Goal: Task Accomplishment & Management: Manage account settings

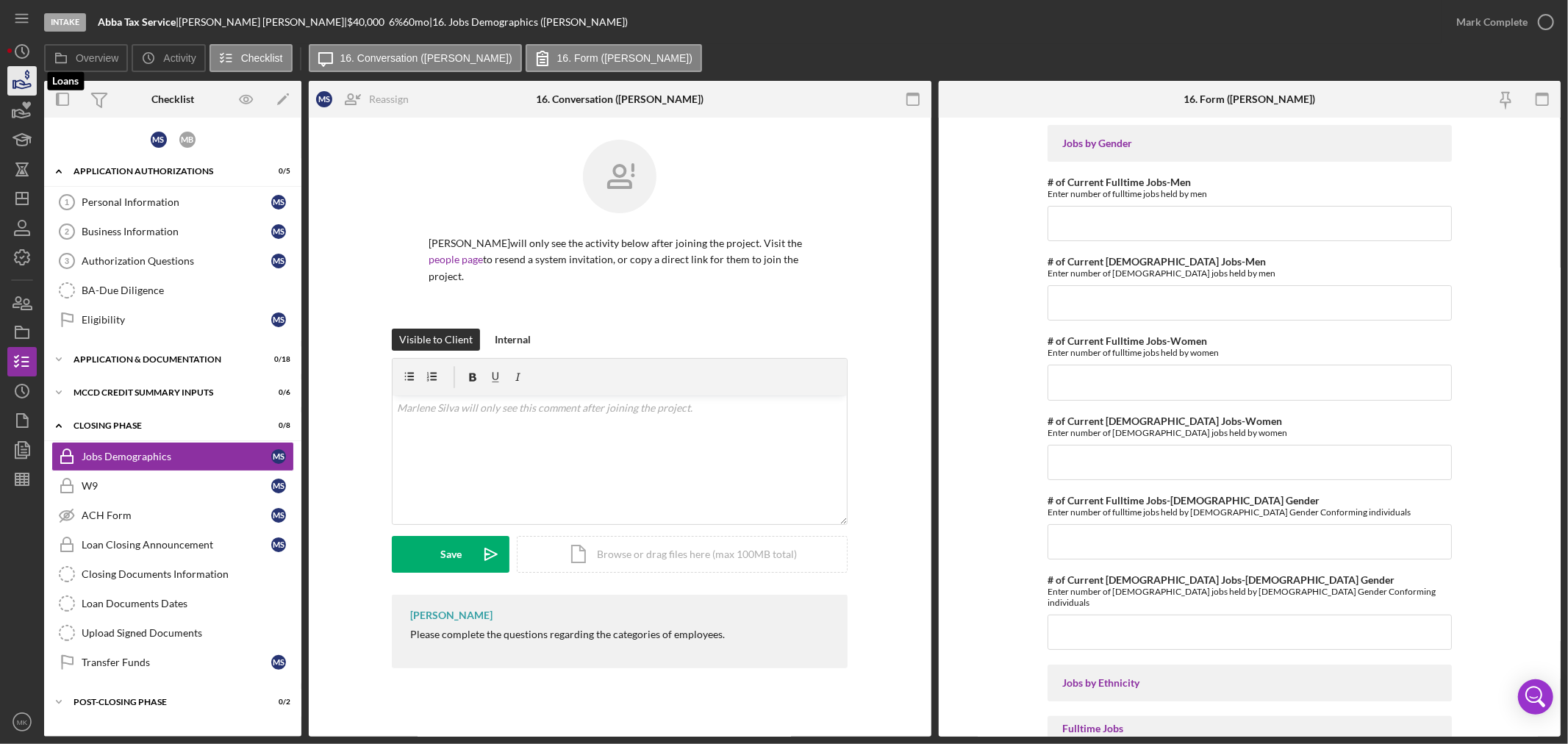
click at [23, 82] on icon "button" at bounding box center [23, 84] width 16 height 8
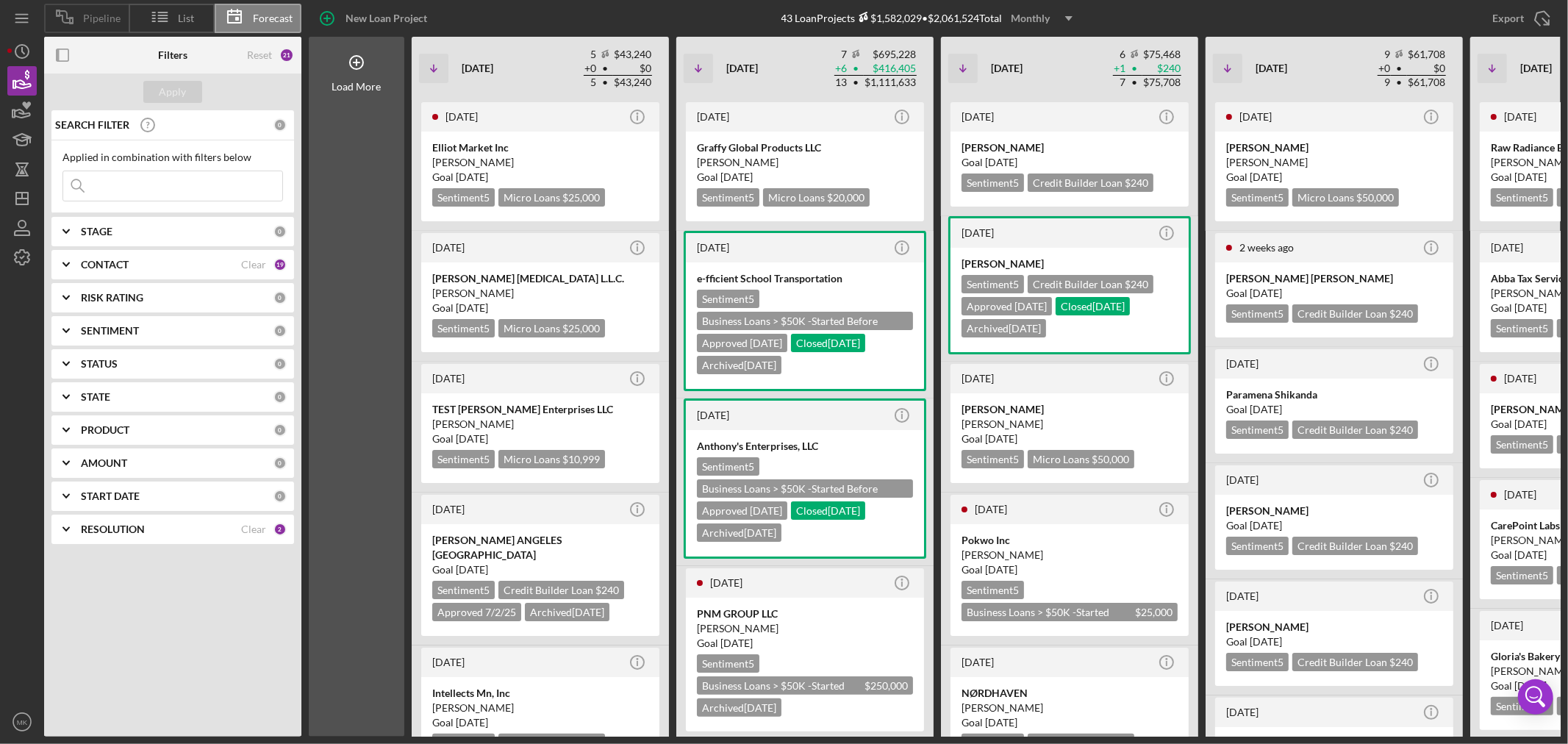
click at [105, 20] on span "Pipeline" at bounding box center [101, 18] width 38 height 12
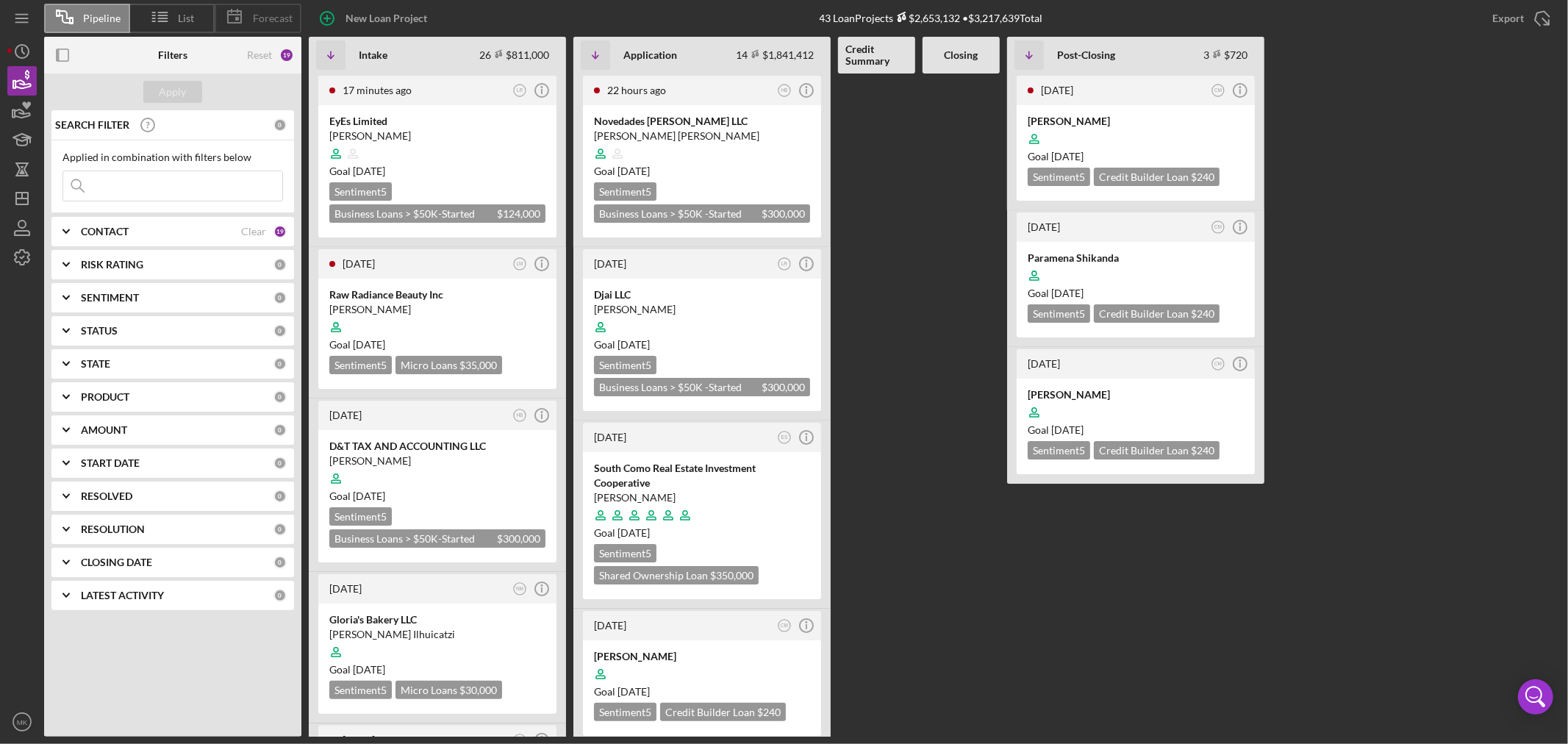
click at [275, 22] on span "Forecast" at bounding box center [272, 18] width 40 height 12
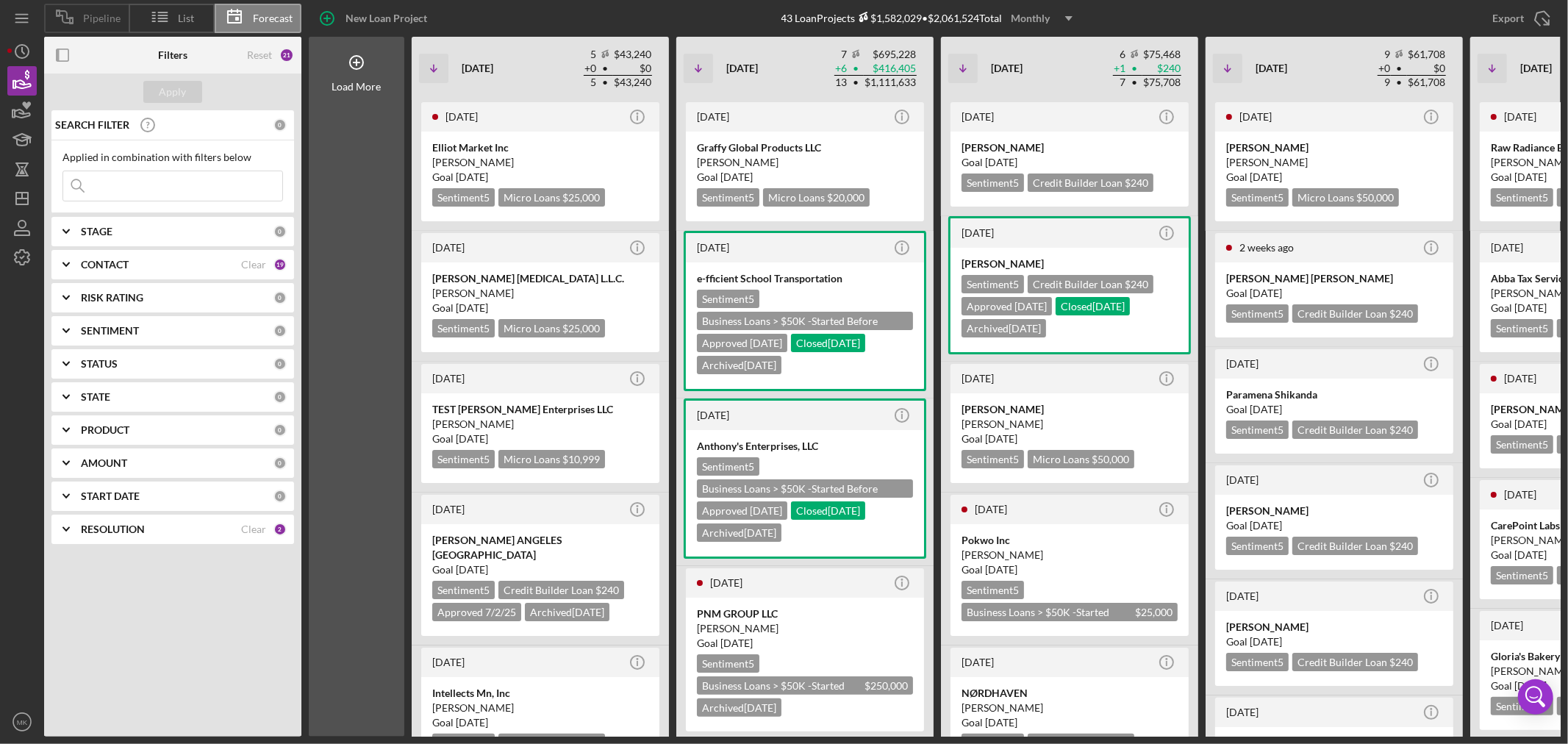
click at [97, 18] on span "Pipeline" at bounding box center [101, 18] width 38 height 12
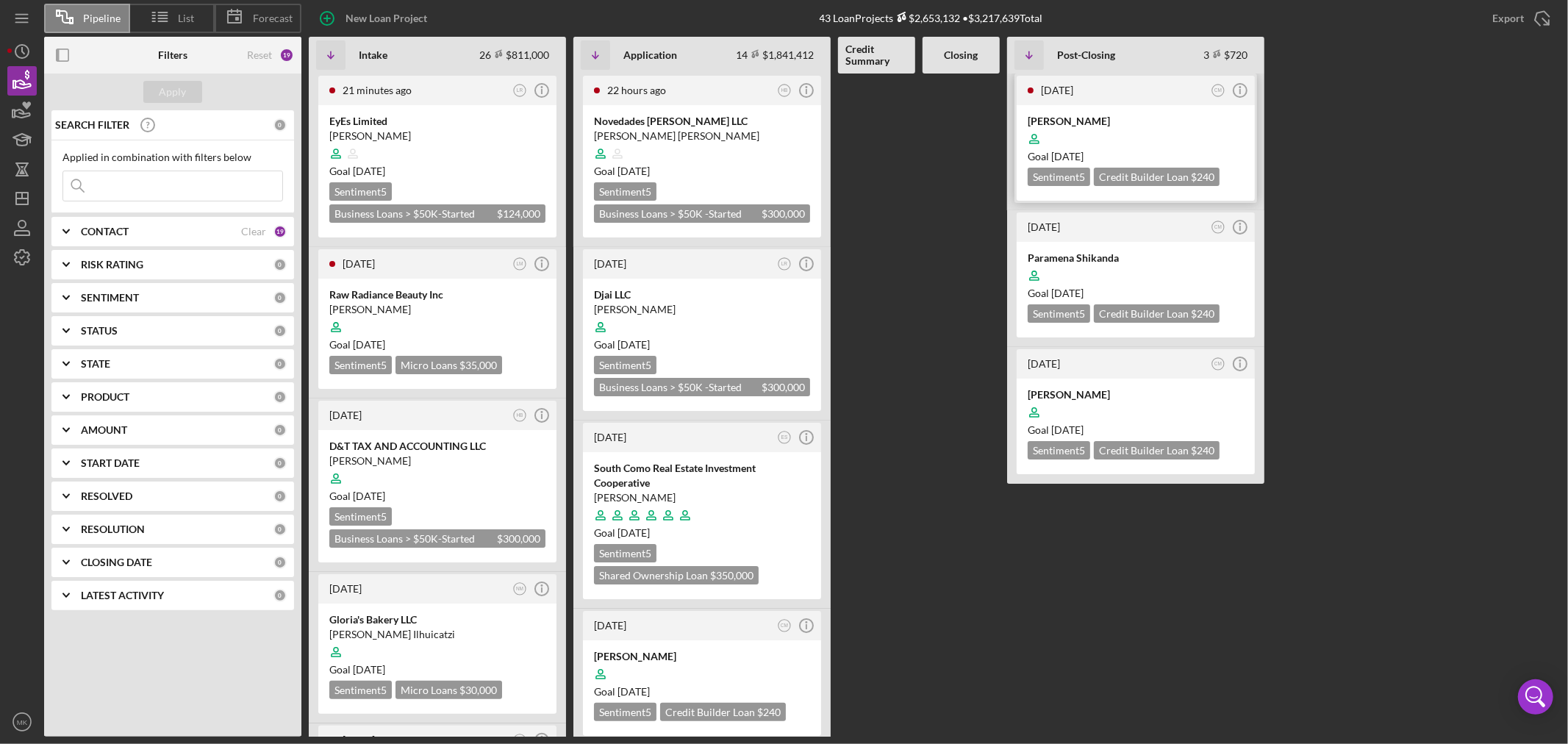
click at [1068, 119] on div "[PERSON_NAME]" at bounding box center [1136, 122] width 216 height 15
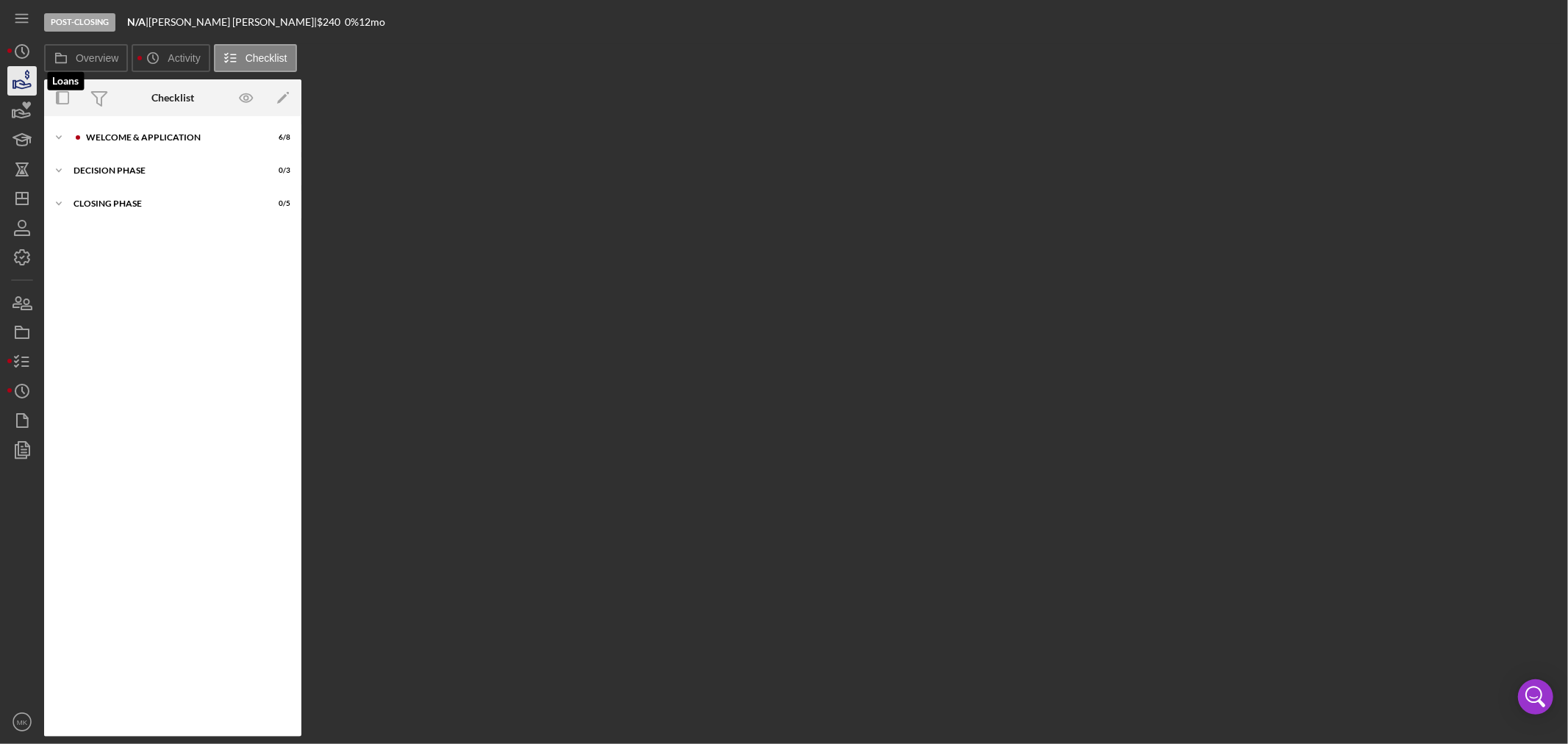
click at [22, 81] on icon "button" at bounding box center [23, 84] width 16 height 8
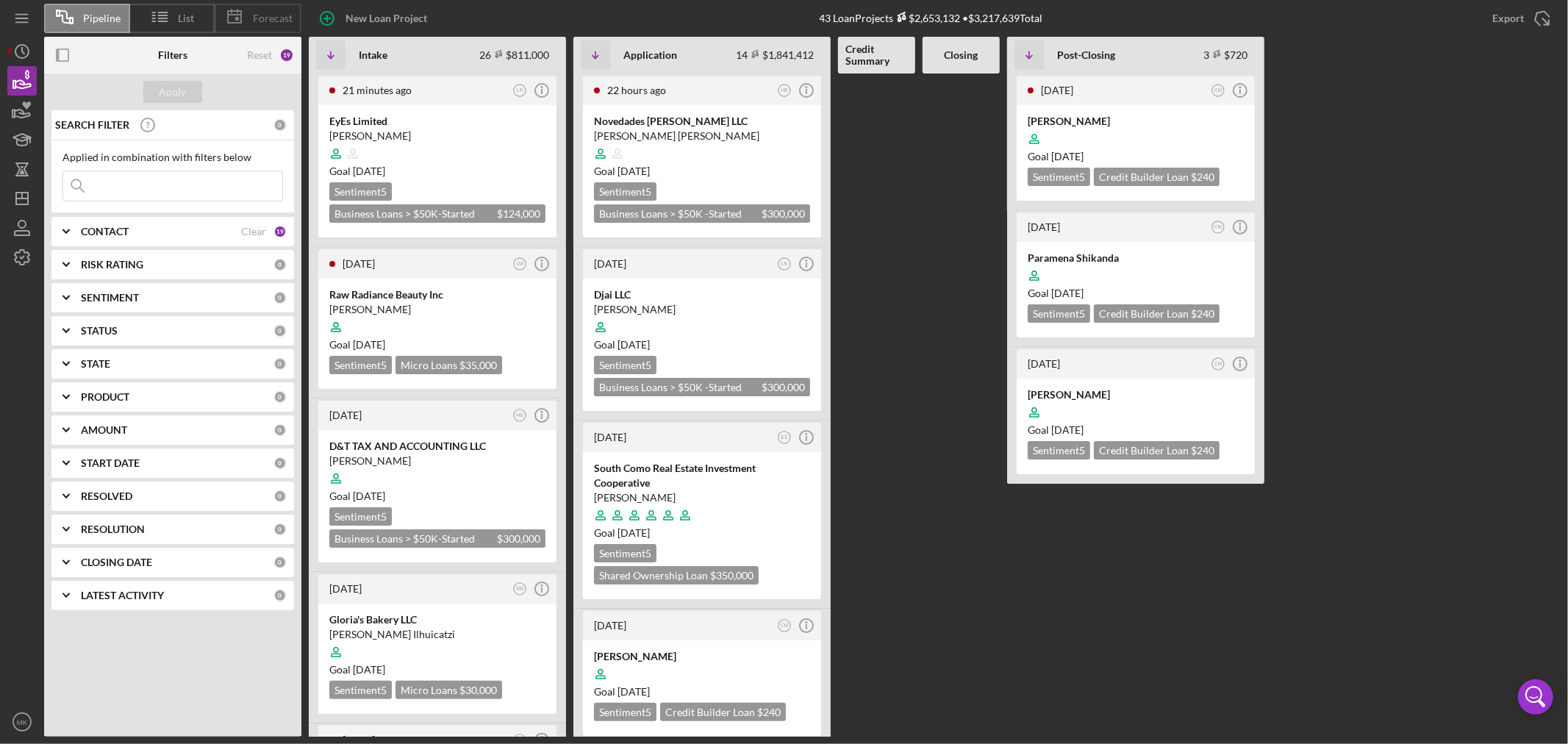
click at [280, 17] on span "Forecast" at bounding box center [272, 18] width 40 height 12
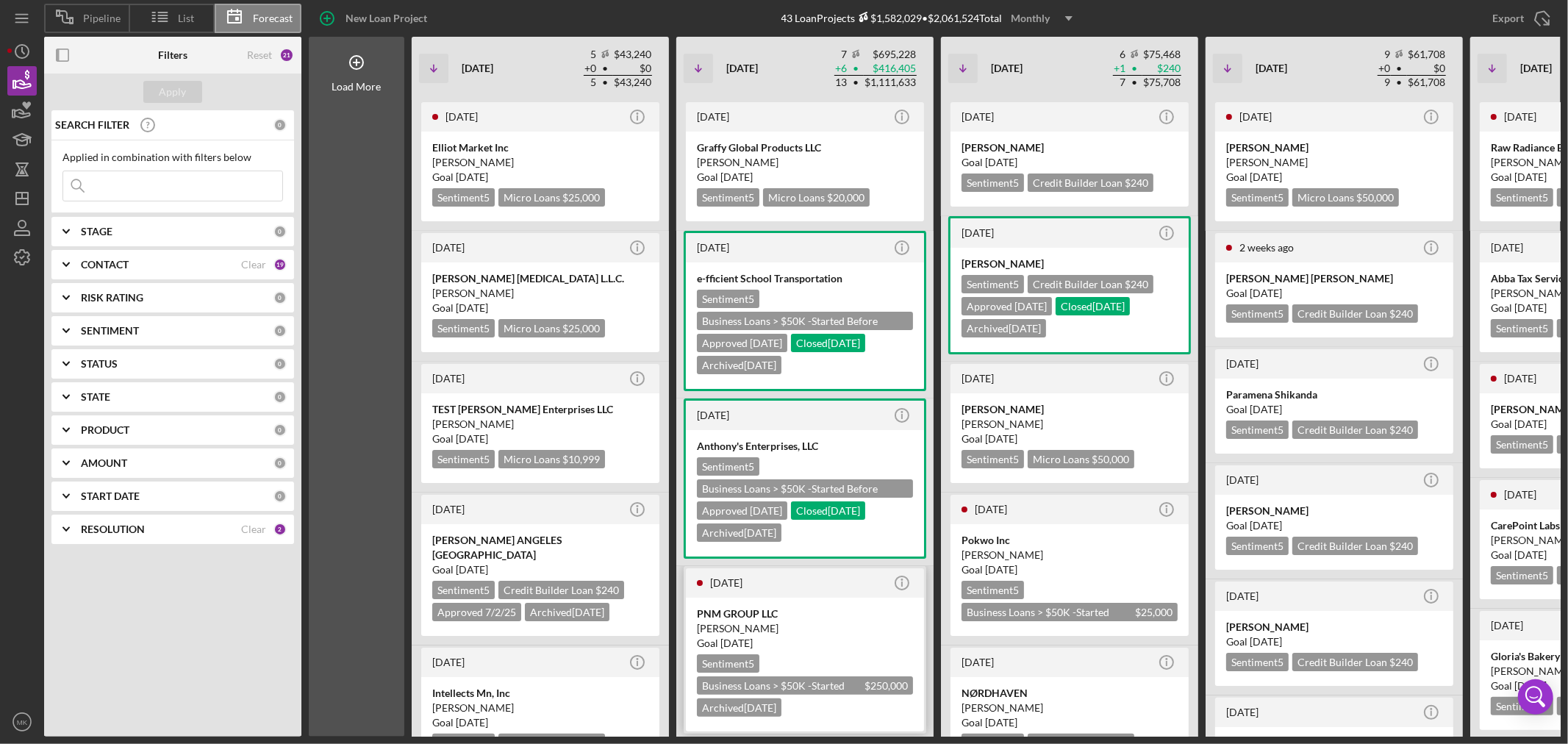
click at [729, 659] on div "Sentiment 5" at bounding box center [728, 664] width 63 height 18
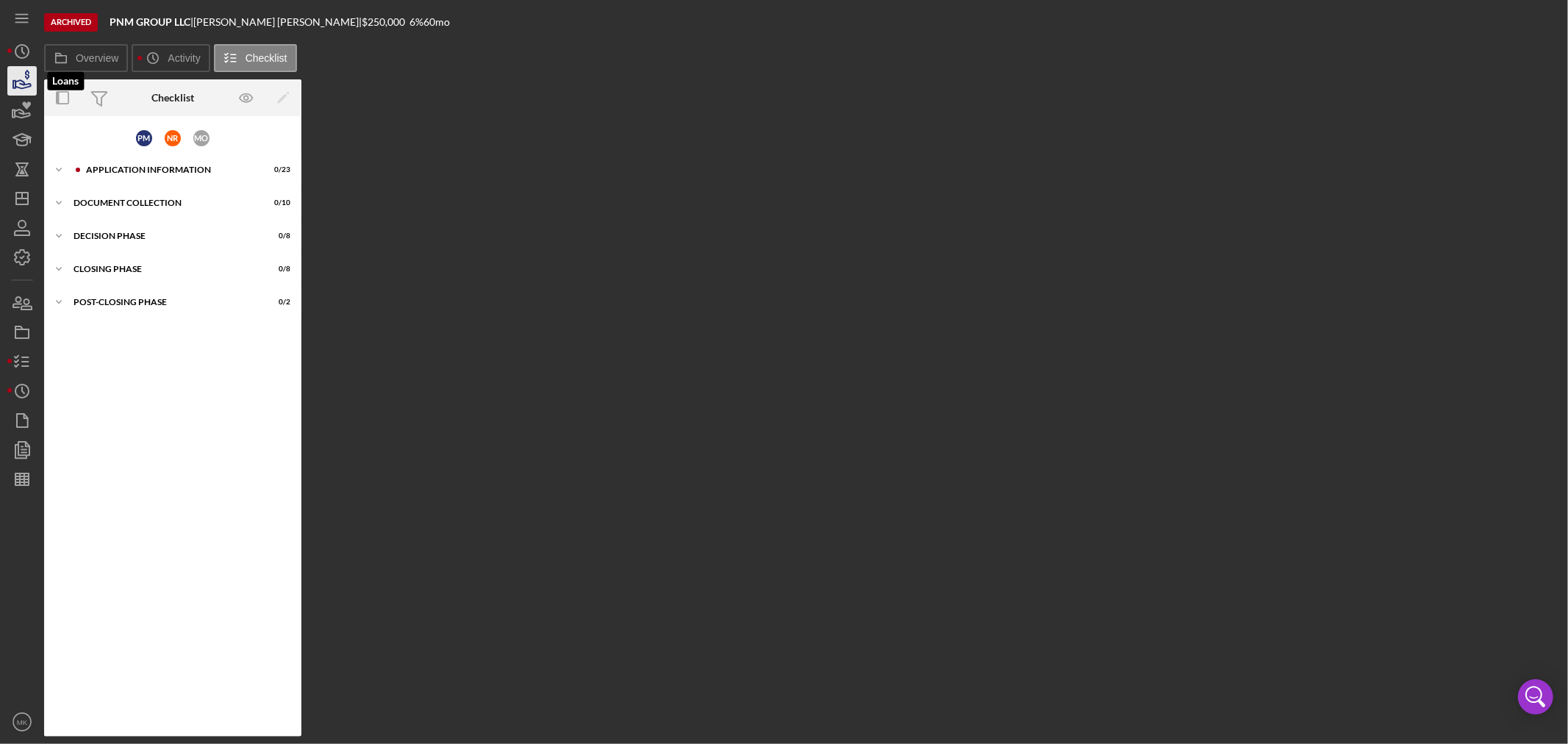
click at [24, 83] on icon "button" at bounding box center [23, 84] width 16 height 8
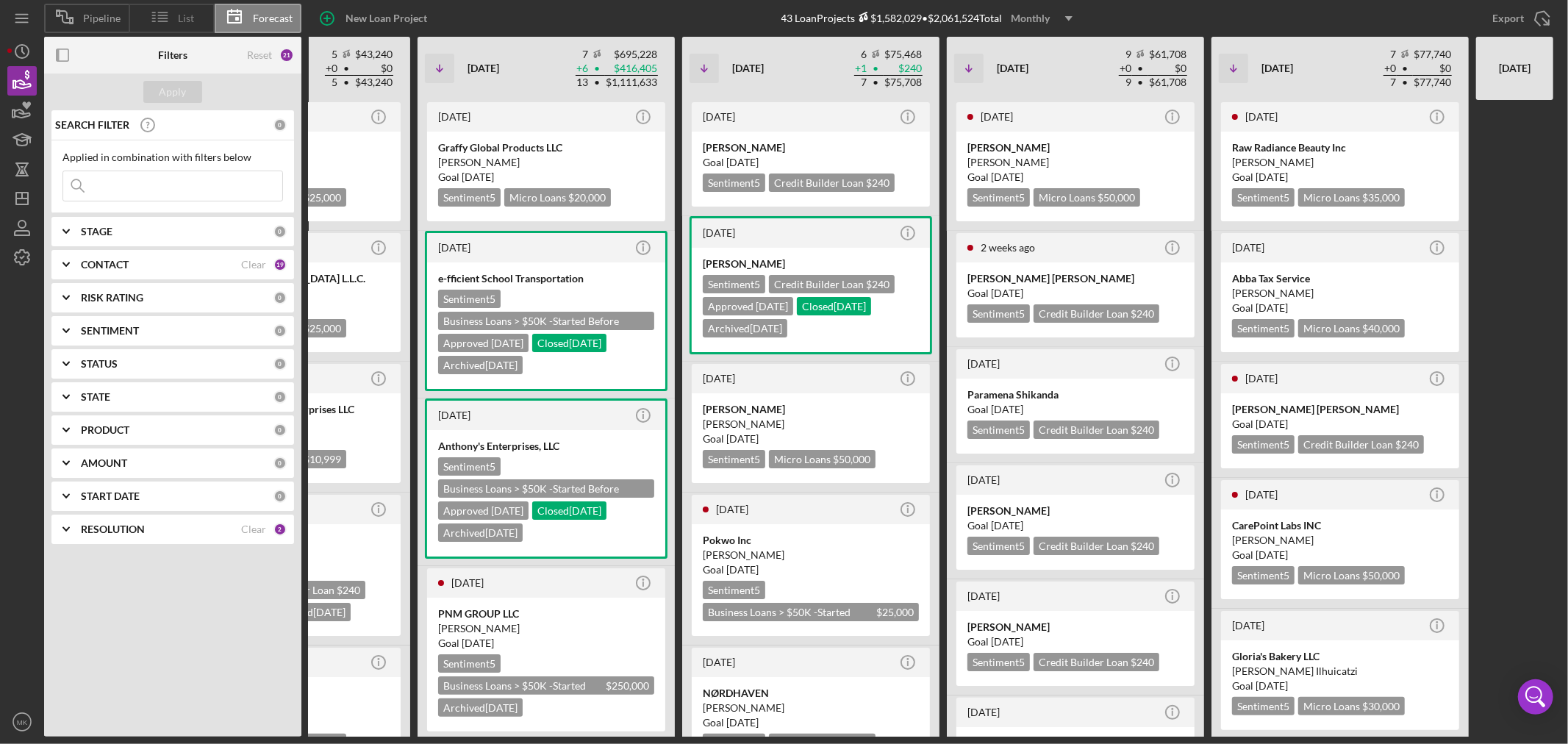
click at [179, 17] on span "List" at bounding box center [187, 18] width 17 height 12
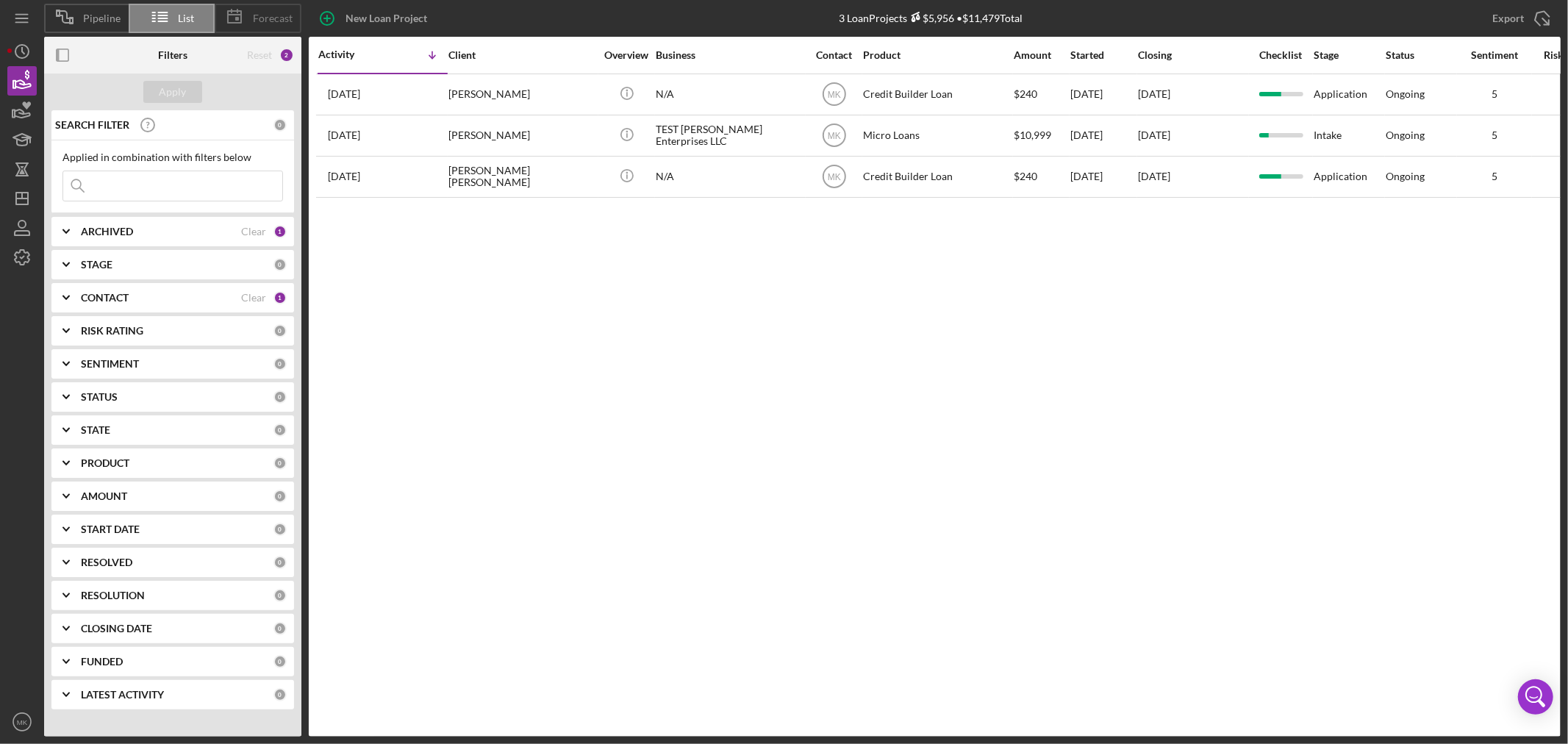
click at [265, 18] on span "Forecast" at bounding box center [272, 18] width 40 height 12
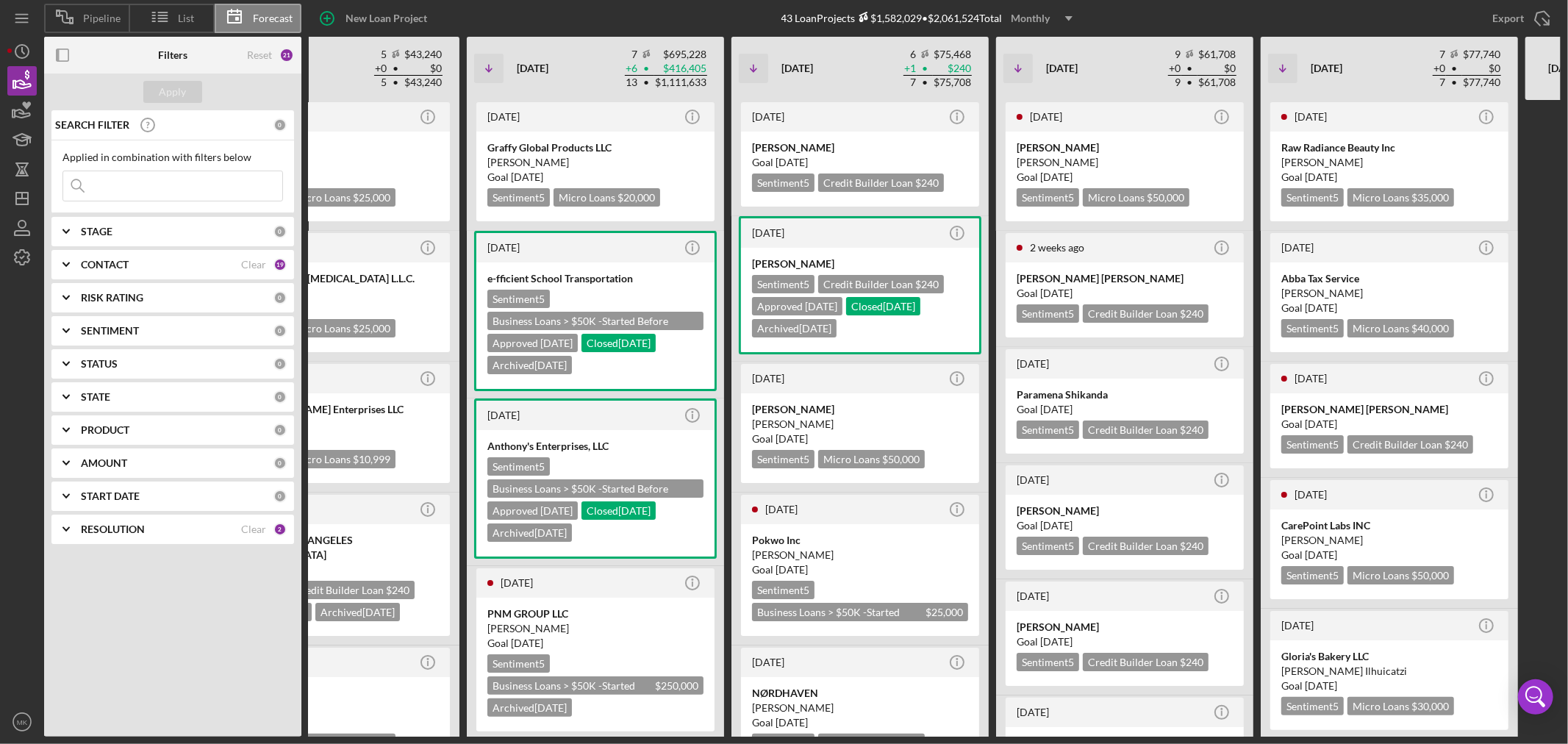
scroll to position [0, 259]
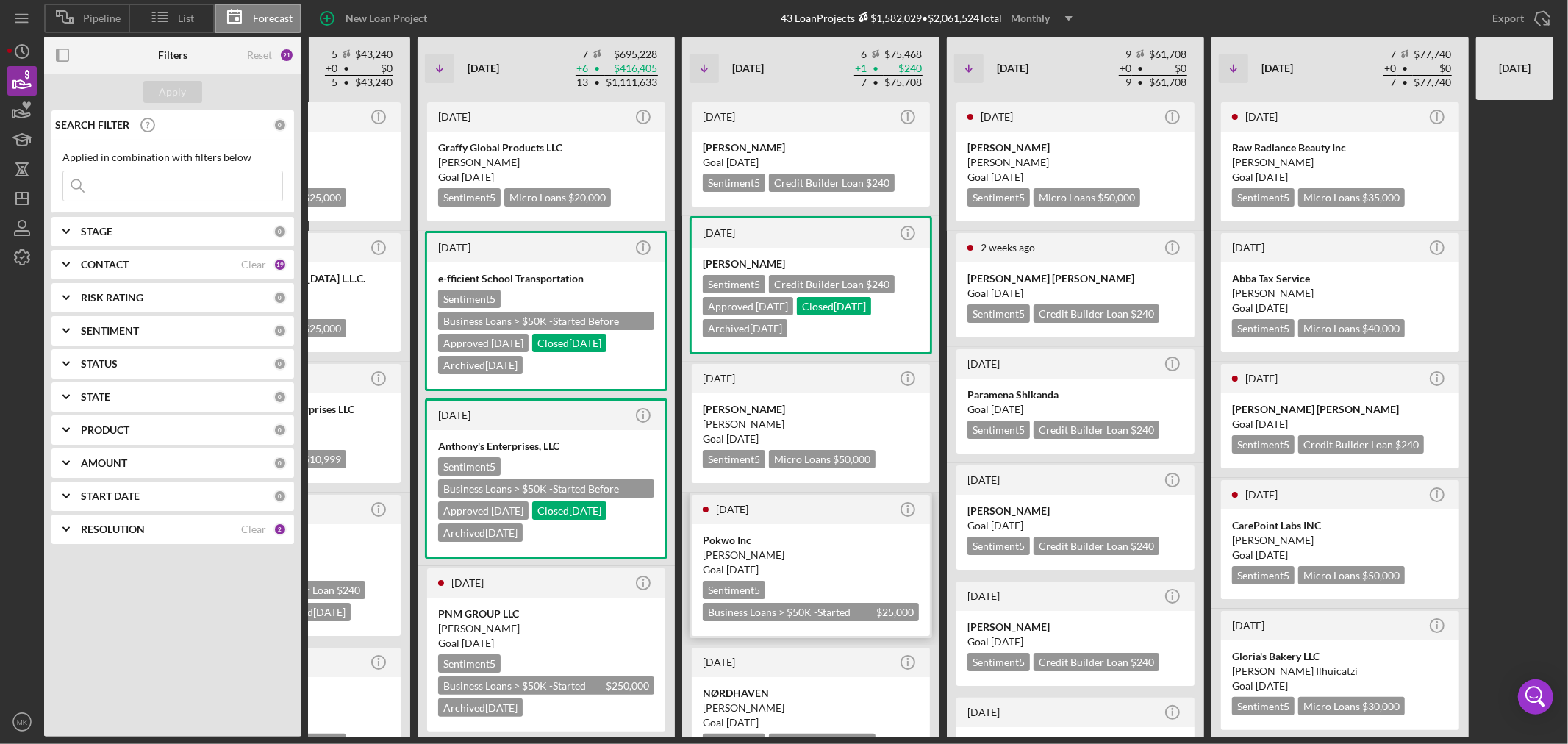
click at [725, 534] on div "Pokwo Inc" at bounding box center [811, 541] width 216 height 15
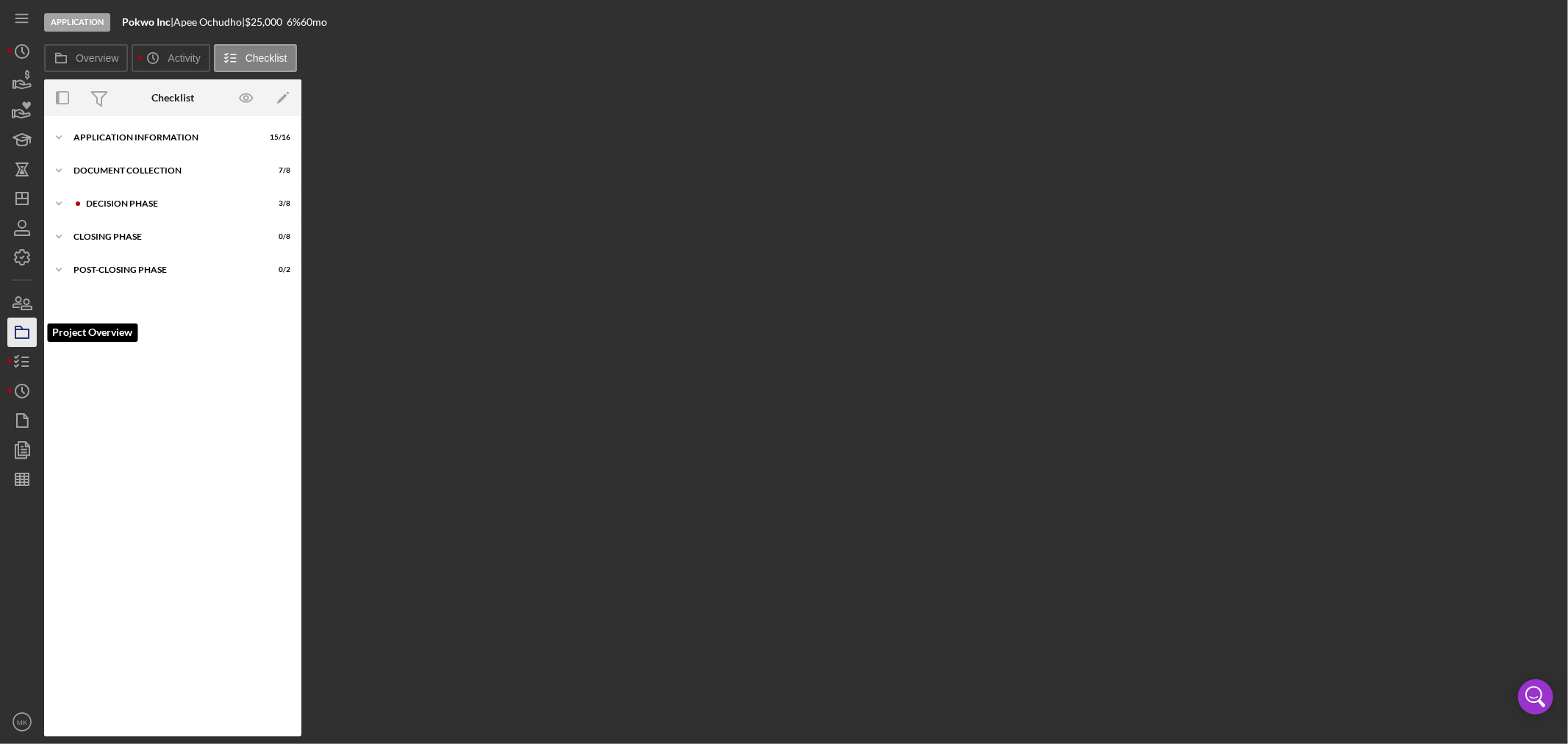
click at [23, 332] on icon "button" at bounding box center [22, 332] width 37 height 37
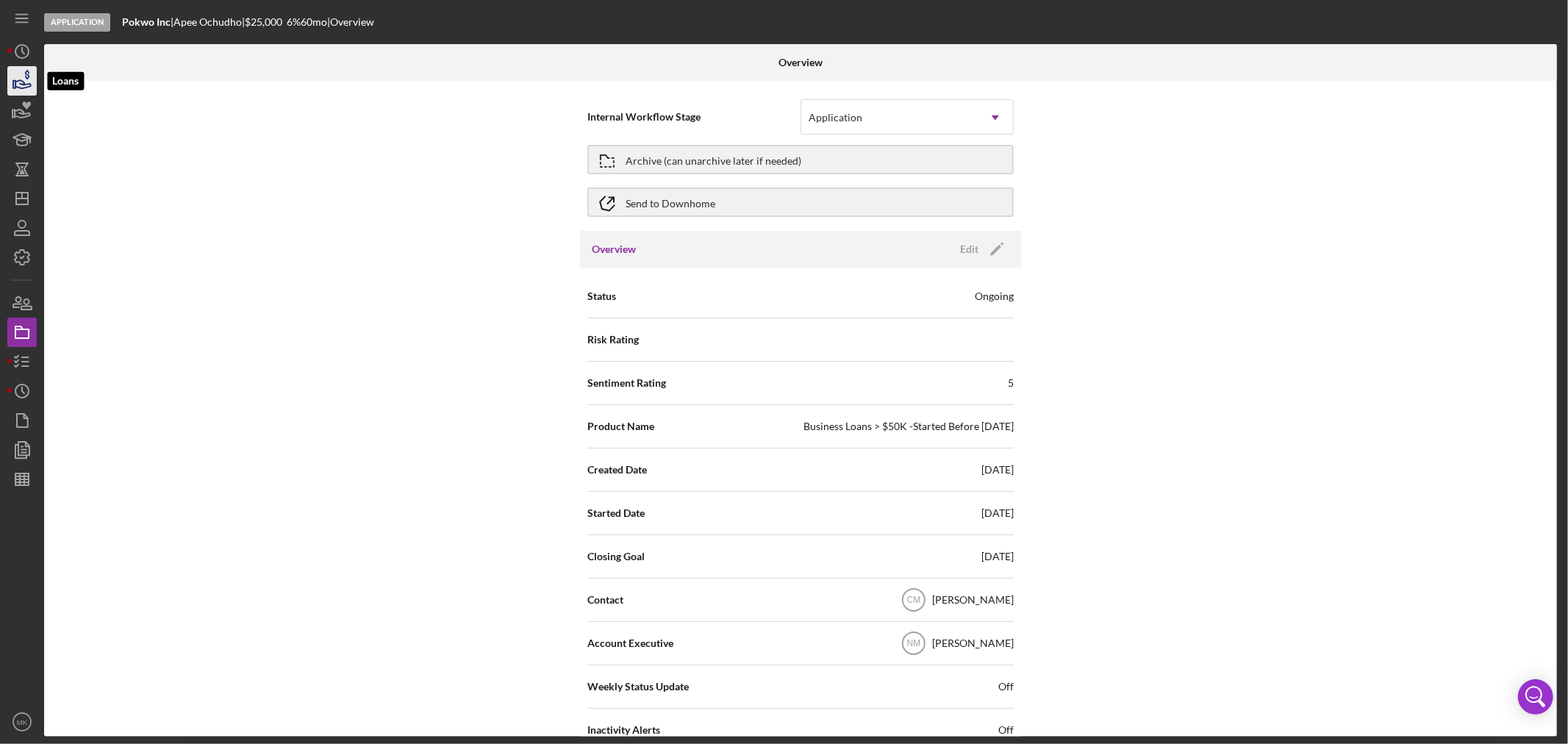
click at [26, 77] on icon "button" at bounding box center [27, 75] width 5 height 9
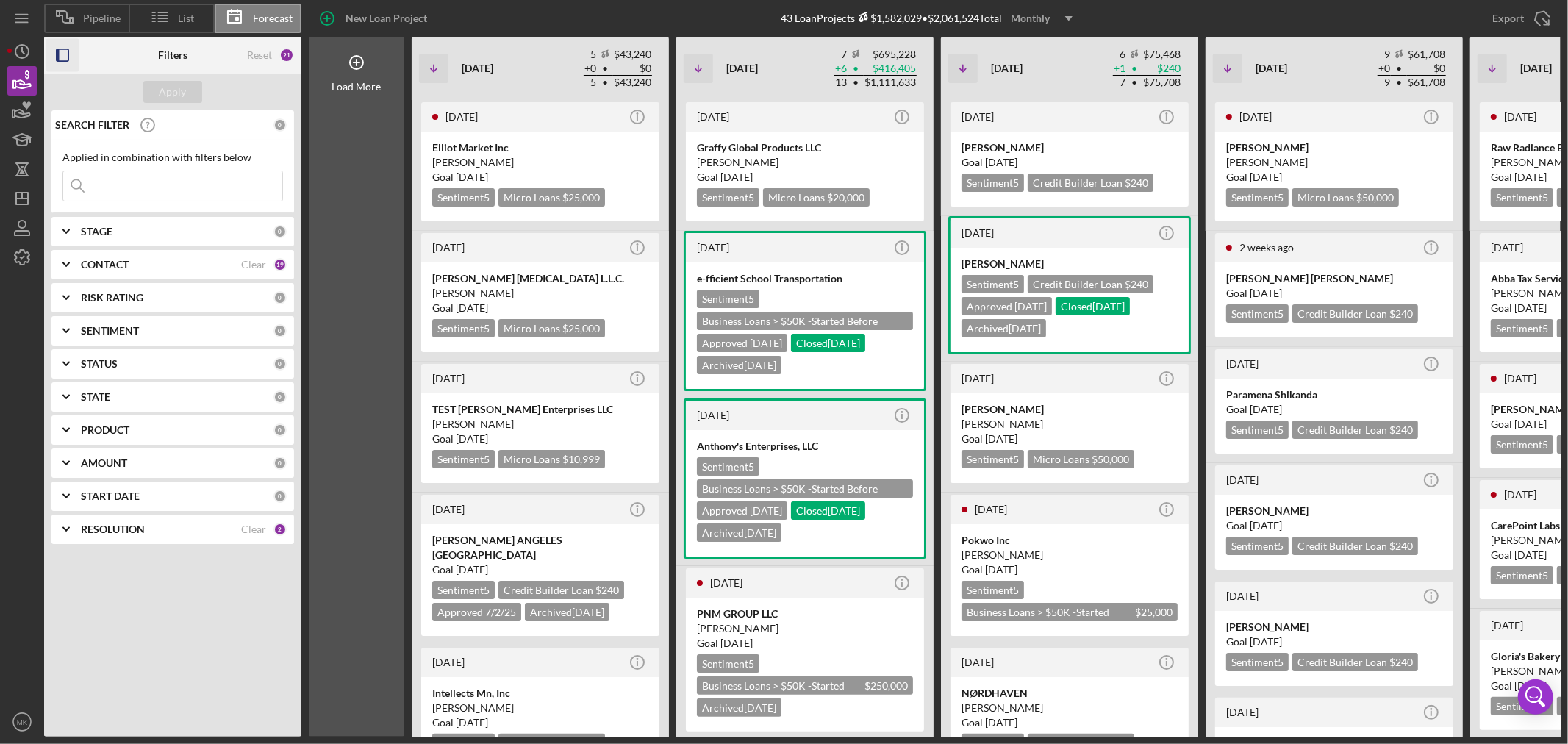
click at [62, 55] on icon "button" at bounding box center [63, 55] width 33 height 33
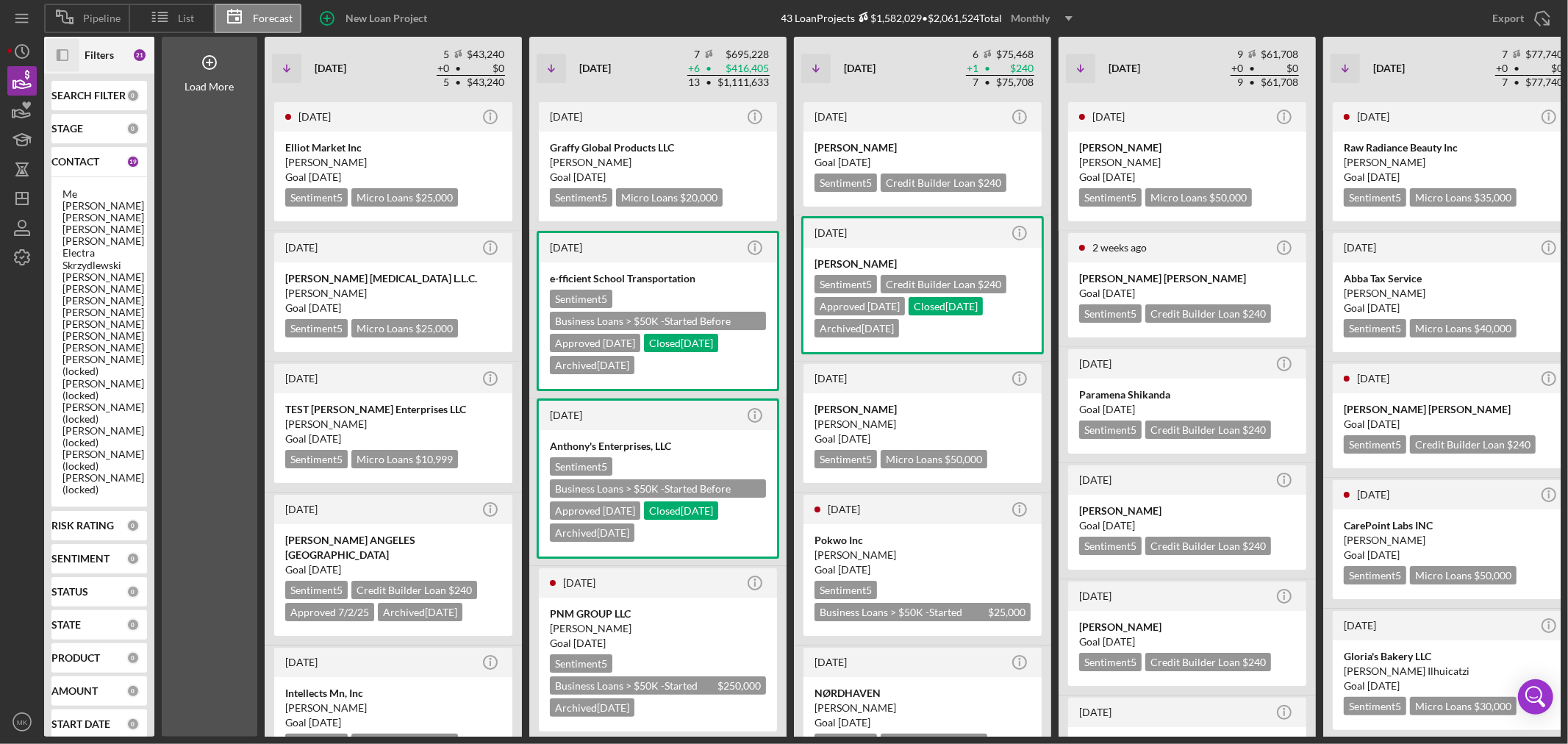
click at [59, 53] on icon "button" at bounding box center [59, 55] width 4 height 12
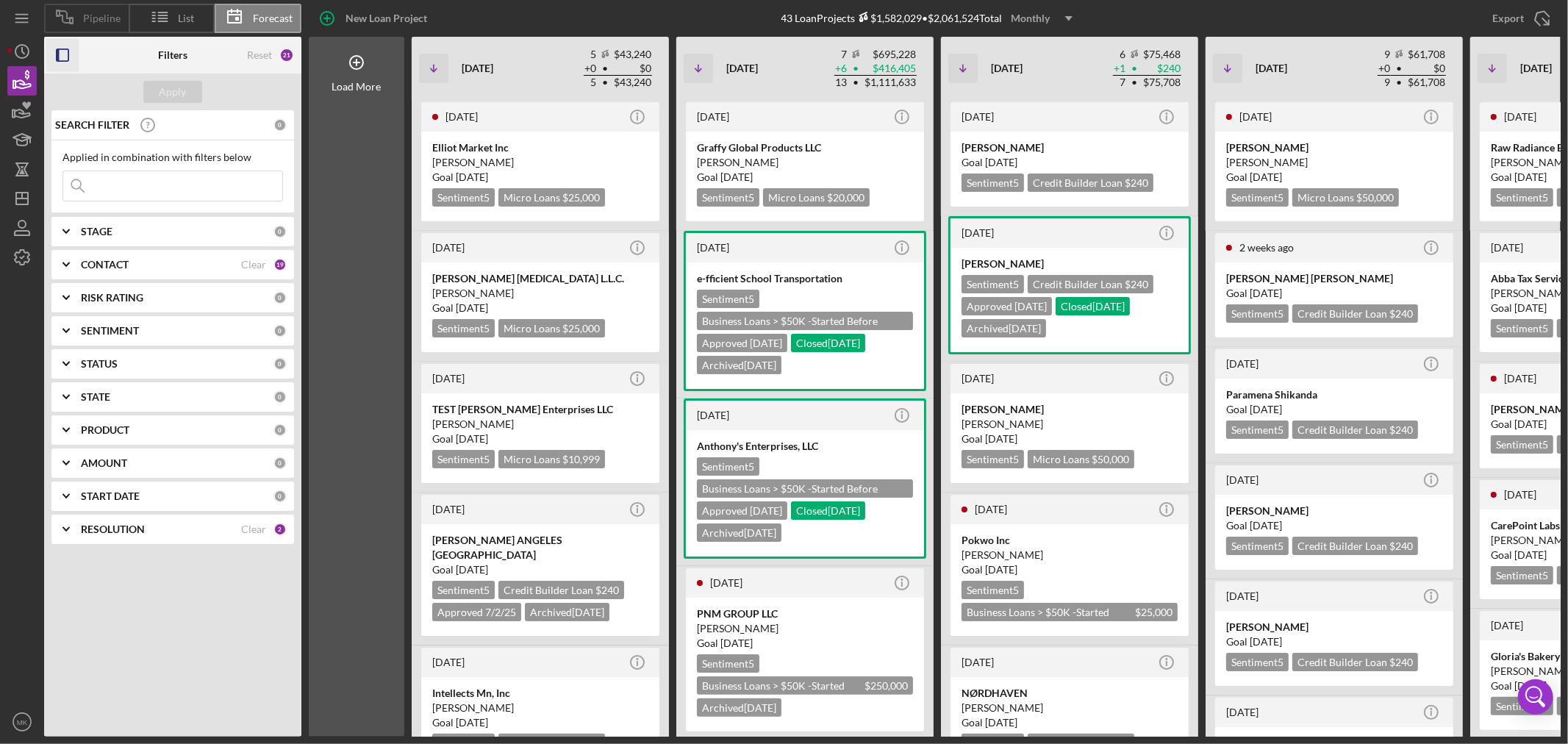
click at [89, 17] on span "Pipeline" at bounding box center [101, 18] width 38 height 12
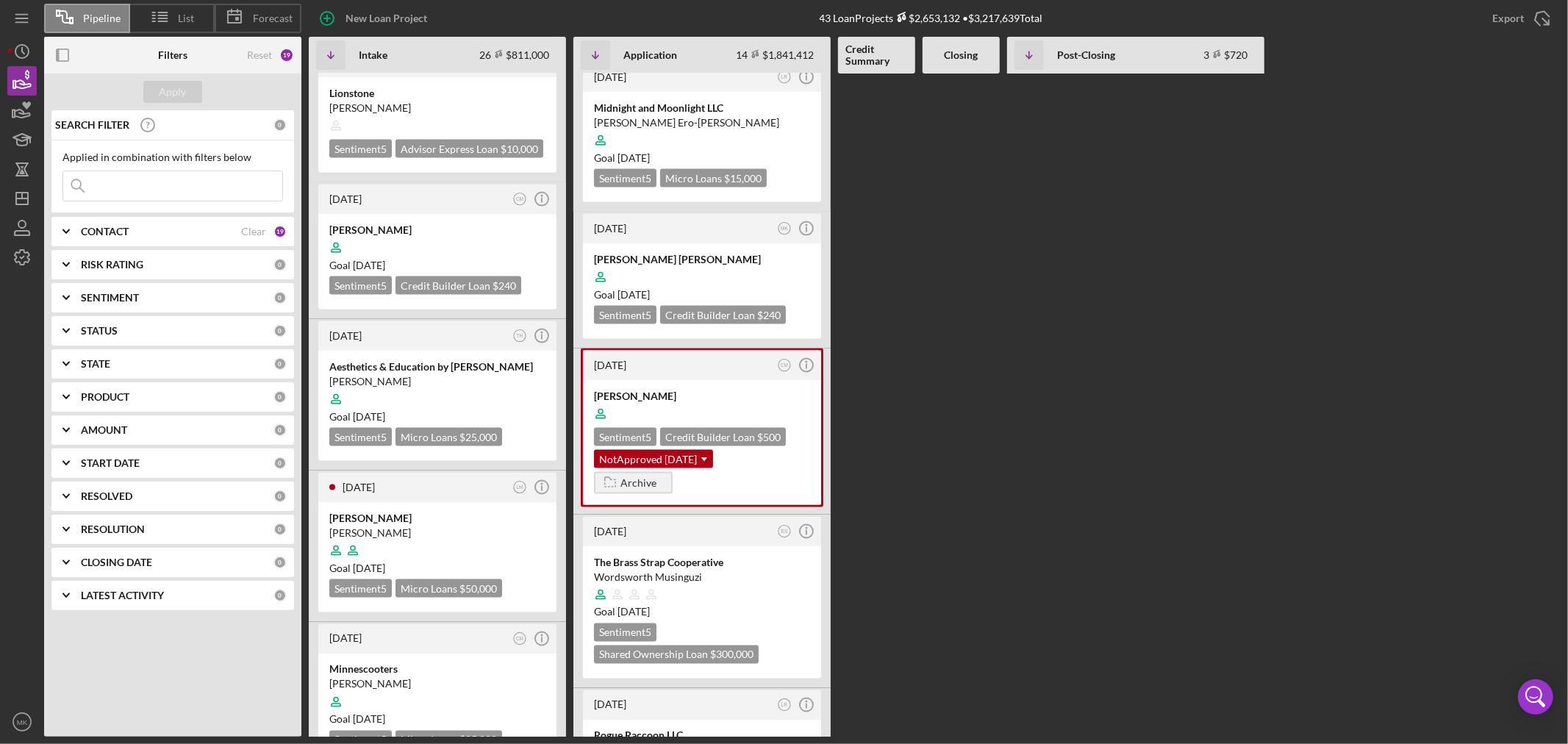
scroll to position [1797, 0]
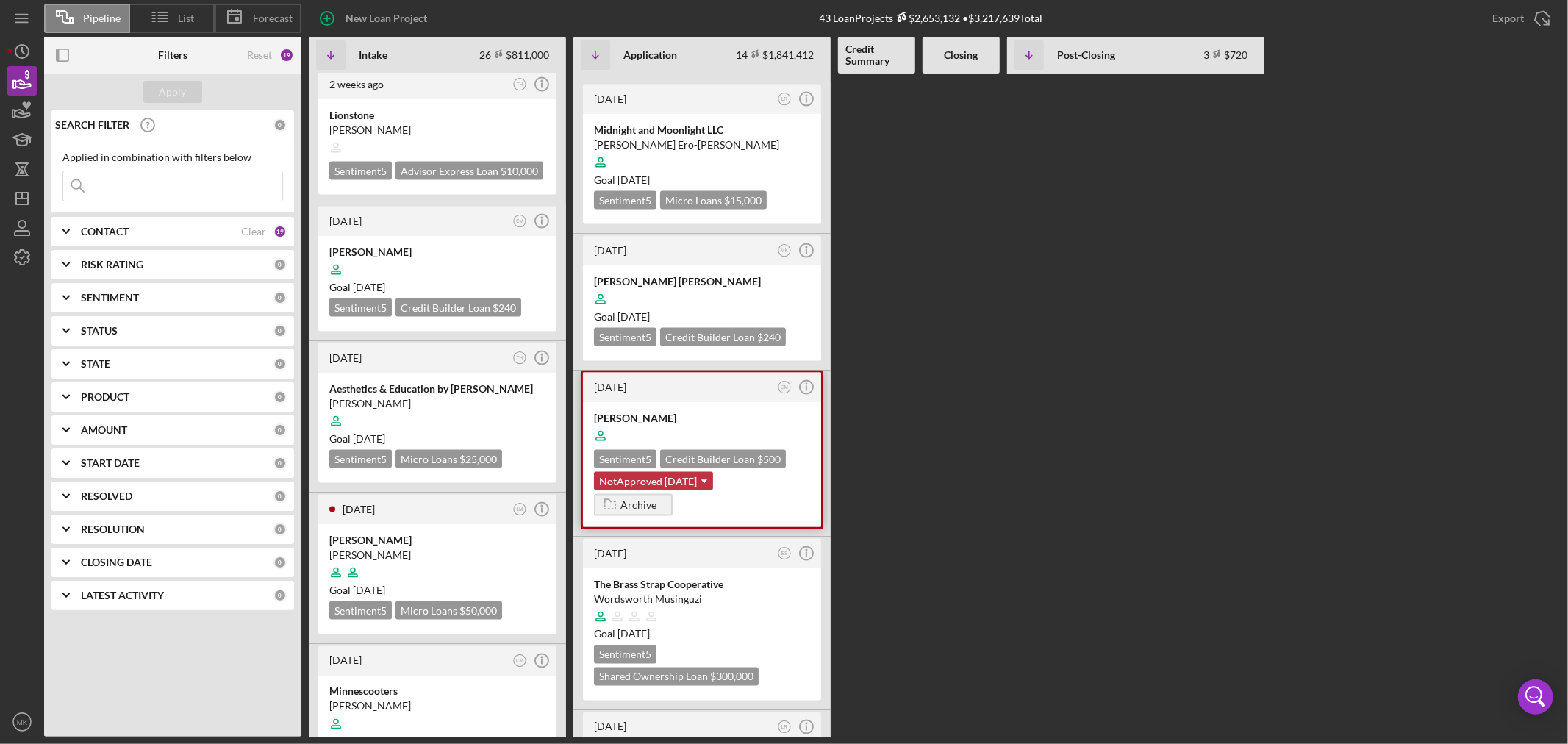
click at [707, 481] on use at bounding box center [704, 482] width 6 height 4
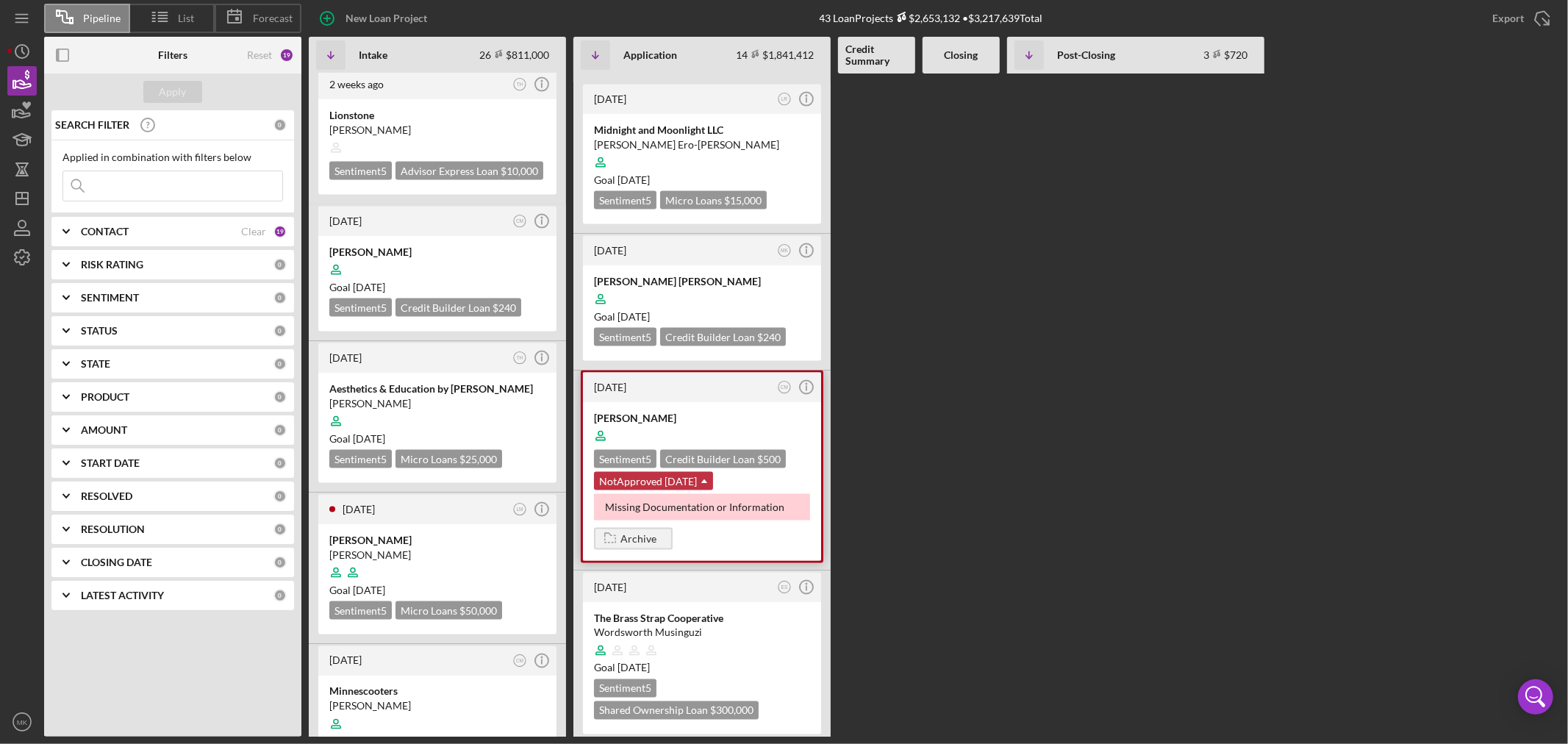
click at [708, 467] on icon "Icon/Dropdown Arrow" at bounding box center [704, 482] width 29 height 29
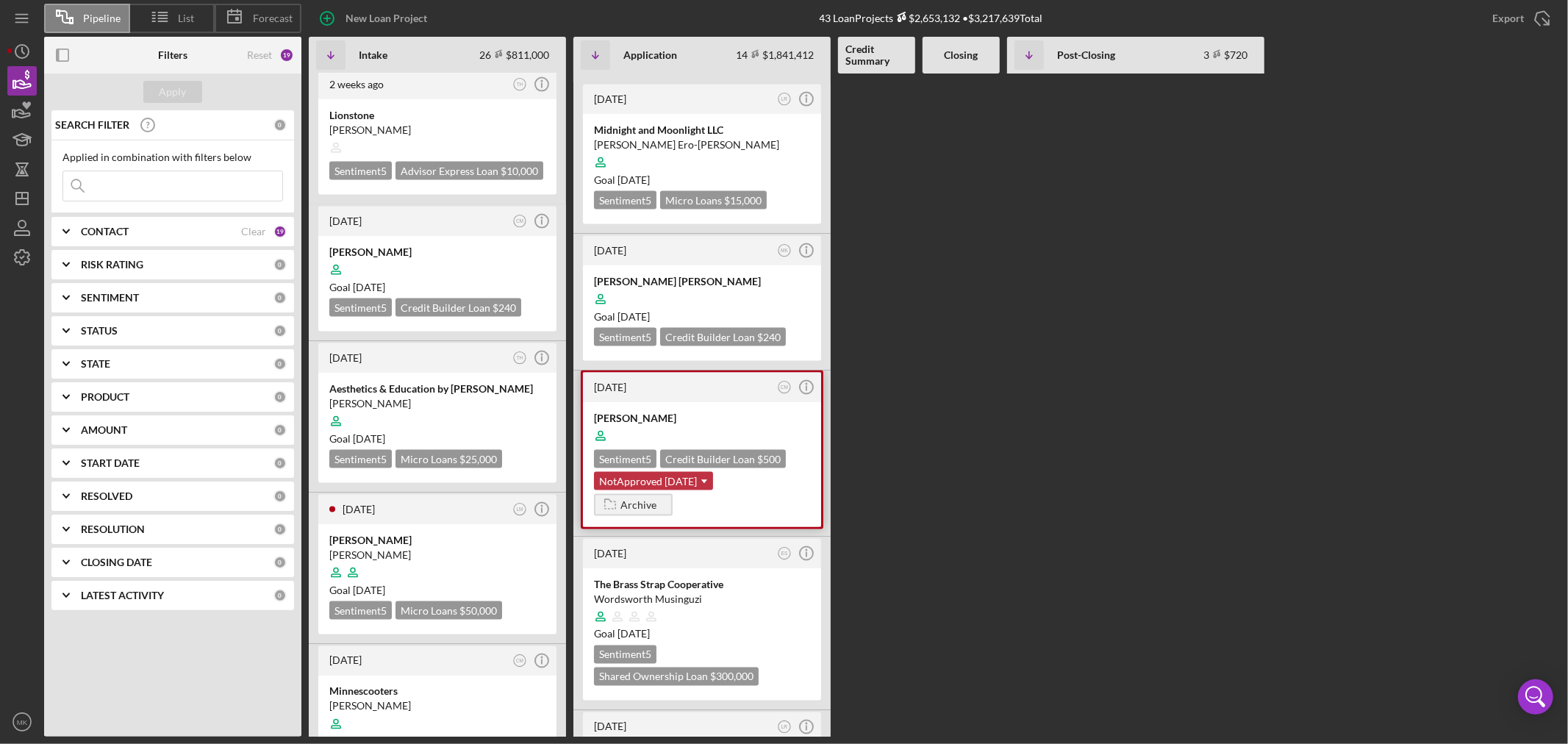
click at [708, 467] on icon "Icon/Dropdown Arrow" at bounding box center [704, 482] width 29 height 29
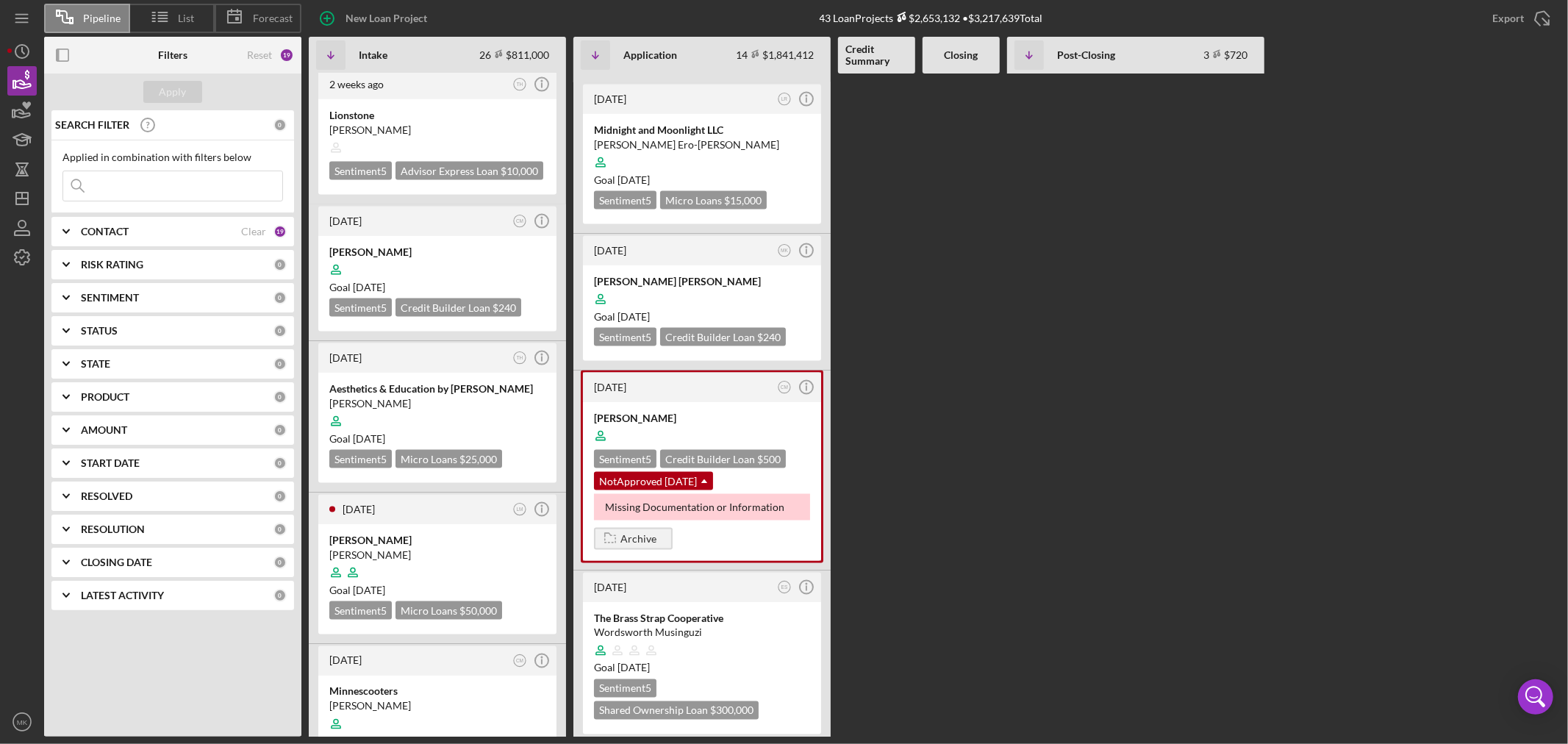
click at [982, 356] on div "25 minutes ago LR Icon/Info EyEs Limited [PERSON_NAME] Goal [DATE] Sentiment 5 …" at bounding box center [935, 405] width 1251 height 664
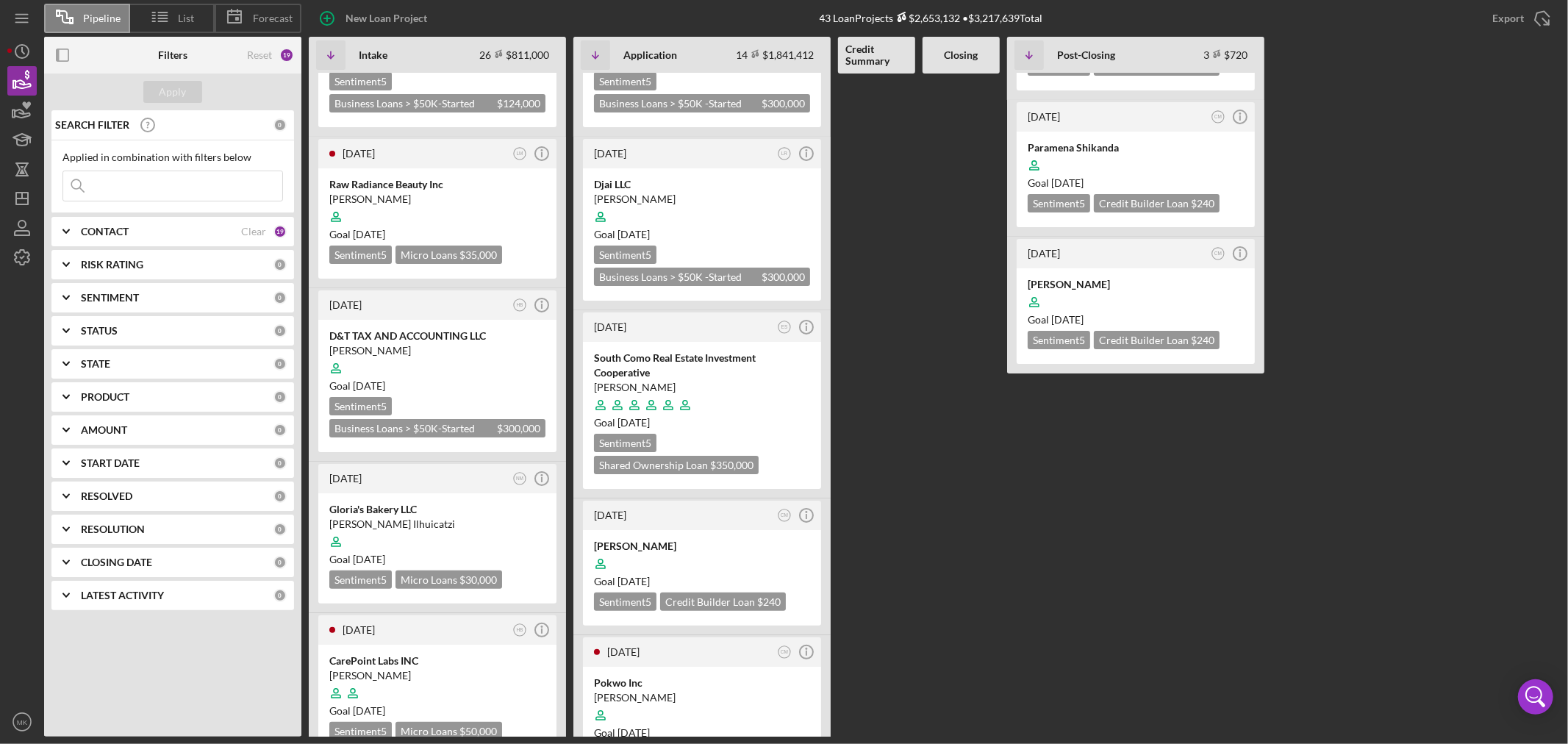
scroll to position [0, 0]
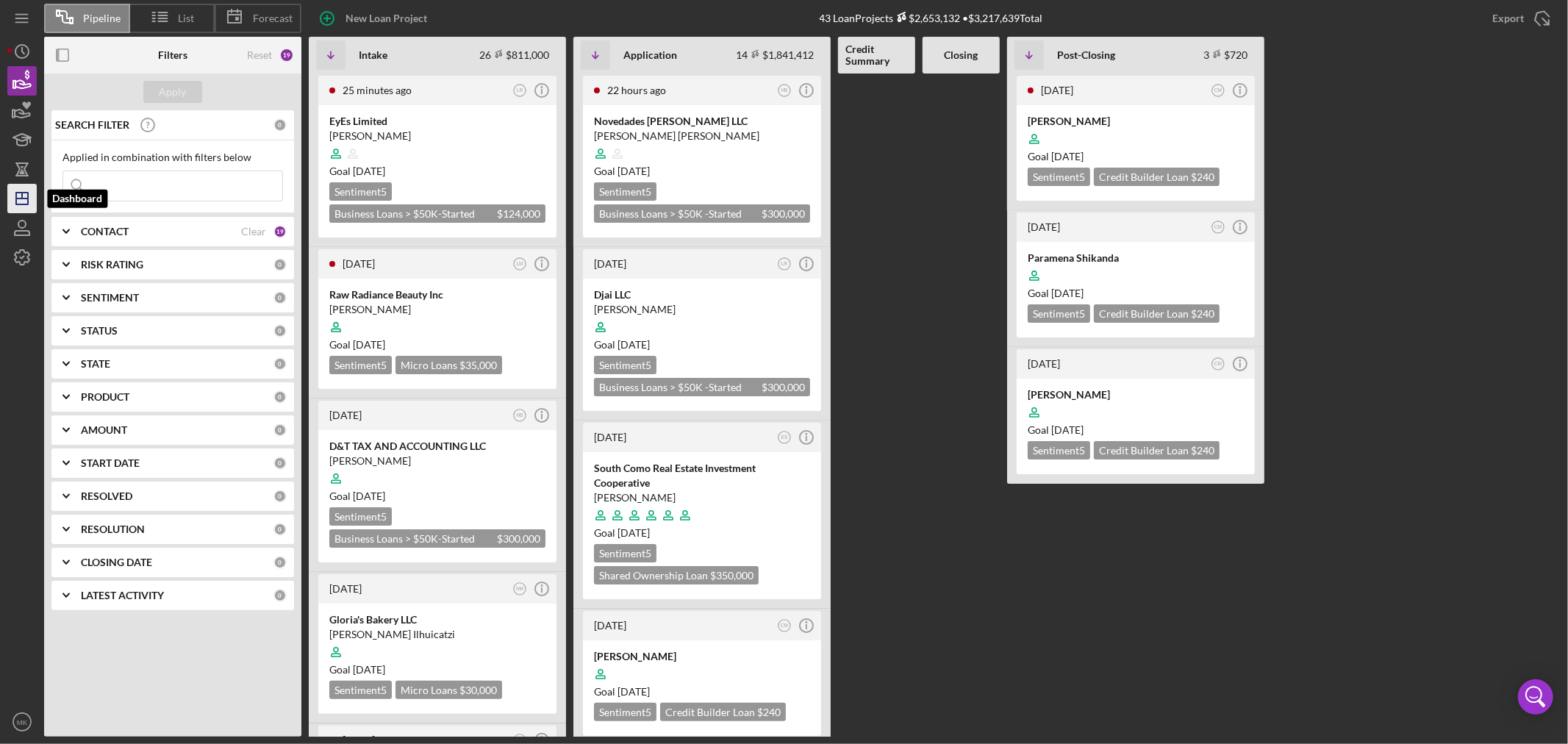
click at [22, 196] on line "button" at bounding box center [22, 195] width 0 height 6
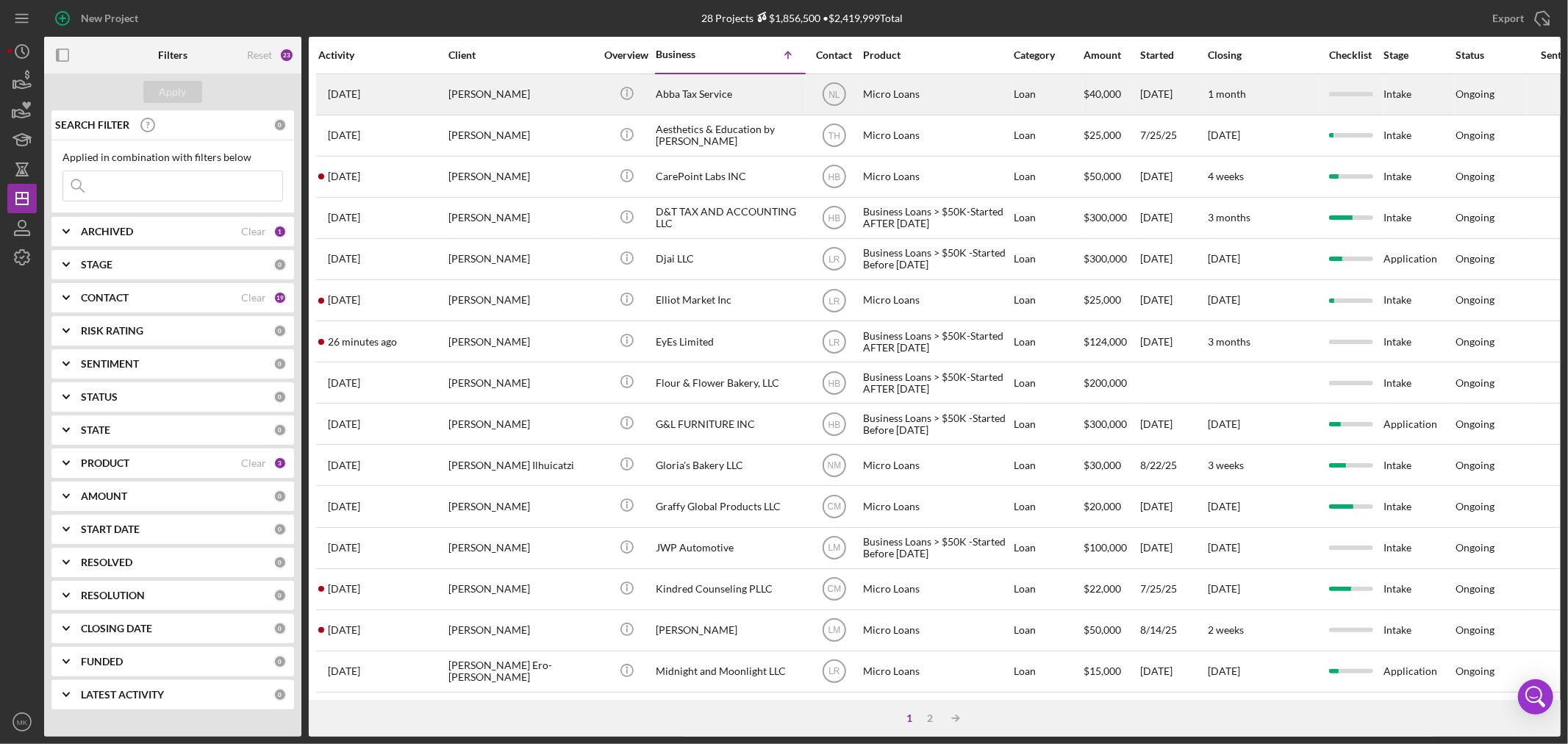
click at [508, 93] on div "[PERSON_NAME]" at bounding box center [522, 94] width 147 height 39
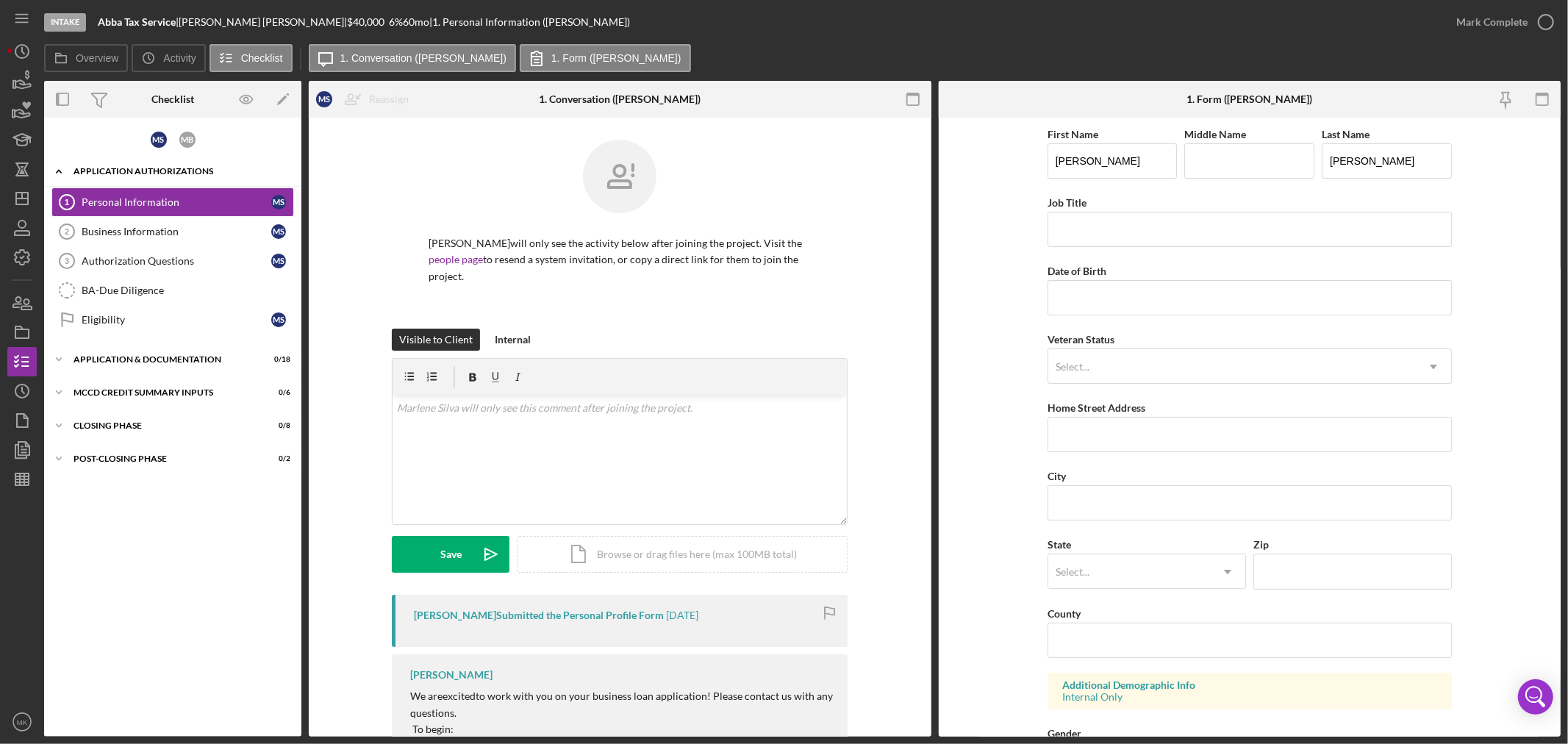
click at [59, 164] on icon "Icon/Expander" at bounding box center [59, 171] width 29 height 29
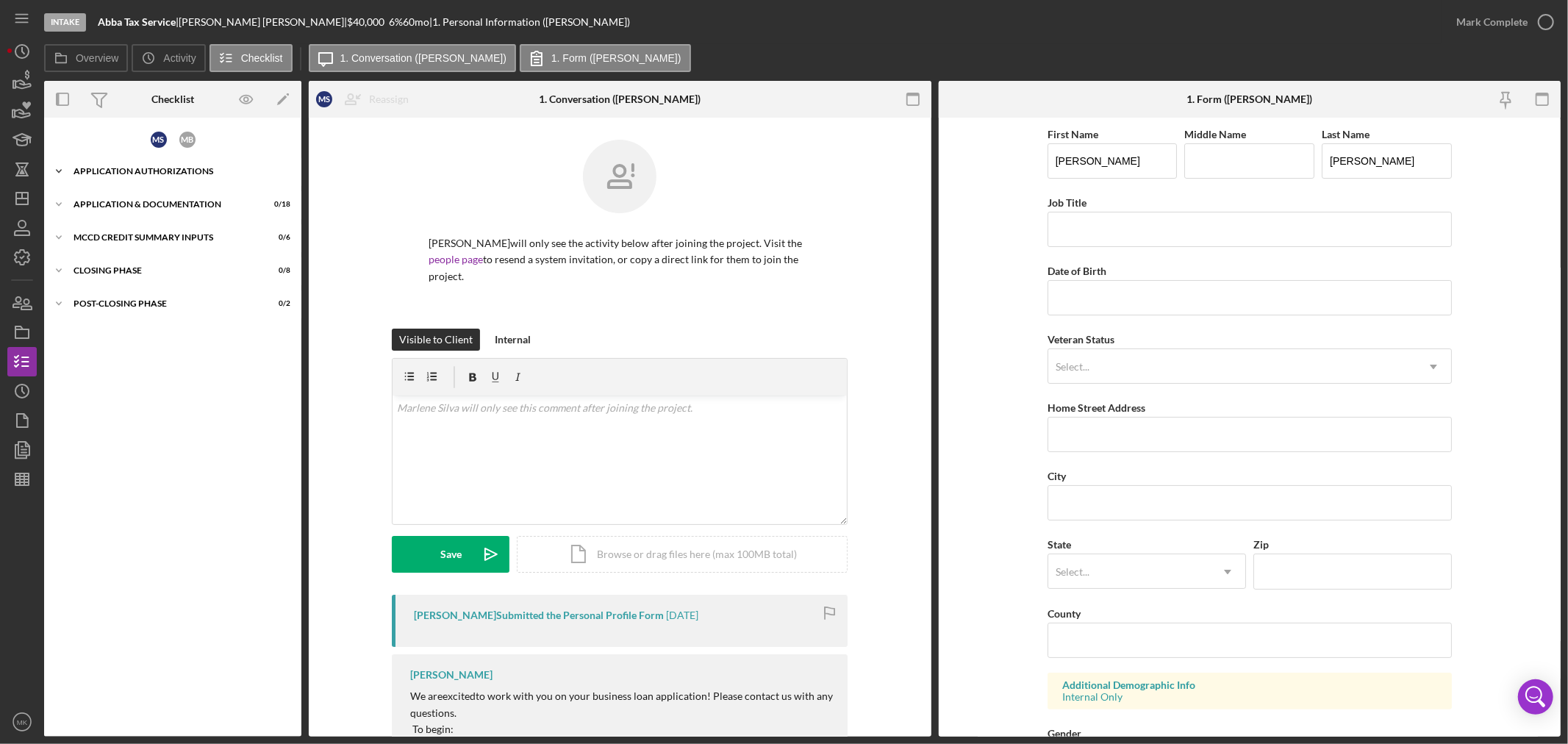
click at [59, 164] on icon "Icon/Expander" at bounding box center [59, 171] width 29 height 29
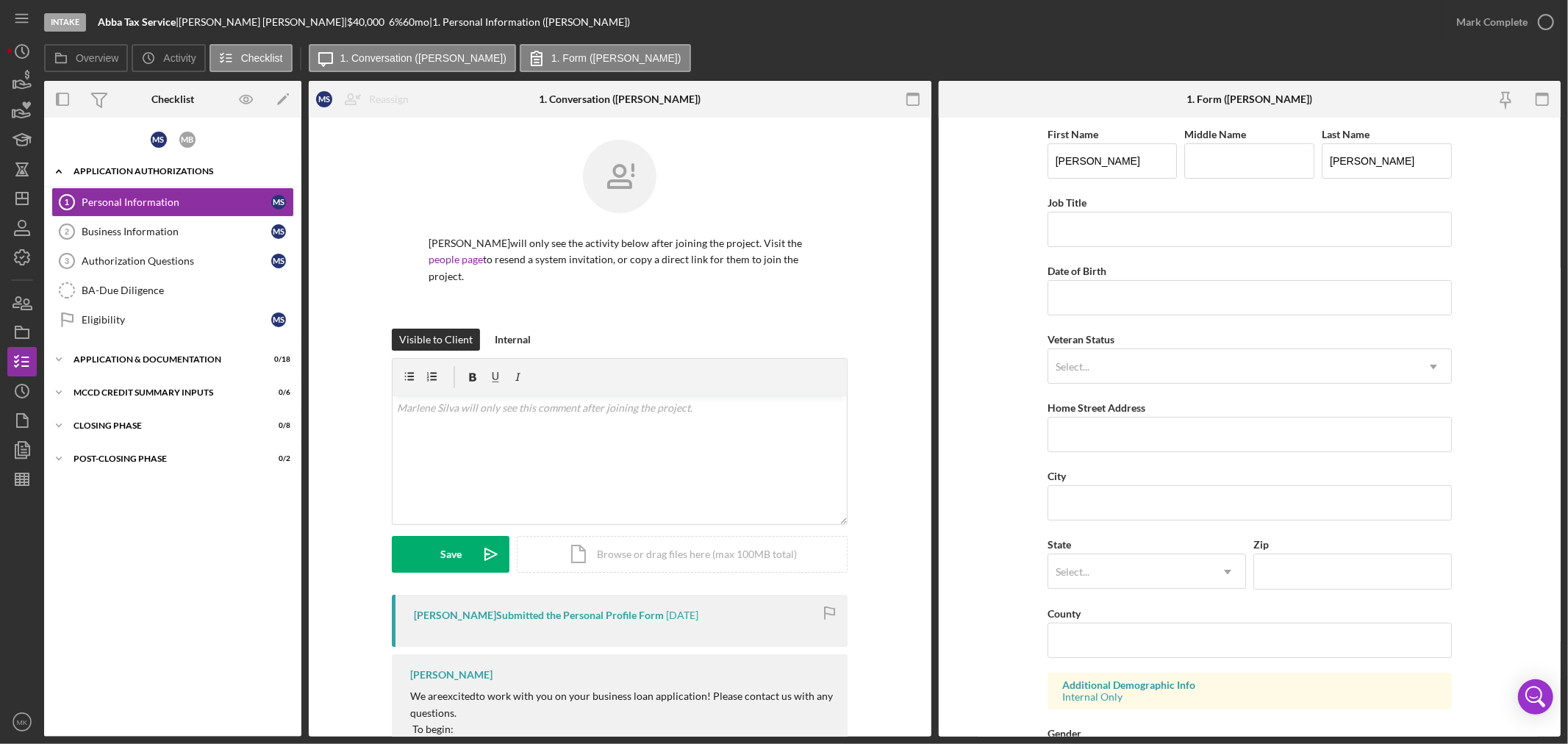
click at [59, 164] on icon "Icon/Expander" at bounding box center [59, 171] width 29 height 29
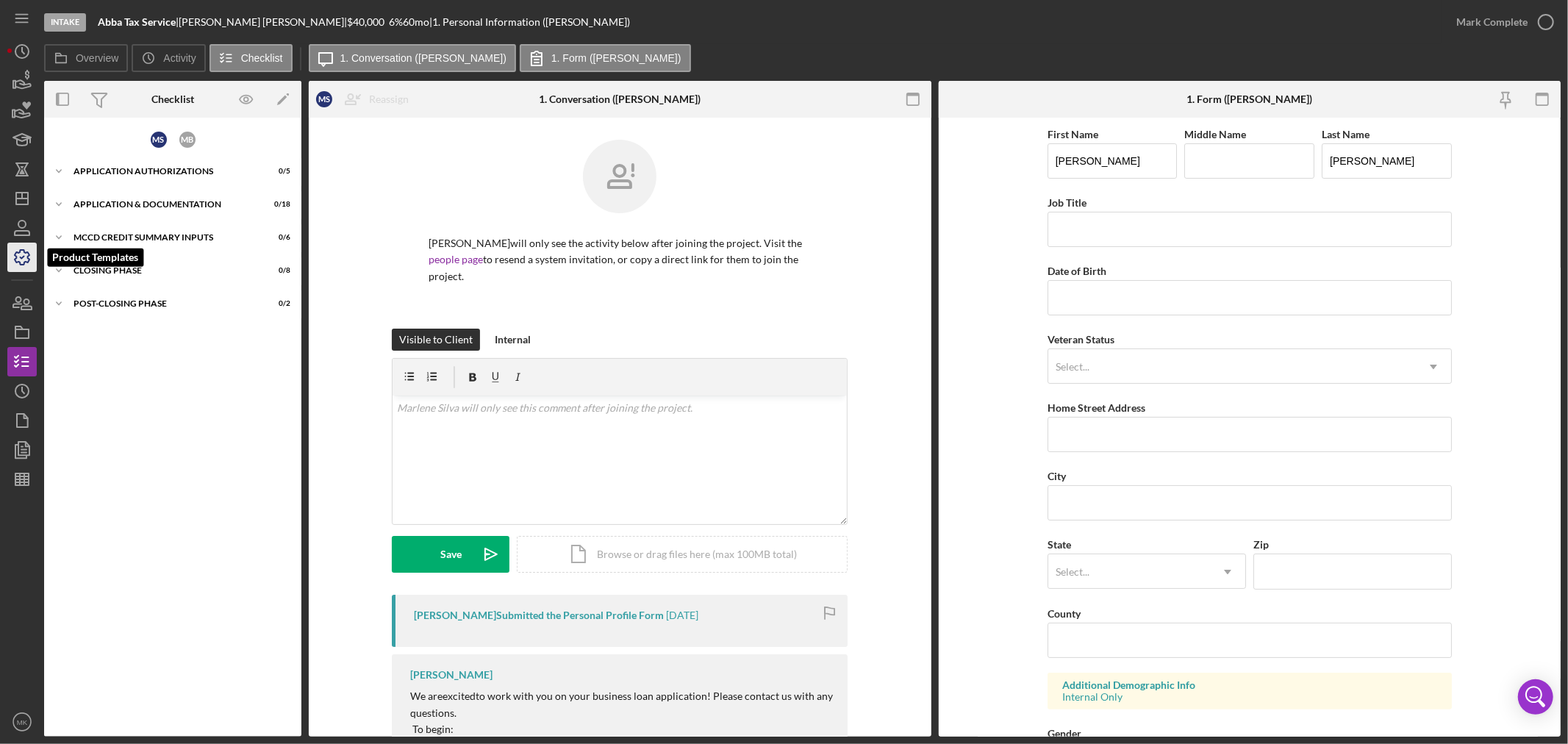
click at [17, 255] on icon "button" at bounding box center [22, 258] width 37 height 37
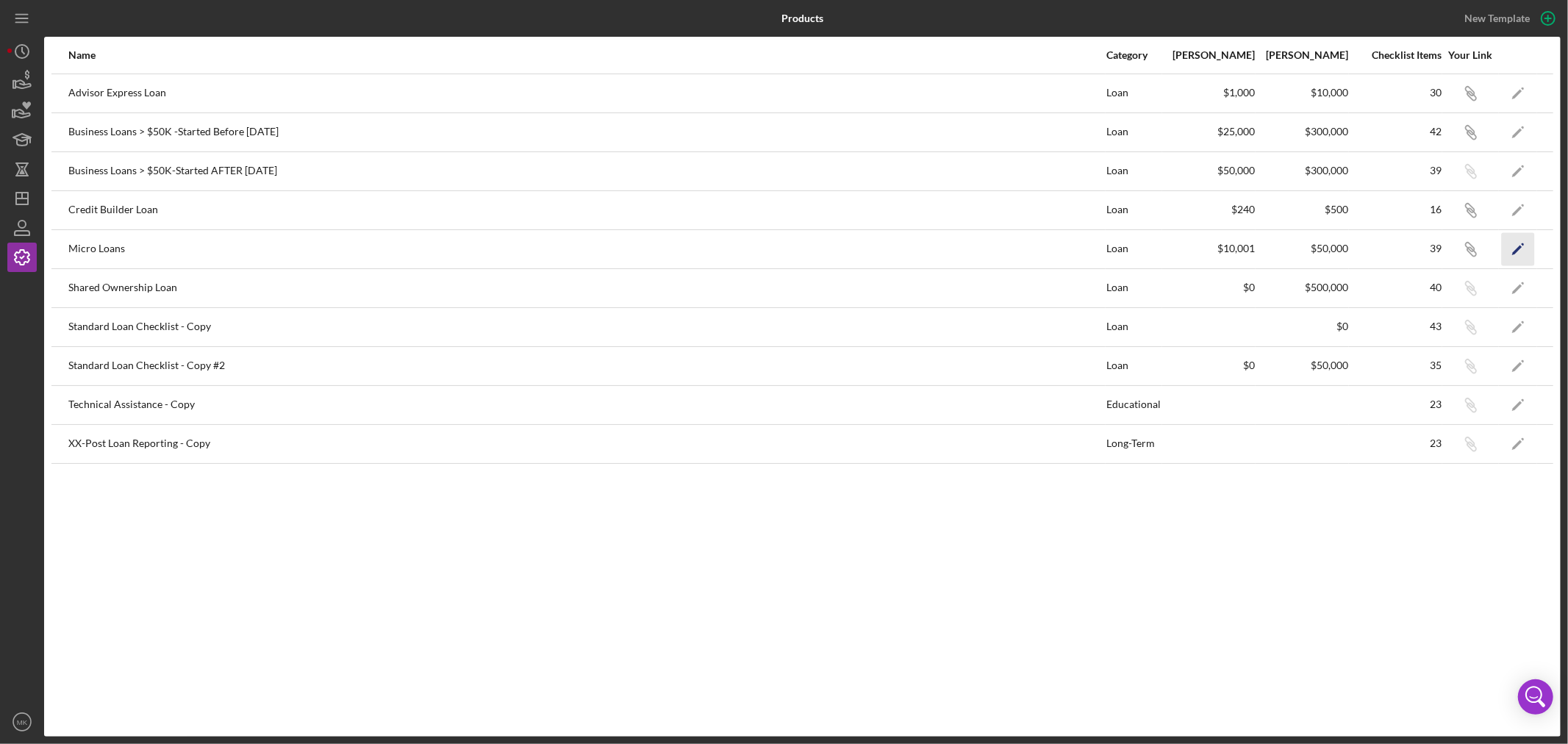
click at [1516, 247] on icon "Icon/Edit" at bounding box center [1518, 249] width 33 height 33
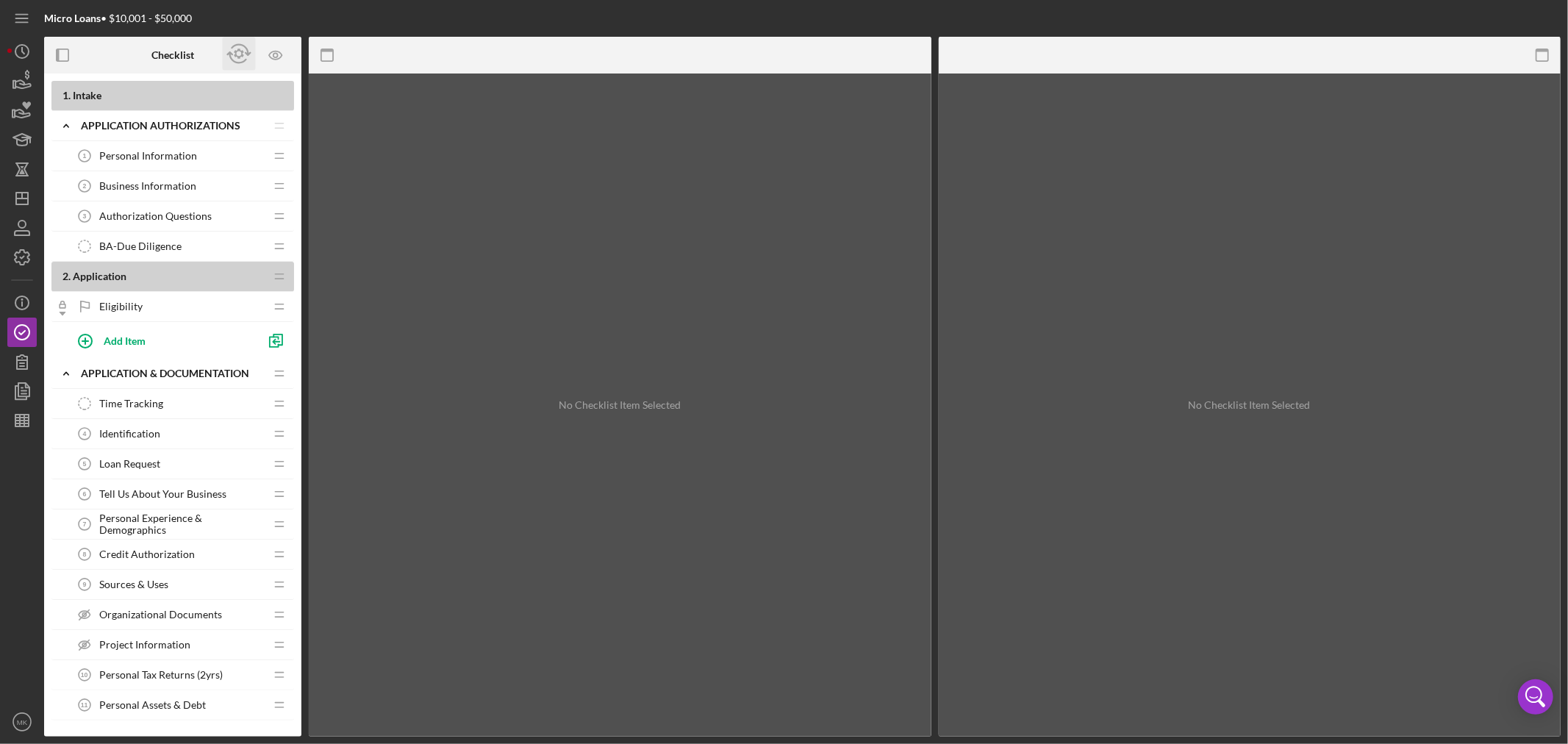
click at [239, 52] on icon "button" at bounding box center [239, 54] width 33 height 33
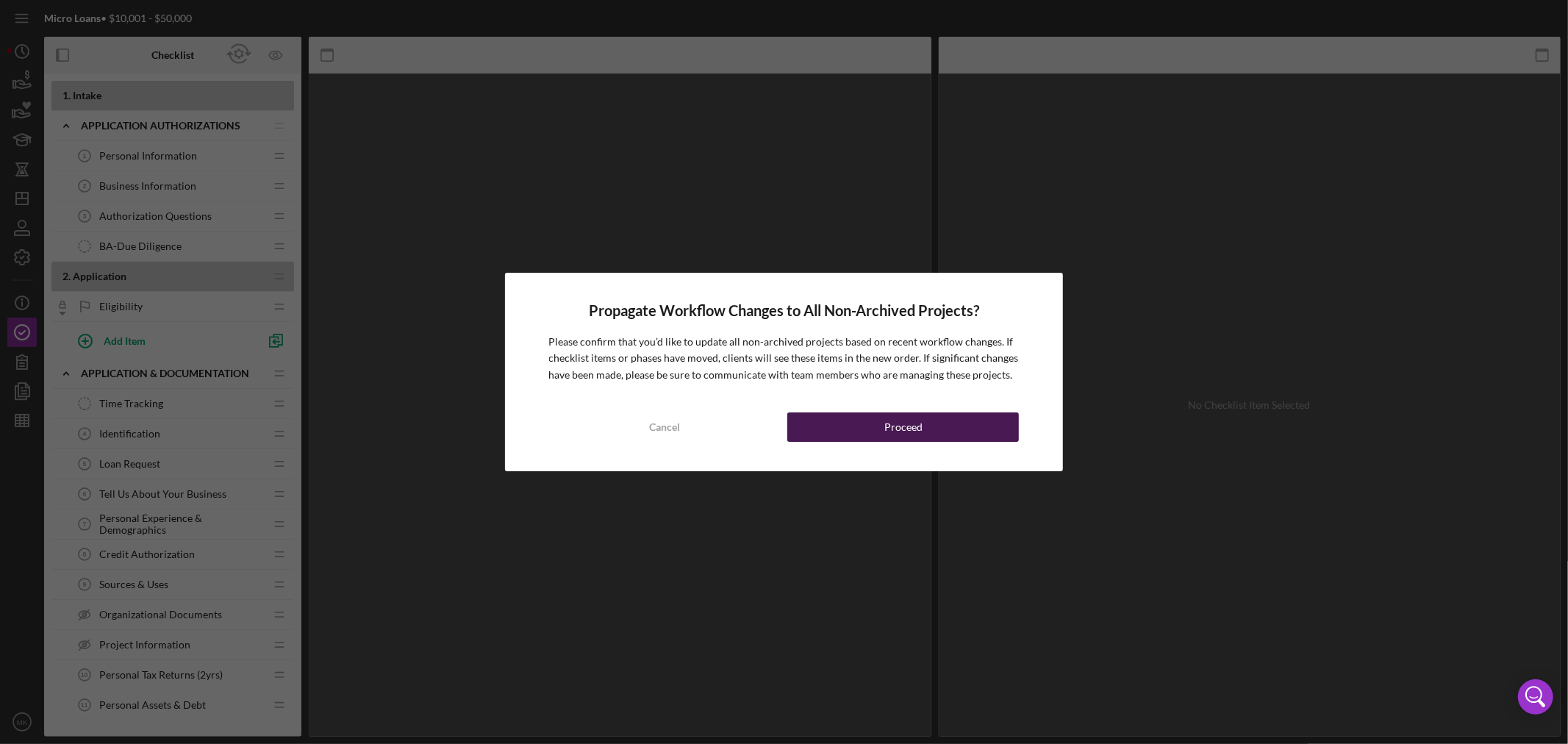
click at [905, 424] on div "Proceed" at bounding box center [904, 427] width 39 height 29
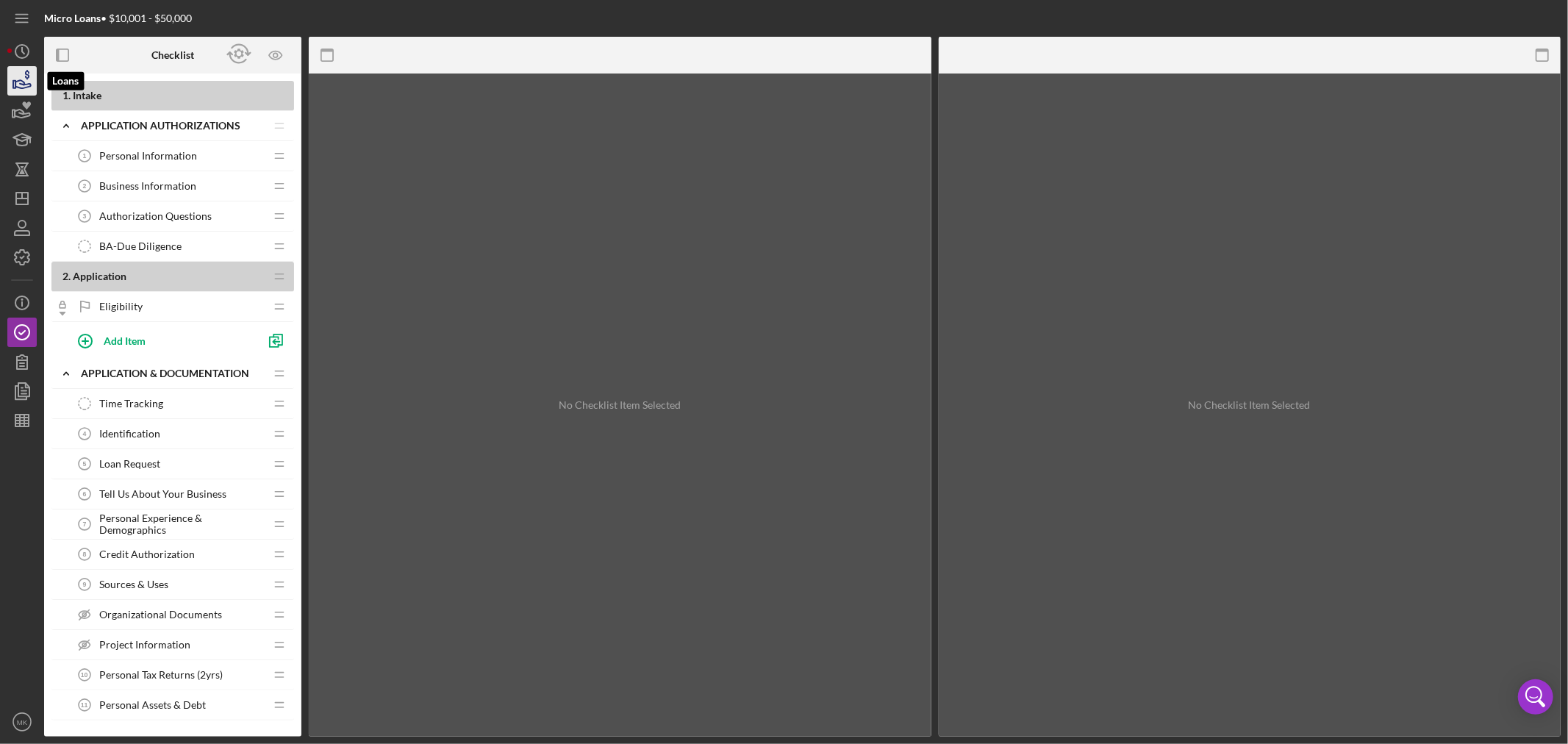
click at [23, 86] on icon "button" at bounding box center [22, 81] width 37 height 37
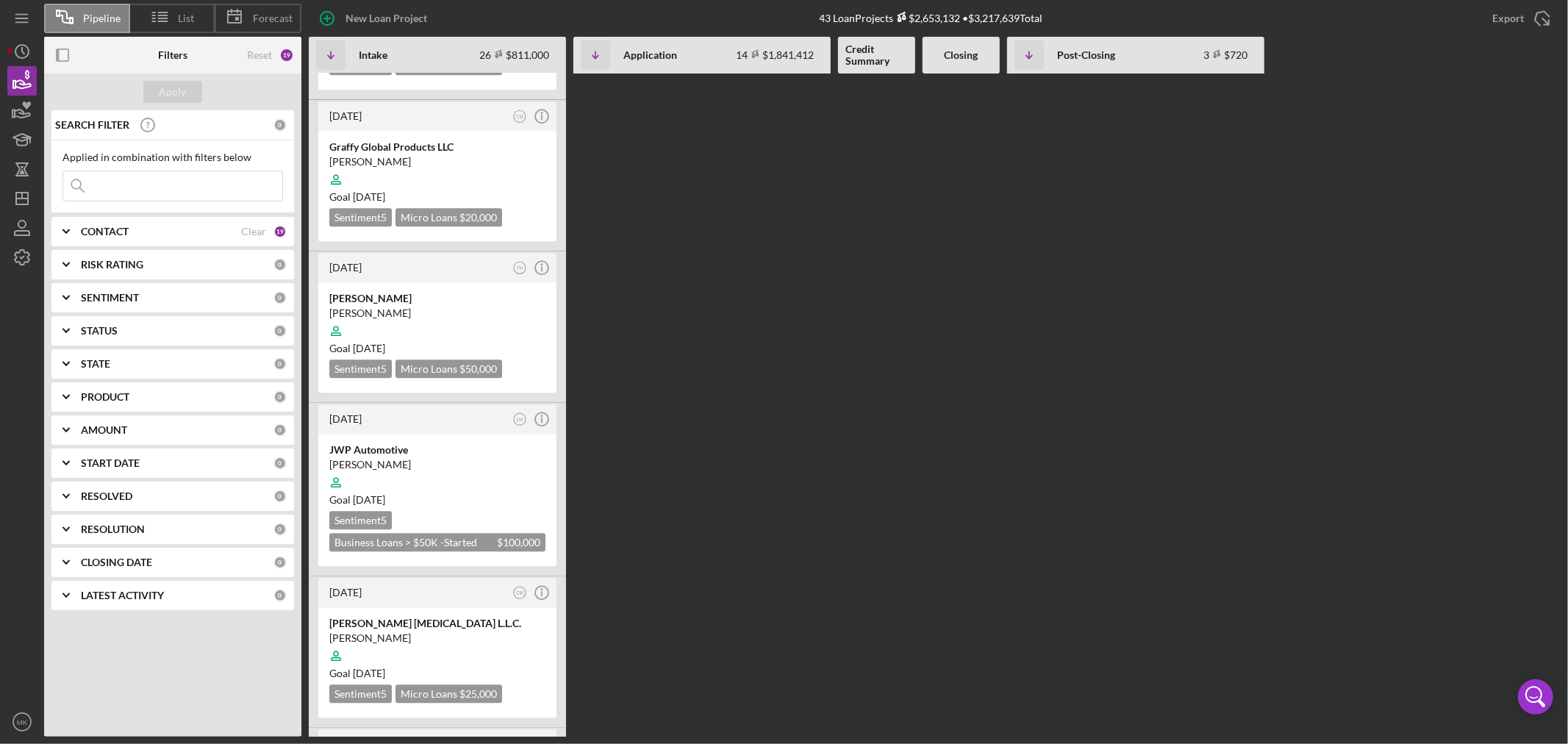
scroll to position [3268, 0]
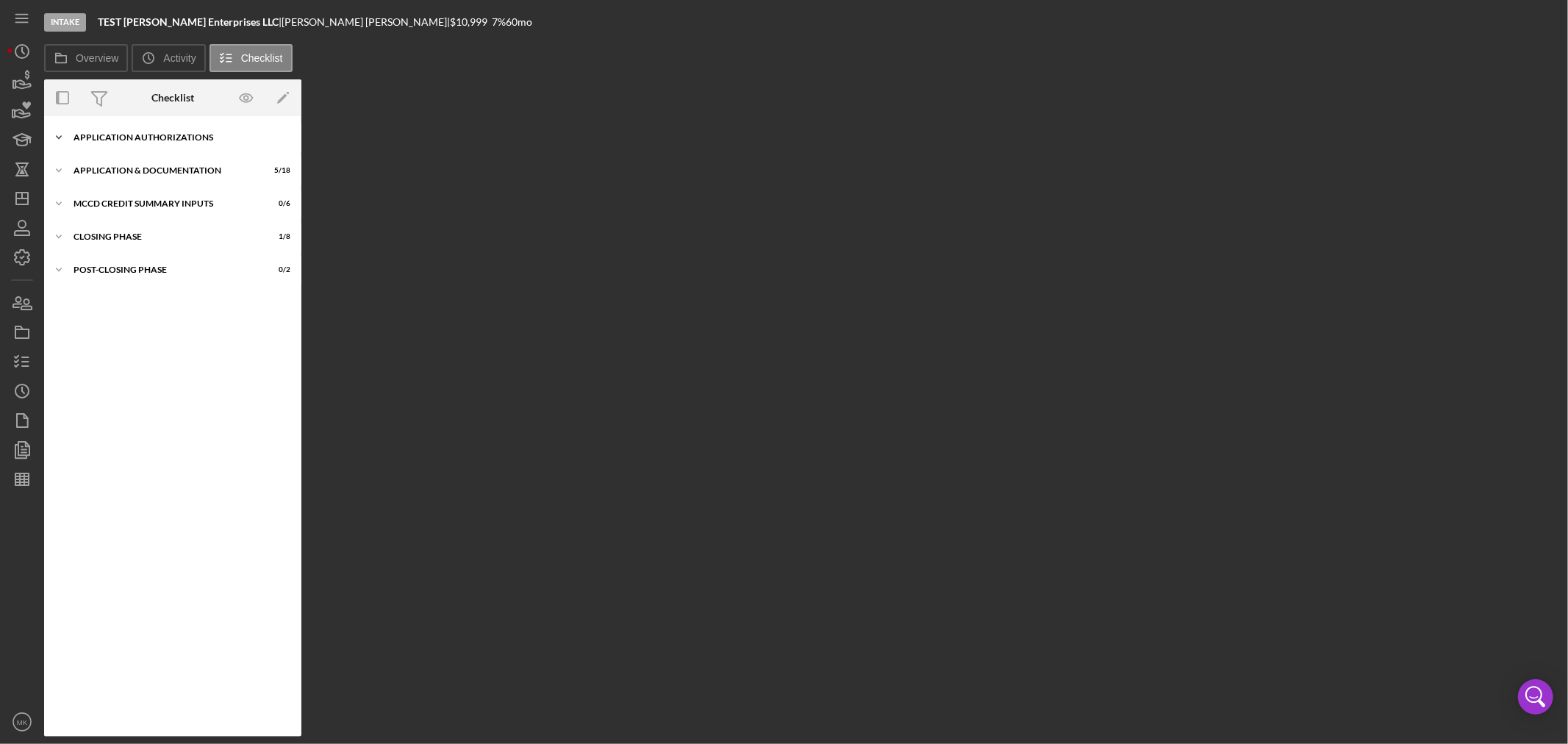
click at [156, 135] on div "Application Authorizations" at bounding box center [179, 138] width 210 height 9
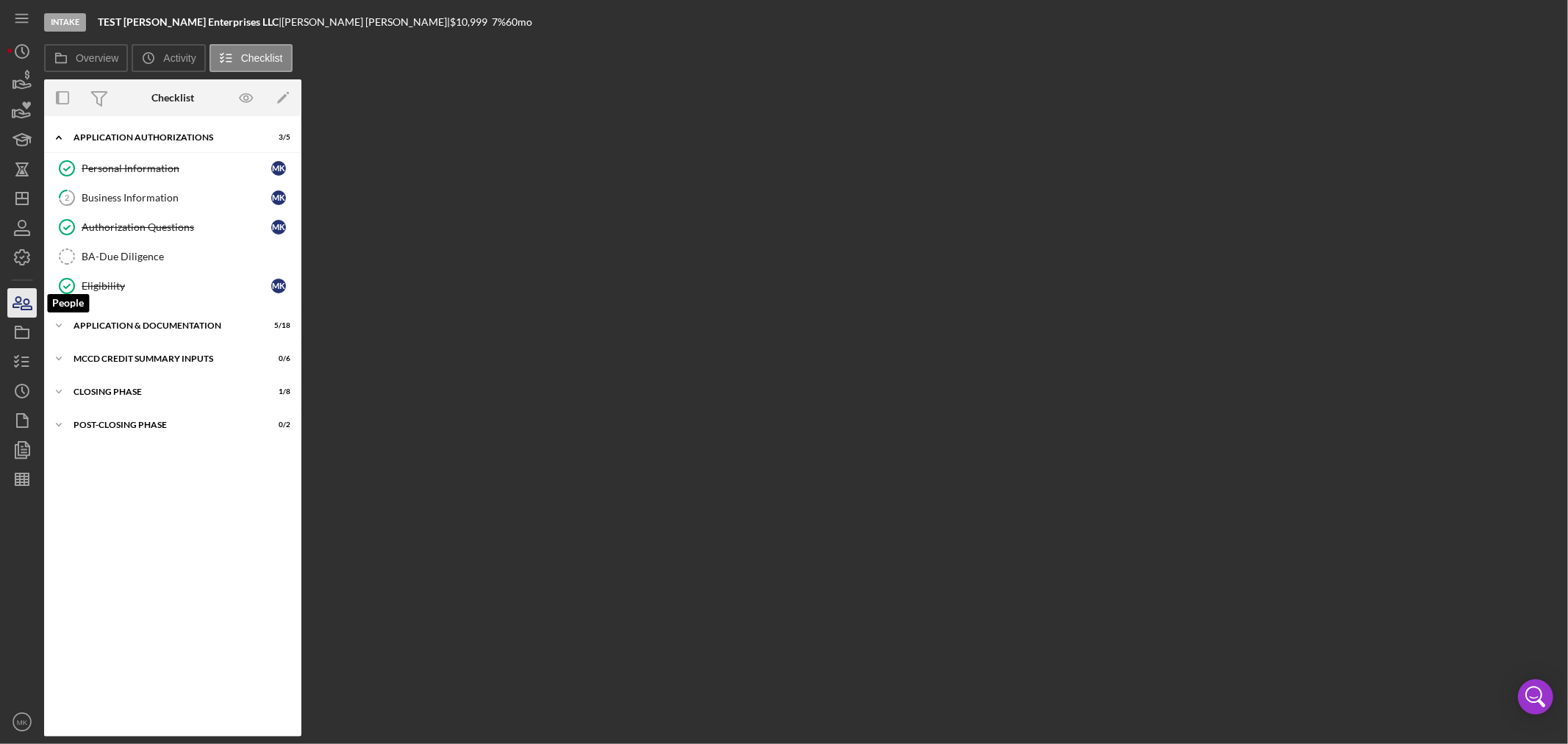
click at [26, 305] on icon "button" at bounding box center [26, 304] width 10 height 10
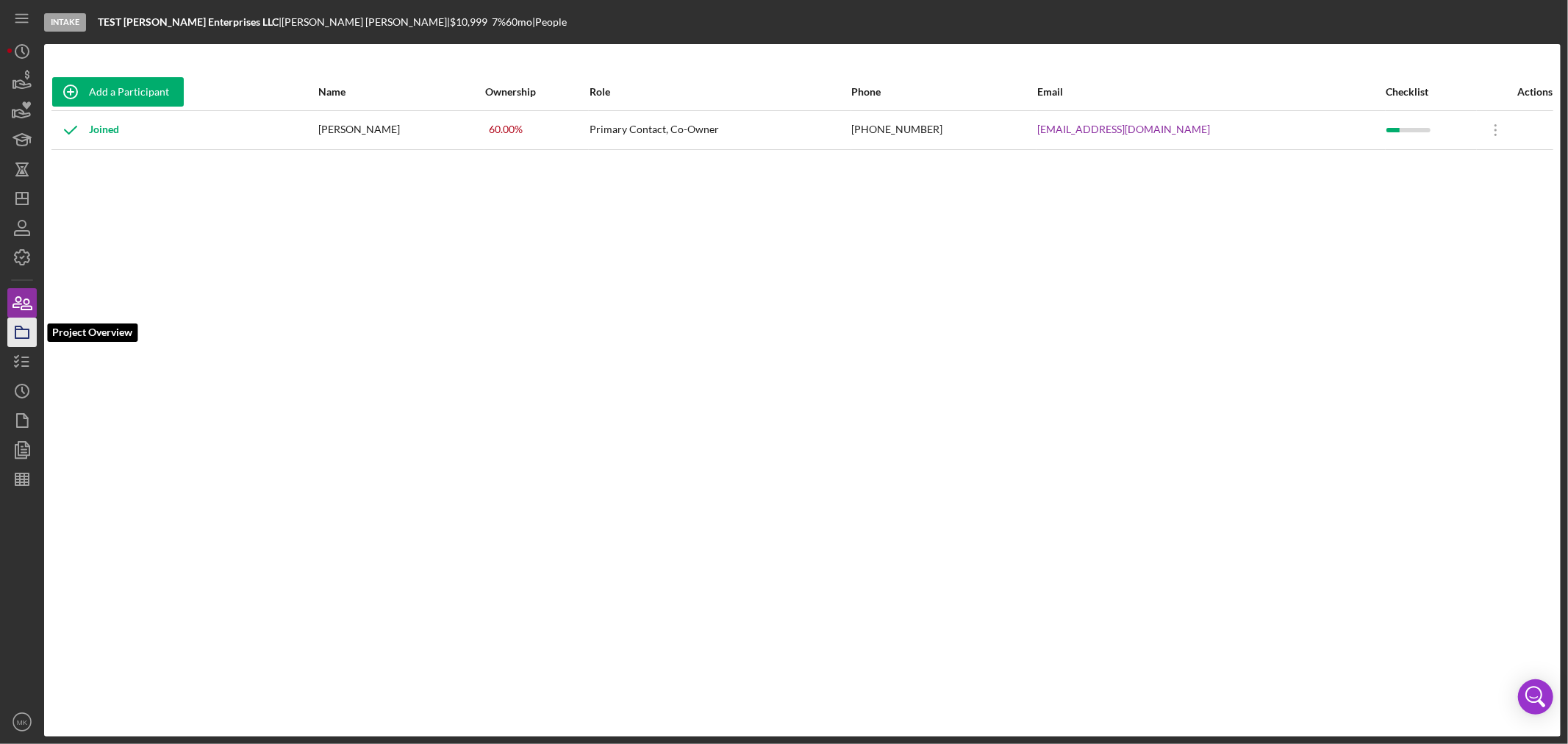
click at [20, 335] on icon "button" at bounding box center [22, 332] width 37 height 37
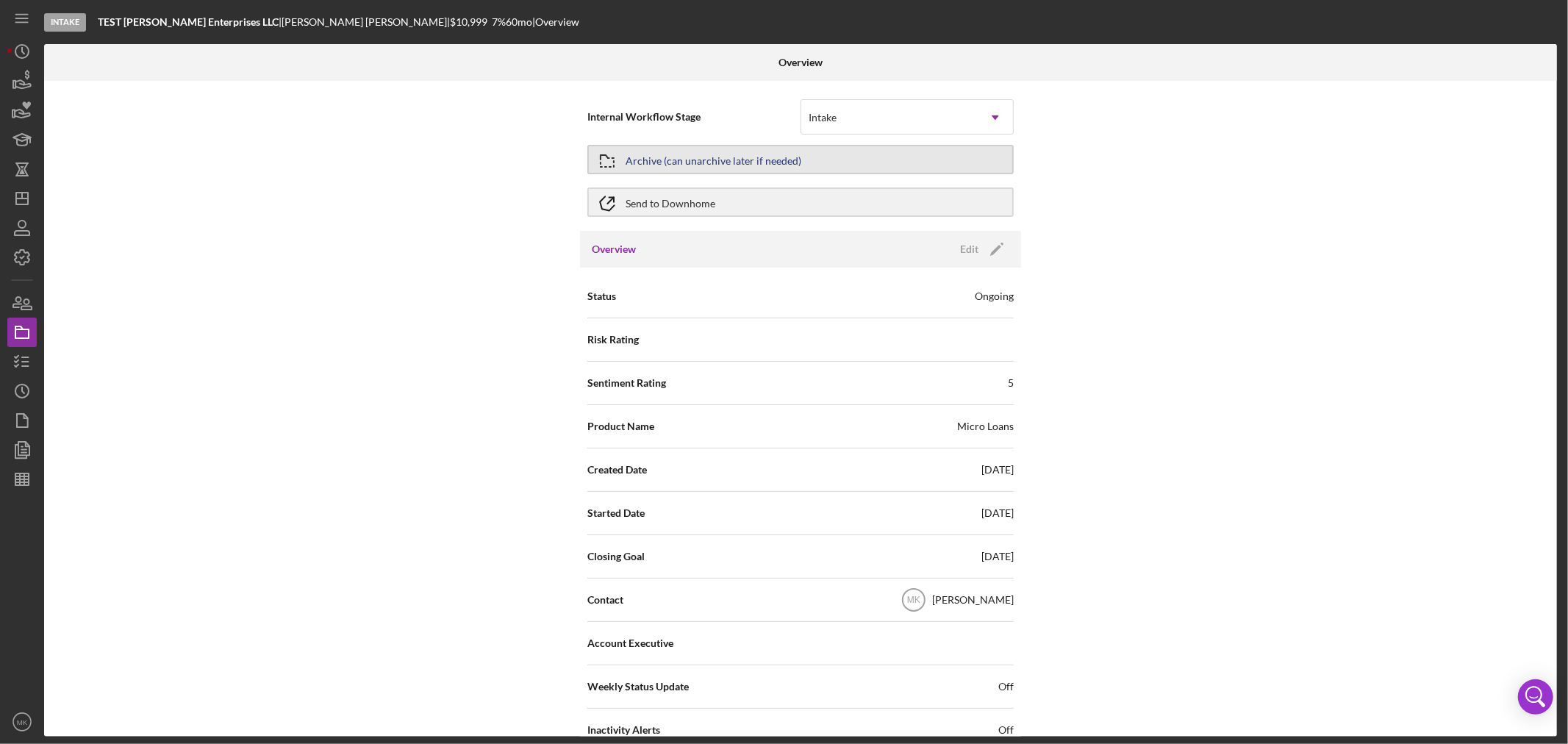
click at [778, 158] on div "Archive (can unarchive later if needed)" at bounding box center [713, 159] width 176 height 27
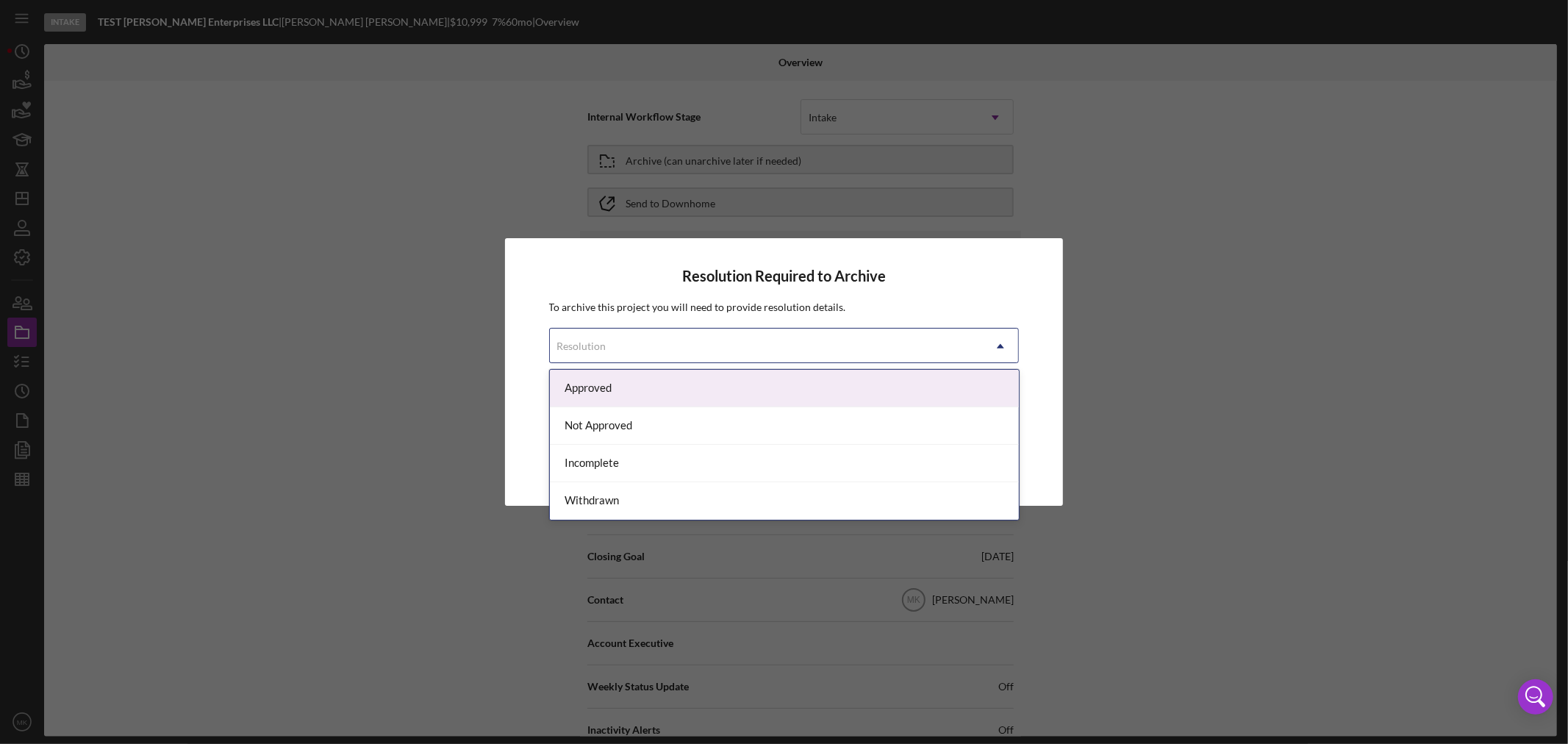
click at [1004, 342] on icon "Icon/Dropdown Arrow" at bounding box center [1000, 346] width 35 height 35
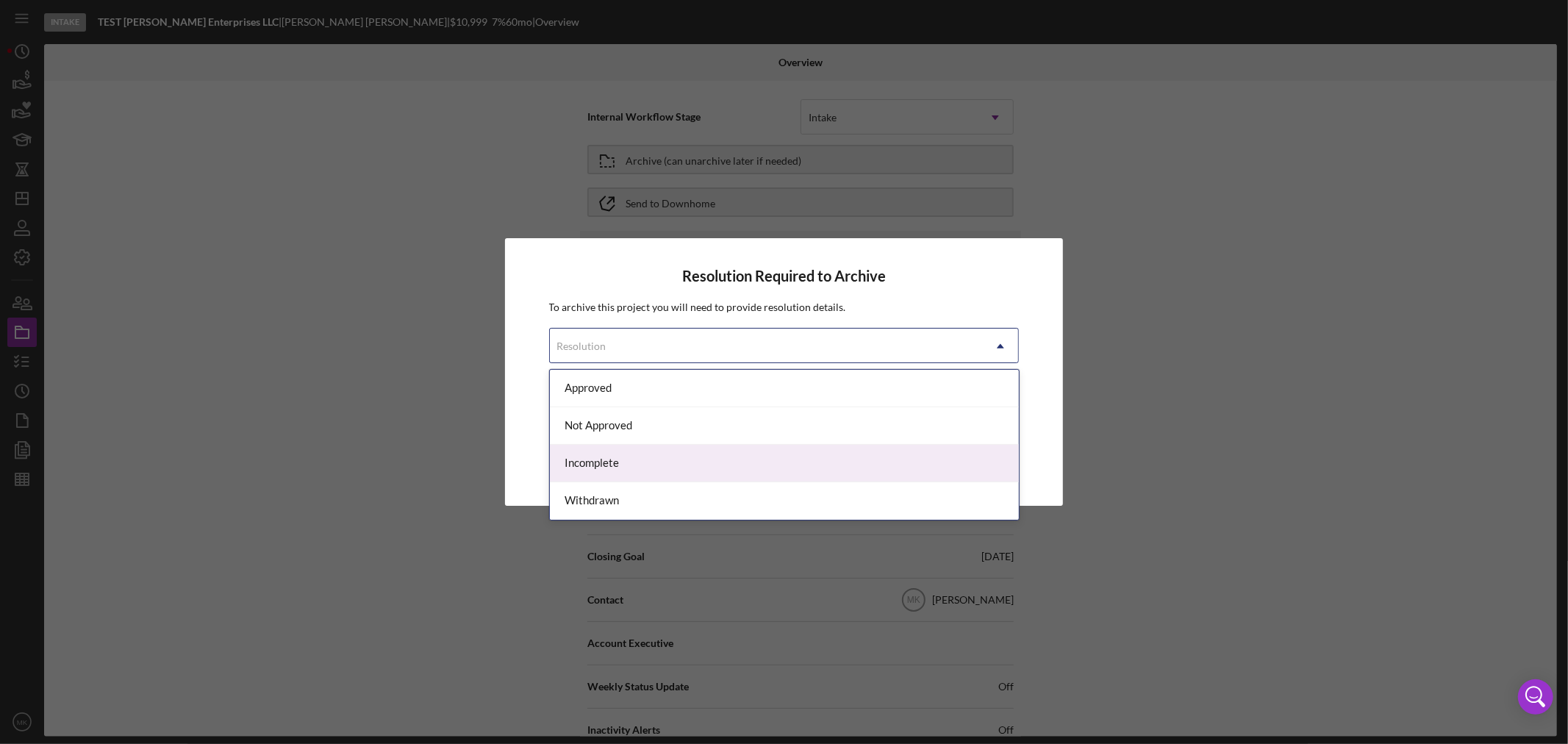
click at [912, 463] on div "Incomplete" at bounding box center [785, 463] width 469 height 38
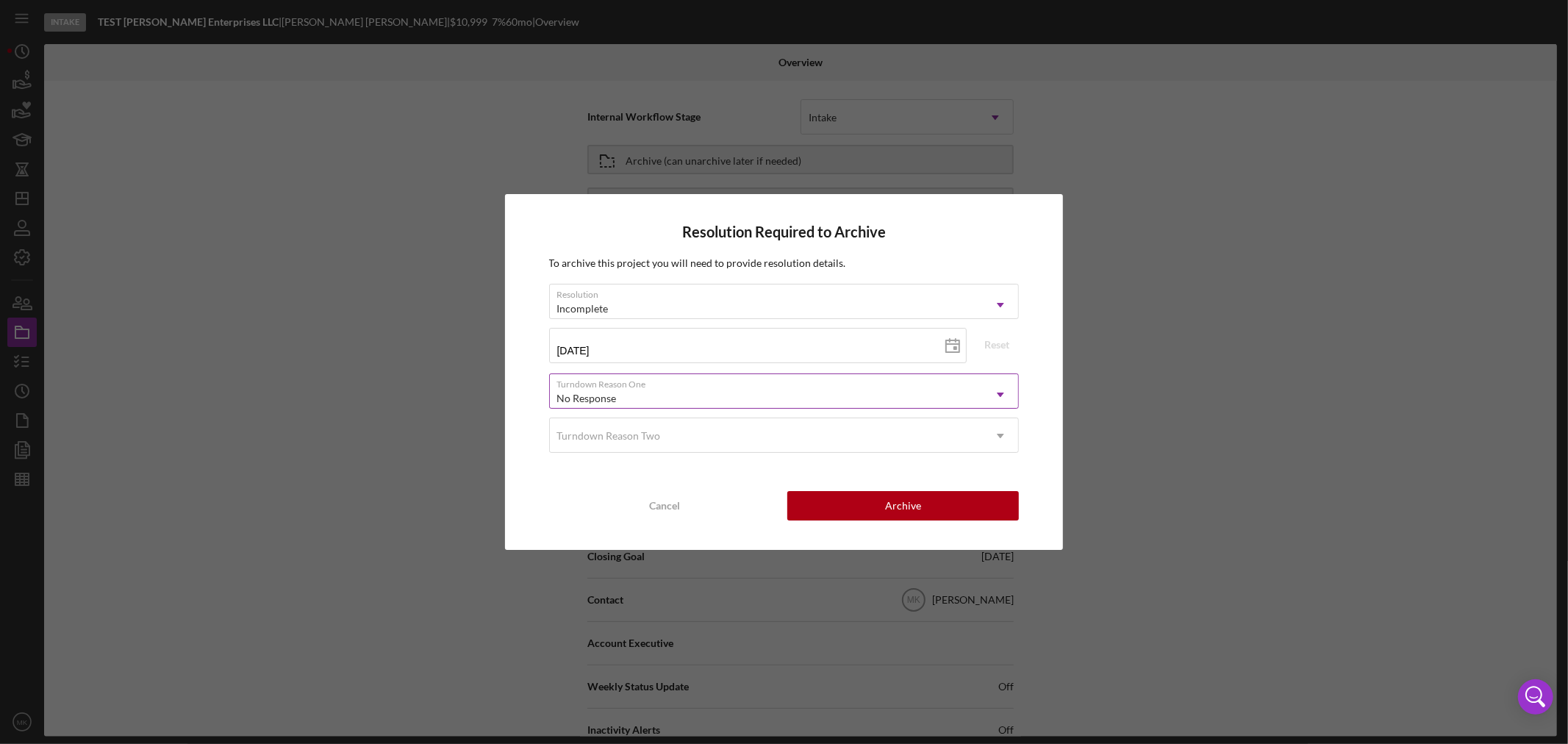
click at [1002, 396] on icon "Icon/Dropdown Arrow" at bounding box center [1000, 395] width 35 height 35
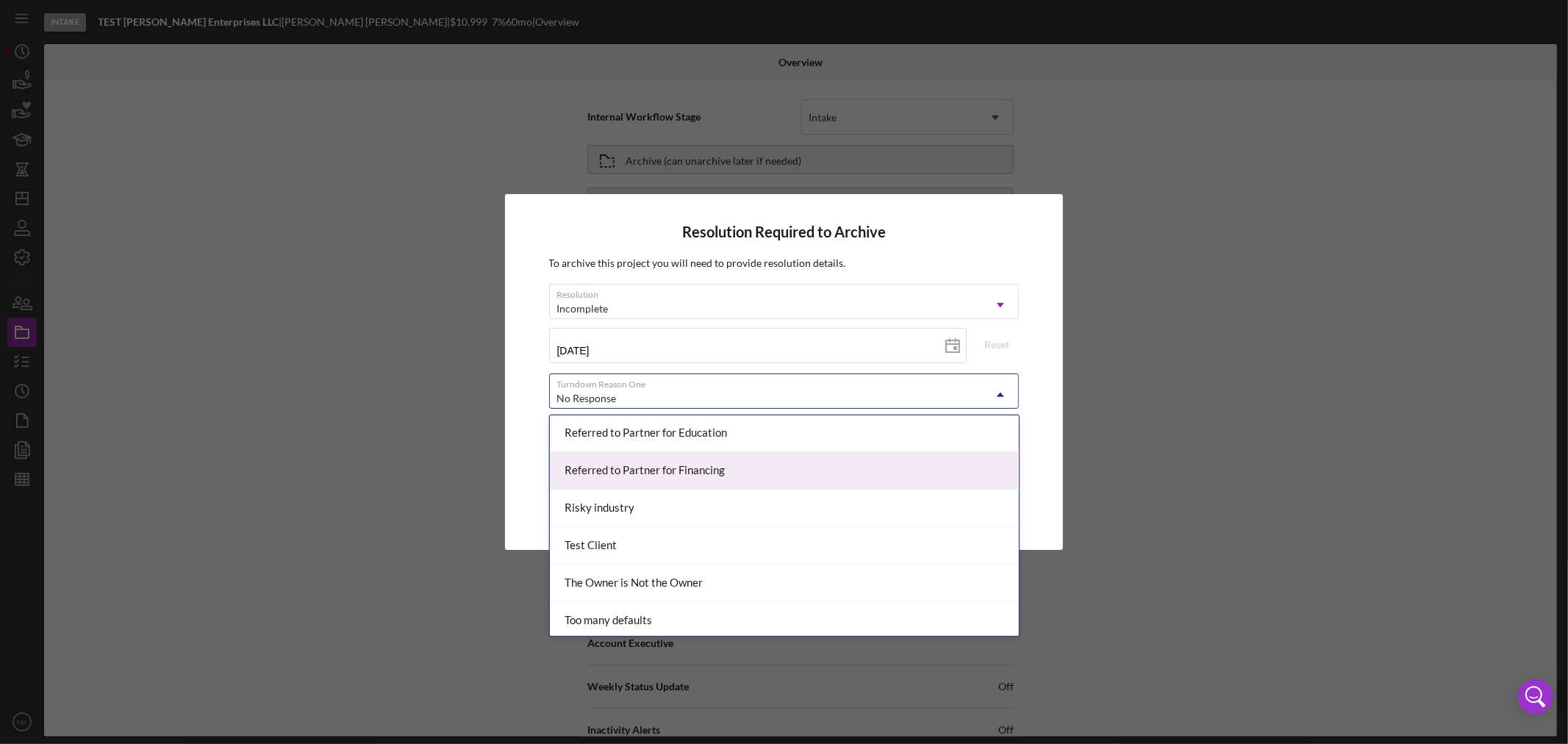
scroll to position [1471, 0]
click at [649, 463] on div "Test Client" at bounding box center [785, 463] width 469 height 38
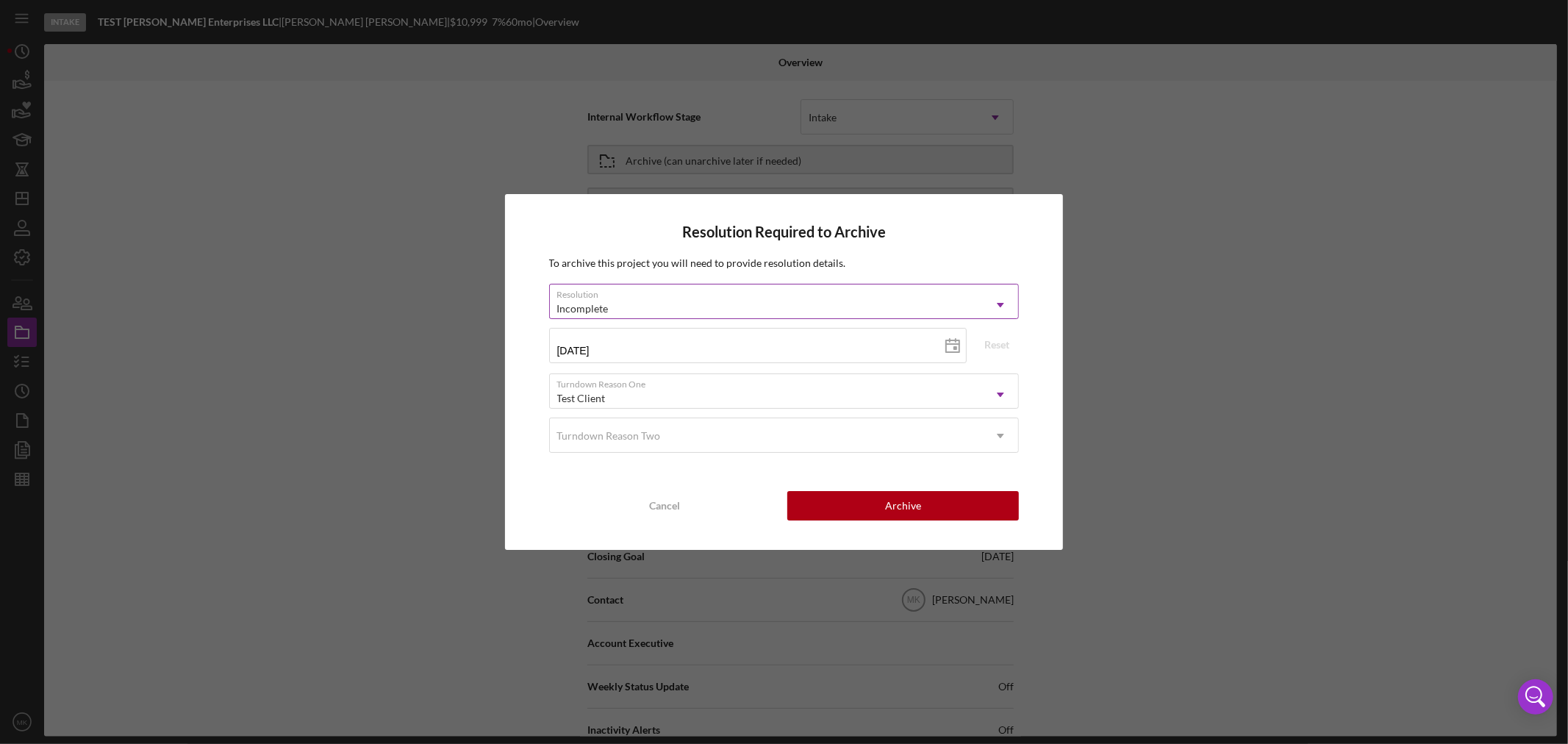
click at [1004, 302] on icon "Icon/Dropdown Arrow" at bounding box center [1000, 305] width 35 height 35
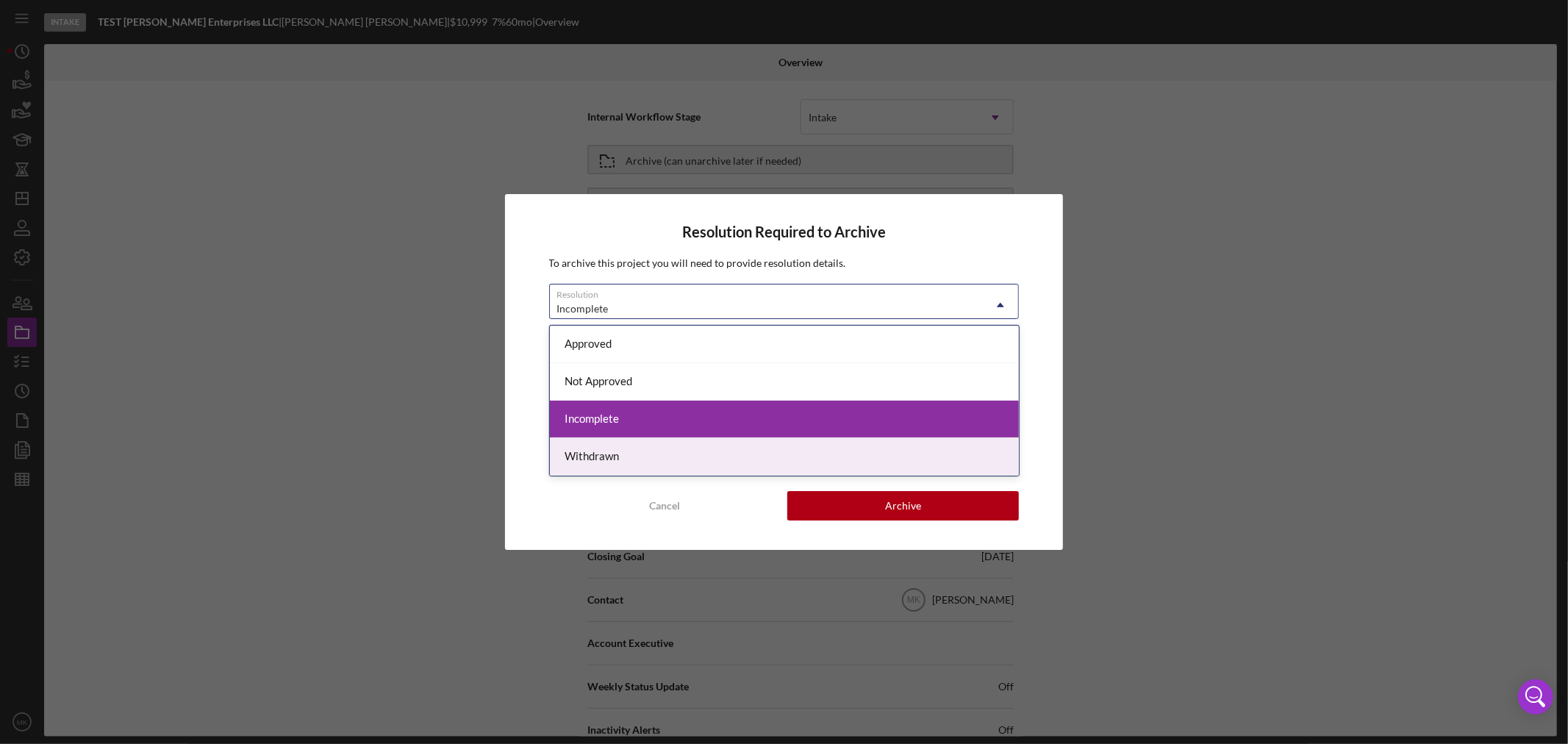
click at [966, 459] on div "Withdrawn" at bounding box center [785, 457] width 469 height 38
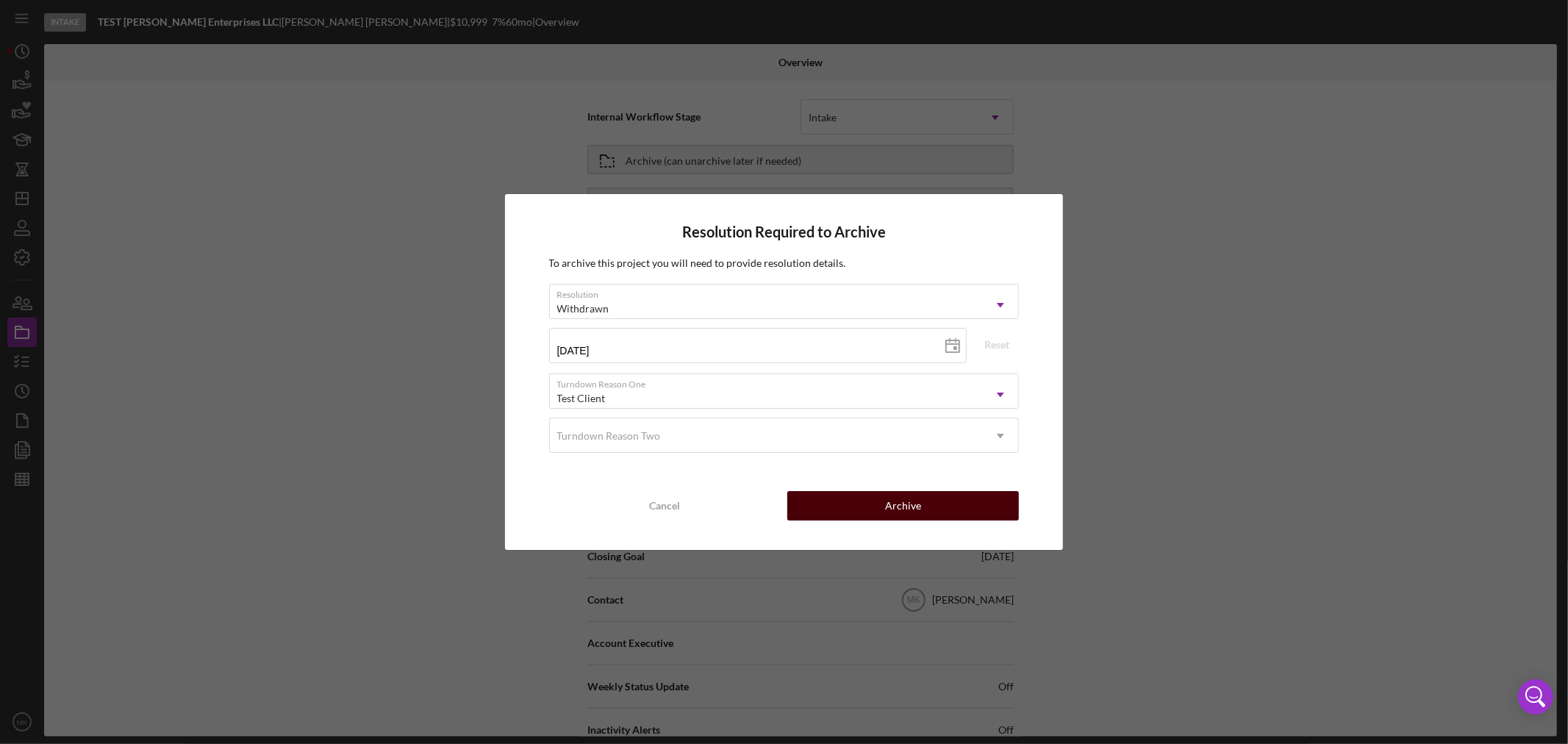
click at [897, 508] on div "Archive" at bounding box center [903, 506] width 36 height 29
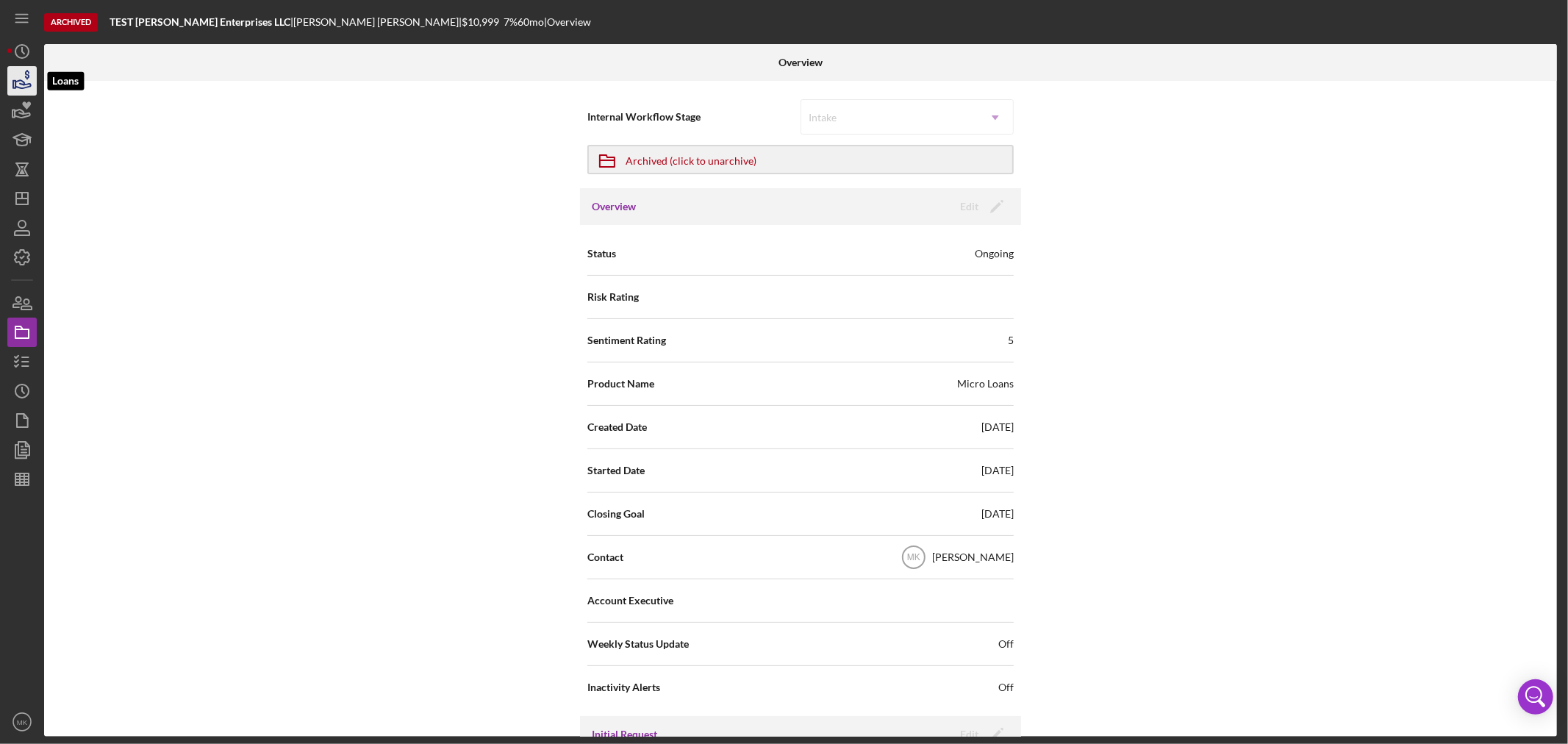
click at [26, 84] on icon "button" at bounding box center [23, 84] width 16 height 8
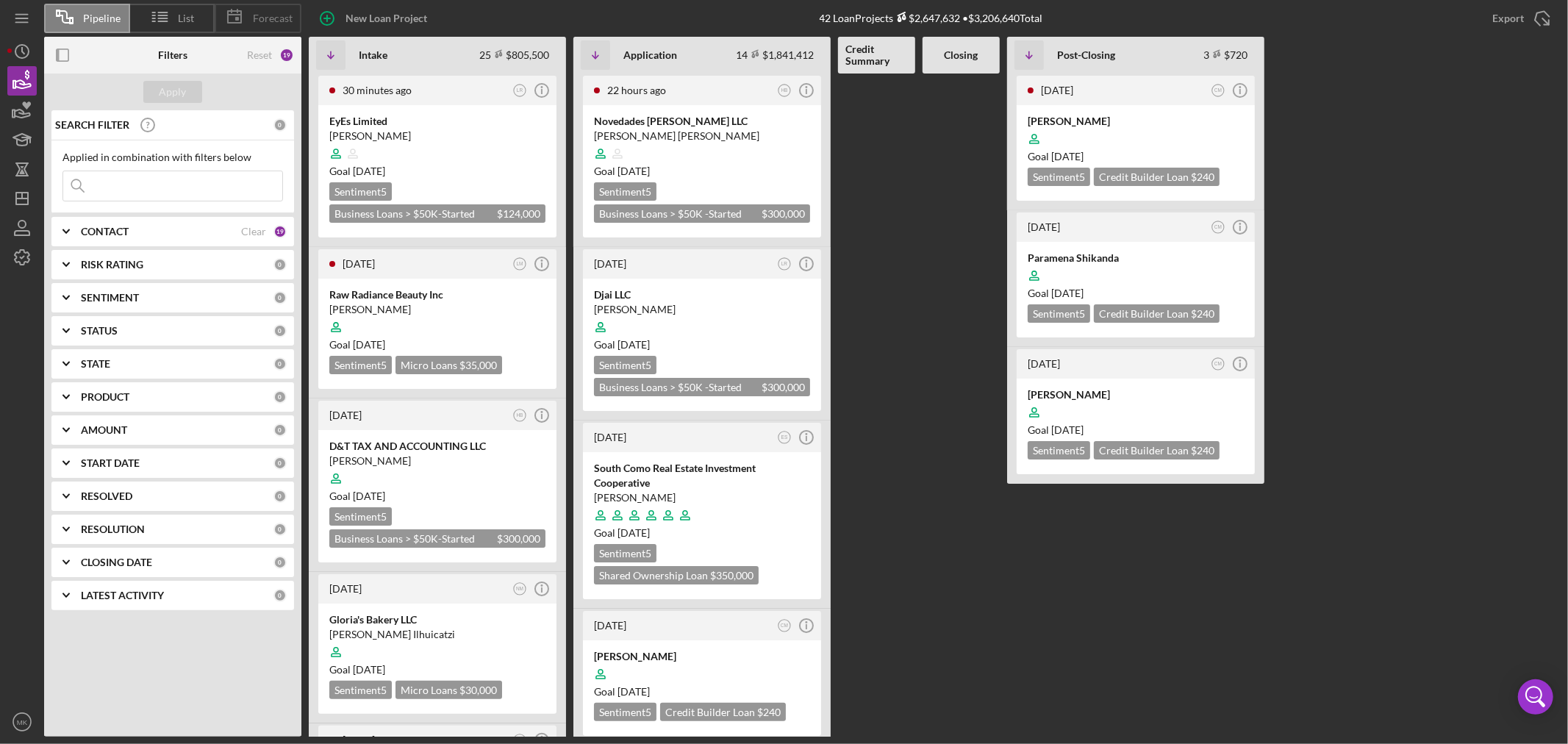
click at [269, 15] on span "Forecast" at bounding box center [272, 18] width 40 height 12
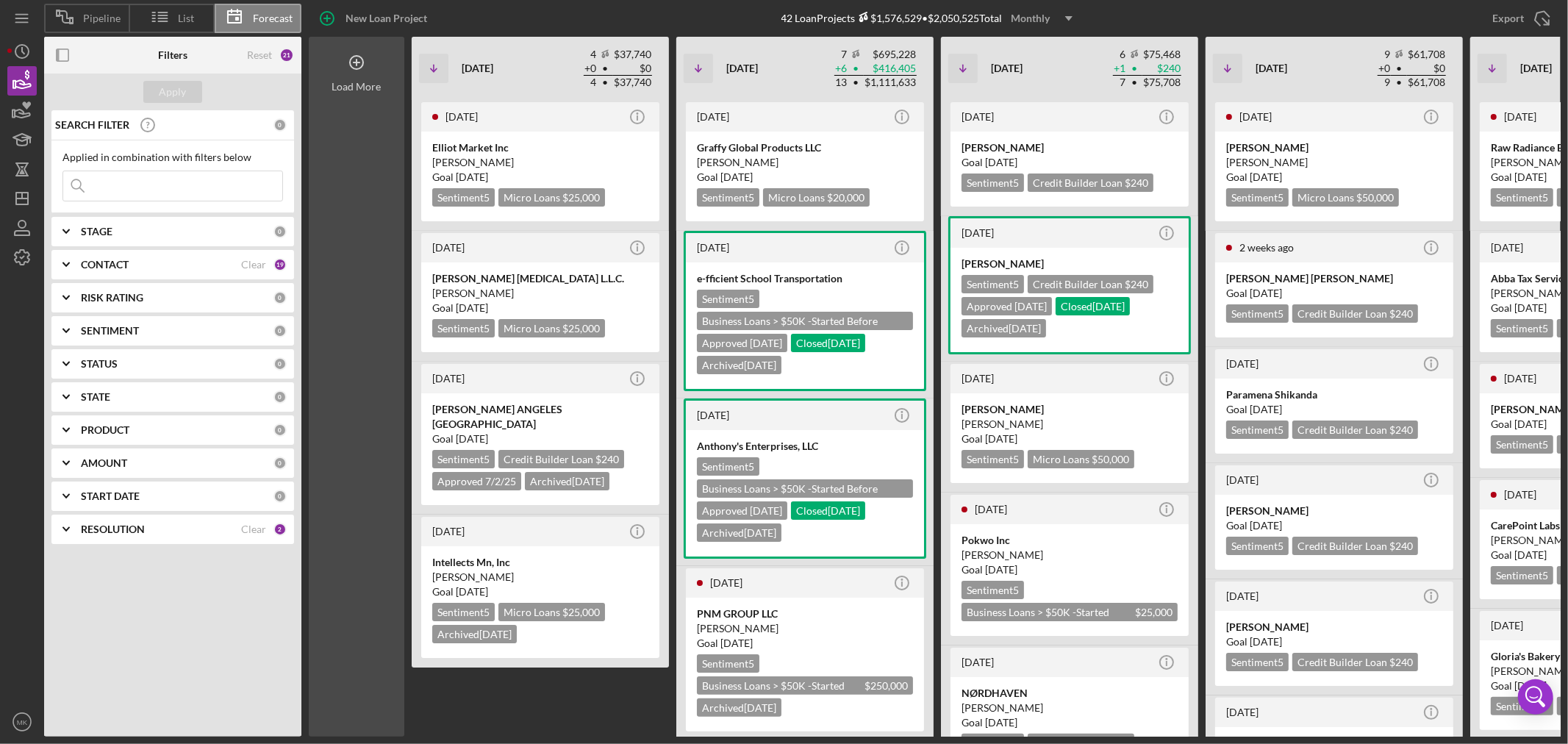
click at [357, 63] on icon at bounding box center [356, 63] width 7 height 7
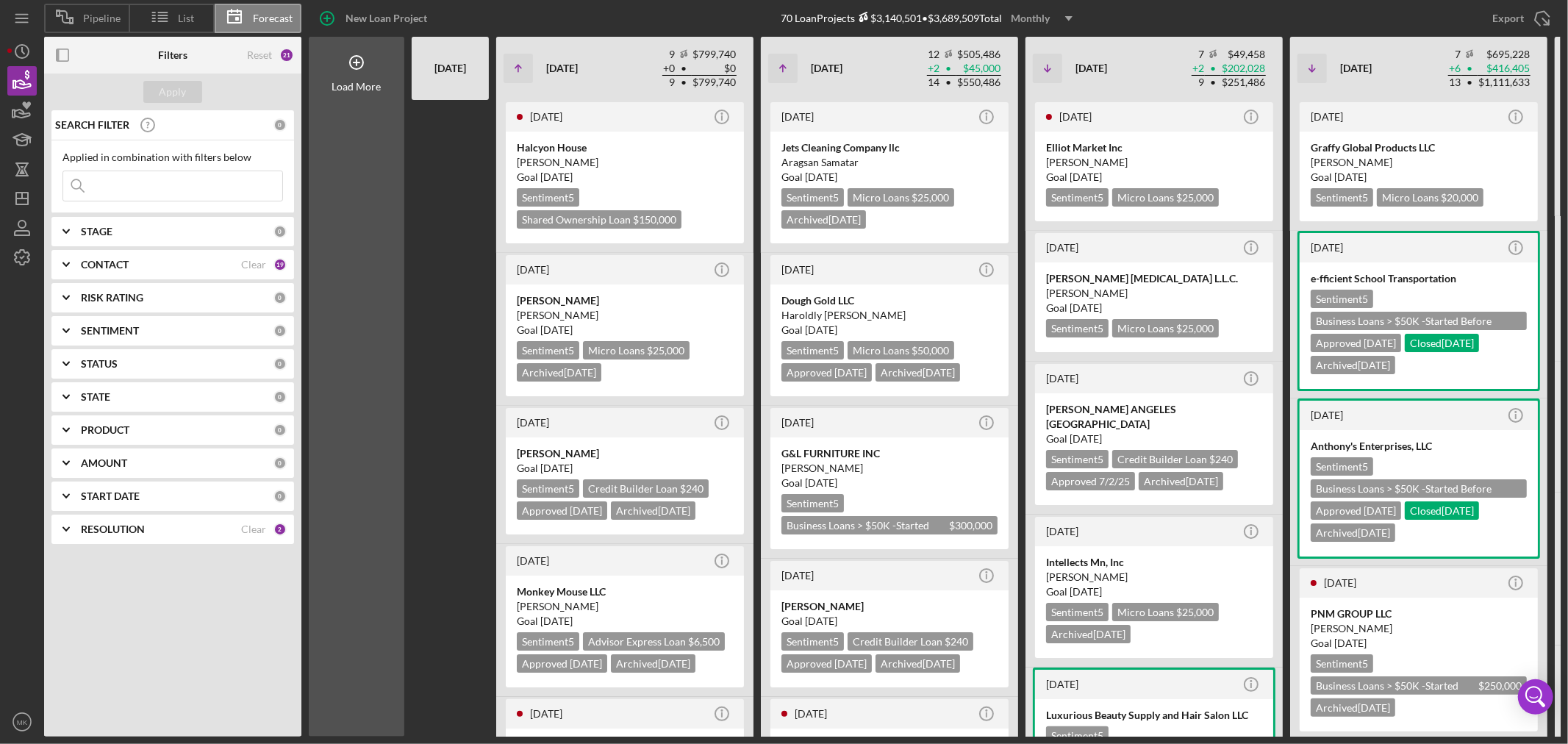
click at [444, 69] on div "[DATE]" at bounding box center [450, 68] width 63 height 52
click at [1072, 17] on use "button" at bounding box center [1068, 18] width 7 height 5
click at [1040, 53] on div "Monthly" at bounding box center [1044, 53] width 60 height 30
click at [520, 69] on icon "Icon/Table Sort Arrow" at bounding box center [518, 68] width 29 height 29
click at [63, 531] on icon "Icon/Expander" at bounding box center [66, 529] width 37 height 37
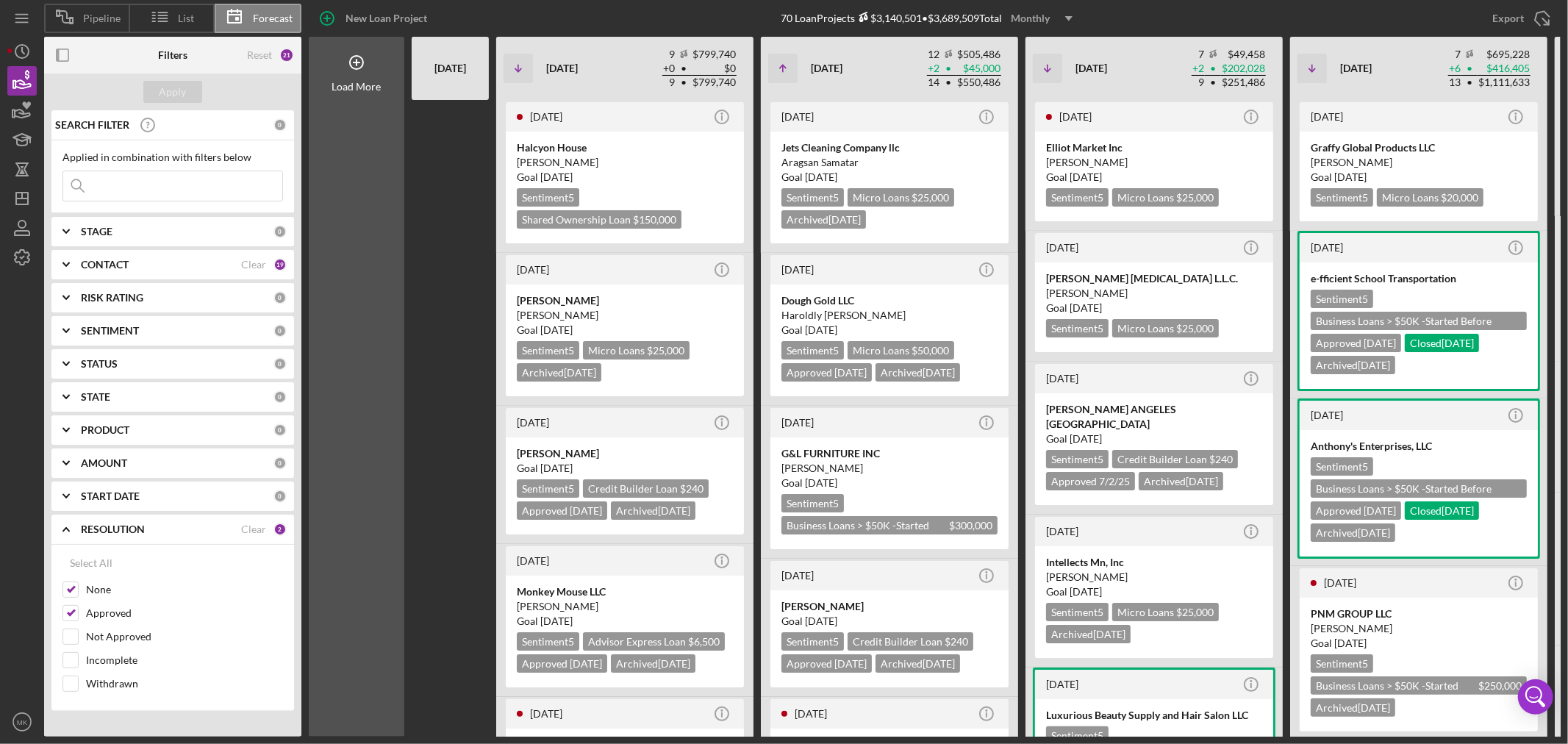
click at [66, 495] on icon "Icon/Expander" at bounding box center [66, 496] width 37 height 37
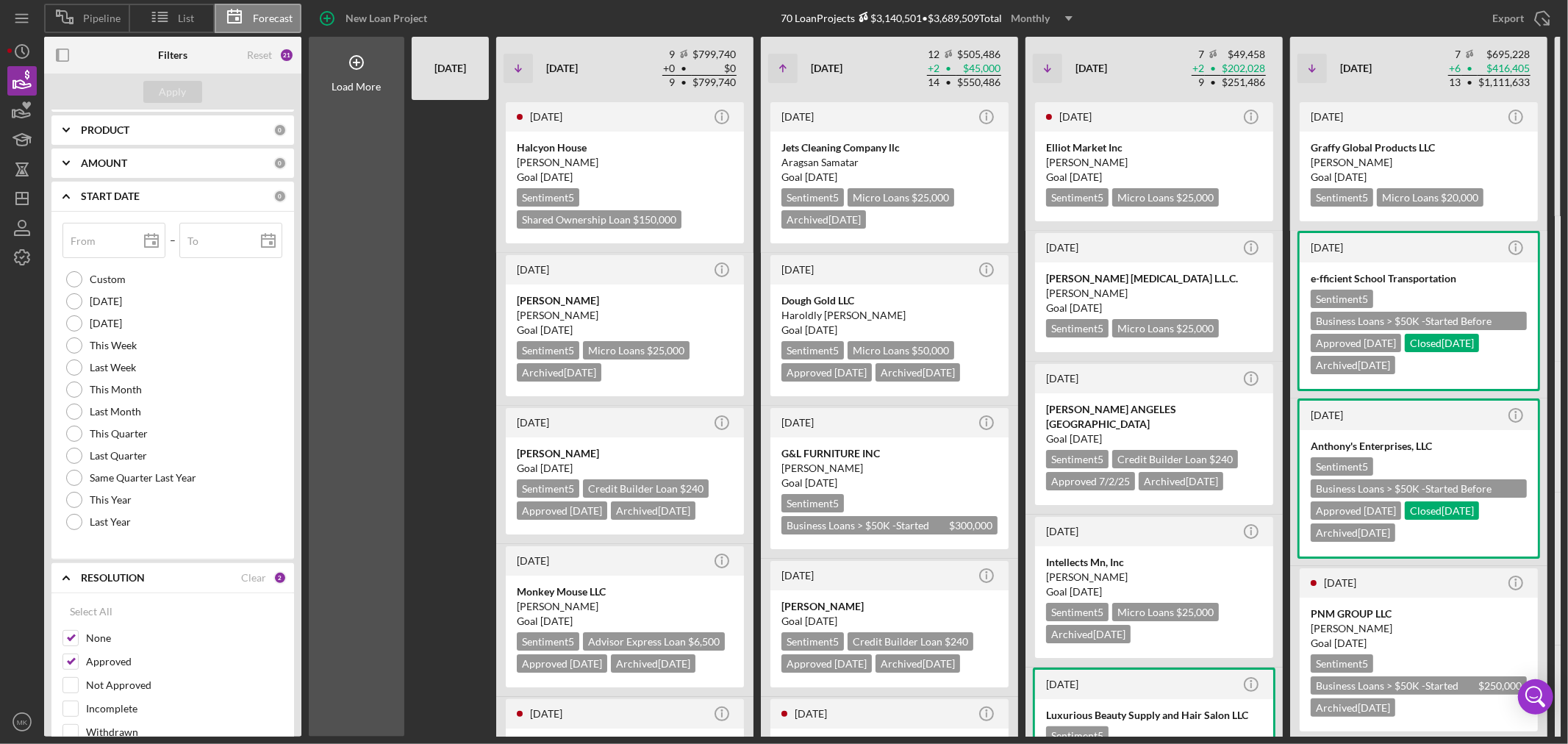
scroll to position [327, 0]
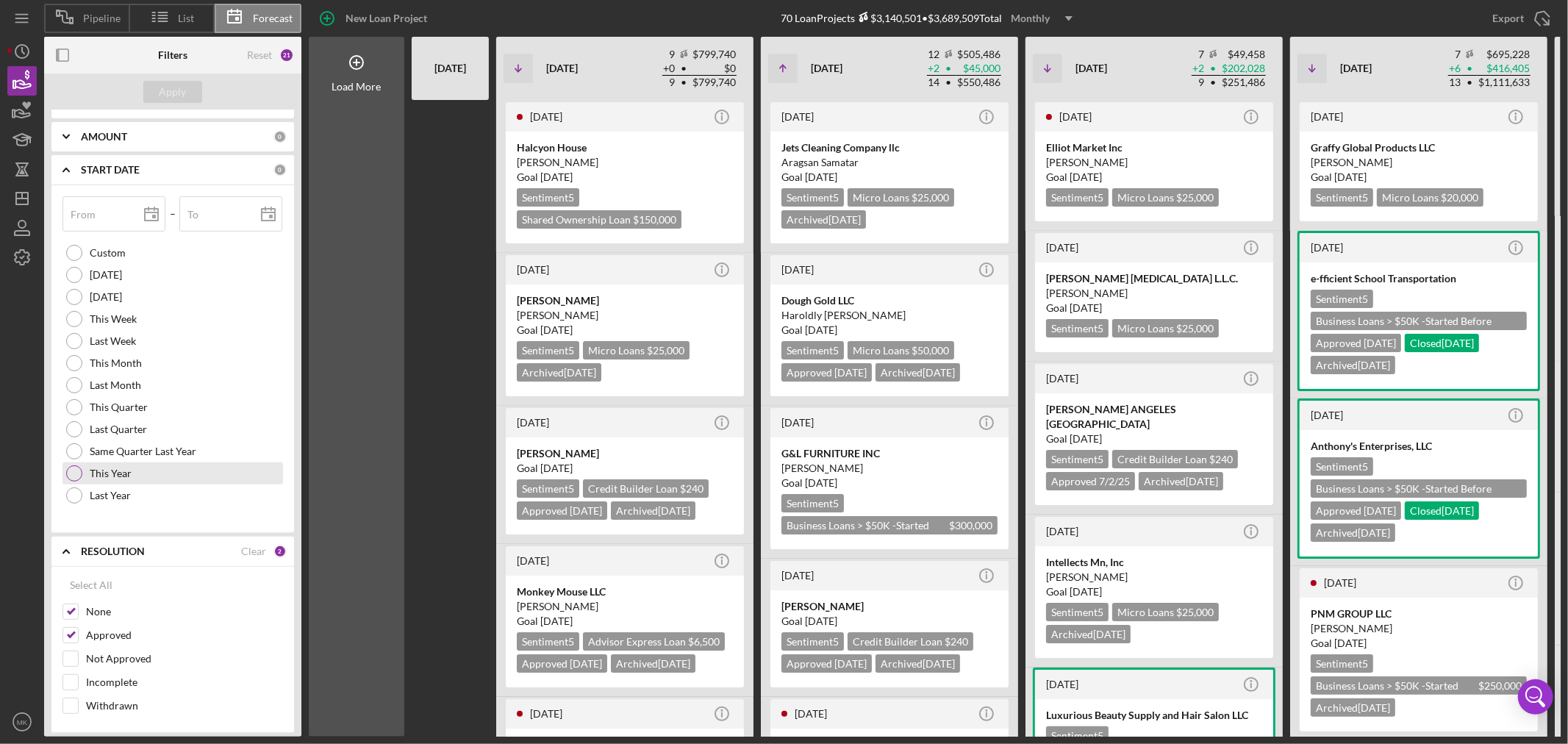
click at [75, 473] on div at bounding box center [75, 474] width 17 height 17
type input "[DATE]"
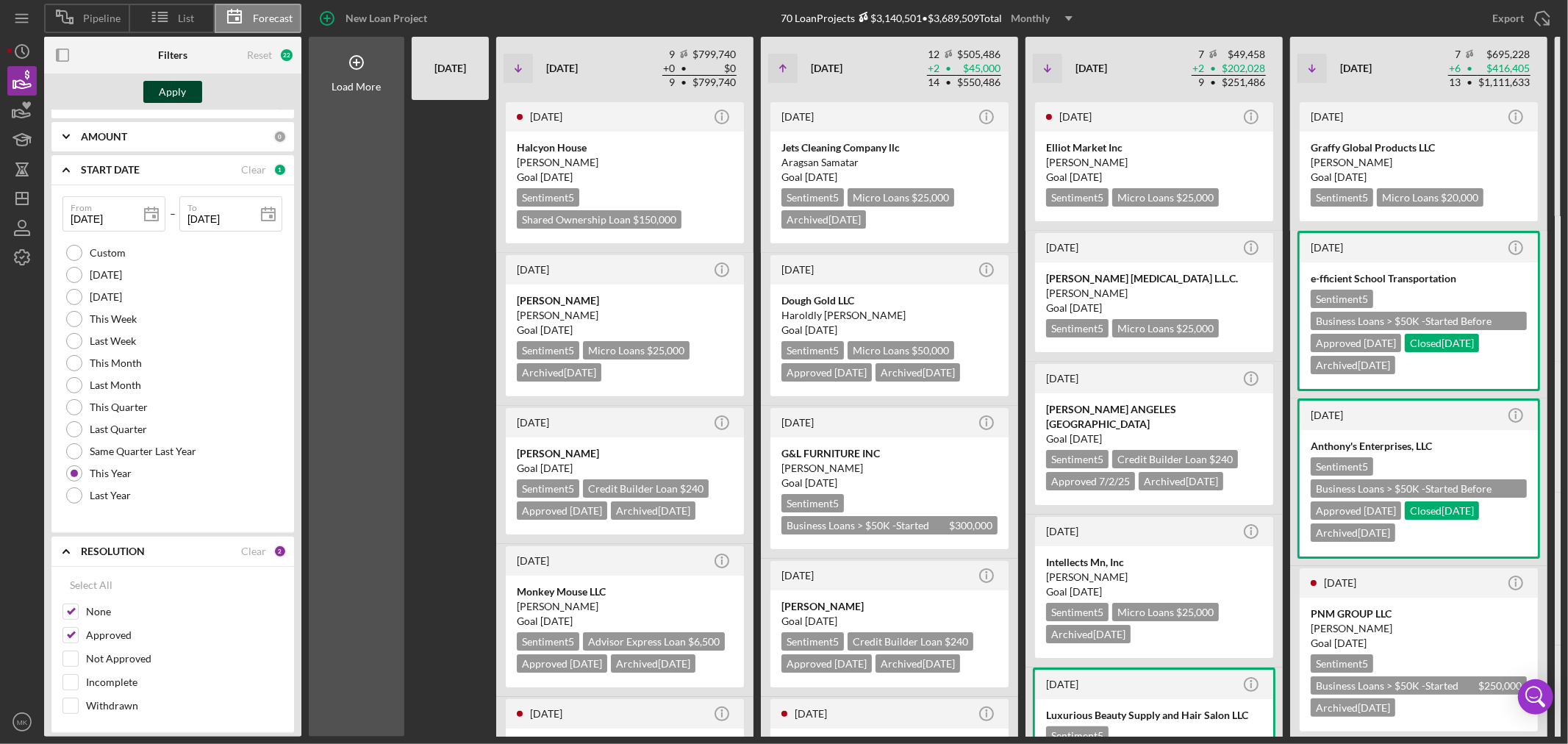
click at [178, 89] on div "Apply" at bounding box center [173, 92] width 28 height 22
click at [1072, 17] on use "button" at bounding box center [1068, 18] width 7 height 5
click at [1050, 81] on div "Quarterly" at bounding box center [1044, 84] width 60 height 30
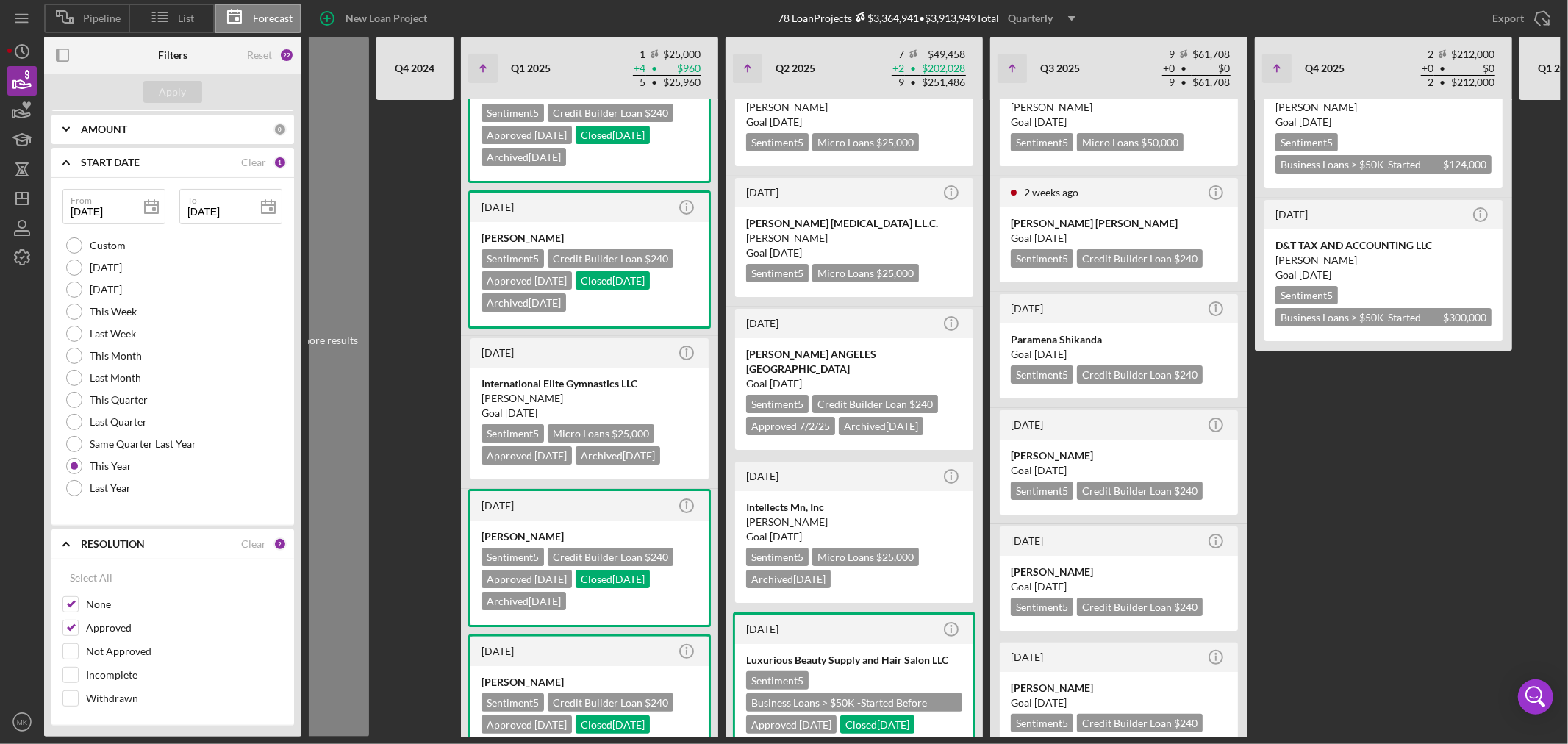
scroll to position [0, 0]
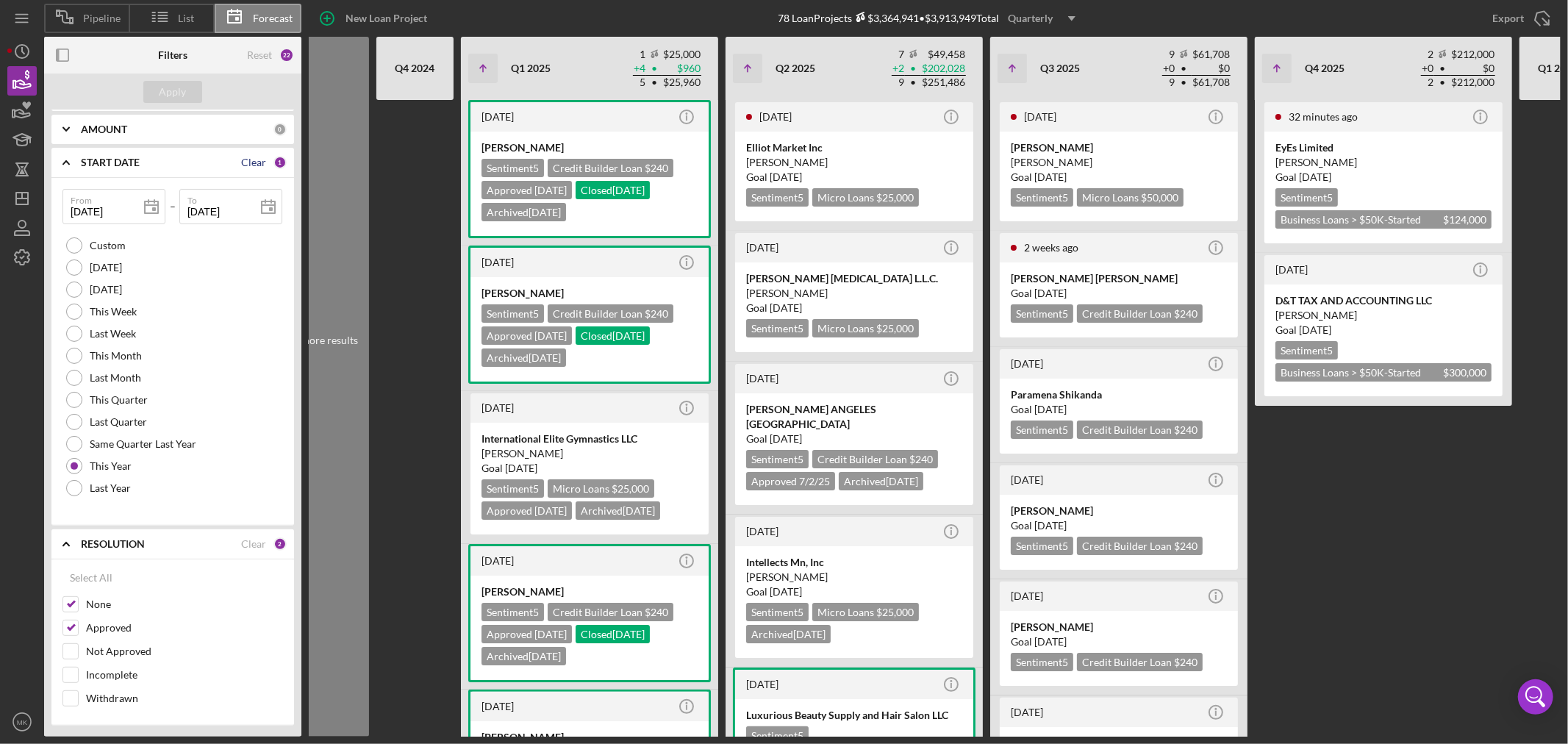
click at [254, 160] on div "Clear" at bounding box center [253, 162] width 25 height 12
click at [167, 89] on div "Apply" at bounding box center [173, 92] width 28 height 22
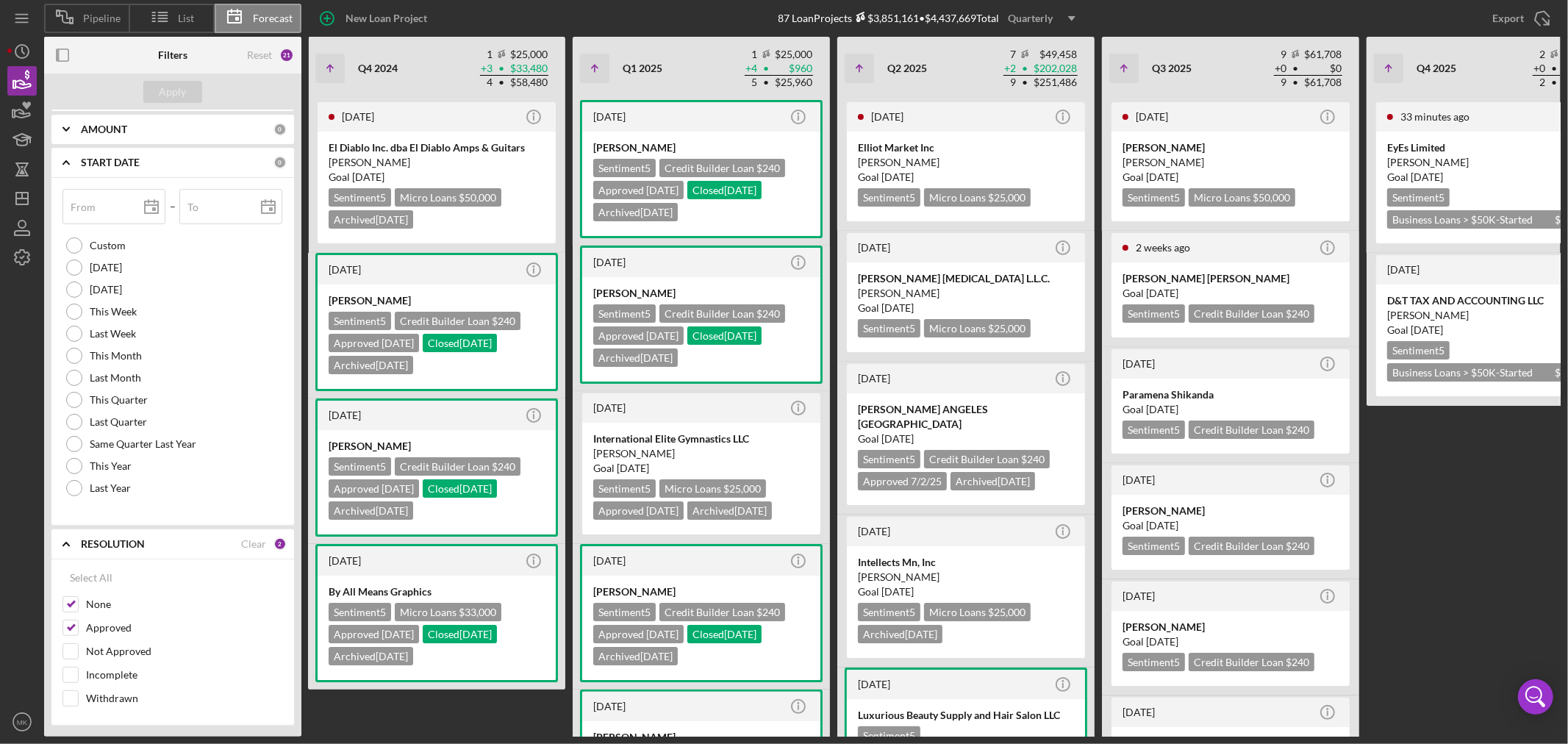
click at [1075, 17] on use "button" at bounding box center [1072, 18] width 7 height 5
click at [1045, 50] on div "Monthly" at bounding box center [1044, 53] width 60 height 30
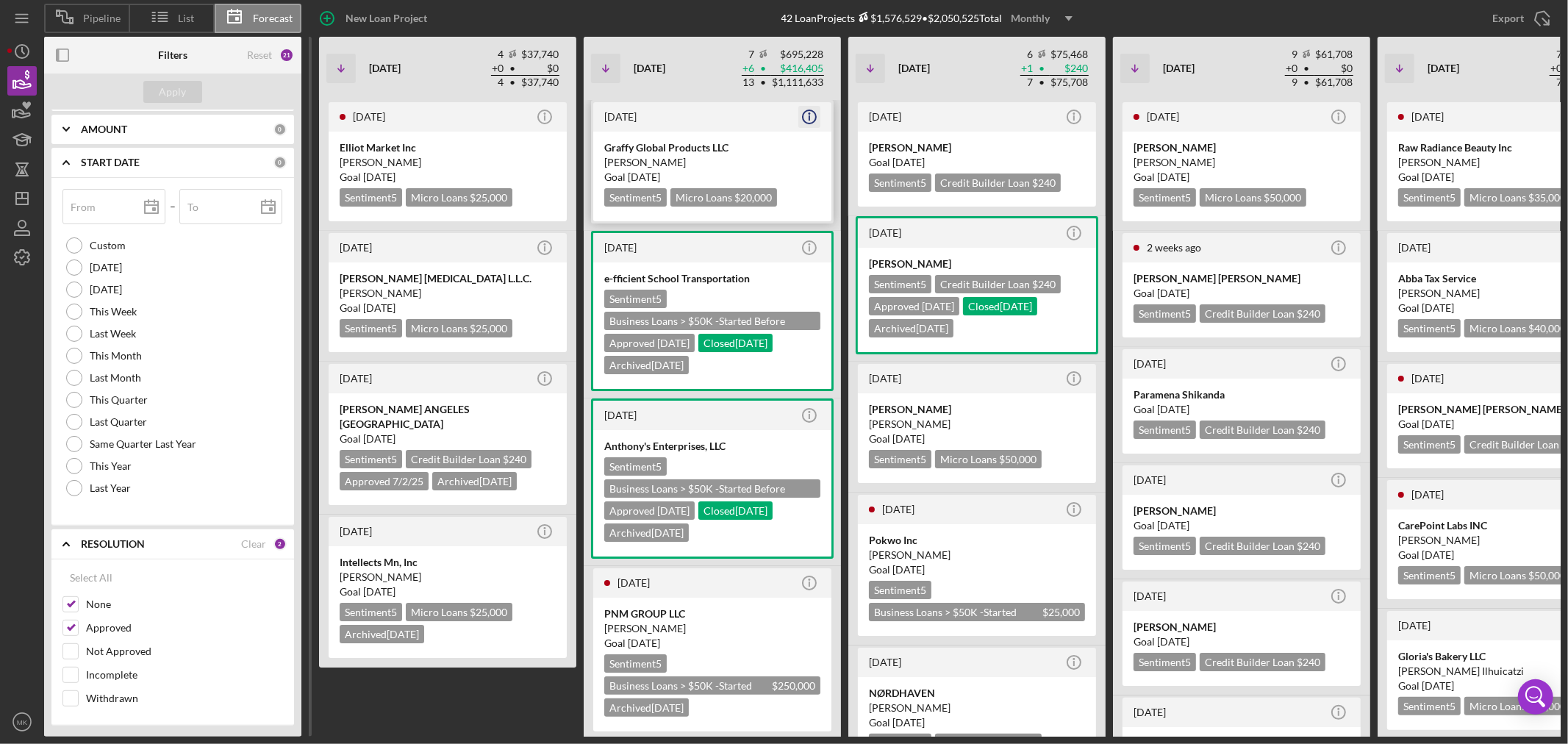
click at [809, 115] on icon "Icon/Info" at bounding box center [810, 117] width 37 height 37
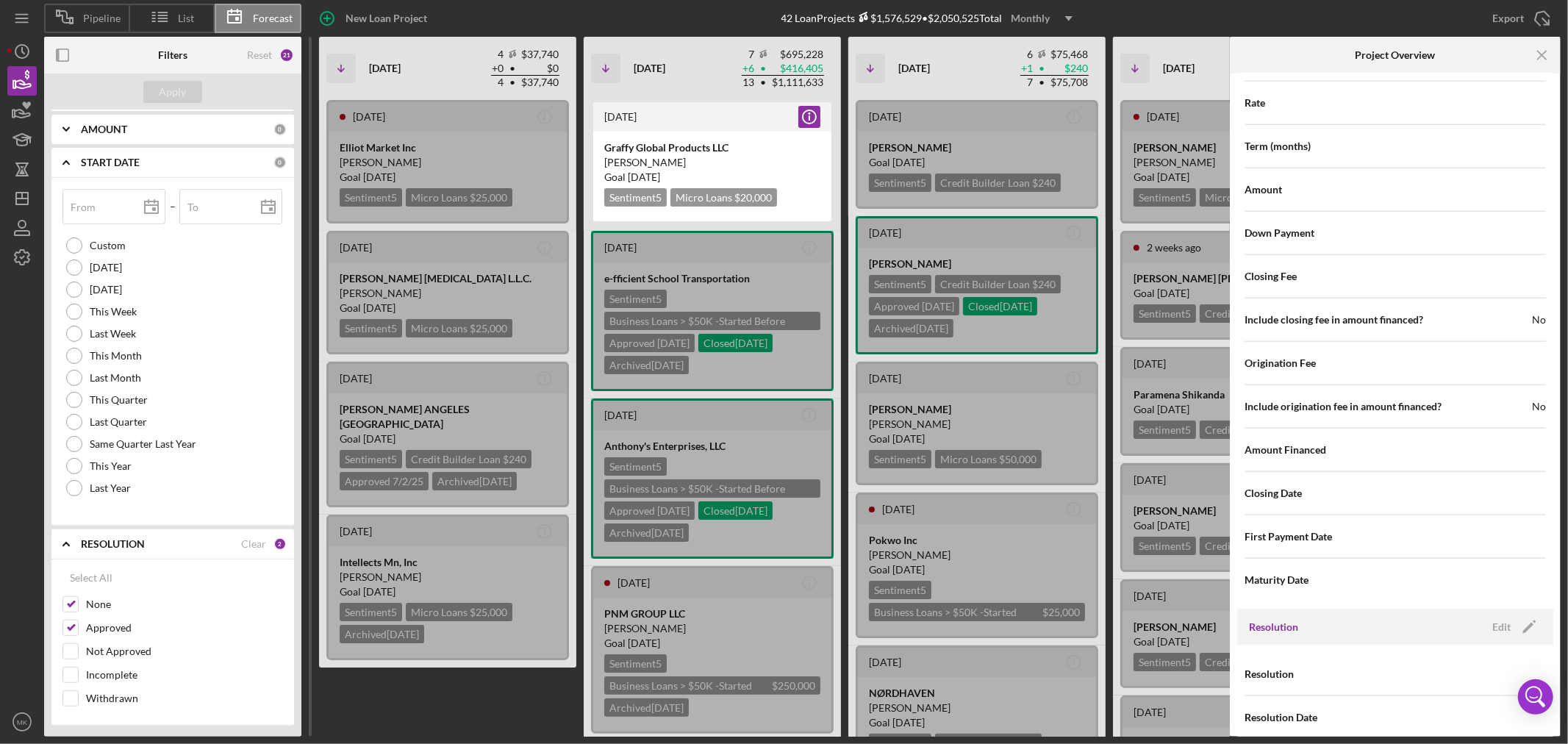
scroll to position [1355, 0]
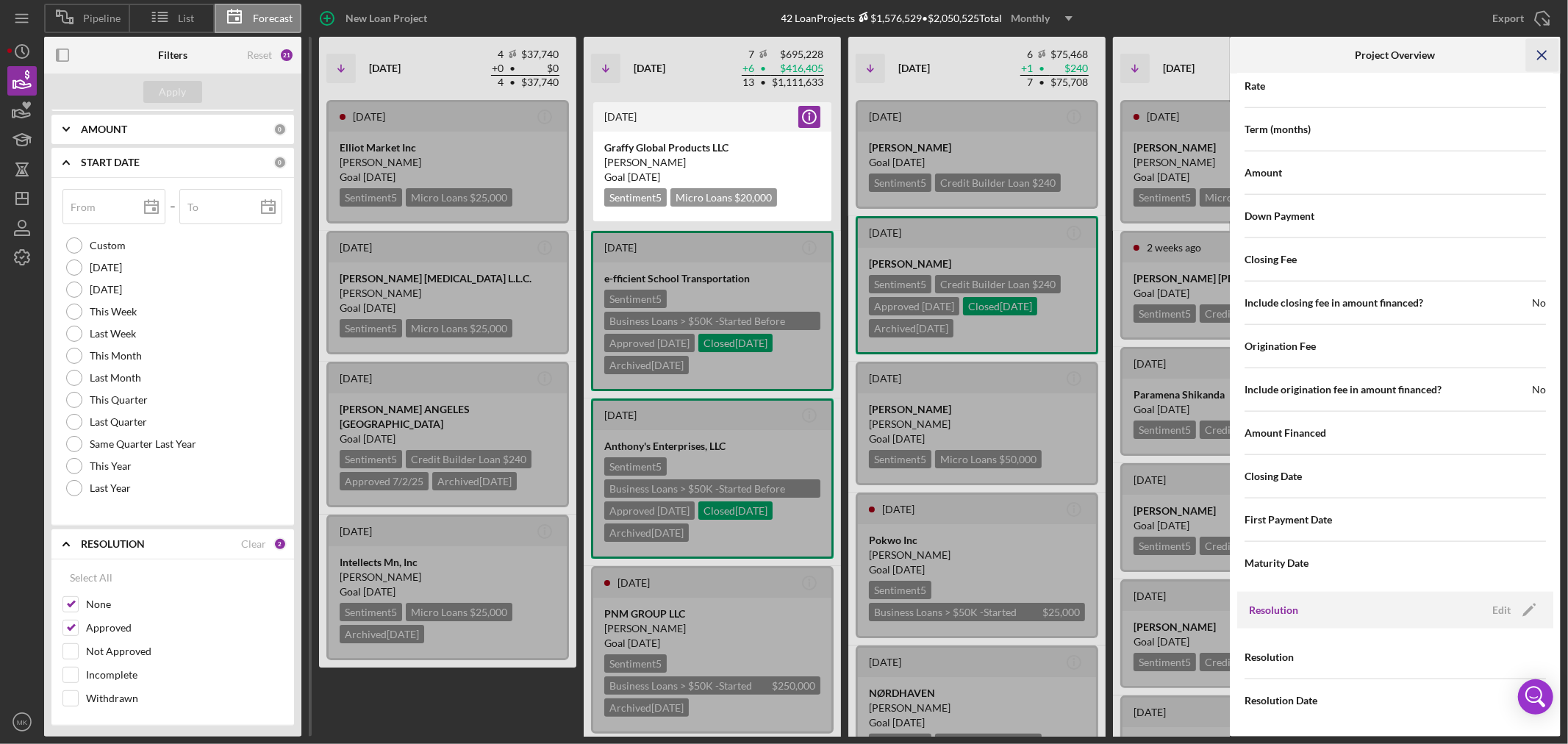
click at [1542, 53] on line "button" at bounding box center [1541, 54] width 8 height 8
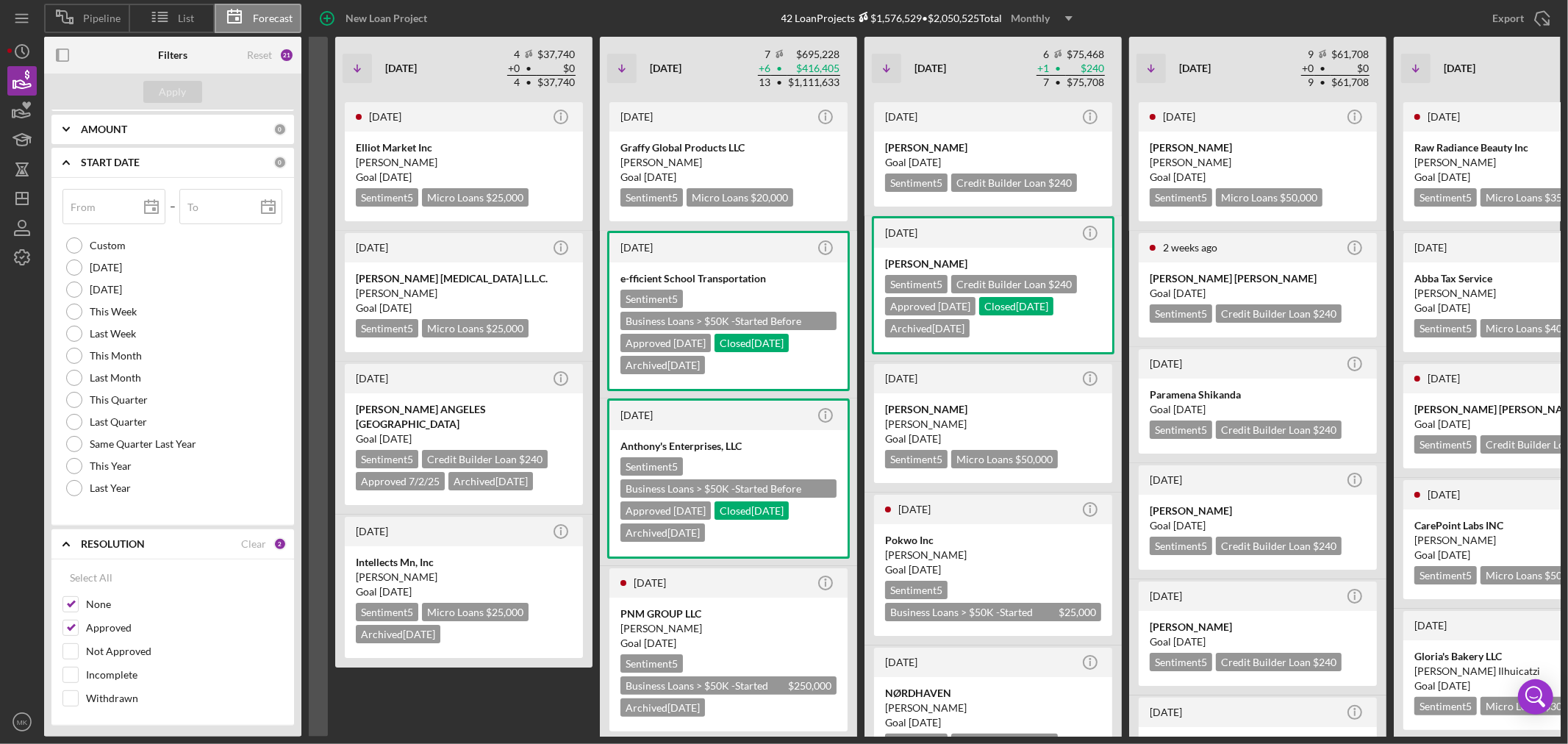
scroll to position [0, 122]
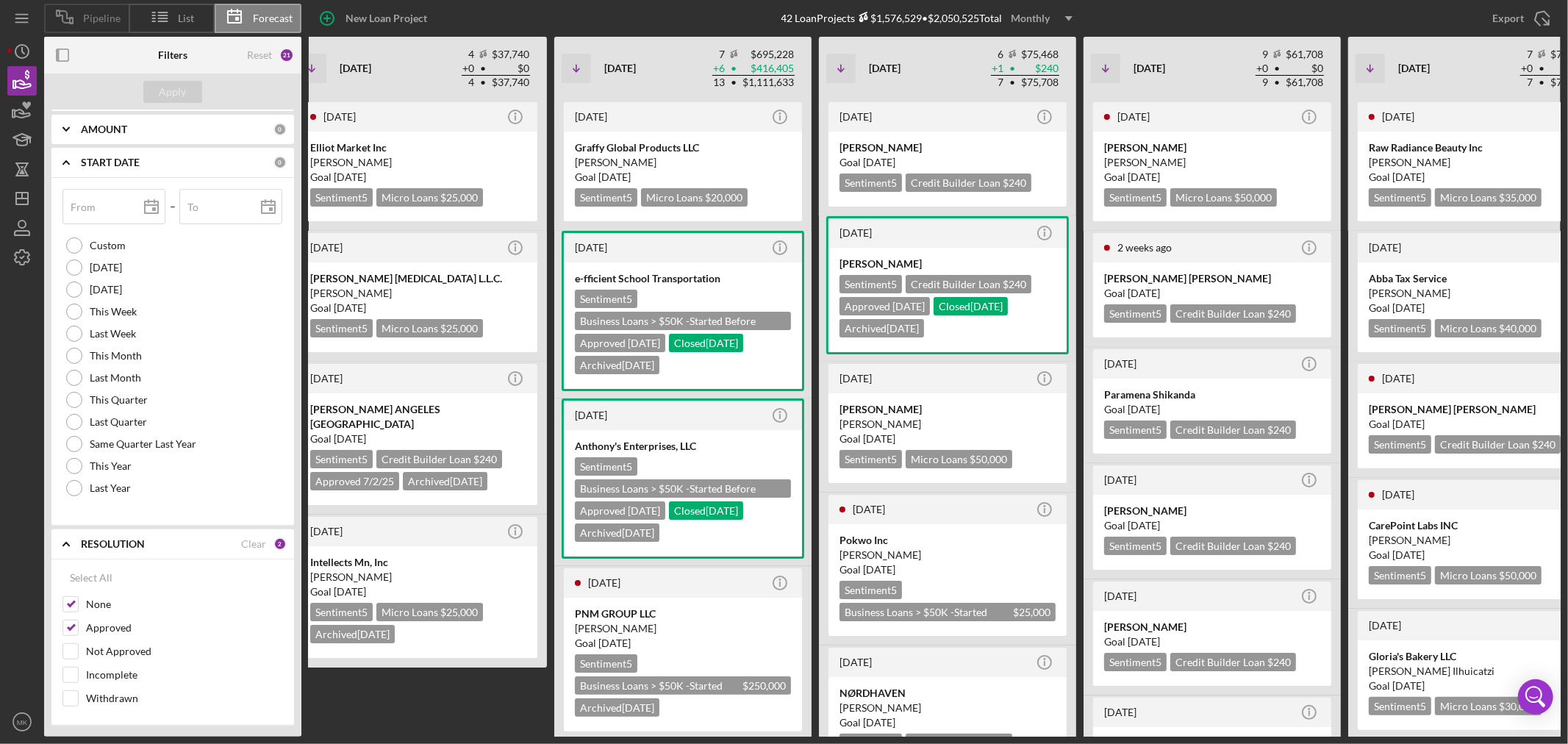
click at [94, 19] on span "Pipeline" at bounding box center [101, 18] width 38 height 12
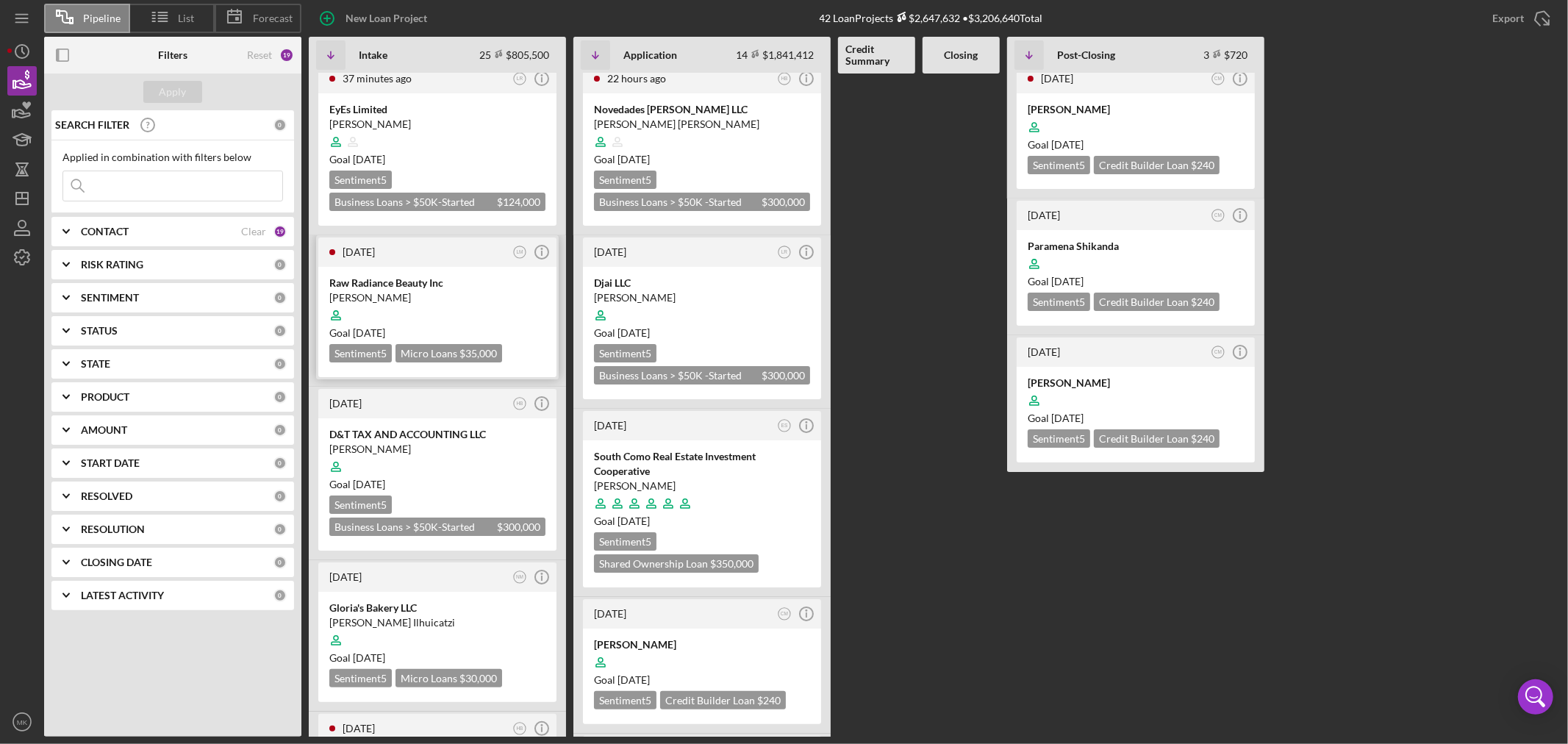
scroll to position [0, 0]
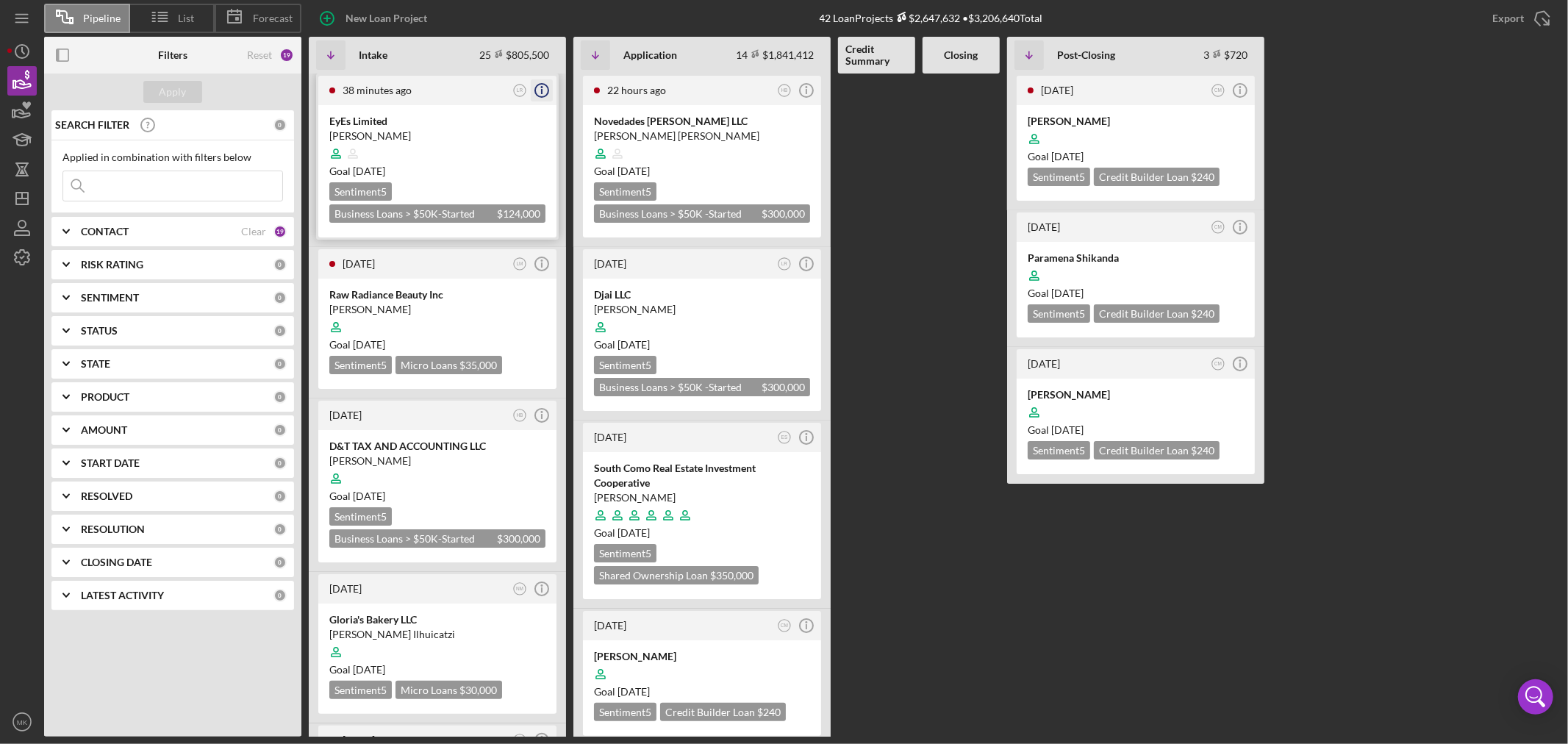
click at [543, 89] on icon "Icon/Info" at bounding box center [542, 90] width 37 height 37
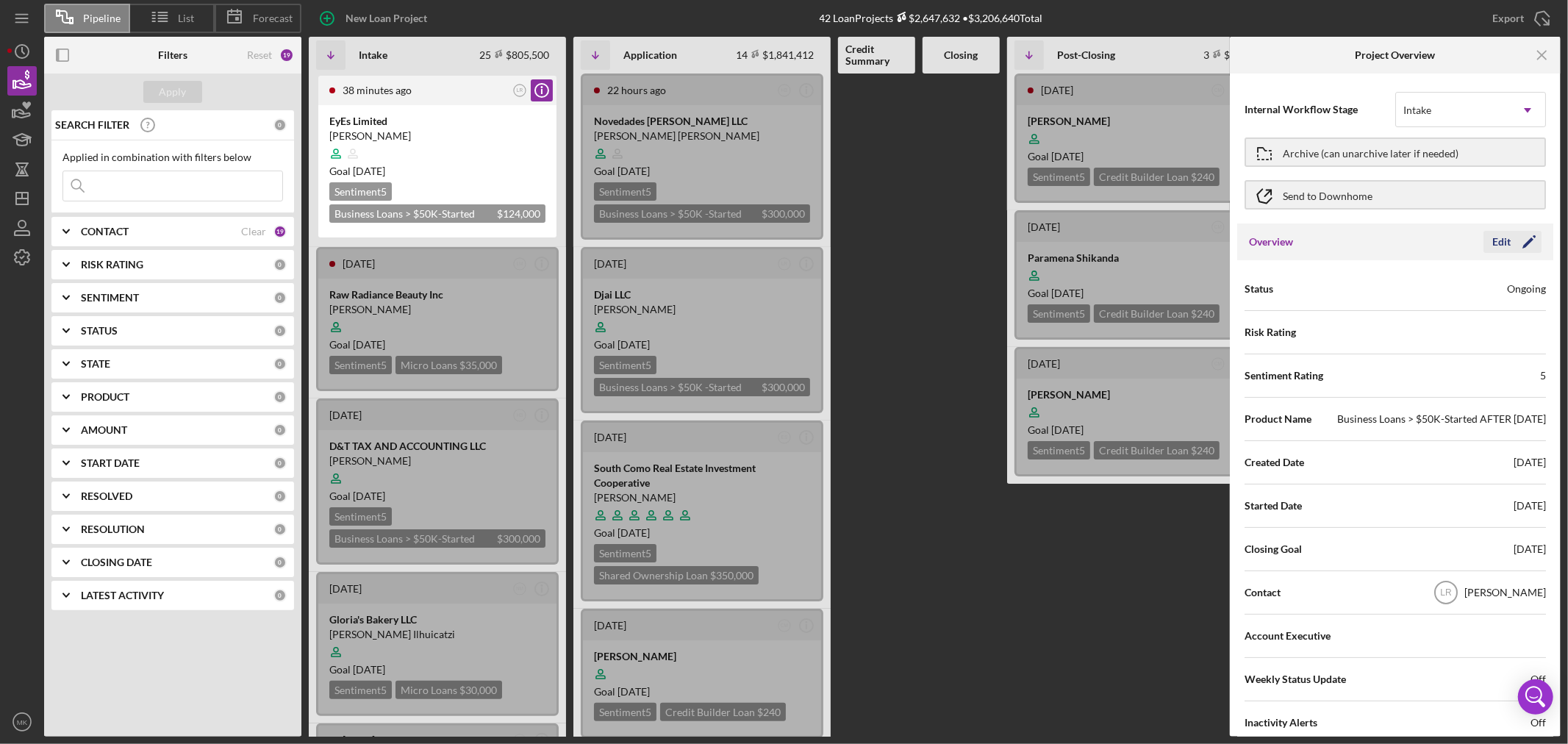
click at [1525, 239] on icon "Icon/Edit" at bounding box center [1529, 242] width 37 height 37
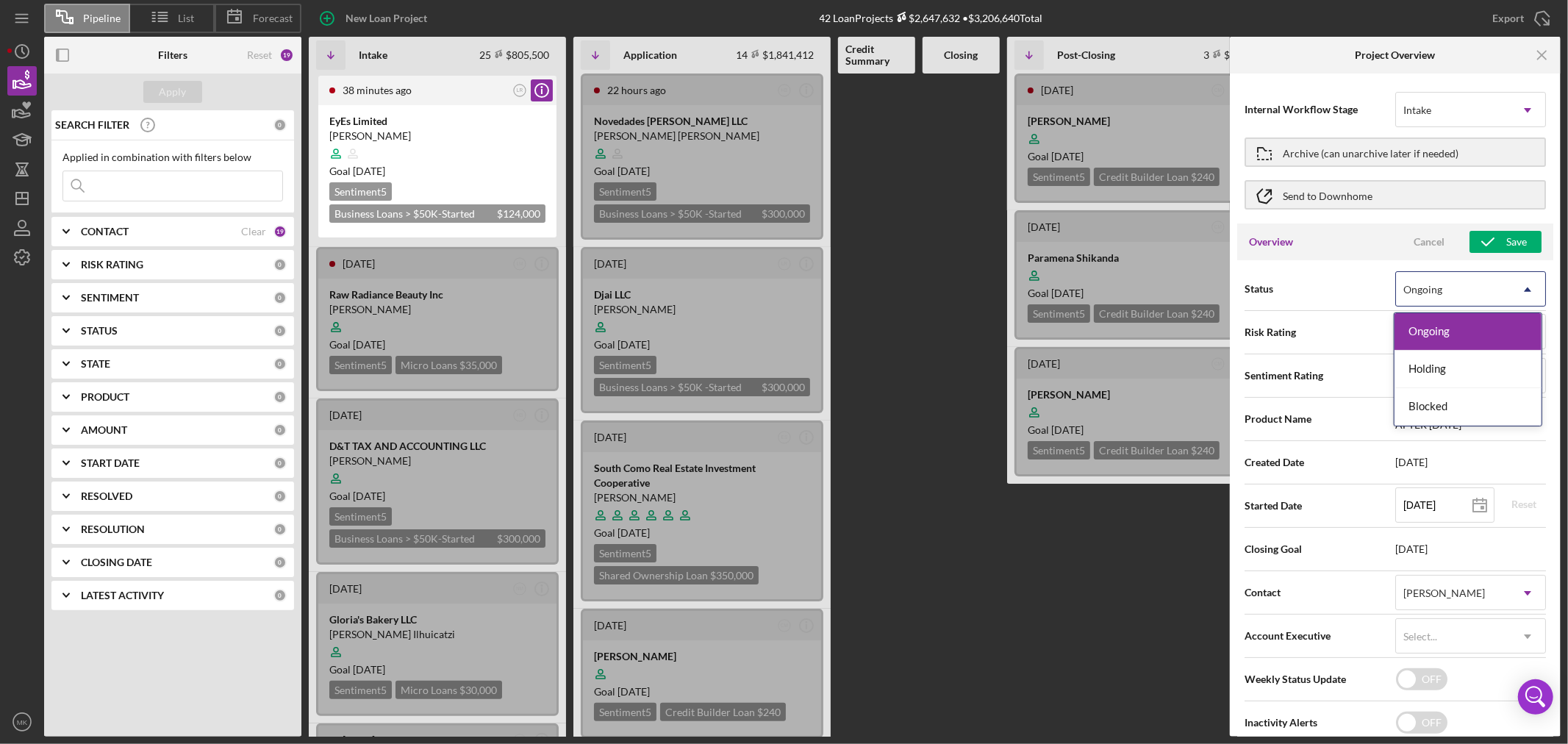
click at [1523, 287] on icon "Icon/Dropdown Arrow" at bounding box center [1528, 290] width 35 height 35
click at [954, 575] on at bounding box center [962, 405] width 77 height 664
click at [67, 459] on icon "Icon/Expander" at bounding box center [66, 463] width 37 height 37
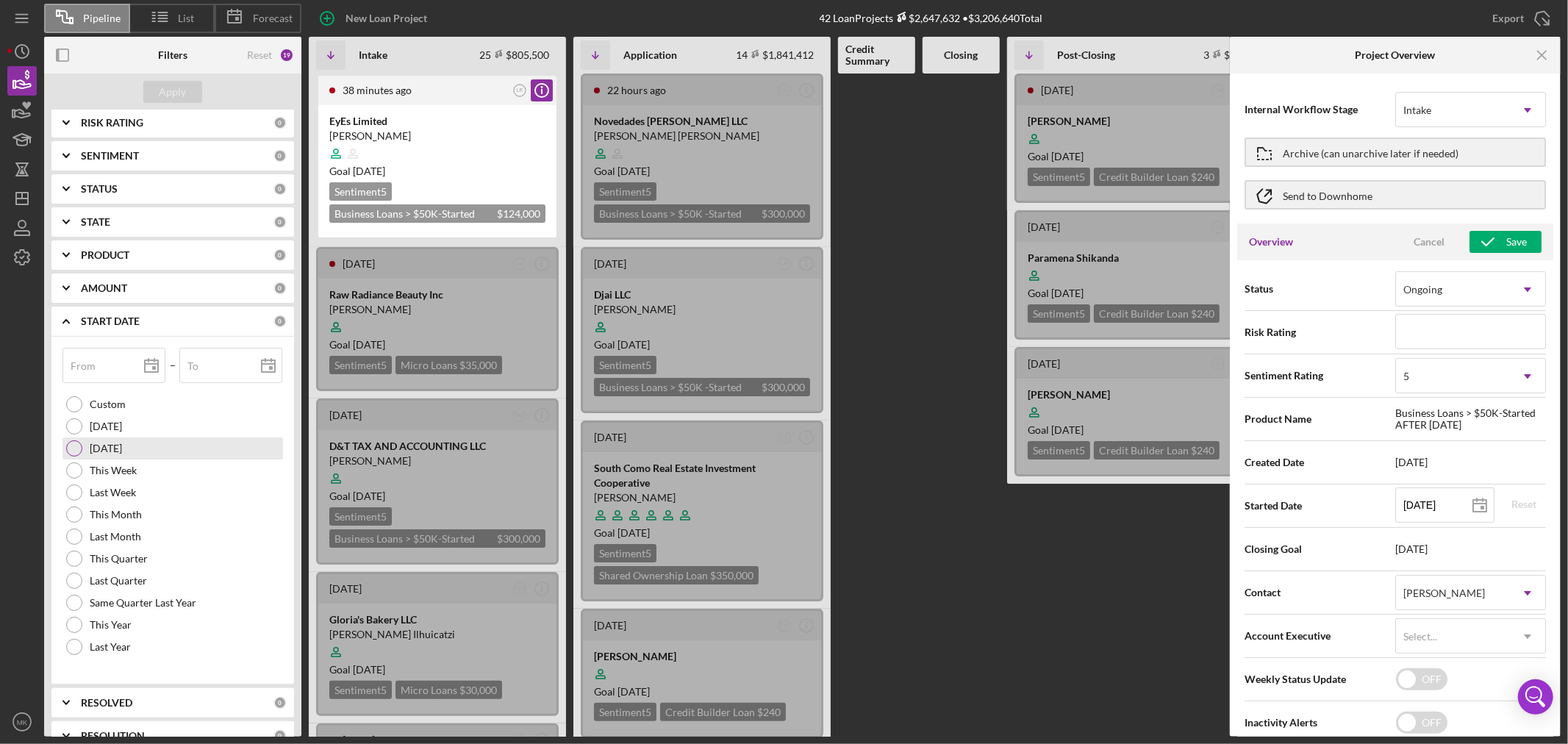
scroll to position [233, 0]
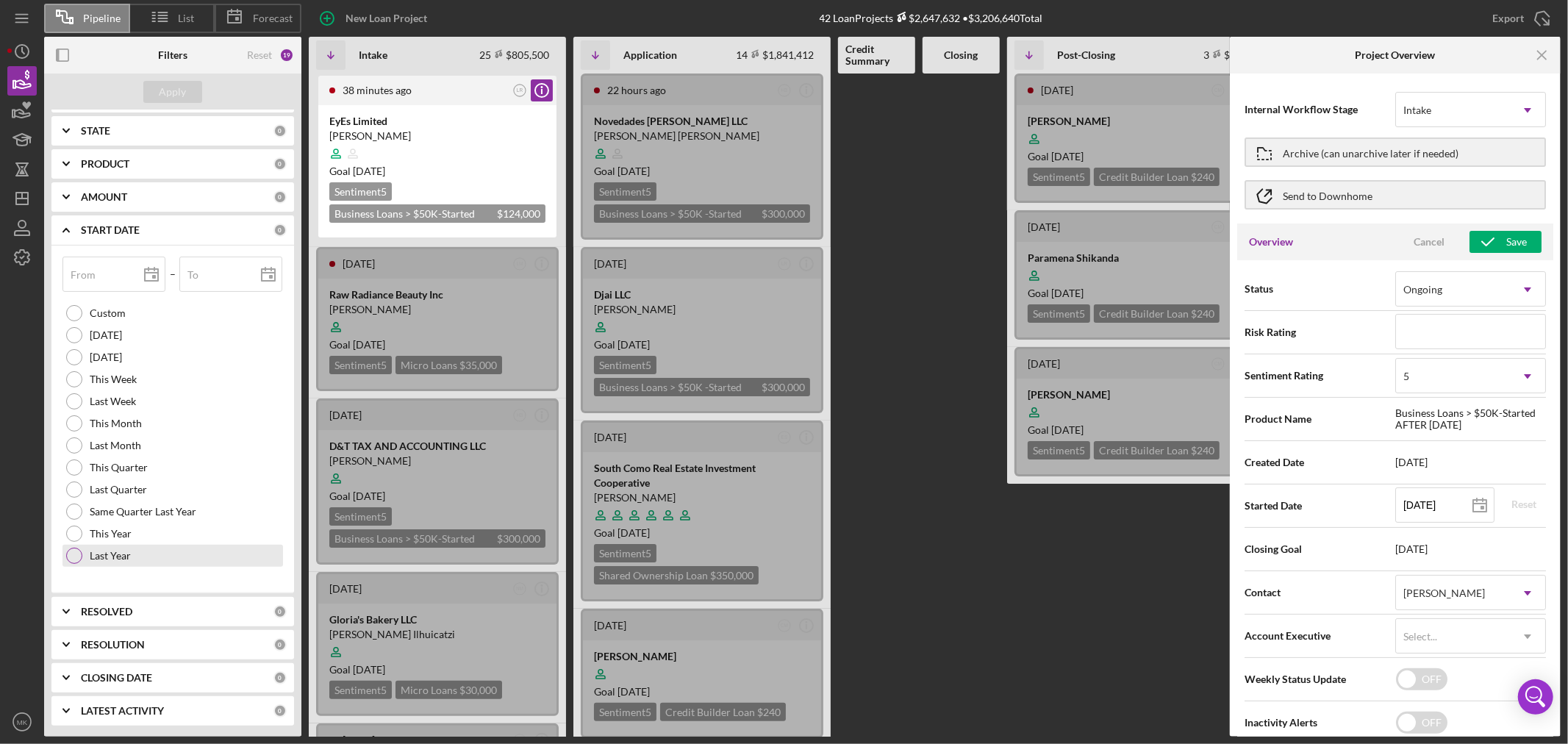
click at [78, 554] on div at bounding box center [75, 556] width 17 height 17
type input "[DATE]"
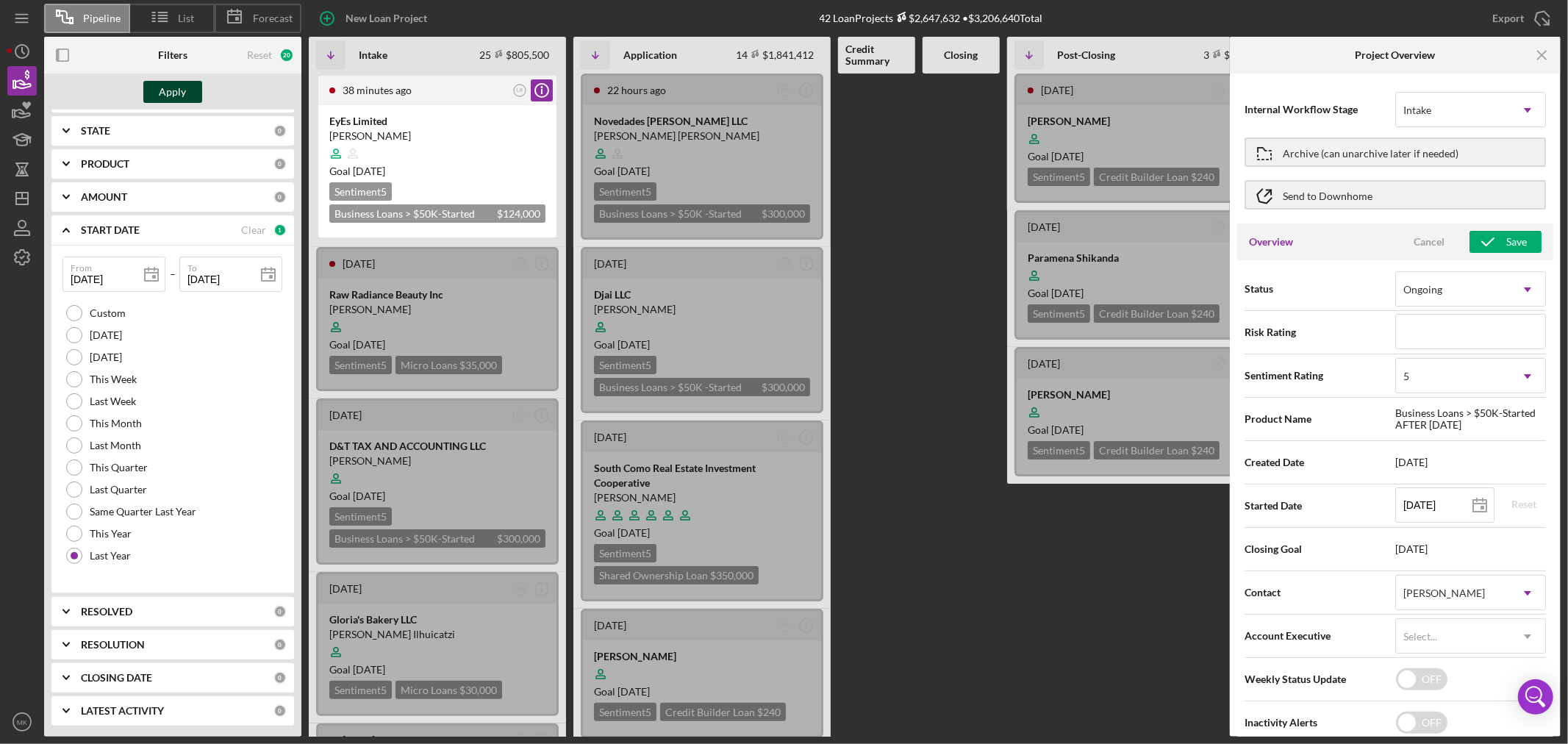
click at [180, 96] on div "Apply" at bounding box center [173, 92] width 28 height 22
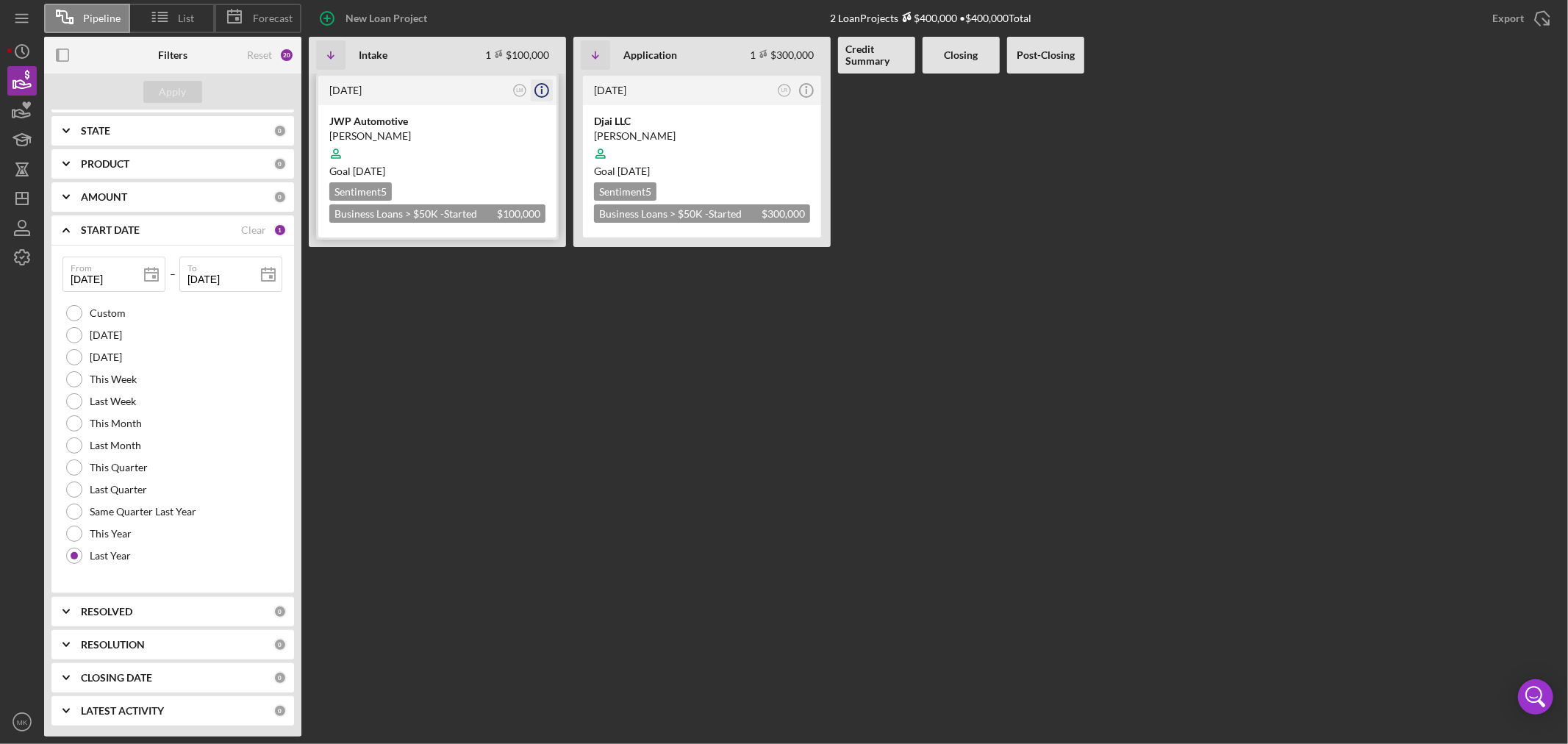
click at [546, 87] on icon "Icon/Info" at bounding box center [542, 90] width 37 height 37
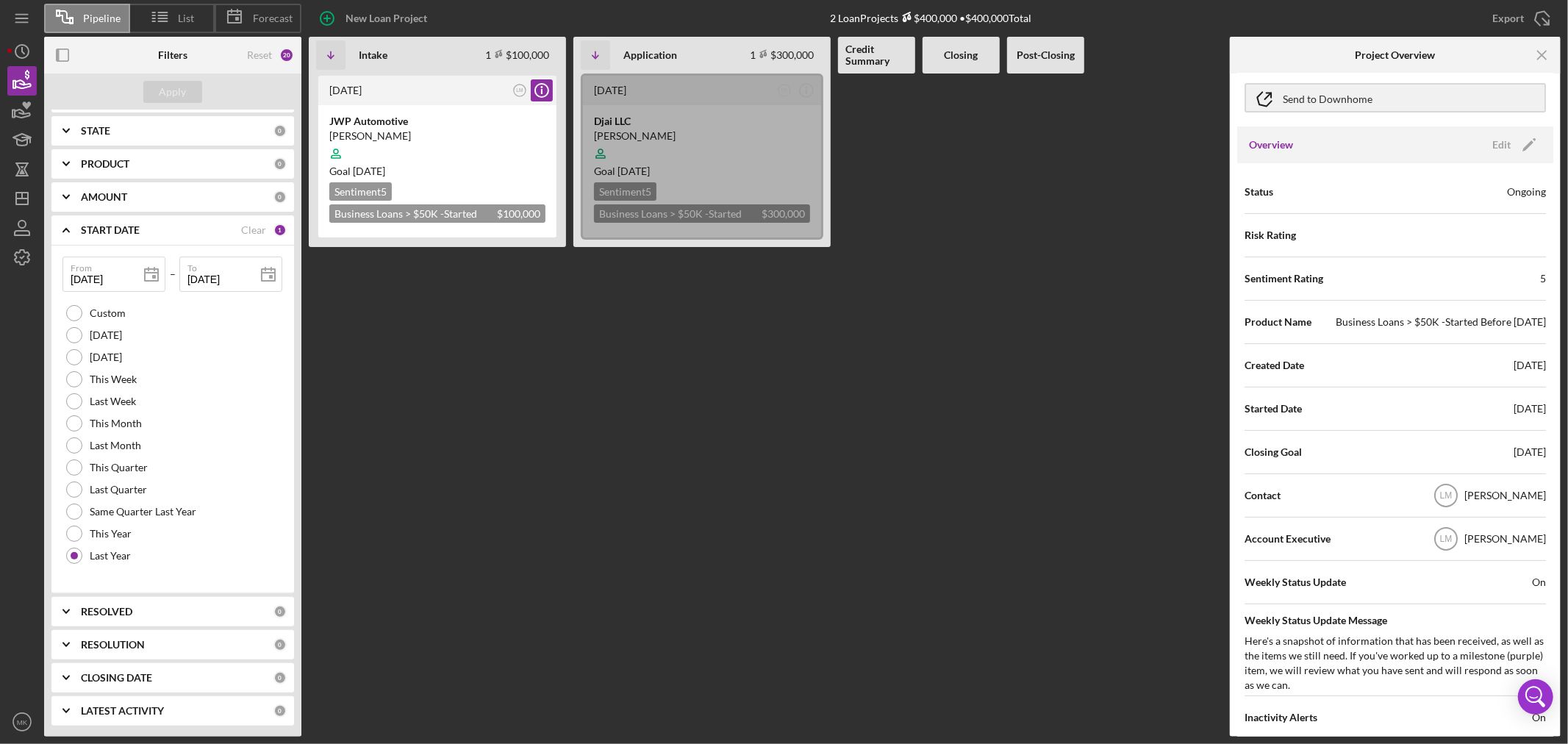
scroll to position [0, 0]
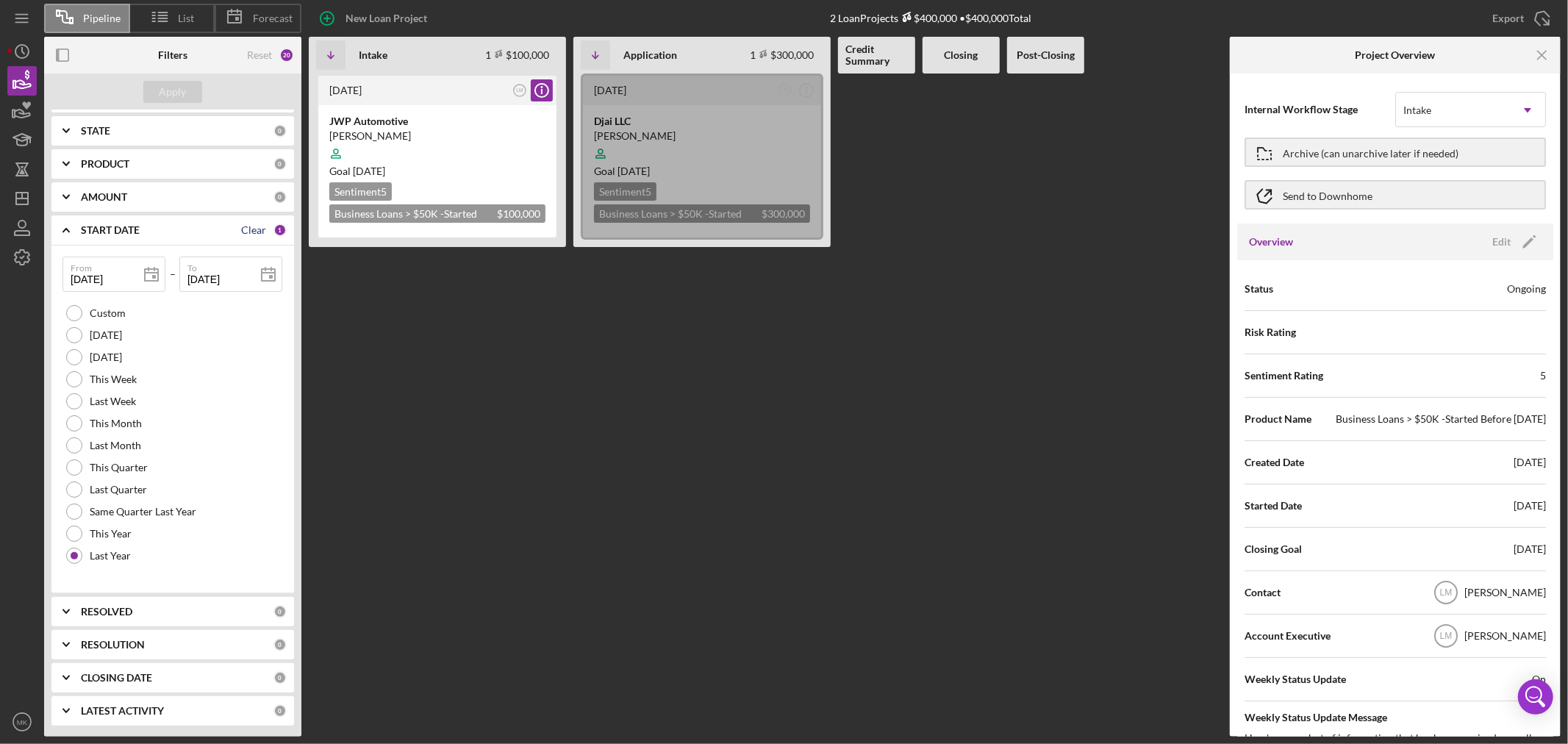
click at [254, 228] on div "Clear" at bounding box center [253, 230] width 25 height 12
click at [178, 93] on div "Apply" at bounding box center [173, 92] width 28 height 22
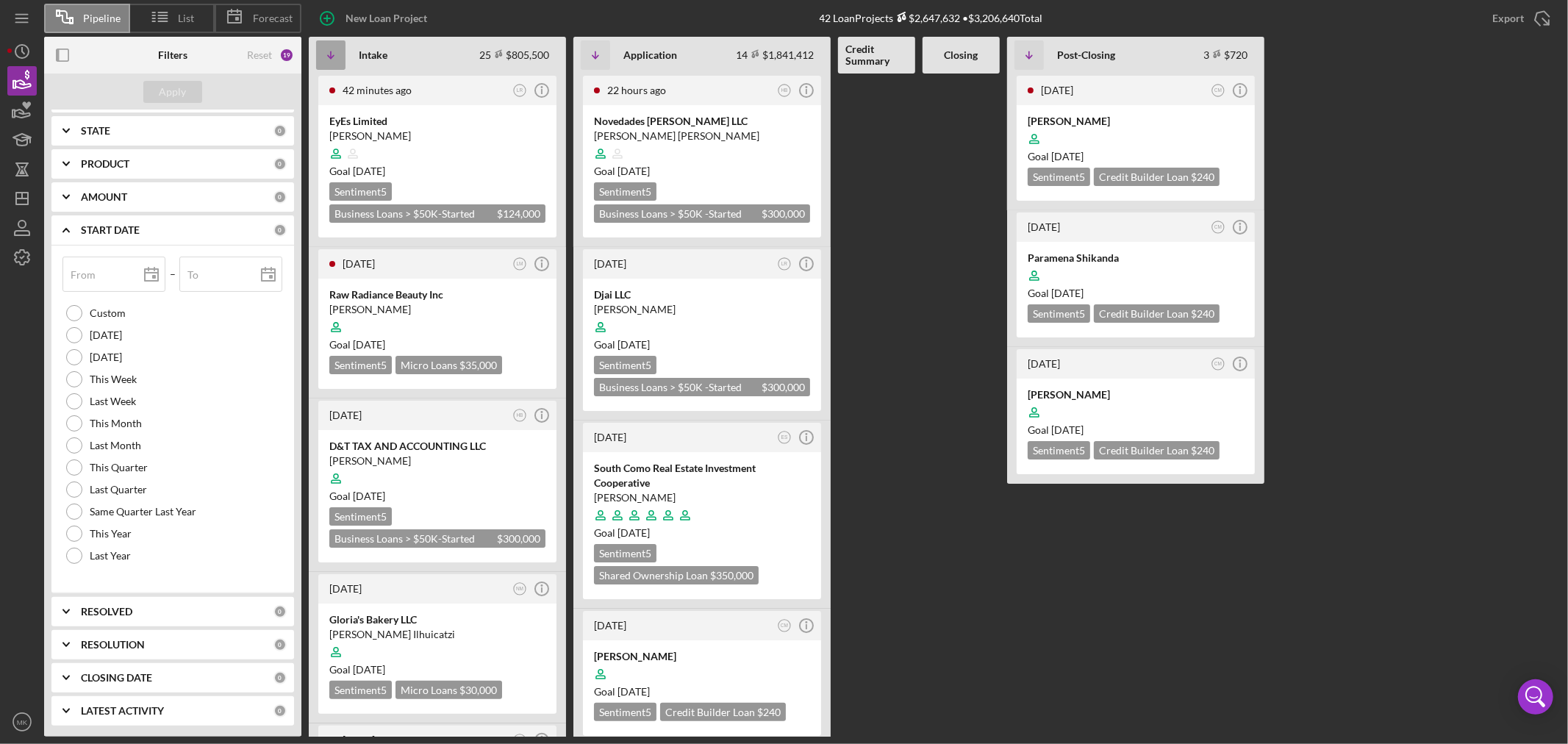
click at [330, 50] on icon "Icon/Table Sort Arrow" at bounding box center [330, 55] width 29 height 29
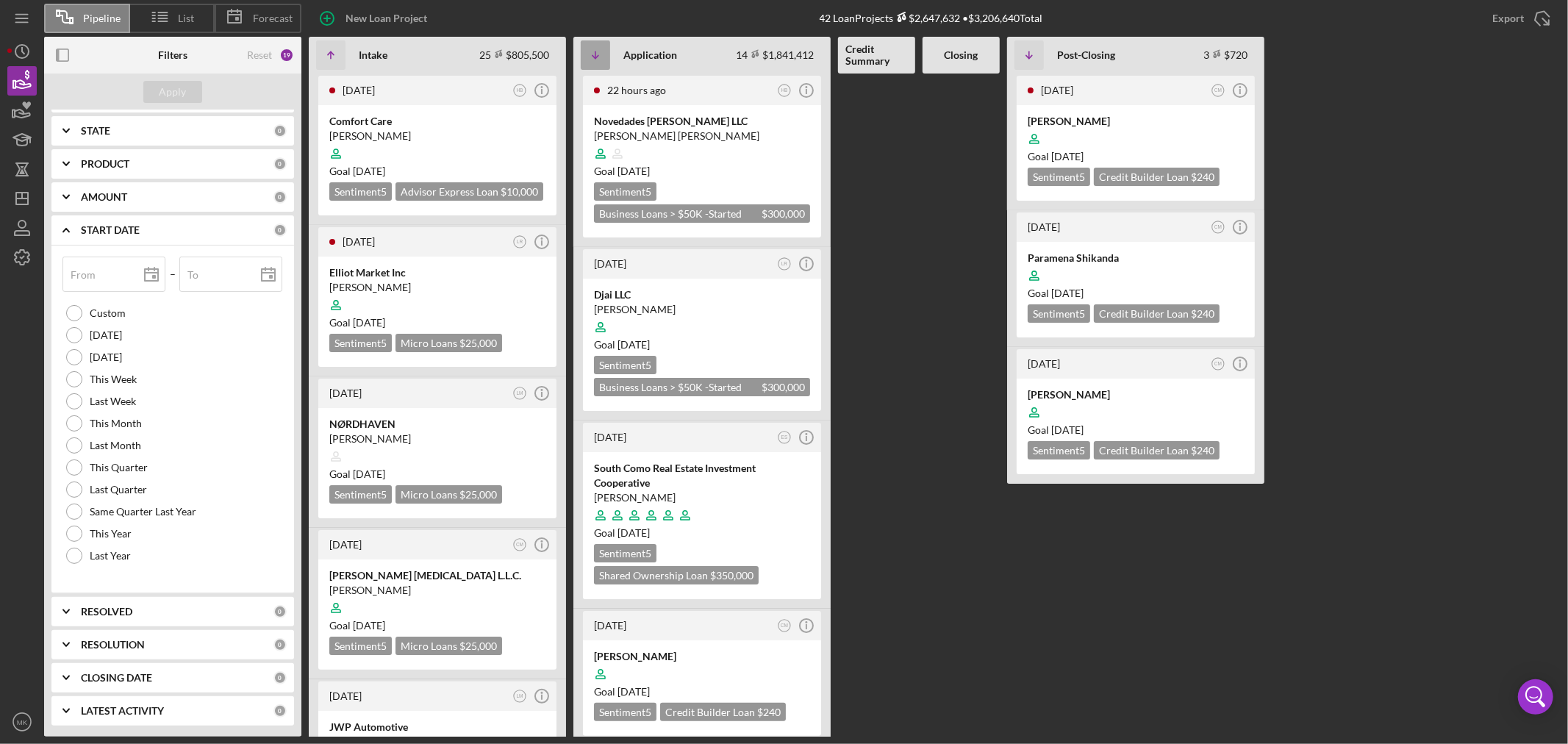
click at [594, 53] on icon "Icon/Table Sort Arrow" at bounding box center [595, 55] width 29 height 29
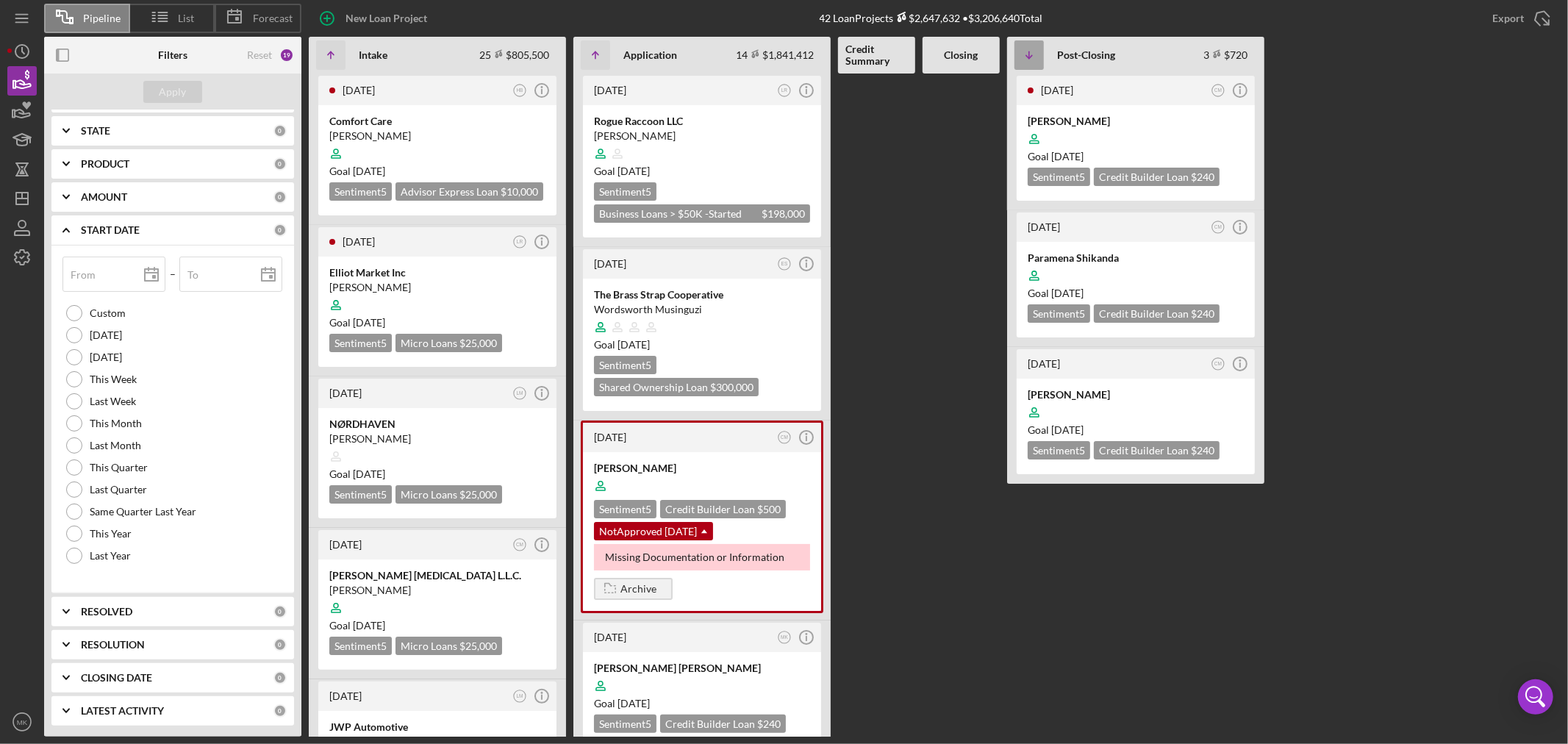
click at [1031, 53] on icon "Icon/Table Sort Arrow" at bounding box center [1029, 55] width 29 height 29
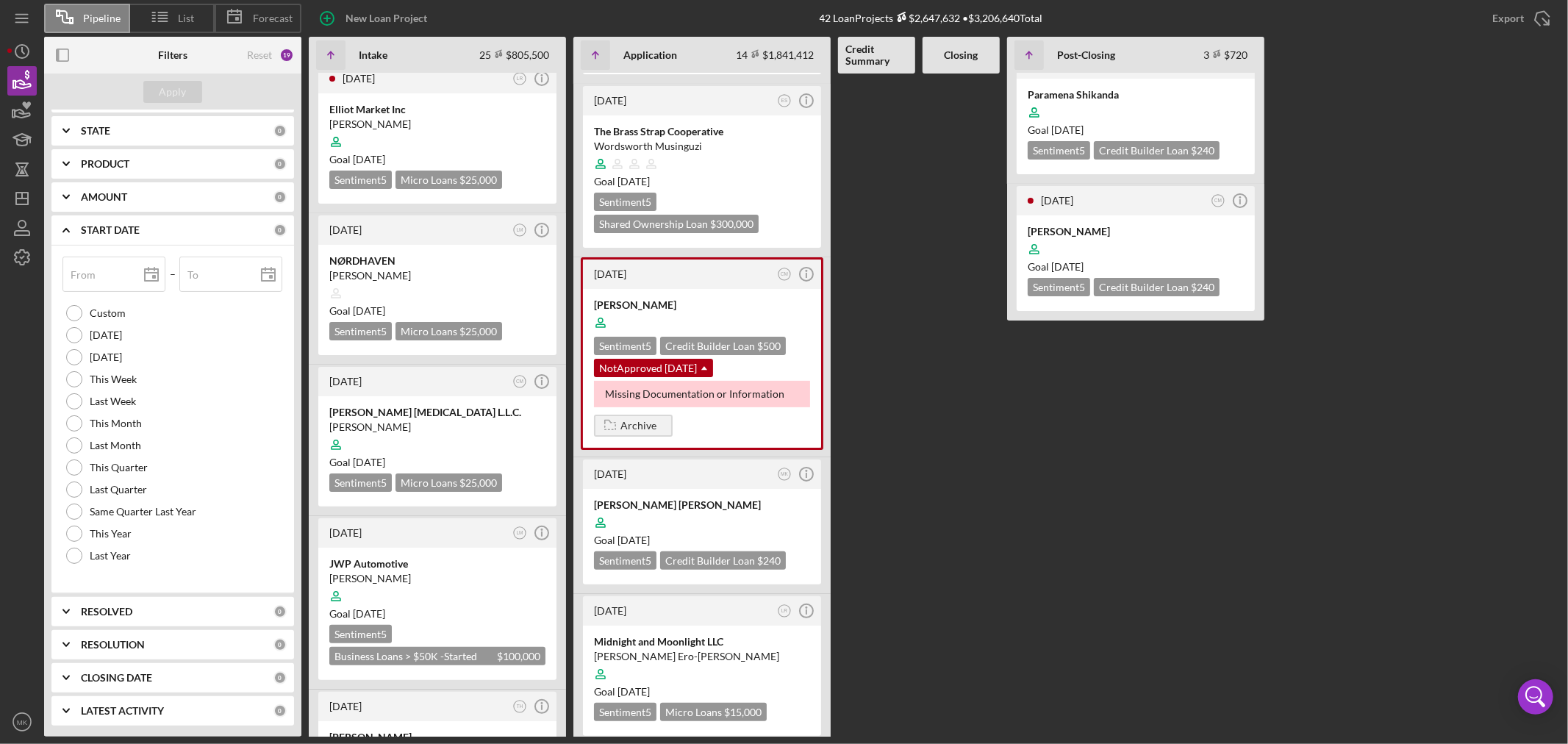
scroll to position [245, 0]
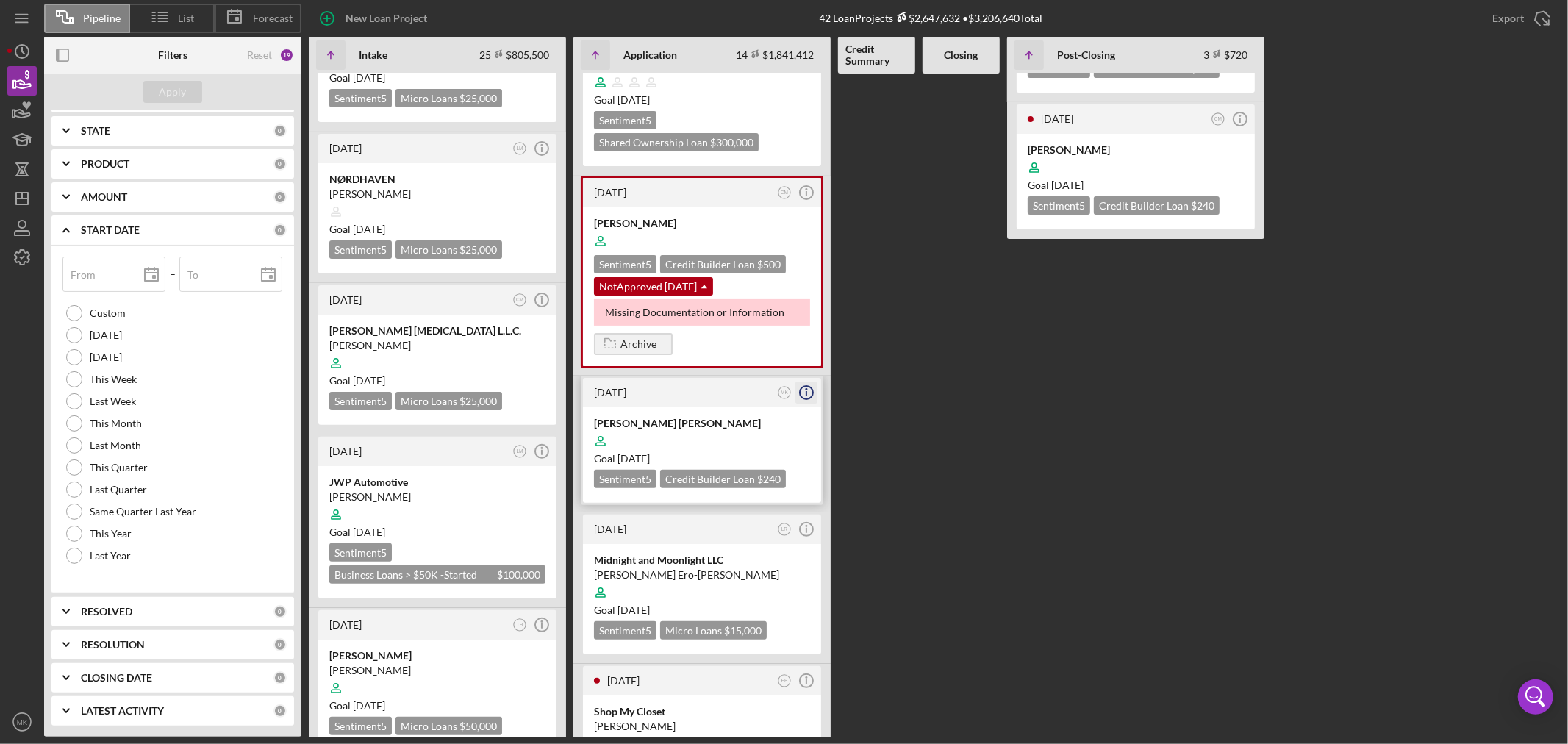
click at [809, 387] on icon "Icon/Info" at bounding box center [806, 393] width 37 height 37
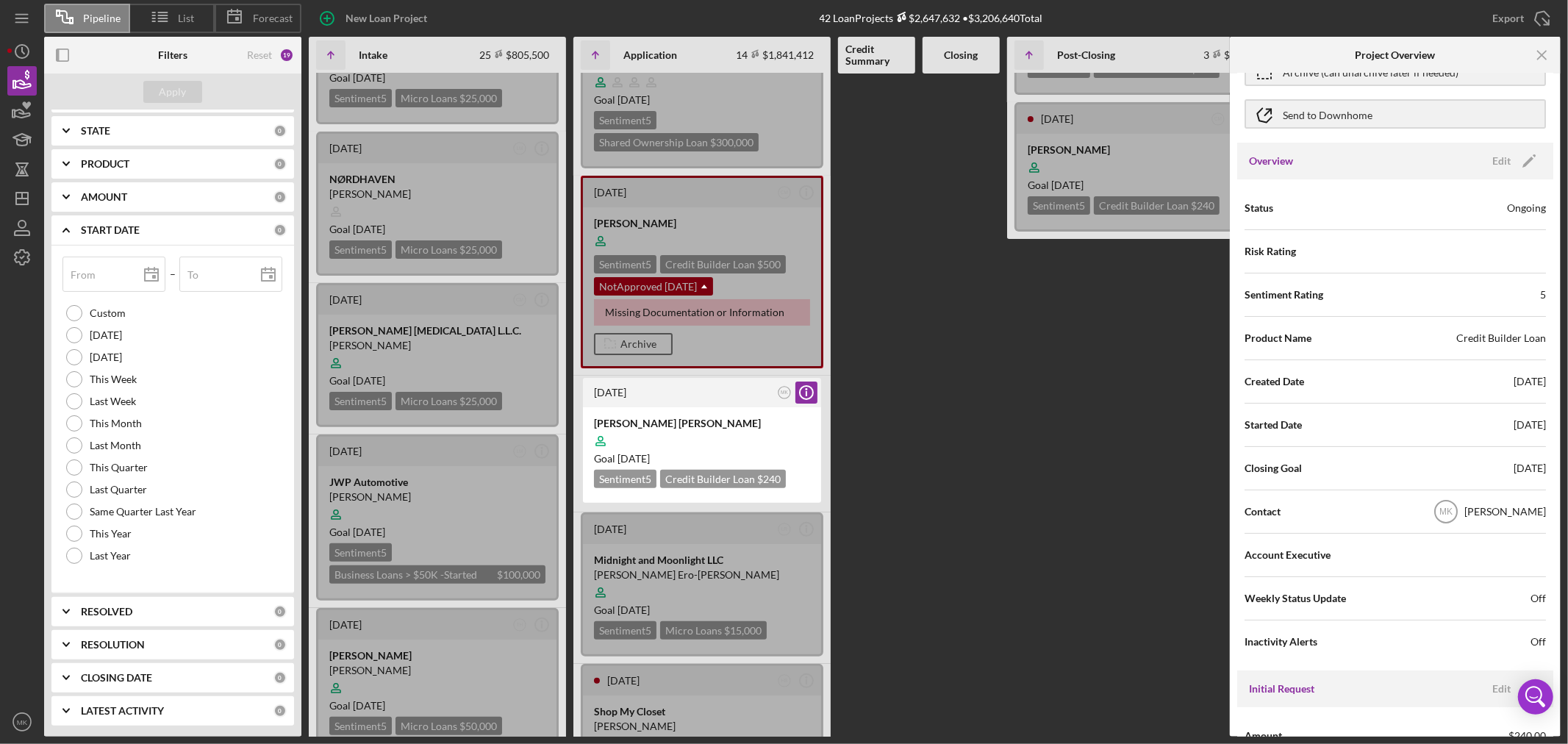
scroll to position [82, 0]
click at [1524, 157] on icon "Icon/Edit" at bounding box center [1529, 160] width 37 height 37
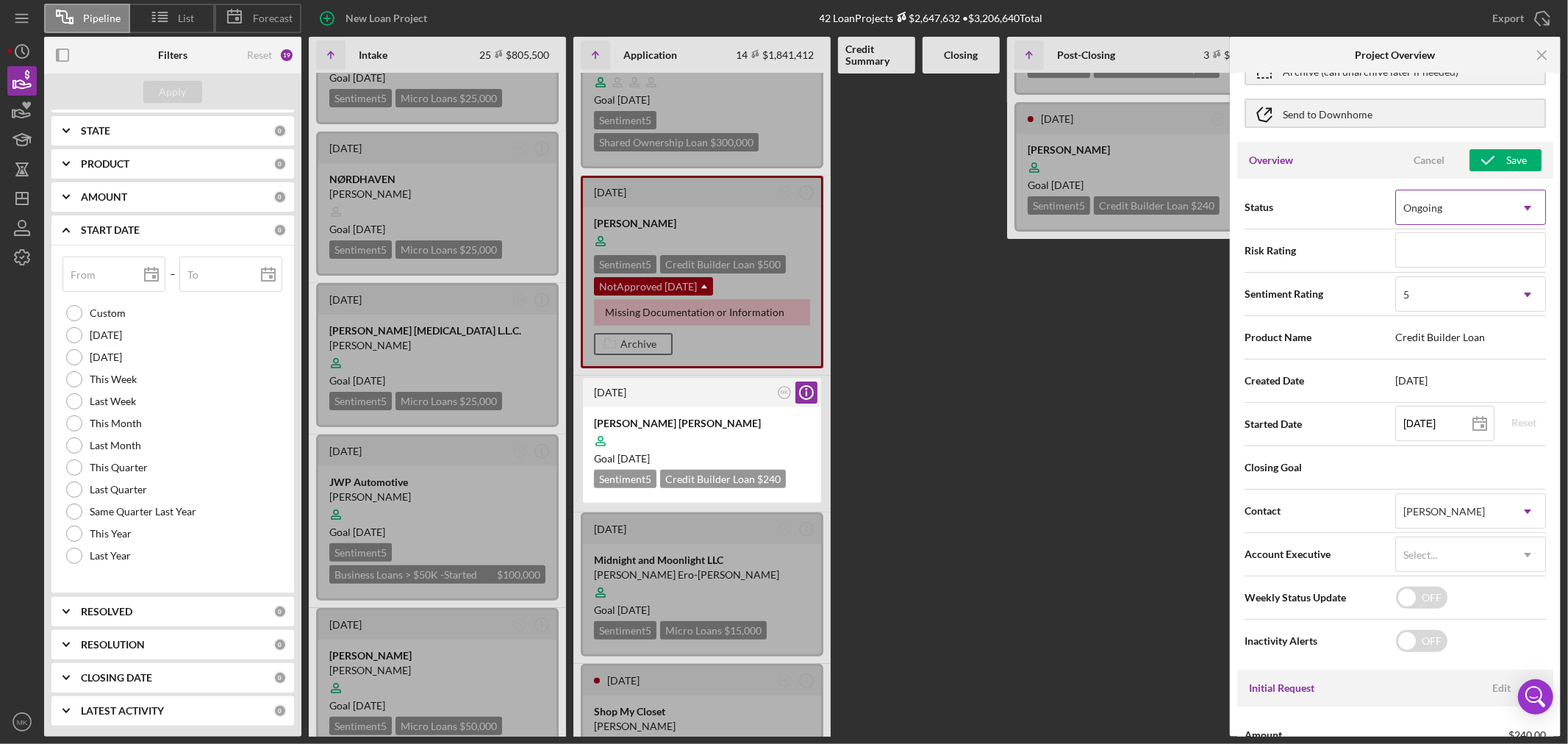
click at [1526, 206] on icon "Icon/Dropdown Arrow" at bounding box center [1528, 208] width 35 height 35
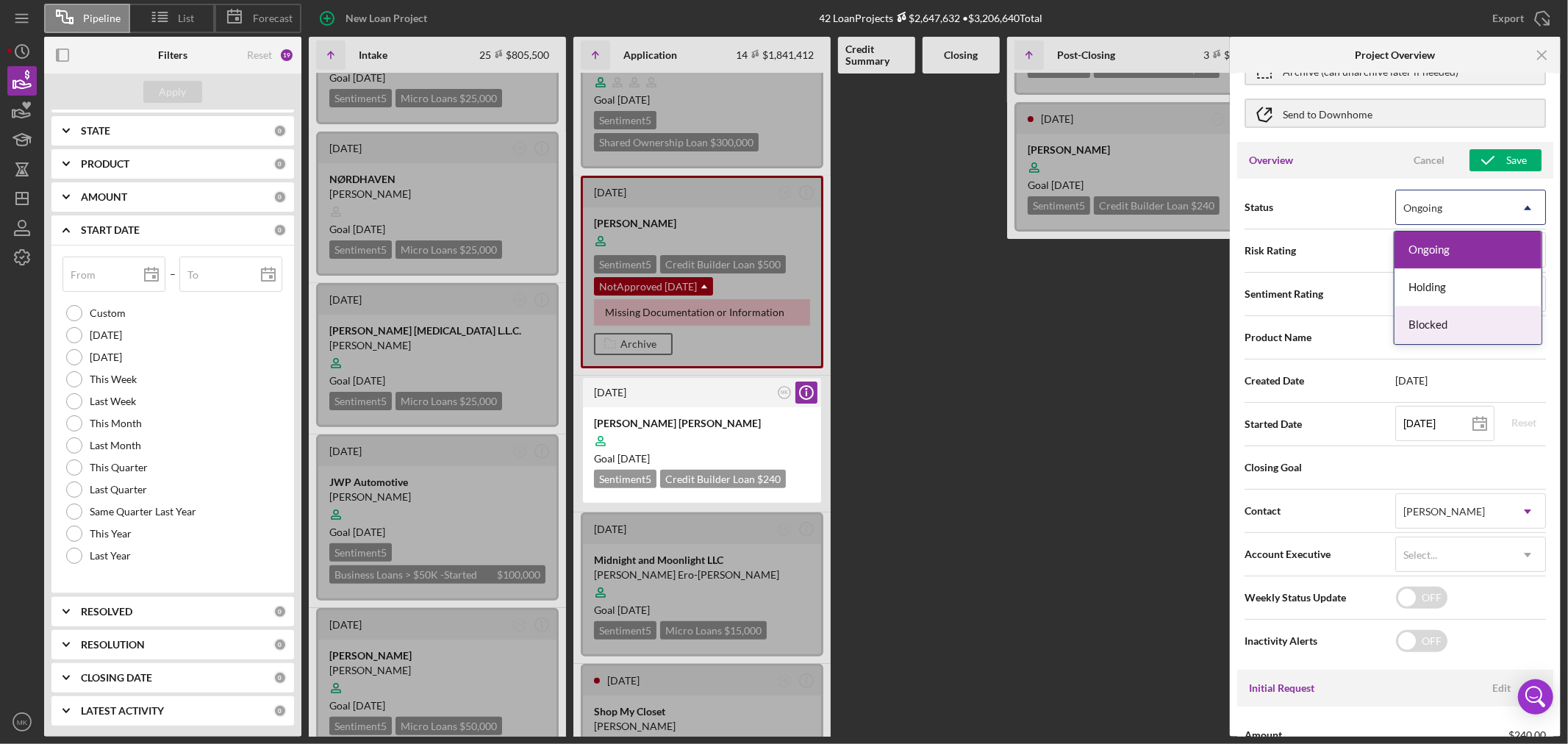
click at [1502, 321] on div "Blocked" at bounding box center [1468, 325] width 147 height 38
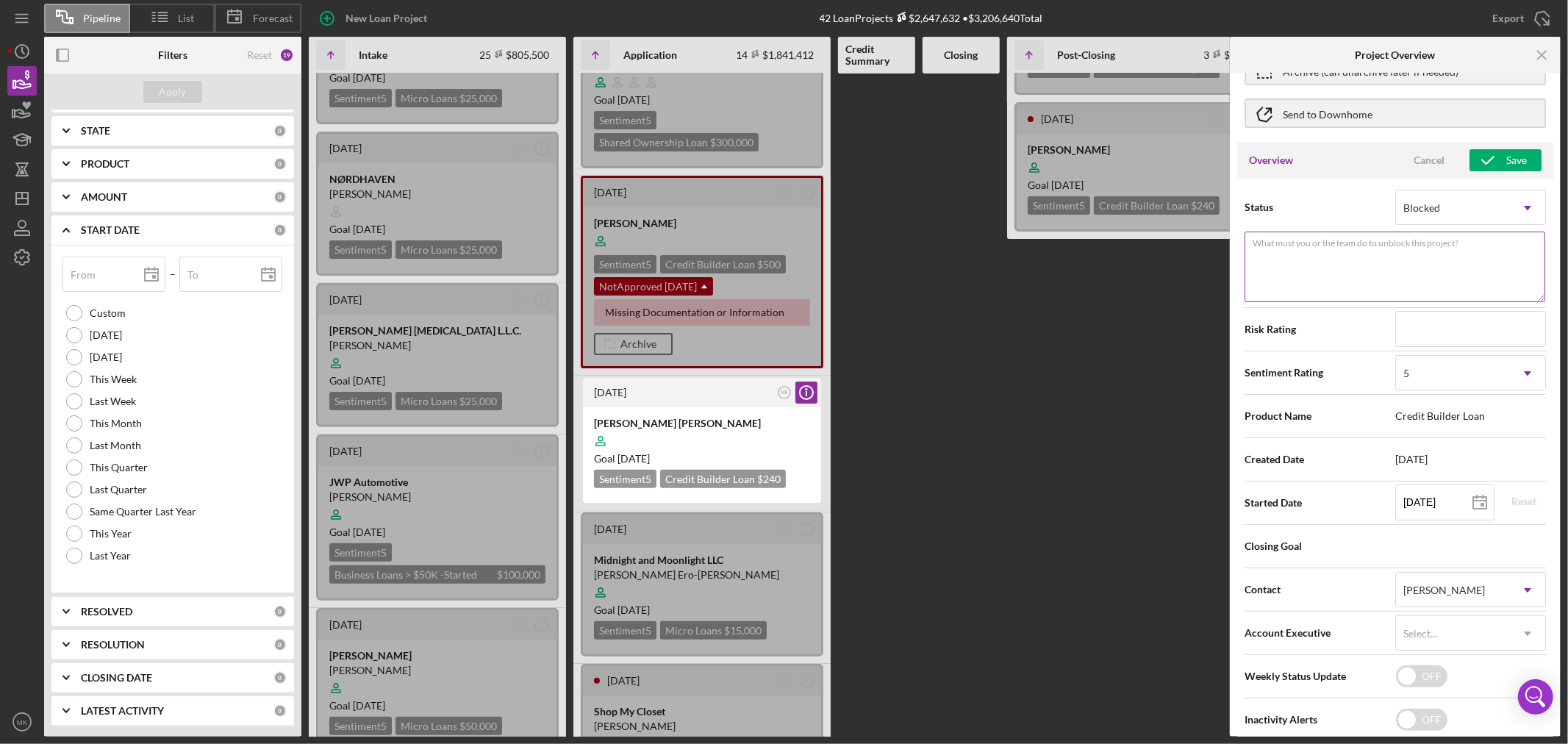
click at [1257, 258] on textarea "What must you or the team do to unblock this project?" at bounding box center [1394, 267] width 301 height 71
click at [1526, 209] on icon "Icon/Dropdown Arrow" at bounding box center [1528, 208] width 35 height 35
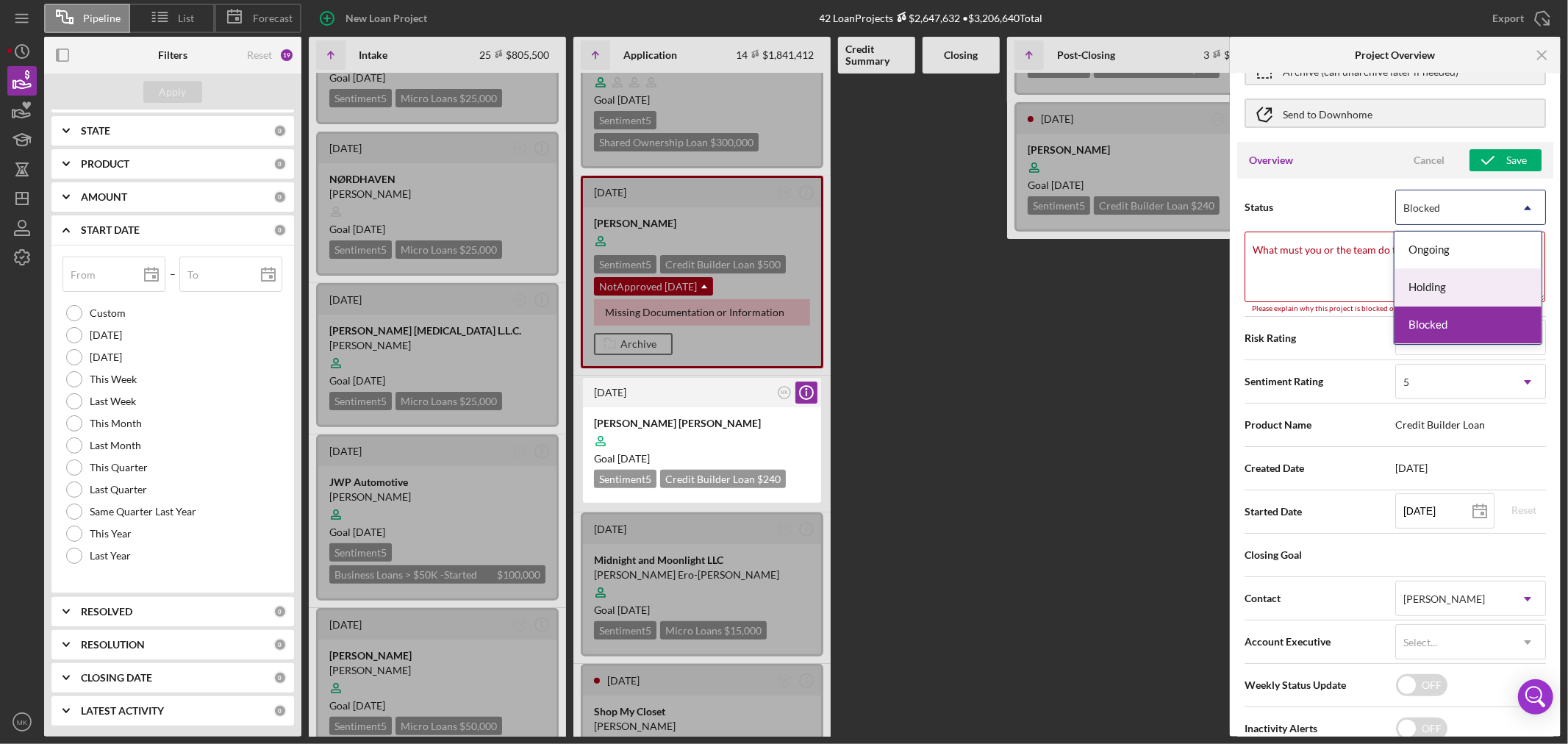
click at [1472, 281] on div "Holding" at bounding box center [1468, 287] width 147 height 38
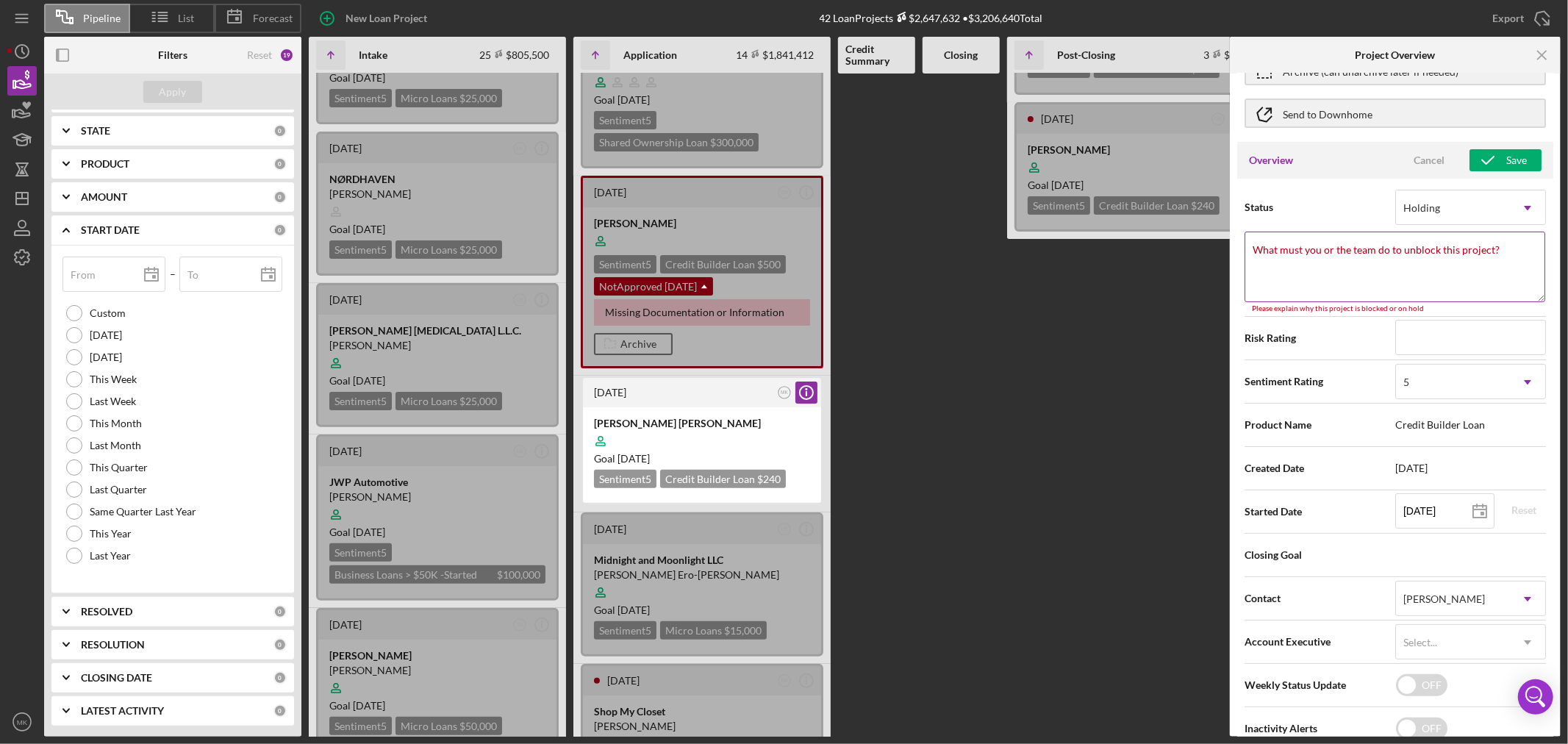
click at [1262, 250] on label "What must you or the team do to unblock this project?" at bounding box center [1376, 250] width 247 height 12
click at [1262, 250] on textarea "What must you or the team do to unblock this project?" at bounding box center [1394, 267] width 301 height 71
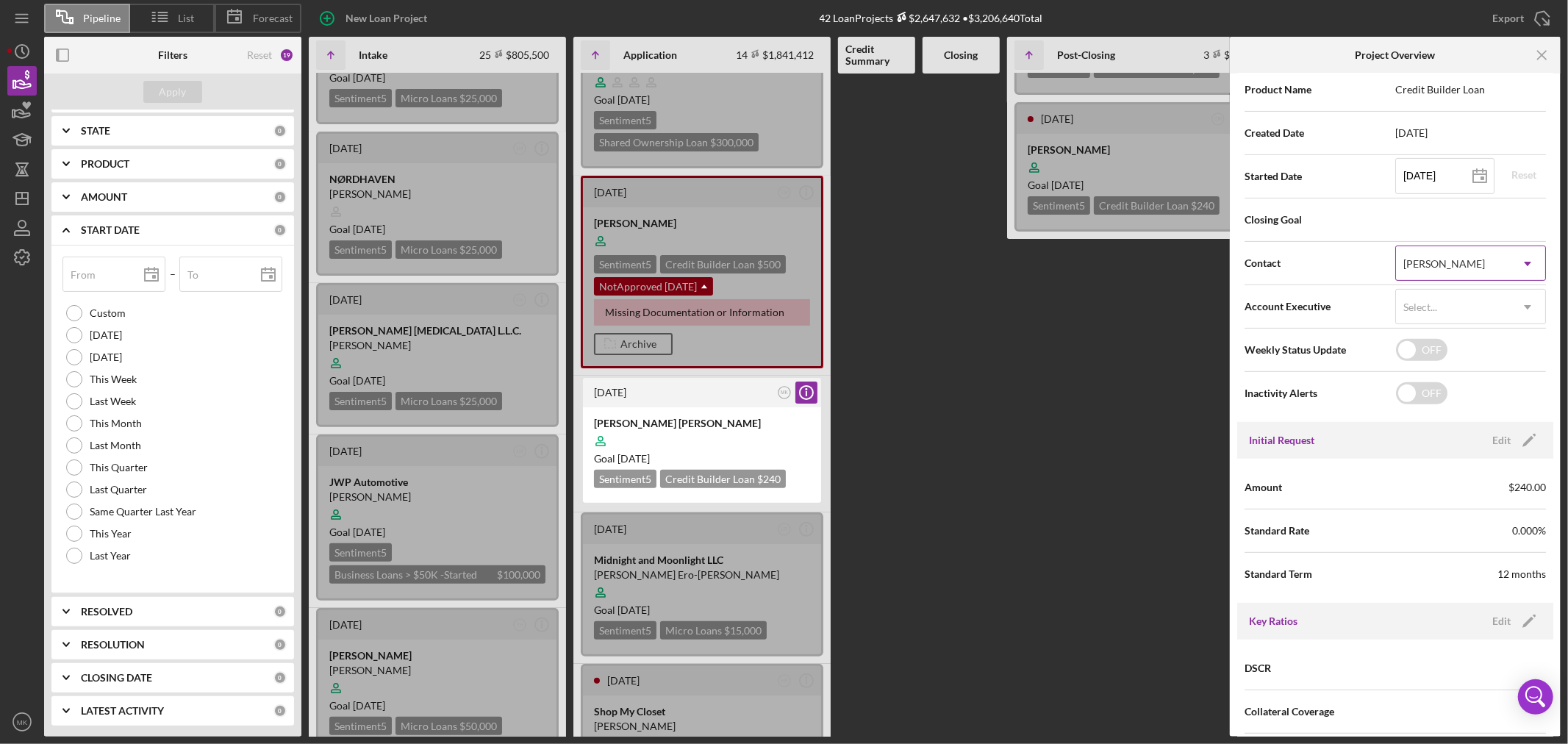
scroll to position [0, 0]
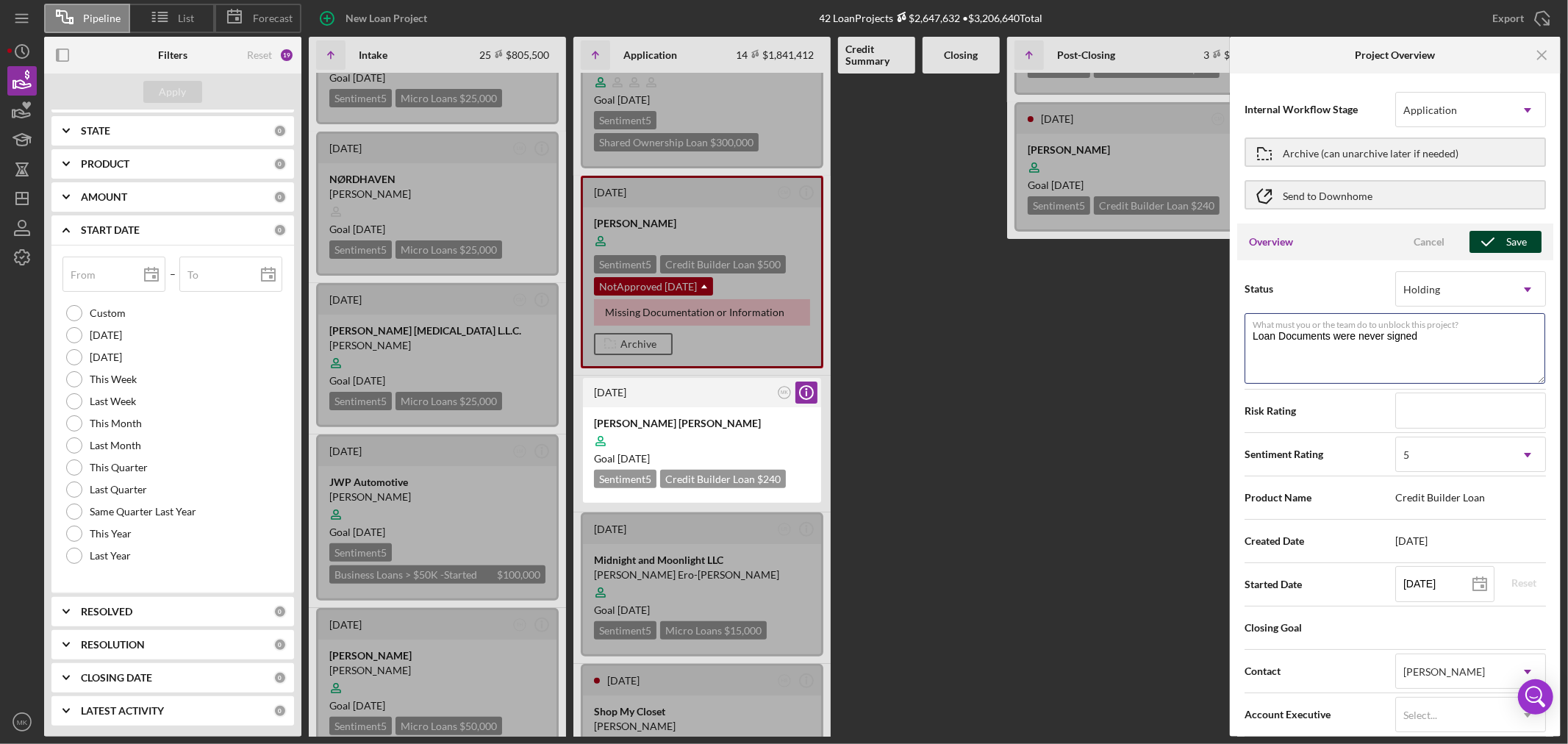
type textarea "Loan Documents were never signed"
click at [1507, 239] on div "Save" at bounding box center [1516, 242] width 20 height 22
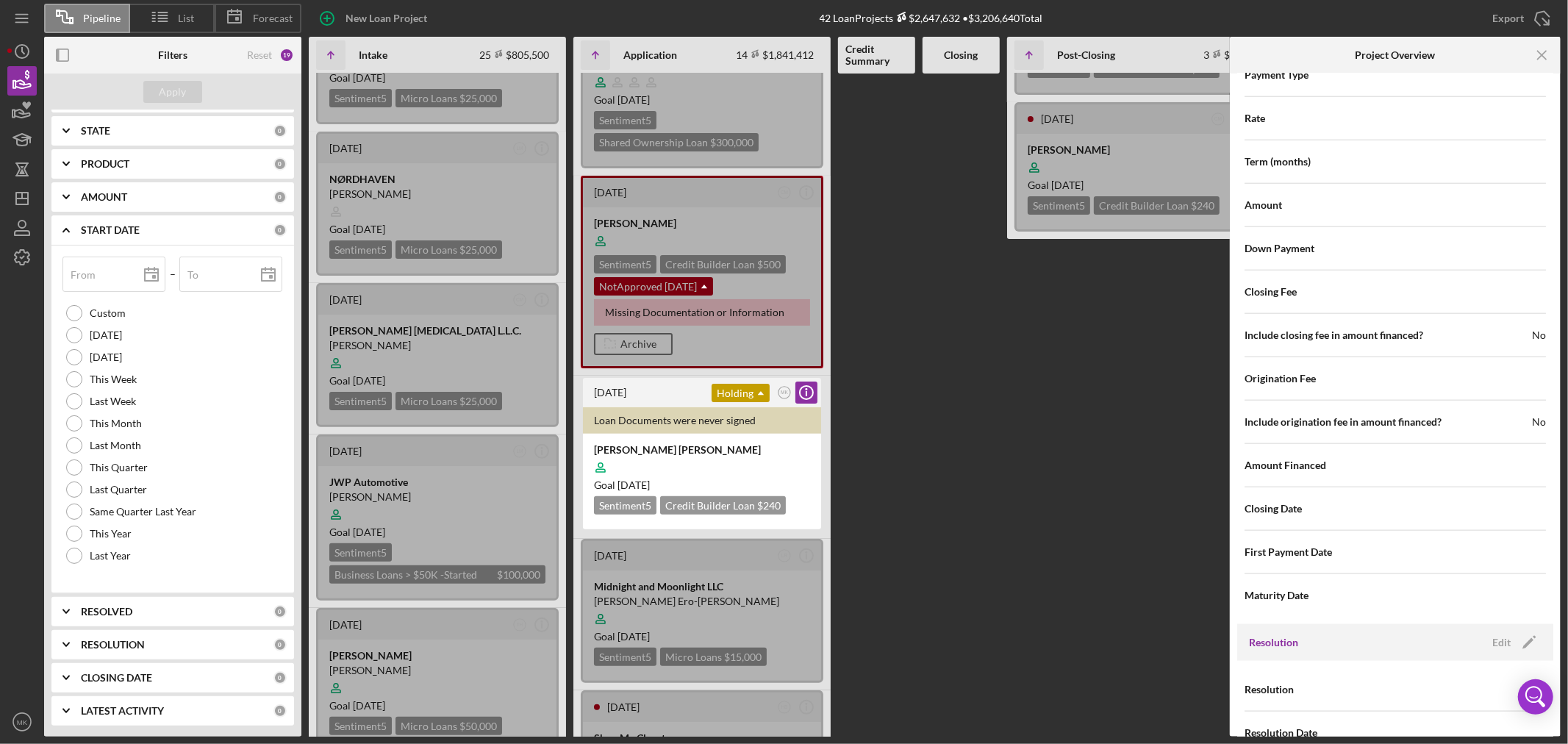
scroll to position [1402, 0]
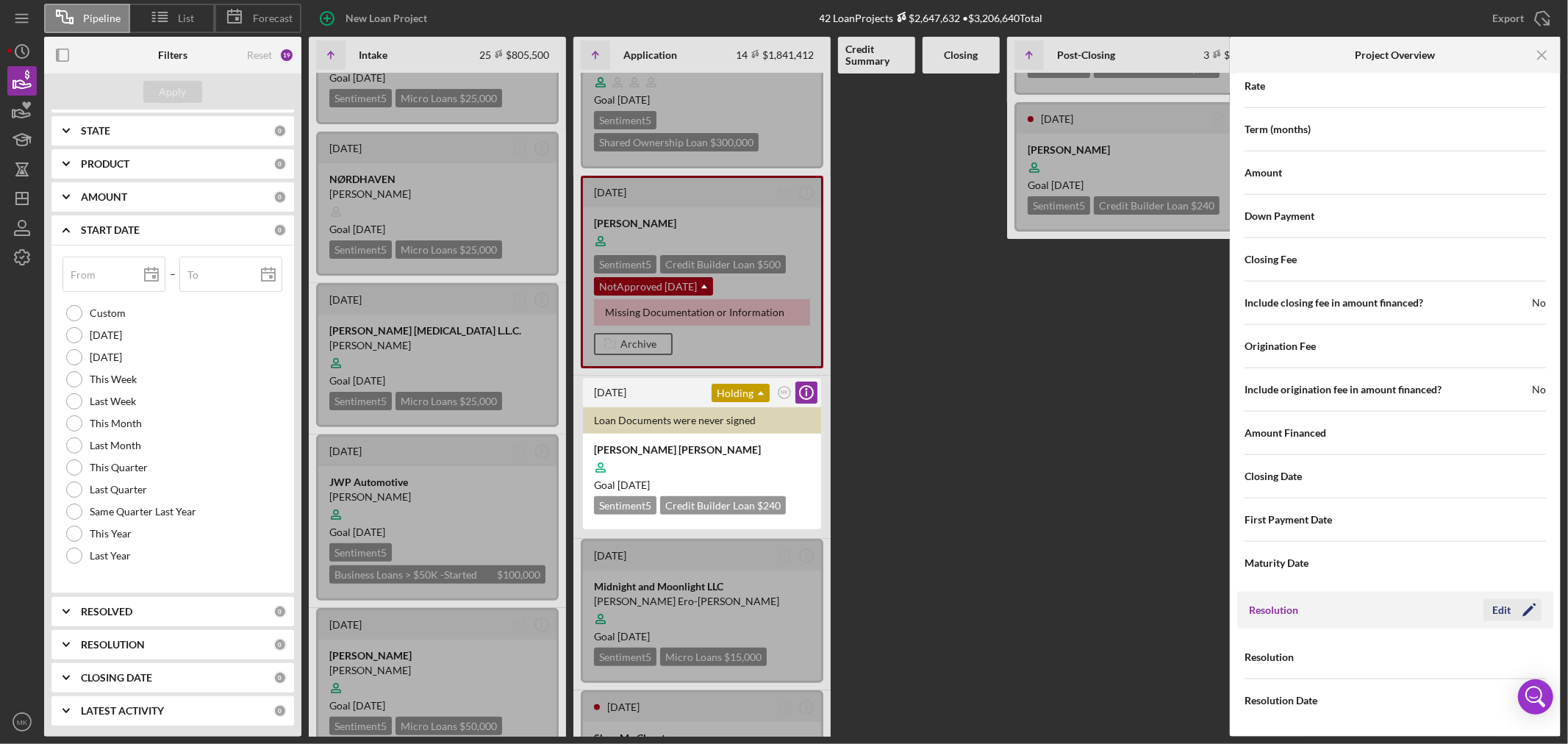
click at [1505, 609] on div "Edit" at bounding box center [1502, 610] width 18 height 22
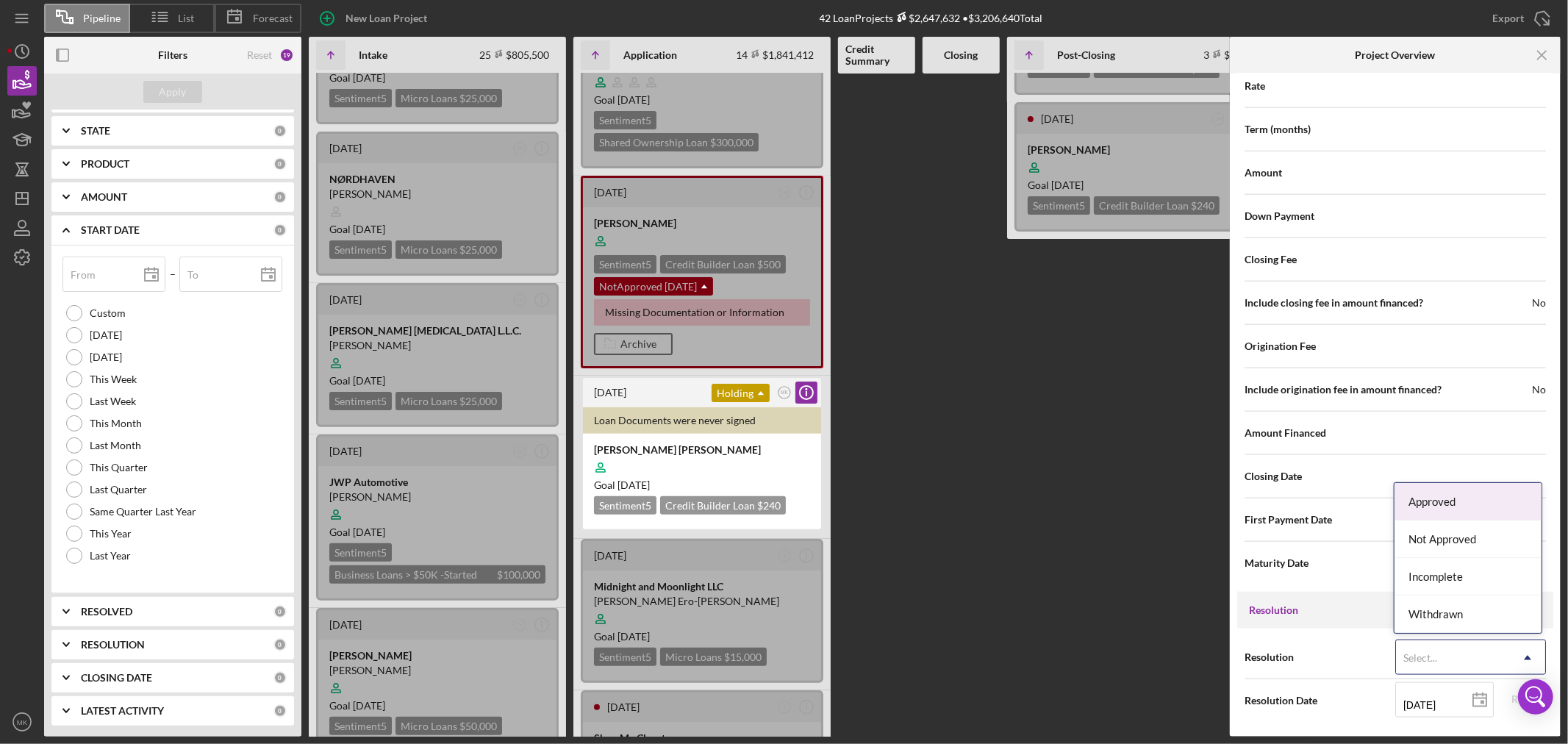
click at [1520, 652] on icon "Icon/Dropdown Arrow" at bounding box center [1528, 658] width 35 height 35
click at [1450, 572] on div "Incomplete" at bounding box center [1468, 576] width 147 height 38
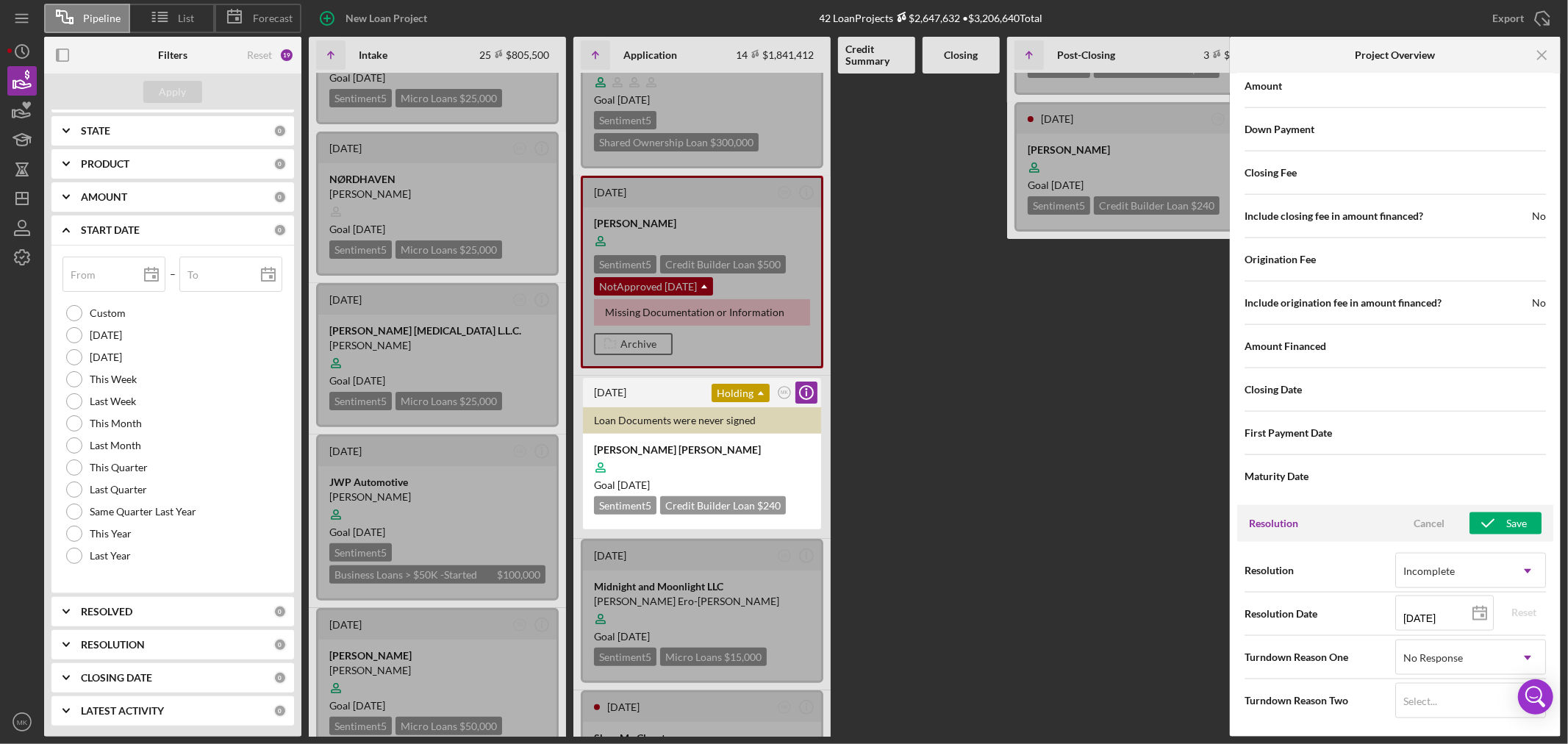
scroll to position [1490, 0]
click at [1526, 653] on icon "Icon/Dropdown Arrow" at bounding box center [1528, 658] width 35 height 35
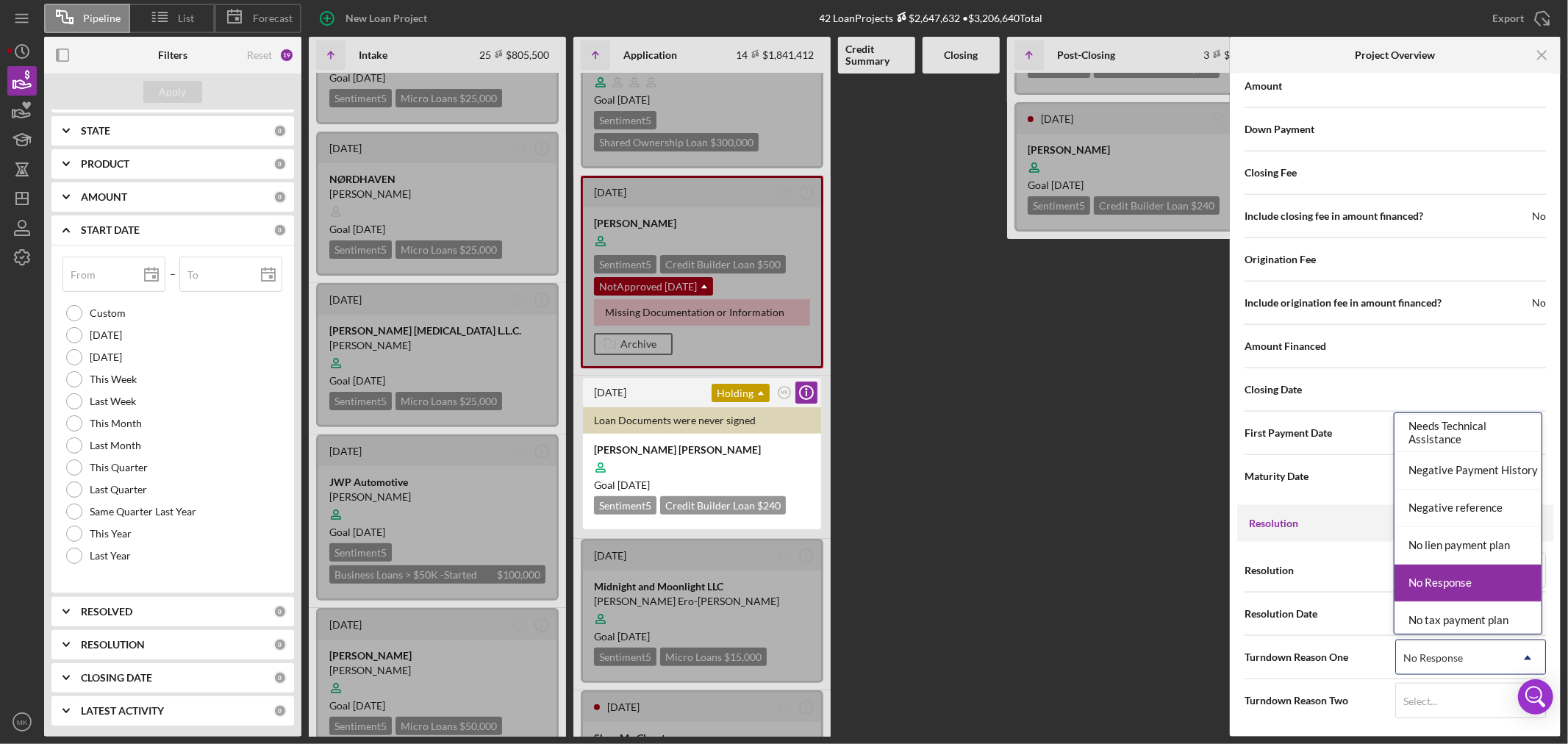
scroll to position [981, 0]
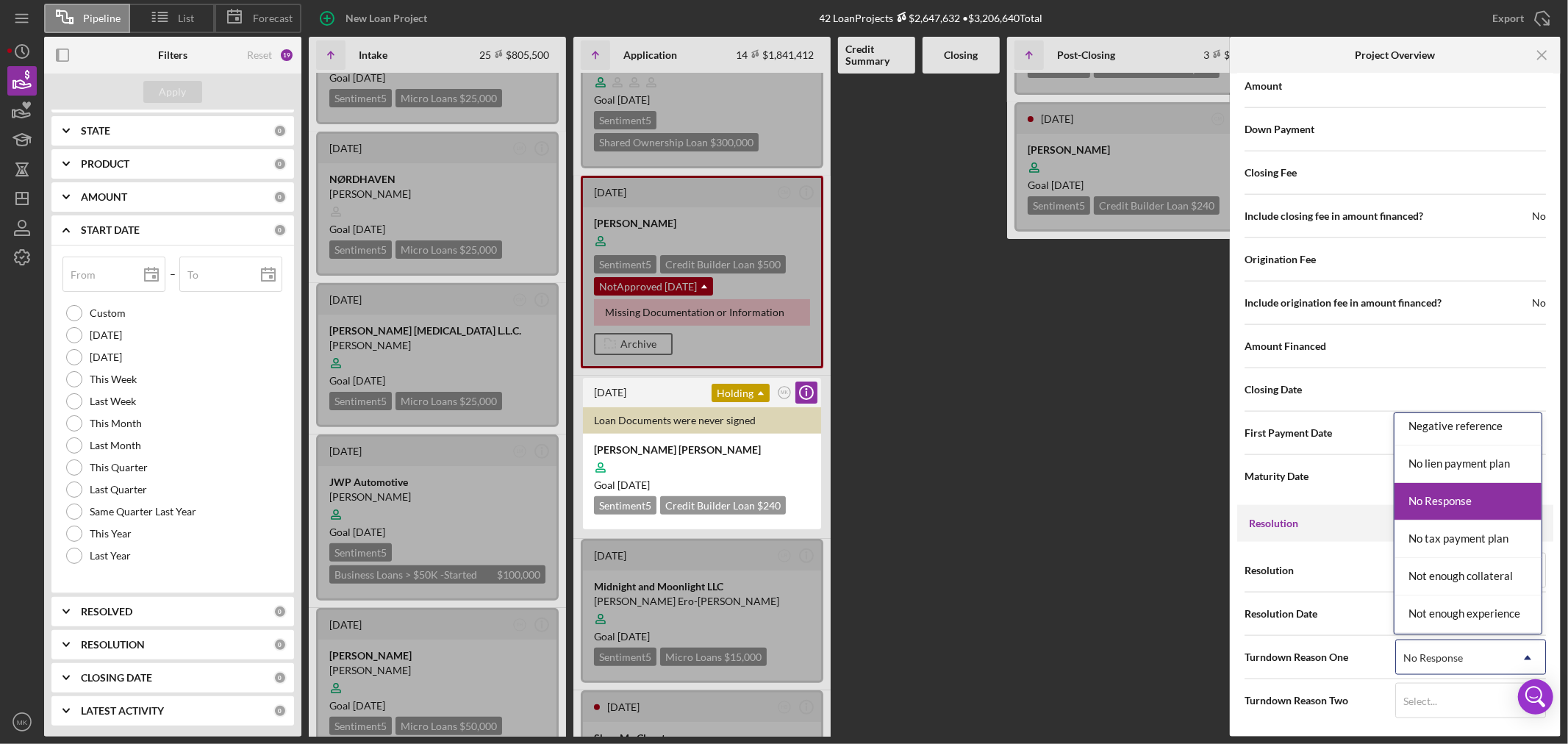
click at [1474, 502] on div "No Response" at bounding box center [1468, 502] width 147 height 38
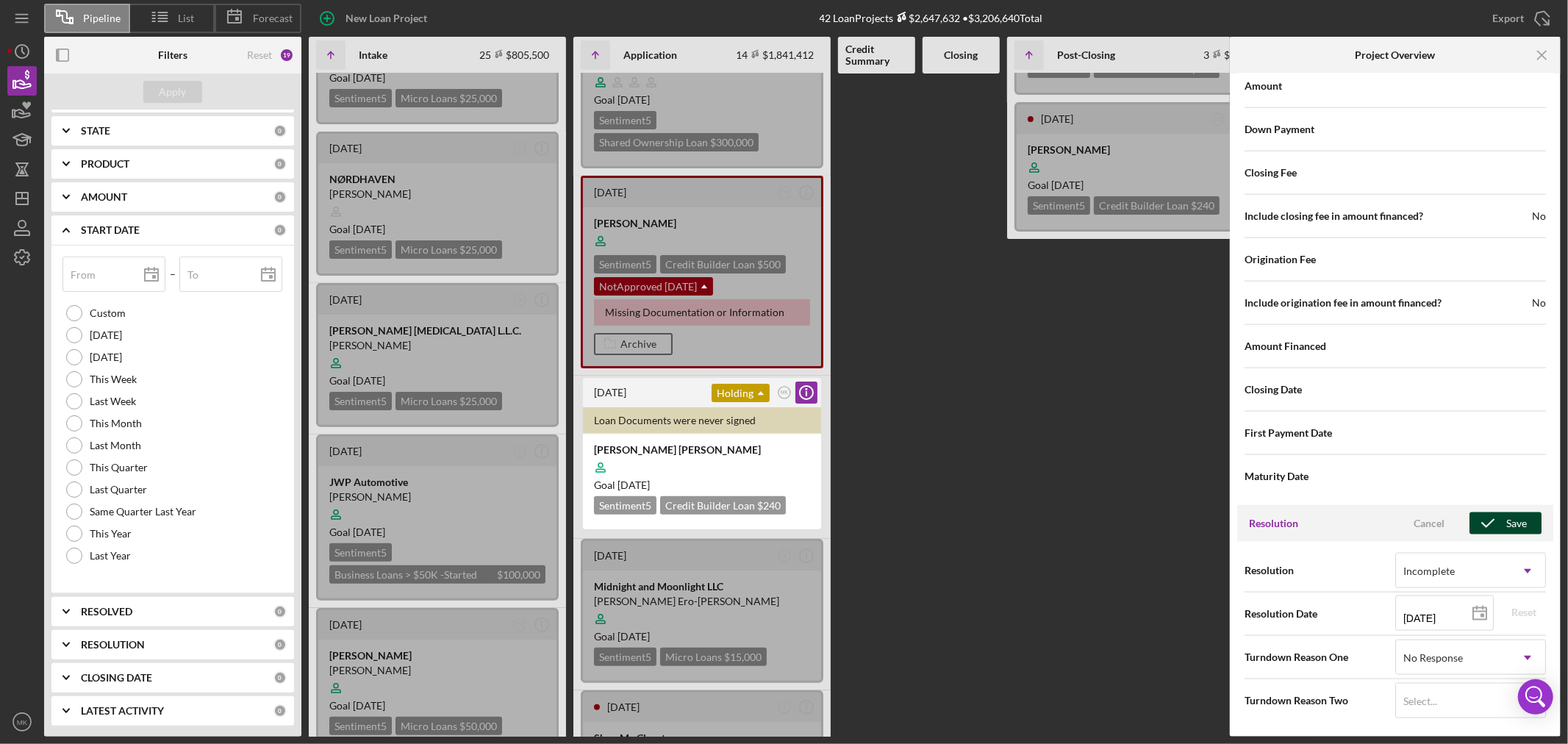
click at [1507, 524] on div "Save" at bounding box center [1516, 524] width 20 height 22
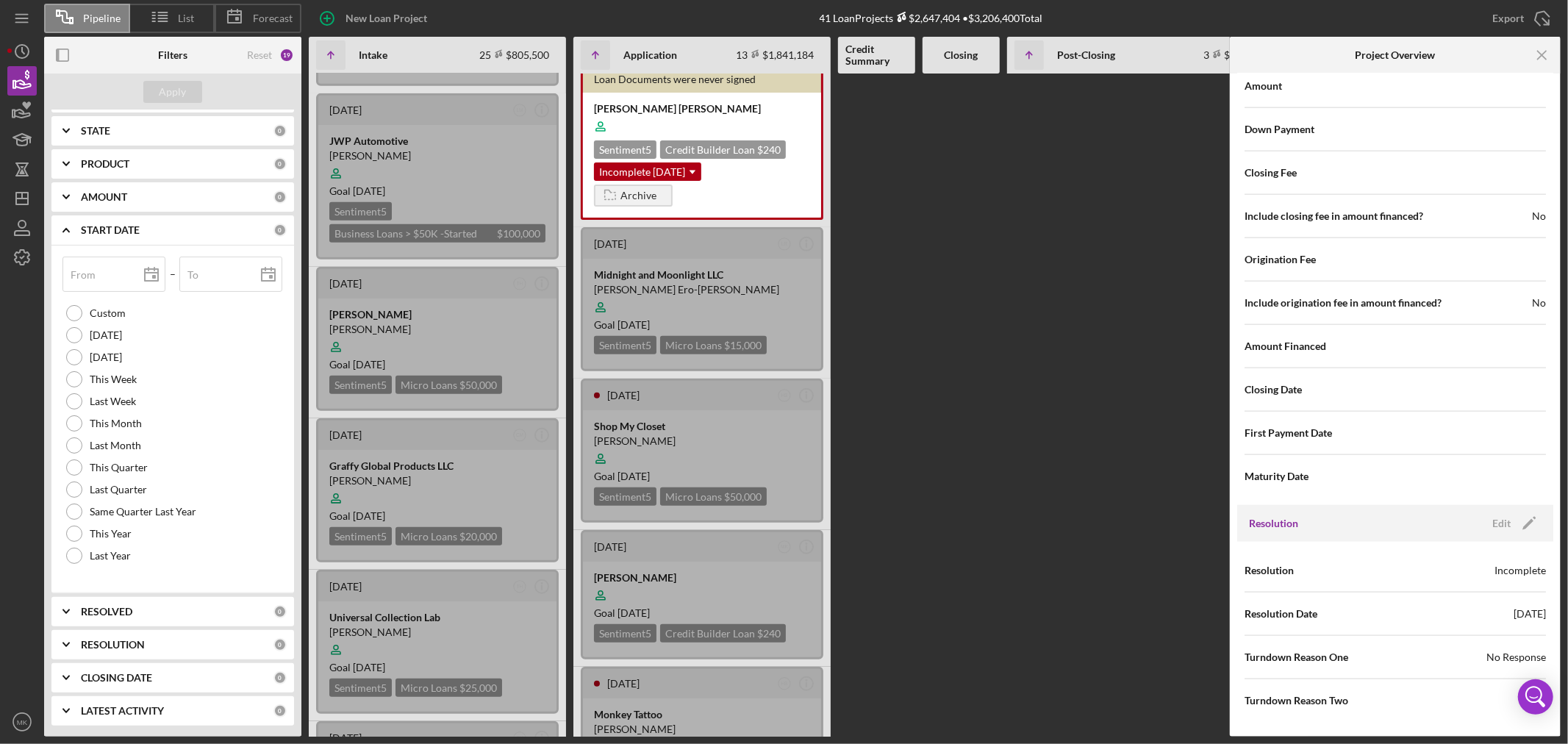
scroll to position [653, 0]
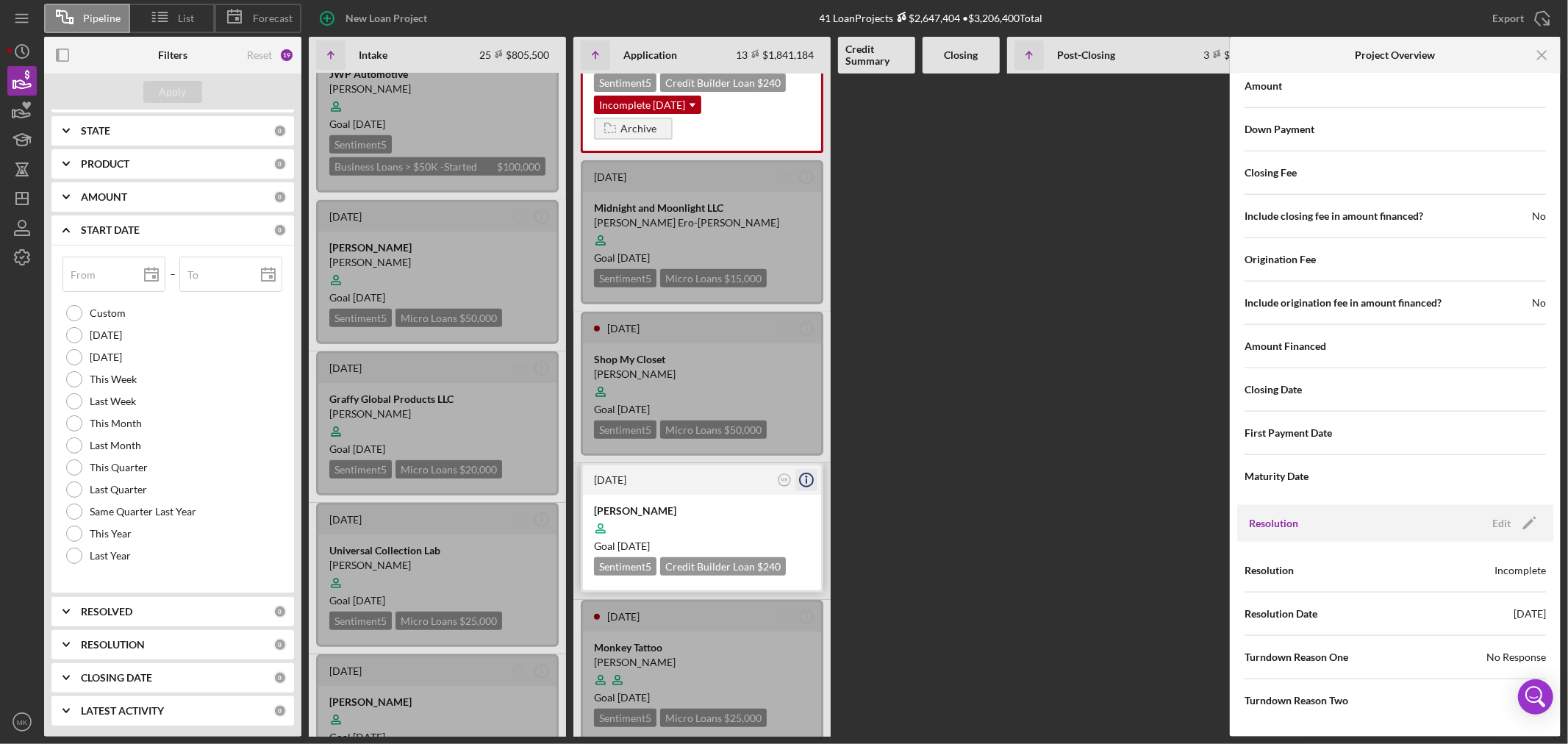
click at [806, 471] on icon "Icon/Info" at bounding box center [806, 481] width 37 height 37
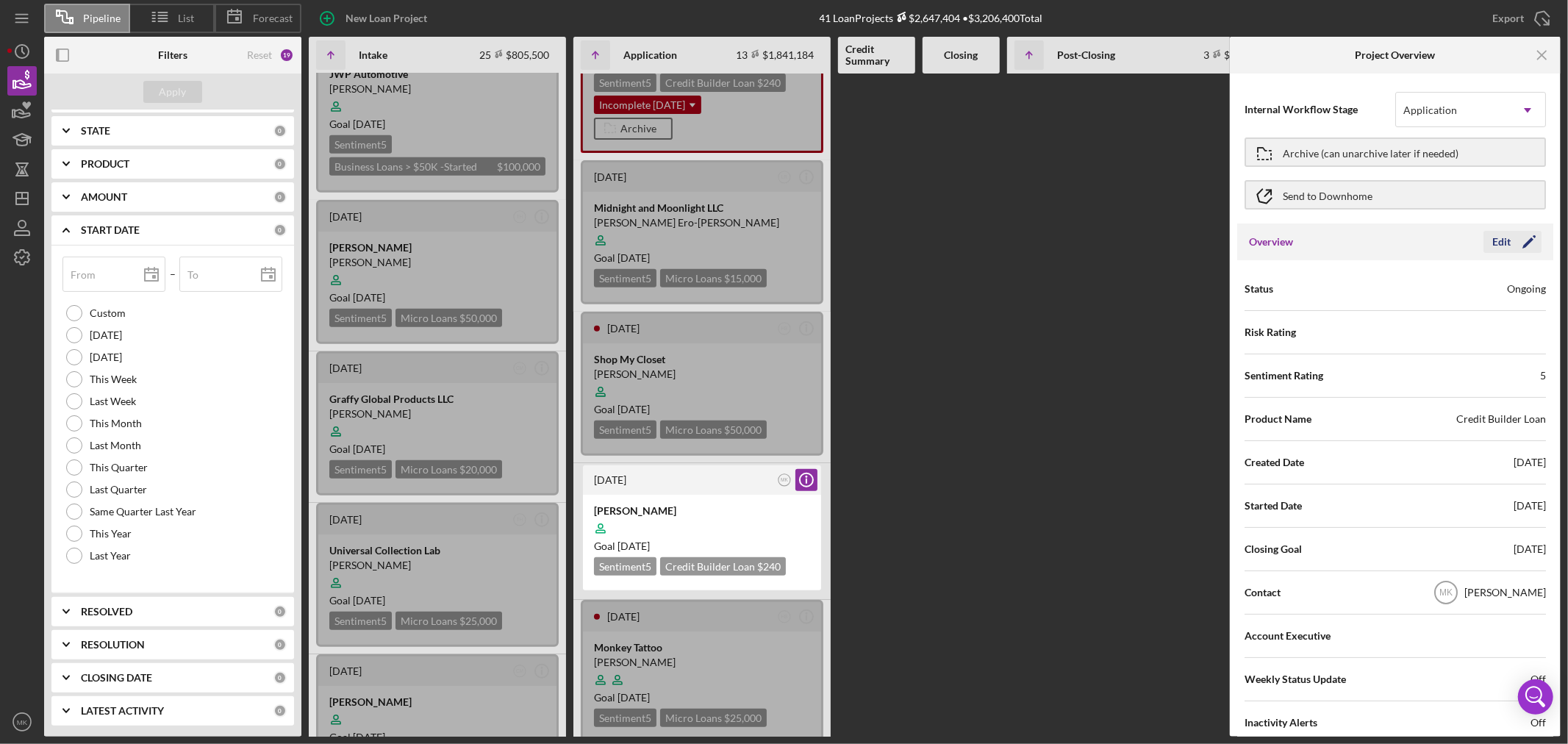
click at [1522, 240] on icon "Icon/Edit" at bounding box center [1529, 242] width 37 height 37
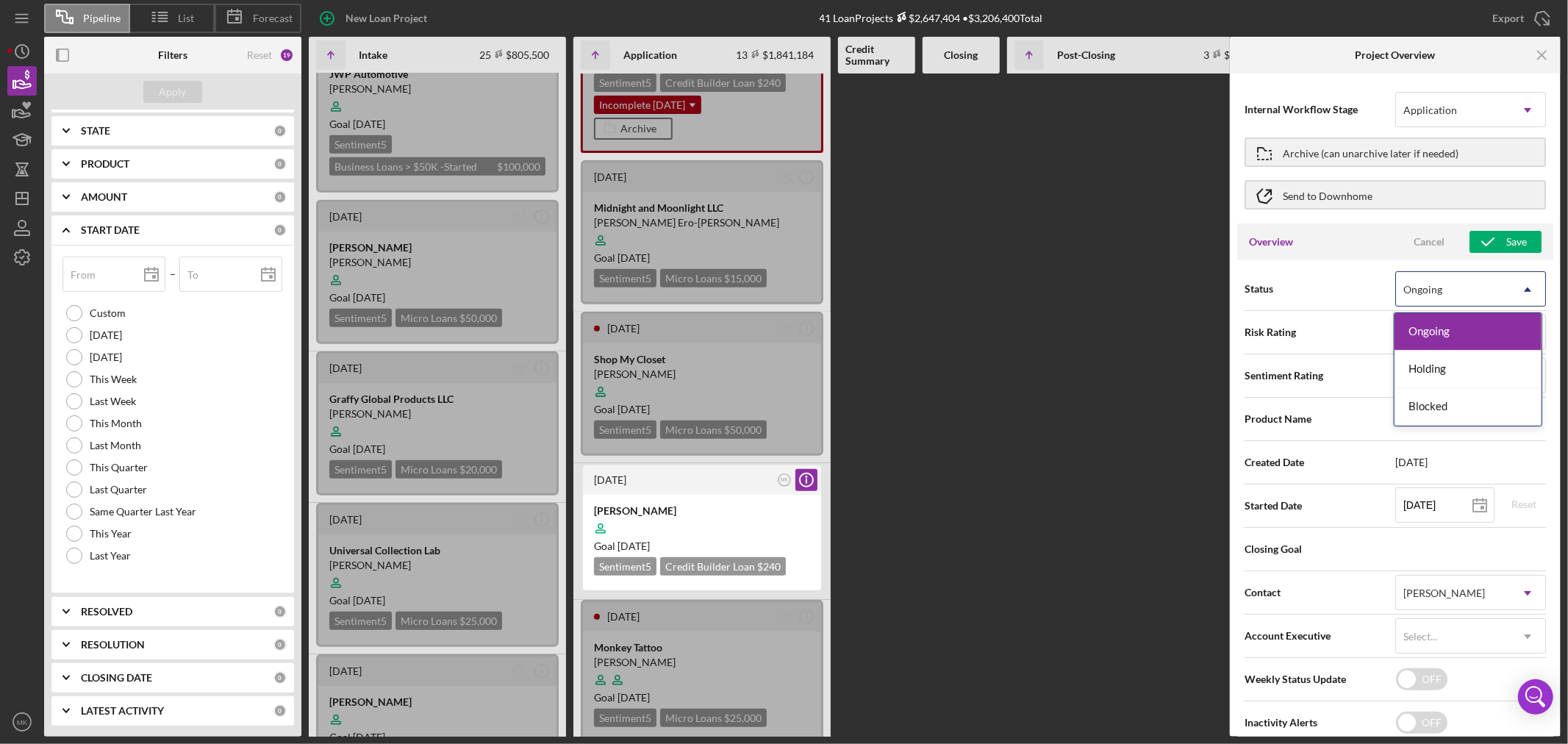
click at [1527, 284] on icon "Icon/Dropdown Arrow" at bounding box center [1528, 290] width 35 height 35
click at [1467, 407] on div "Blocked" at bounding box center [1468, 407] width 147 height 38
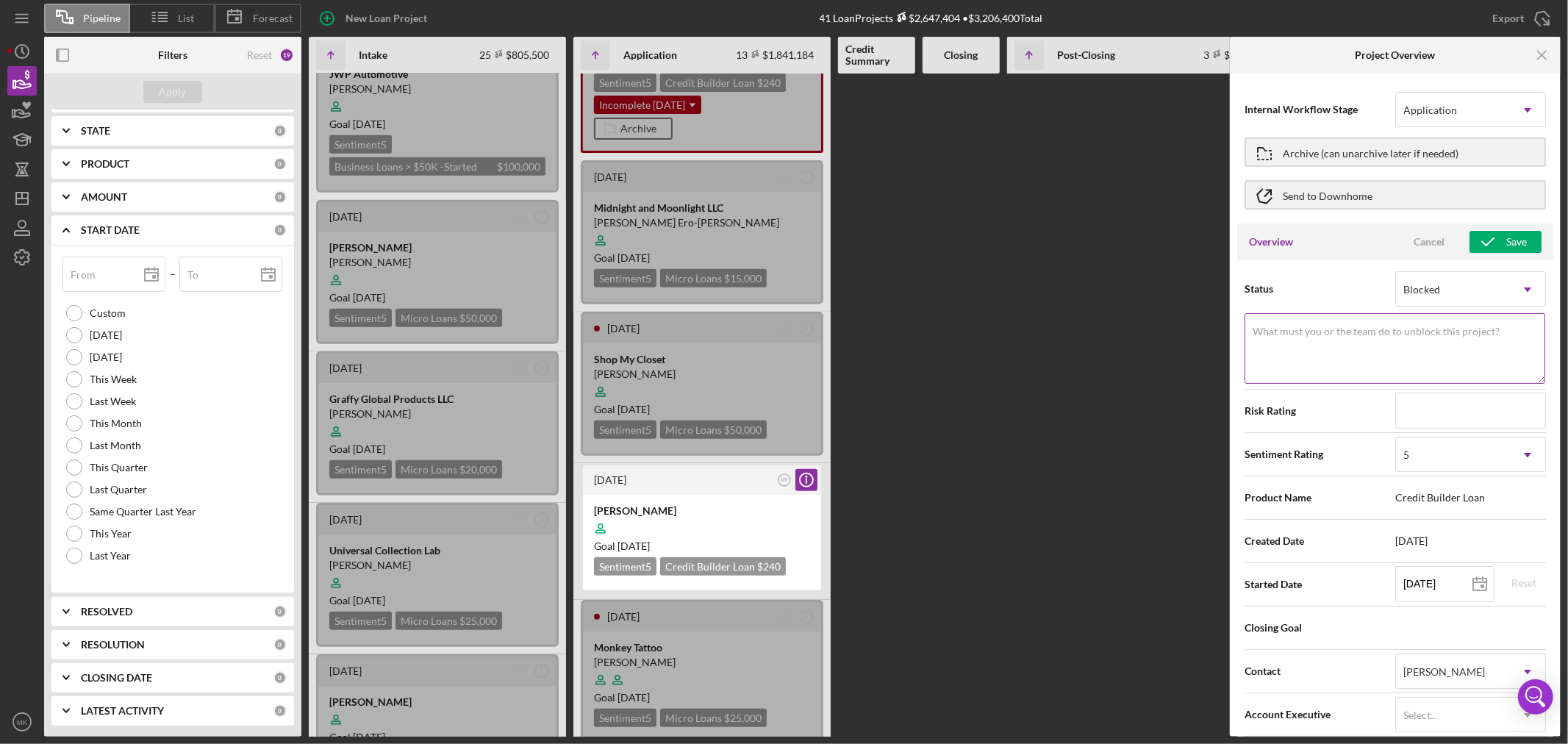
click at [1376, 334] on label "What must you or the team do to unblock this project?" at bounding box center [1376, 331] width 247 height 12
click at [1376, 334] on textarea "What must you or the team do to unblock this project?" at bounding box center [1394, 348] width 301 height 71
type textarea "Documents were never signed"
click at [1506, 240] on div "Save" at bounding box center [1516, 242] width 20 height 22
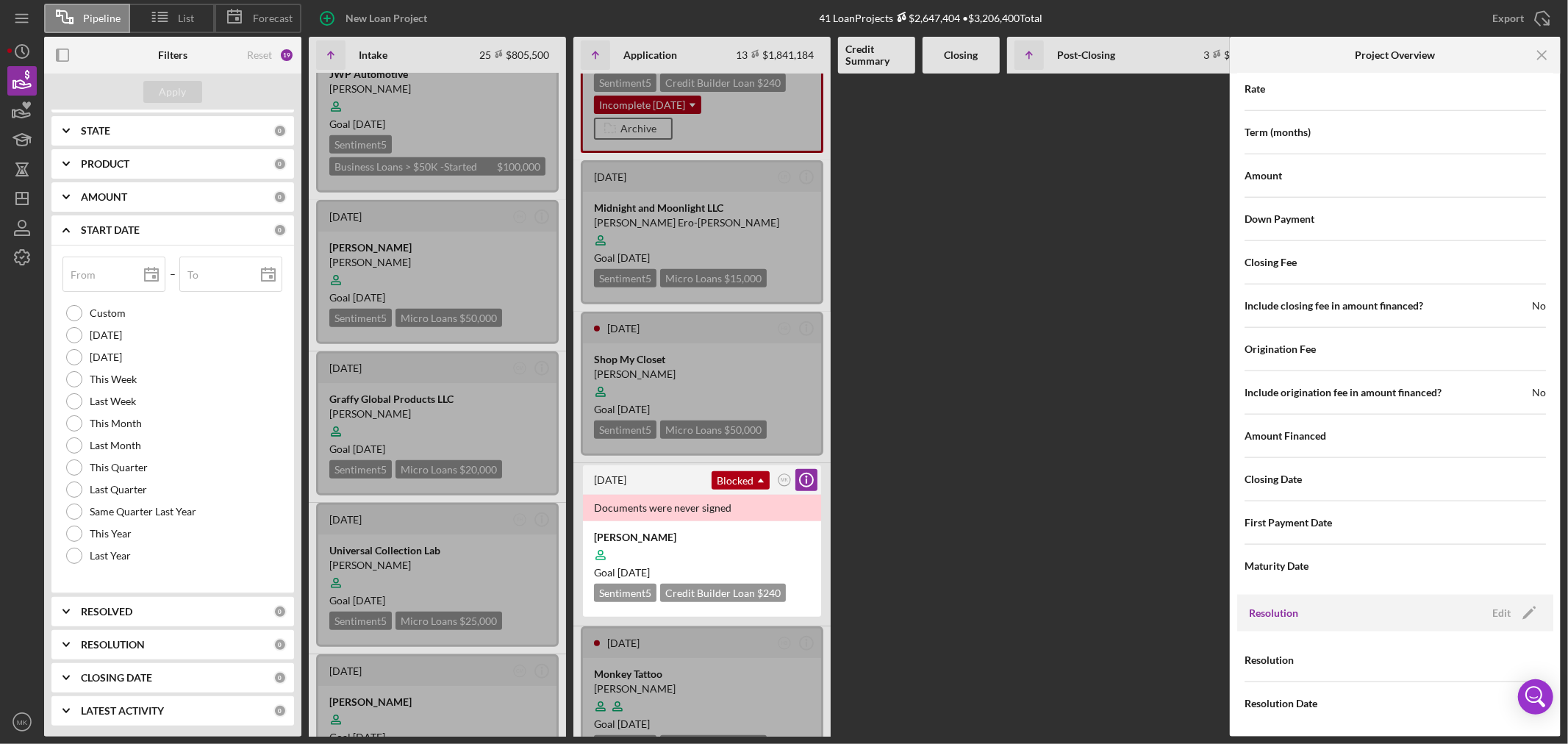
scroll to position [1402, 0]
click at [1505, 609] on div "Edit" at bounding box center [1502, 610] width 18 height 22
click at [1520, 656] on icon "Icon/Dropdown Arrow" at bounding box center [1528, 658] width 35 height 35
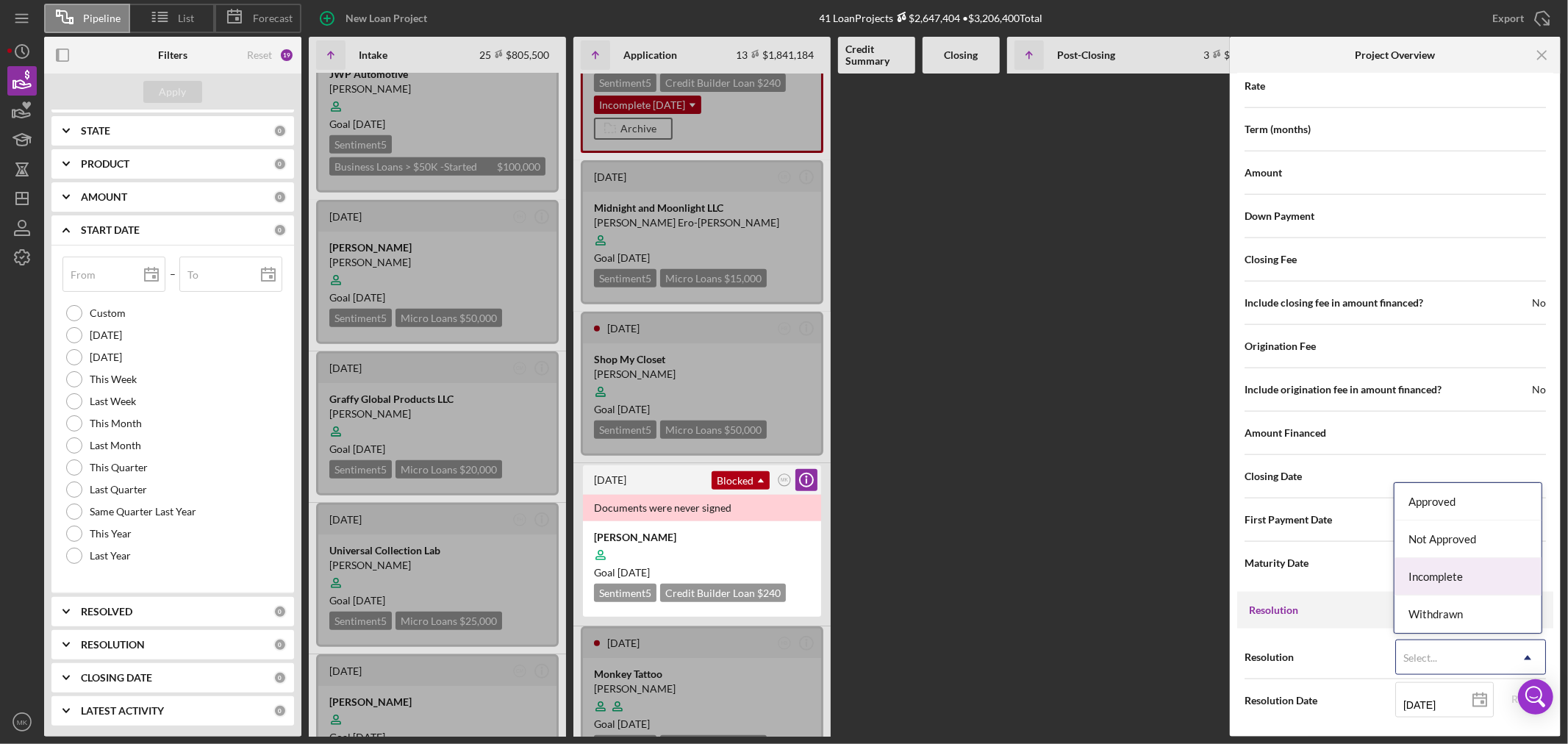
click at [1456, 575] on div "Incomplete" at bounding box center [1468, 576] width 147 height 38
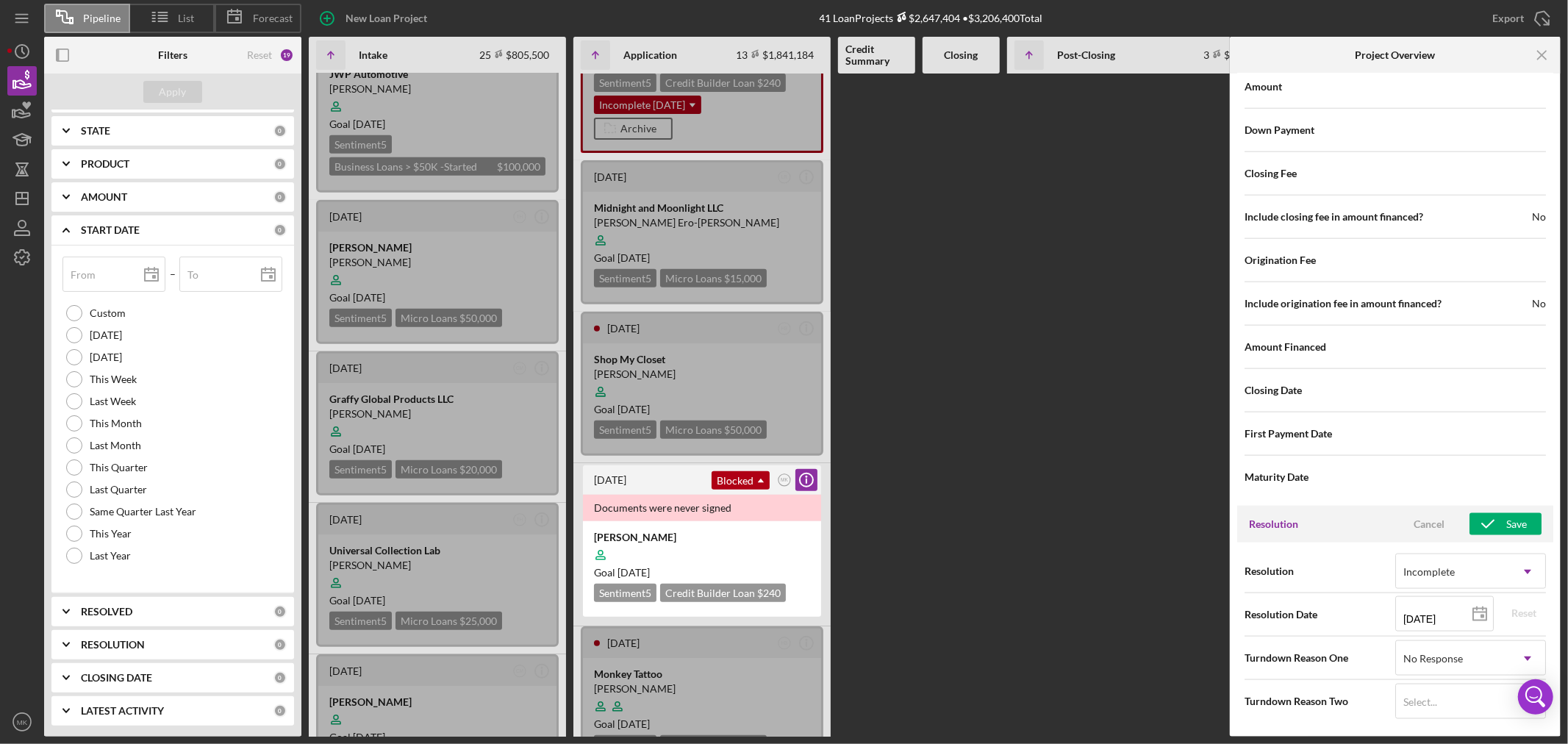
scroll to position [1490, 0]
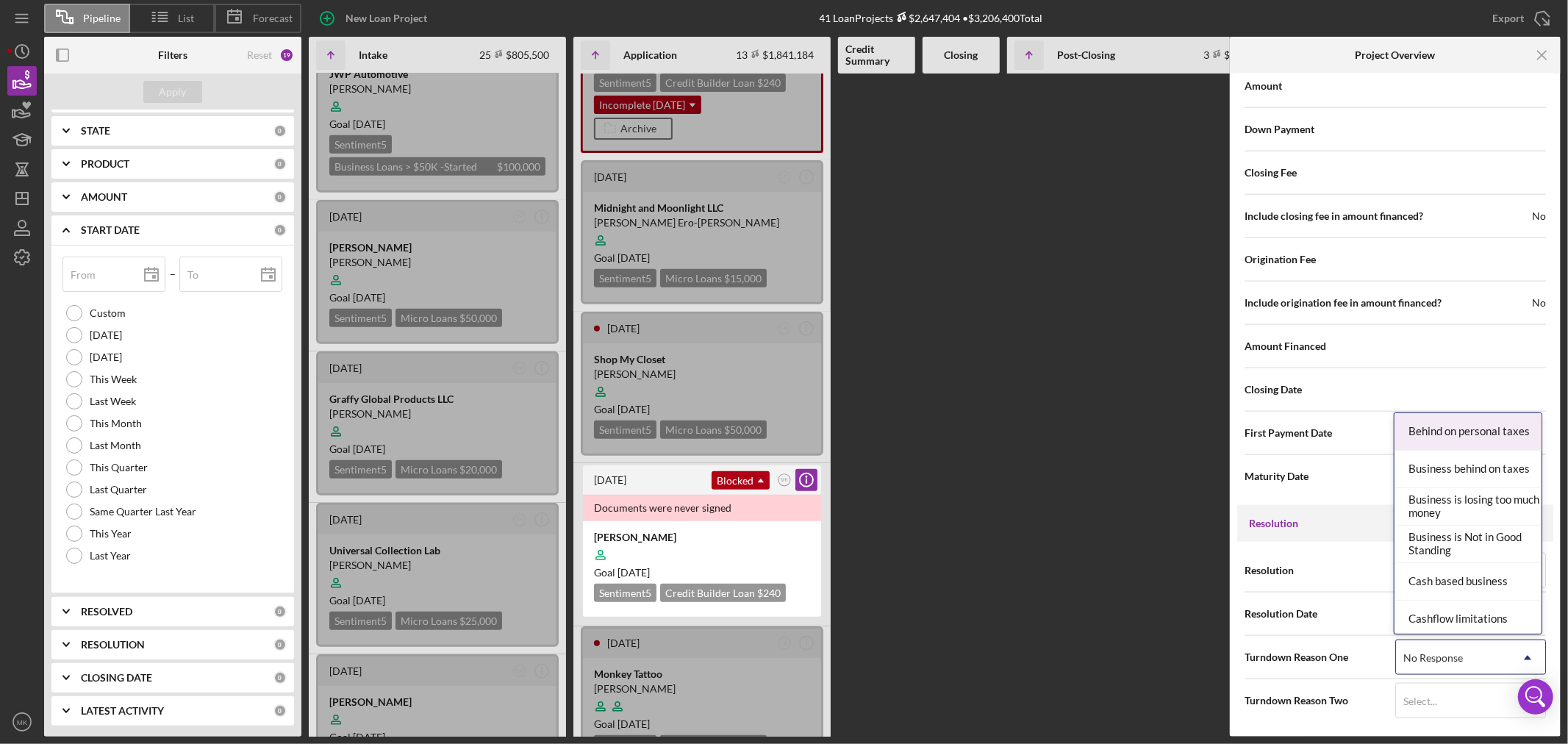
click at [1526, 655] on icon "Icon/Dropdown Arrow" at bounding box center [1528, 658] width 35 height 35
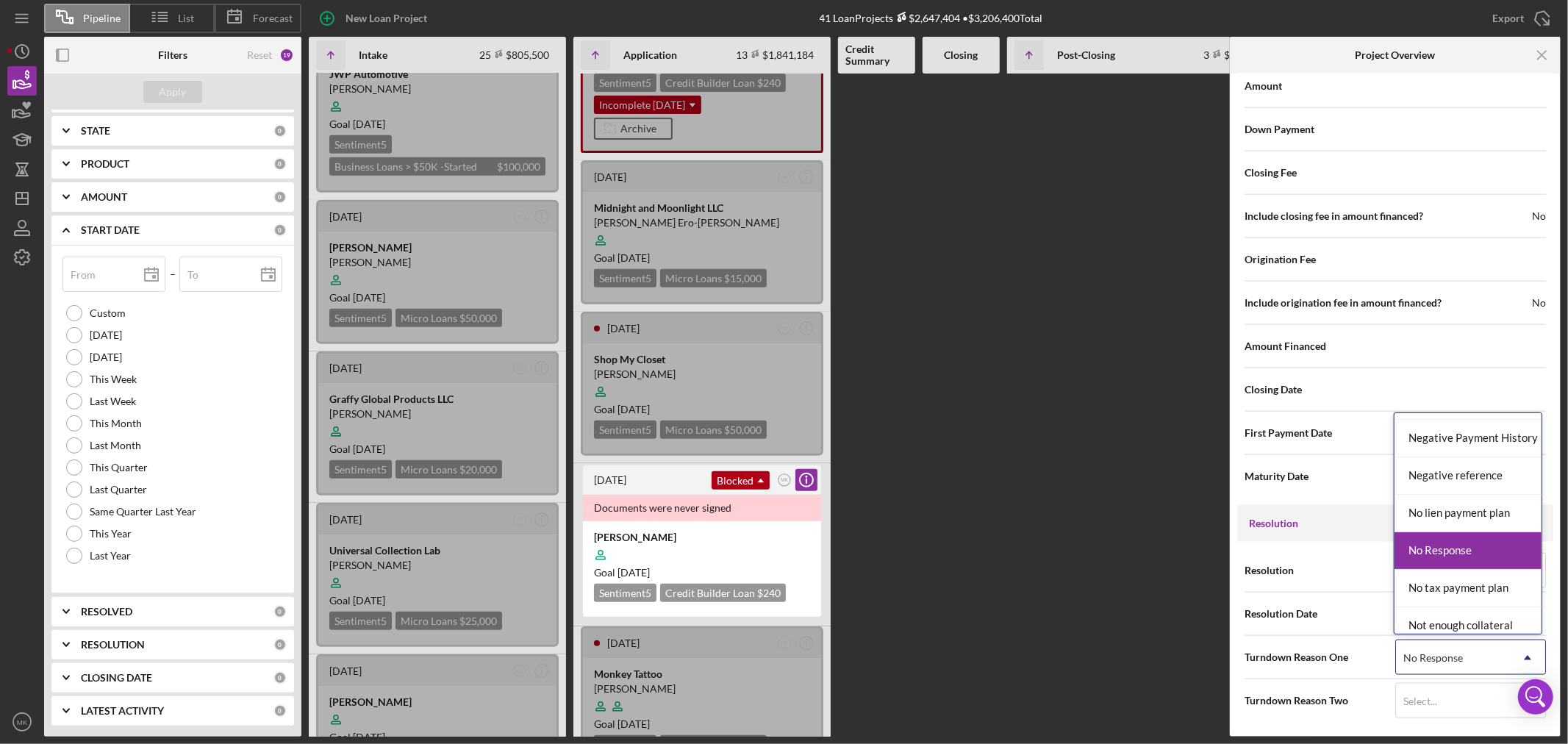
scroll to position [924, 0]
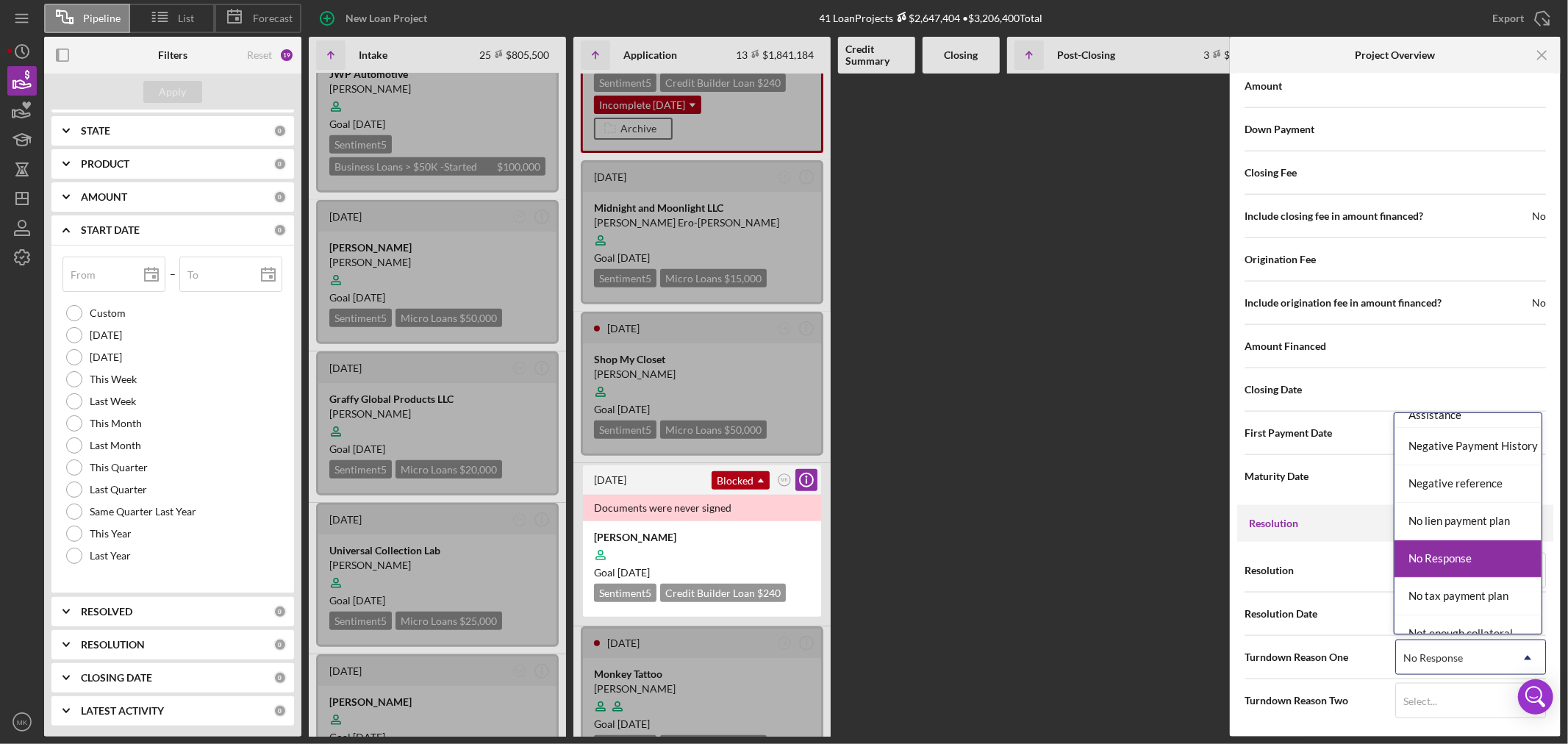
click at [1489, 563] on div "No Response" at bounding box center [1468, 559] width 147 height 38
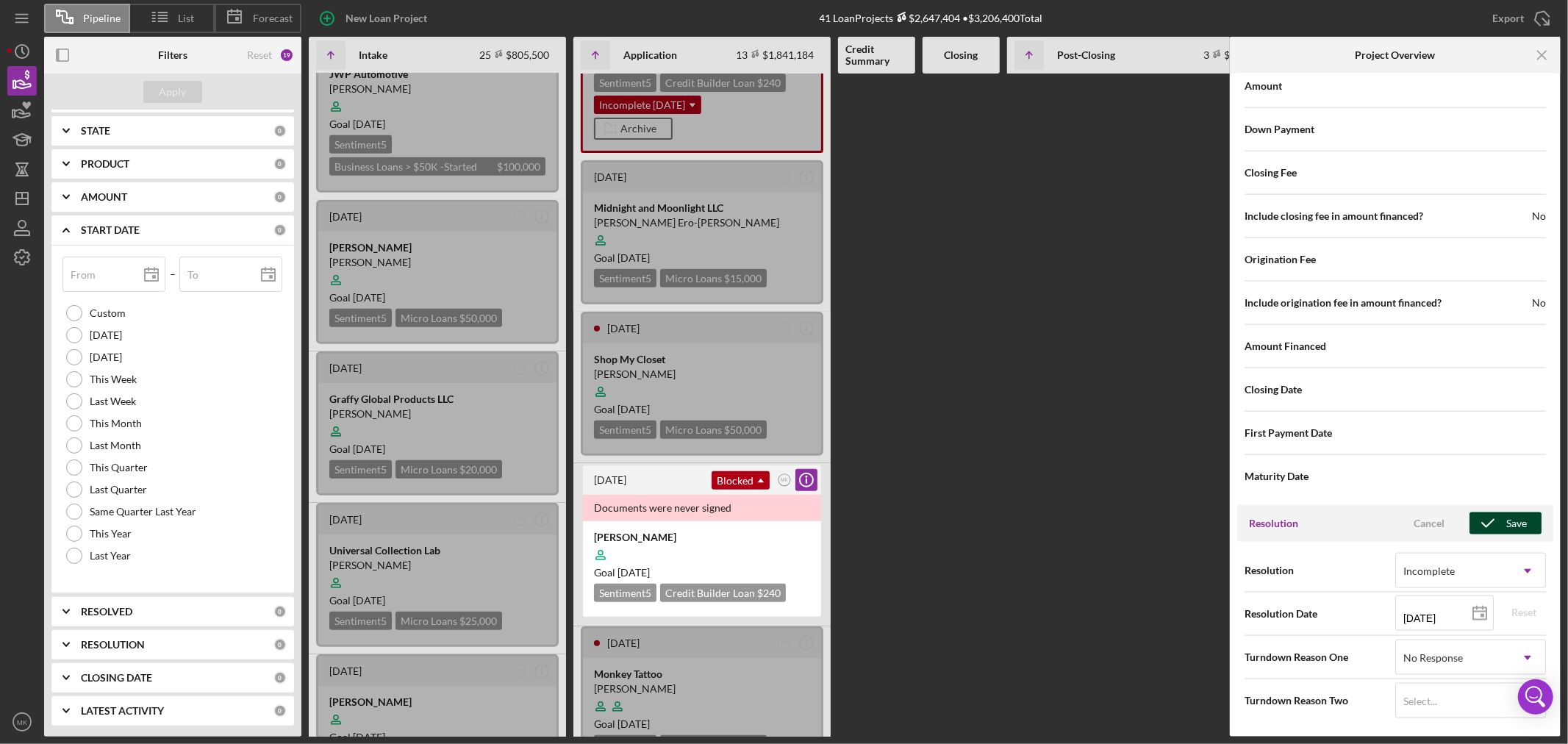
click at [1509, 528] on div "Save" at bounding box center [1516, 524] width 20 height 22
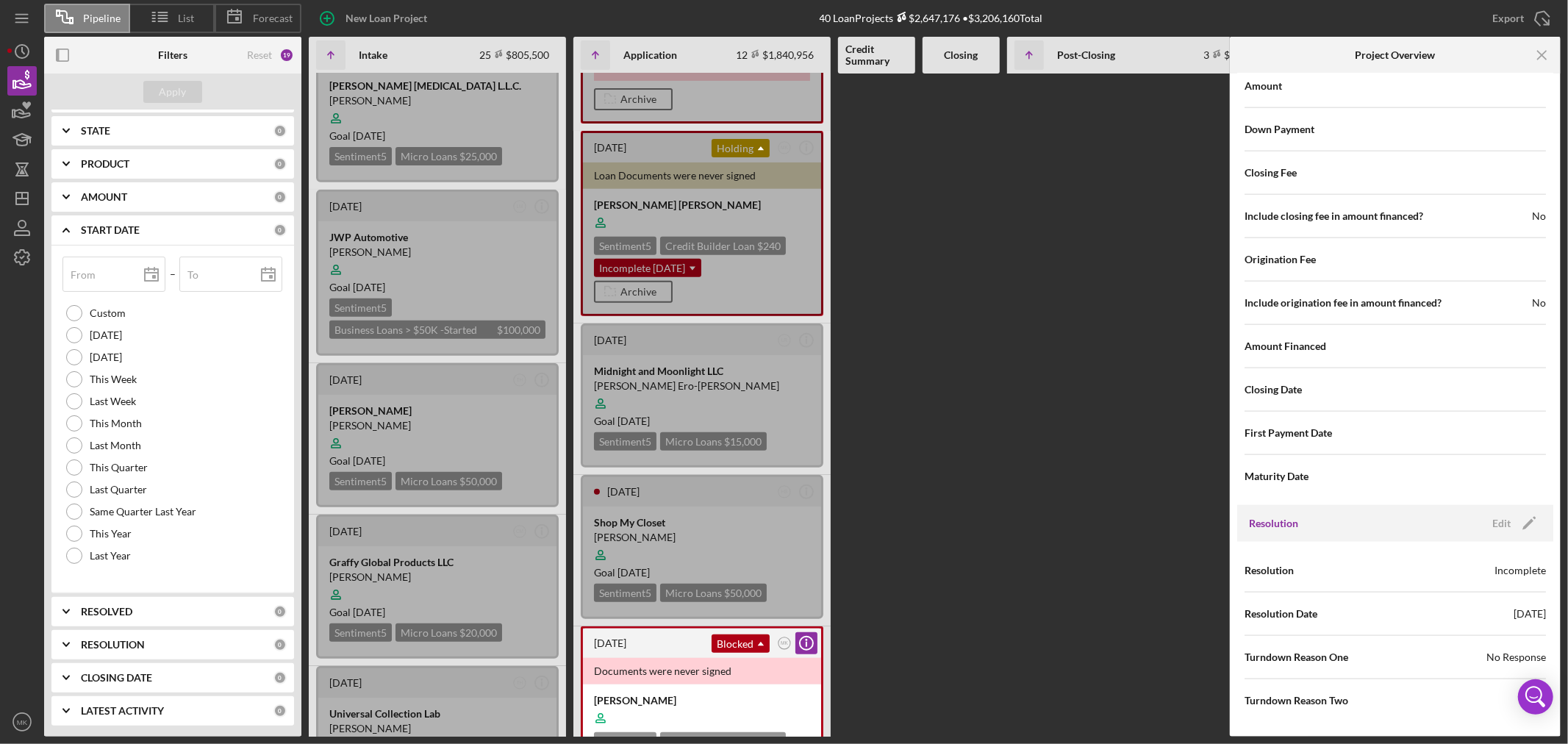
scroll to position [0, 0]
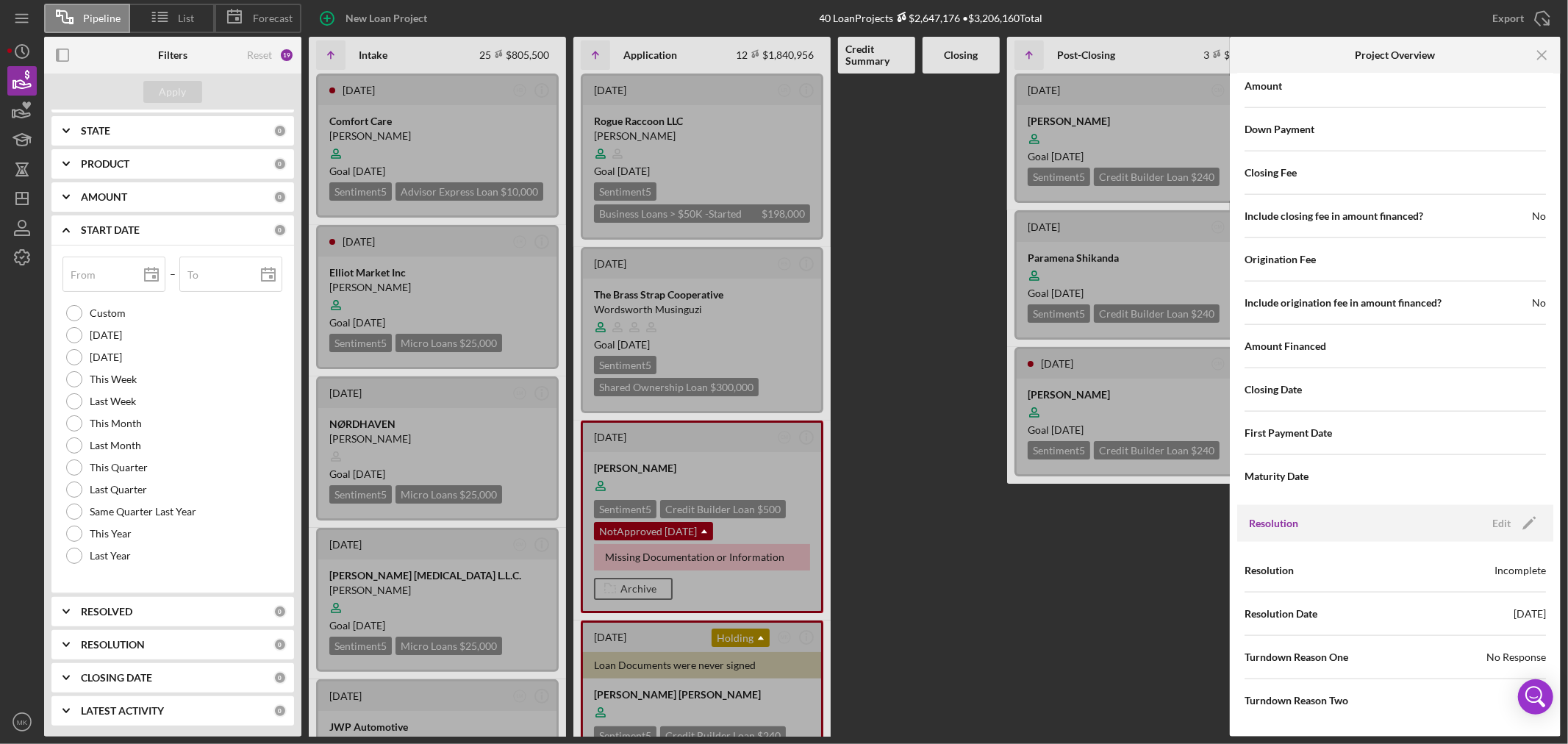
click at [923, 384] on at bounding box center [962, 405] width 77 height 664
click at [67, 230] on polyline at bounding box center [66, 229] width 6 height 3
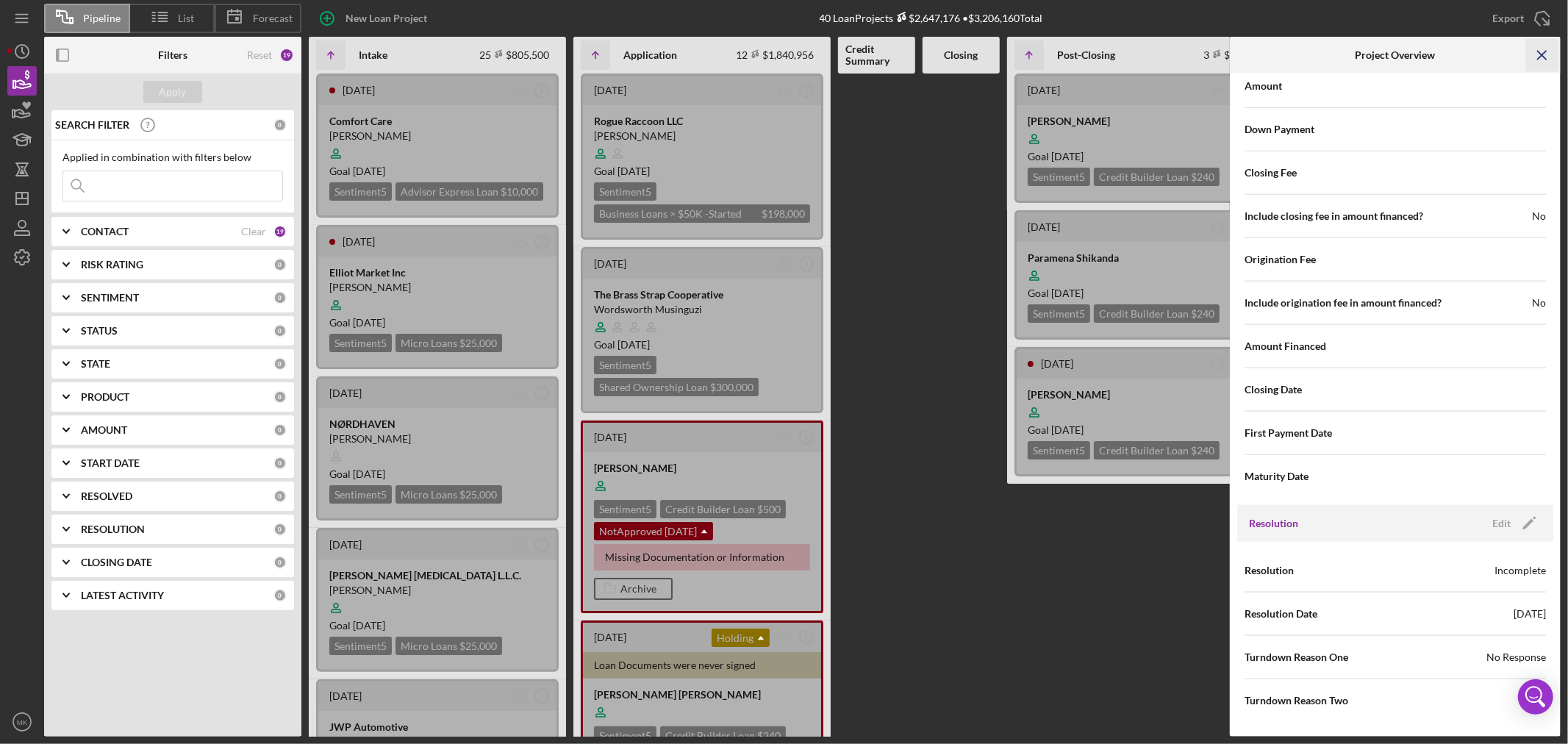
click at [1541, 52] on icon "Icon/Menu Close" at bounding box center [1542, 55] width 33 height 33
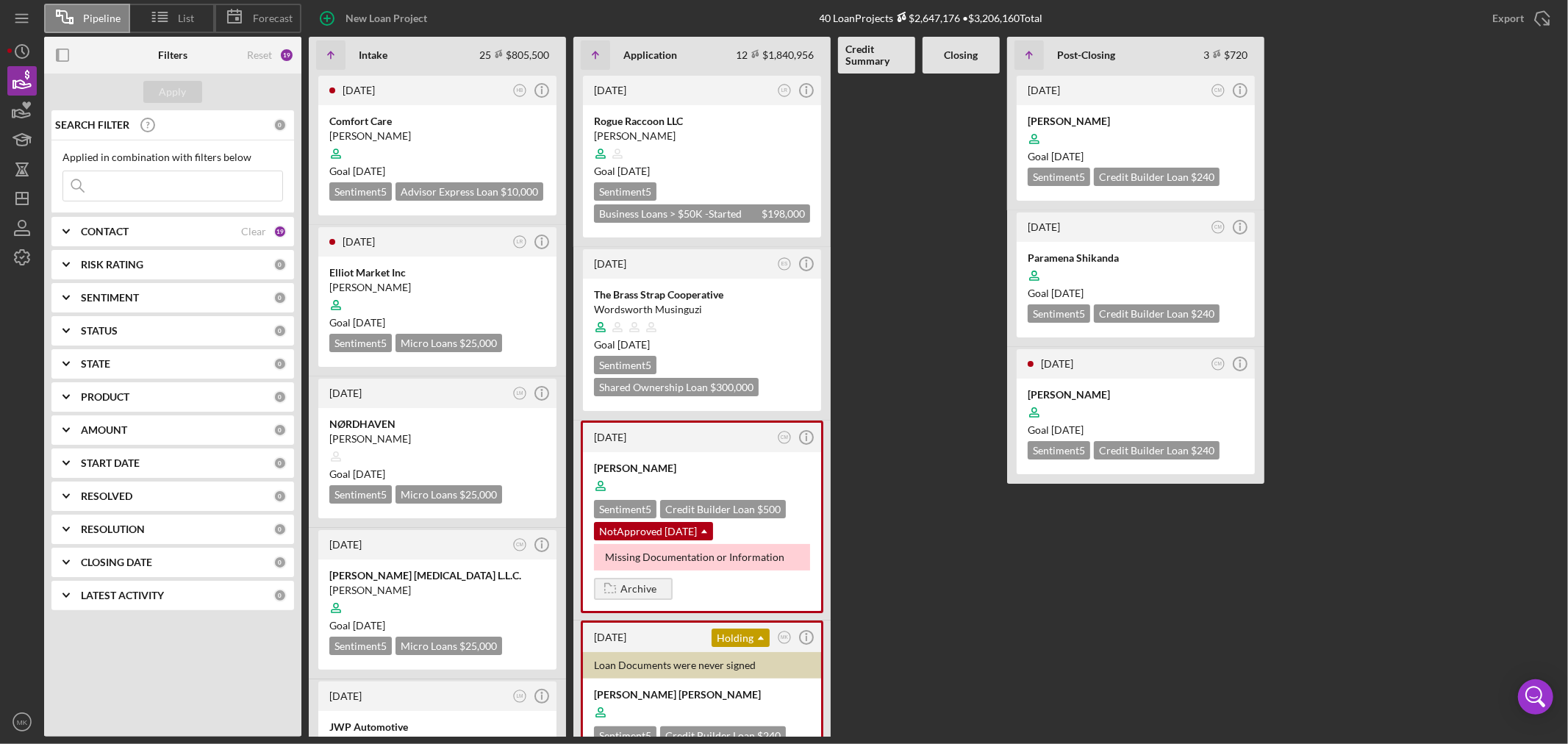
click at [64, 232] on icon "Icon/Expander" at bounding box center [66, 232] width 37 height 37
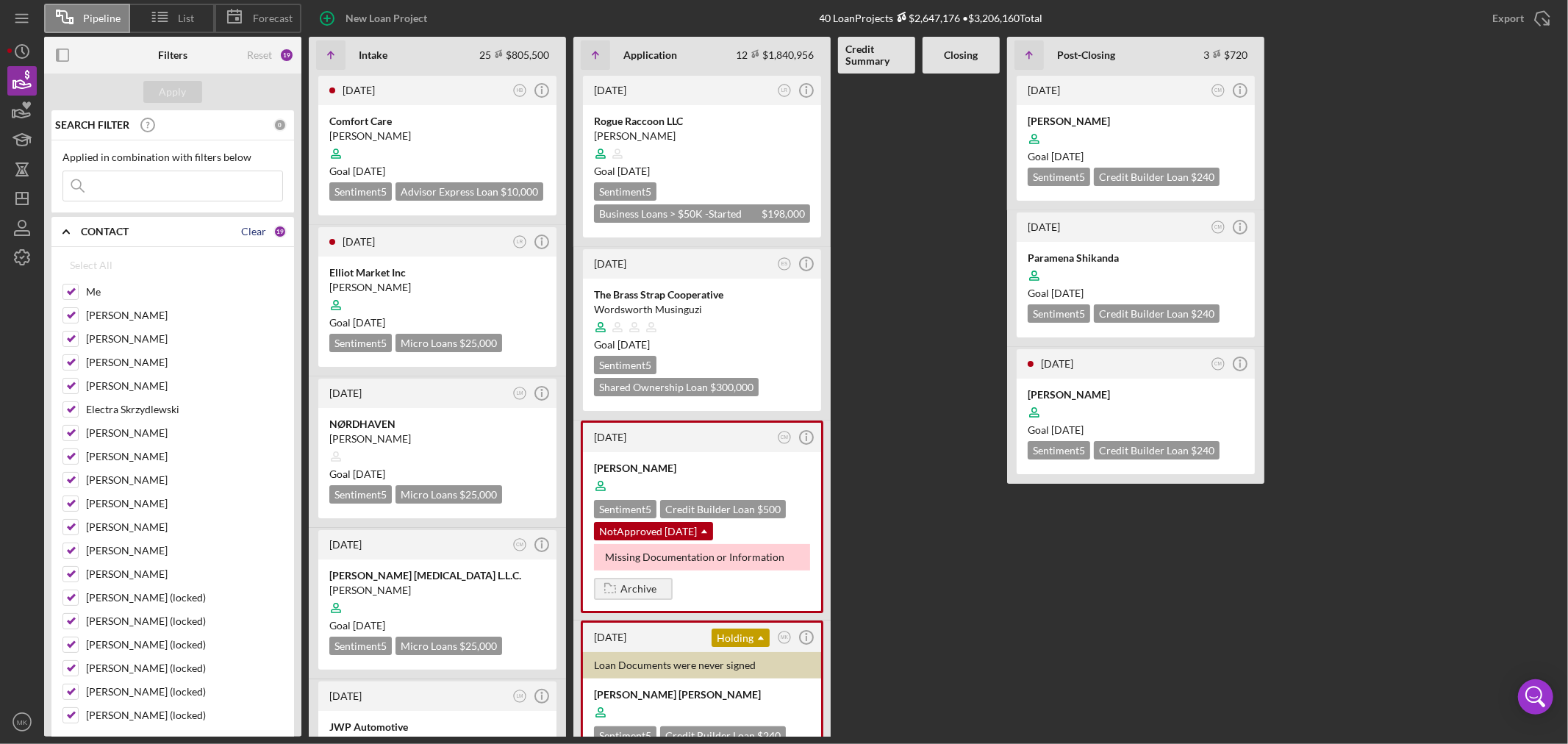
click at [259, 229] on div "Clear" at bounding box center [253, 231] width 25 height 12
checkbox input "false"
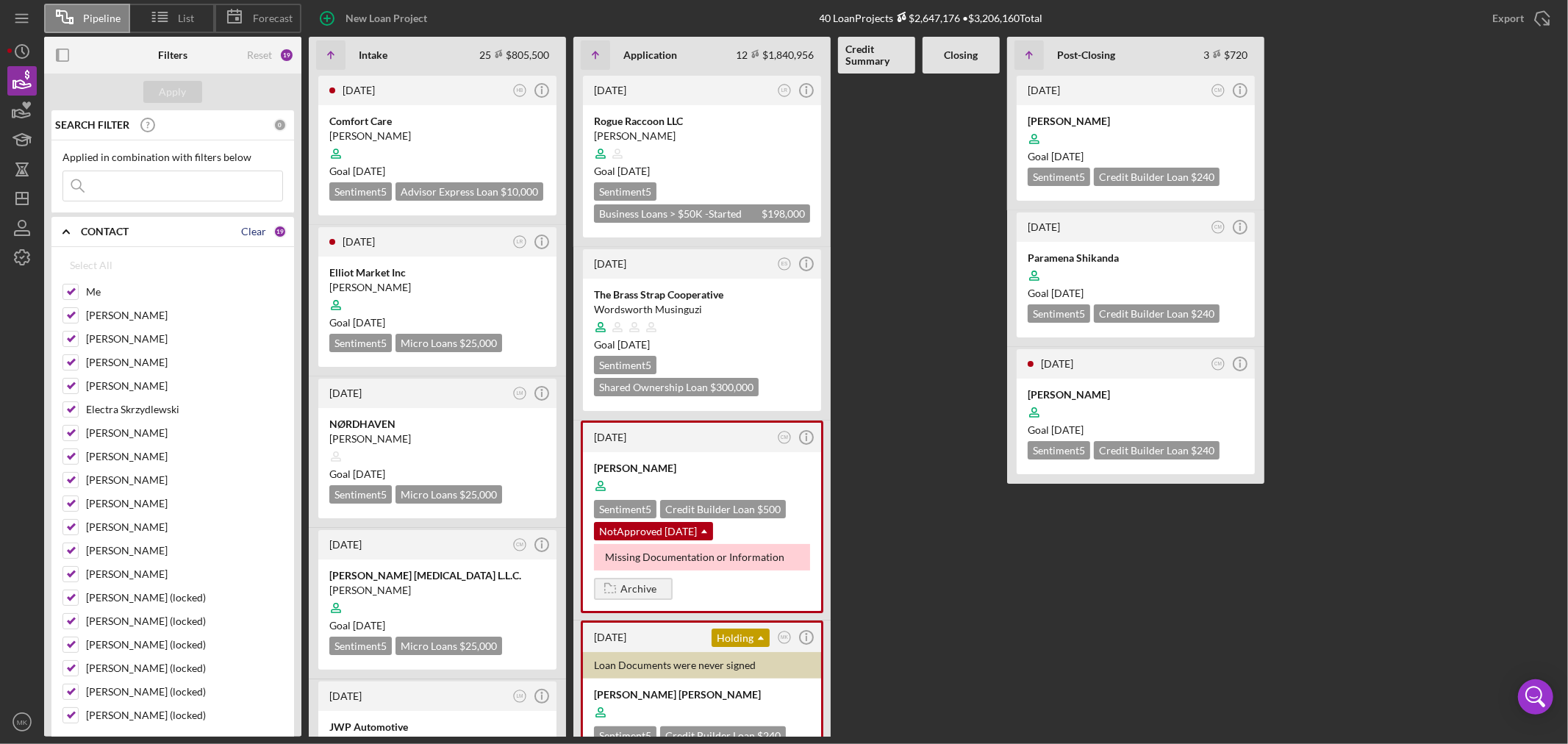
checkbox input "false"
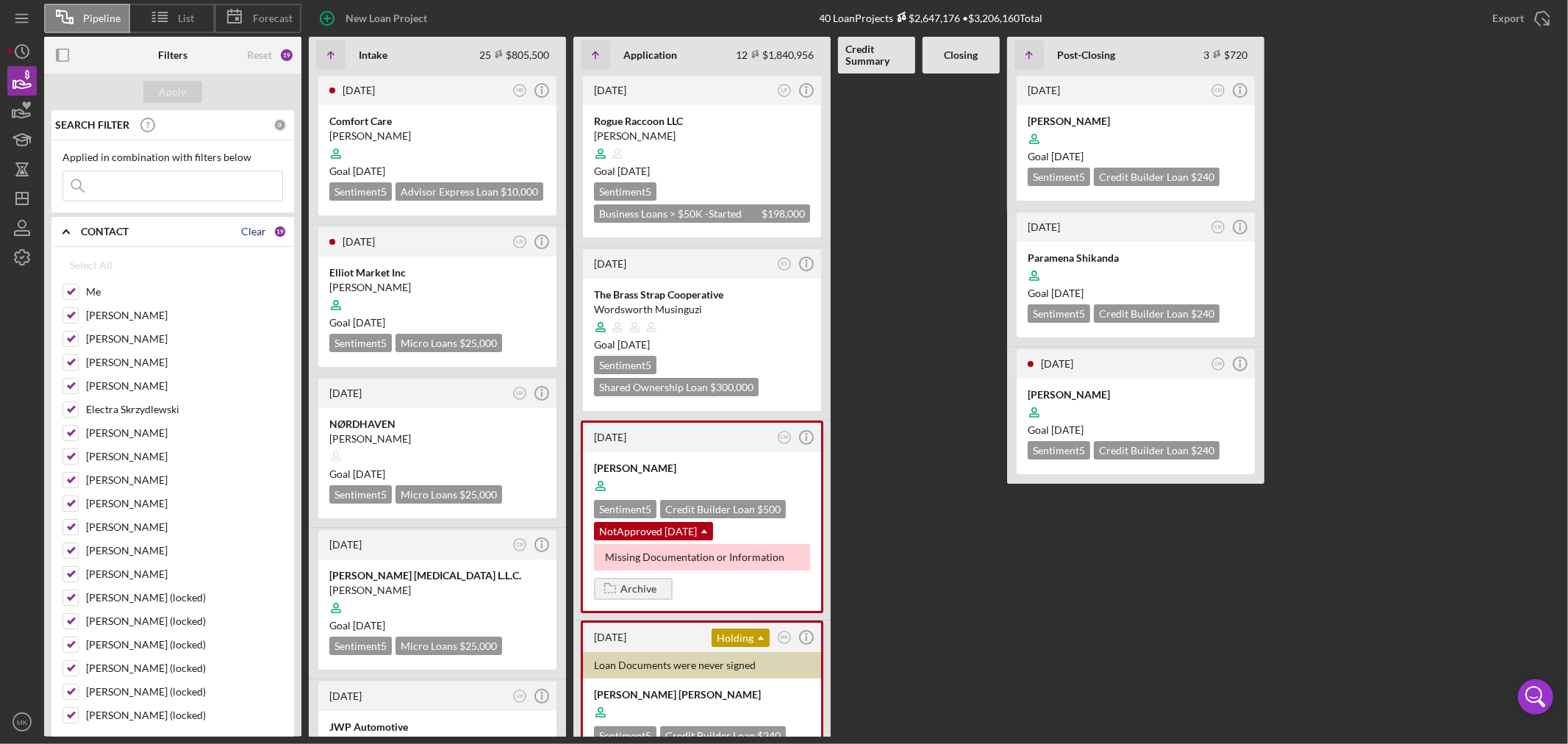
checkbox input "false"
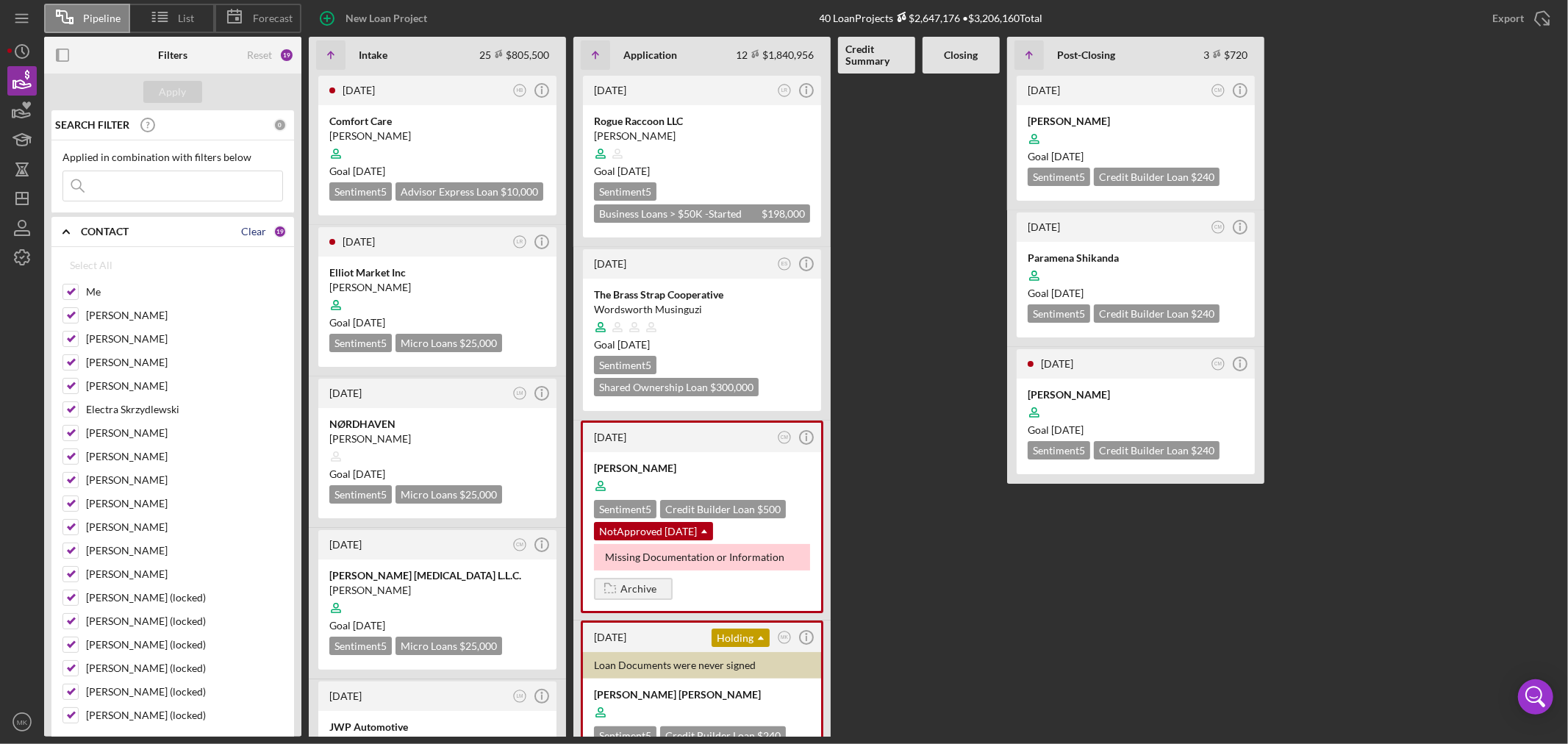
checkbox input "false"
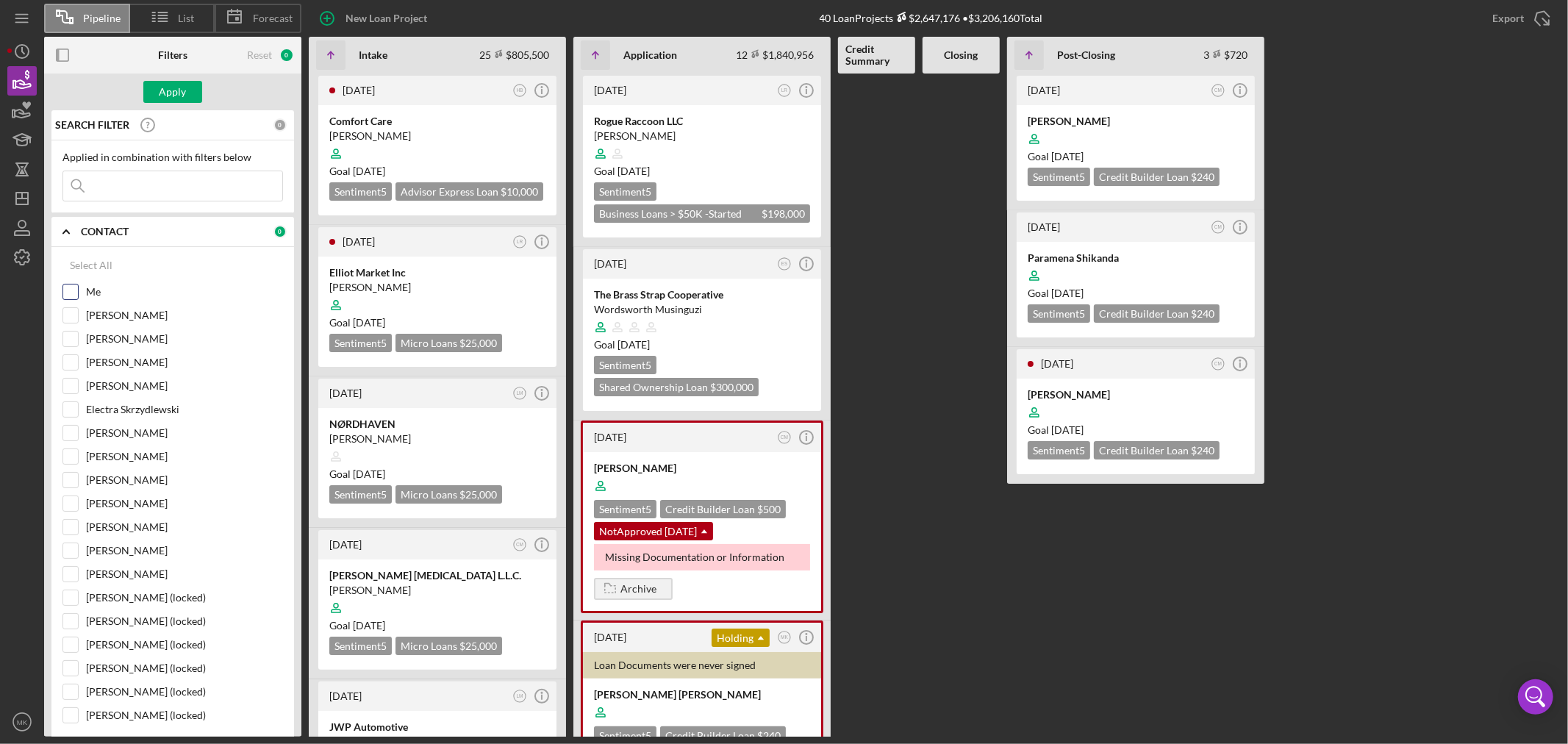
click at [70, 291] on input "Me" at bounding box center [71, 292] width 15 height 15
click at [180, 93] on div "Apply" at bounding box center [173, 92] width 28 height 22
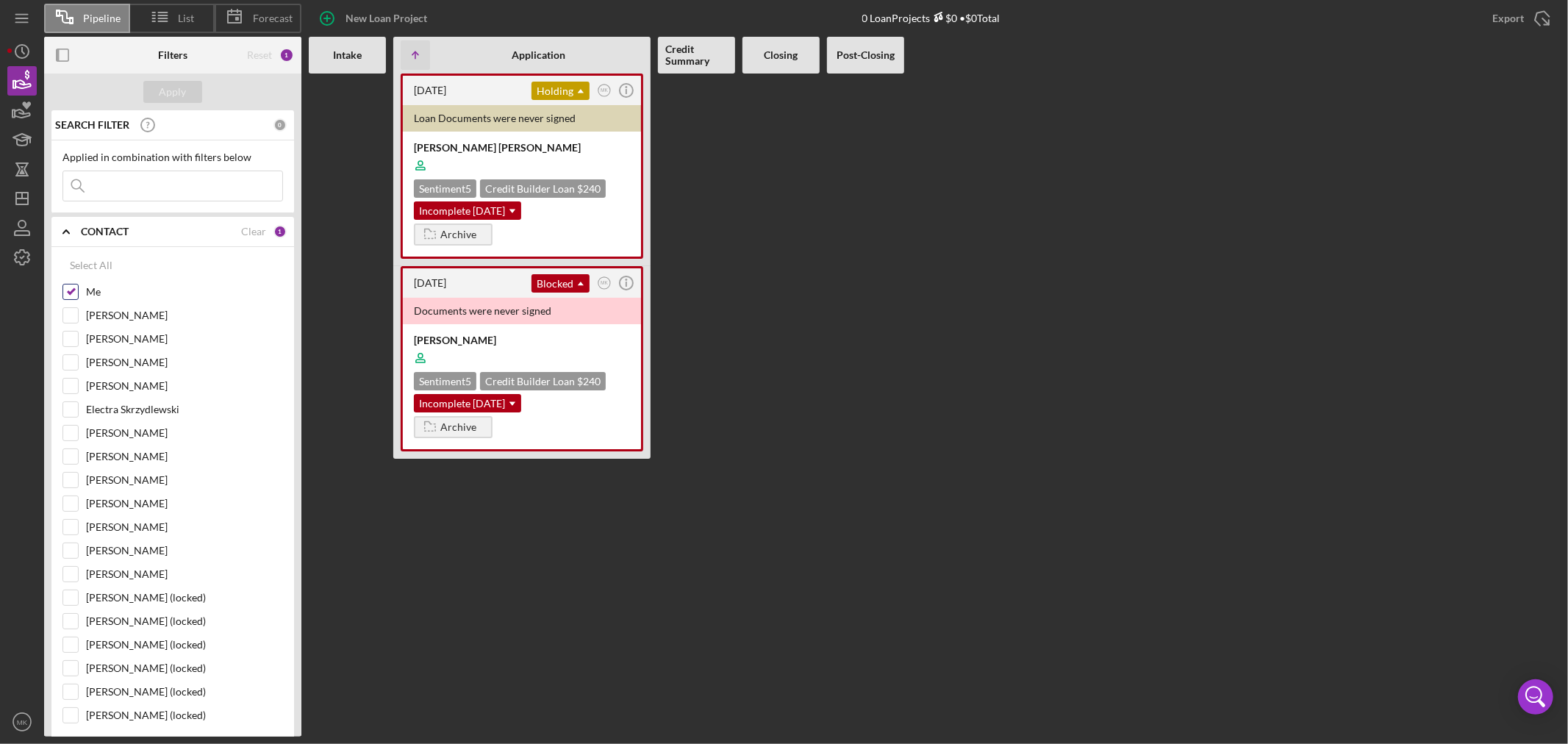
click at [70, 292] on input "Me" at bounding box center [71, 292] width 15 height 15
checkbox input "false"
click at [70, 312] on input "[PERSON_NAME]" at bounding box center [71, 316] width 15 height 15
checkbox input "true"
click at [72, 336] on input "[PERSON_NAME]" at bounding box center [71, 339] width 15 height 15
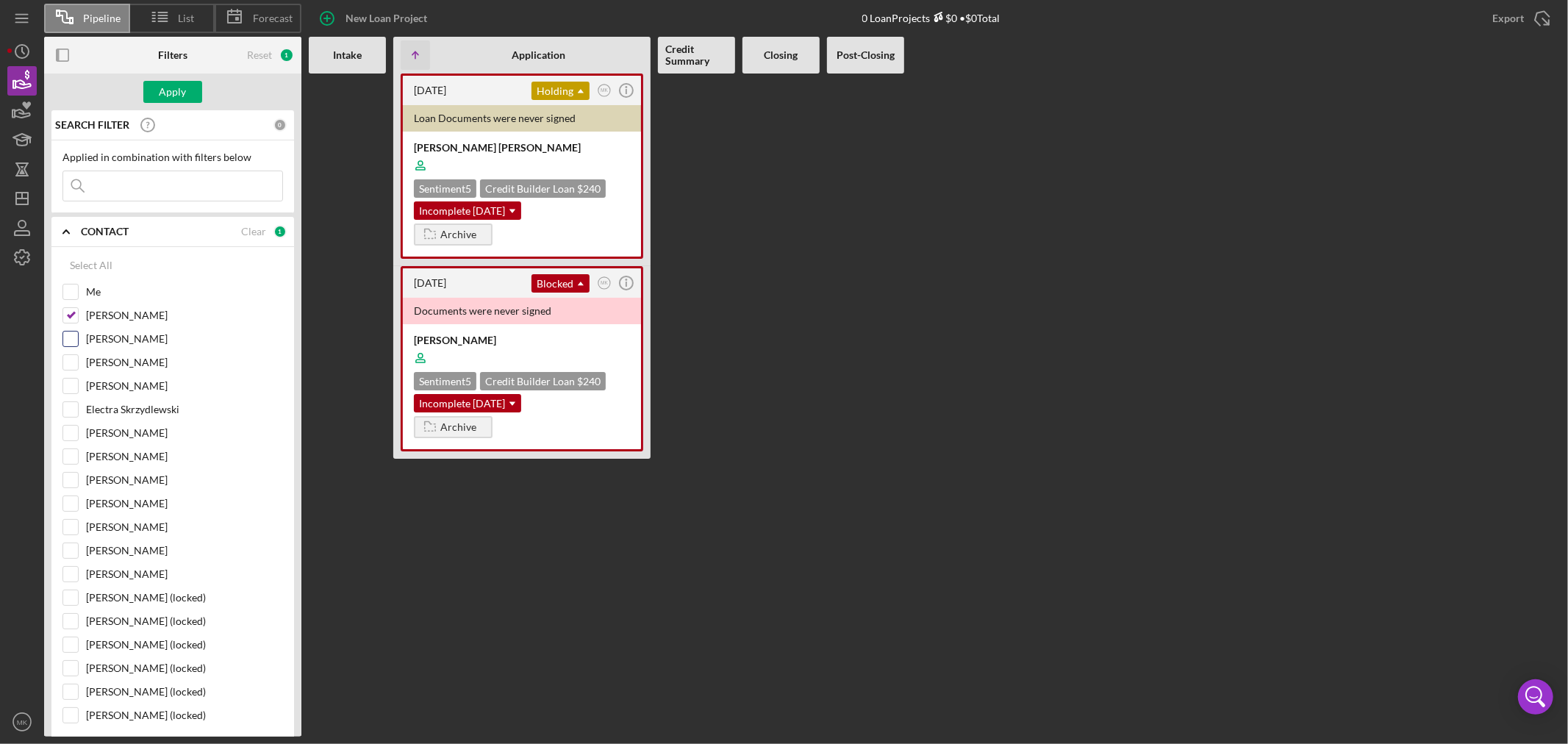
checkbox input "true"
click at [71, 364] on input "[PERSON_NAME]" at bounding box center [71, 363] width 15 height 15
checkbox input "true"
click at [188, 92] on button "Apply" at bounding box center [173, 92] width 59 height 22
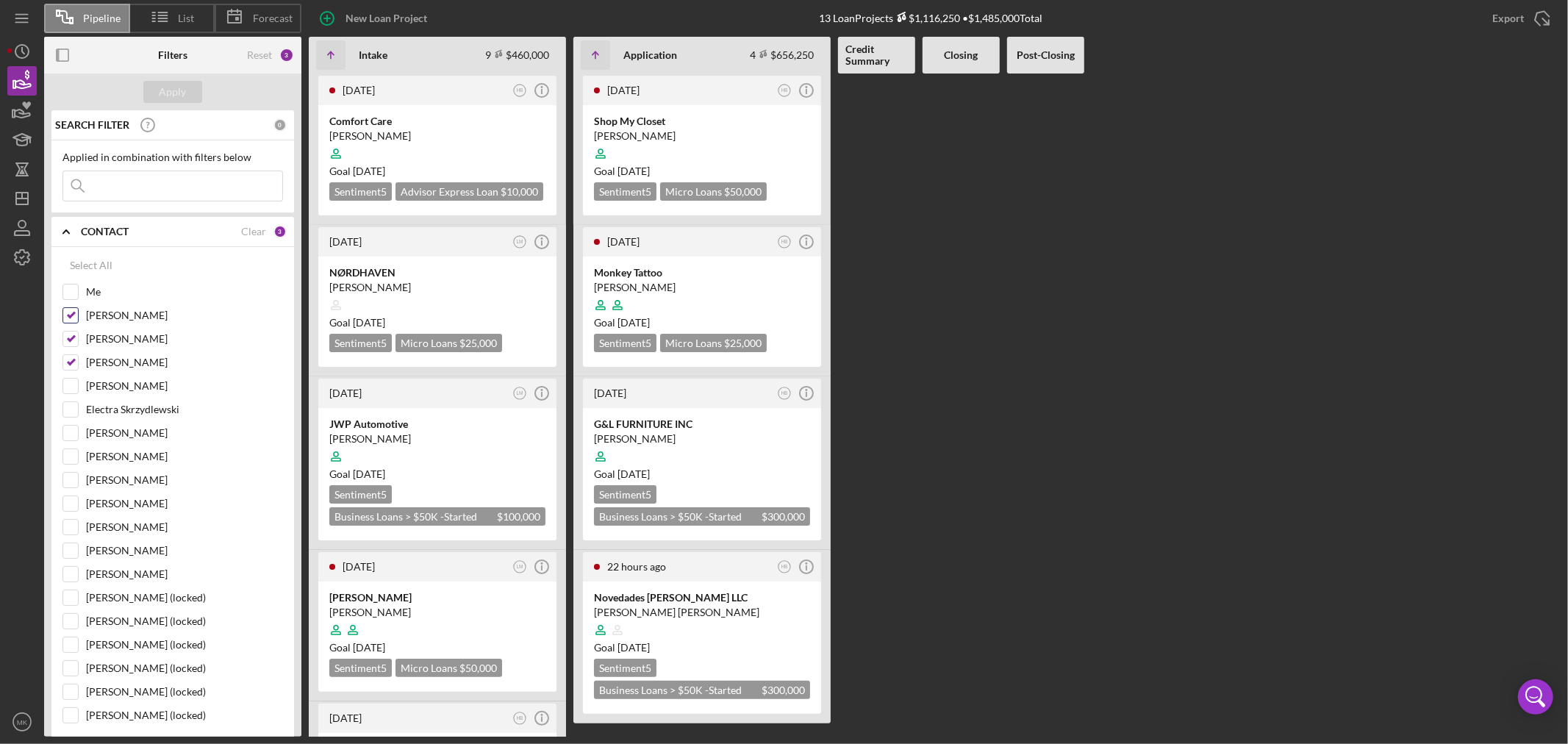
click at [72, 315] on input "[PERSON_NAME]" at bounding box center [71, 316] width 15 height 15
checkbox input "false"
click at [70, 338] on input "[PERSON_NAME]" at bounding box center [71, 339] width 15 height 15
checkbox input "false"
click at [75, 363] on input "[PERSON_NAME]" at bounding box center [71, 363] width 15 height 15
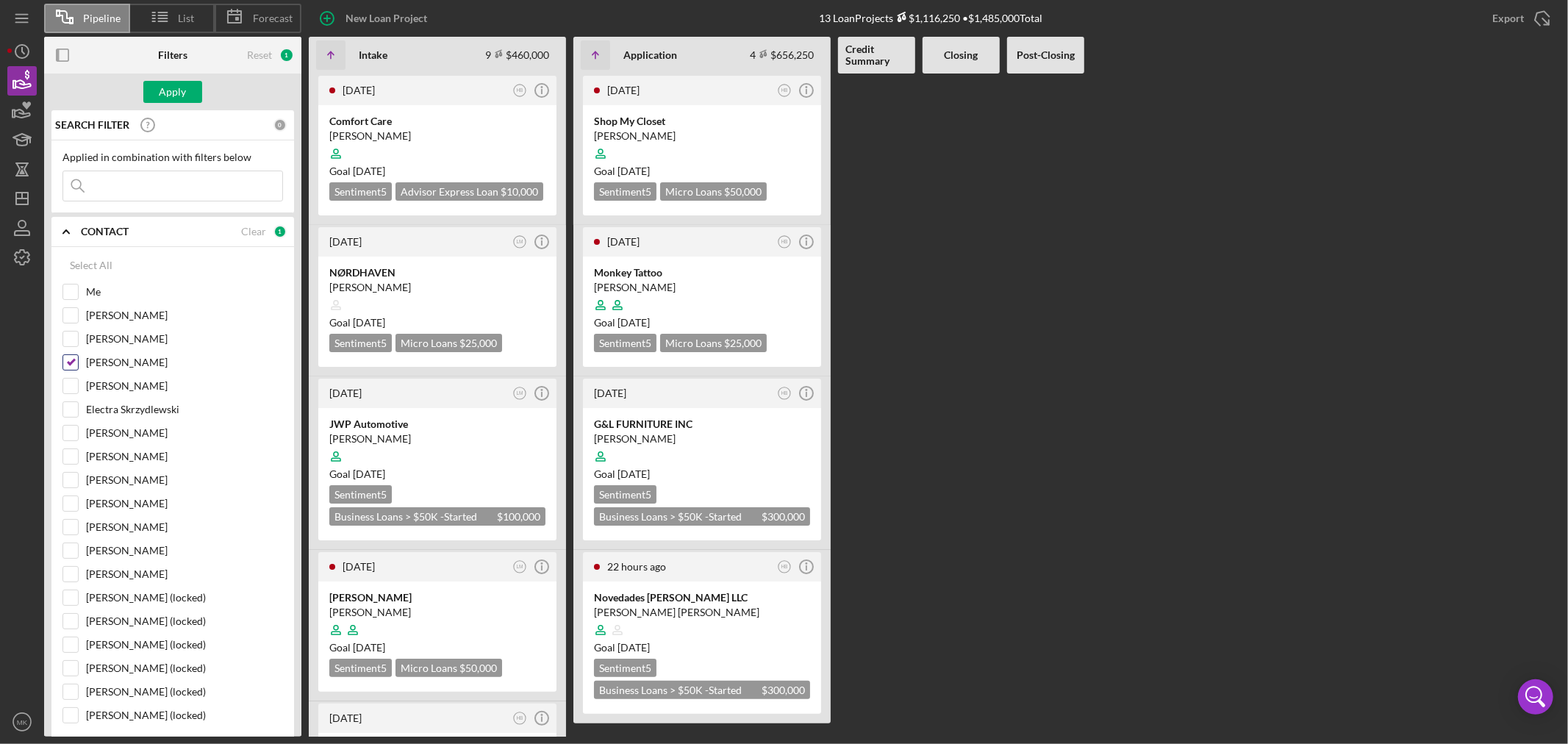
checkbox input "false"
click at [71, 552] on input "[PERSON_NAME]" at bounding box center [71, 551] width 15 height 15
click at [175, 94] on div "Apply" at bounding box center [173, 92] width 28 height 22
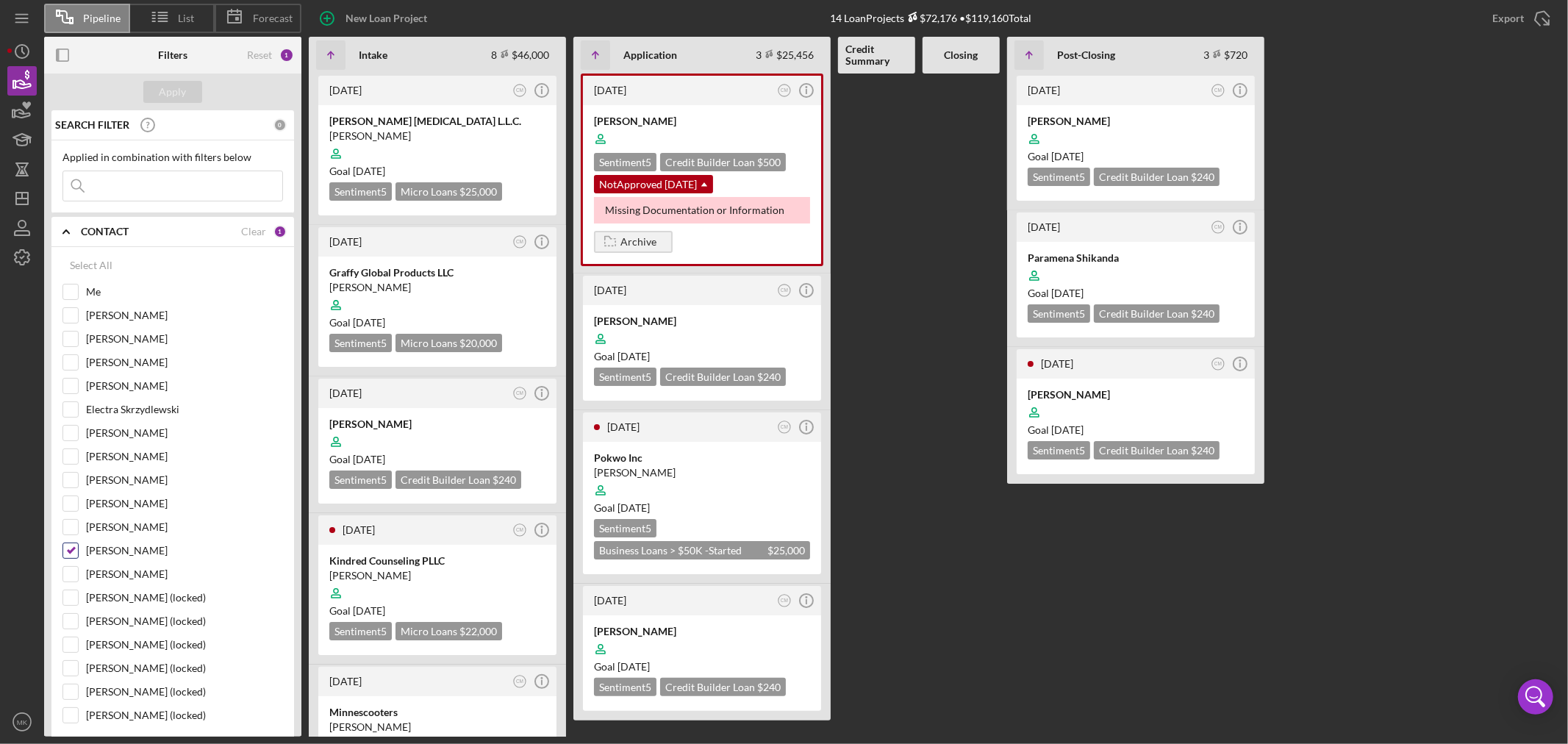
click at [70, 550] on input "[PERSON_NAME]" at bounding box center [71, 551] width 15 height 15
checkbox input "false"
click at [69, 358] on input "[PERSON_NAME]" at bounding box center [71, 363] width 15 height 15
checkbox input "true"
click at [185, 88] on div "Apply" at bounding box center [173, 92] width 28 height 22
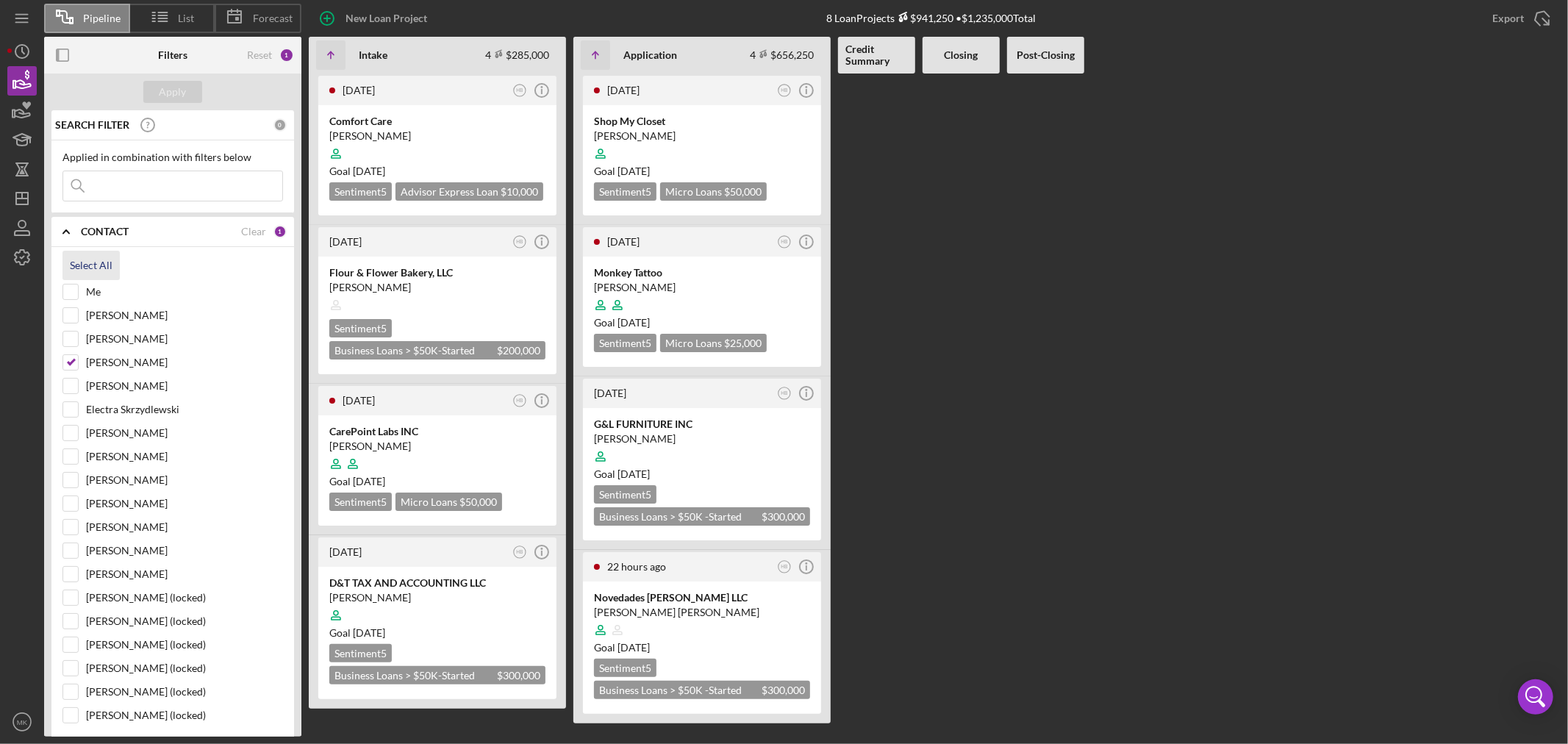
click at [96, 260] on div "Select All" at bounding box center [91, 265] width 42 height 29
checkbox input "true"
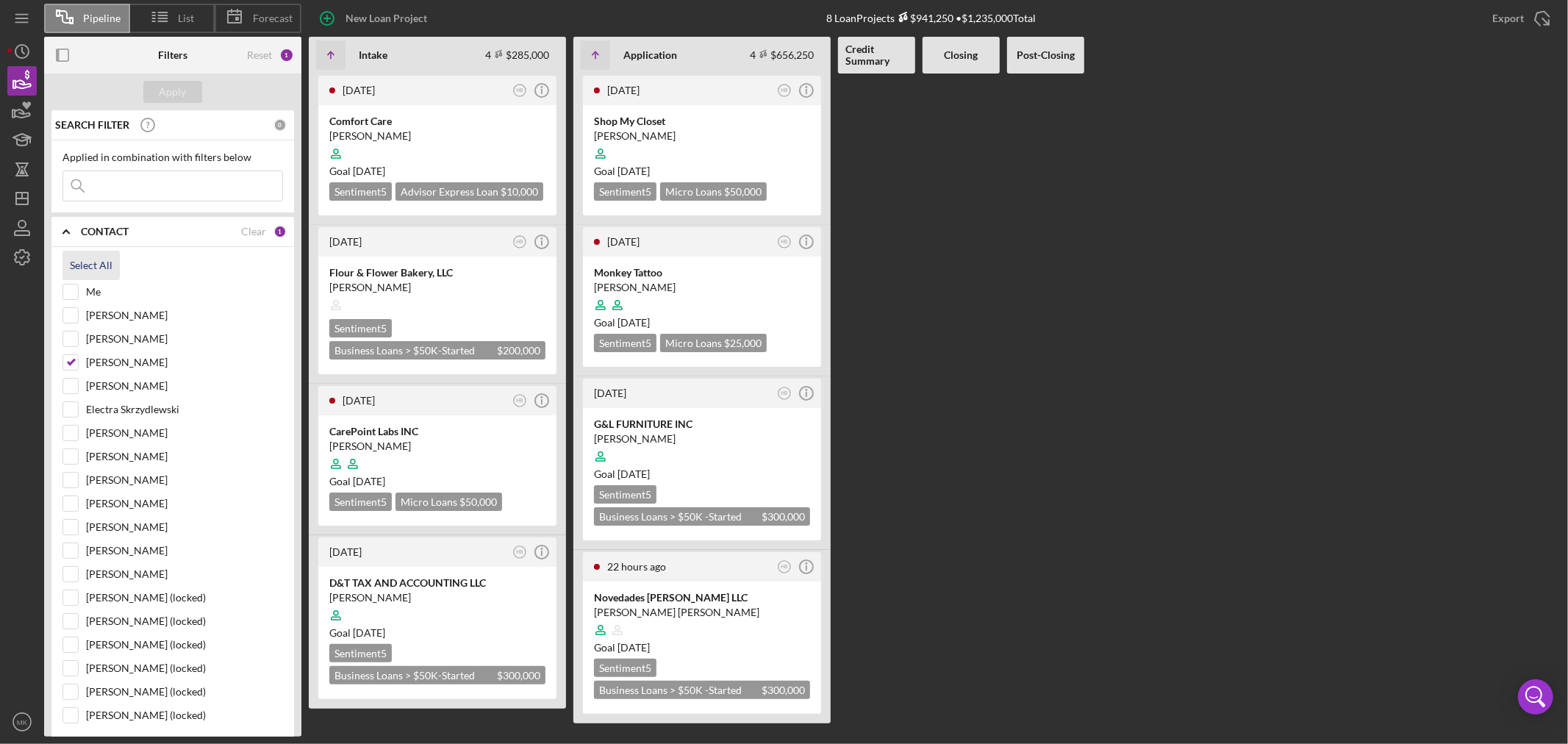
checkbox input "true"
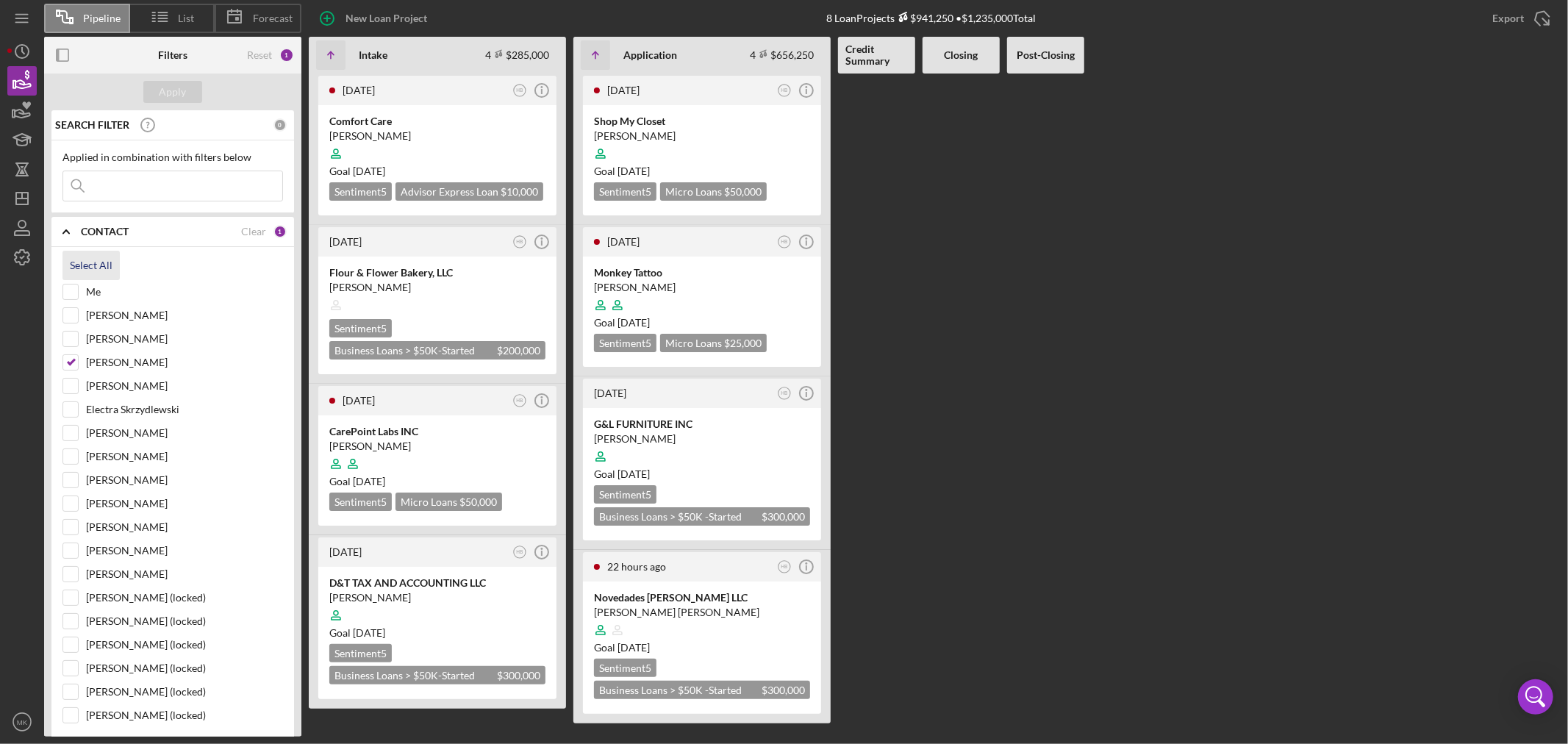
checkbox input "true"
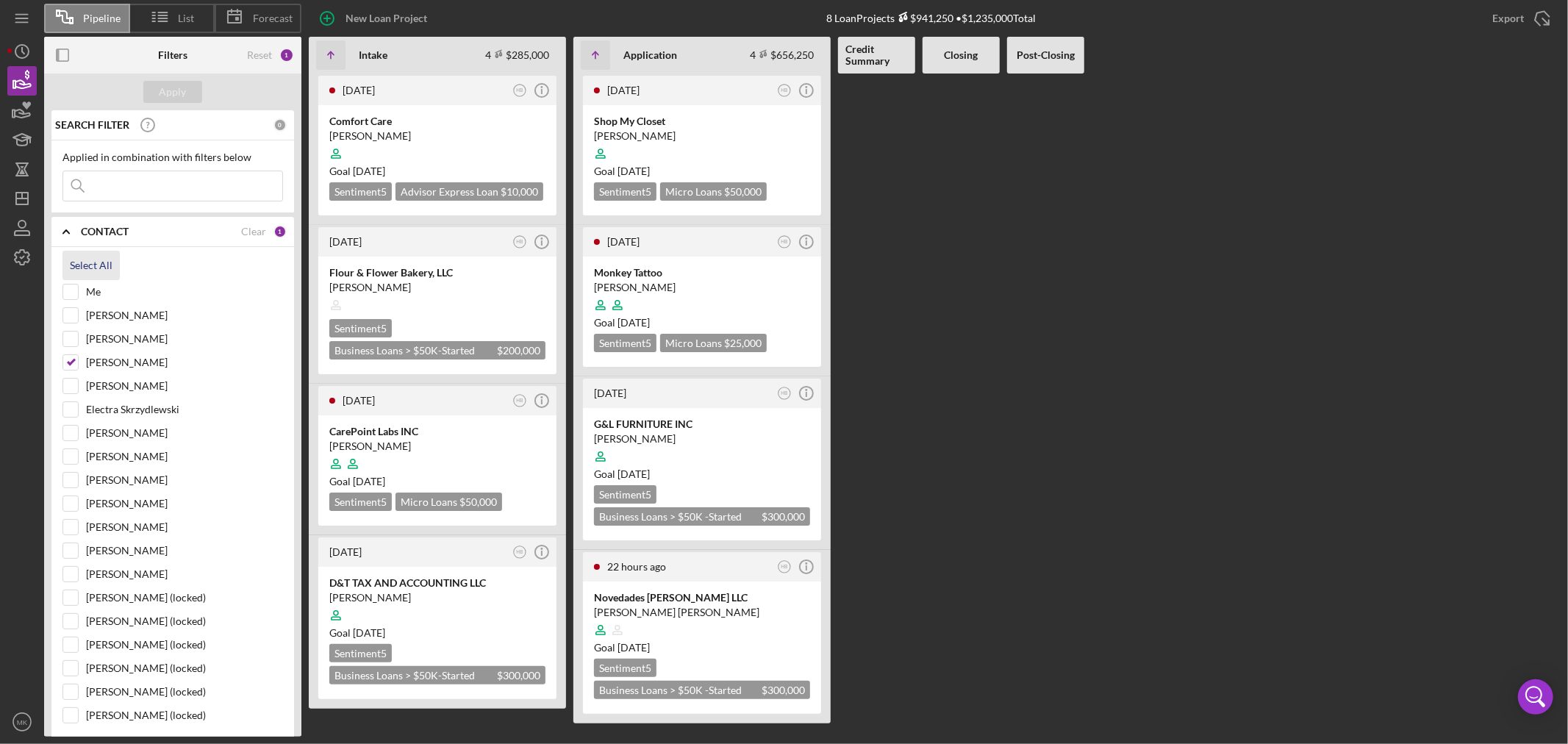
checkbox input "true"
click at [180, 88] on div "Apply" at bounding box center [173, 92] width 28 height 22
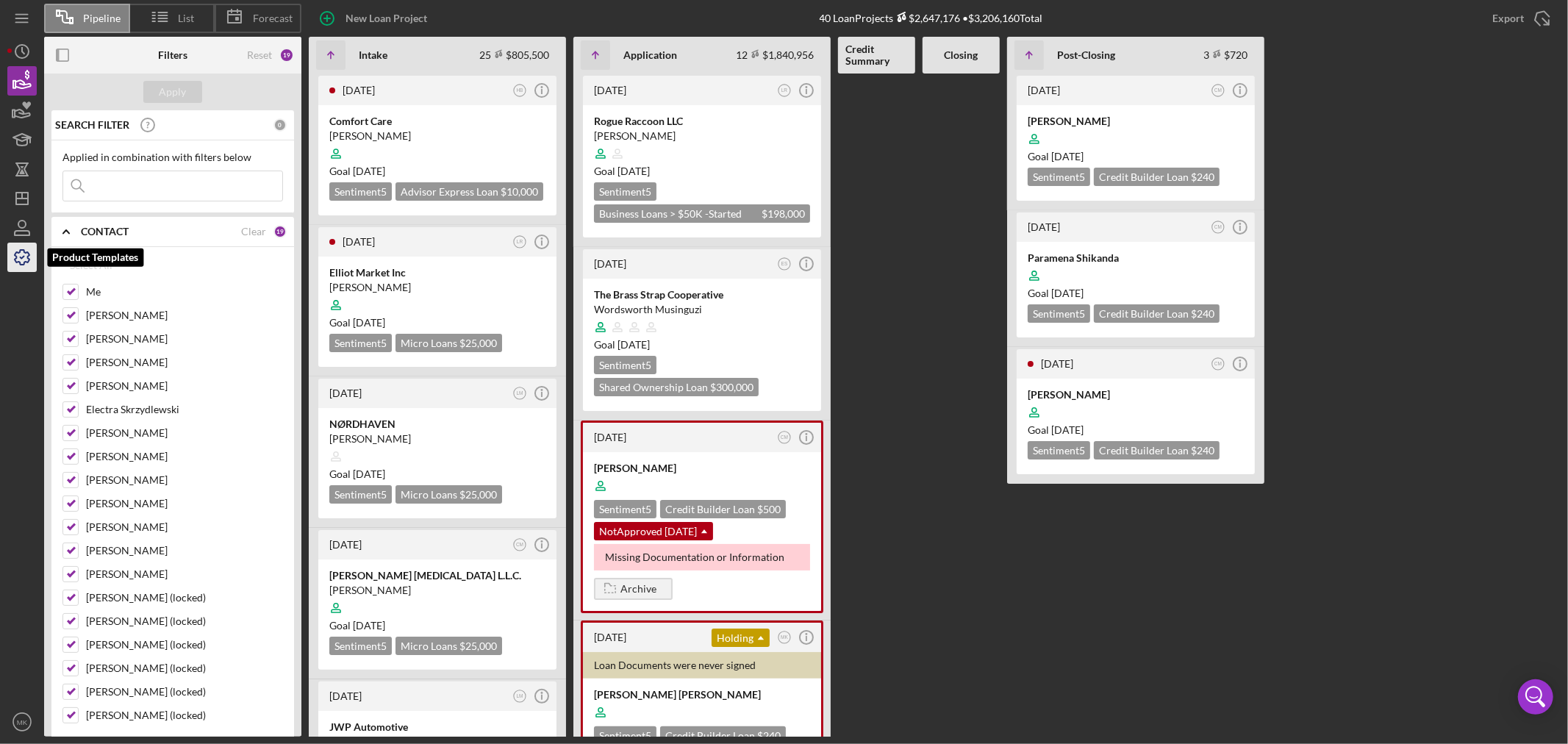
click at [25, 258] on icon "button" at bounding box center [22, 258] width 37 height 37
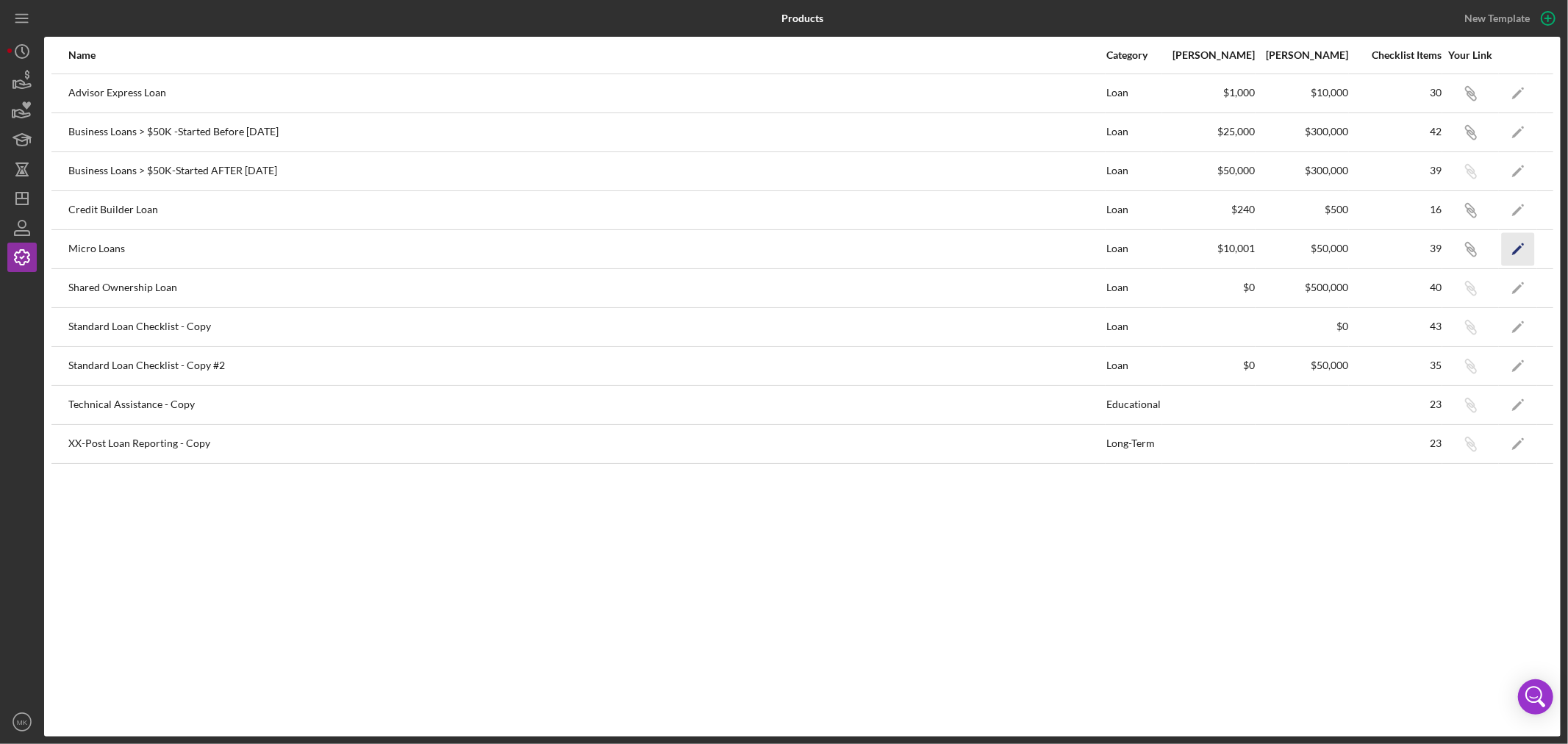
click at [1517, 247] on icon "Icon/Edit" at bounding box center [1518, 249] width 33 height 33
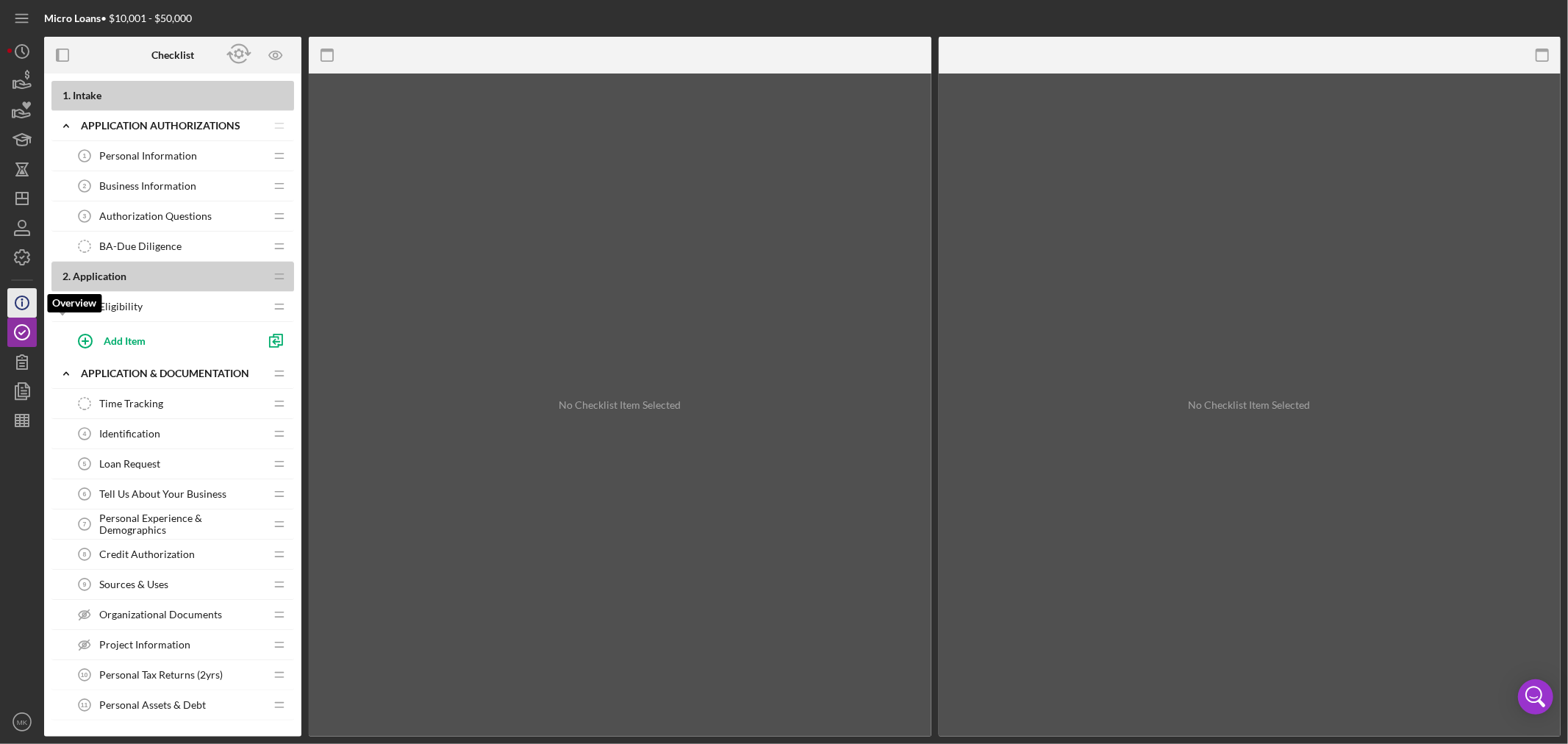
click at [24, 302] on icon "Icon/Info" at bounding box center [22, 303] width 37 height 37
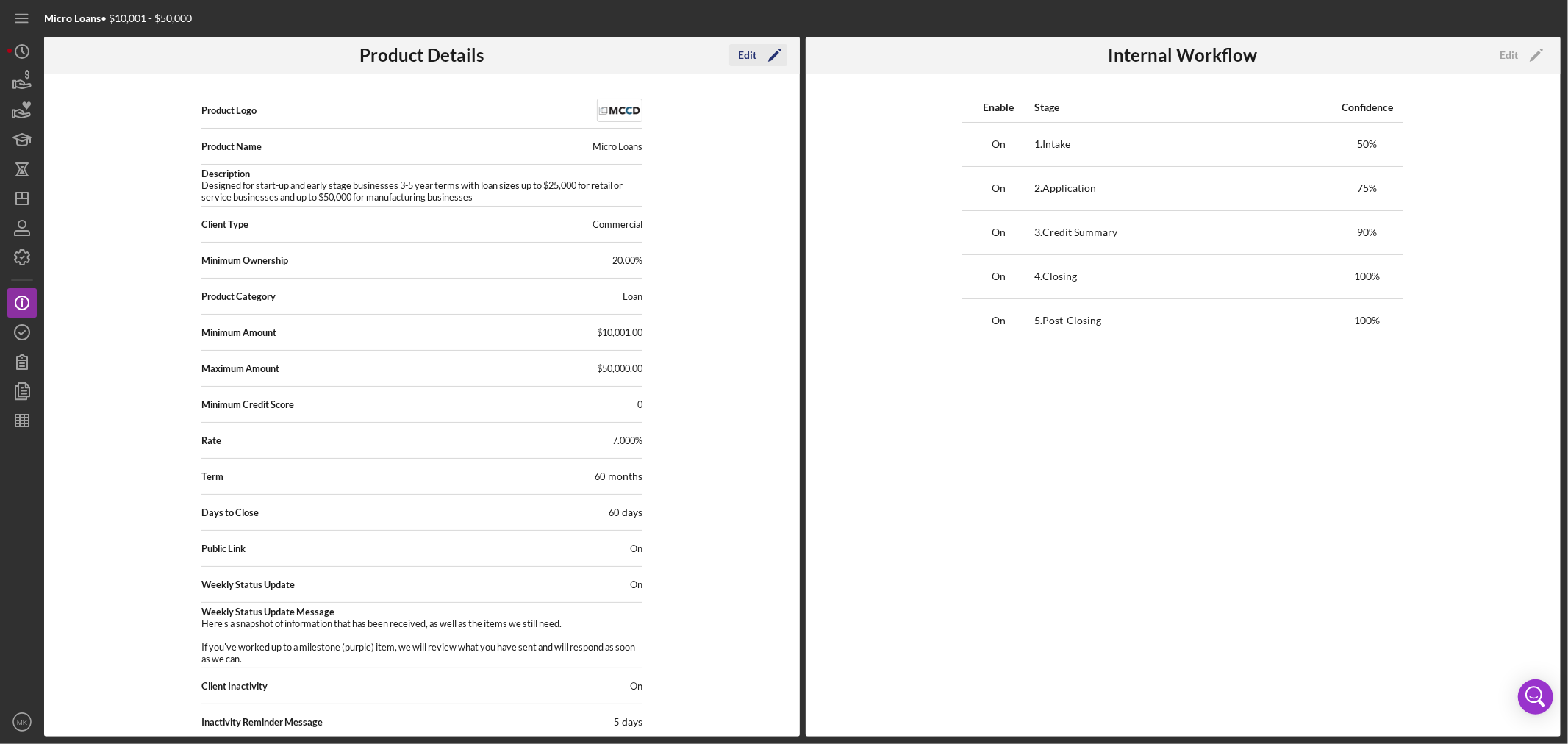
click at [753, 52] on div "Edit" at bounding box center [747, 55] width 18 height 22
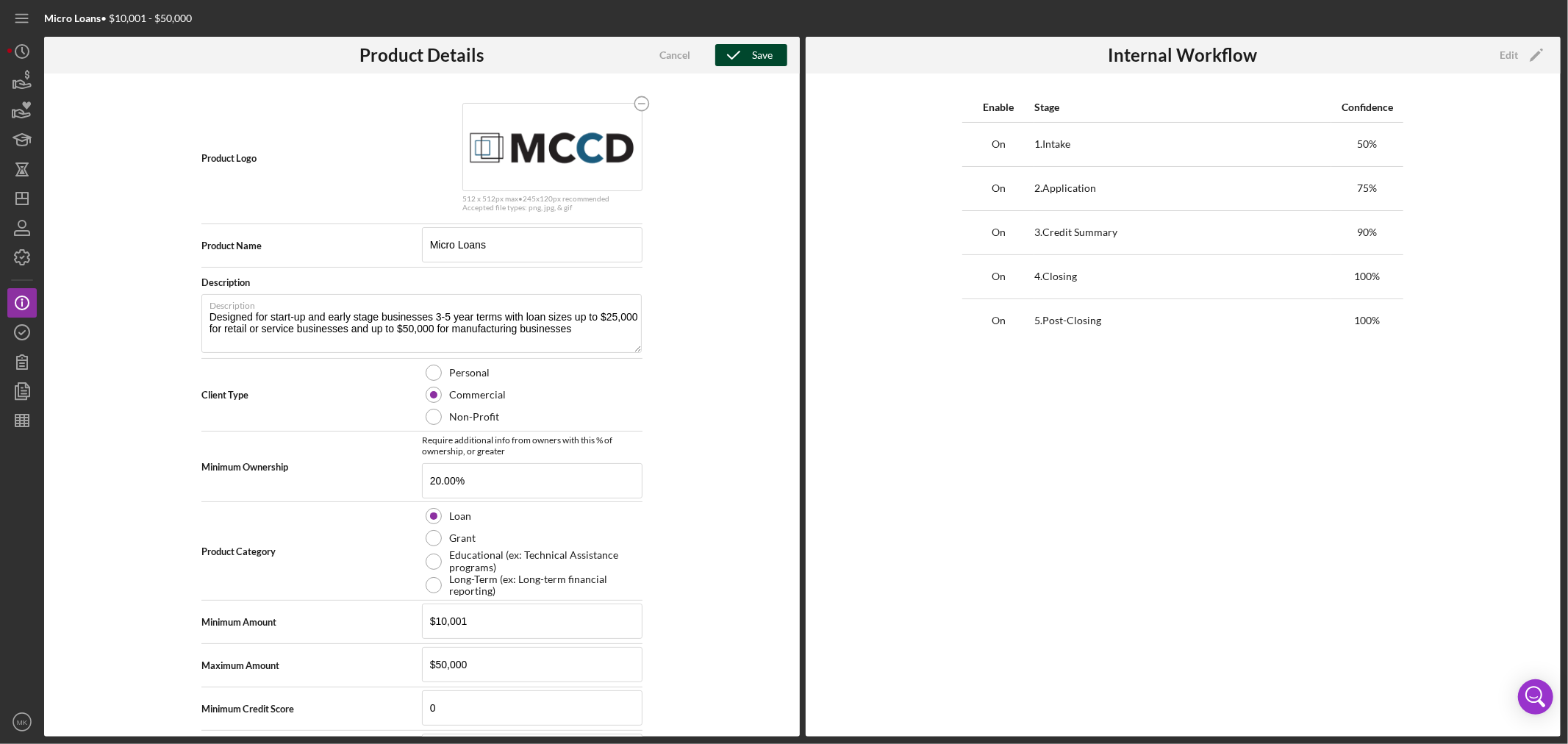
click at [758, 55] on div "Save" at bounding box center [762, 55] width 20 height 22
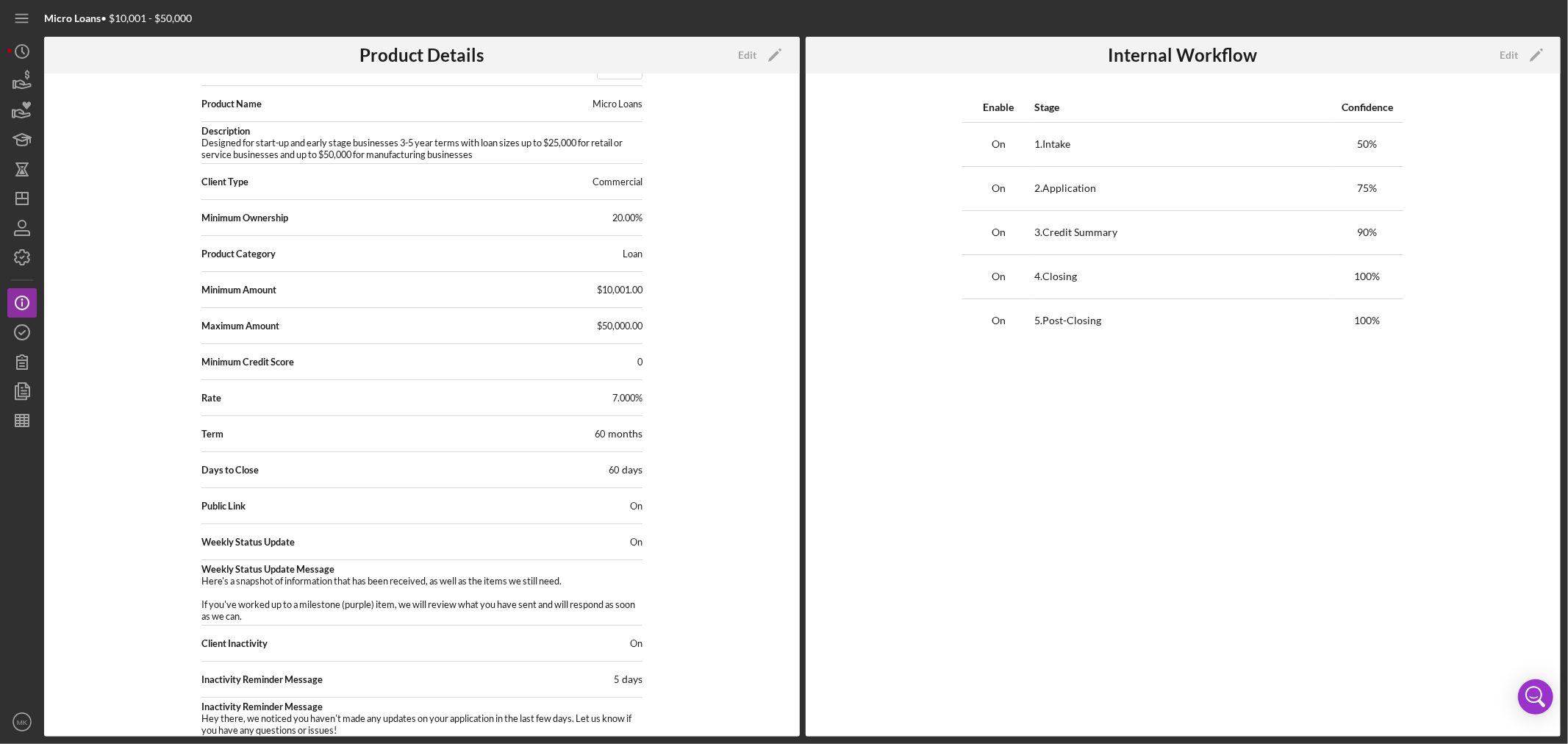
scroll to position [64, 0]
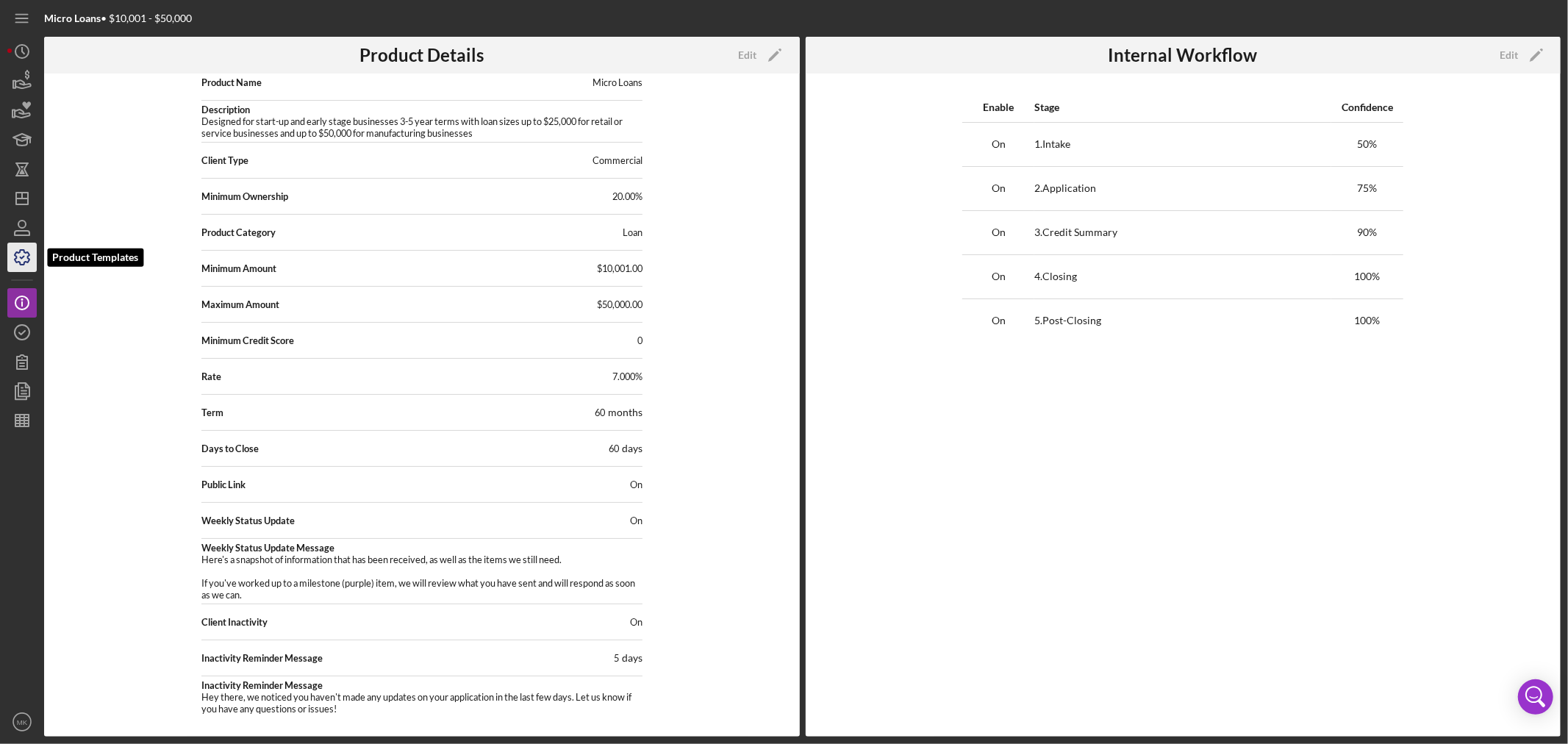
click at [28, 254] on icon "button" at bounding box center [22, 258] width 37 height 37
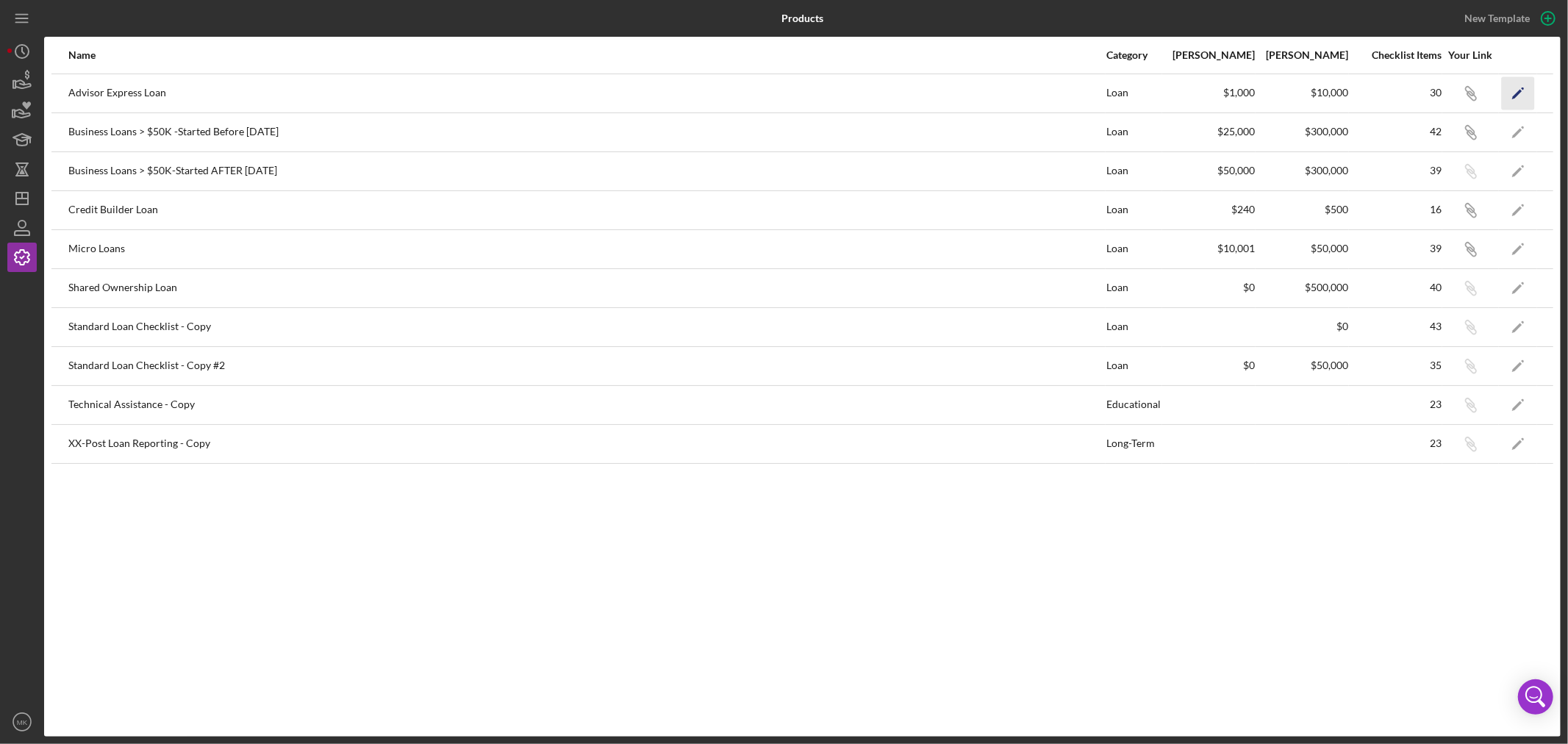
click at [1518, 89] on icon "Icon/Edit" at bounding box center [1518, 93] width 33 height 33
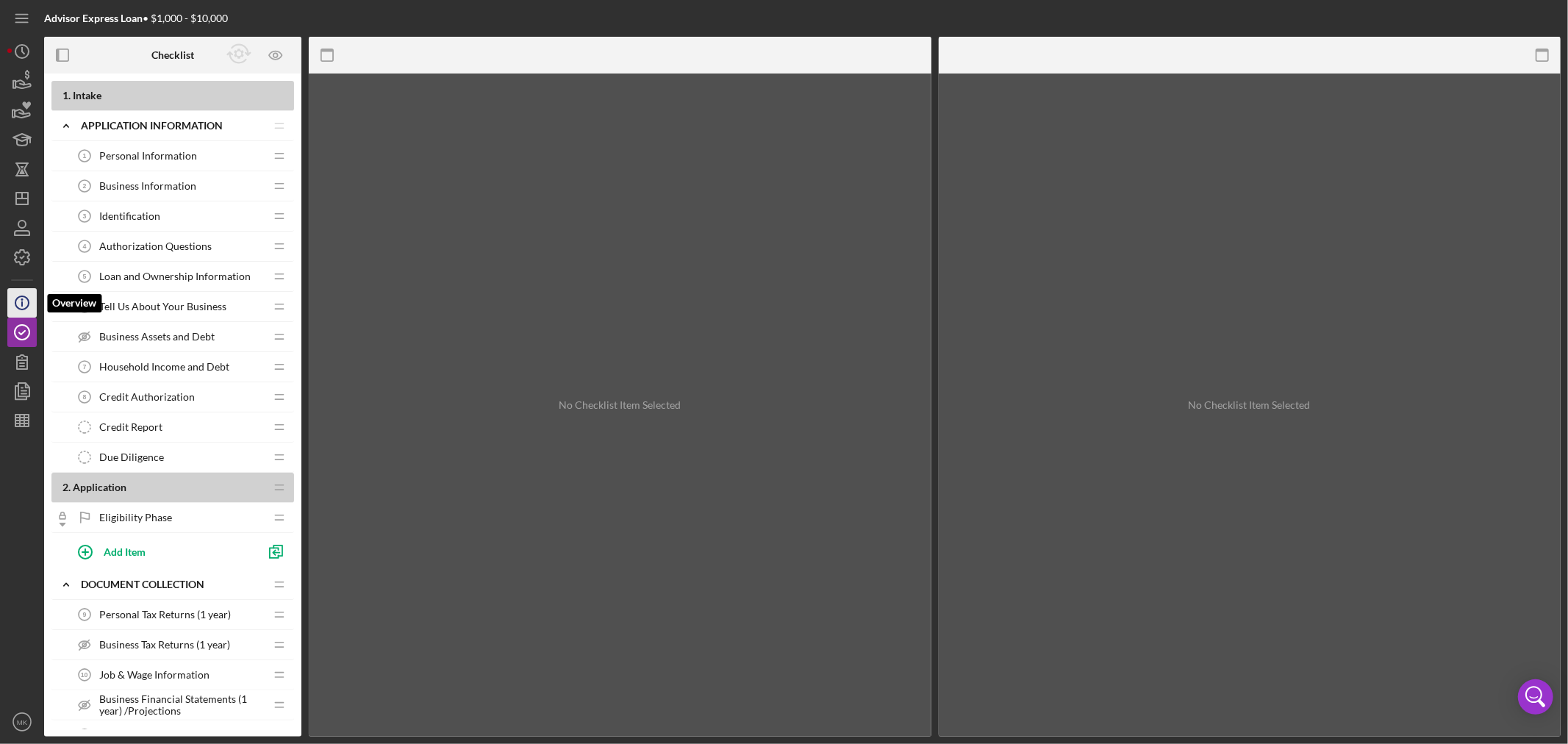
click at [26, 296] on icon "Icon/Info" at bounding box center [22, 303] width 37 height 37
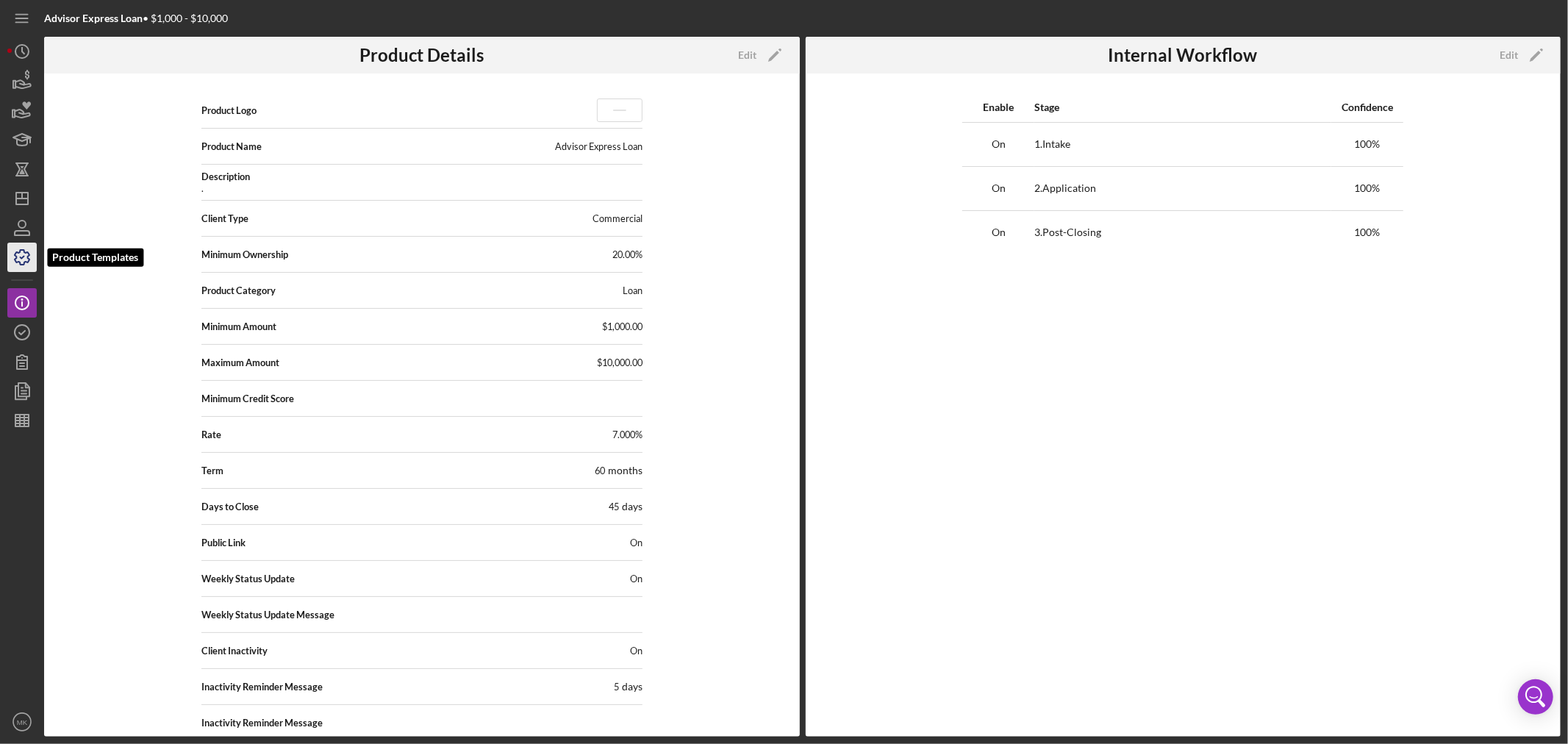
click at [22, 258] on polyline "button" at bounding box center [22, 258] width 4 height 2
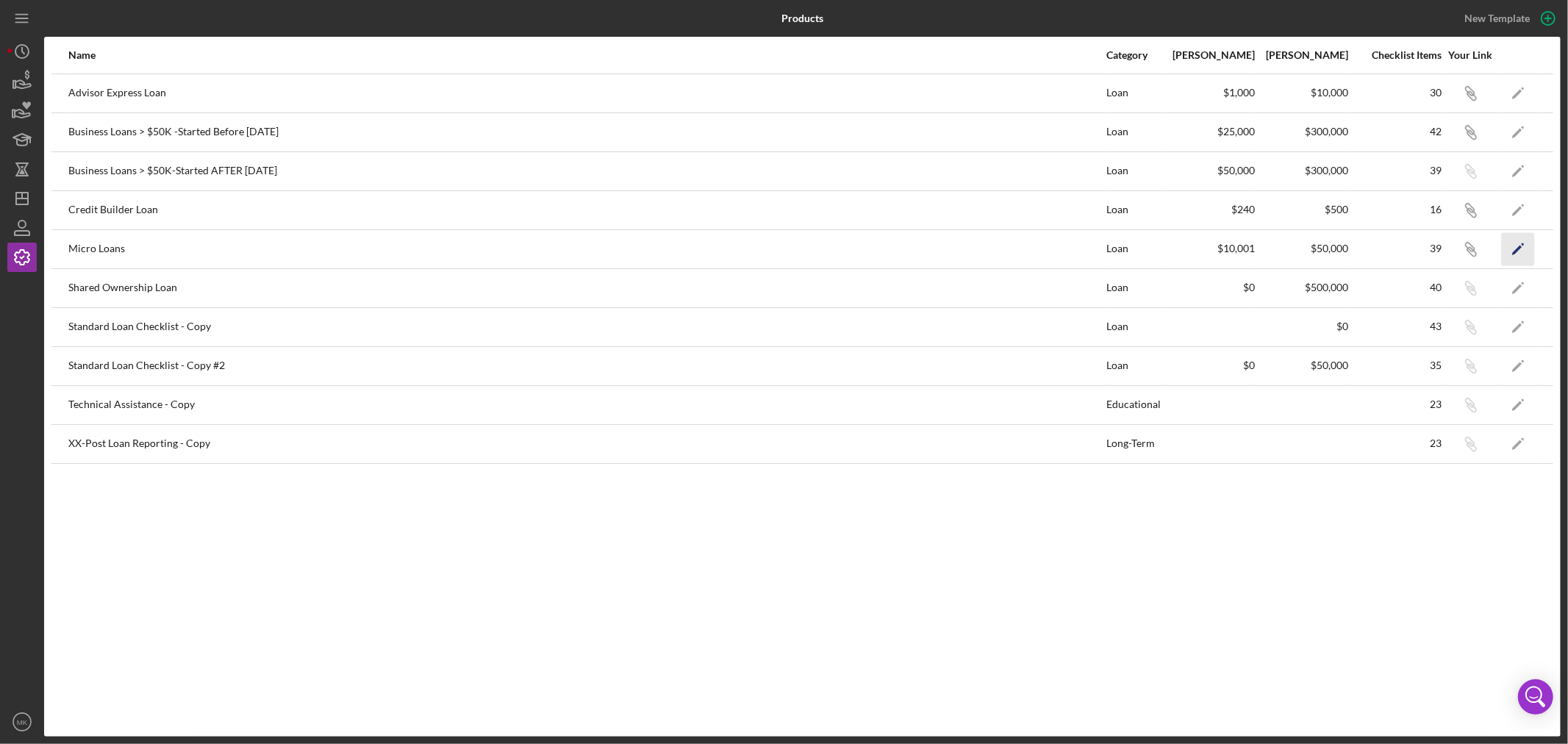
click at [1518, 247] on icon "Icon/Edit" at bounding box center [1518, 249] width 33 height 33
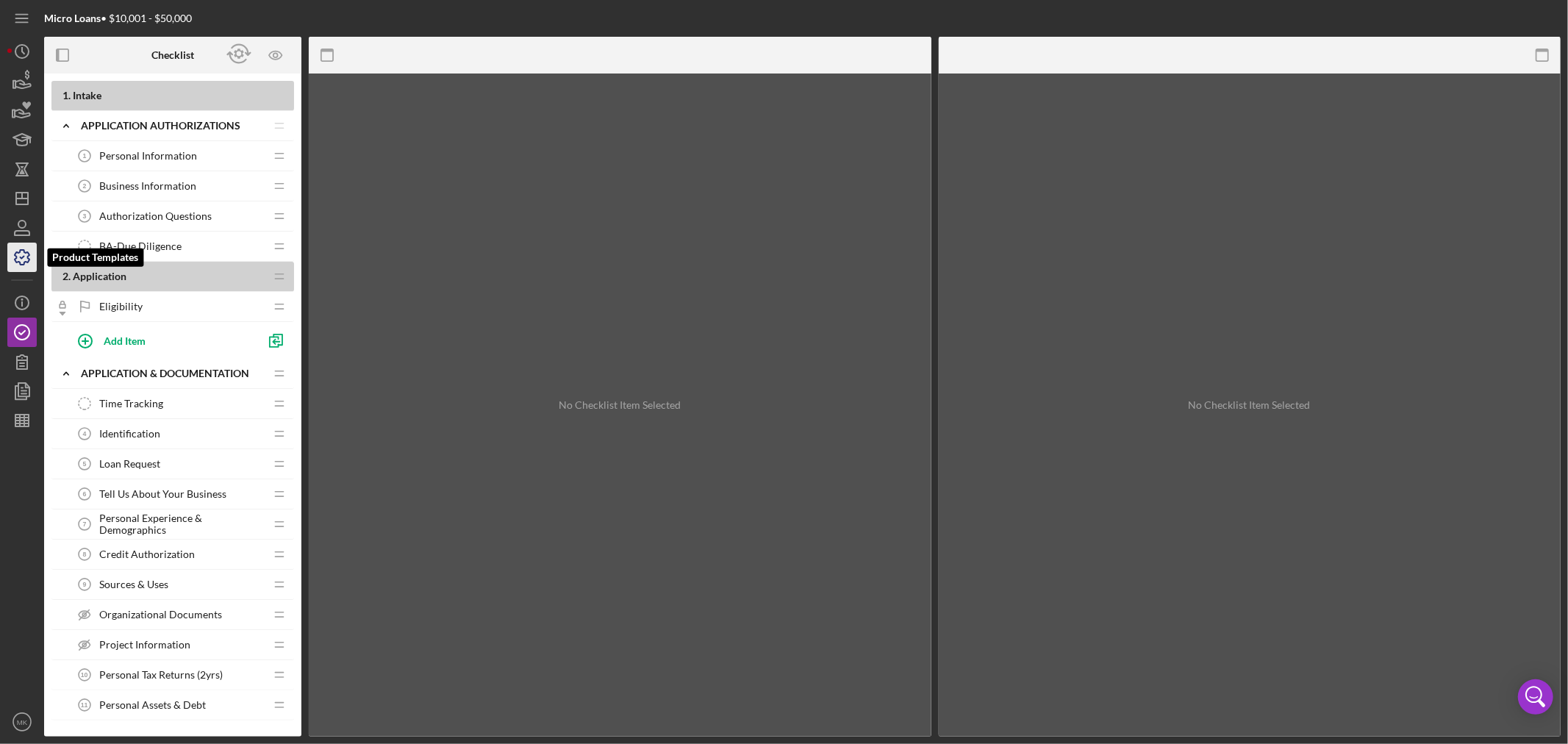
click at [22, 258] on polyline "button" at bounding box center [22, 258] width 4 height 2
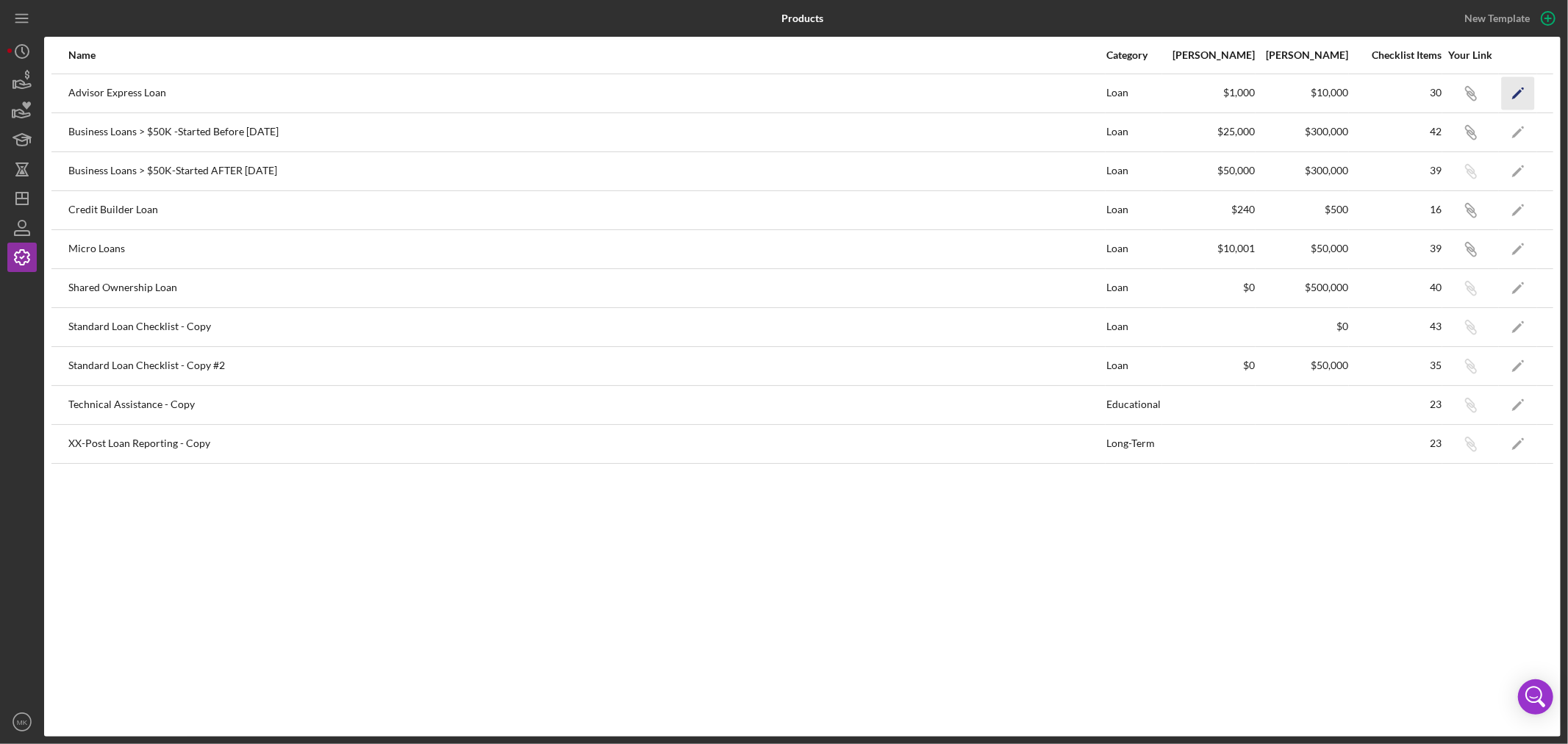
click at [1518, 93] on polygon "button" at bounding box center [1516, 94] width 10 height 10
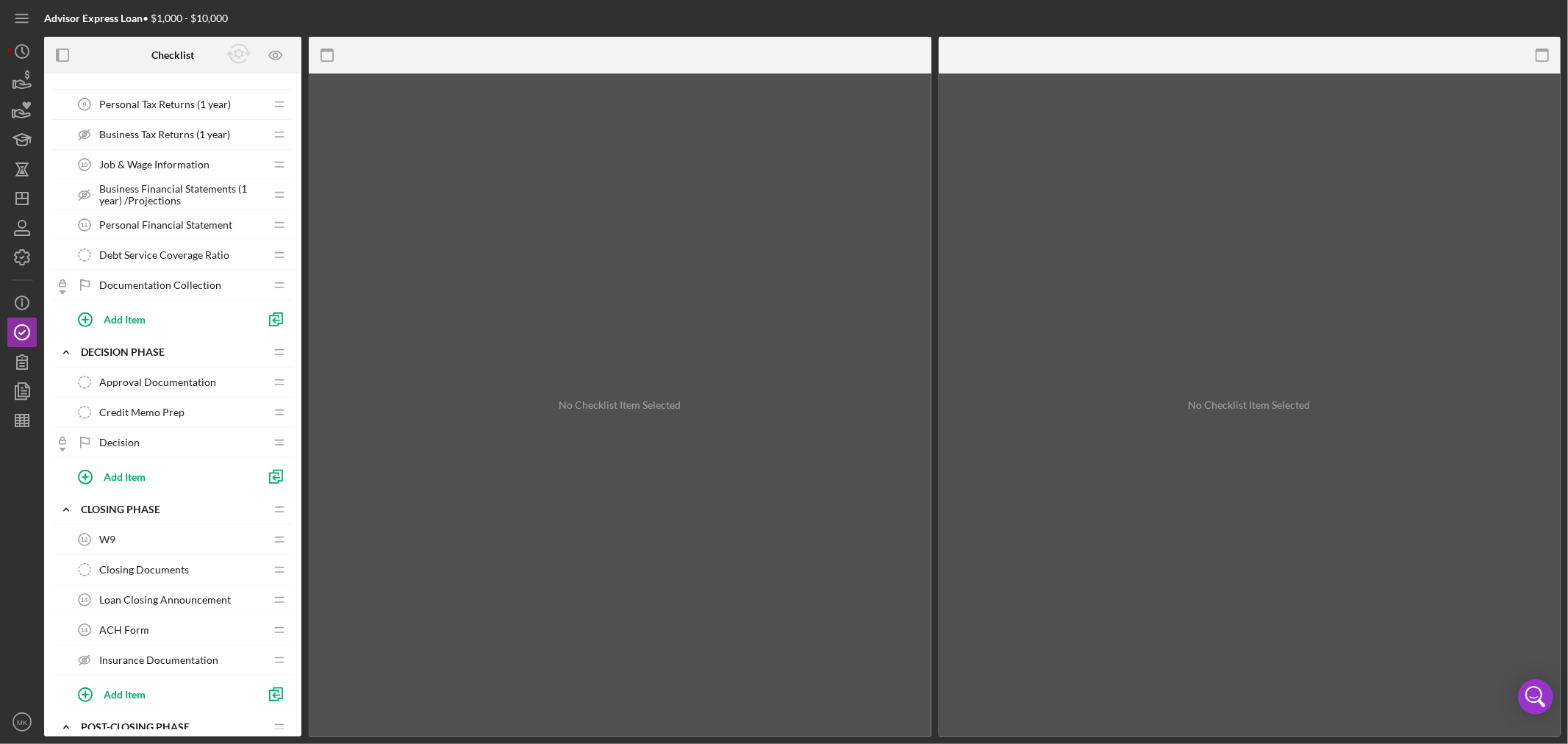
scroll to position [511, 0]
click at [22, 300] on icon "button" at bounding box center [22, 299] width 2 height 2
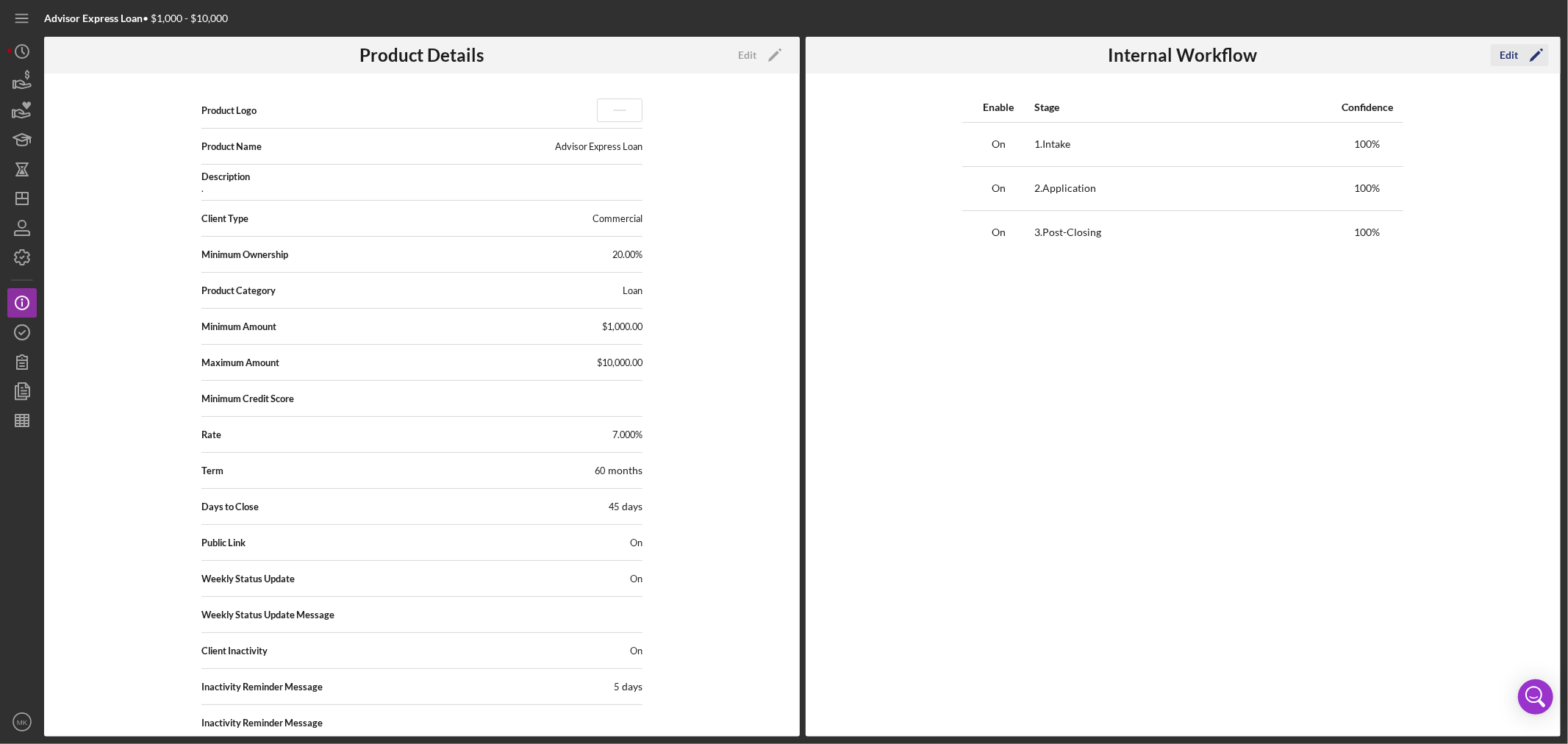
click at [1537, 54] on polygon "button" at bounding box center [1535, 56] width 11 height 11
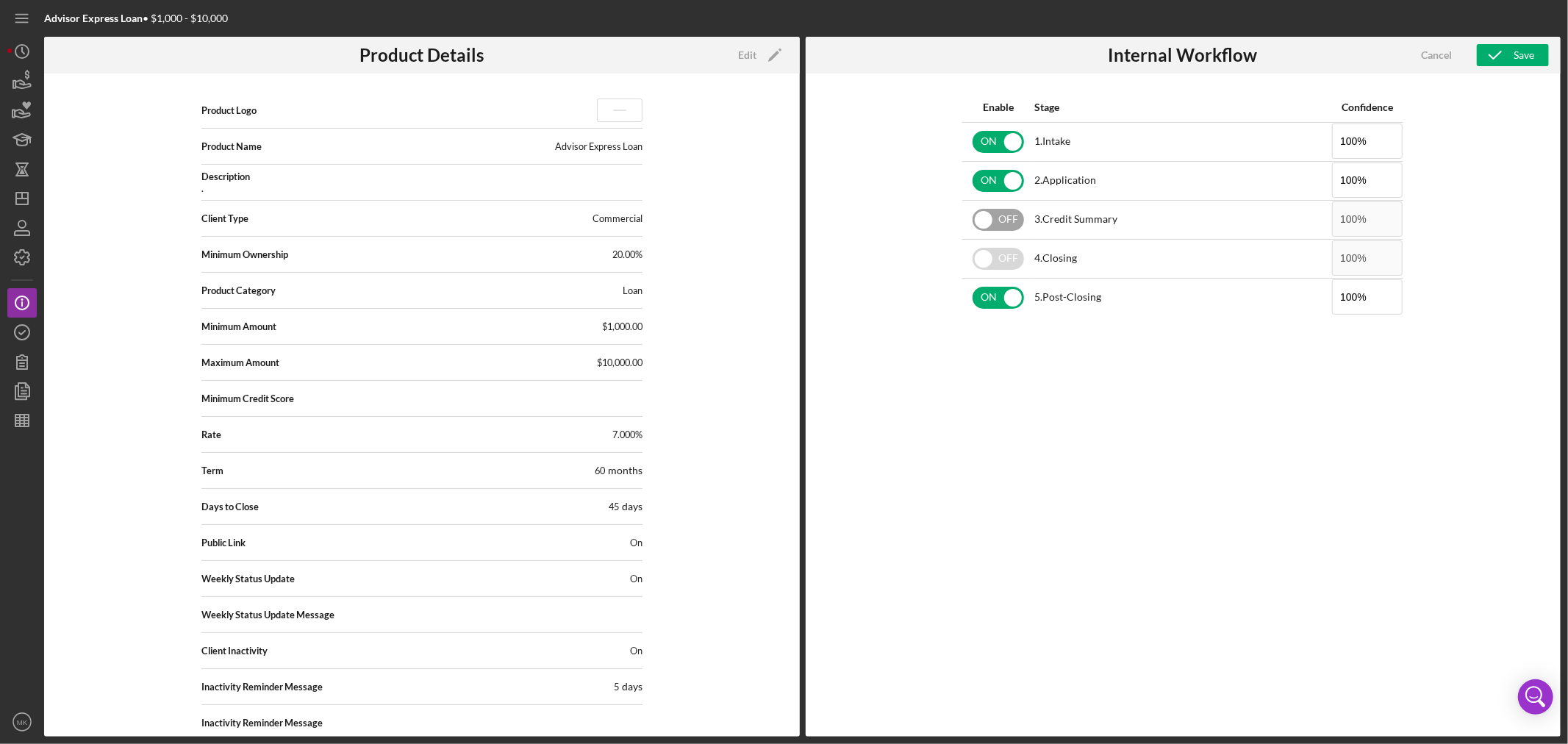
click at [985, 216] on input "checkbox" at bounding box center [998, 220] width 52 height 22
checkbox input "true"
click at [987, 258] on input "checkbox" at bounding box center [998, 259] width 52 height 22
checkbox input "true"
click at [1528, 55] on div "Save" at bounding box center [1524, 55] width 20 height 22
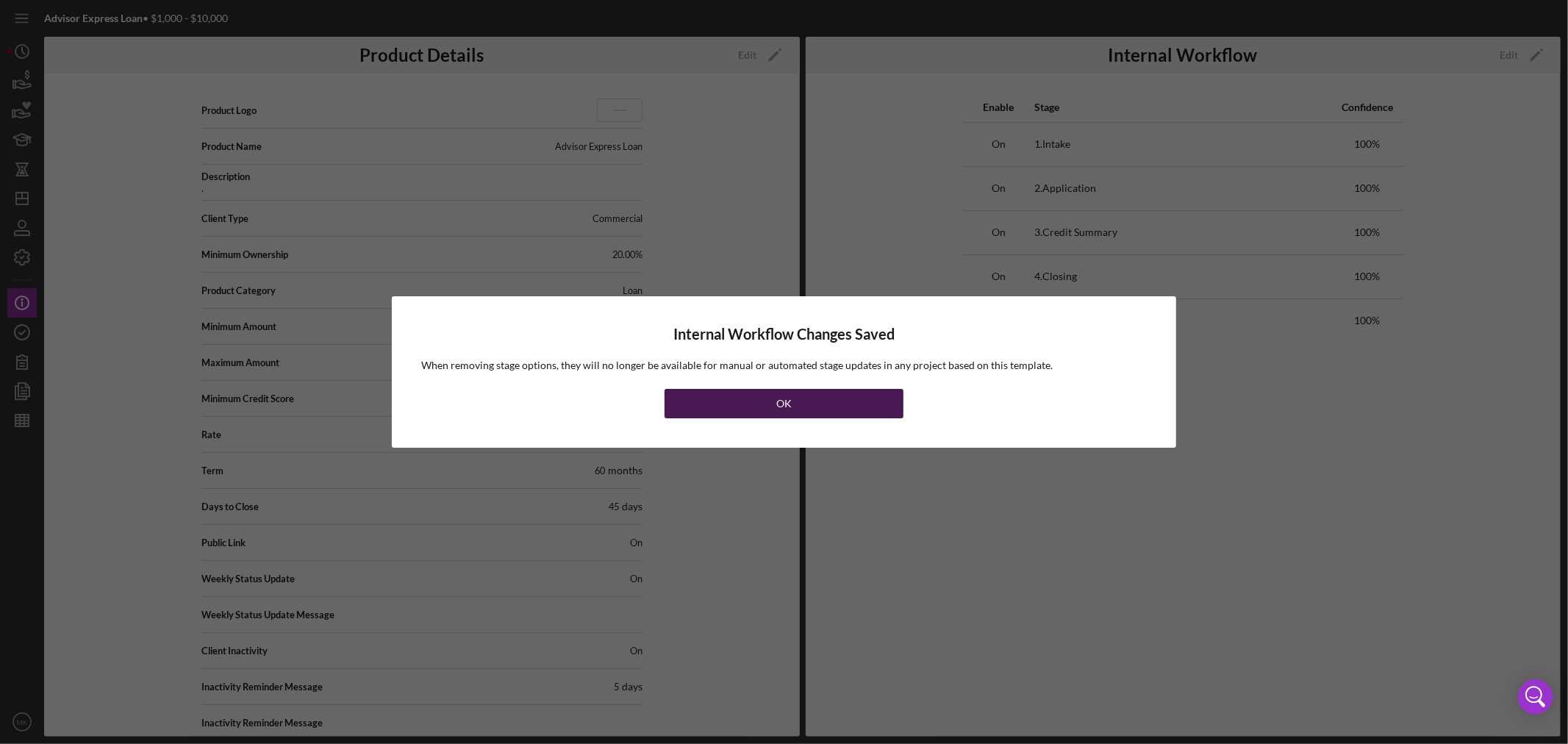
click at [778, 407] on div "OK" at bounding box center [784, 404] width 16 height 29
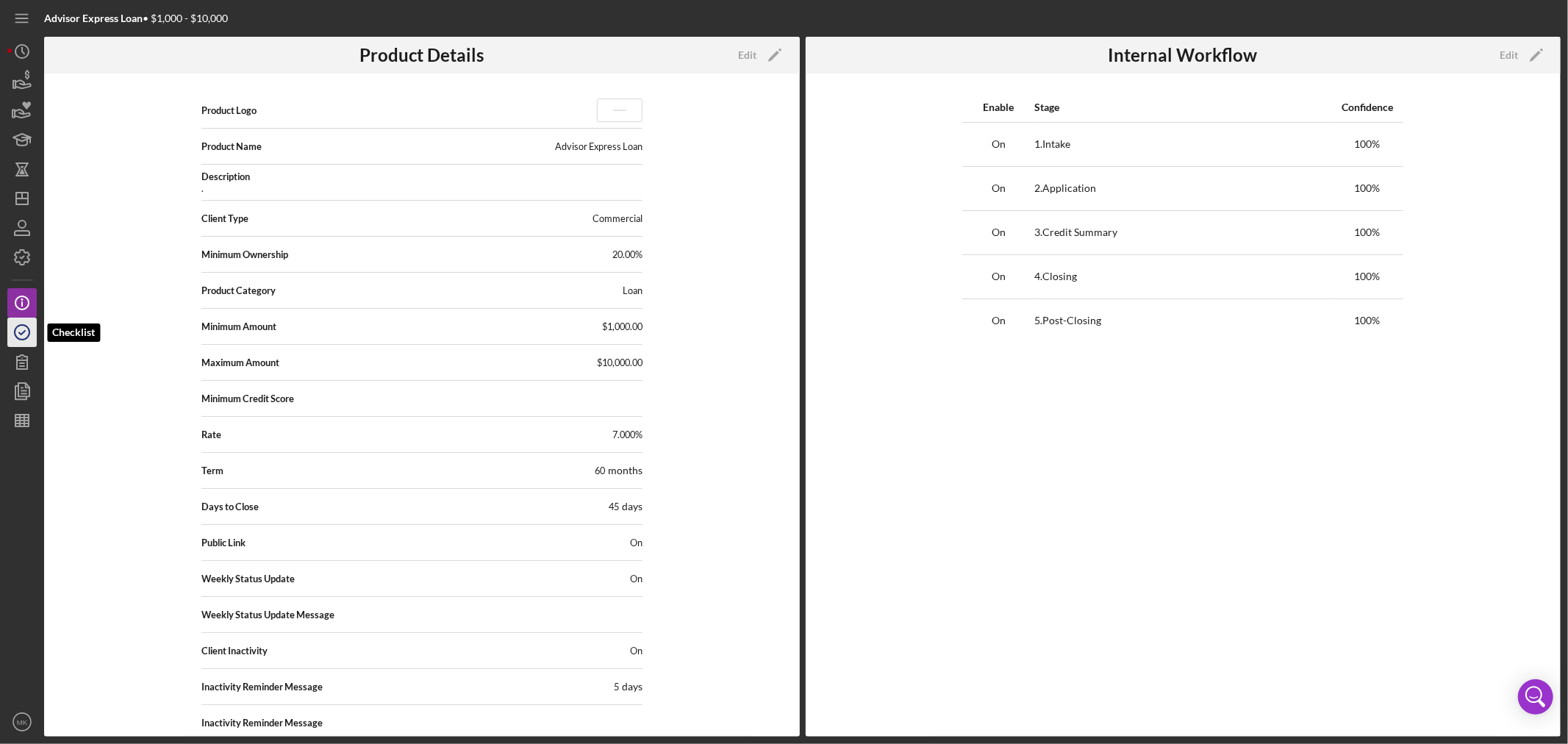
click at [28, 331] on icon "button" at bounding box center [22, 332] width 37 height 37
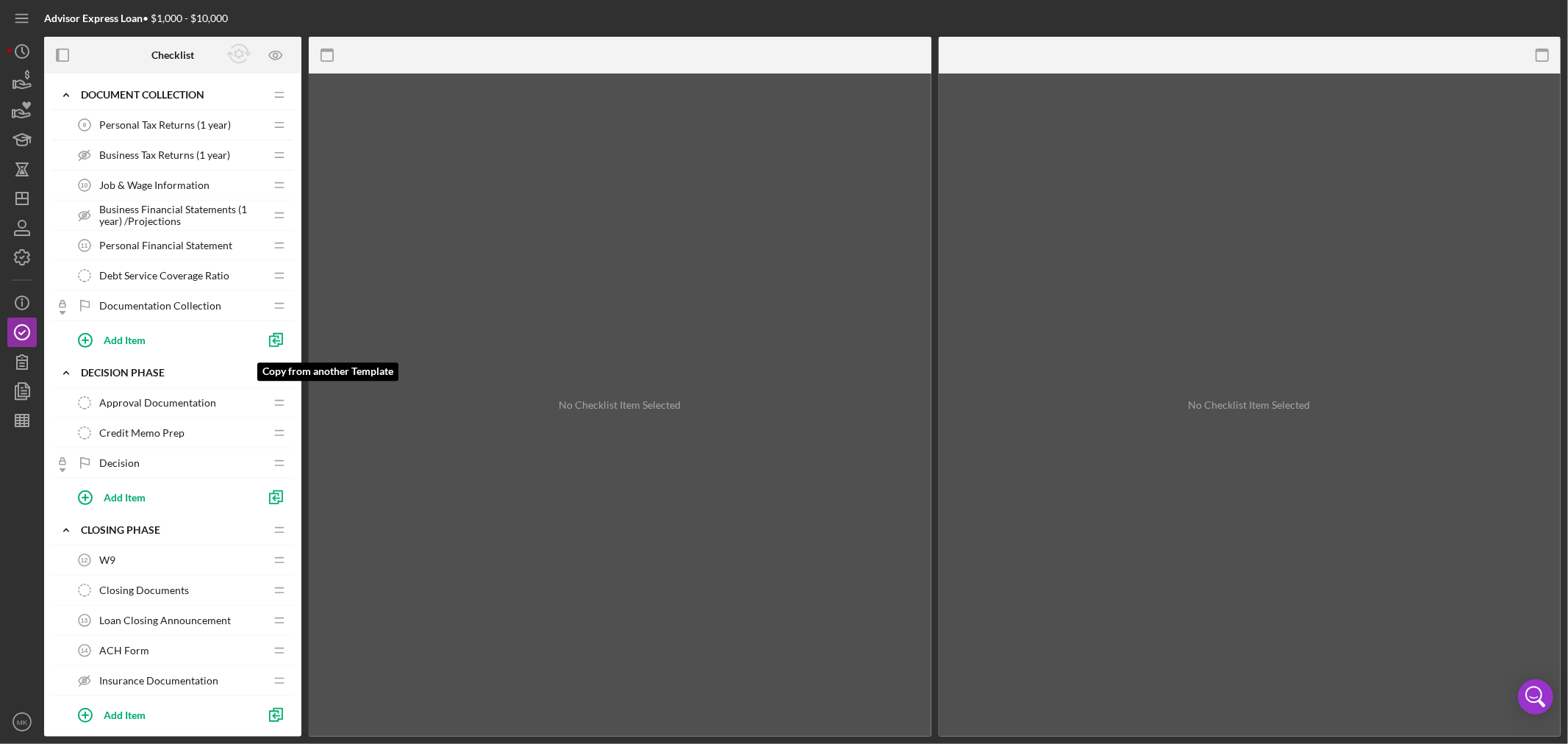
scroll to position [572, 0]
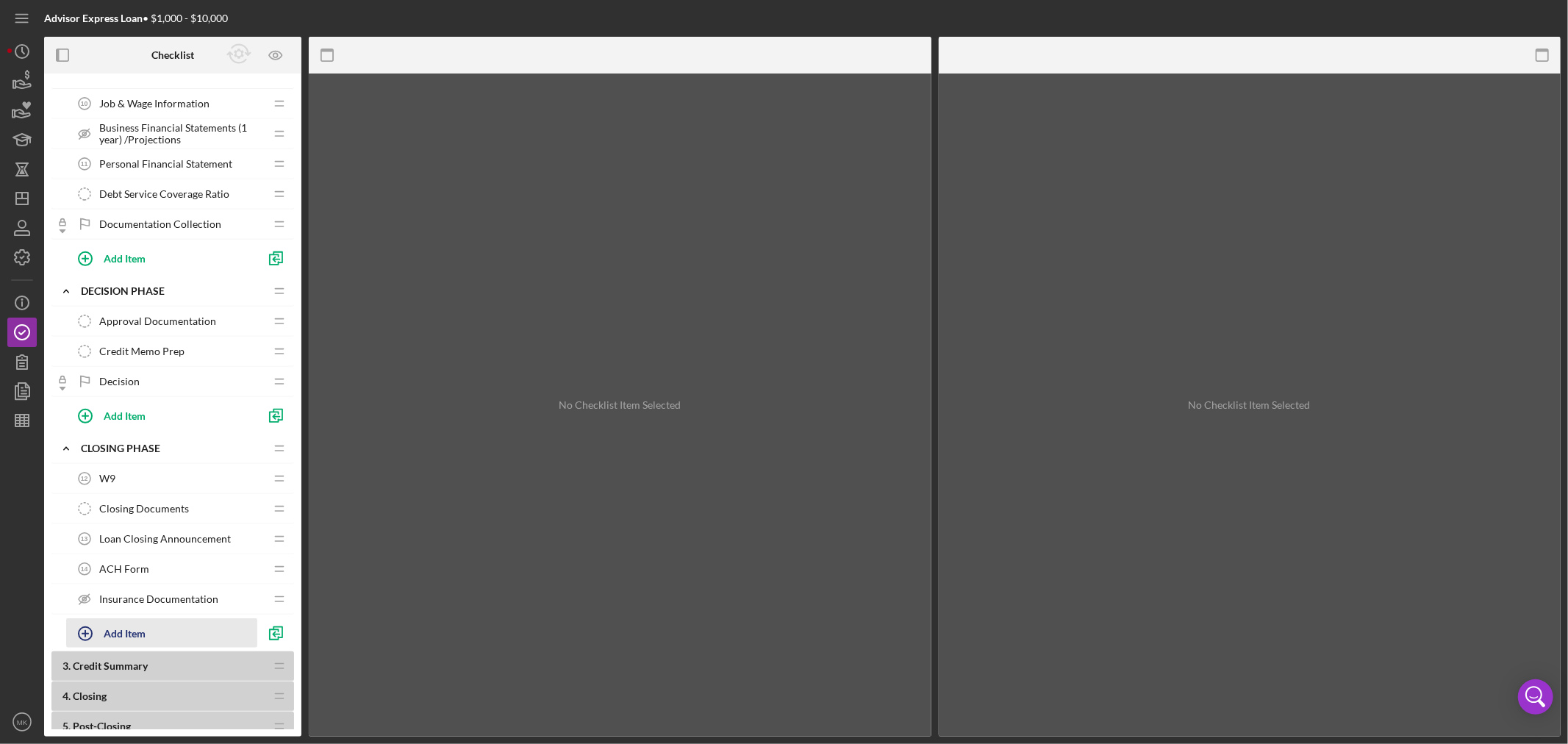
drag, startPoint x: 101, startPoint y: 666, endPoint x: 115, endPoint y: 641, distance: 28.7
click at [115, 641] on div "1 . Intake Icon/Expander Application Information Icon/Edit Icon/Drag Personal I…" at bounding box center [173, 223] width 243 height 1427
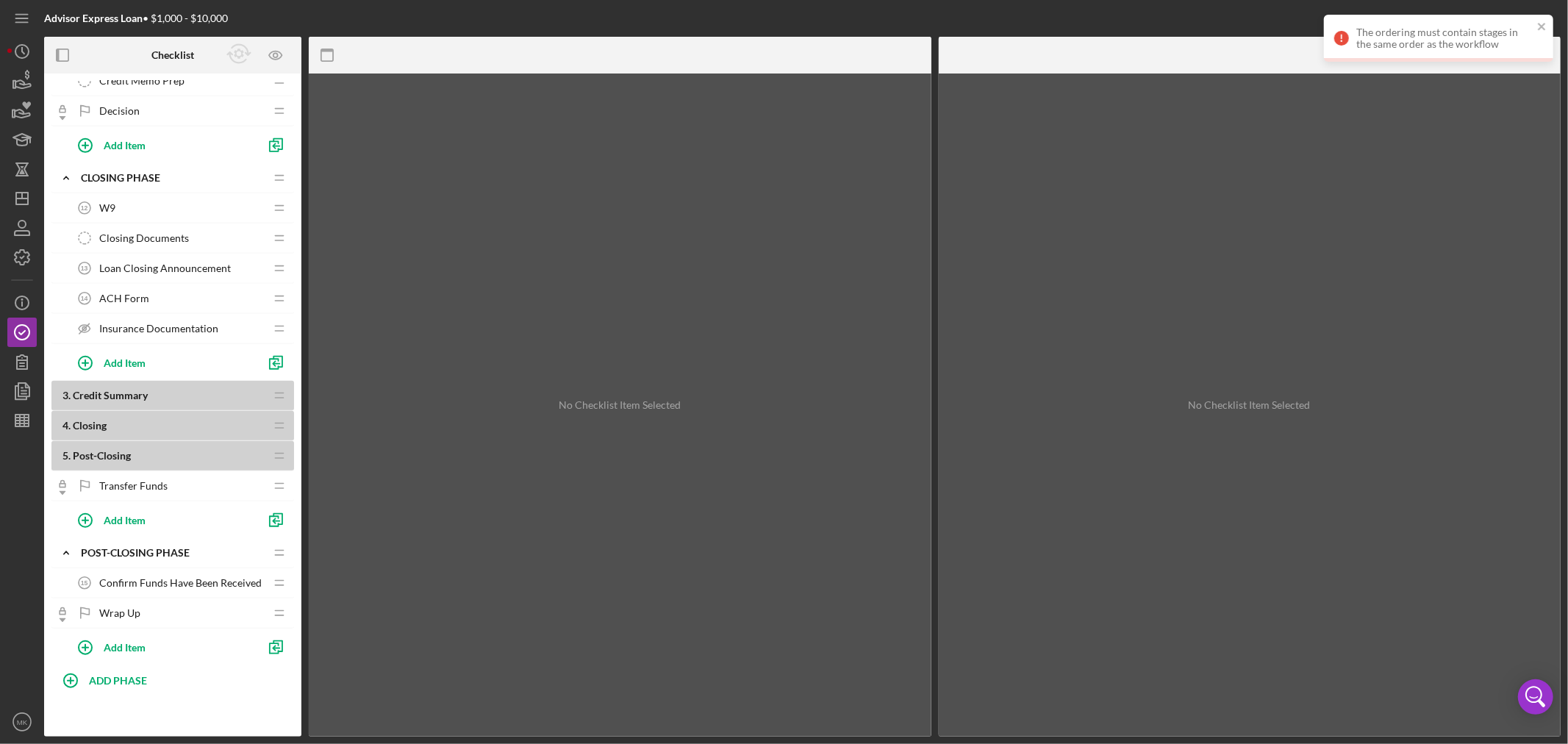
scroll to position [847, 0]
click at [20, 302] on icon "Icon/Info" at bounding box center [22, 303] width 37 height 37
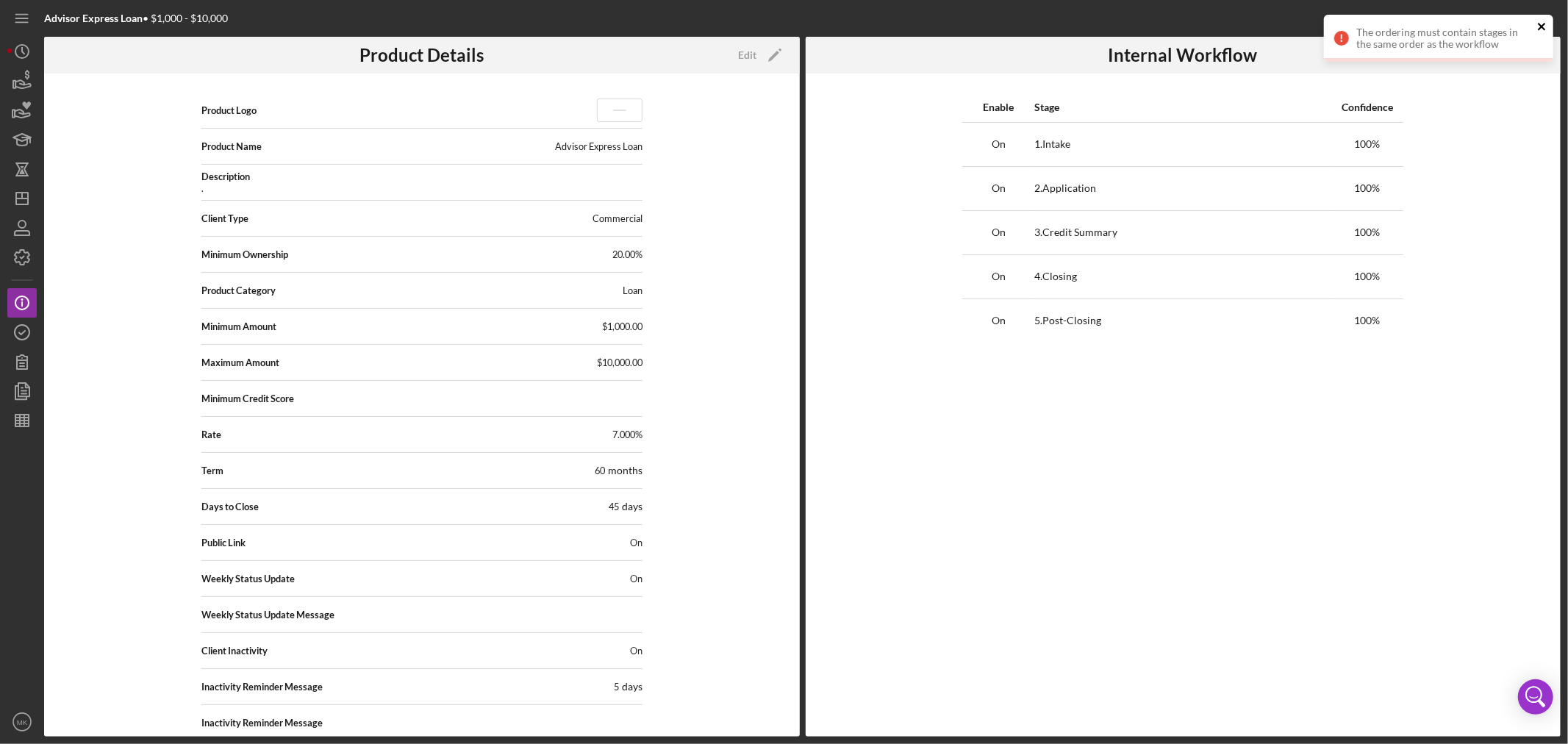
click at [1542, 25] on icon "close" at bounding box center [1541, 27] width 7 height 7
click at [1531, 53] on icon "Icon/Edit" at bounding box center [1537, 55] width 37 height 37
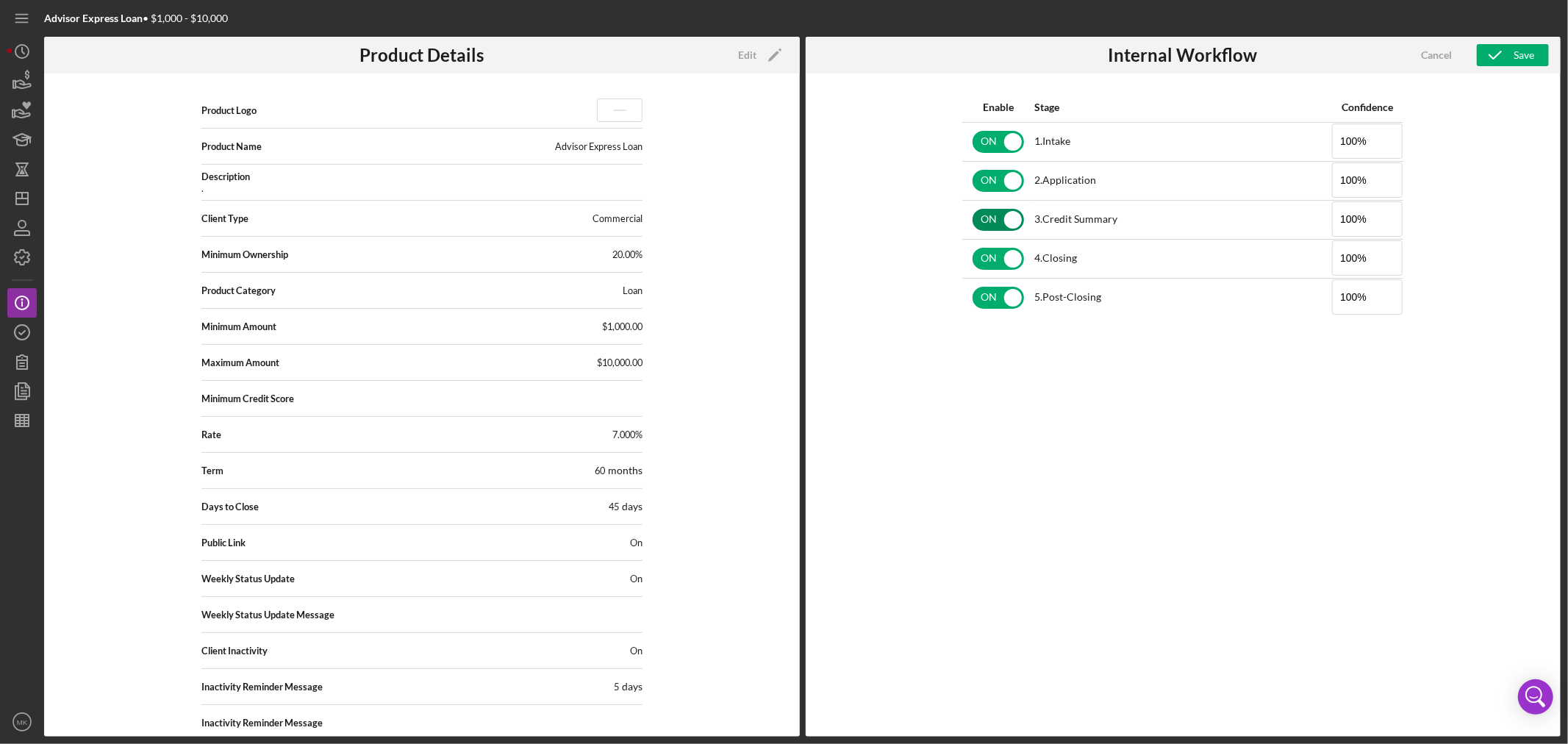
click at [1016, 221] on input "checkbox" at bounding box center [998, 220] width 52 height 22
checkbox input "false"
click at [1522, 50] on div "Save" at bounding box center [1524, 55] width 20 height 22
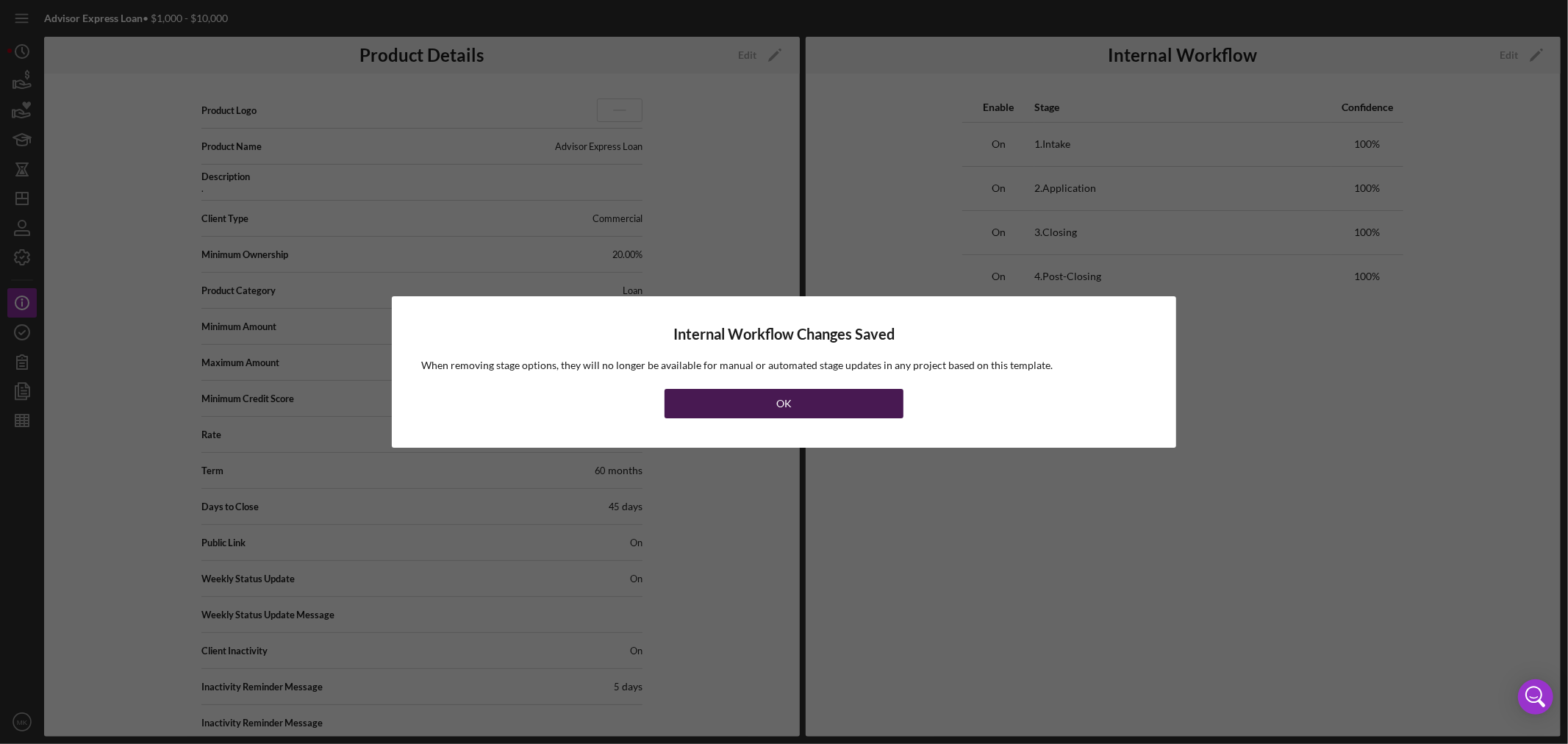
click at [768, 403] on button "OK" at bounding box center [784, 404] width 239 height 29
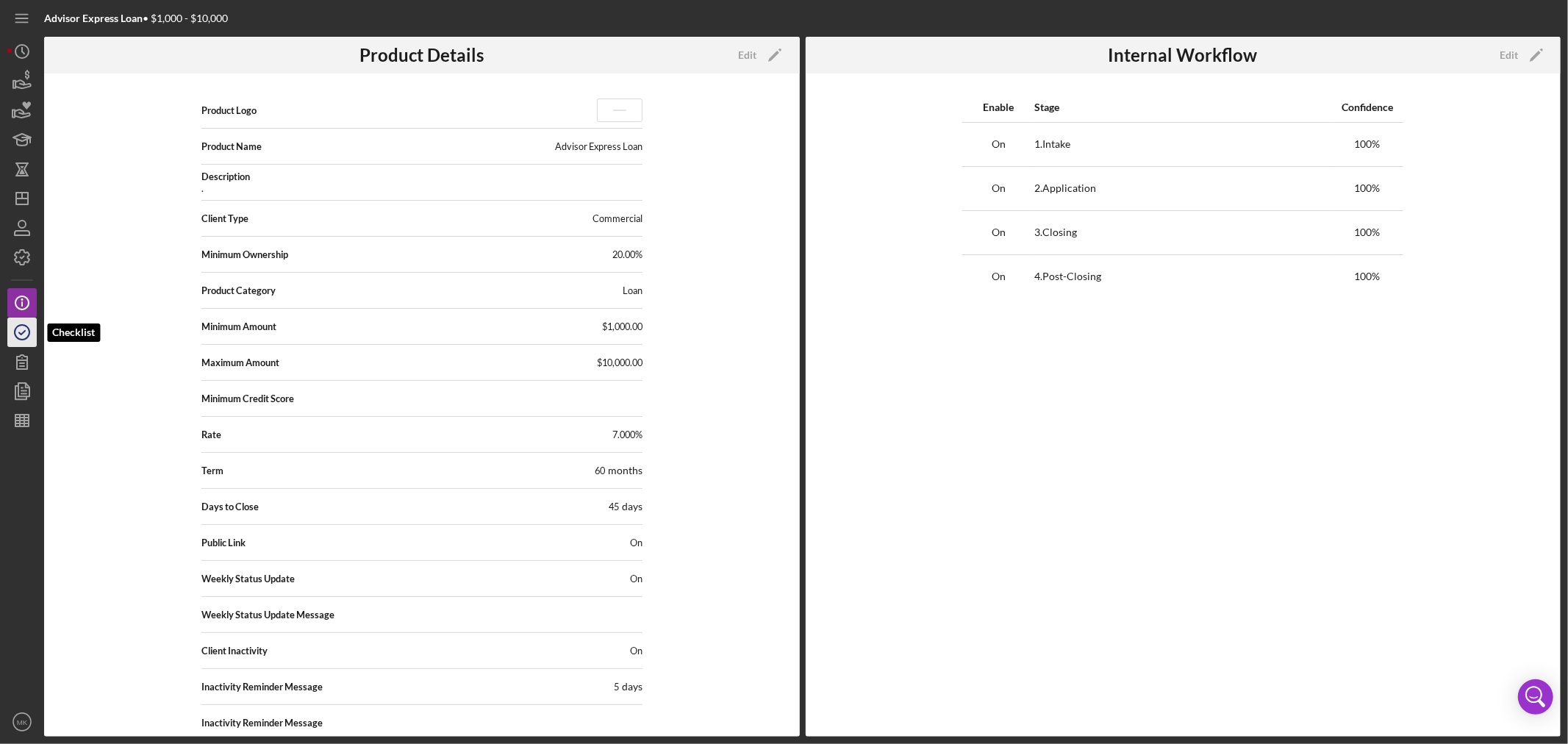
click at [19, 334] on polyline "button" at bounding box center [22, 332] width 6 height 4
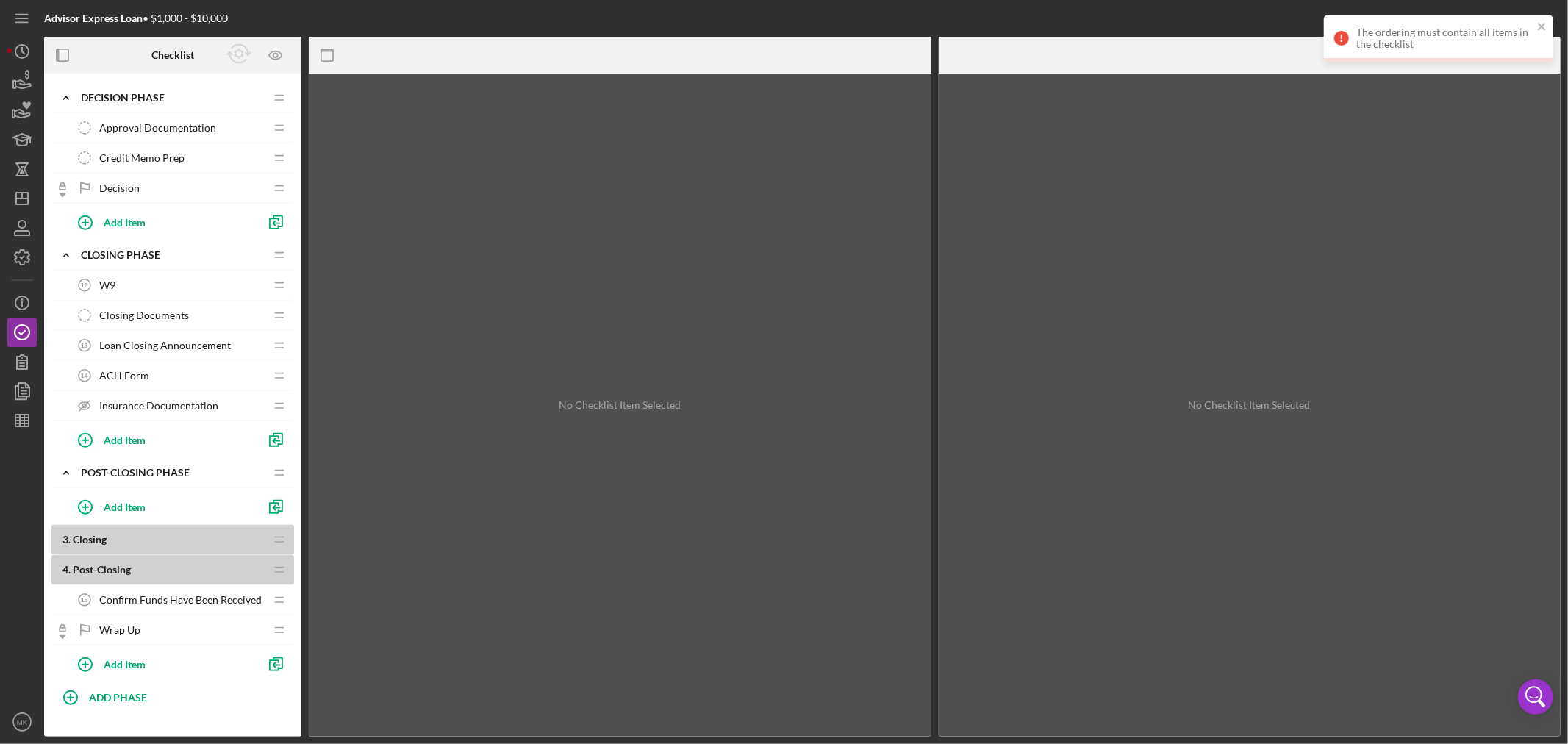
scroll to position [787, 0]
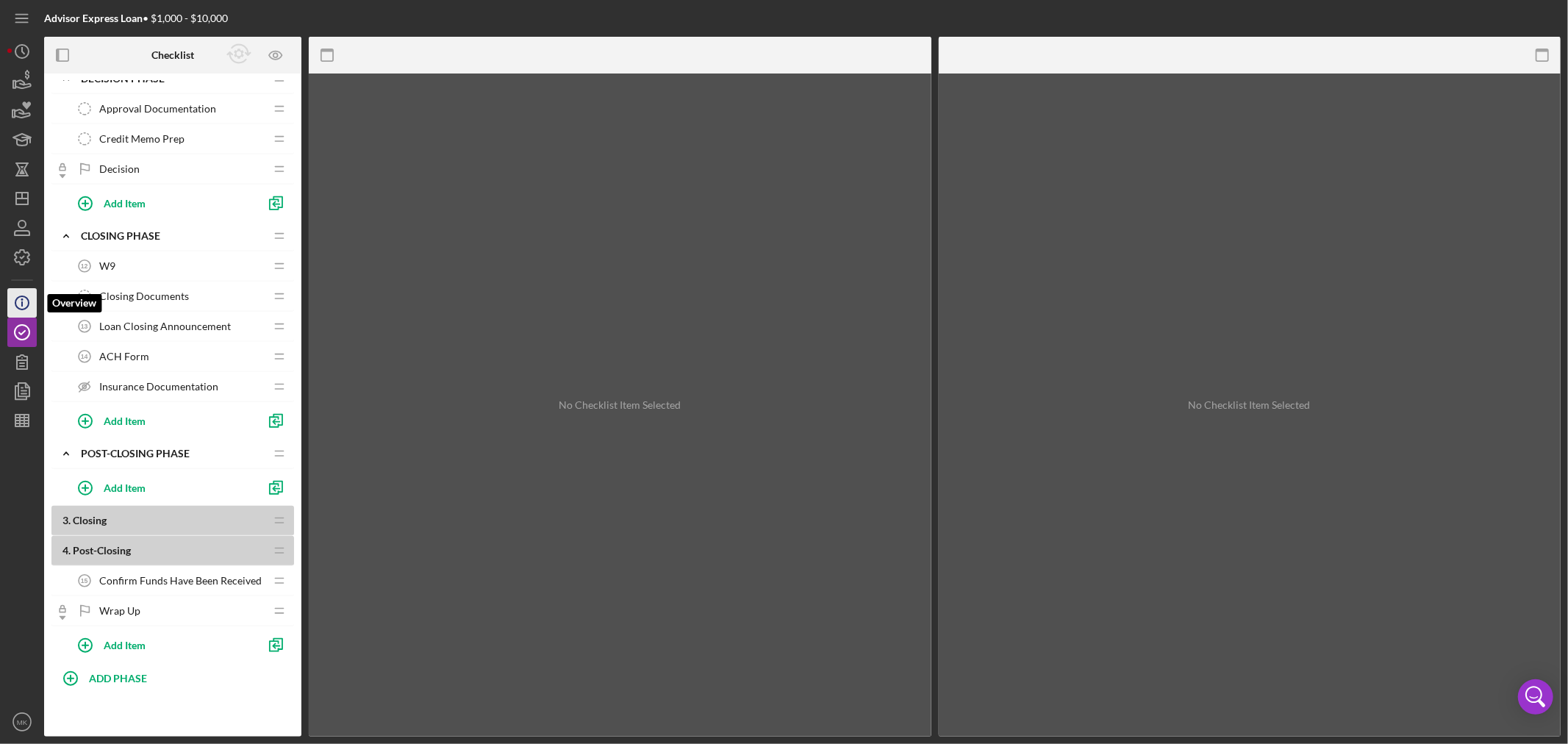
click at [27, 303] on icon "Icon/Info" at bounding box center [22, 303] width 37 height 37
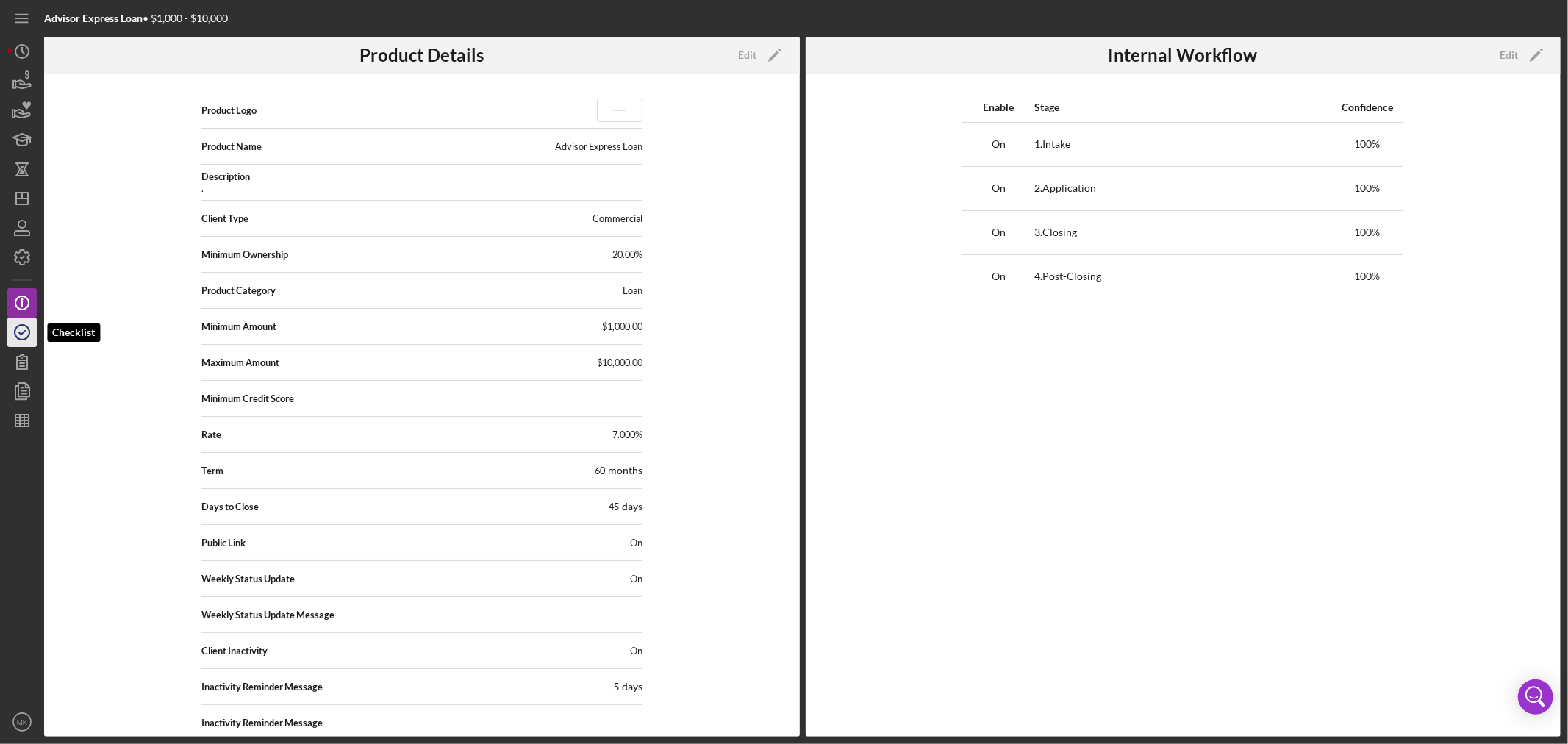
click at [19, 337] on icon "button" at bounding box center [22, 332] width 37 height 37
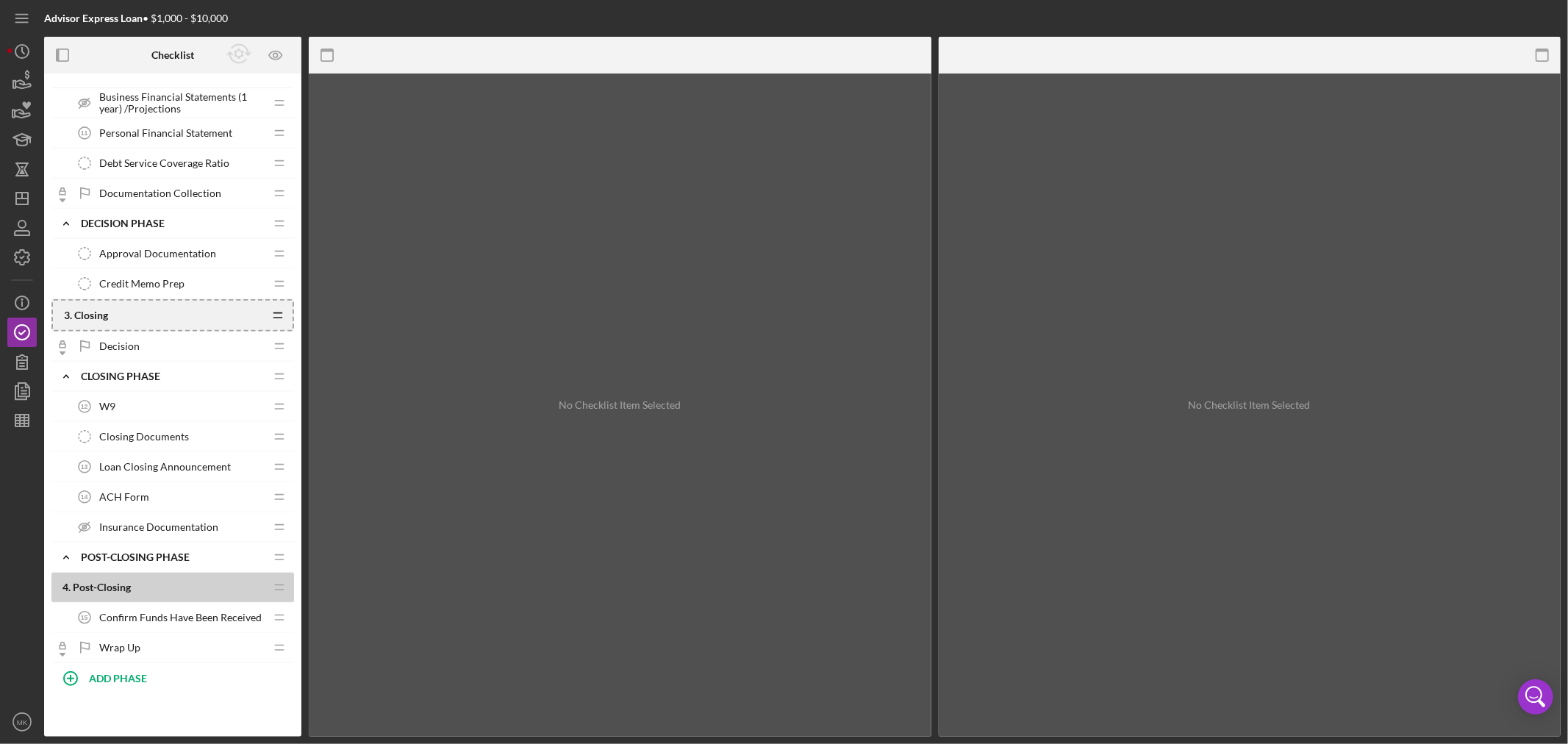
scroll to position [604, 0]
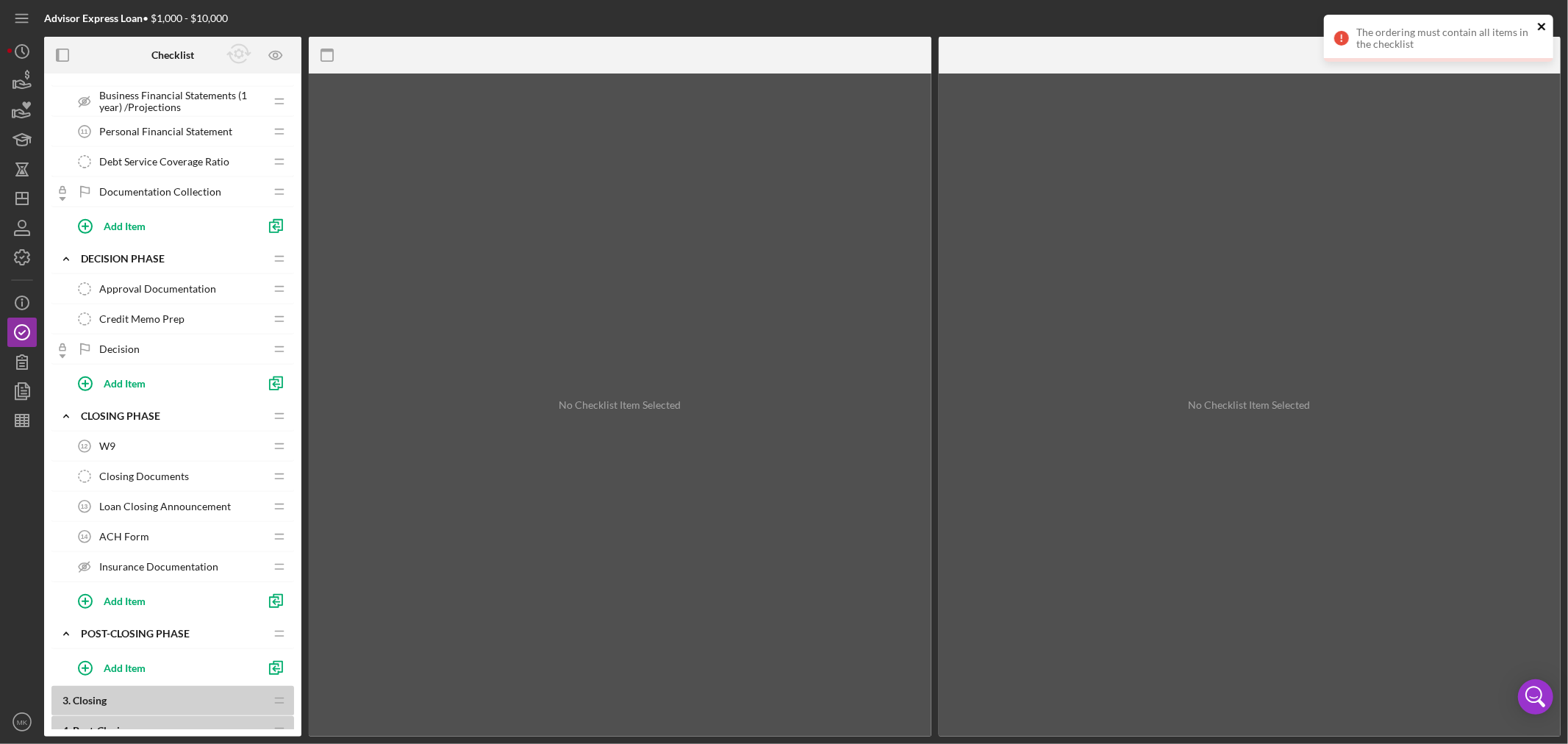
click at [1539, 24] on icon "close" at bounding box center [1541, 27] width 7 height 7
click at [24, 303] on icon "Icon/Info" at bounding box center [22, 303] width 37 height 37
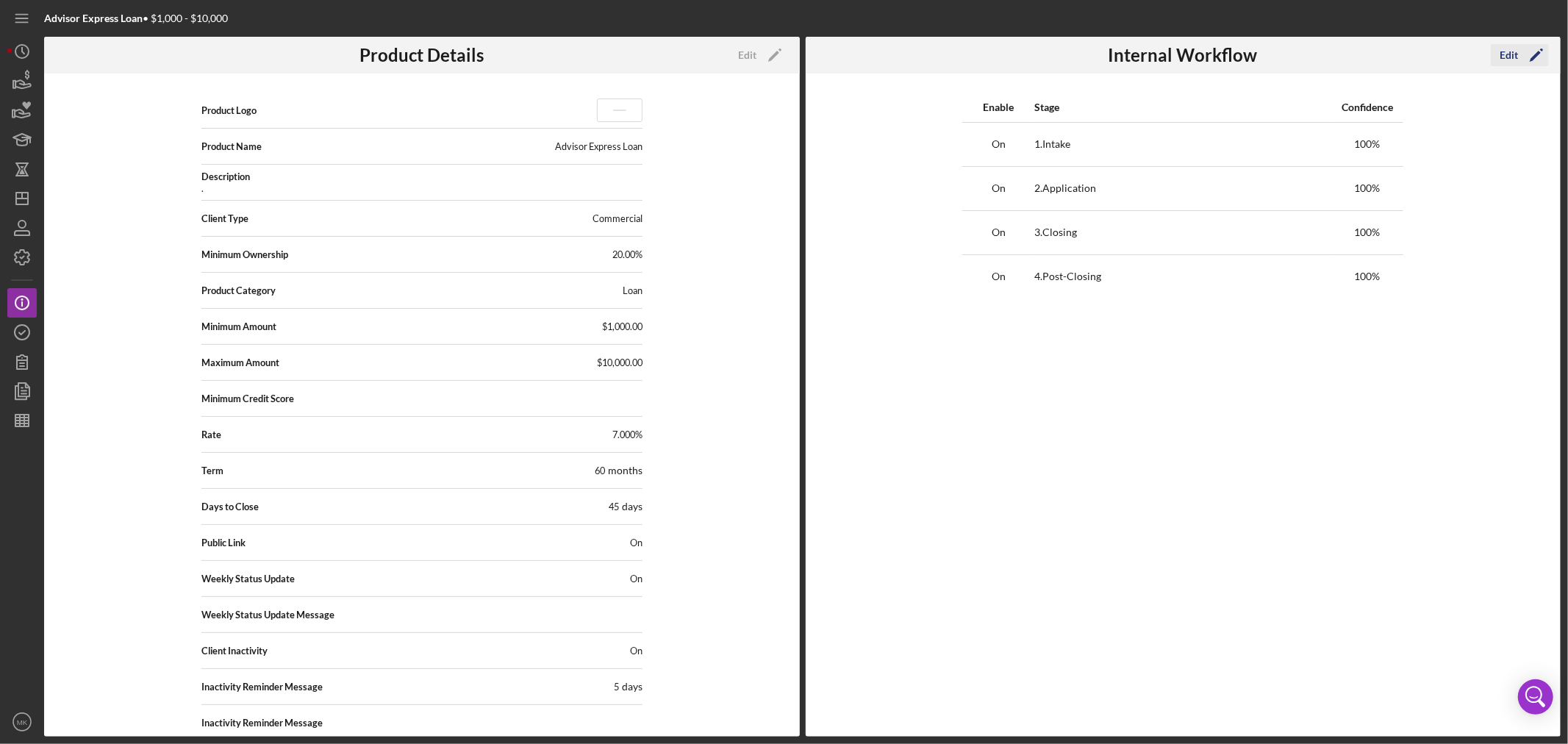
click at [1518, 52] on icon "Icon/Edit" at bounding box center [1537, 55] width 37 height 37
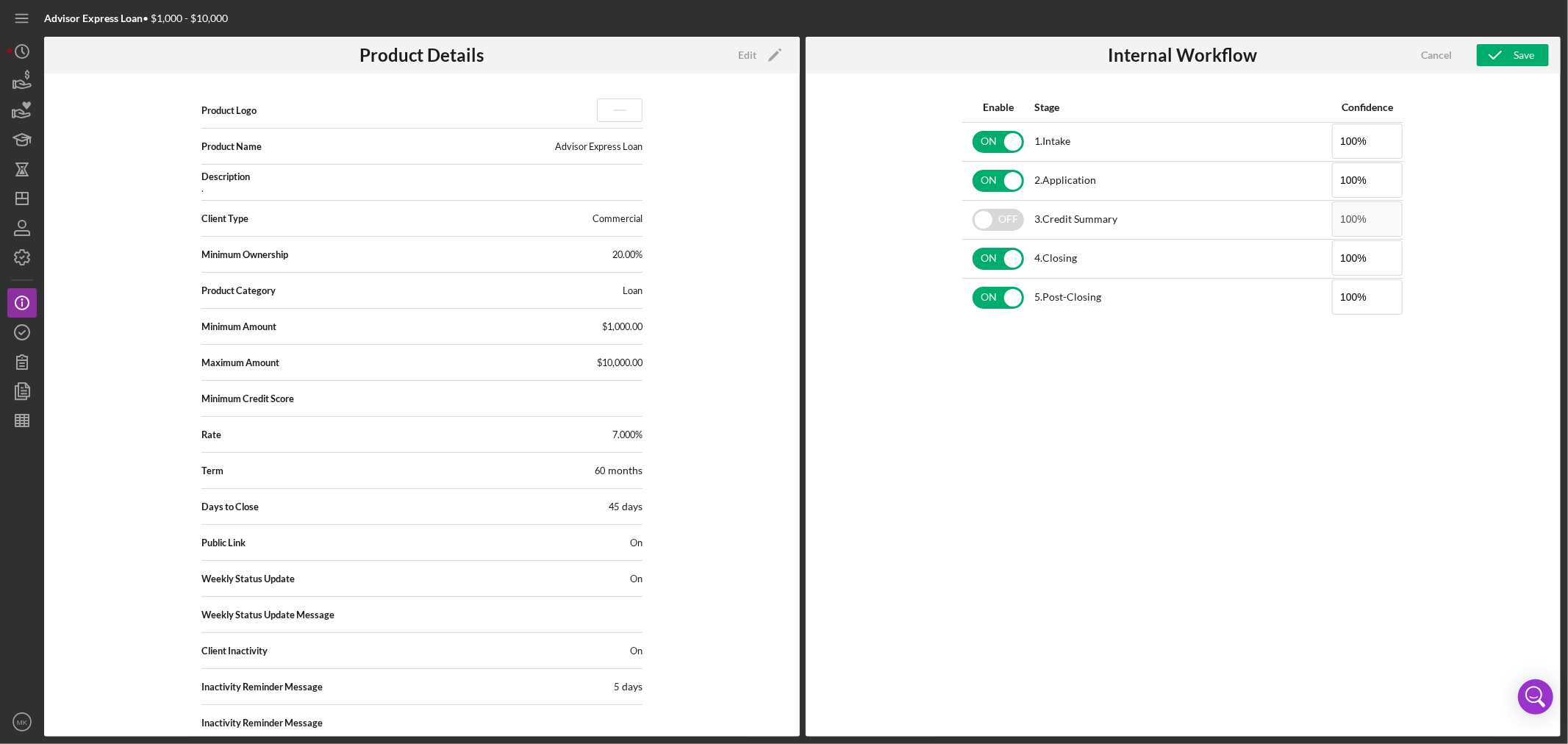
click at [1482, 223] on div "Enable Stage Confidence ON 1 . Intake 100% ON 2 . Application 100% OFF 3 . Cred…" at bounding box center [1183, 405] width 755 height 664
click at [1525, 54] on div "Save" at bounding box center [1524, 55] width 20 height 22
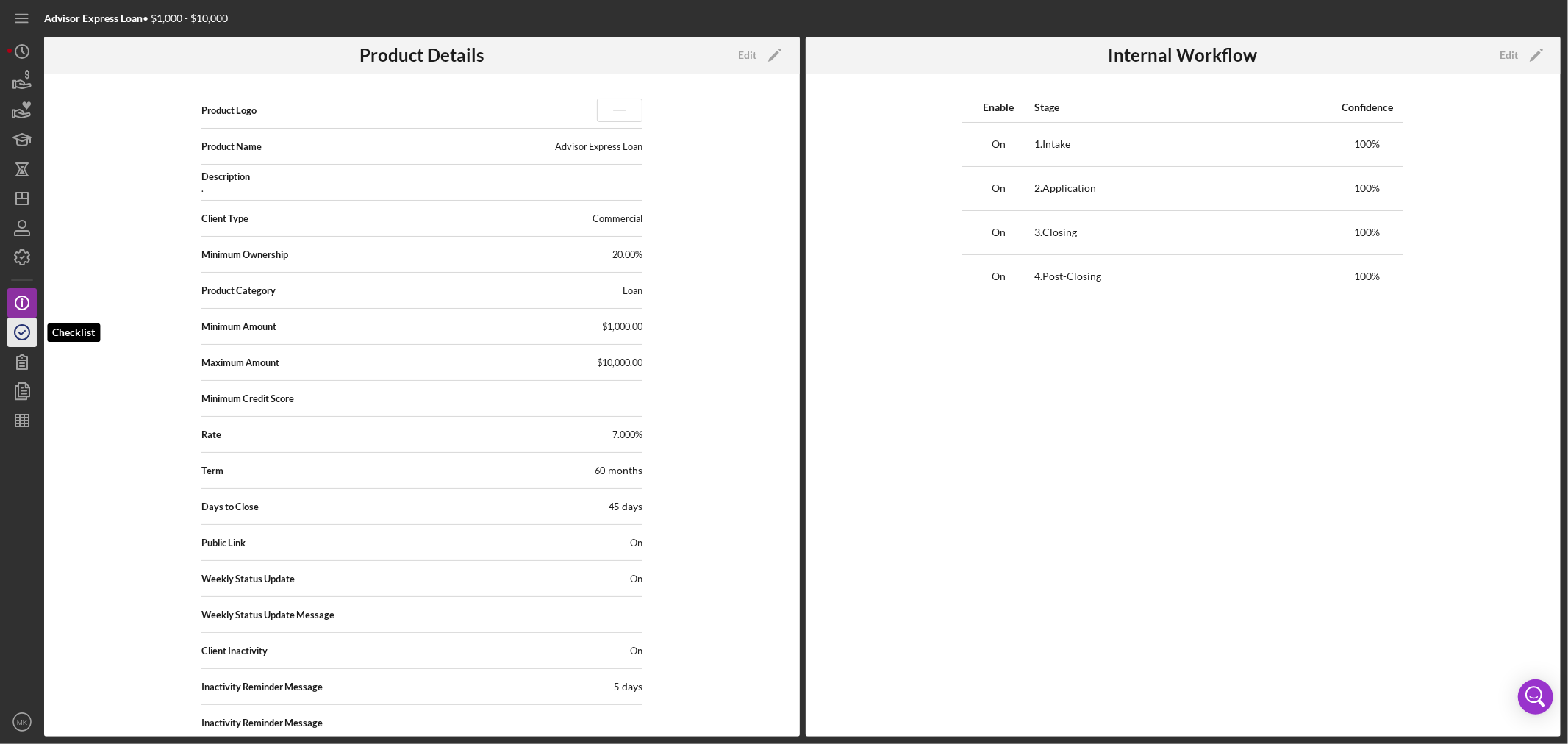
click at [28, 334] on icon "button" at bounding box center [22, 332] width 37 height 37
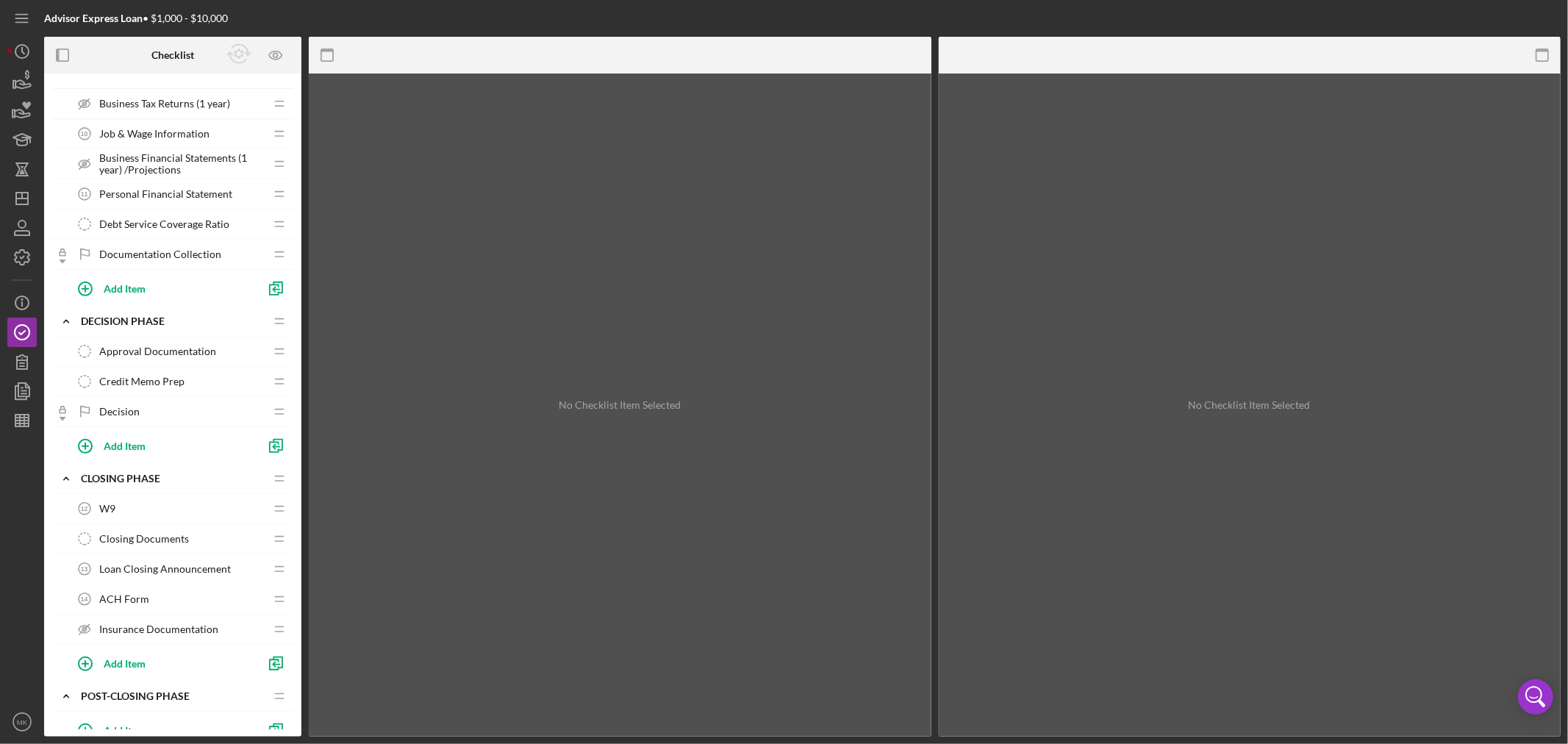
scroll to position [623, 0]
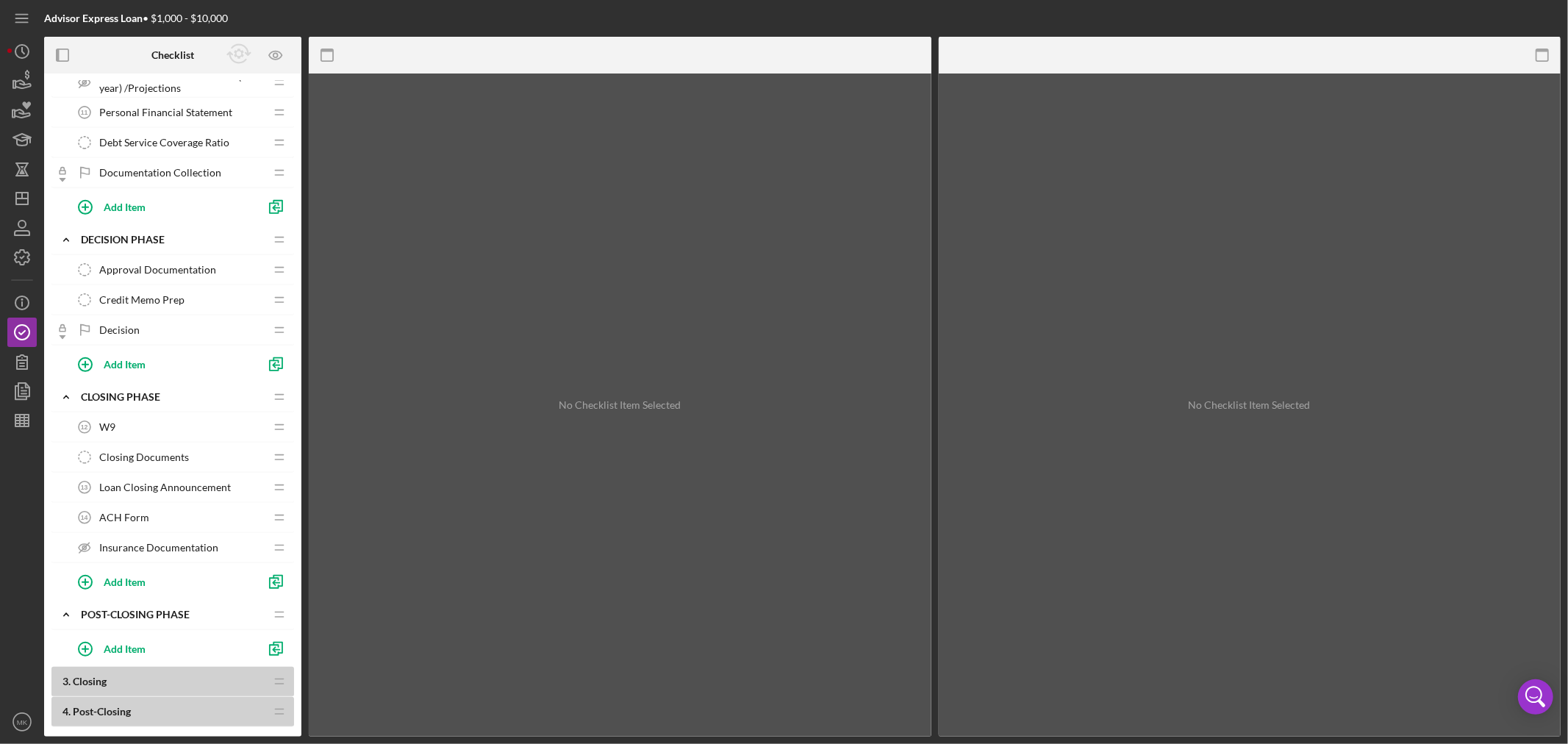
click at [237, 680] on b "3 . Closing" at bounding box center [164, 681] width 202 height 12
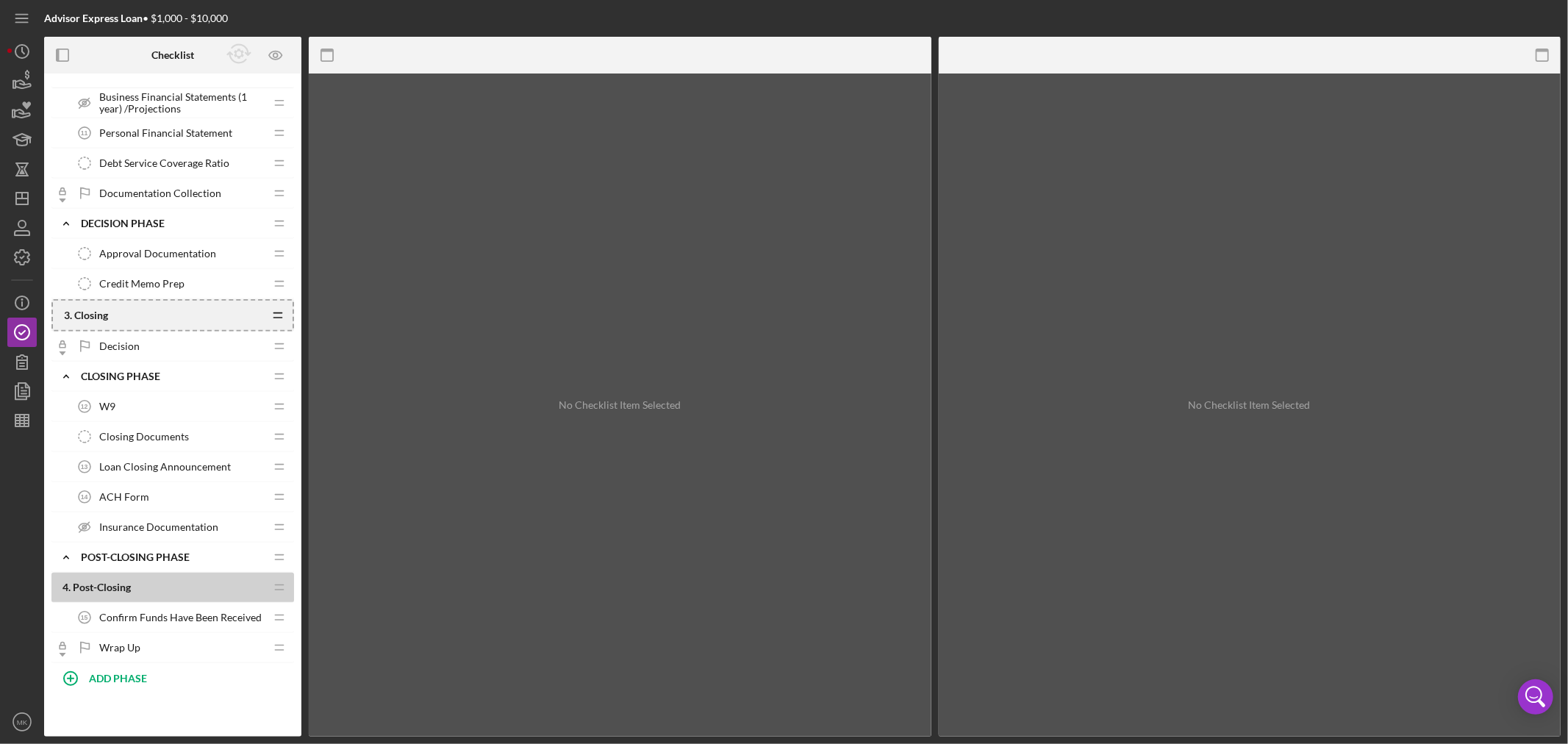
scroll to position [787, 0]
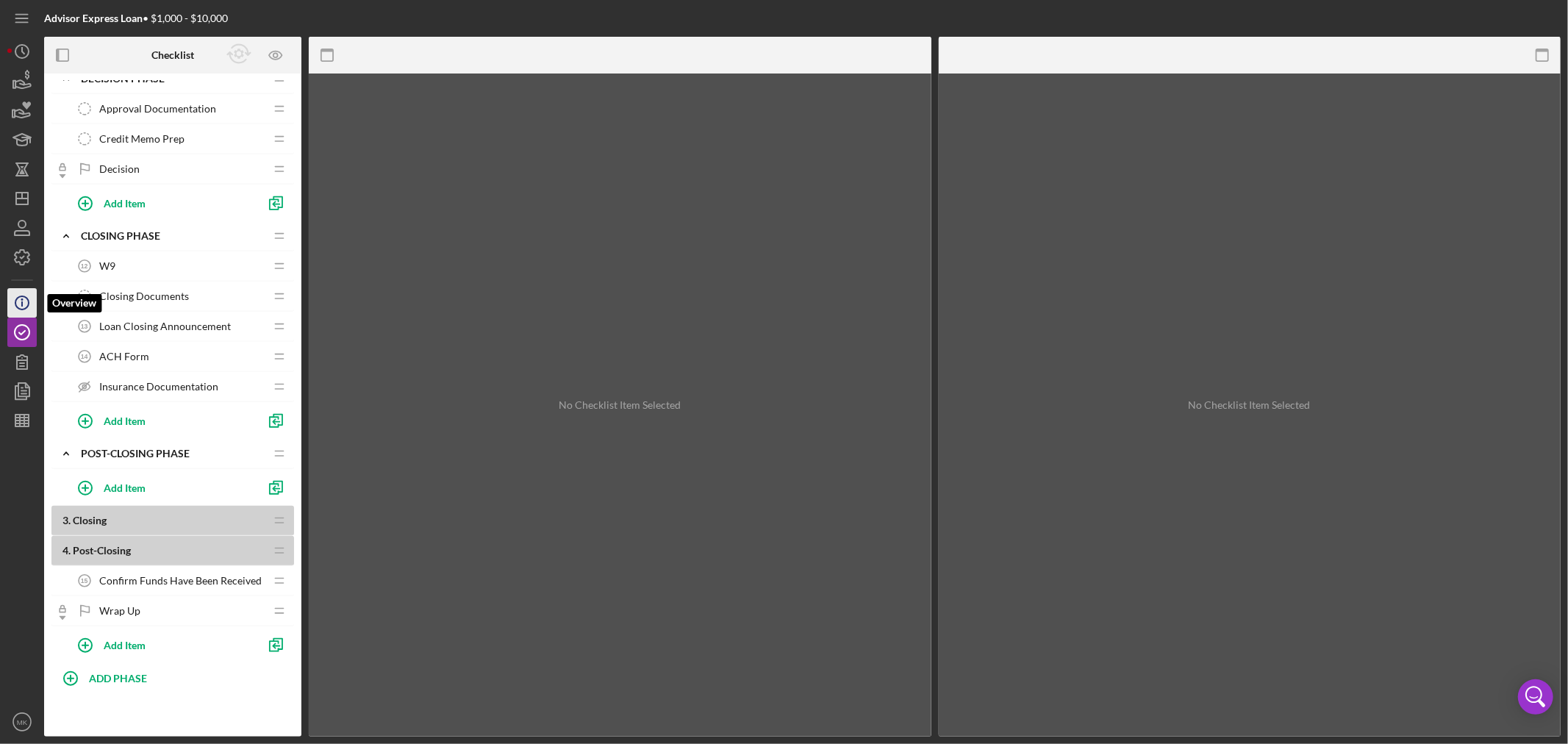
click at [20, 297] on icon "Icon/Info" at bounding box center [22, 303] width 37 height 37
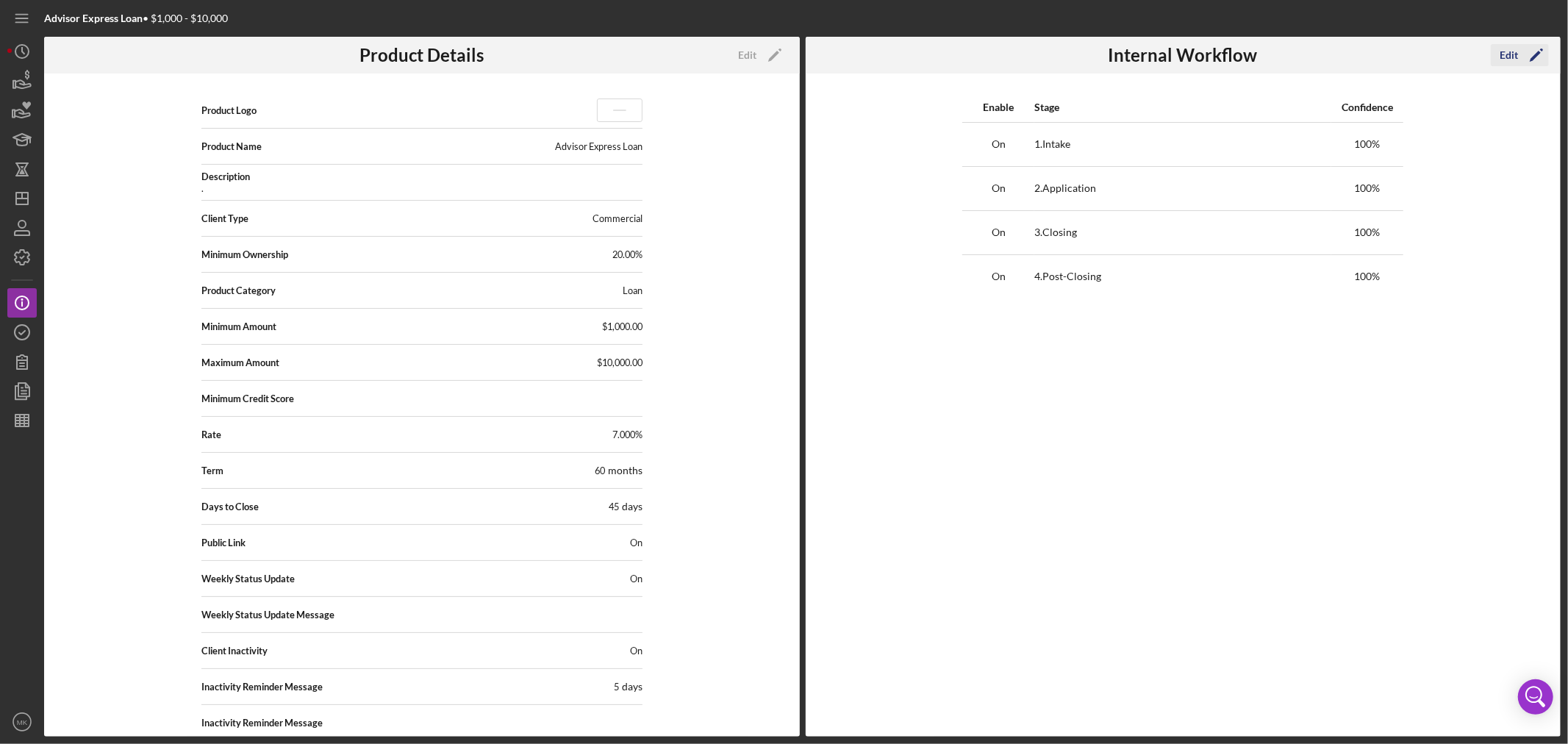
click at [1516, 52] on div "Edit" at bounding box center [1509, 55] width 18 height 22
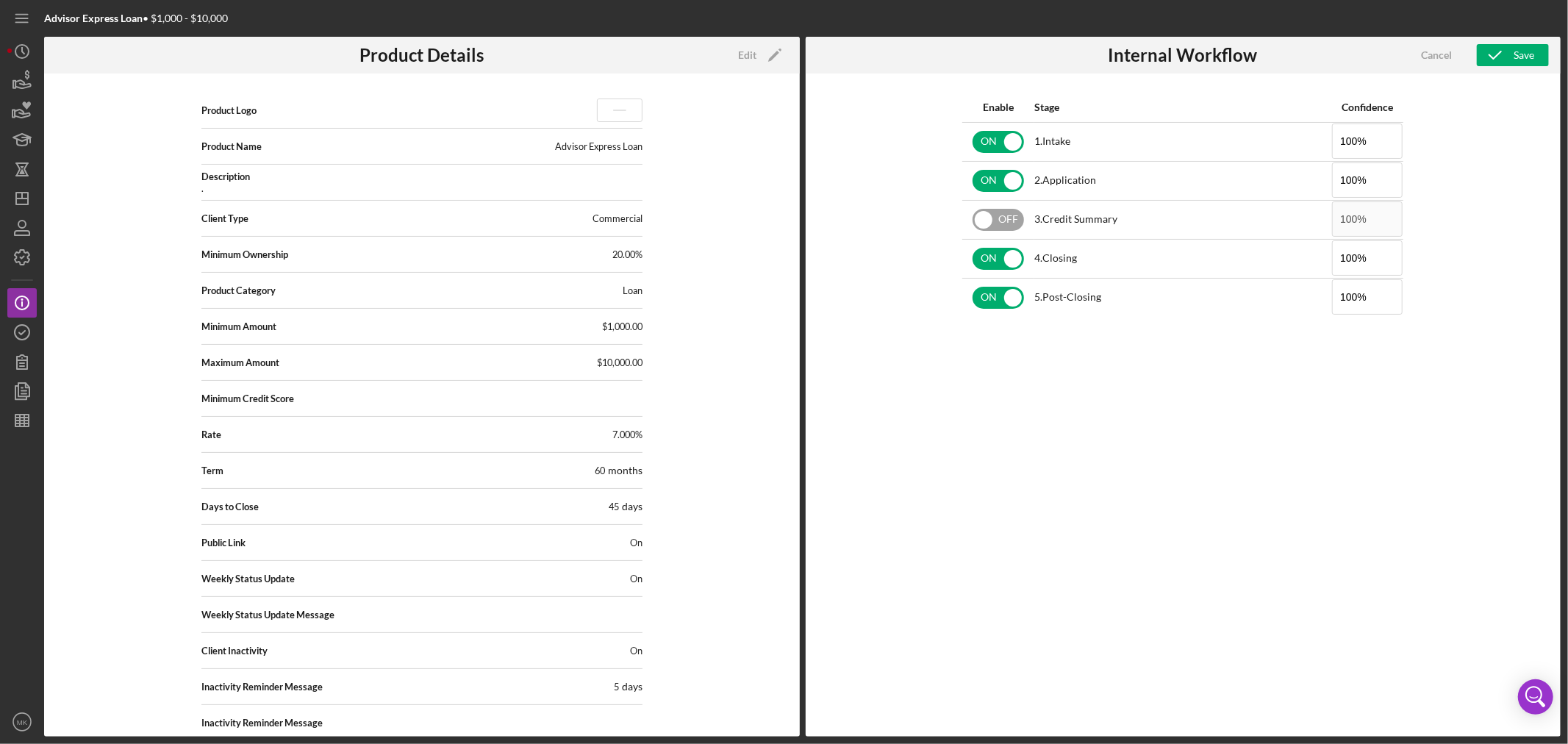
click at [991, 217] on input "checkbox" at bounding box center [998, 220] width 52 height 22
click at [1017, 217] on input "checkbox" at bounding box center [998, 220] width 52 height 22
checkbox input "false"
click at [1511, 53] on icon "button" at bounding box center [1495, 55] width 37 height 37
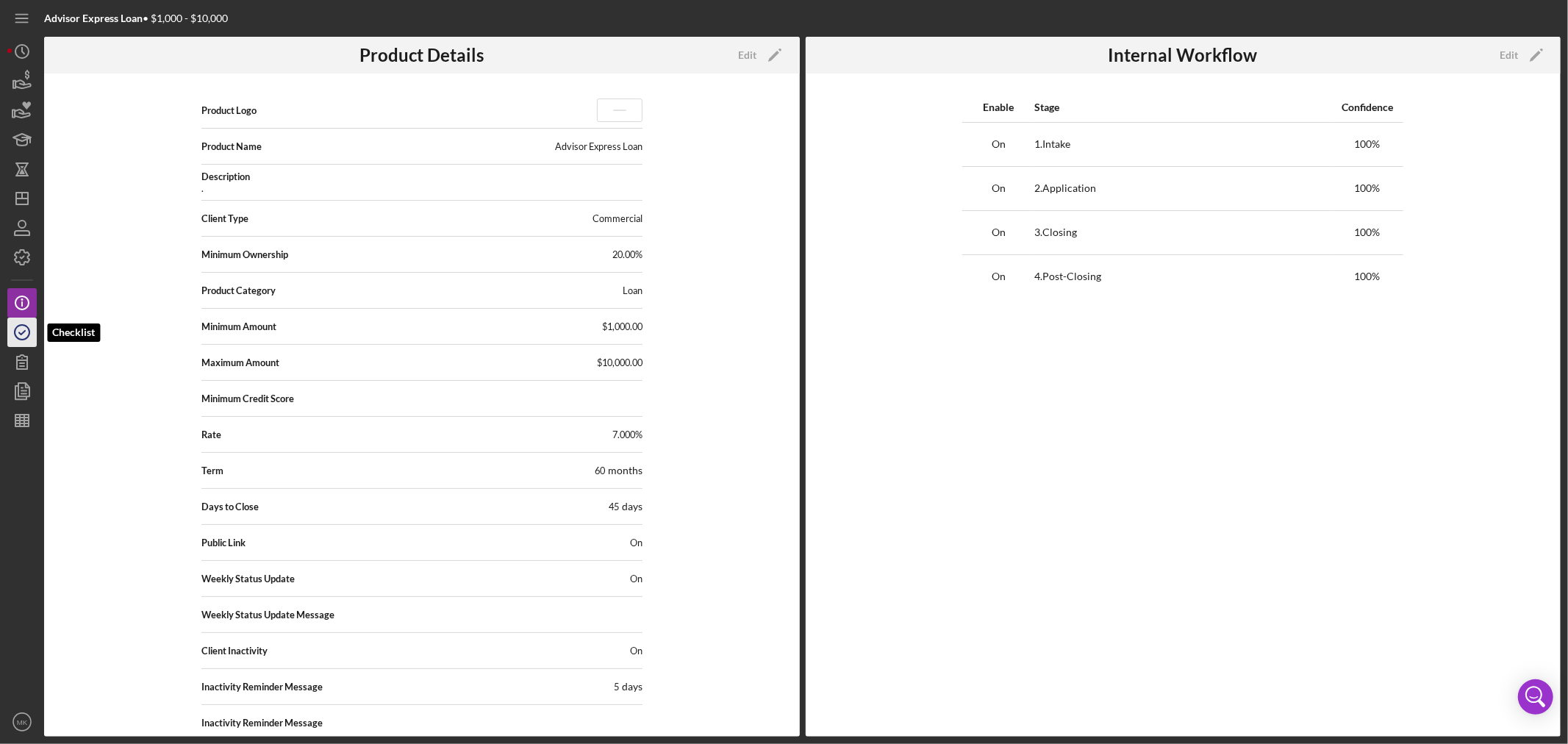
click at [25, 334] on icon "button" at bounding box center [22, 332] width 37 height 37
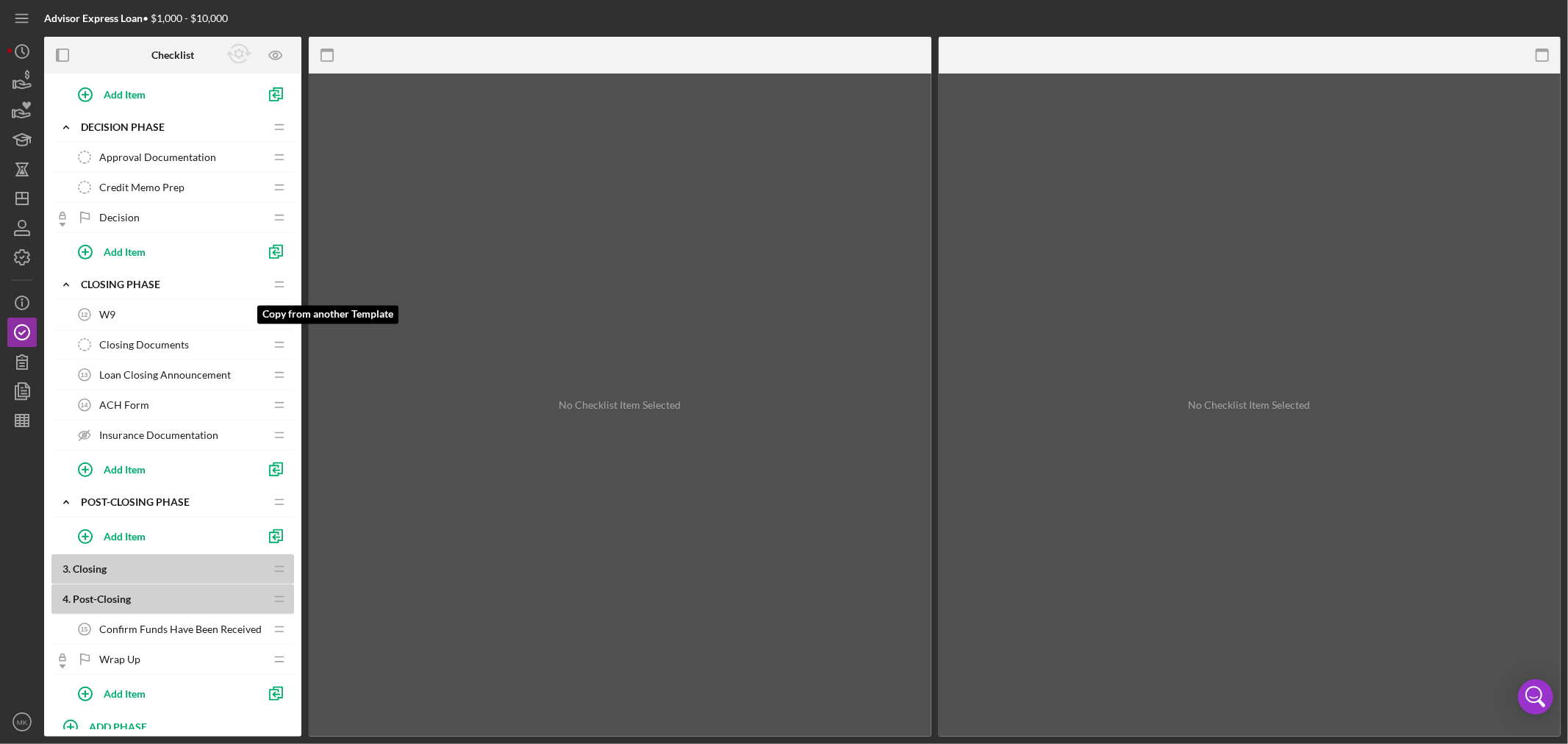
scroll to position [653, 0]
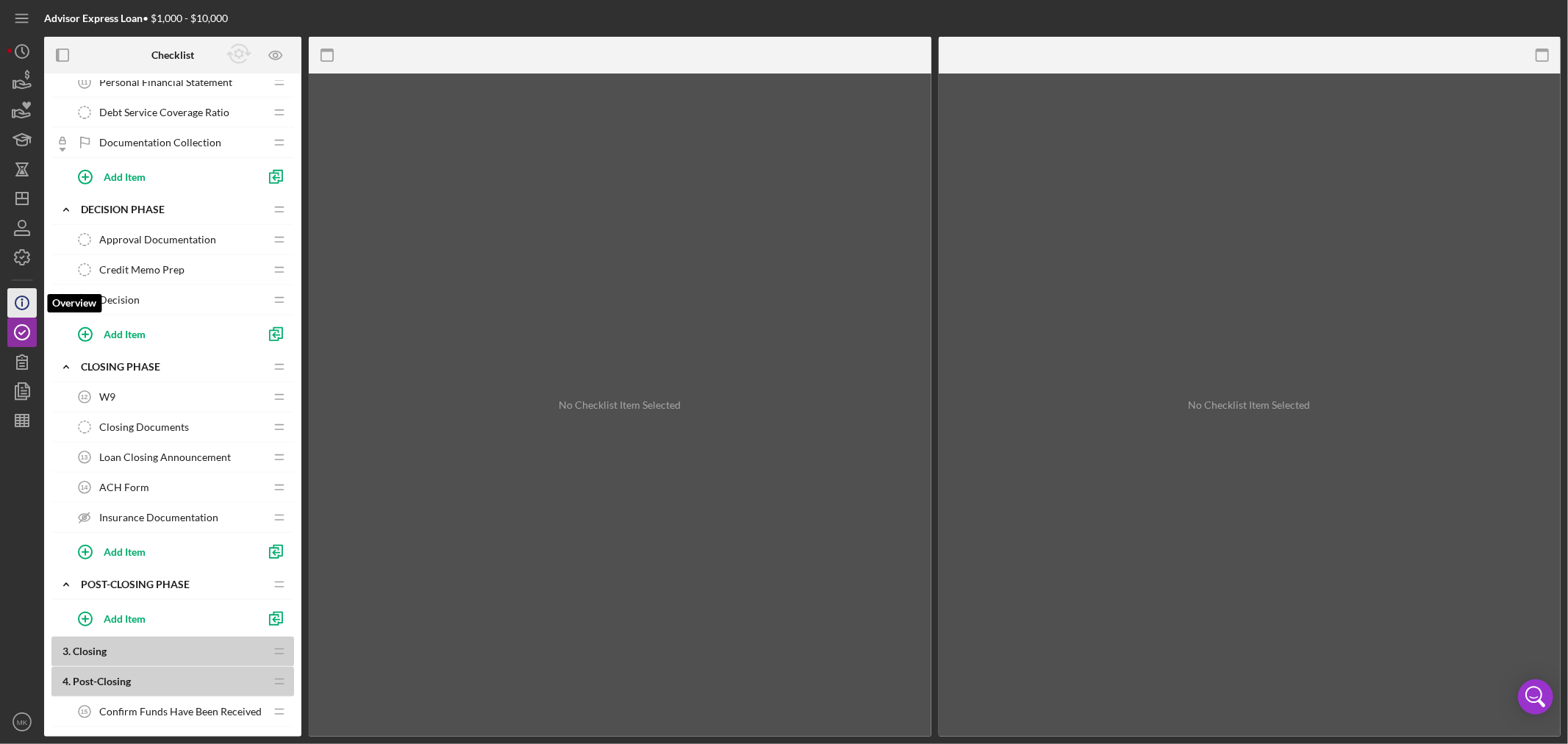
click at [27, 306] on icon "Icon/Info" at bounding box center [22, 303] width 37 height 37
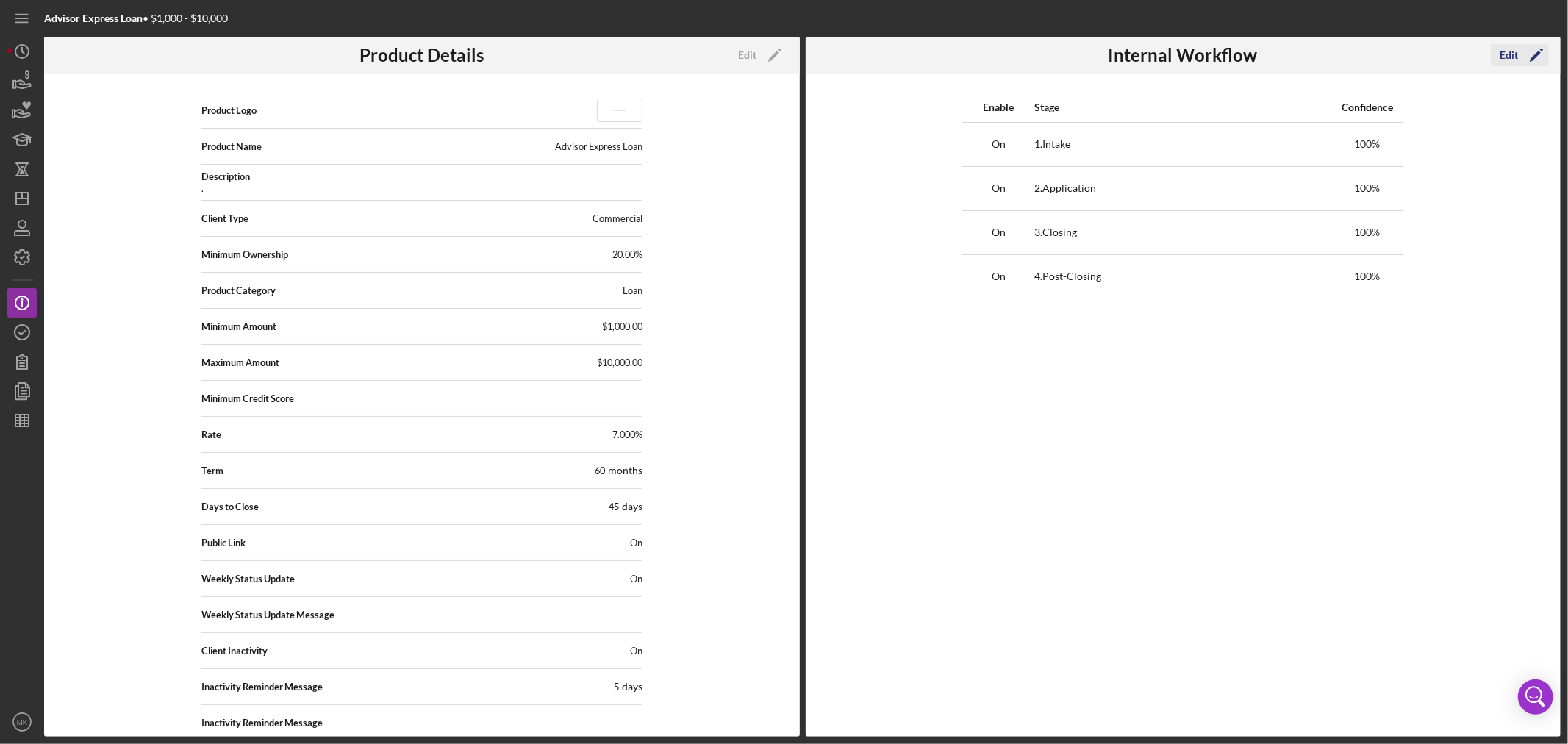
click at [1526, 54] on icon "Icon/Edit" at bounding box center [1537, 55] width 37 height 37
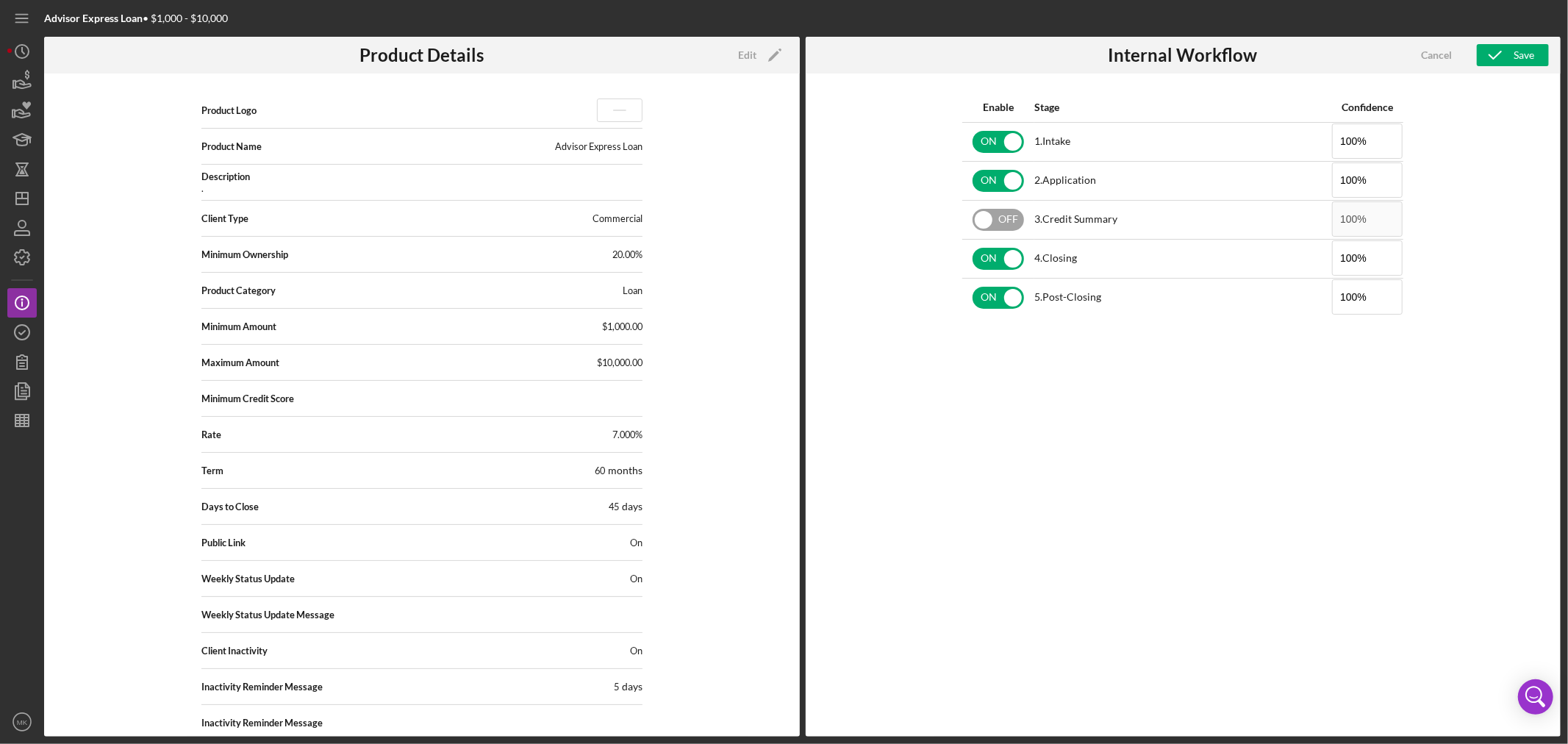
click at [984, 215] on input "checkbox" at bounding box center [998, 220] width 52 height 22
checkbox input "true"
click at [1522, 56] on div "Save" at bounding box center [1524, 55] width 20 height 22
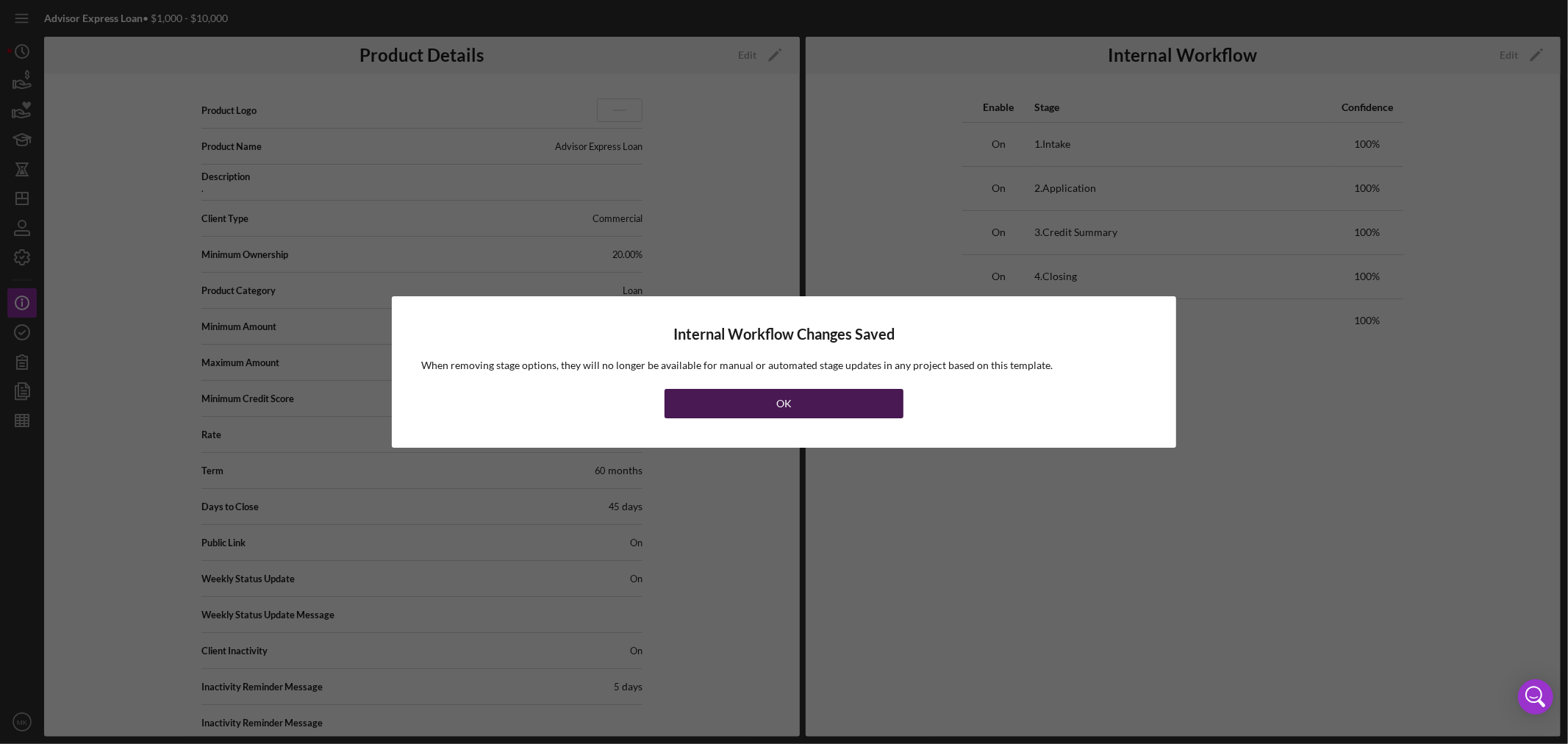
click at [778, 401] on div "OK" at bounding box center [784, 404] width 16 height 29
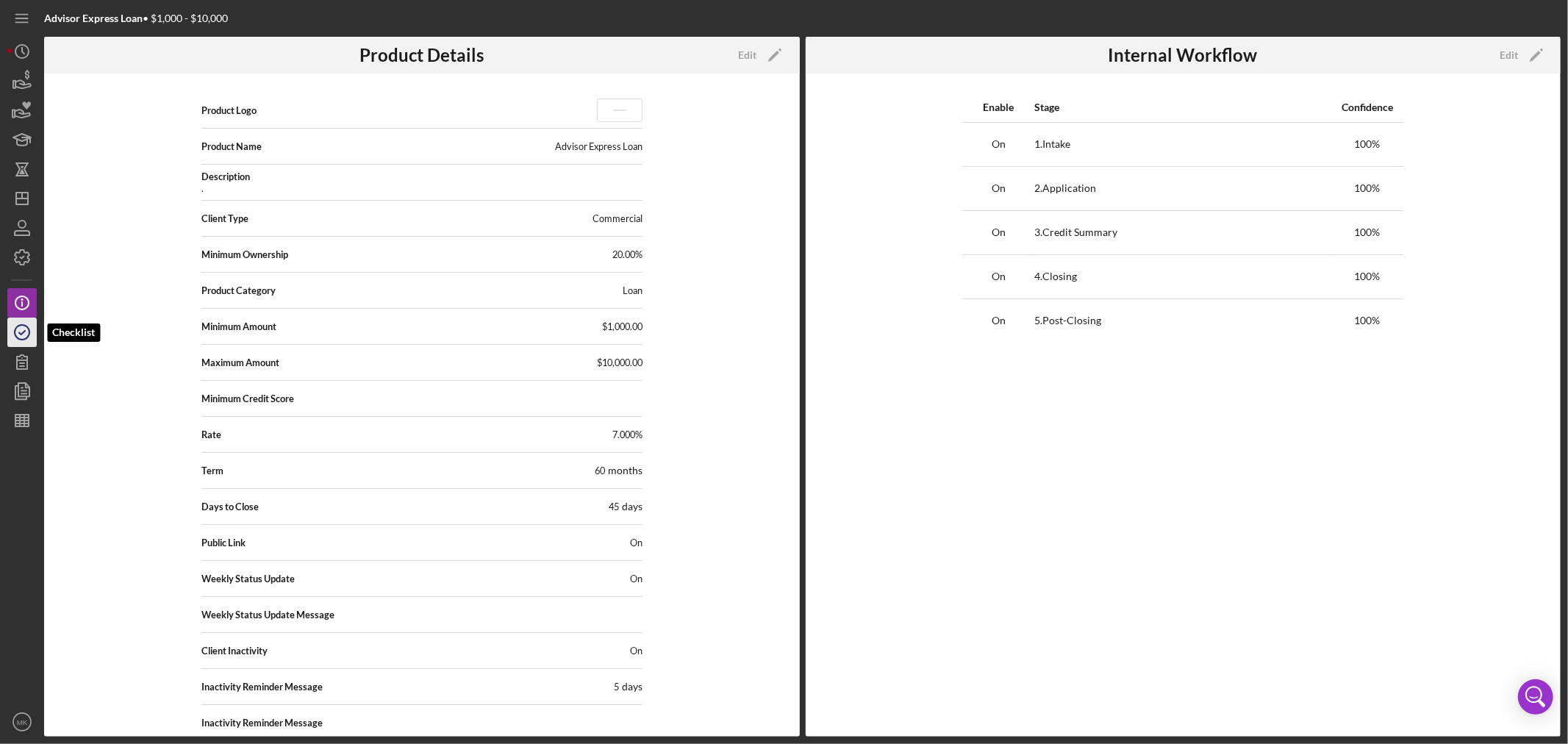
click at [24, 334] on icon "button" at bounding box center [22, 332] width 37 height 37
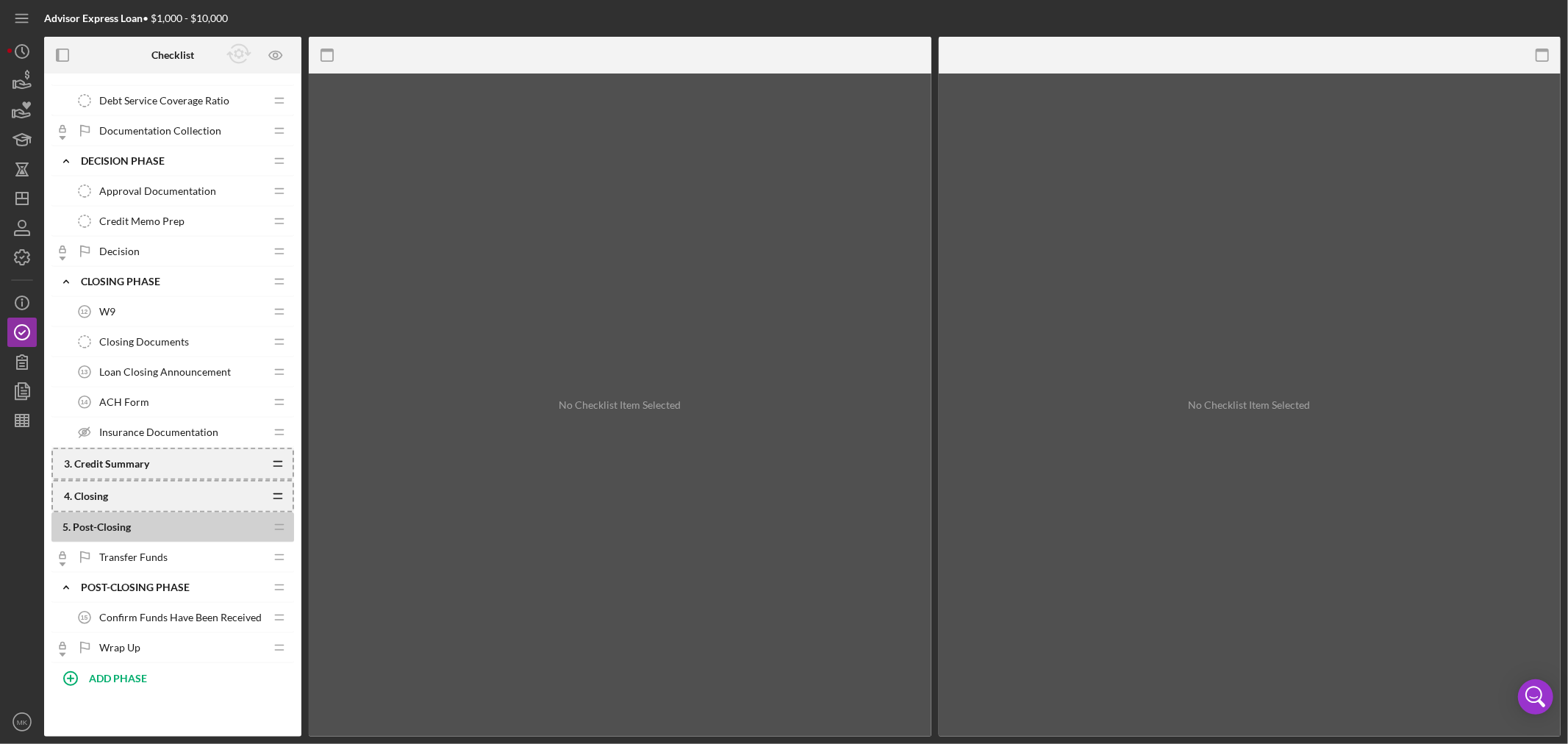
scroll to position [684, 0]
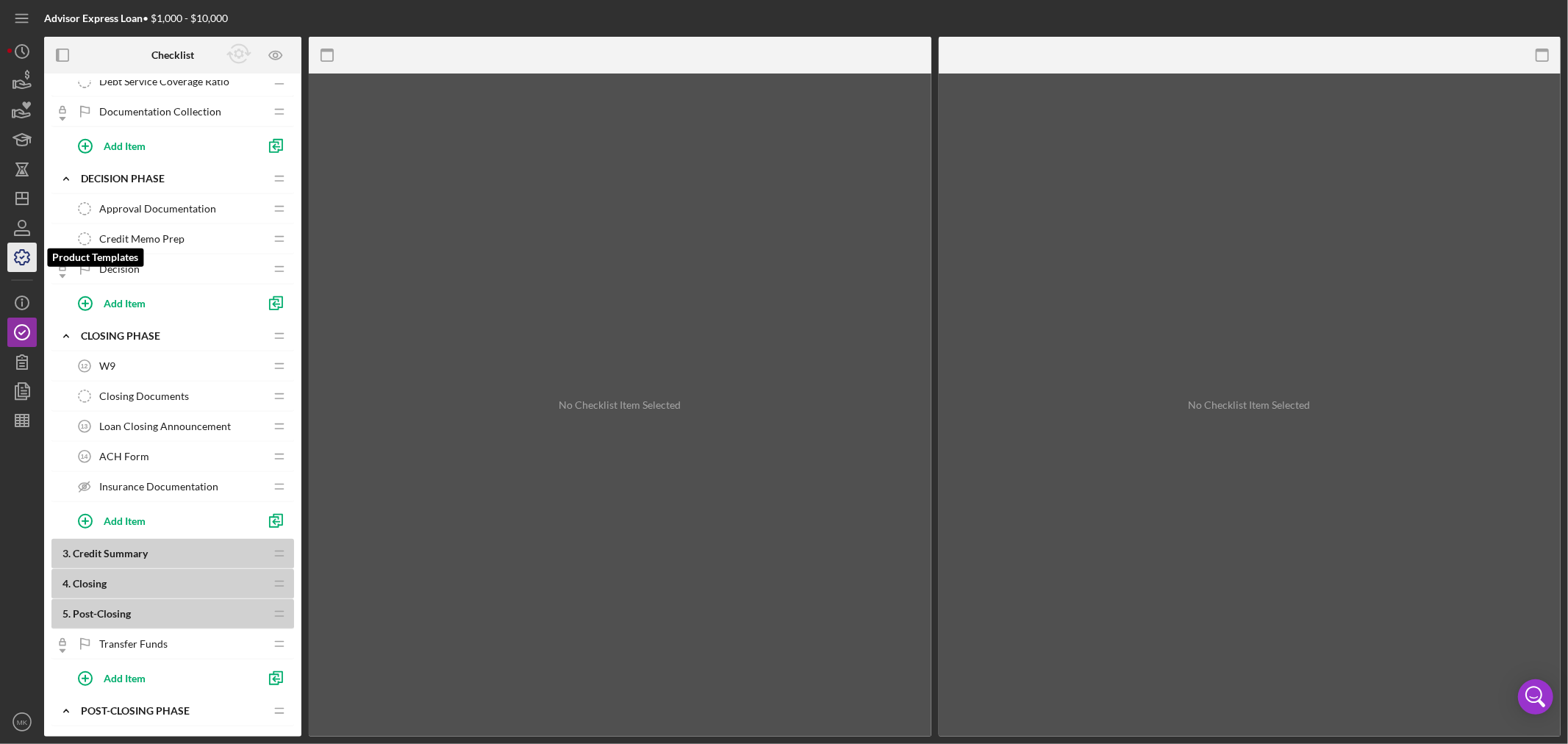
click at [20, 255] on icon "button" at bounding box center [22, 258] width 37 height 37
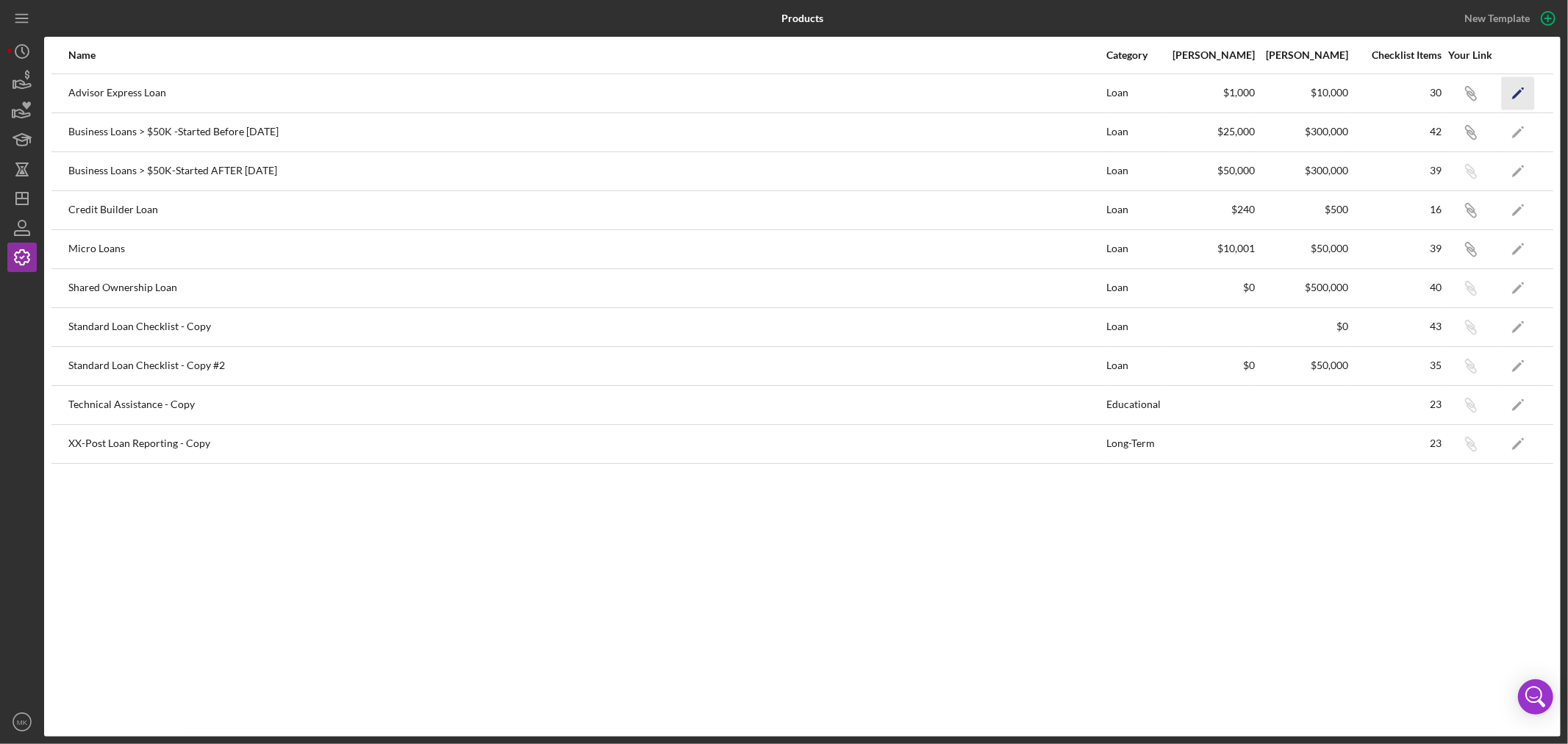
click at [1515, 90] on icon "Icon/Edit" at bounding box center [1518, 93] width 33 height 33
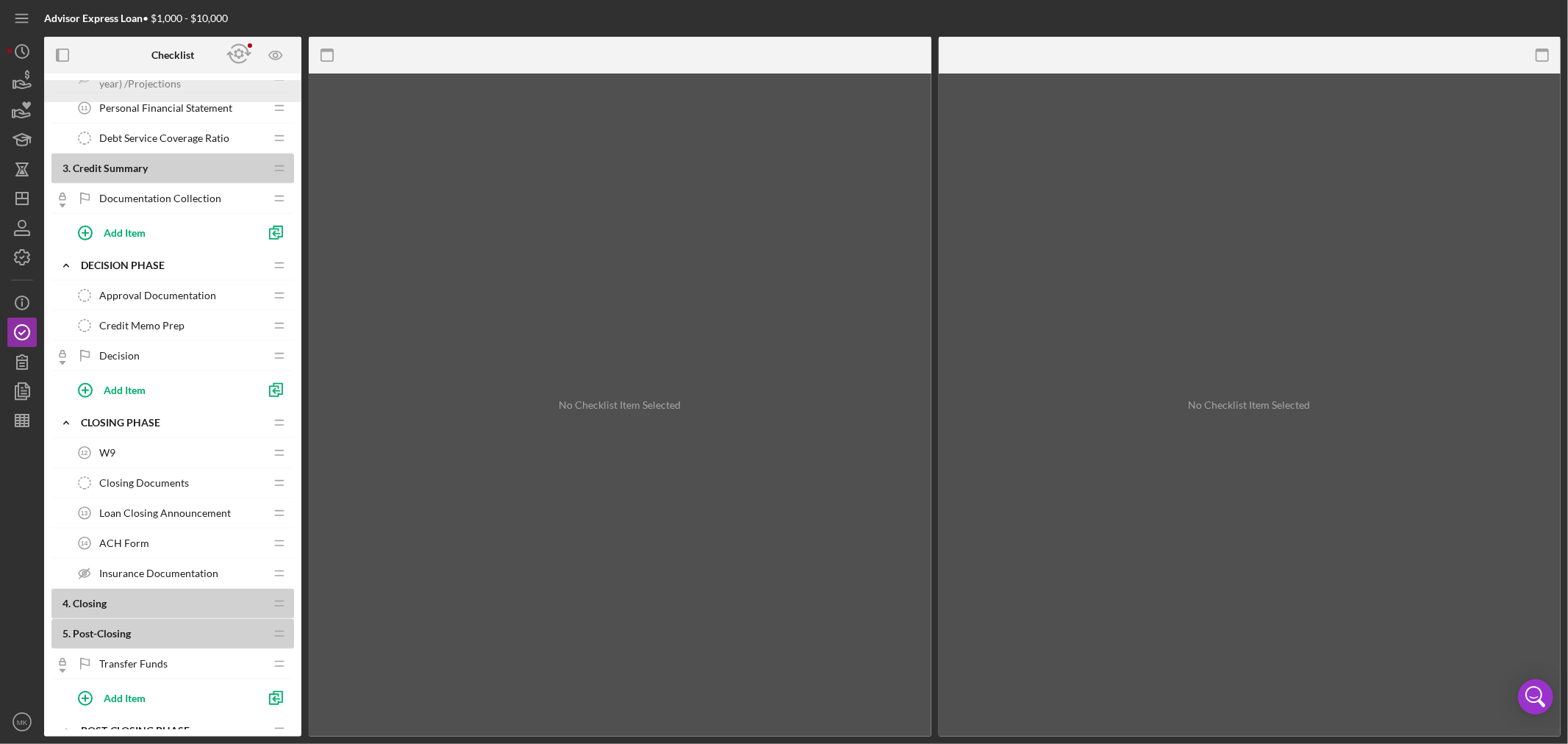
scroll to position [729, 0]
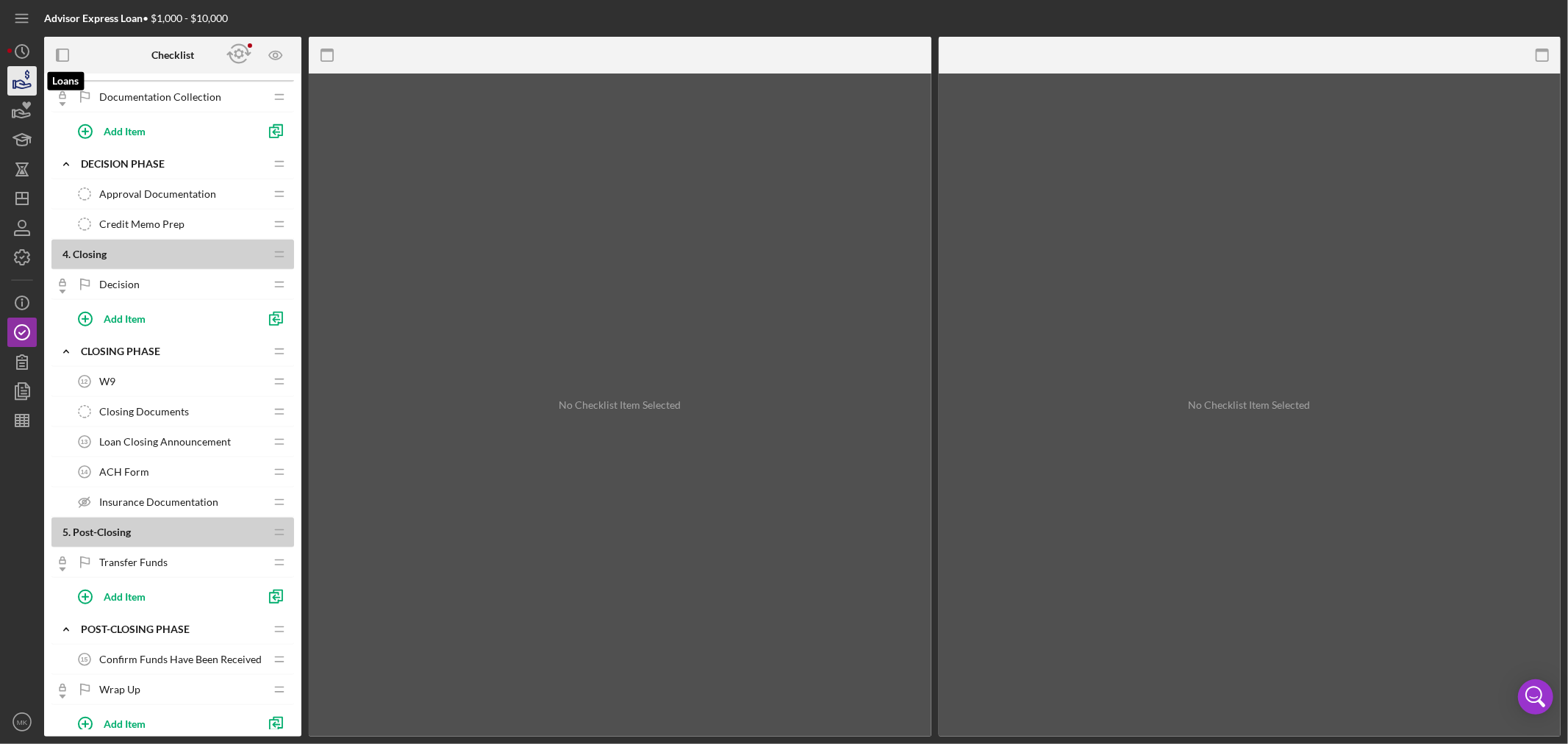
click at [19, 84] on icon "button" at bounding box center [23, 84] width 16 height 8
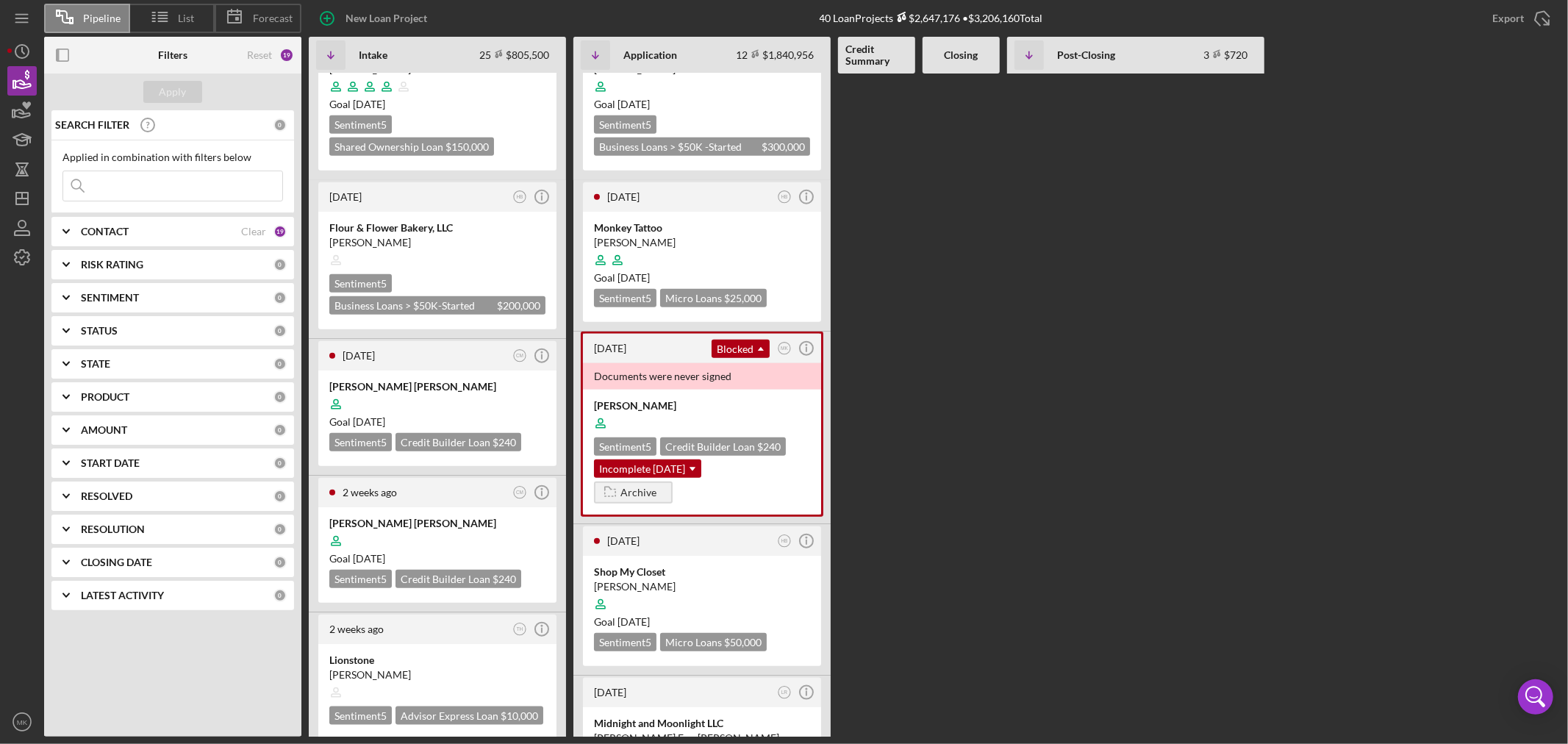
scroll to position [1144, 0]
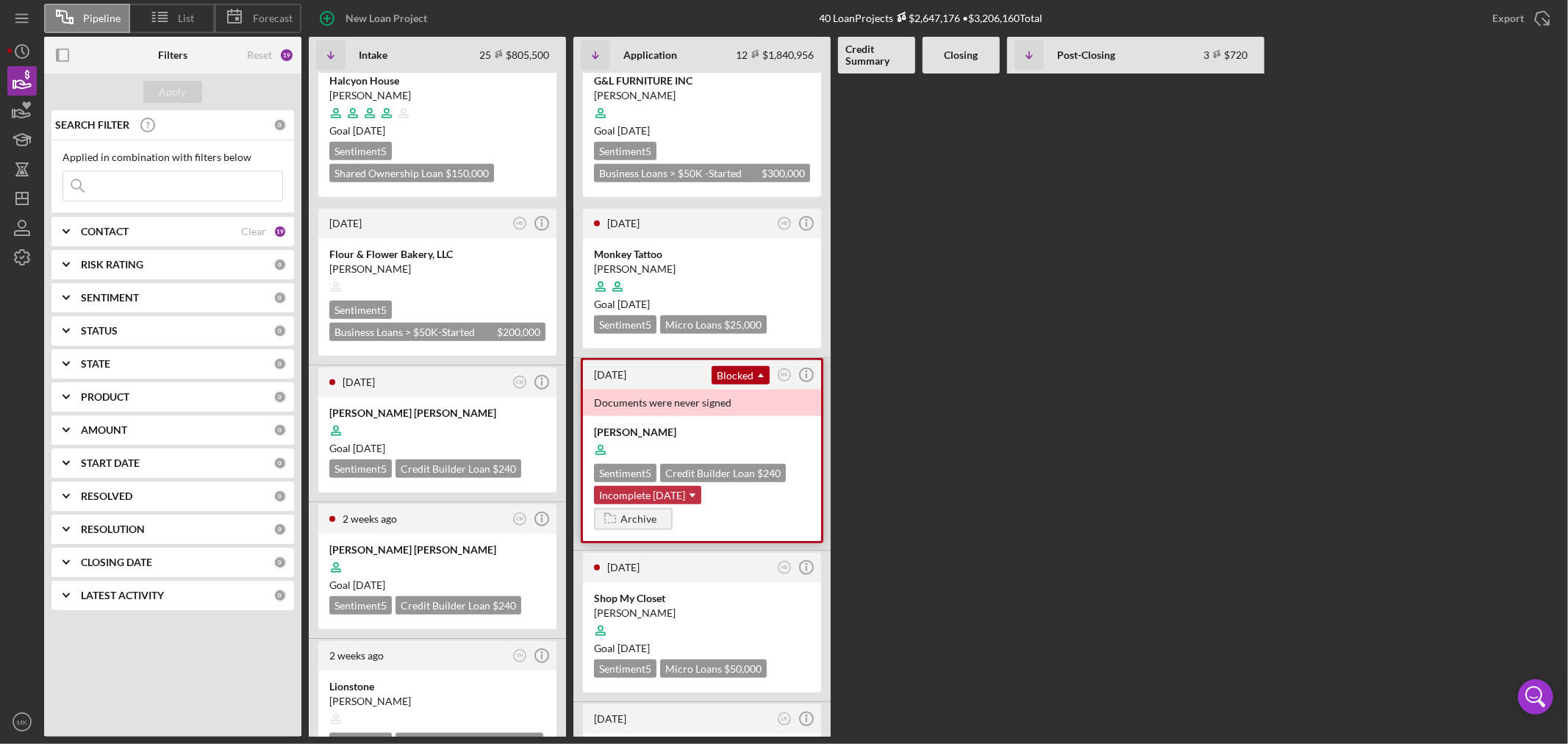
click at [694, 494] on use at bounding box center [692, 496] width 6 height 4
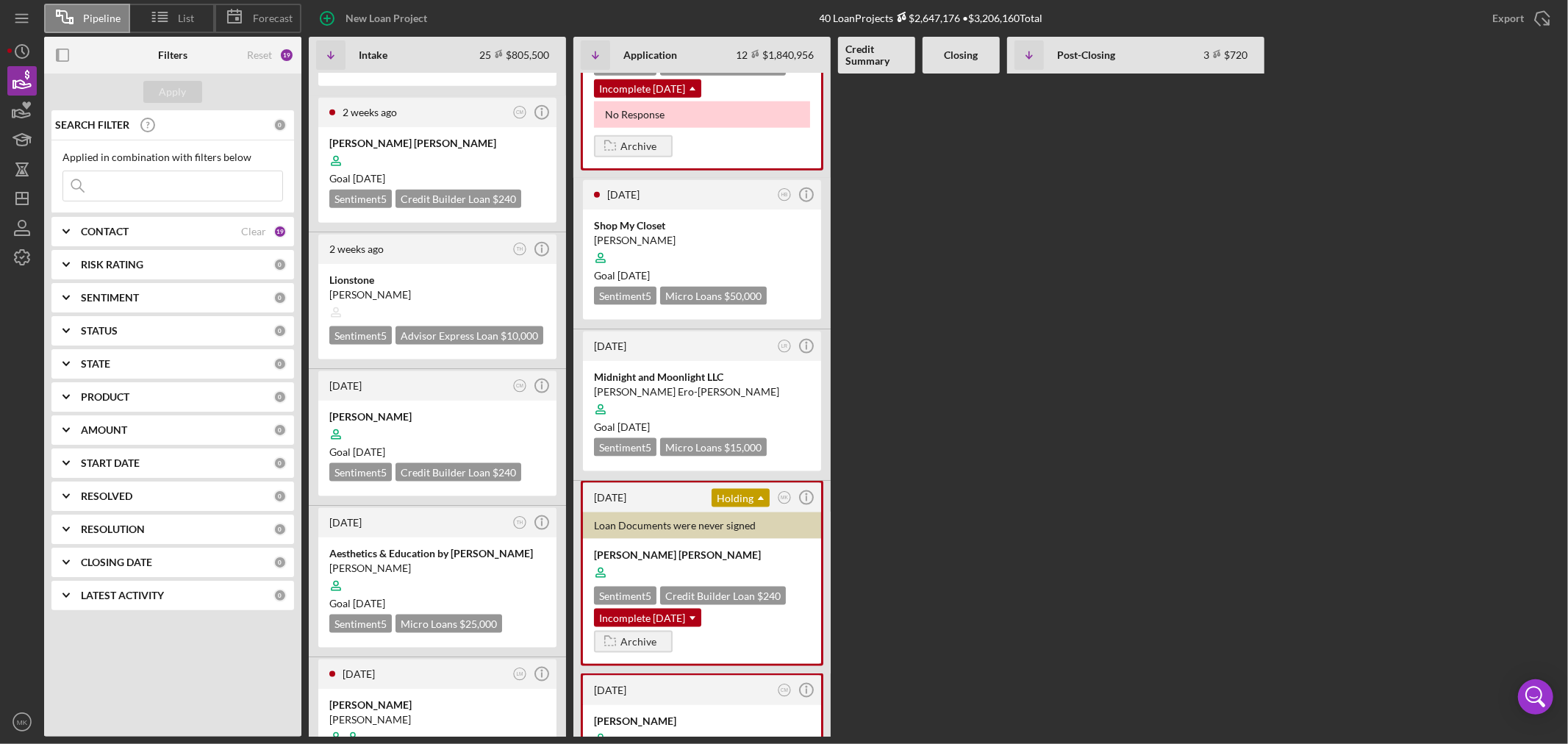
scroll to position [1552, 0]
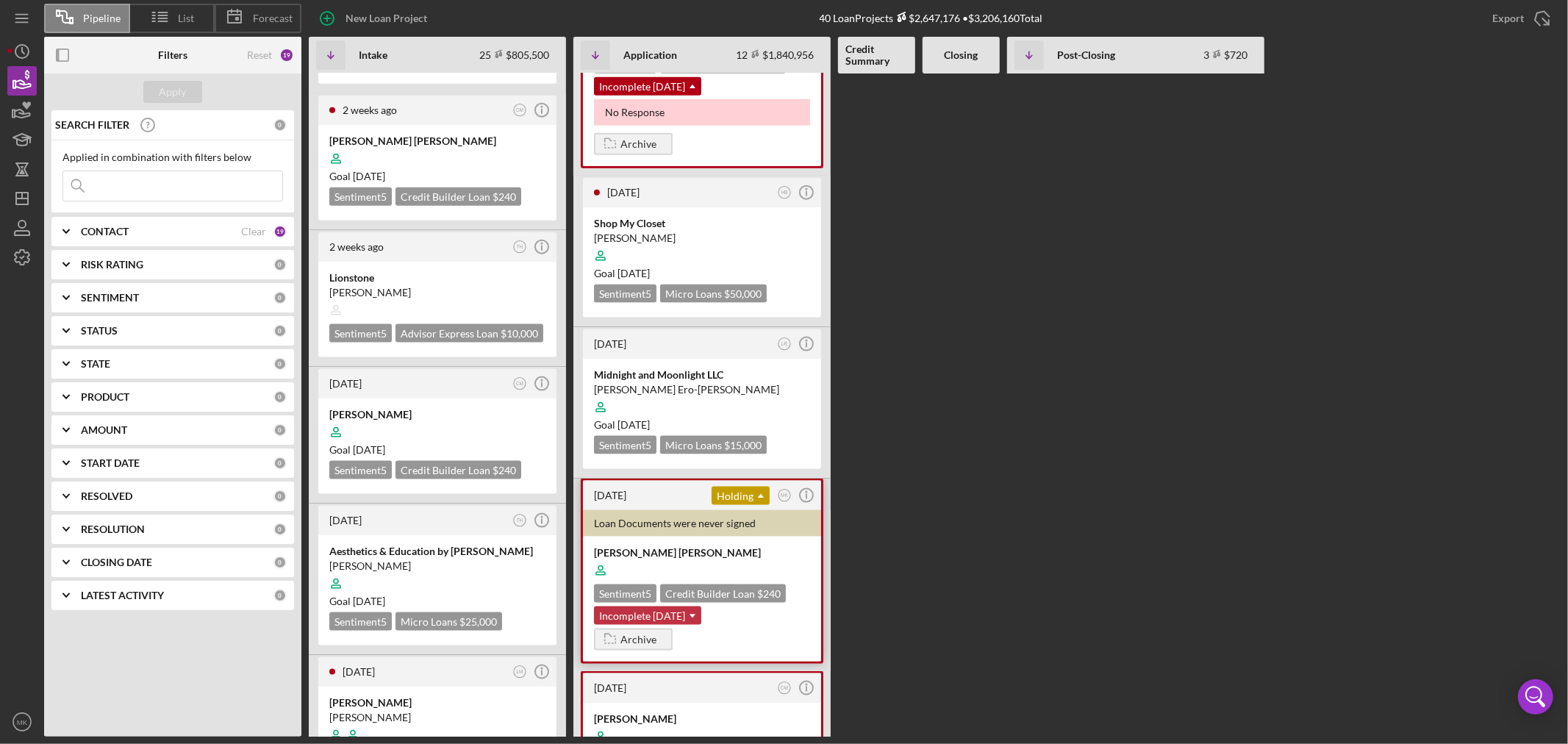
click at [696, 615] on use at bounding box center [692, 617] width 6 height 4
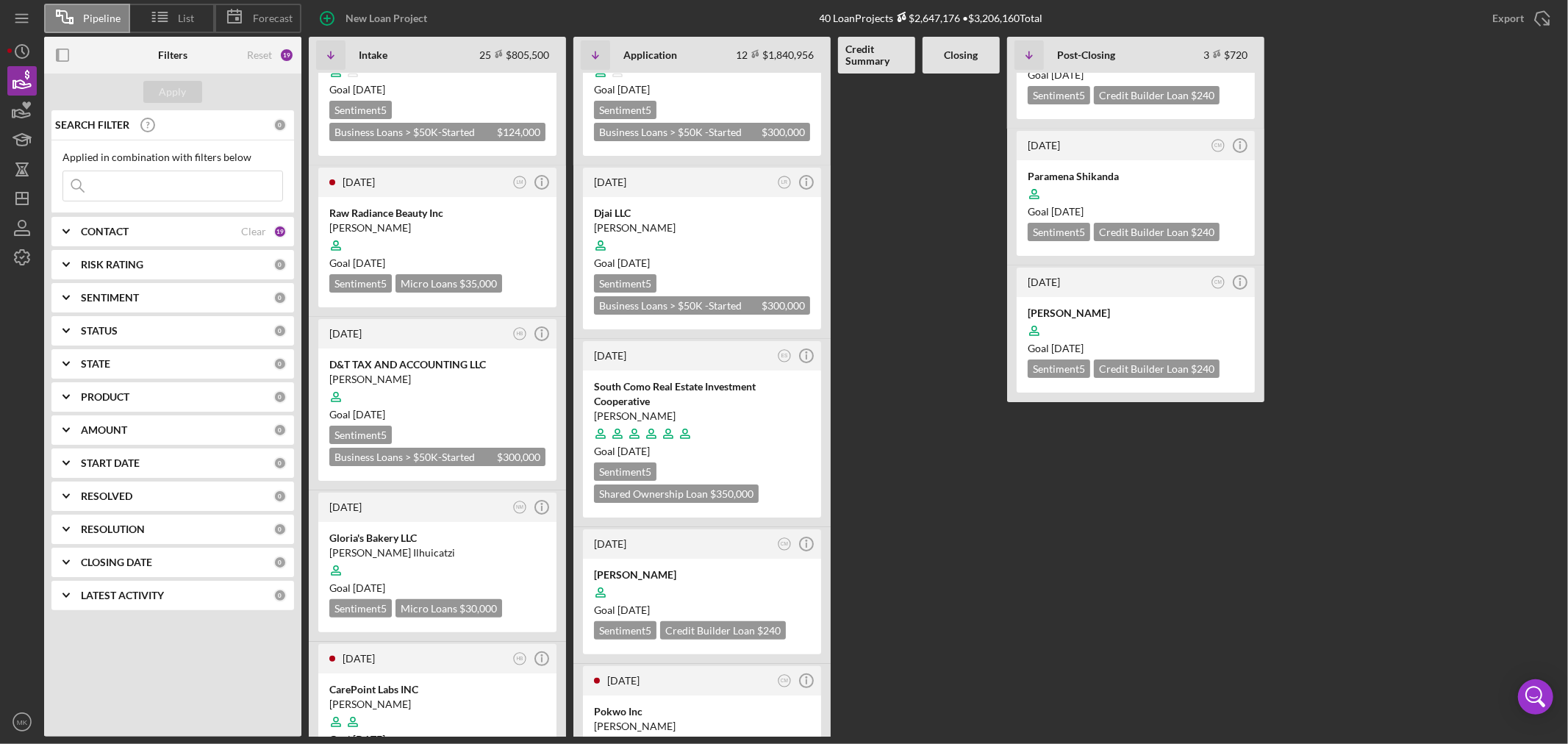
scroll to position [0, 0]
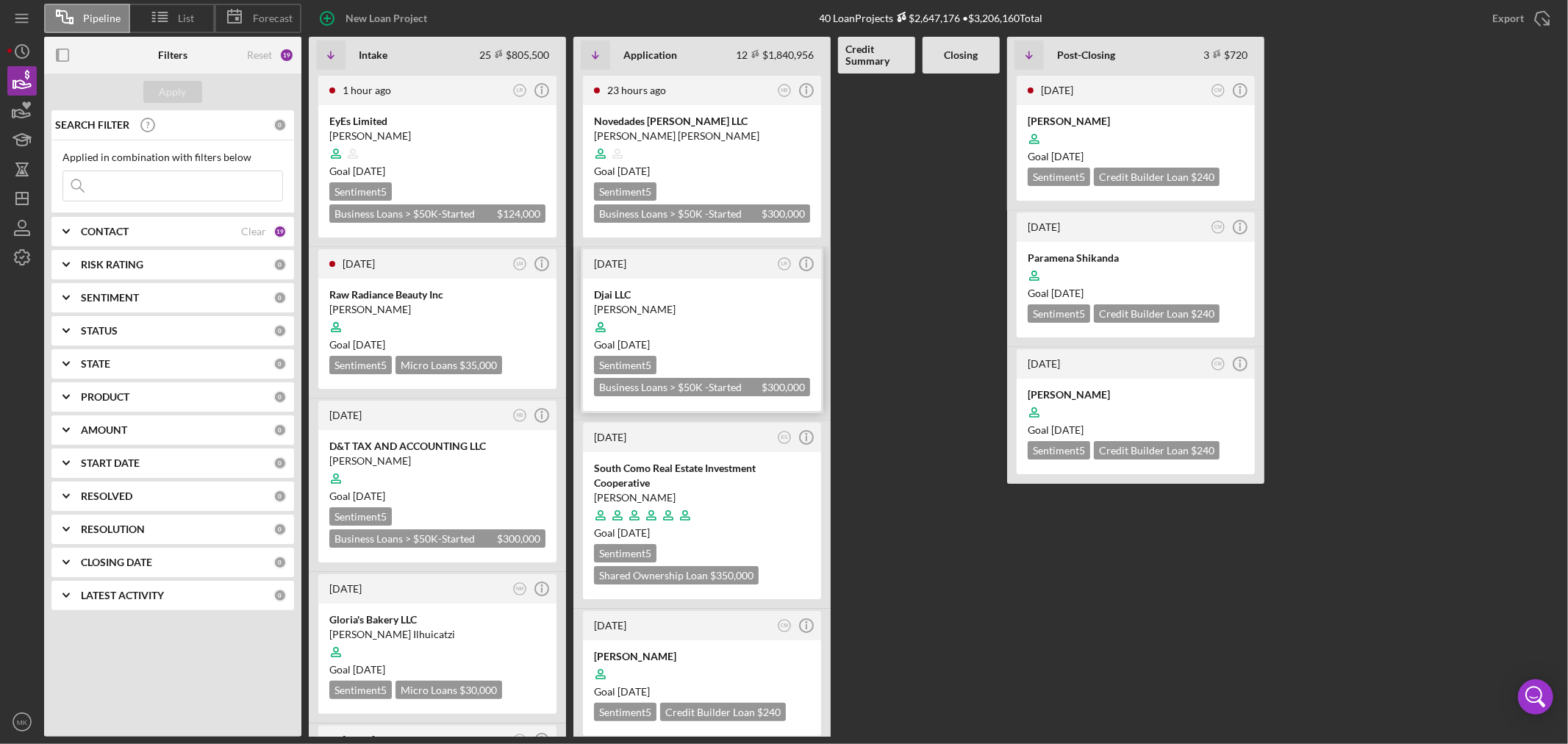
click at [616, 290] on div "Djai LLC" at bounding box center [701, 295] width 216 height 15
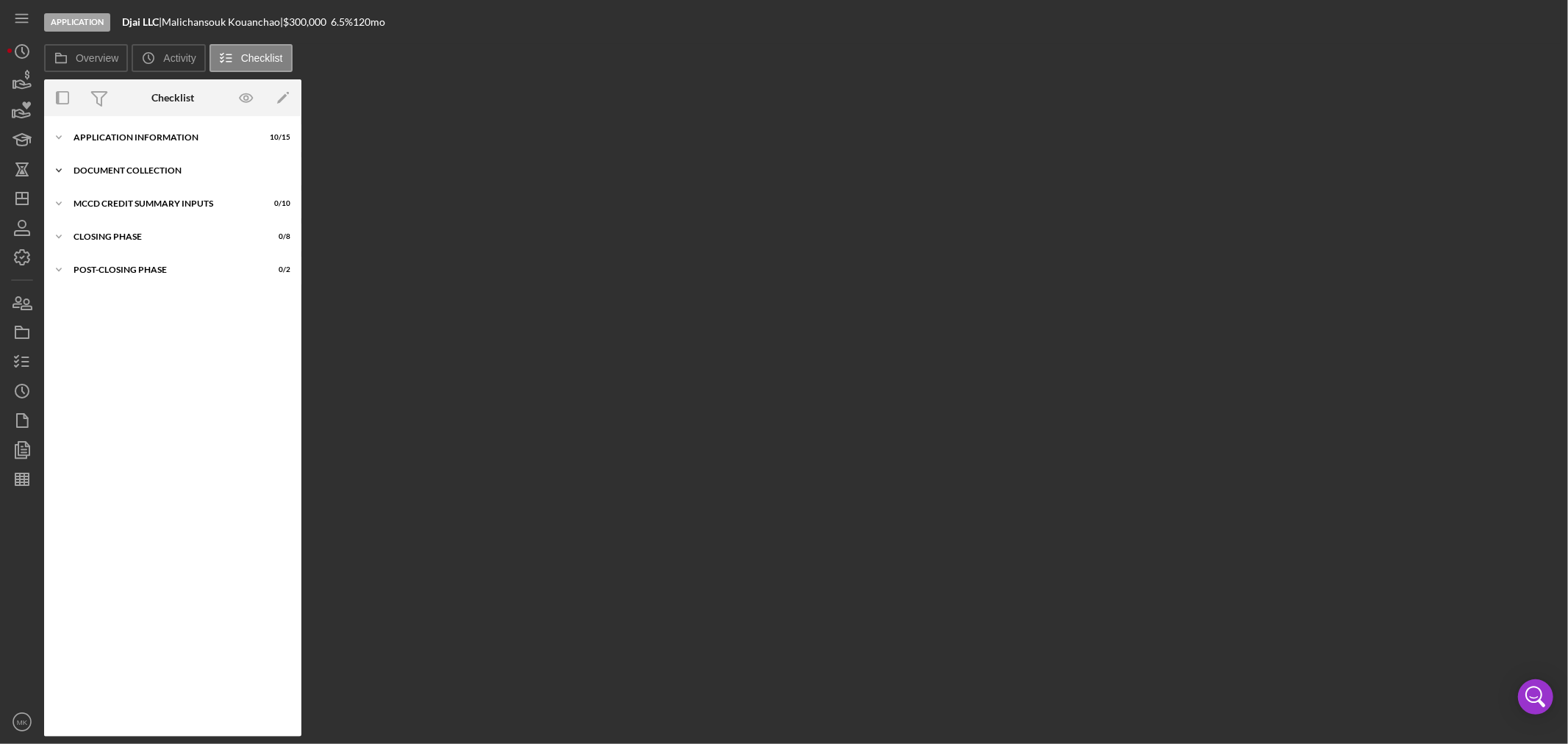
click at [57, 167] on icon "Icon/Expander" at bounding box center [59, 170] width 29 height 29
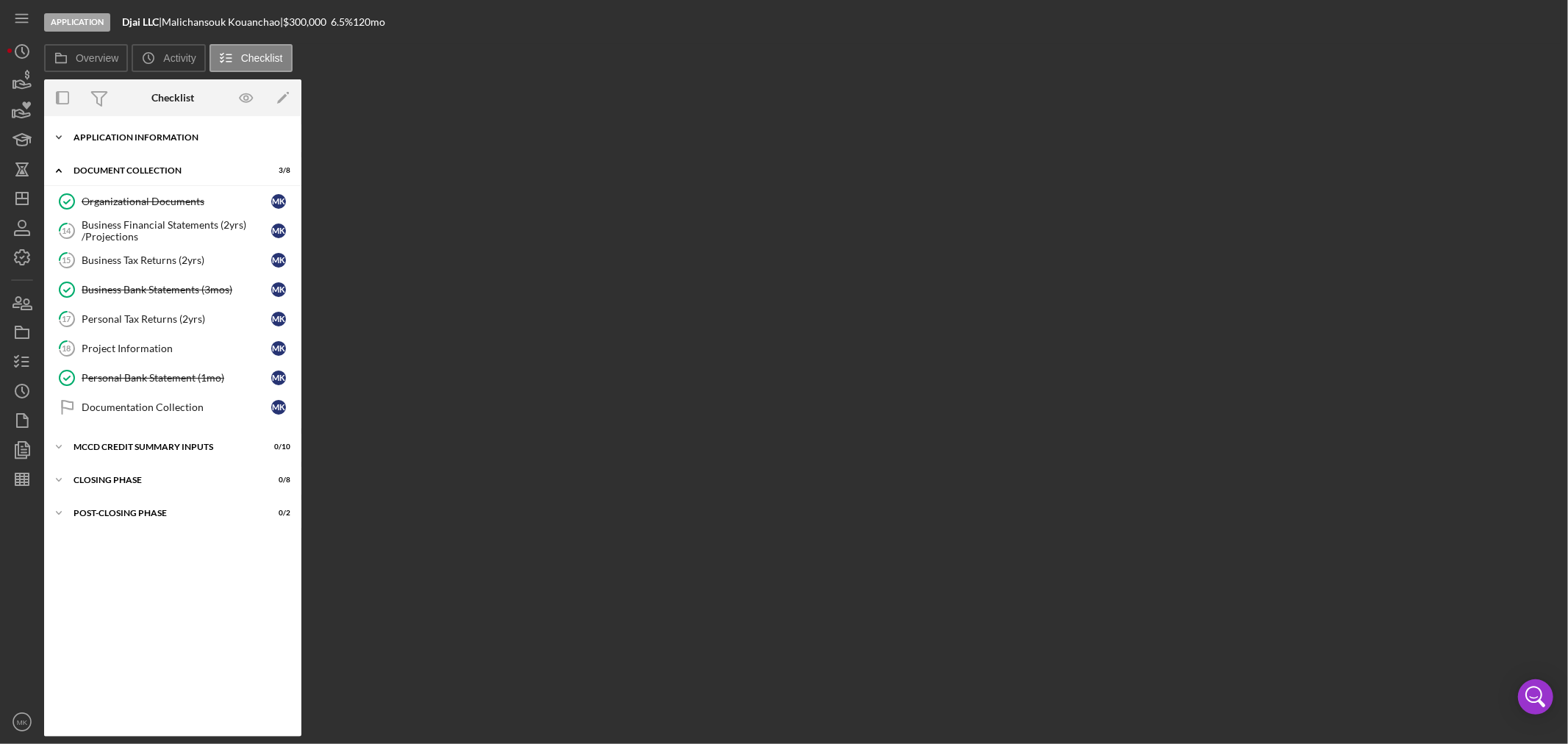
click at [62, 134] on icon "Icon/Expander" at bounding box center [59, 137] width 29 height 29
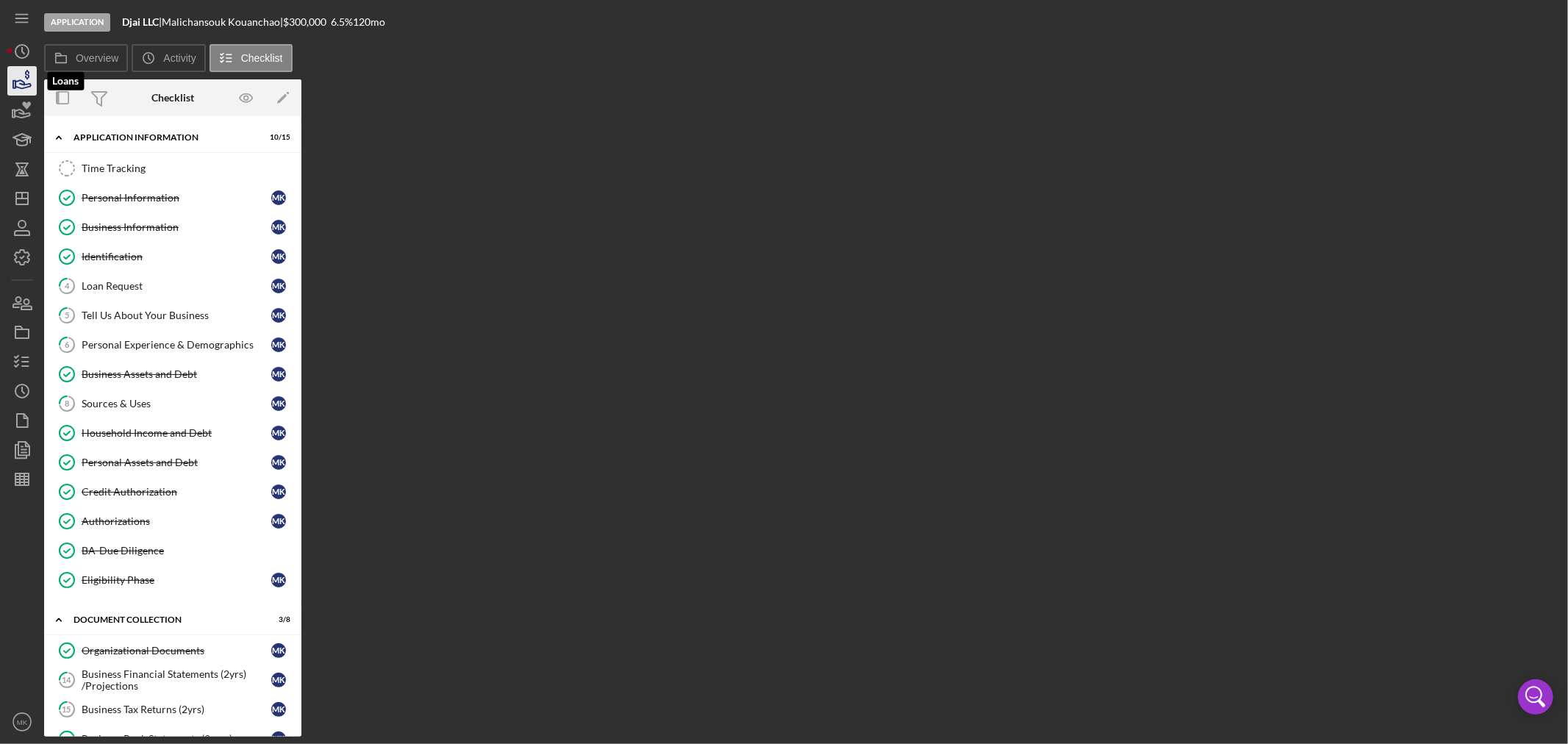
click at [18, 82] on icon "button" at bounding box center [22, 81] width 37 height 37
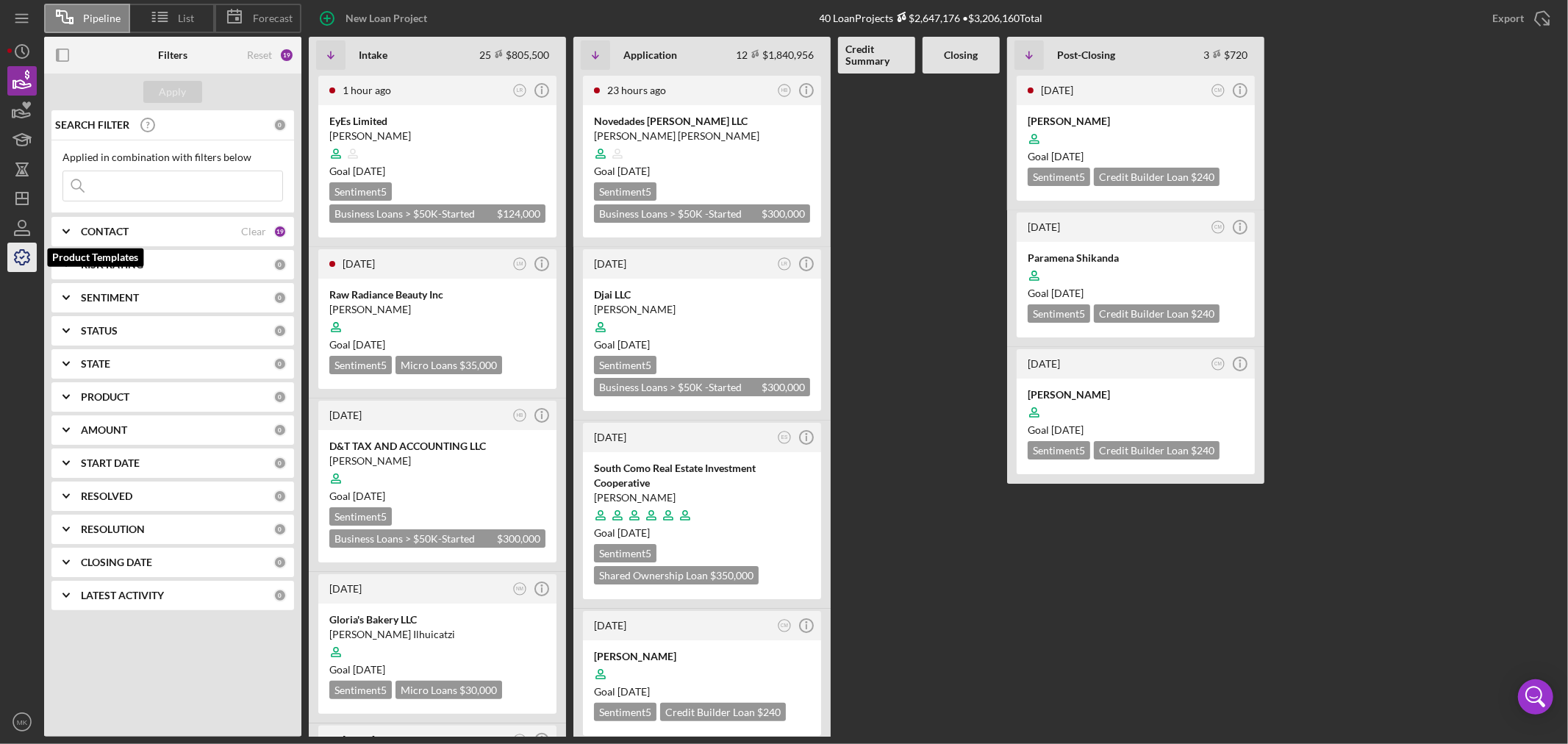
click at [24, 260] on icon "button" at bounding box center [22, 258] width 37 height 37
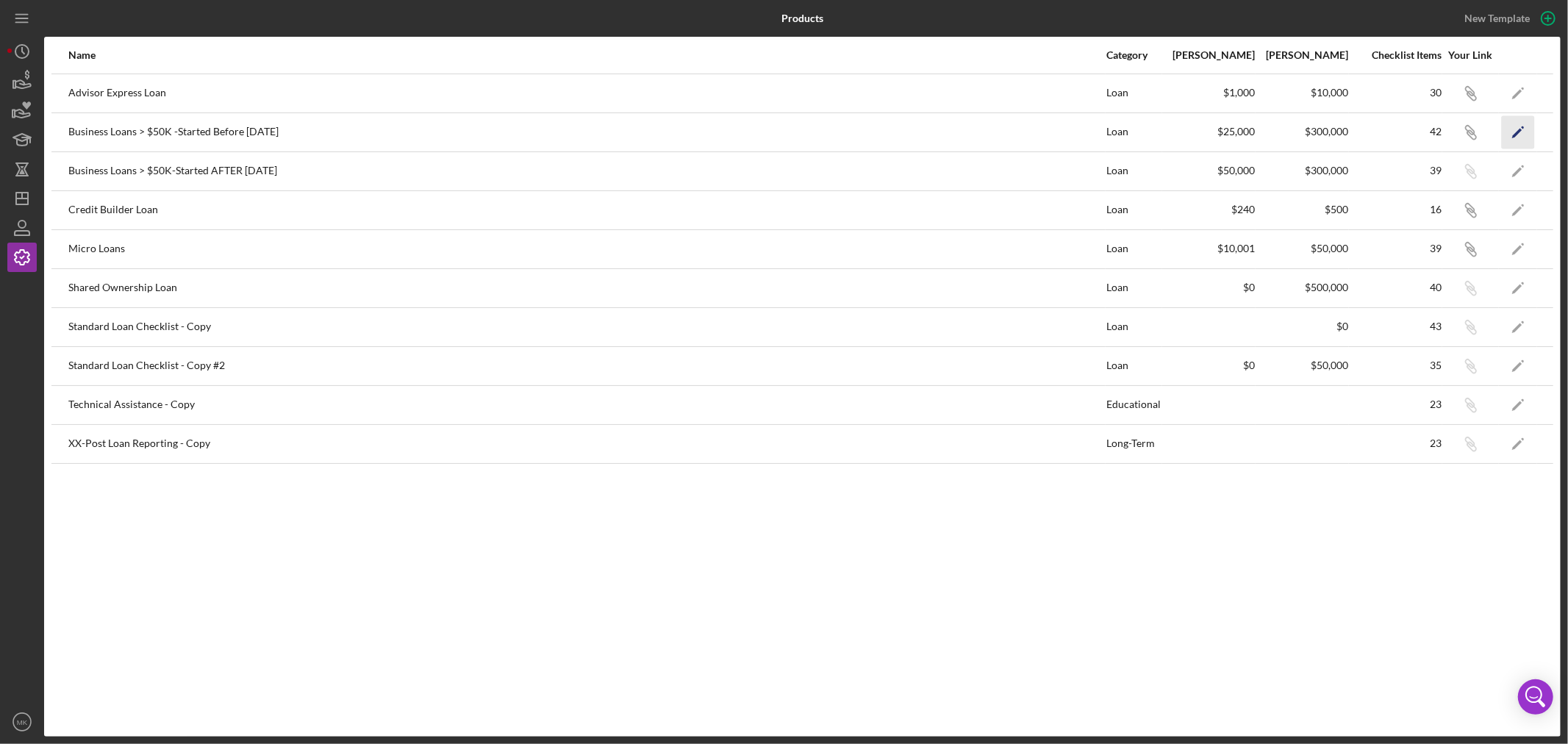
click at [1516, 128] on icon "Icon/Edit" at bounding box center [1518, 132] width 33 height 33
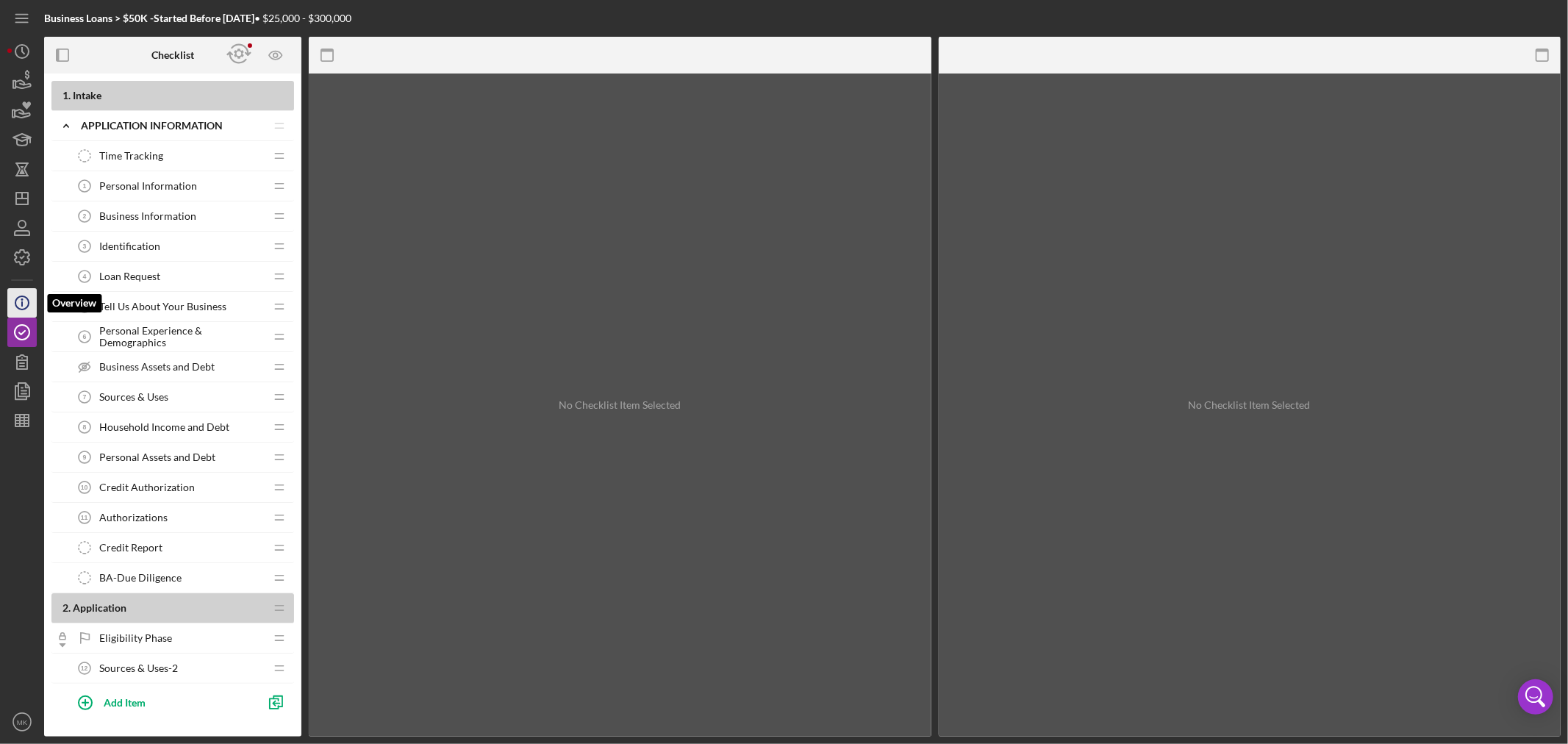
click at [22, 306] on line "button" at bounding box center [22, 305] width 0 height 6
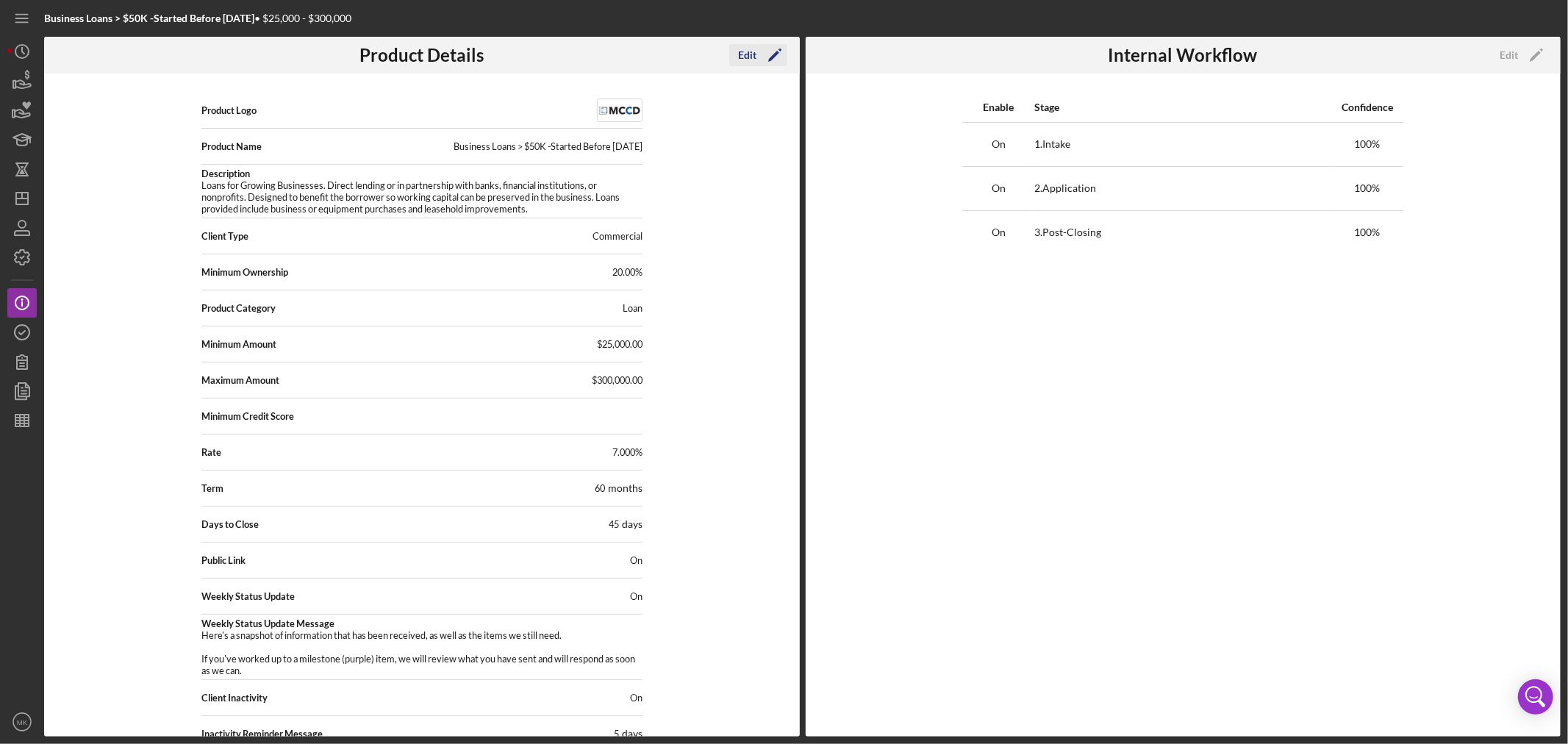
click at [747, 52] on div "Edit" at bounding box center [747, 55] width 18 height 22
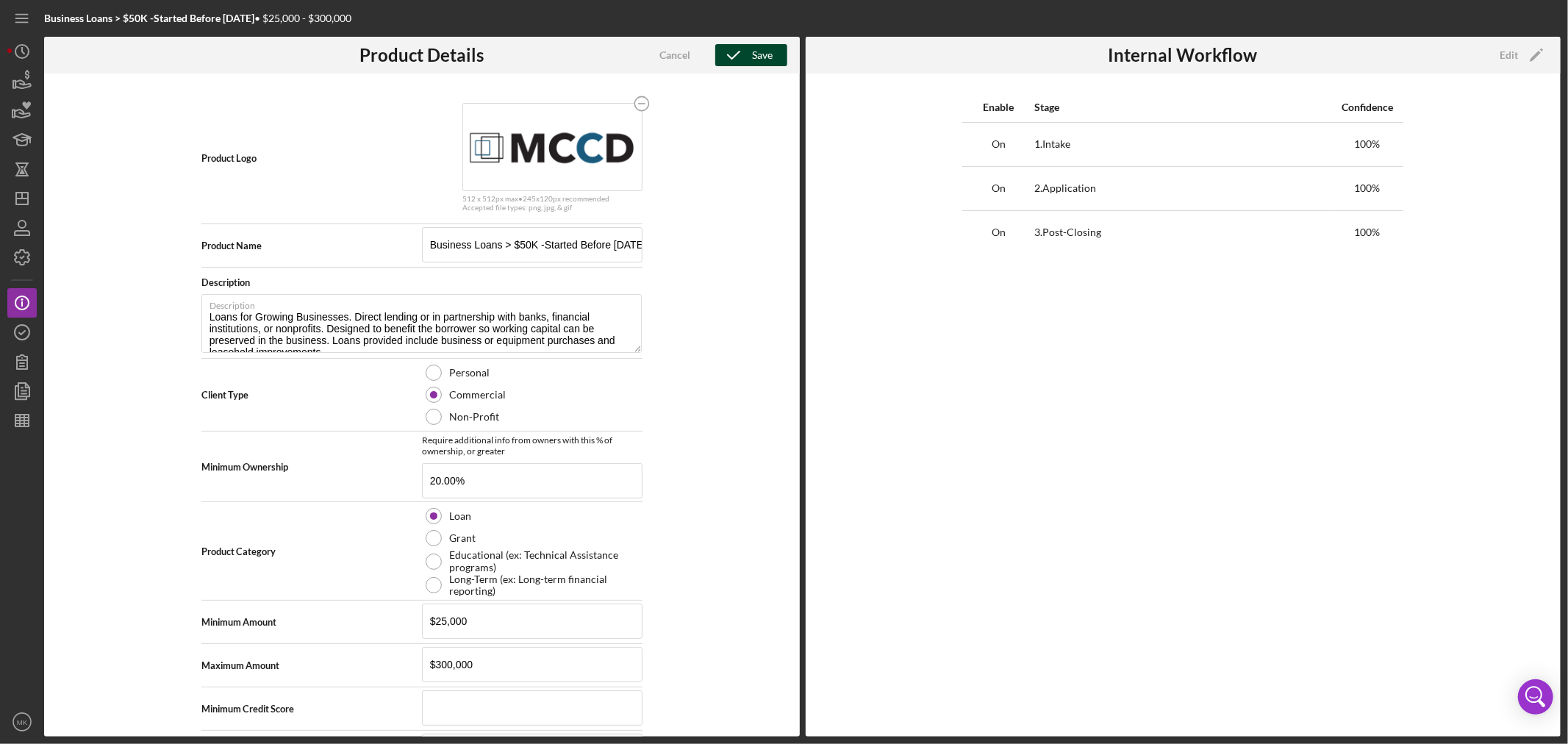
click at [758, 54] on div "Save" at bounding box center [762, 55] width 20 height 22
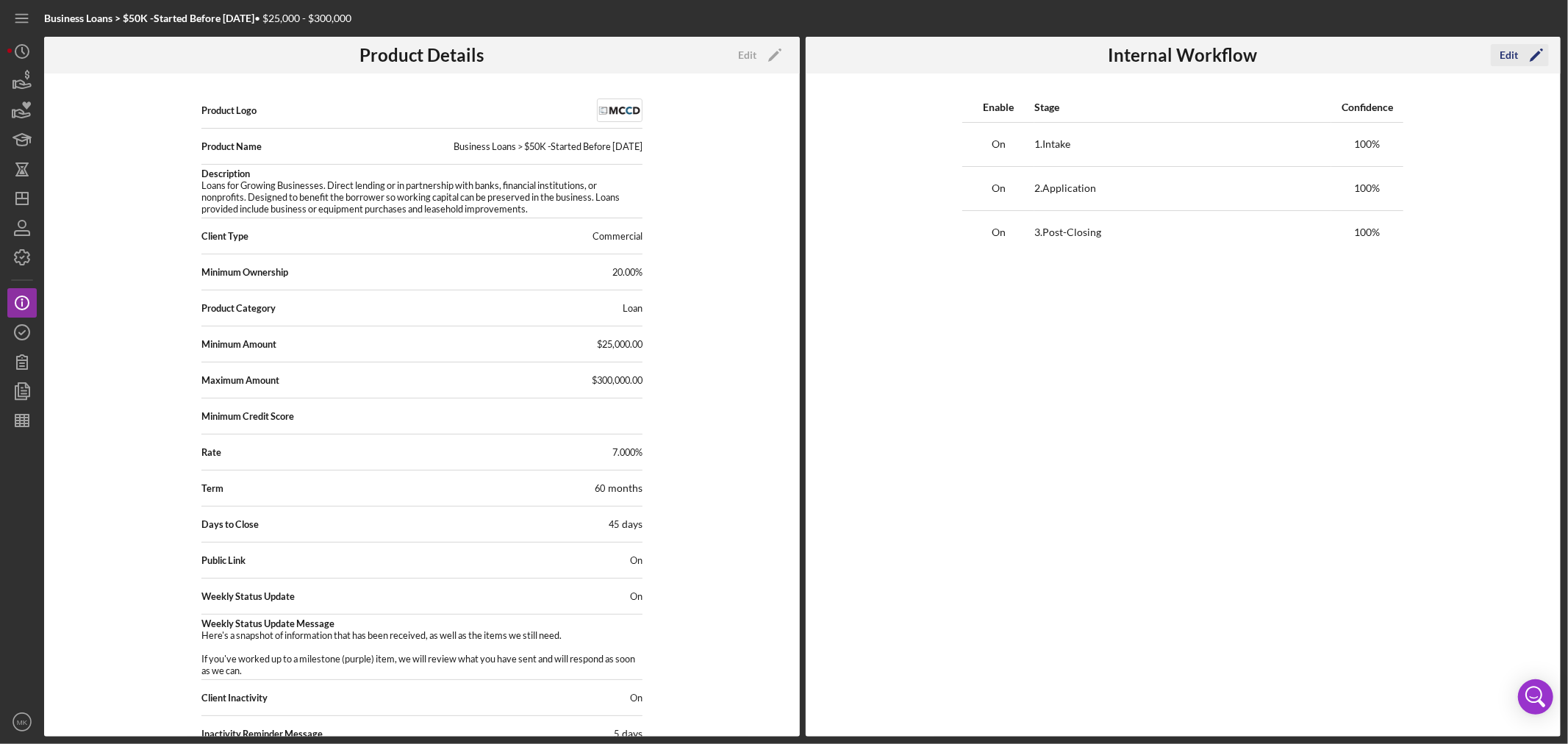
click at [1515, 53] on div "Edit" at bounding box center [1509, 55] width 18 height 22
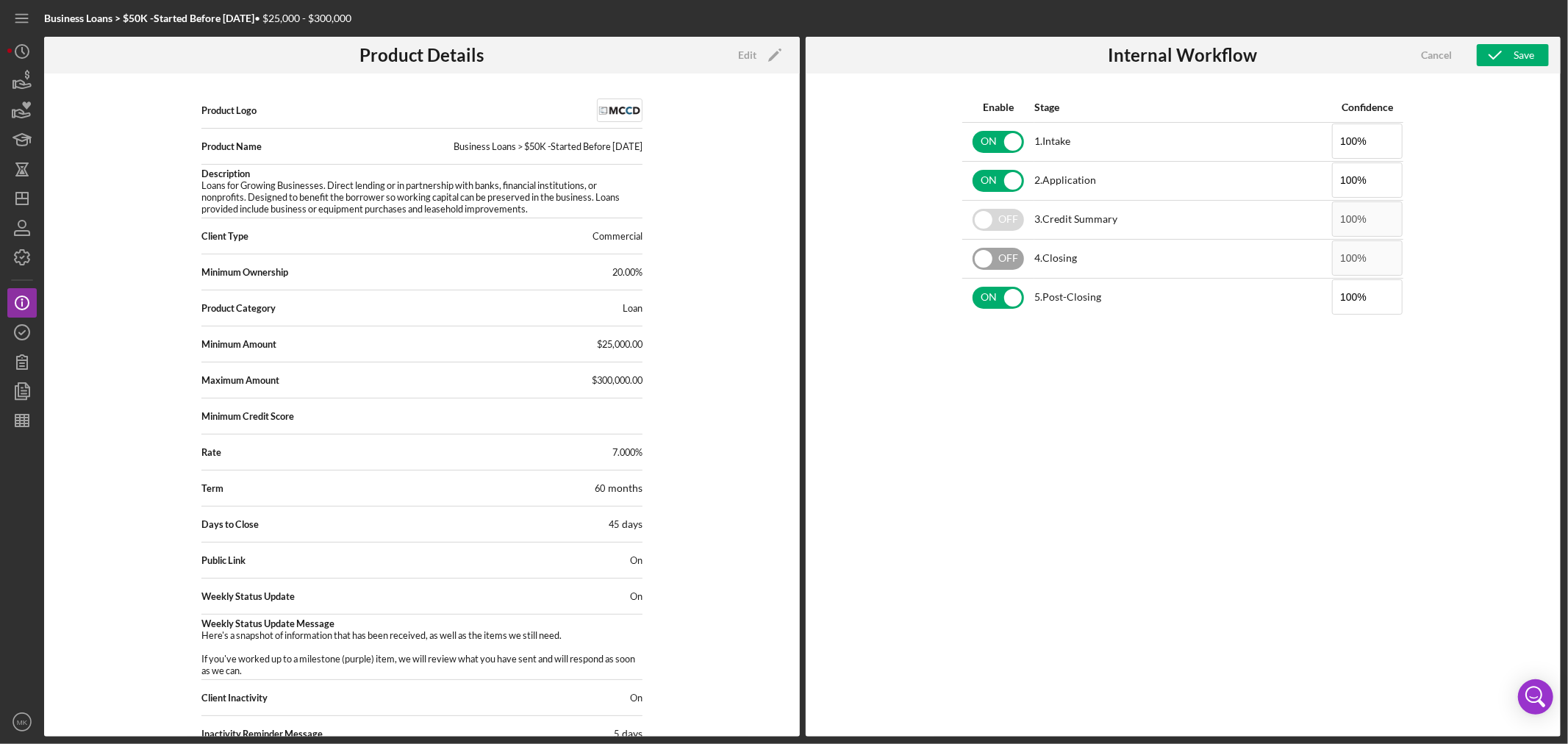
click at [986, 258] on input "checkbox" at bounding box center [998, 259] width 52 height 22
checkbox input "true"
click at [985, 221] on input "checkbox" at bounding box center [998, 220] width 52 height 22
checkbox input "true"
click at [1522, 50] on div "Save" at bounding box center [1524, 55] width 20 height 22
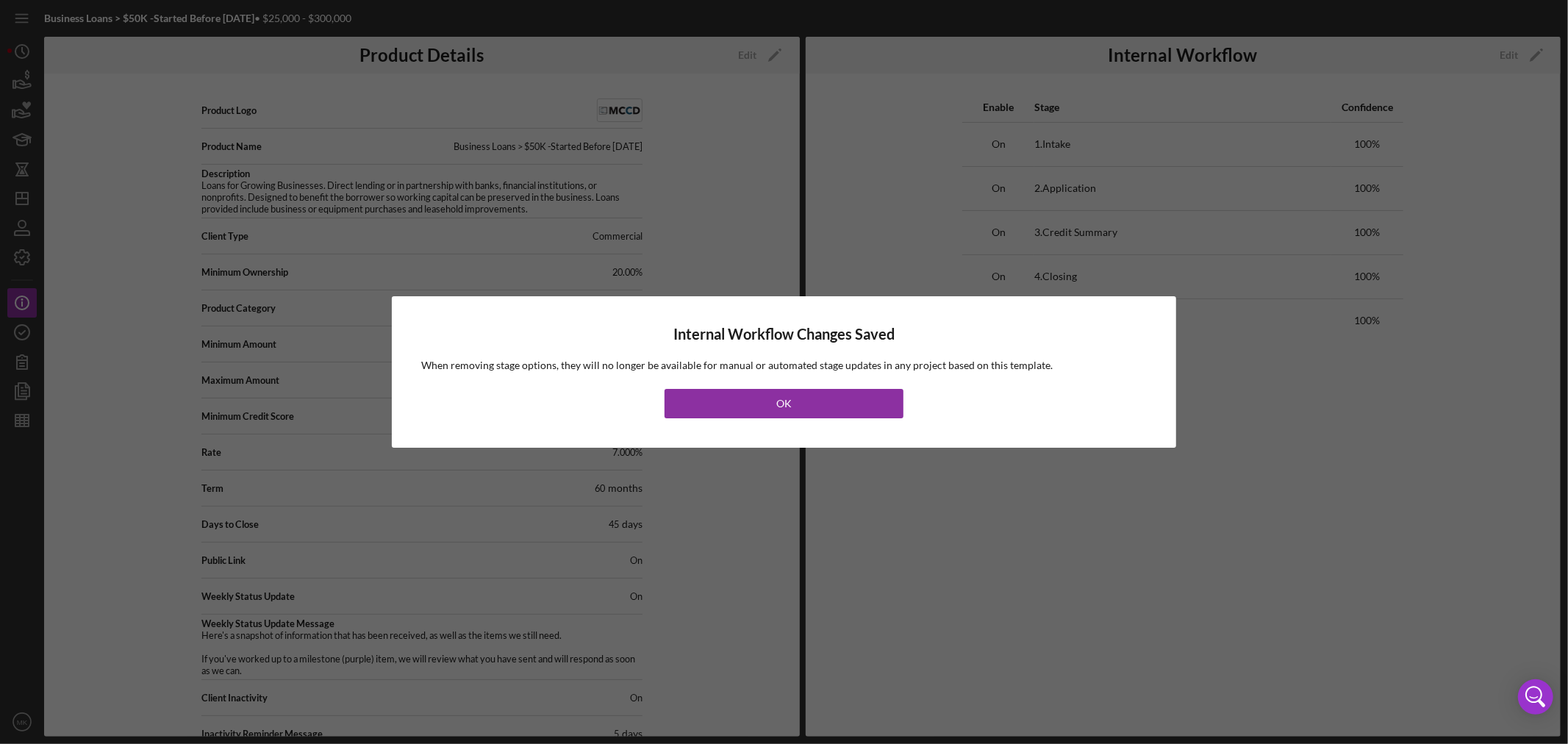
click at [809, 407] on button "OK" at bounding box center [784, 404] width 239 height 29
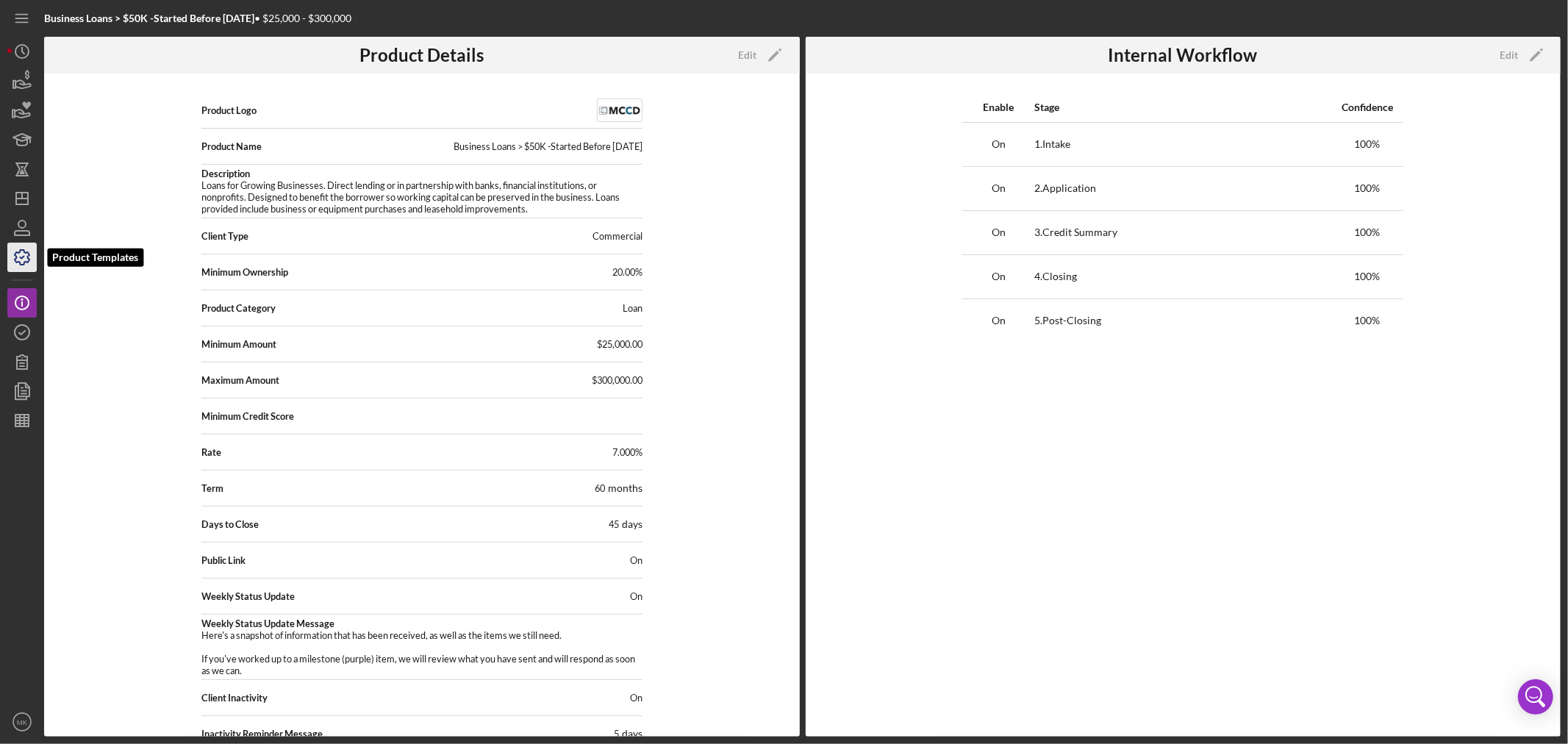
click at [20, 254] on icon "button" at bounding box center [22, 258] width 37 height 37
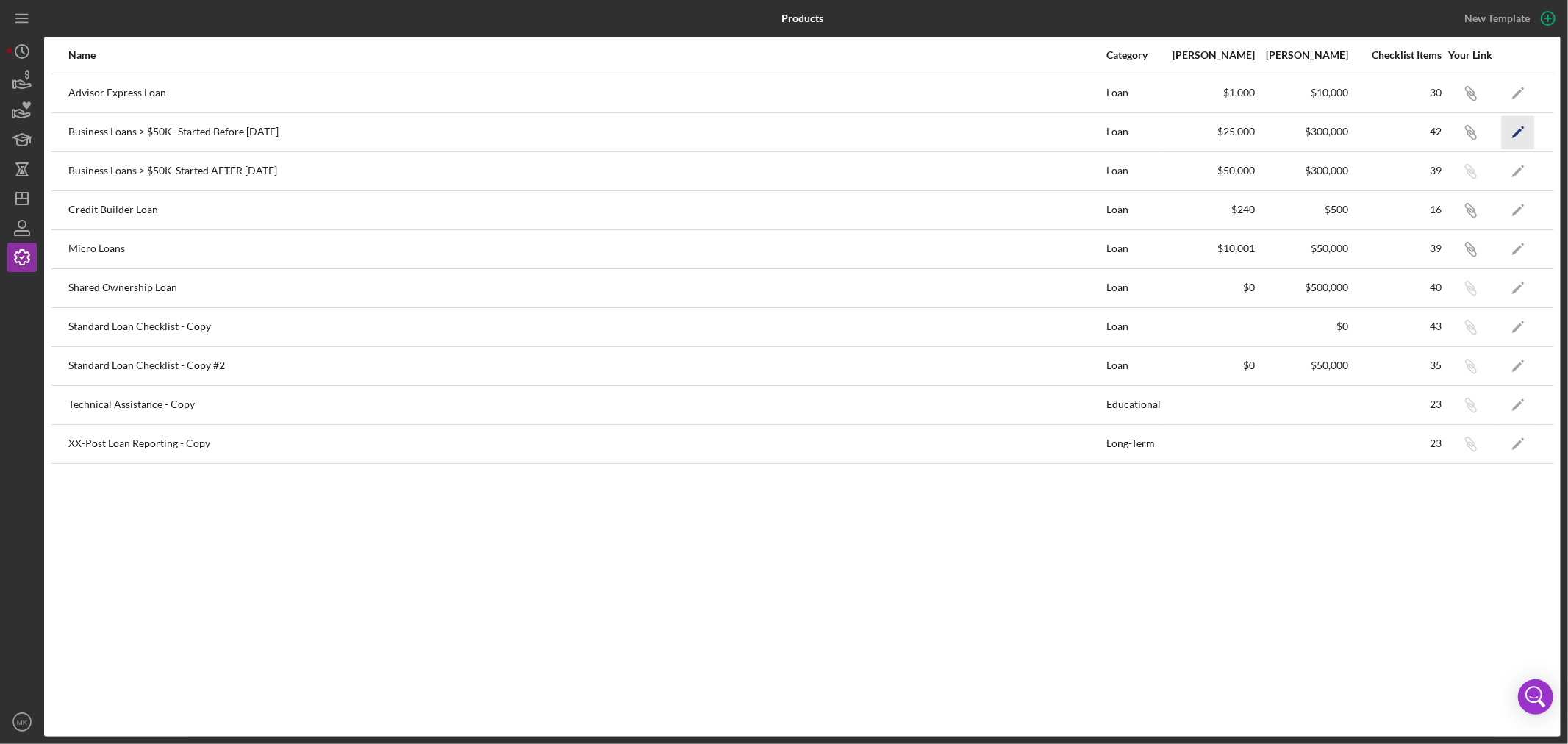
click at [1518, 130] on polygon "button" at bounding box center [1516, 133] width 10 height 10
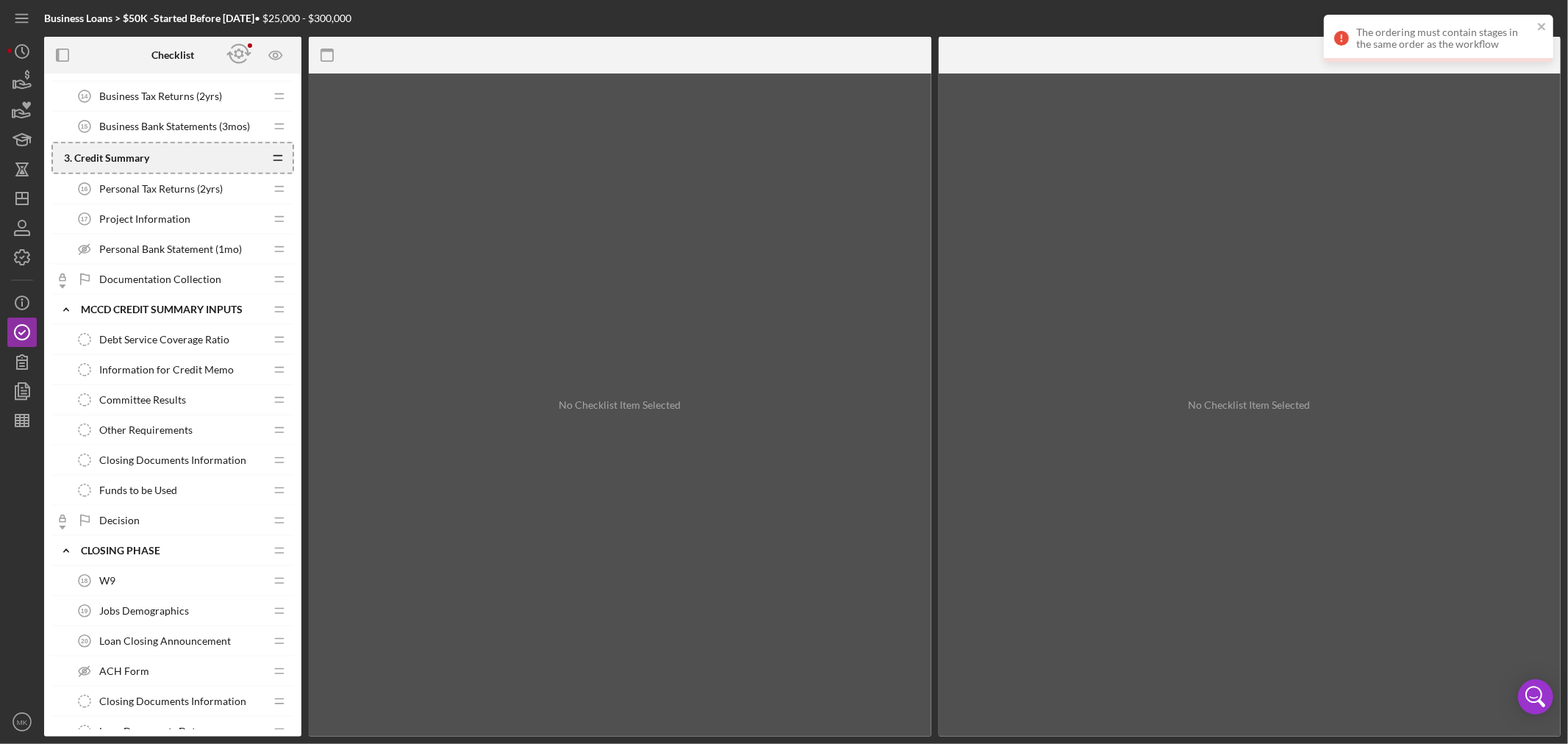
scroll to position [685, 0]
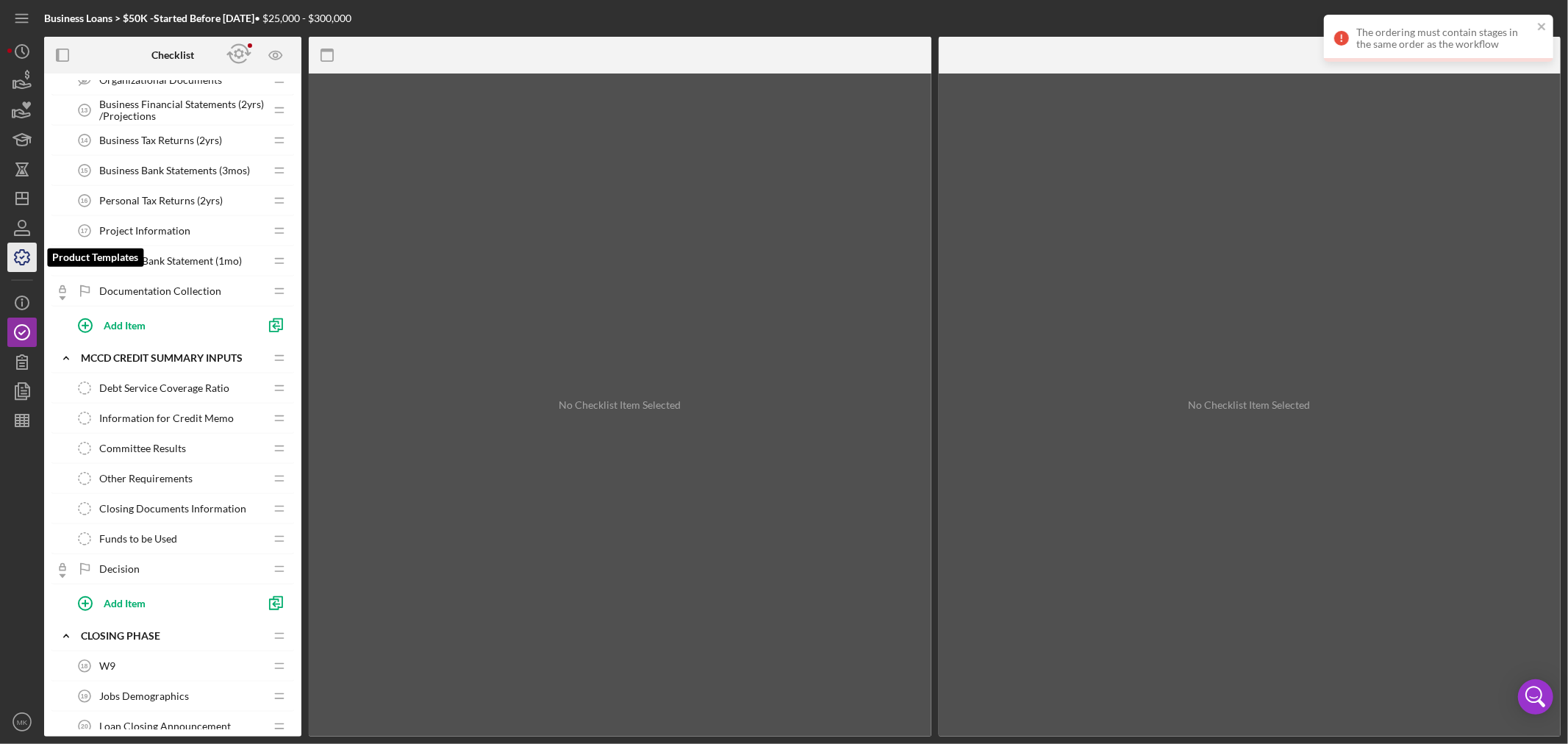
click at [24, 254] on icon "button" at bounding box center [22, 258] width 37 height 37
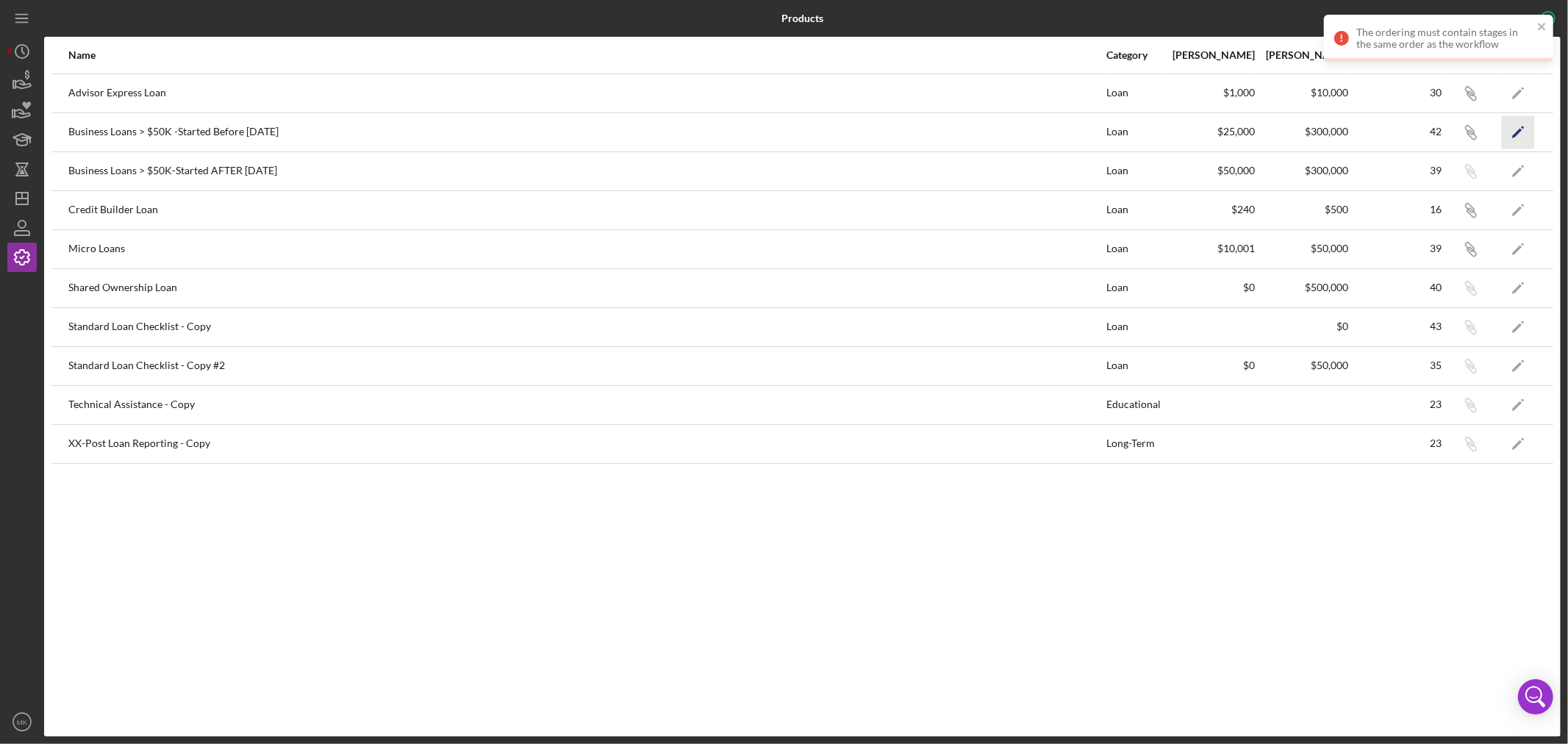
click at [1516, 130] on icon "Icon/Edit" at bounding box center [1518, 132] width 33 height 33
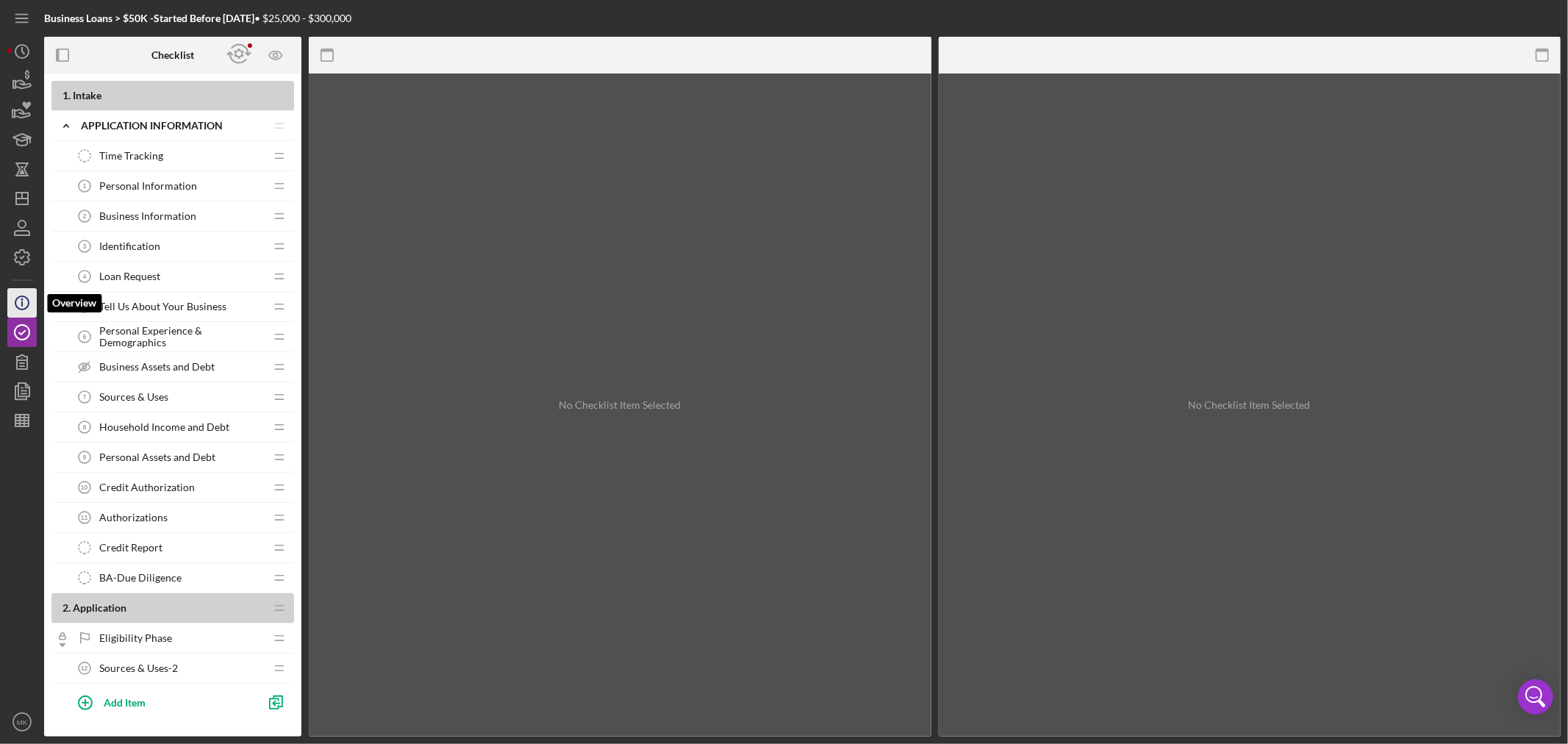
click at [25, 302] on icon "Icon/Info" at bounding box center [22, 303] width 37 height 37
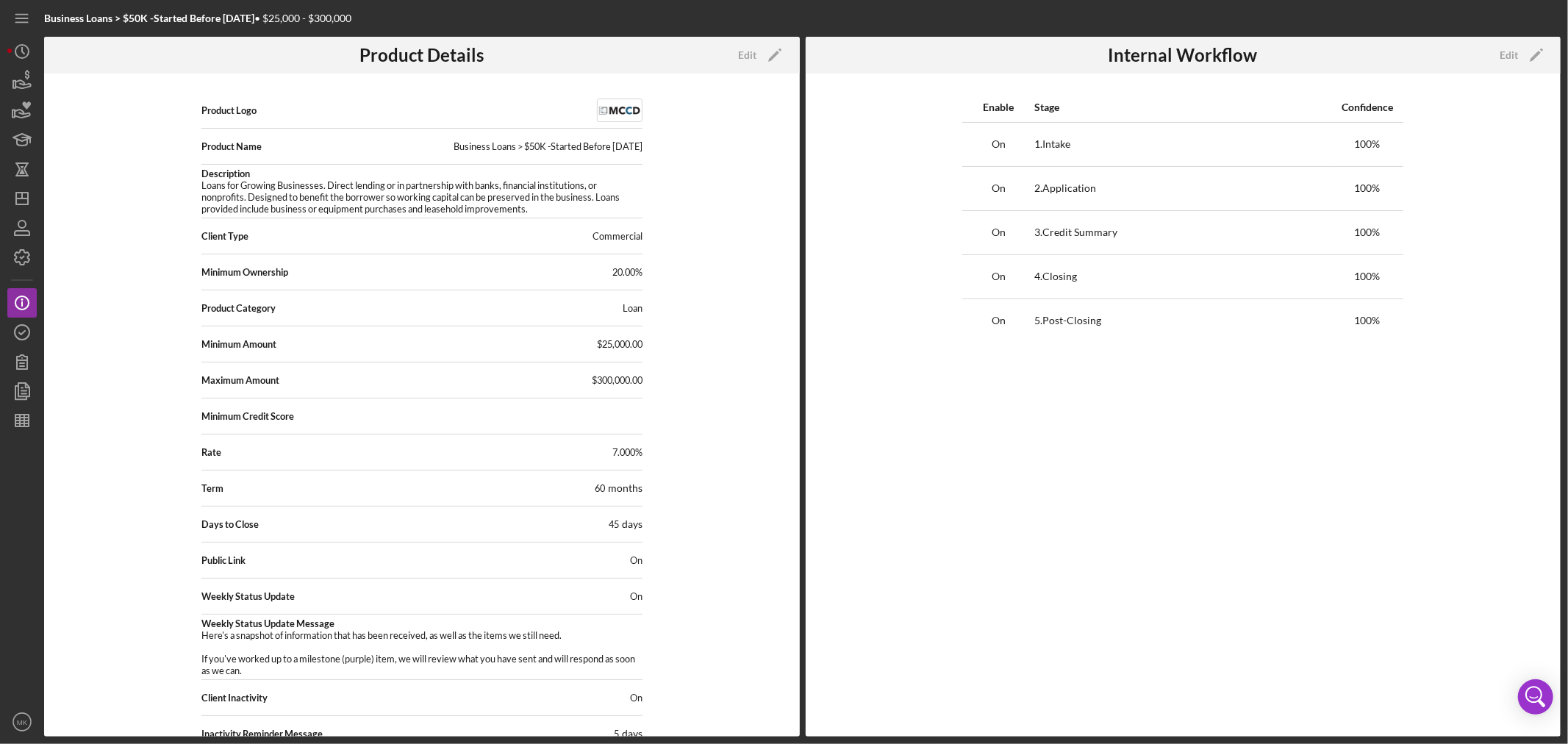
click at [1170, 392] on div "Enable Stage Confidence On 1 . Intake 100 % On 2 . Application 100 % On 3 . Cre…" at bounding box center [1183, 405] width 755 height 664
click at [20, 252] on icon "button" at bounding box center [22, 258] width 37 height 37
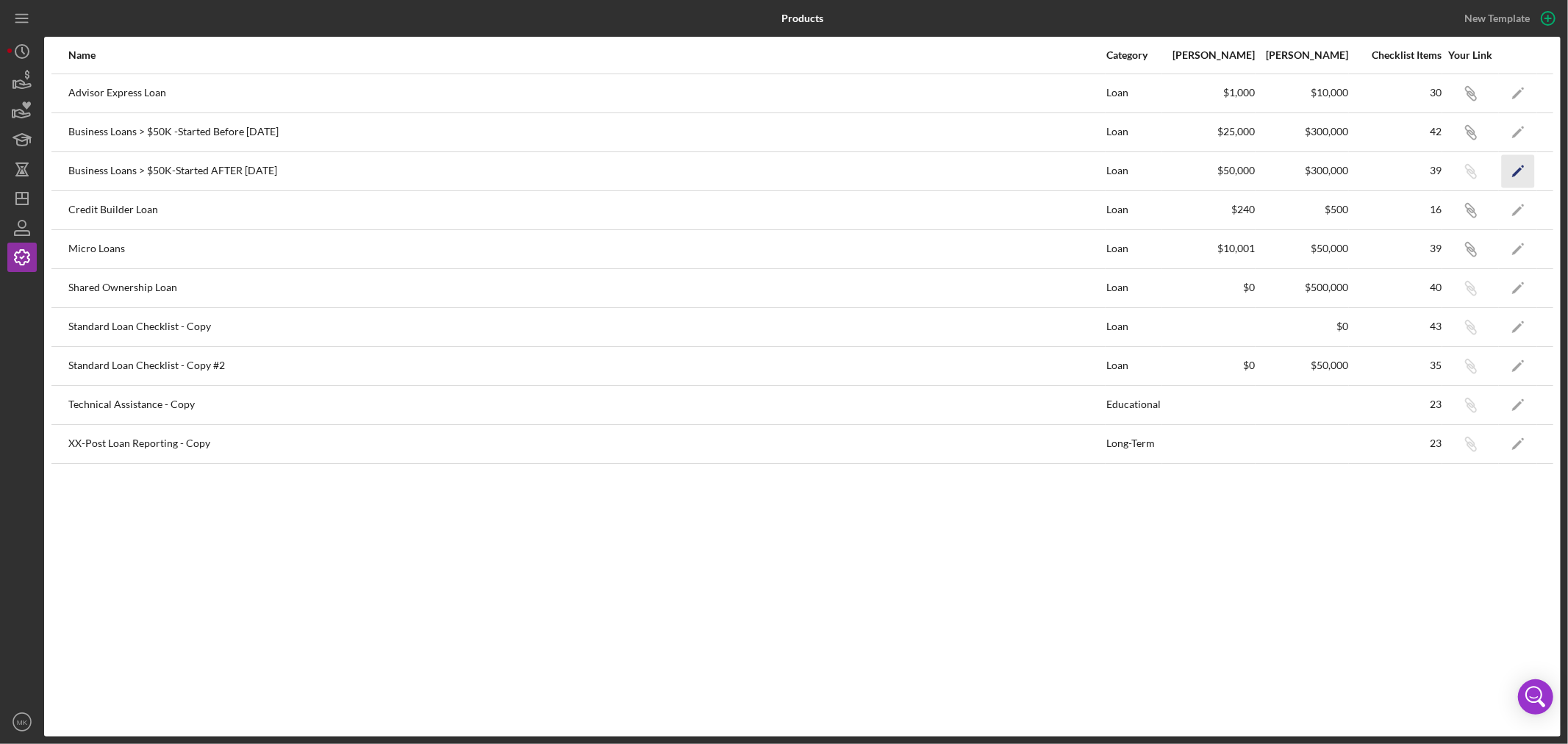
click at [1515, 170] on icon "Icon/Edit" at bounding box center [1518, 171] width 33 height 33
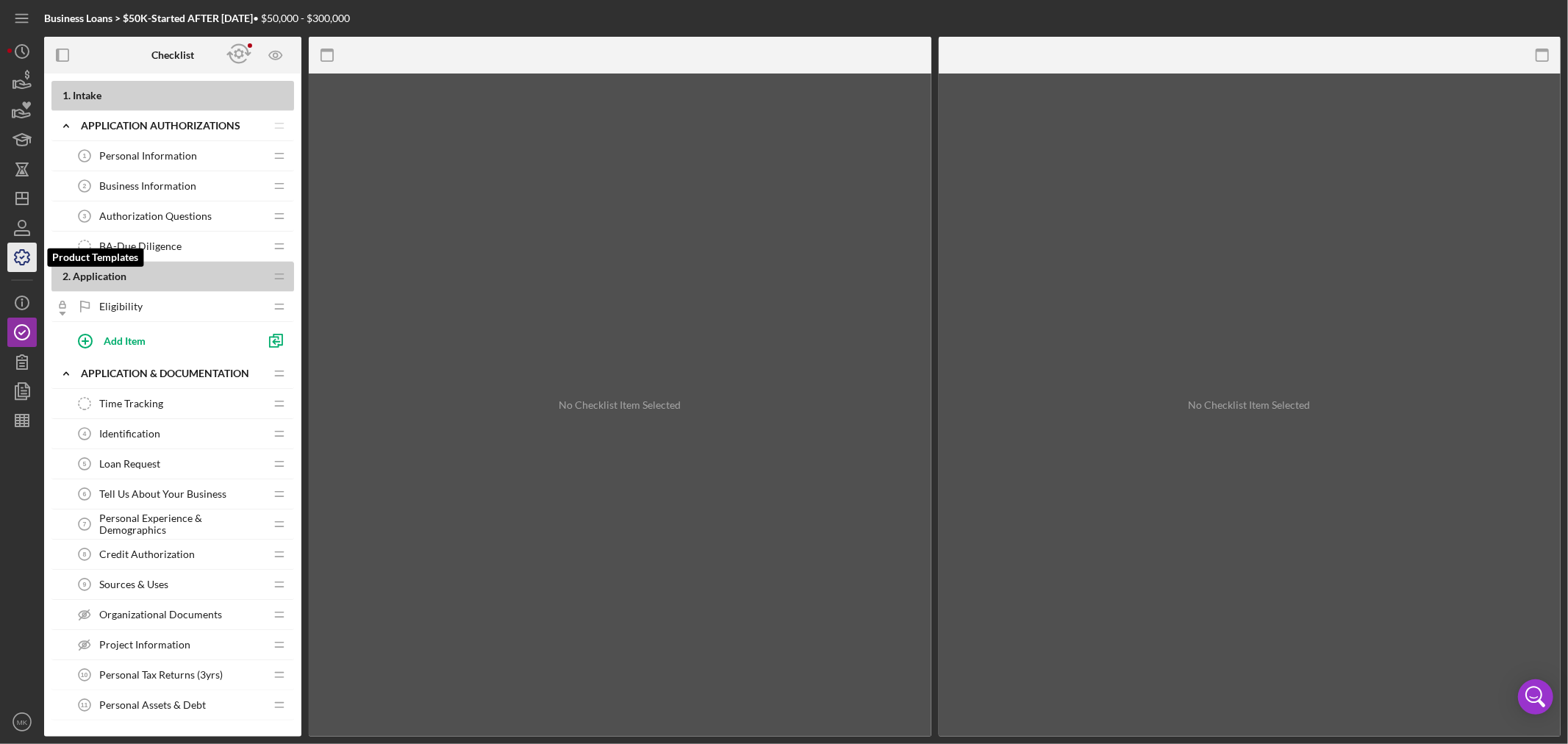
click at [20, 258] on polyline "button" at bounding box center [22, 258] width 4 height 2
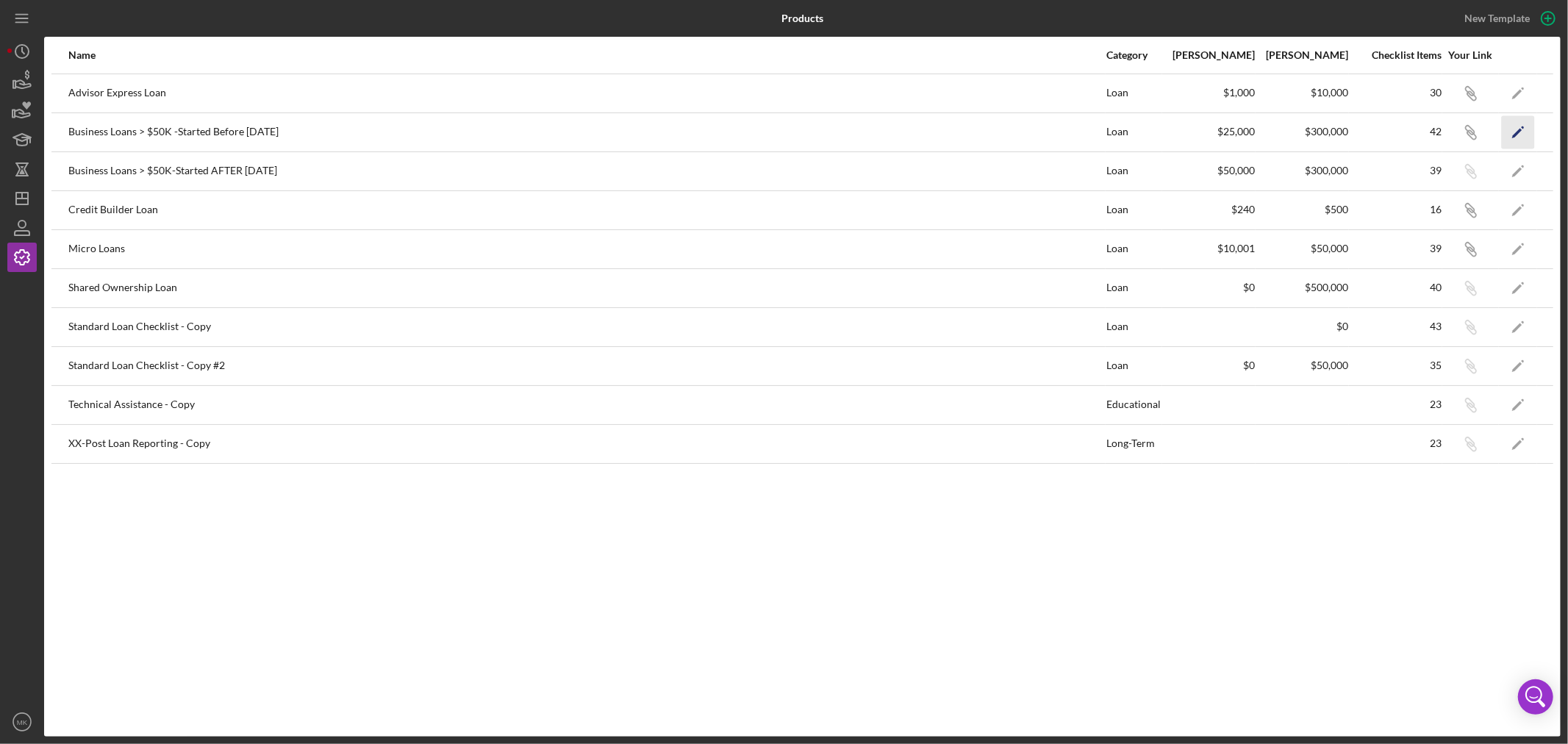
click at [1518, 126] on icon "Icon/Edit" at bounding box center [1518, 132] width 33 height 33
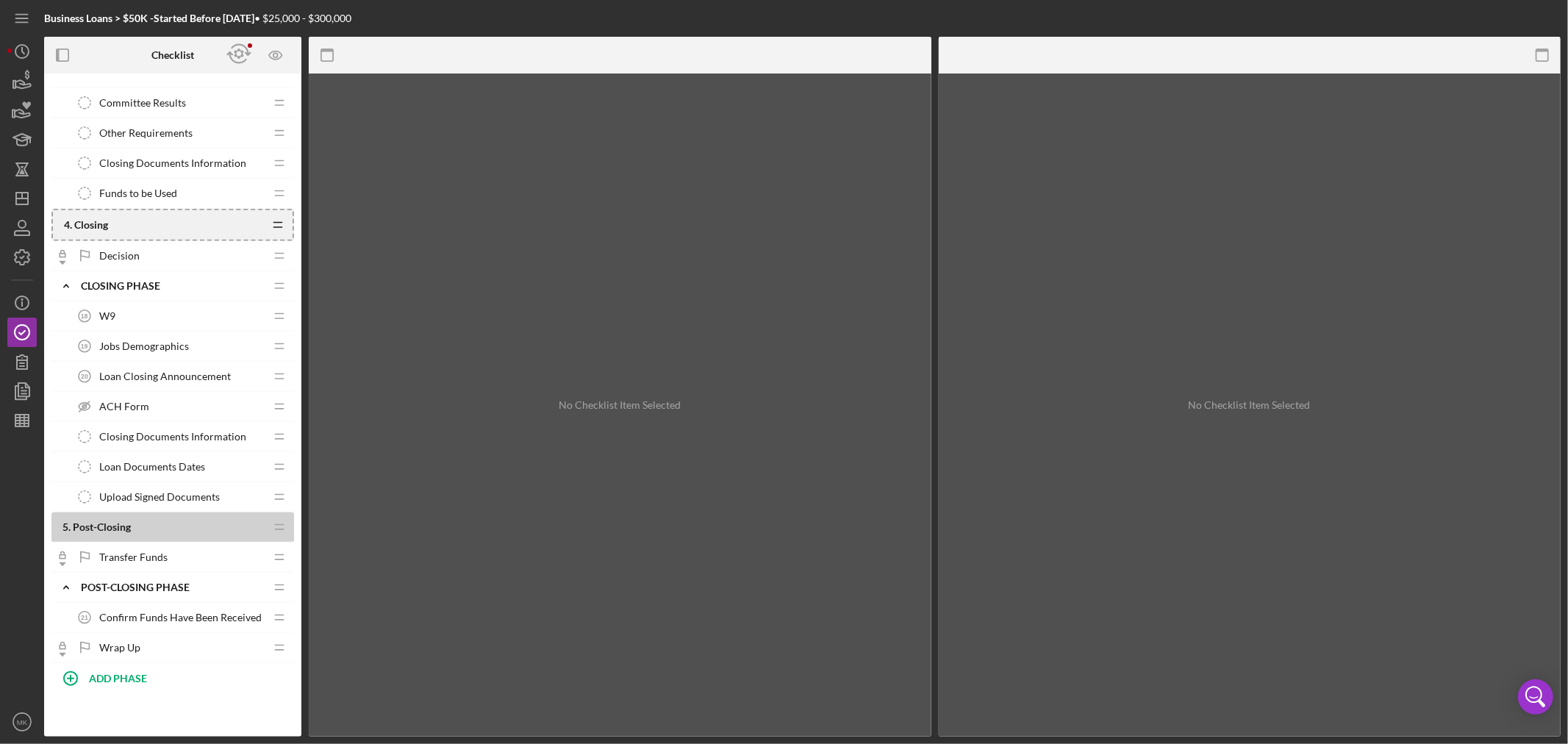
scroll to position [1078, 0]
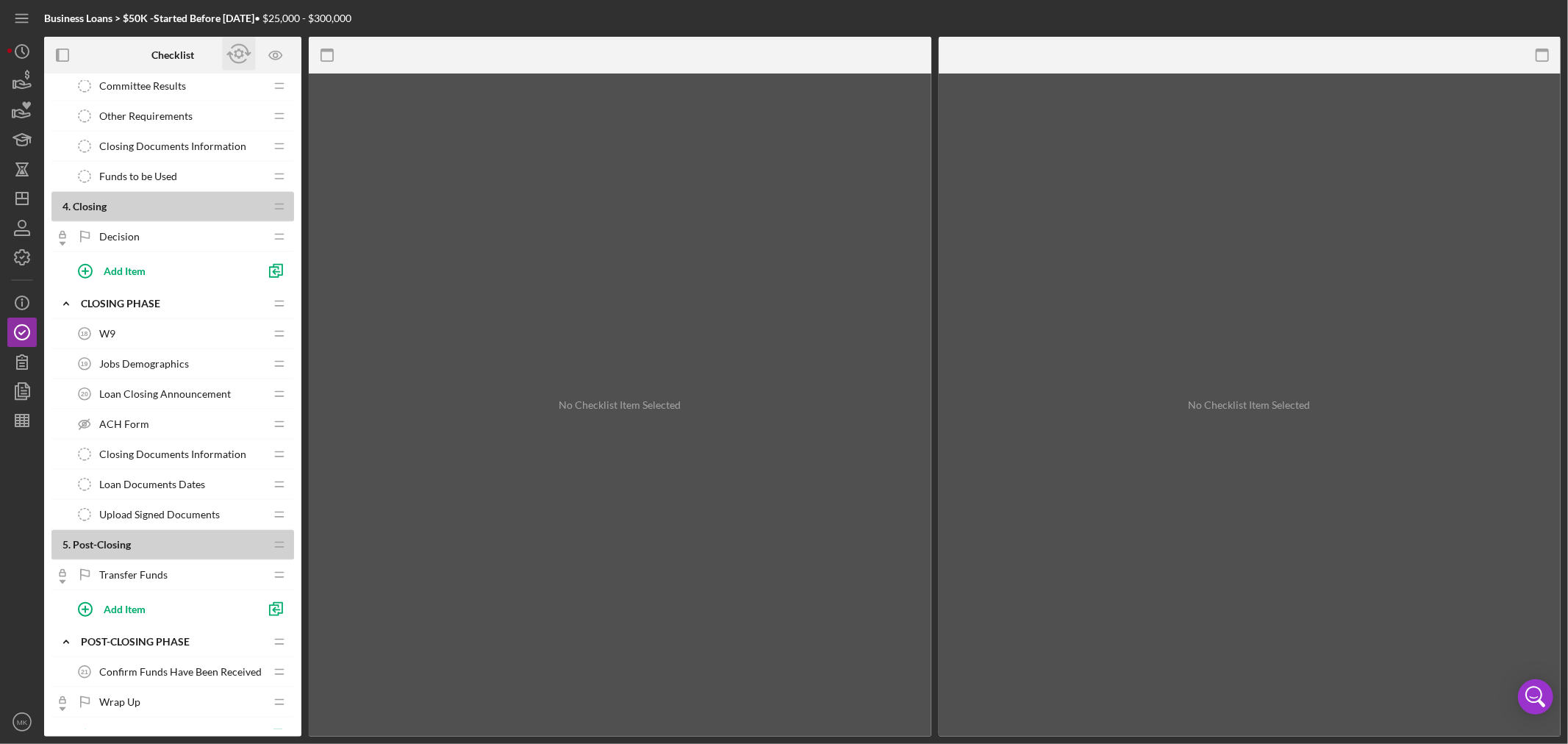
click at [239, 52] on icon "button" at bounding box center [239, 54] width 33 height 33
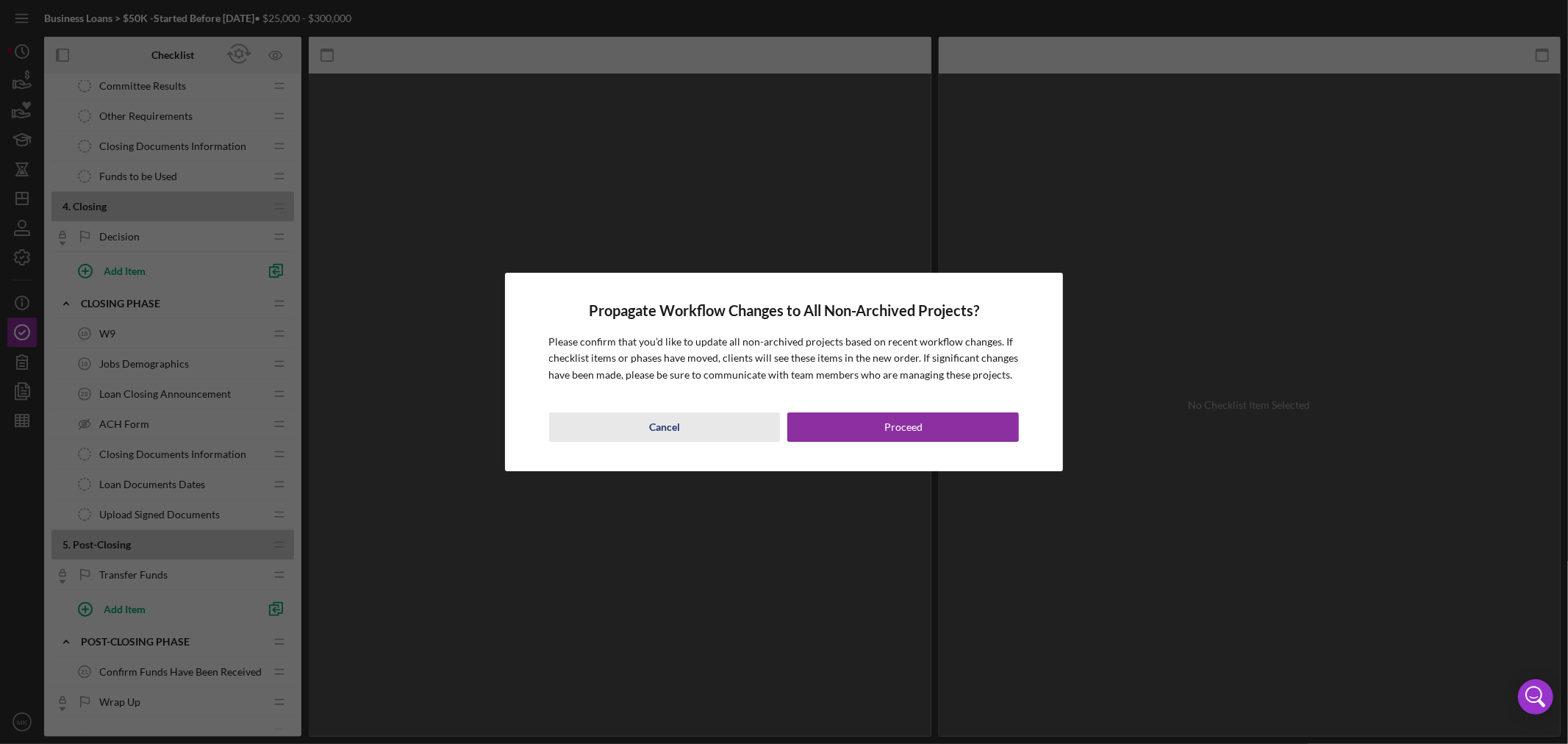
click at [644, 420] on button "Cancel" at bounding box center [665, 427] width 232 height 29
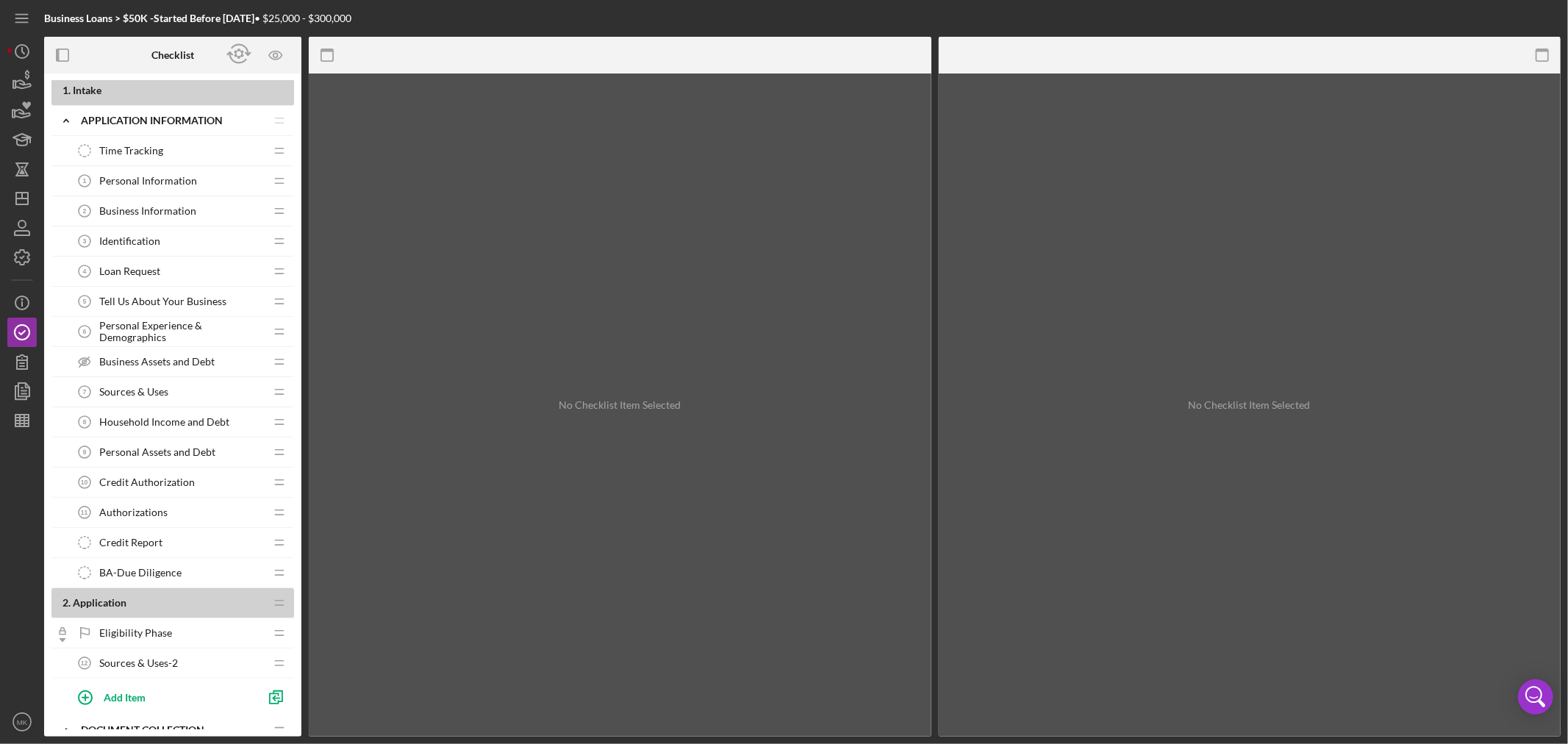
scroll to position [0, 0]
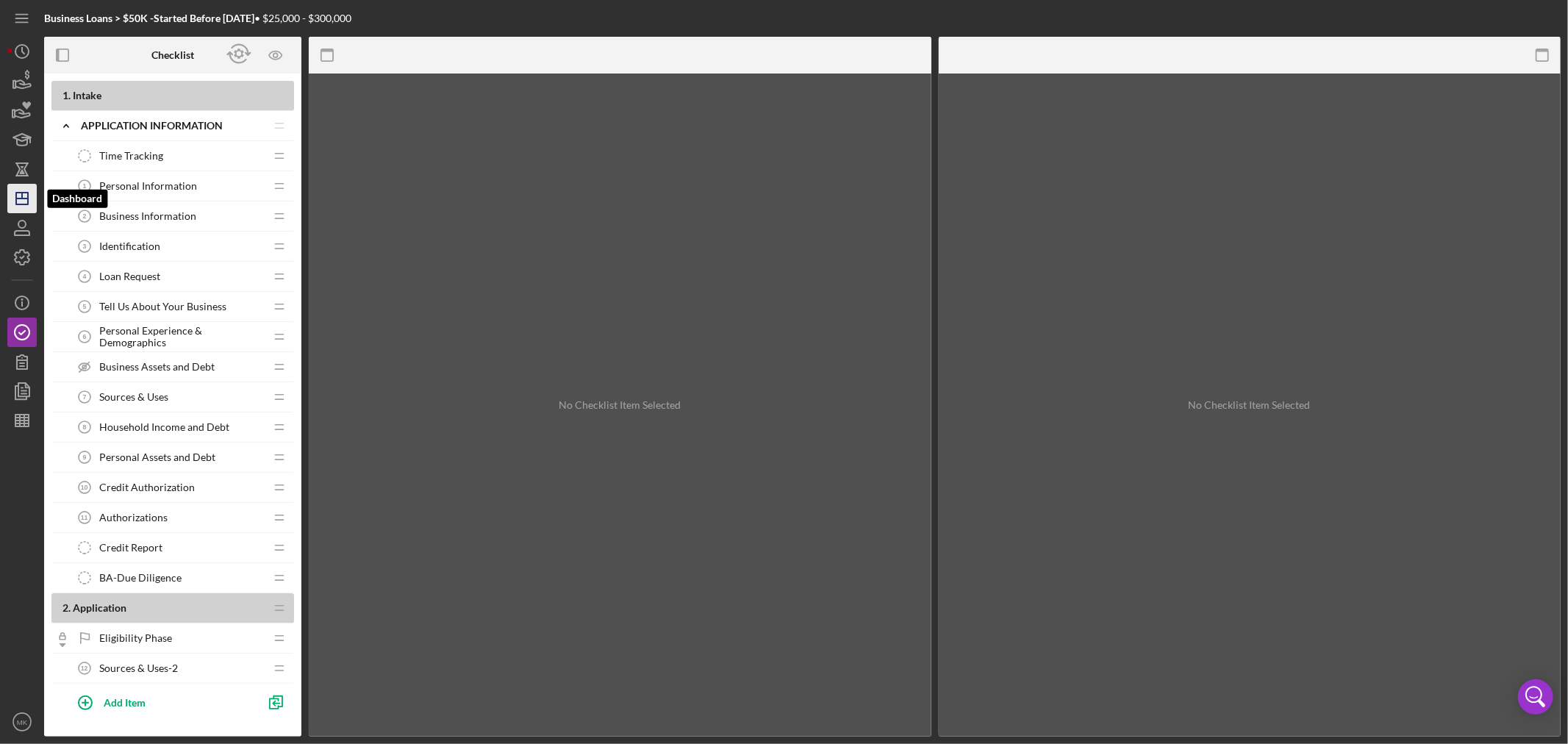
click at [26, 195] on icon "Icon/Dashboard" at bounding box center [22, 199] width 37 height 37
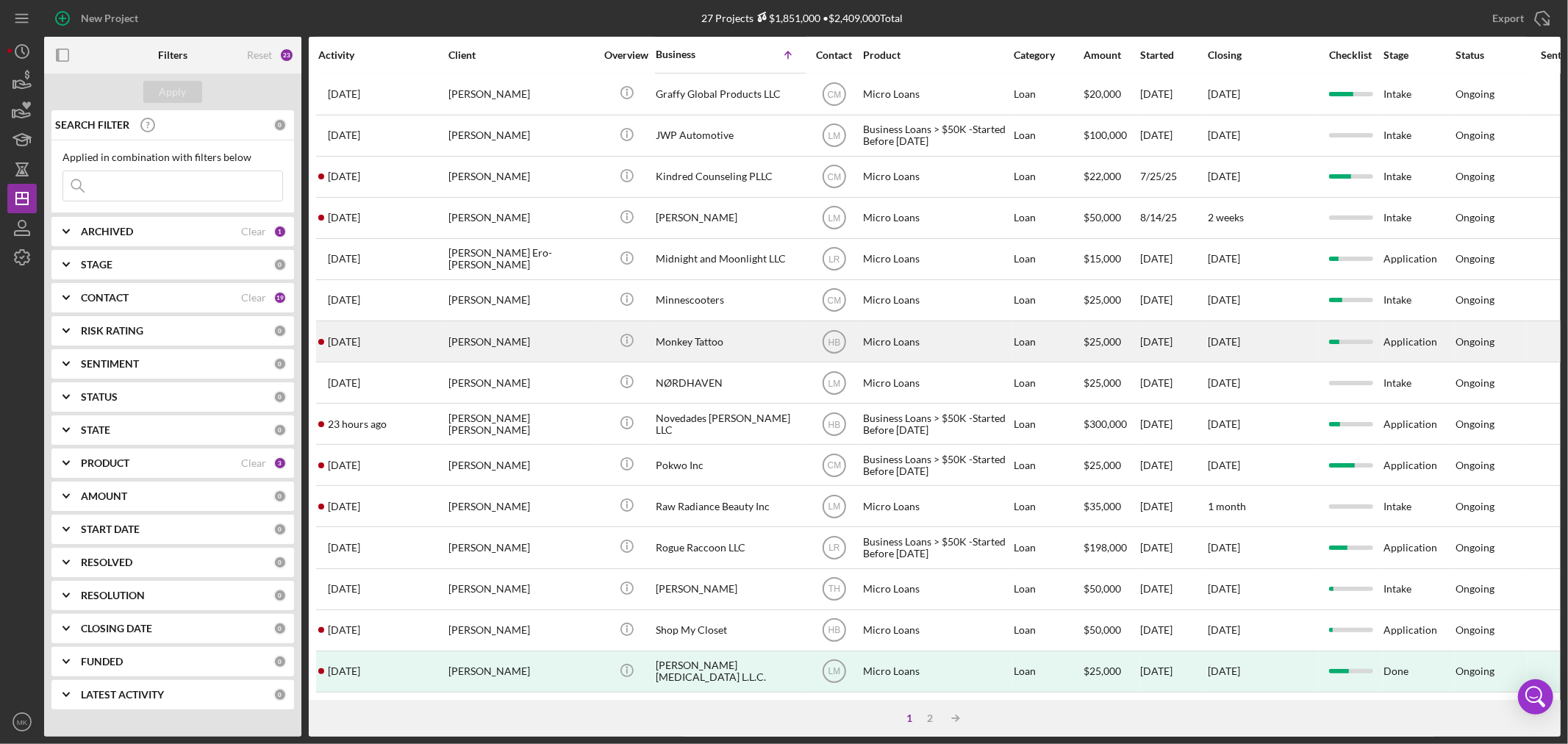
scroll to position [440, 0]
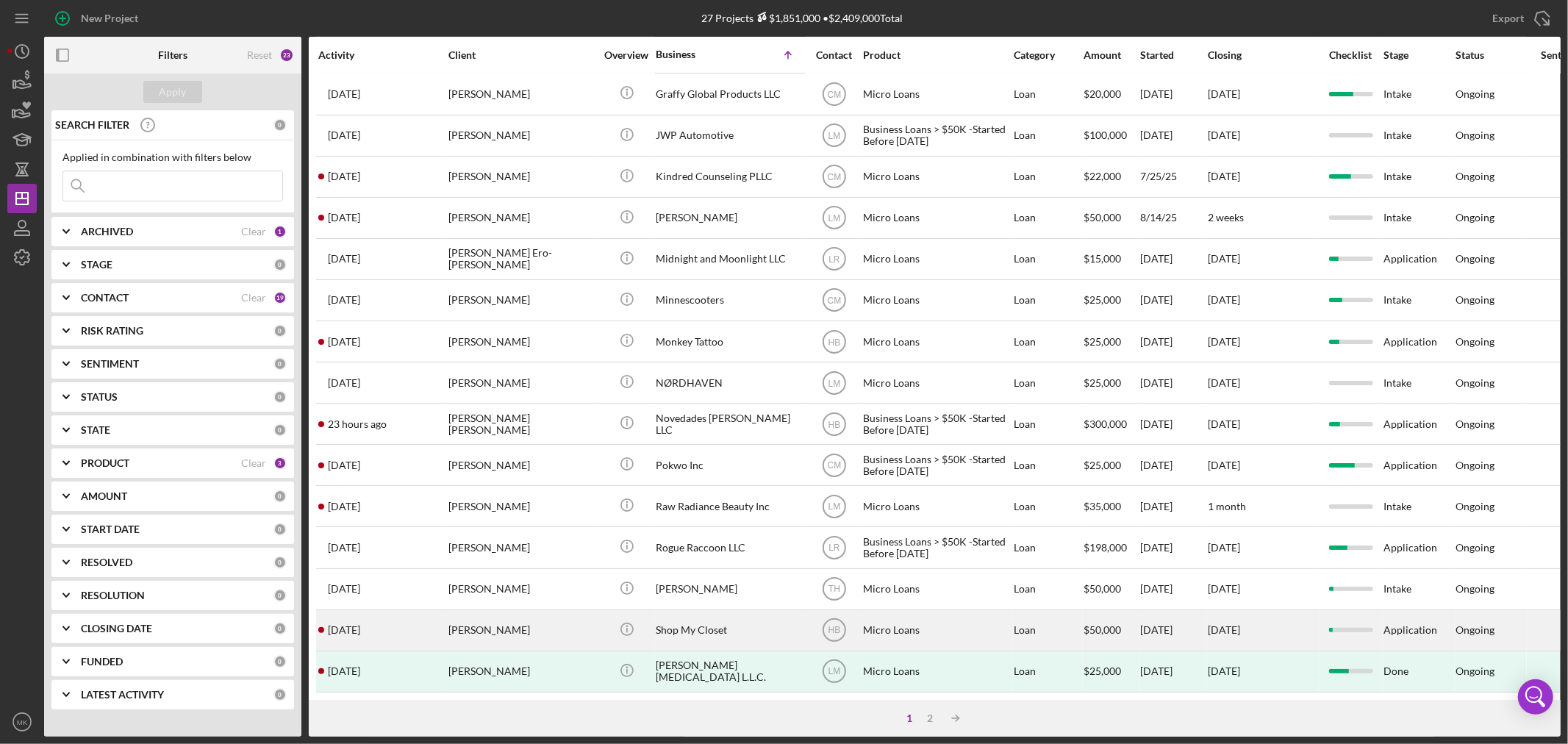
click at [711, 616] on div "Shop My Closet" at bounding box center [730, 631] width 147 height 39
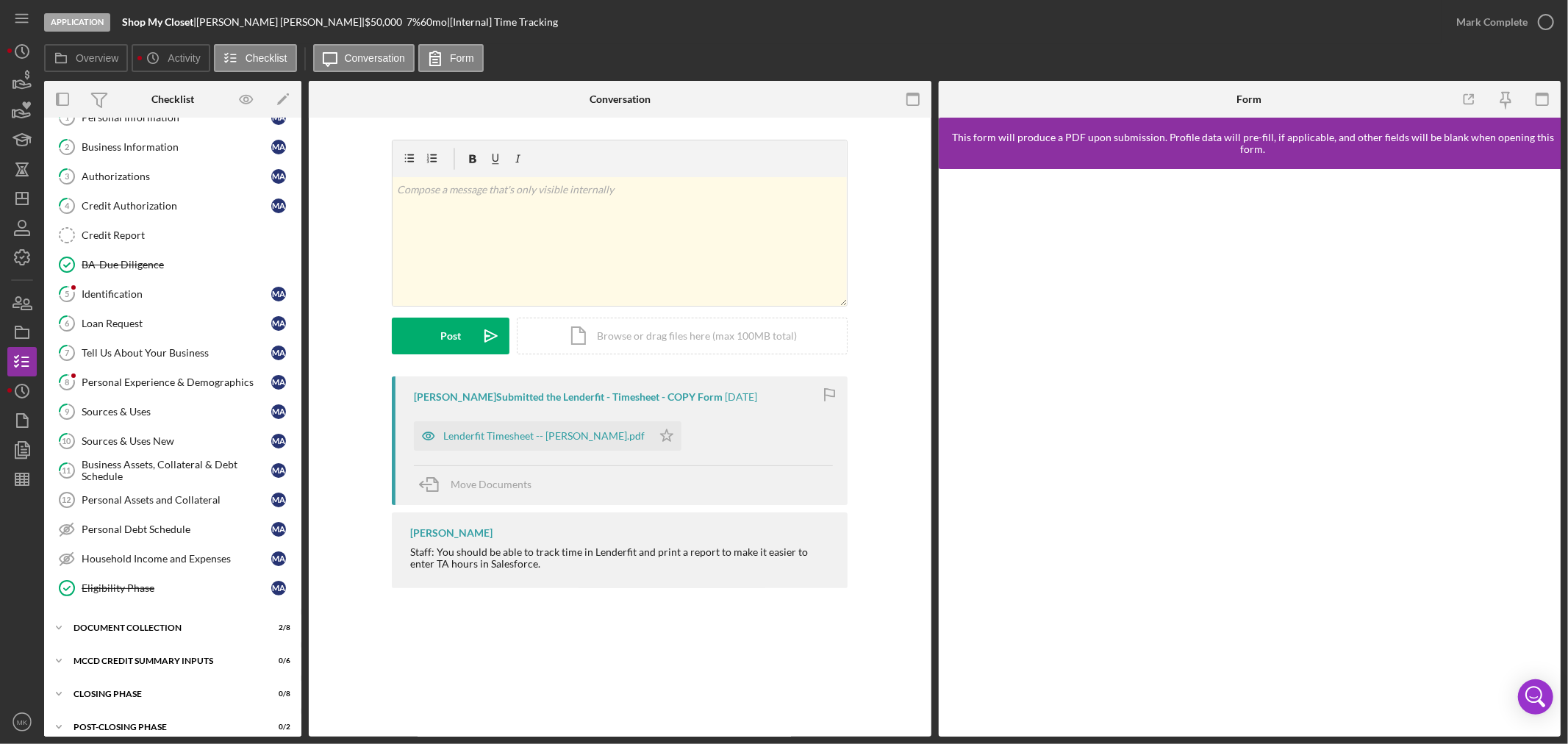
scroll to position [97, 0]
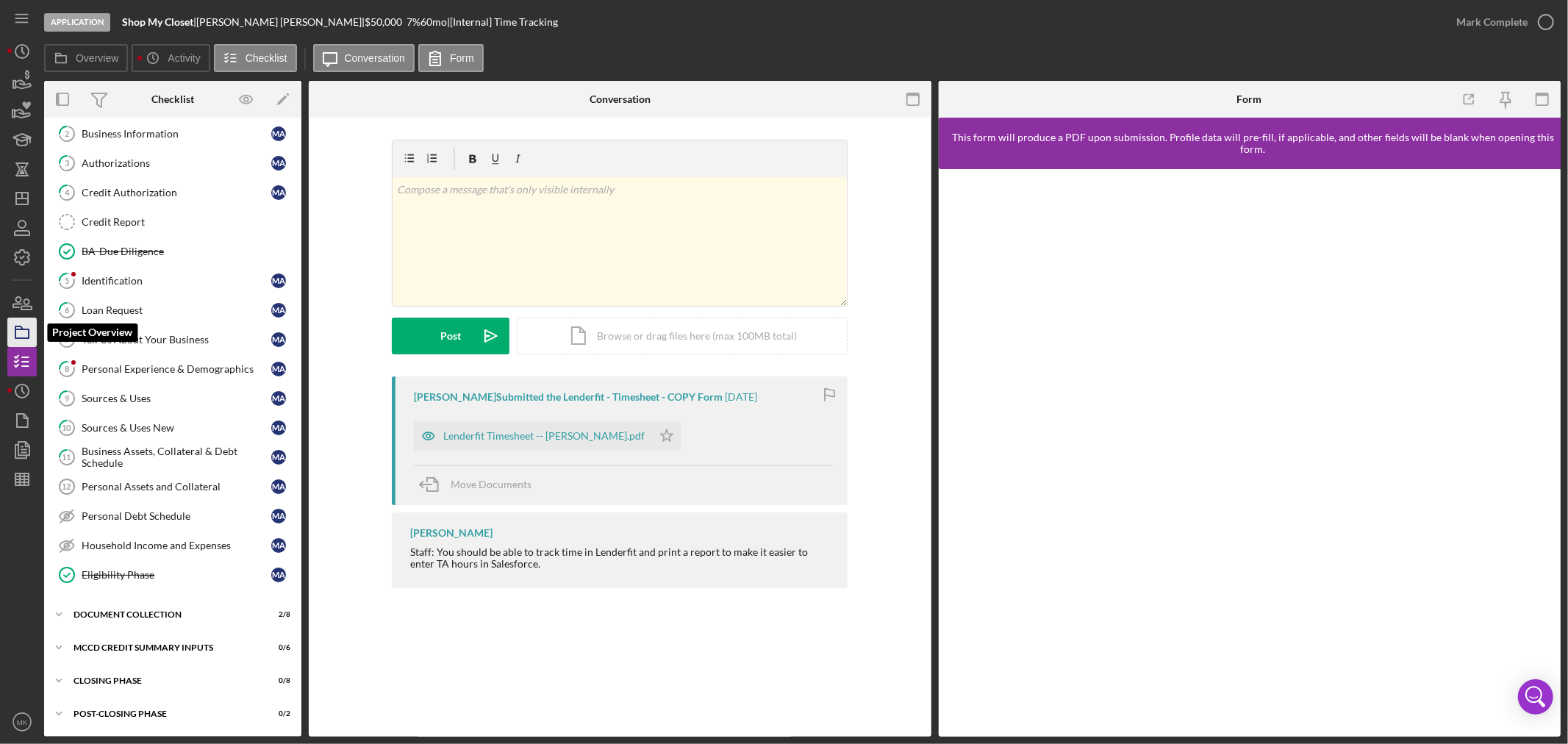
click at [28, 330] on rect "button" at bounding box center [22, 334] width 13 height 9
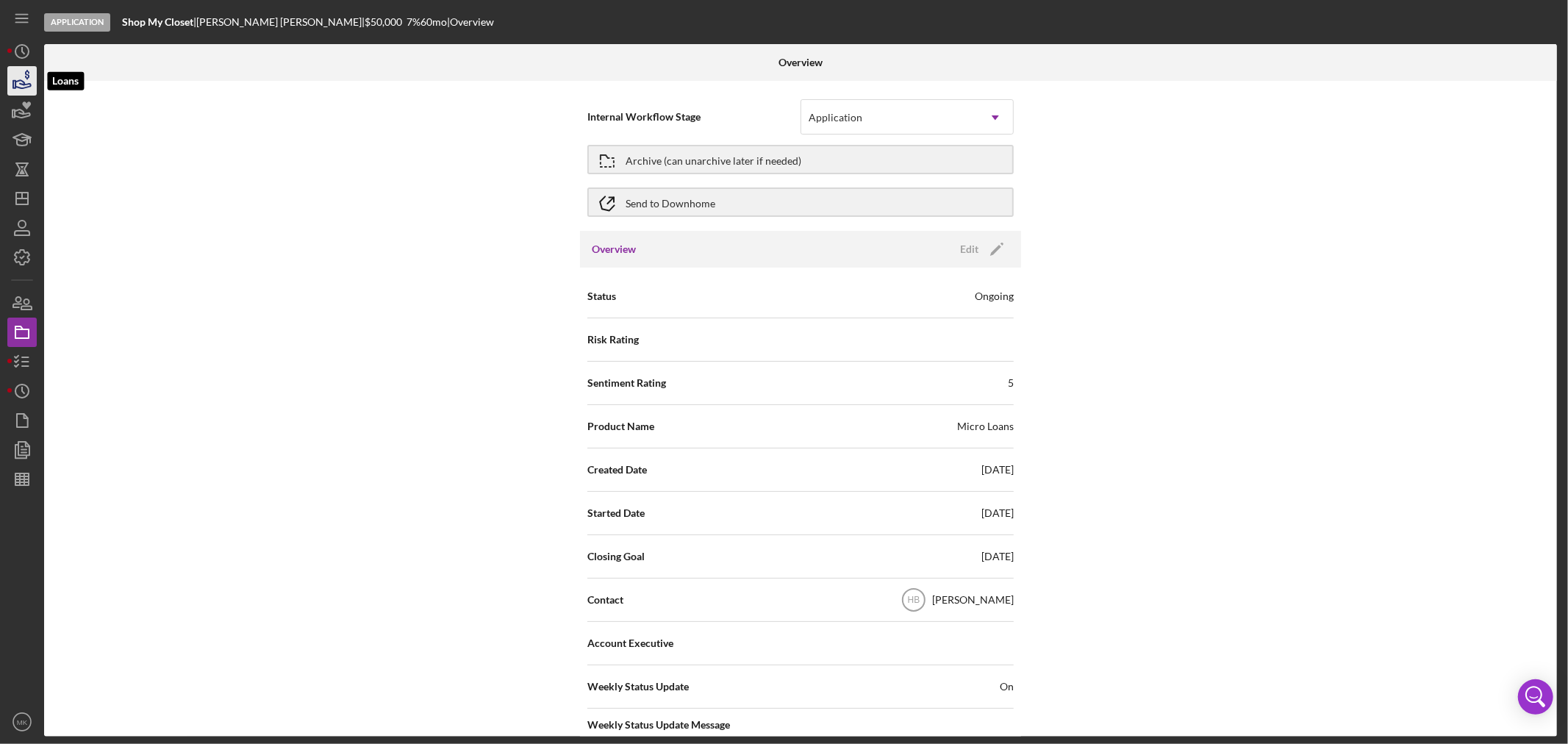
click at [24, 84] on icon "button" at bounding box center [23, 84] width 16 height 8
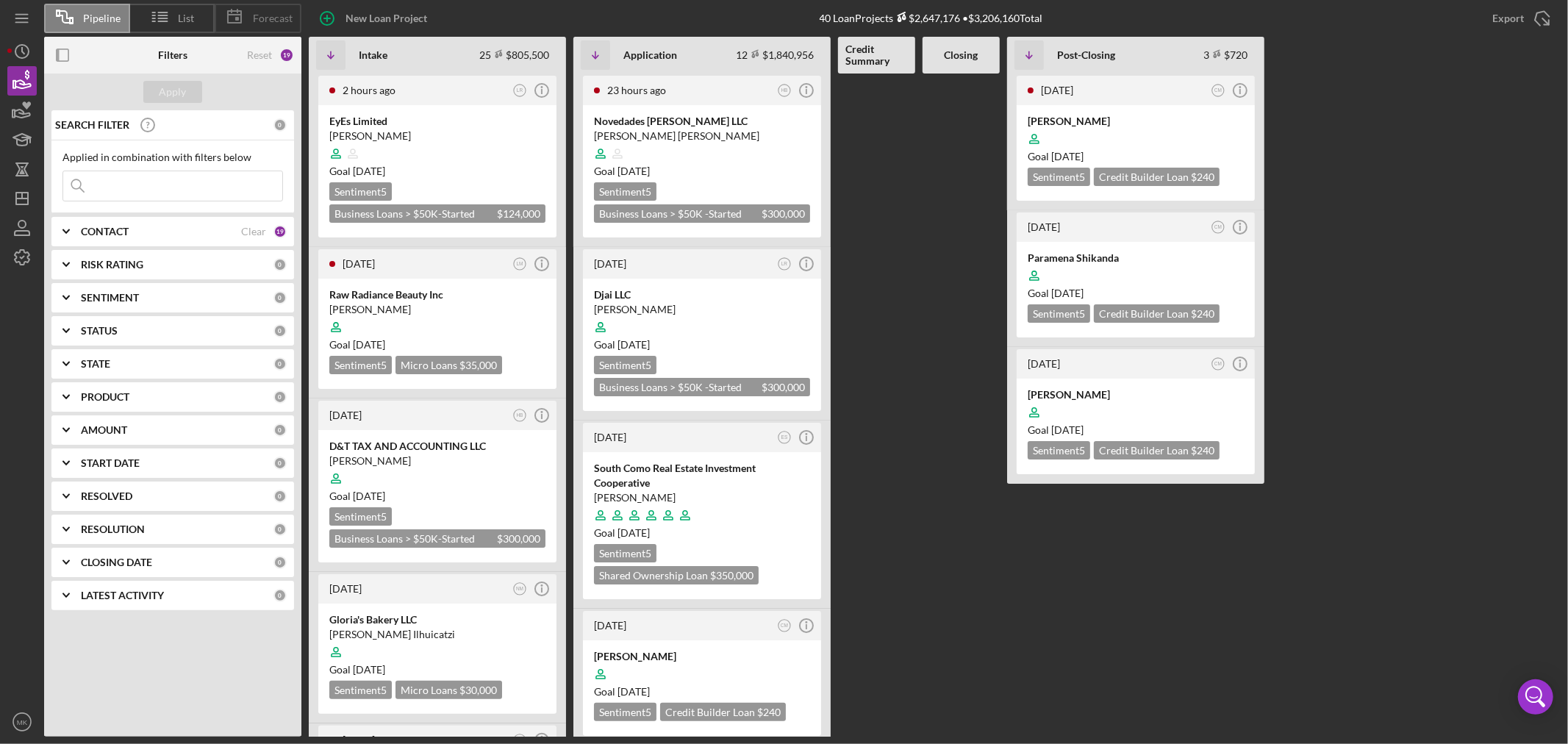
click at [277, 17] on span "Forecast" at bounding box center [272, 18] width 40 height 12
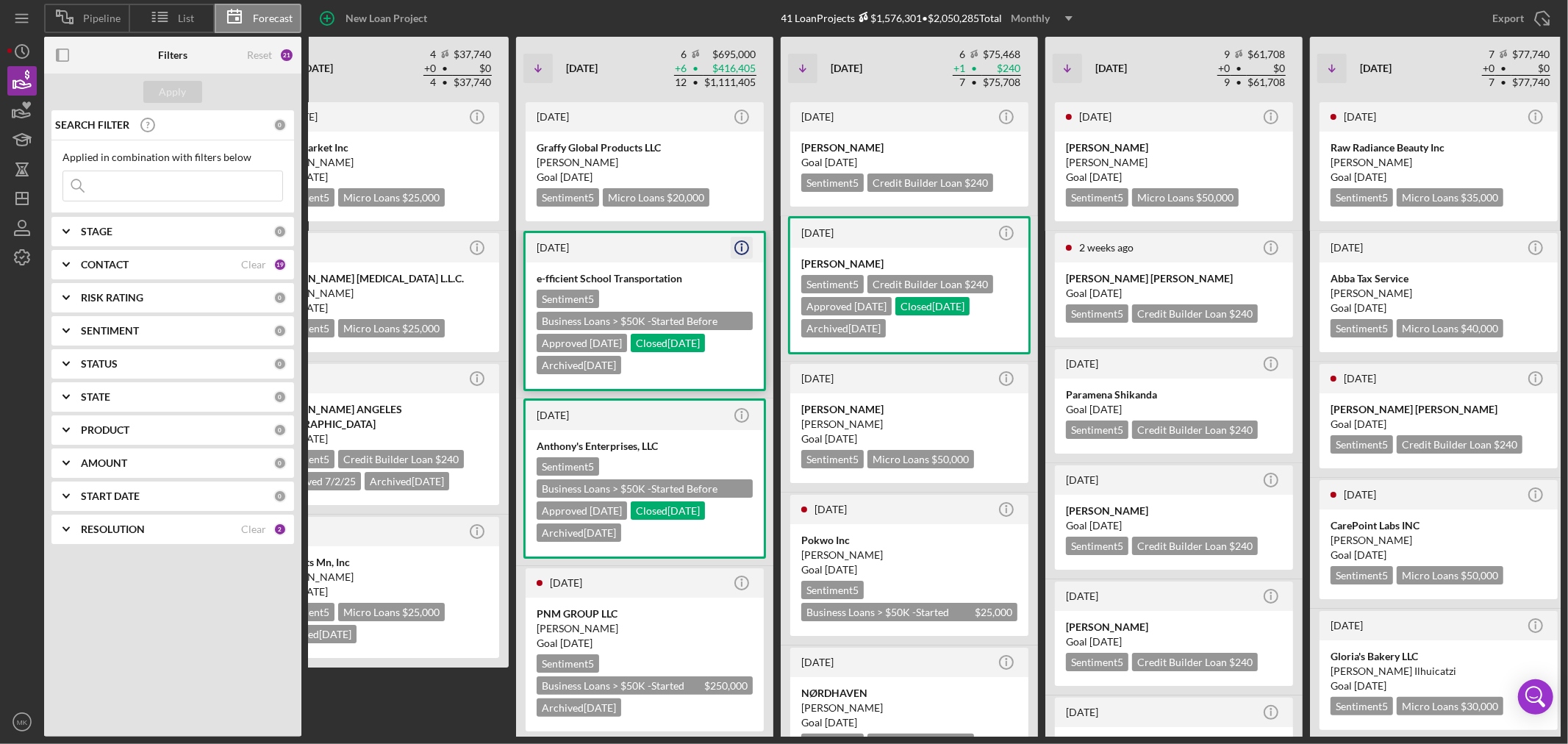
click at [744, 243] on icon "Icon/Info" at bounding box center [742, 248] width 37 height 37
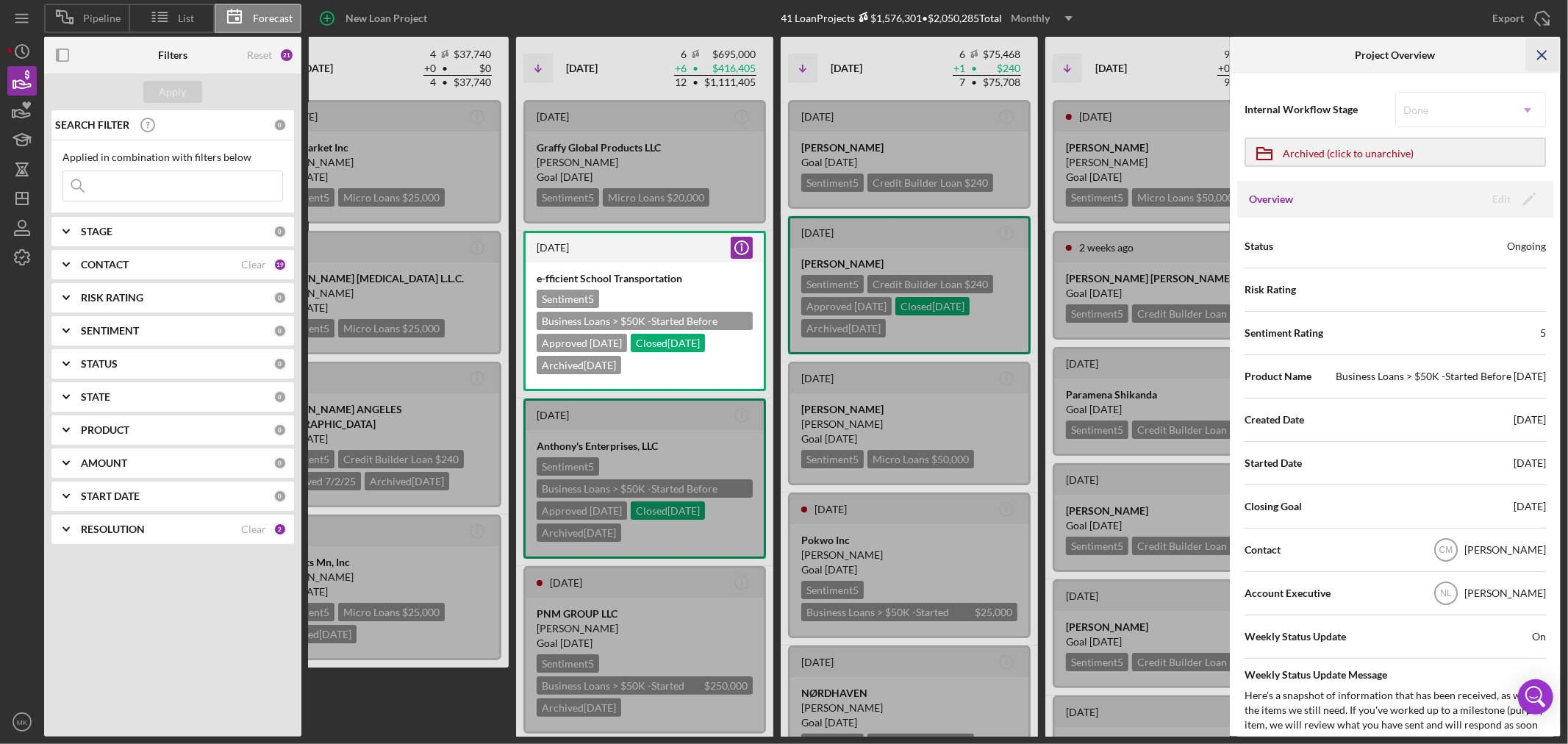
click at [1541, 53] on icon "Icon/Menu Close" at bounding box center [1542, 55] width 33 height 33
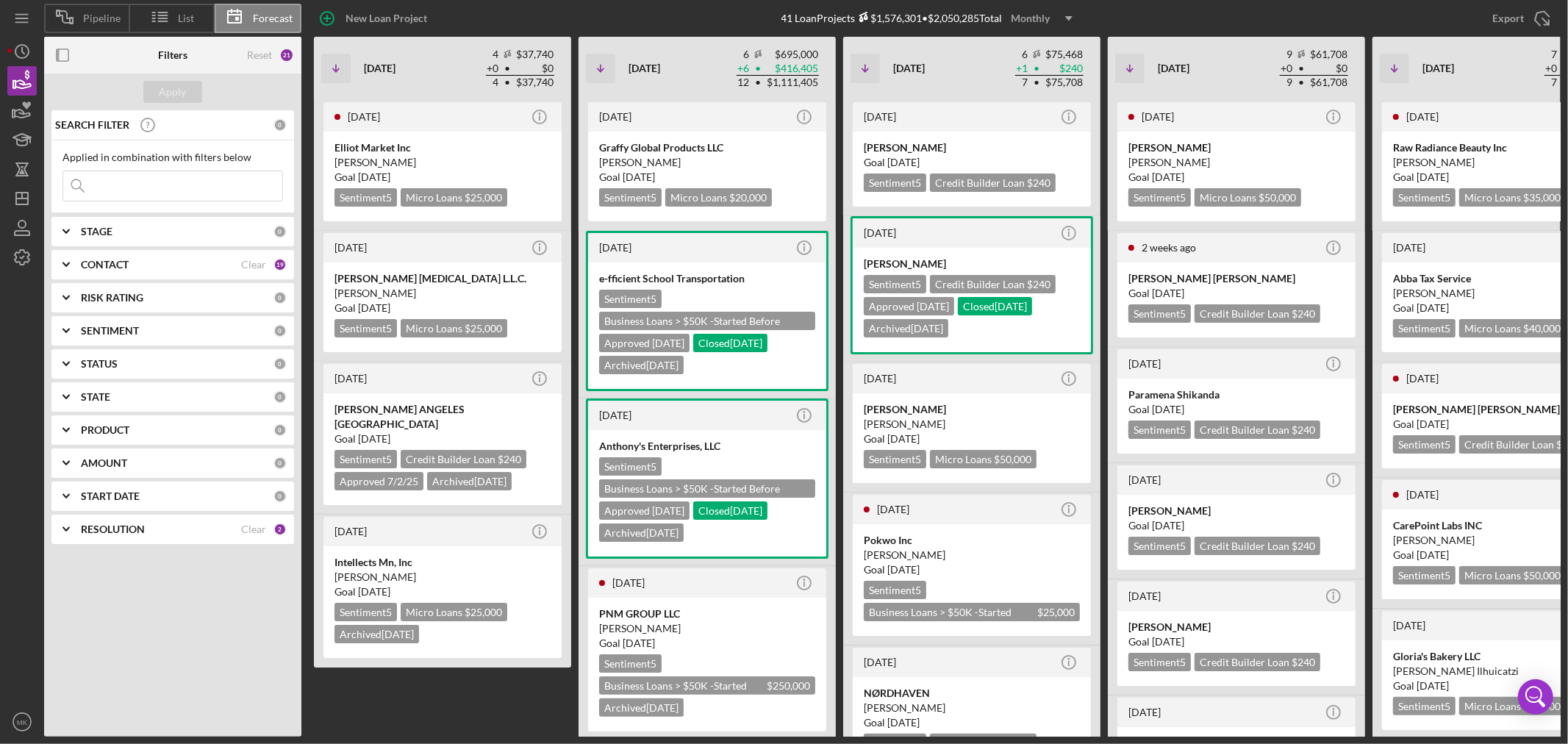
scroll to position [0, 108]
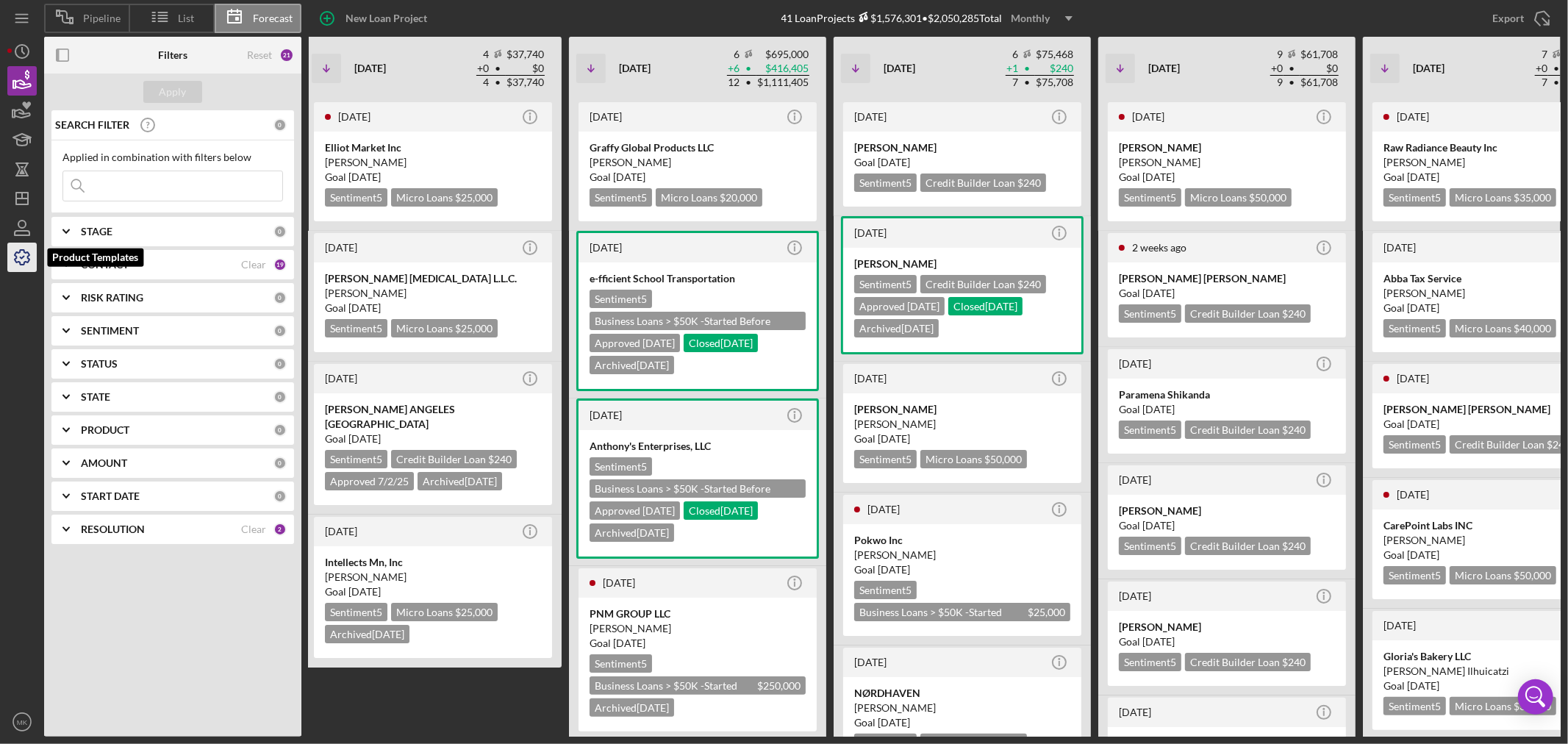
click at [23, 259] on icon "button" at bounding box center [22, 258] width 37 height 37
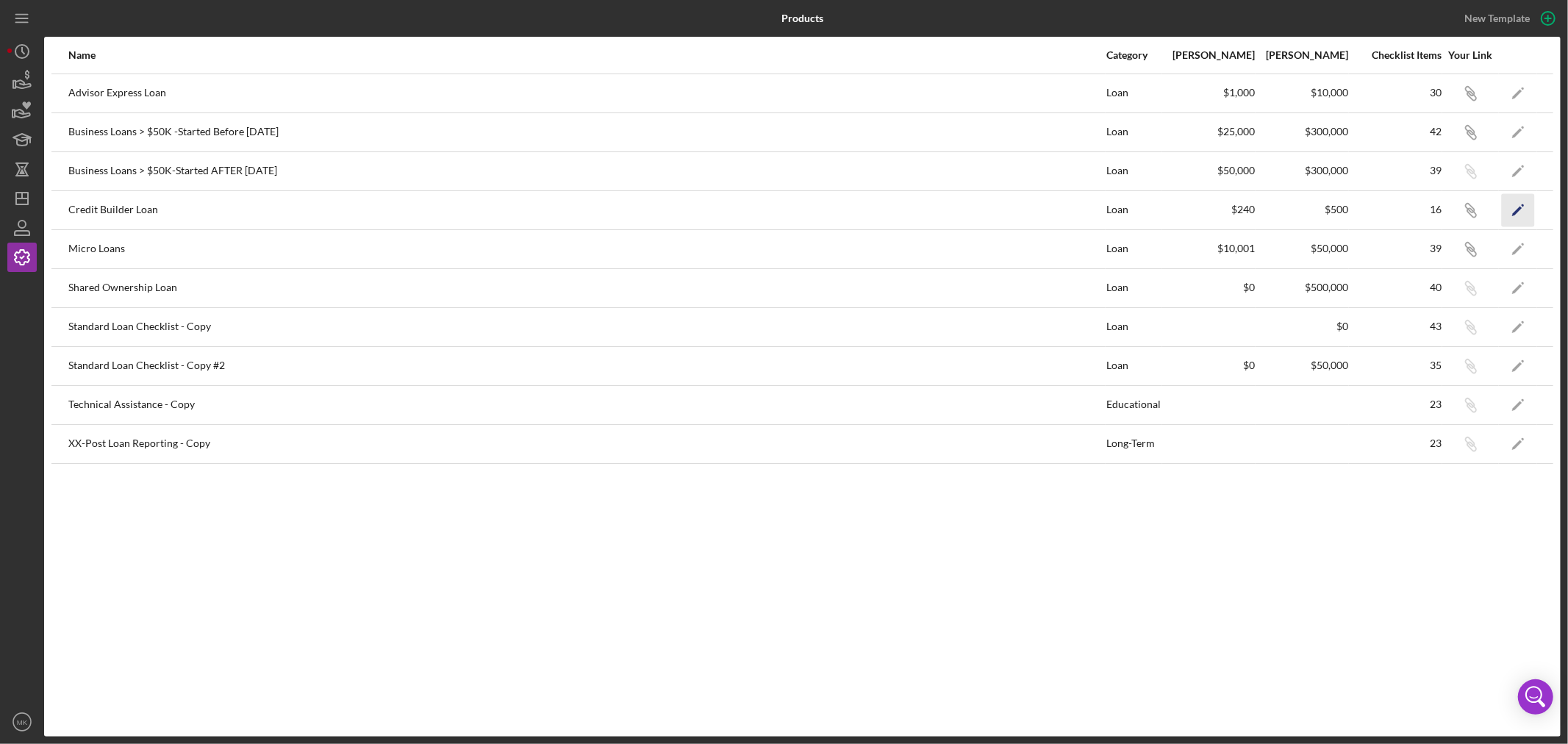
click at [1515, 208] on icon "Icon/Edit" at bounding box center [1518, 210] width 33 height 33
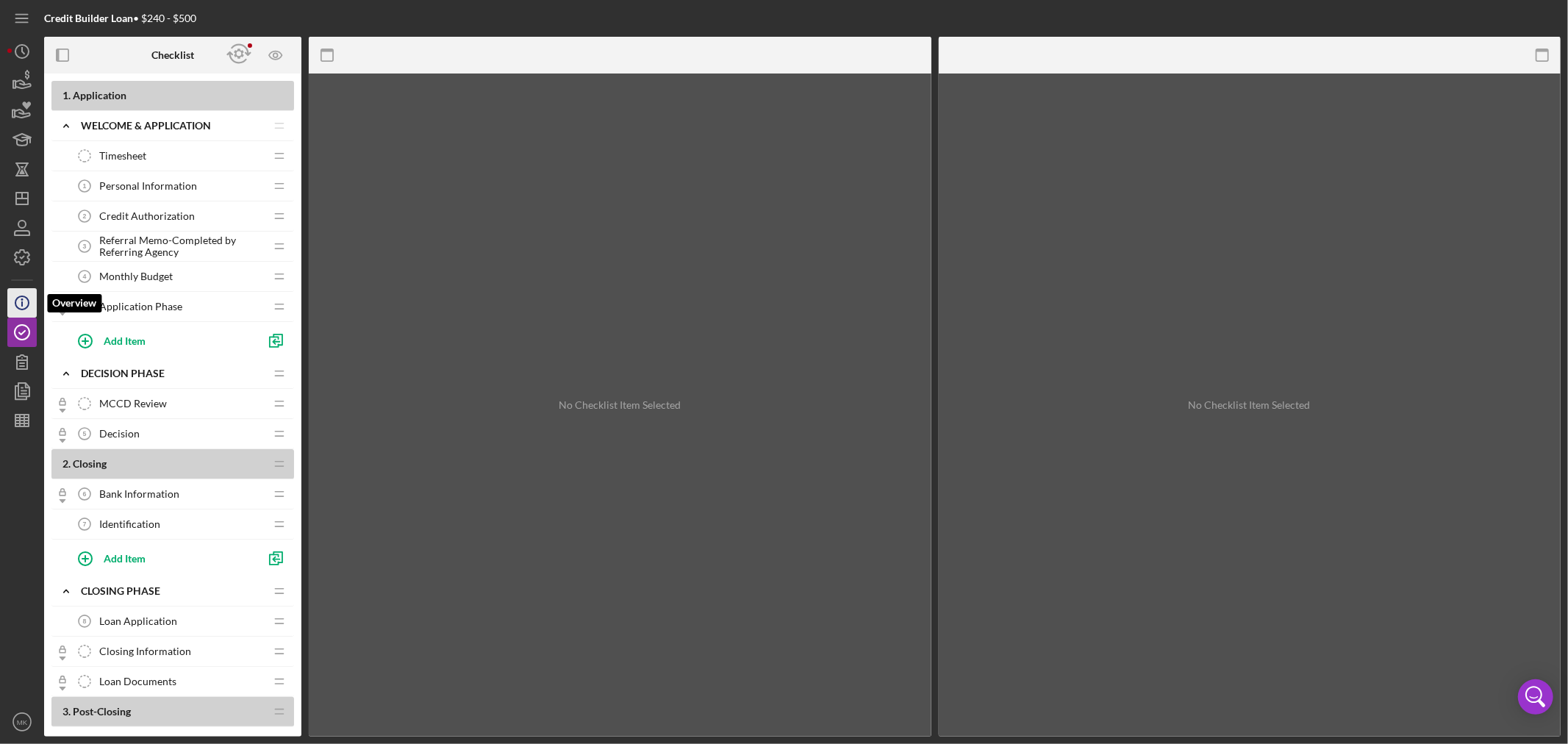
click at [23, 297] on icon "Icon/Info" at bounding box center [22, 303] width 37 height 37
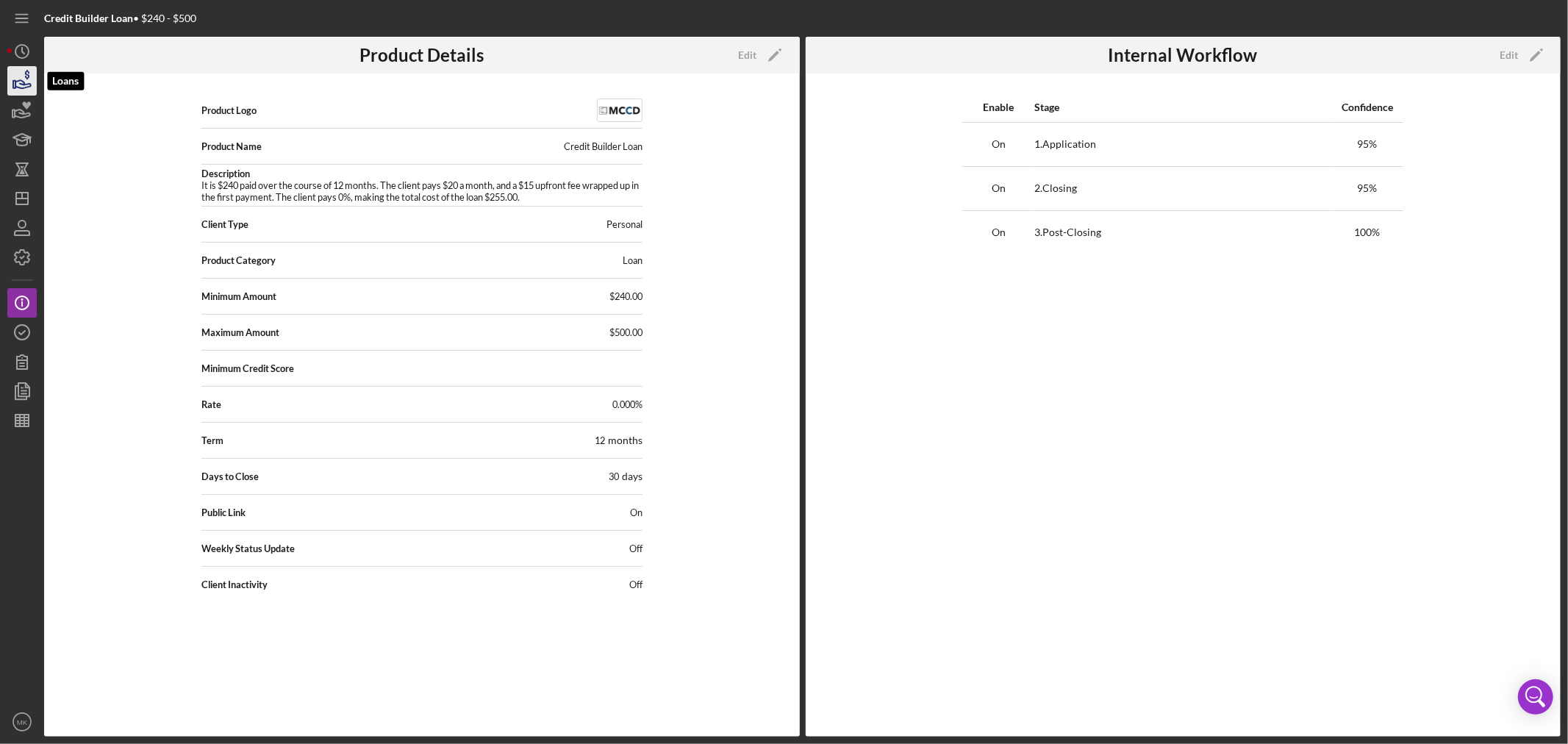
click at [24, 78] on icon "button" at bounding box center [22, 81] width 37 height 37
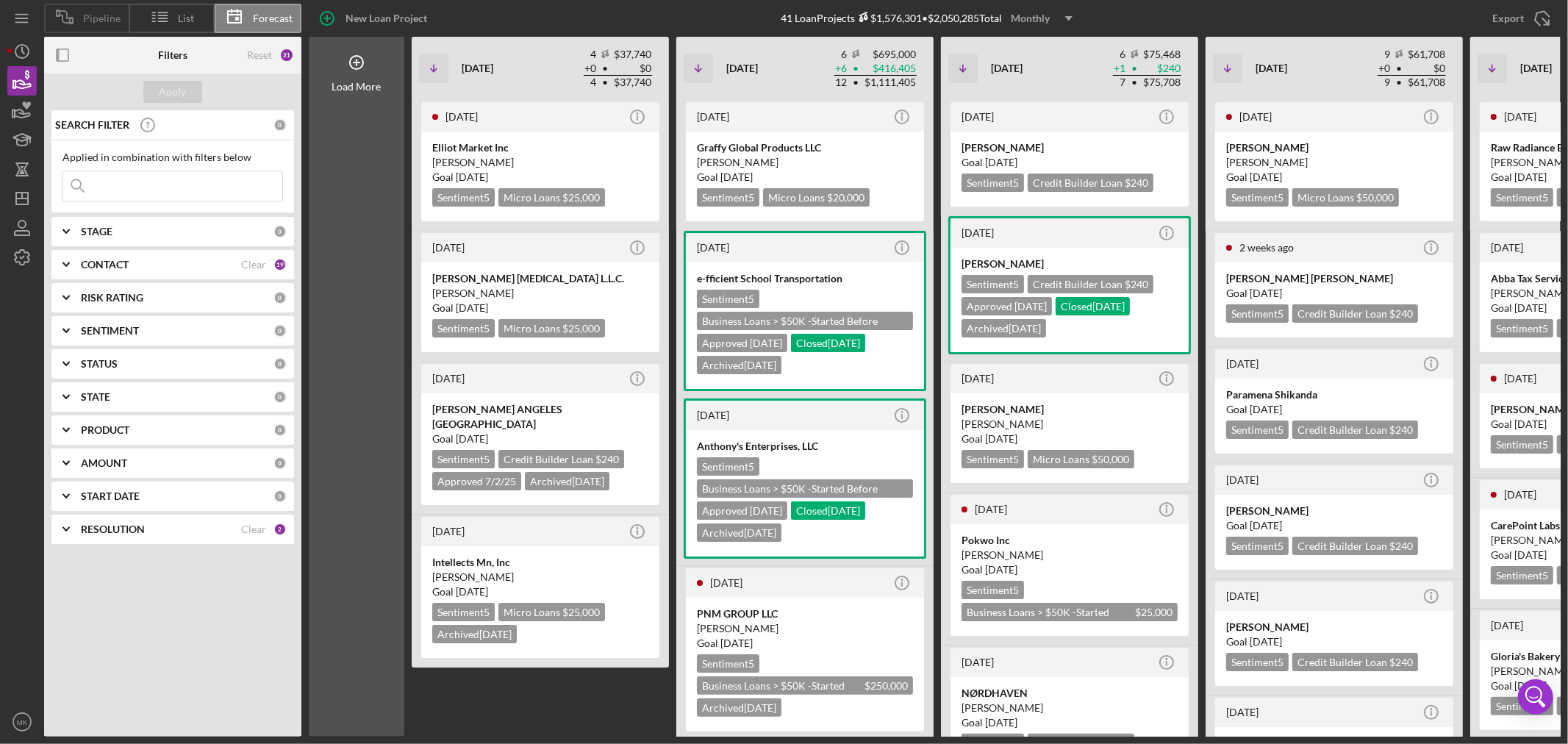
click at [92, 17] on span "Pipeline" at bounding box center [101, 18] width 38 height 12
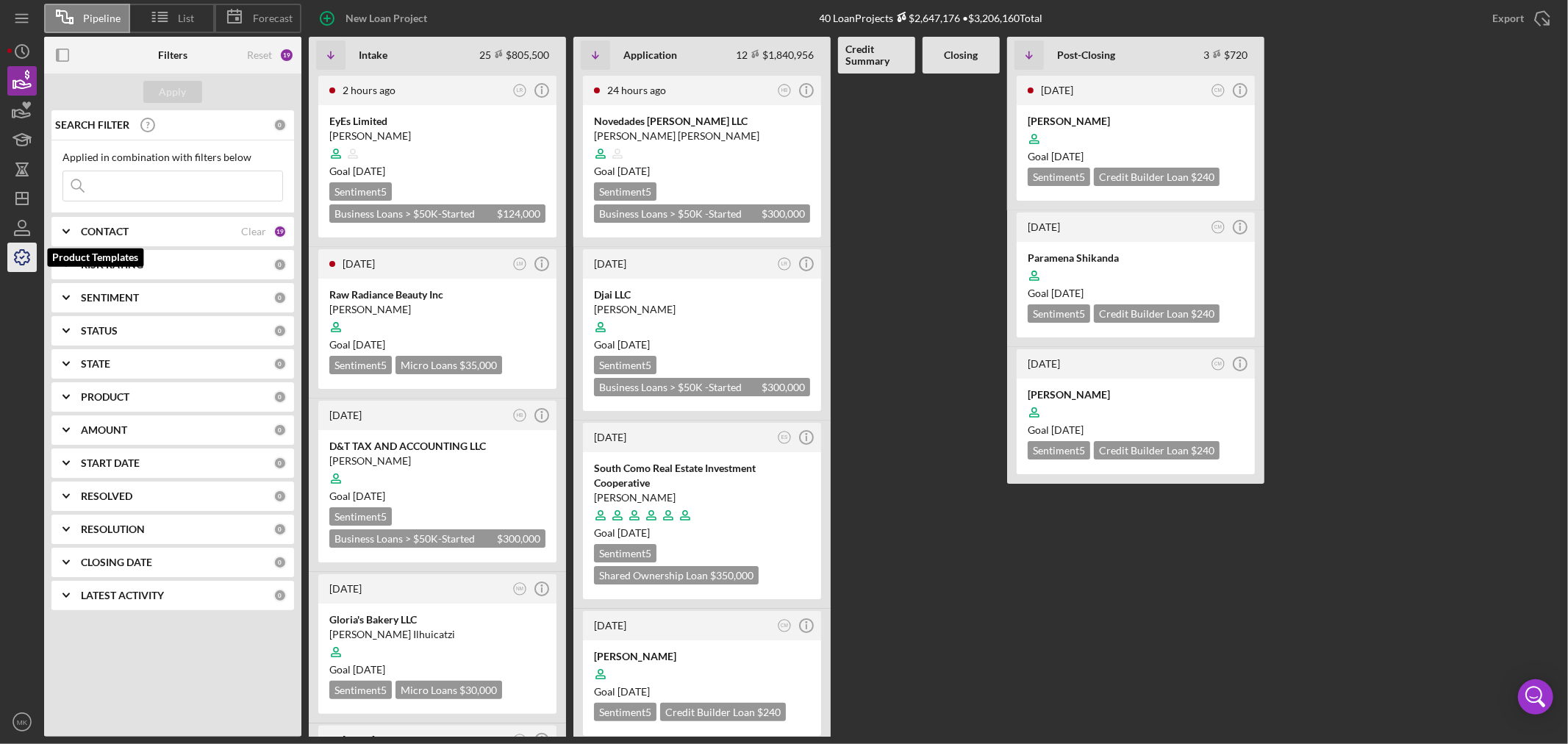
click at [24, 261] on icon "button" at bounding box center [22, 258] width 37 height 37
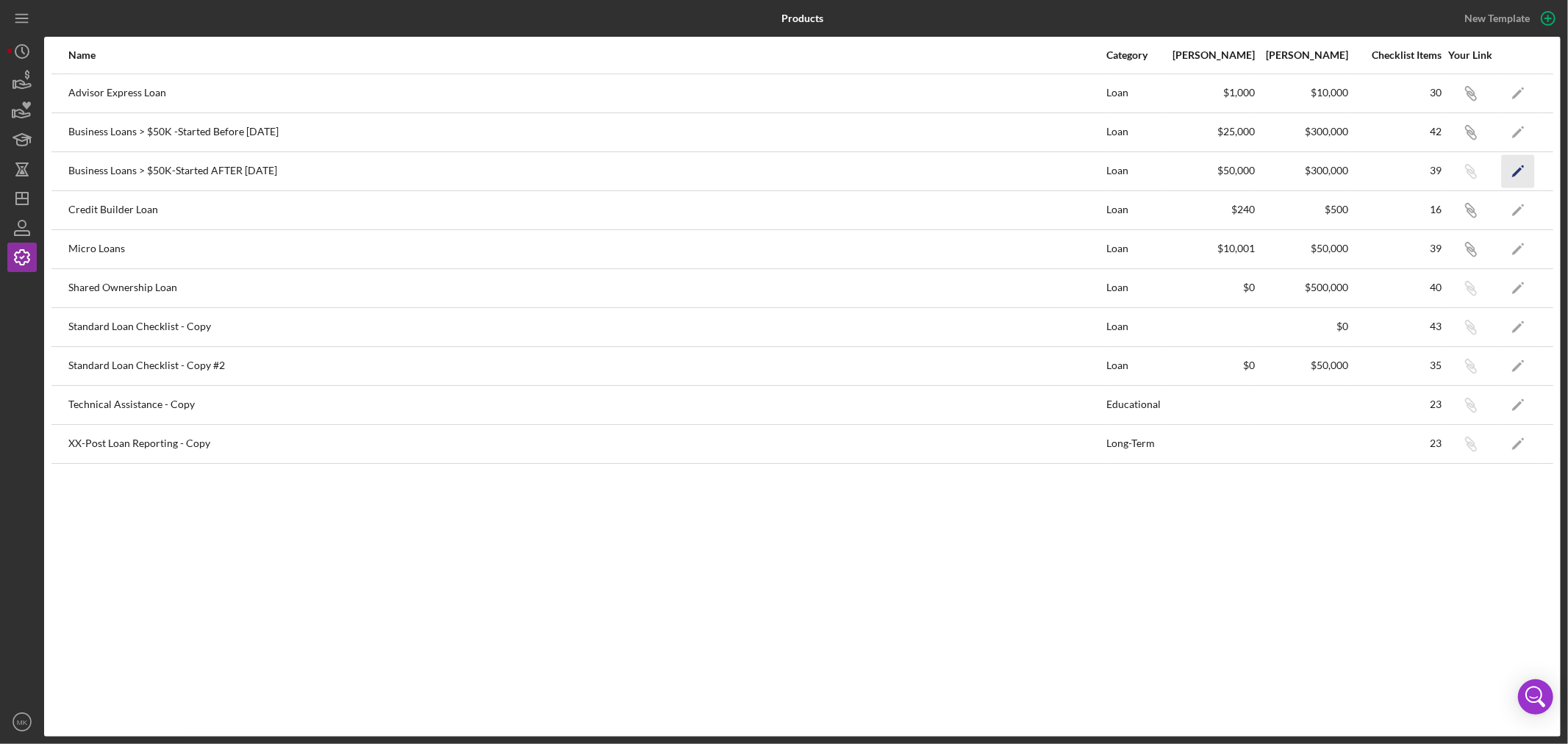
click at [1518, 174] on icon "Icon/Edit" at bounding box center [1518, 171] width 33 height 33
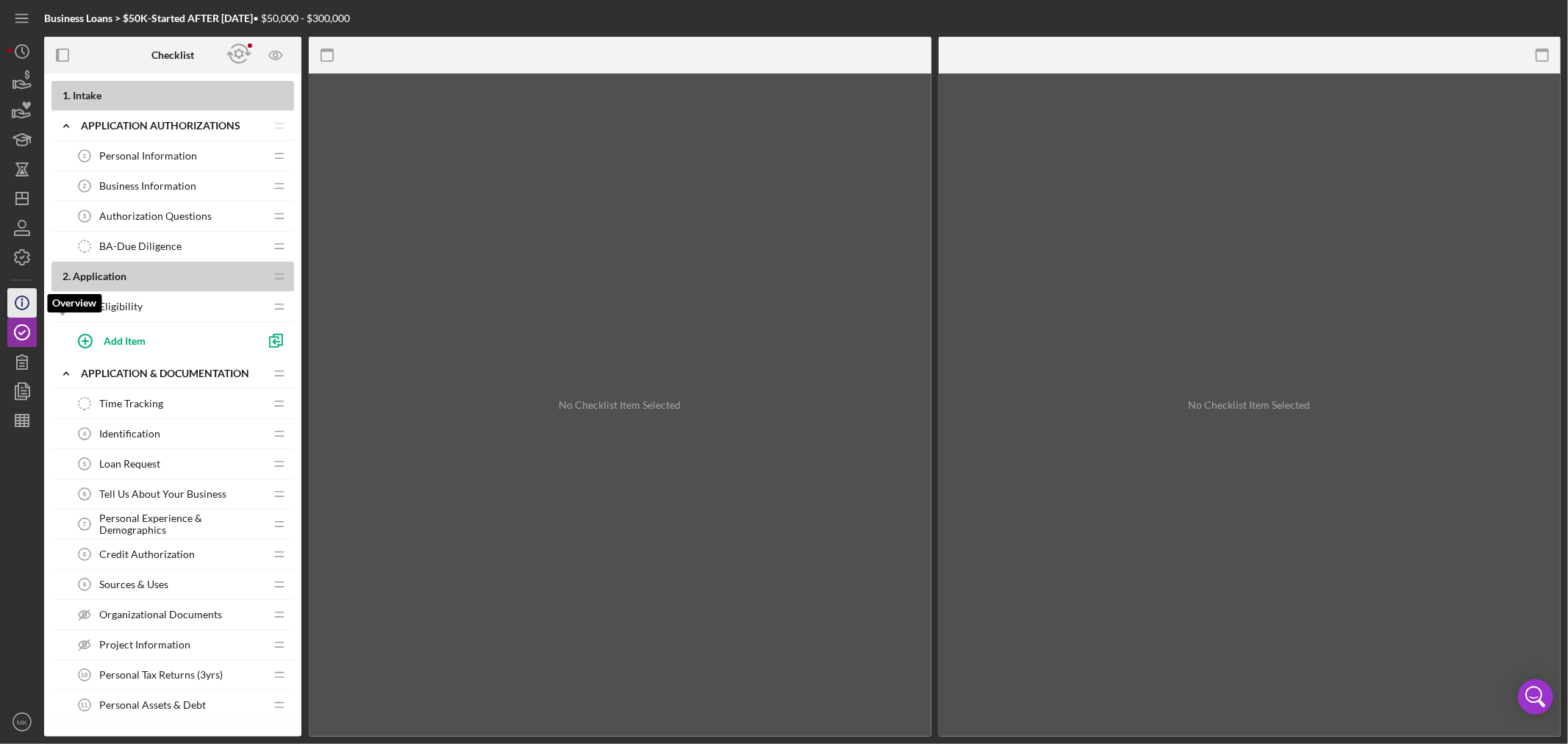
click at [28, 298] on icon "Icon/Info" at bounding box center [22, 303] width 37 height 37
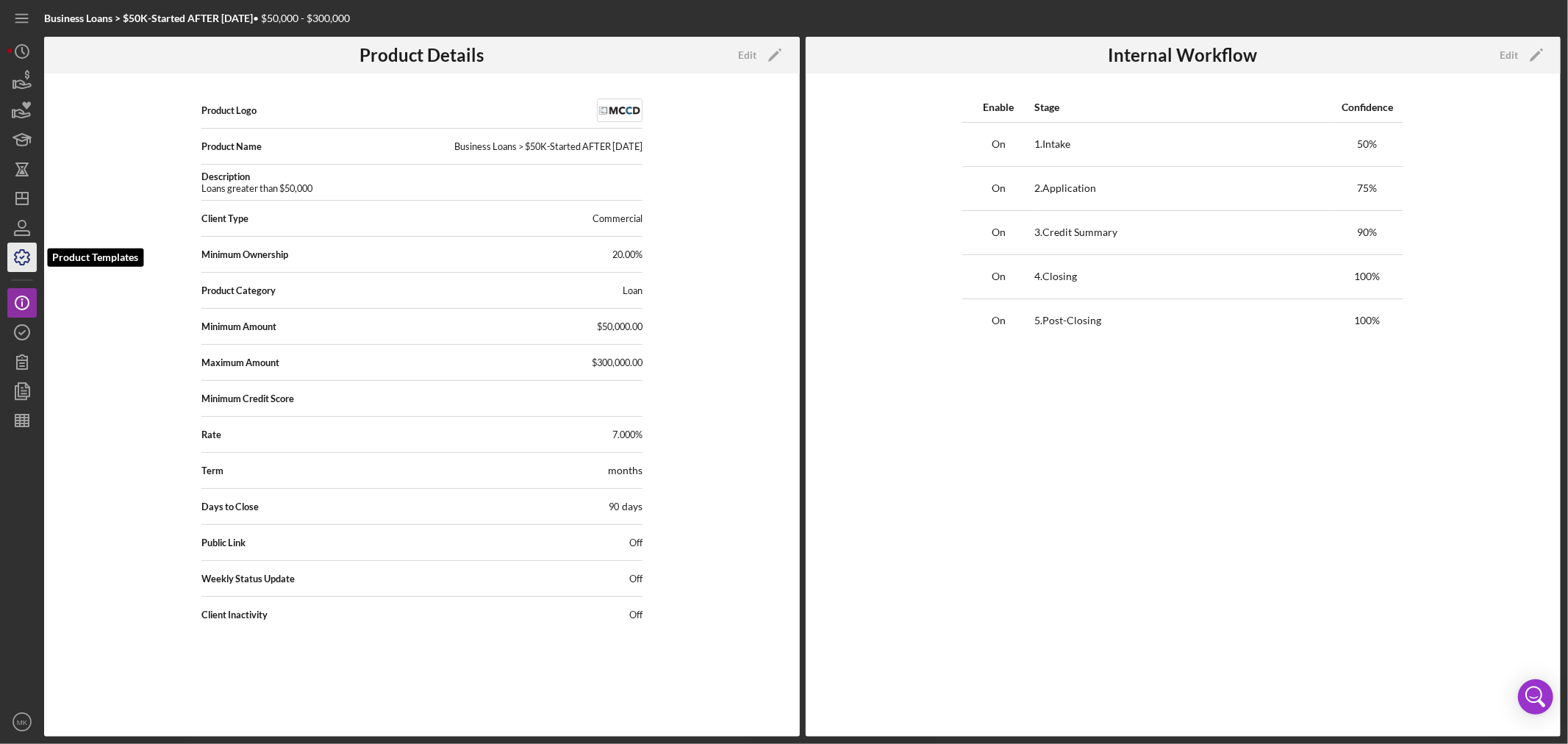
click at [24, 260] on icon "button" at bounding box center [22, 258] width 37 height 37
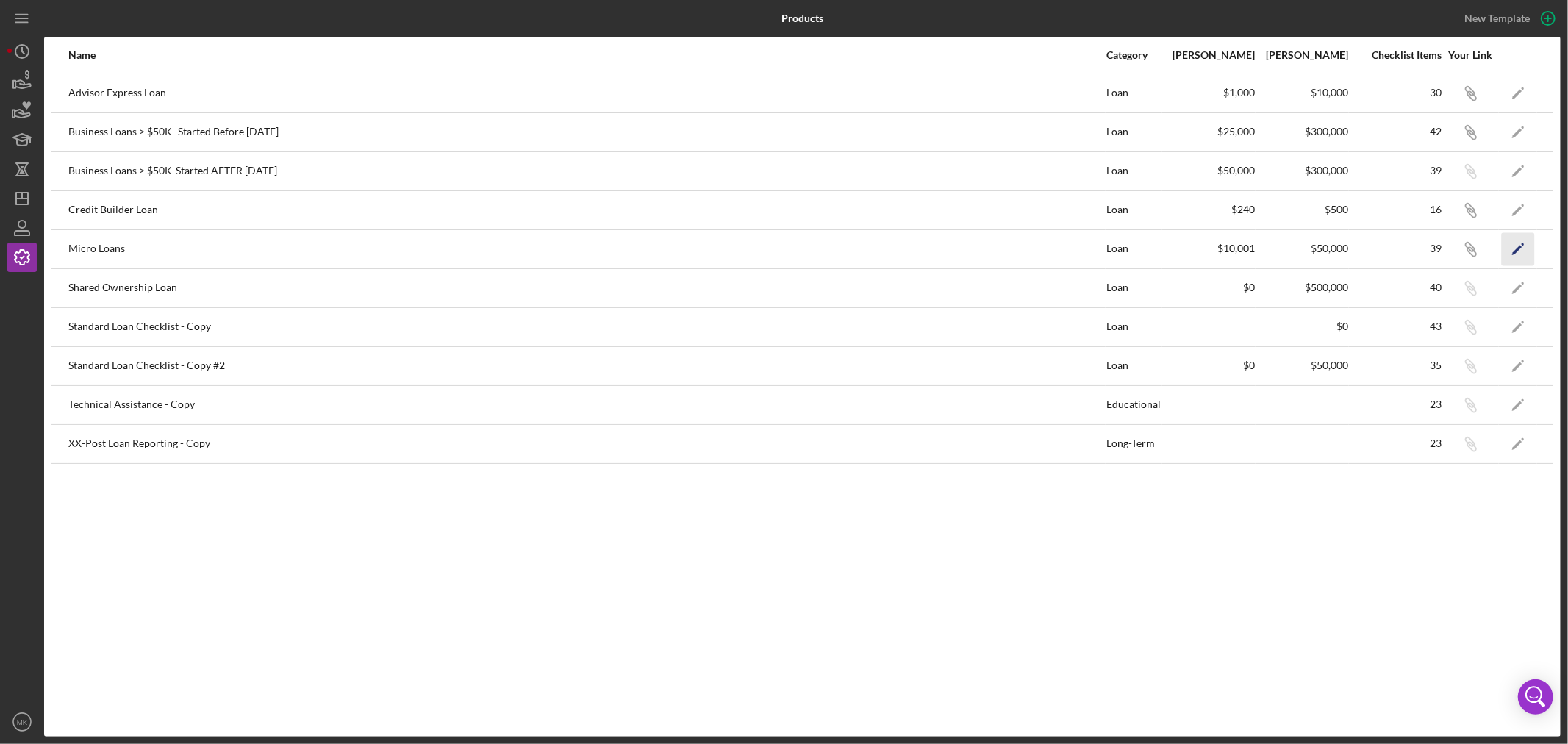
click at [1516, 250] on polygon "button" at bounding box center [1516, 250] width 10 height 10
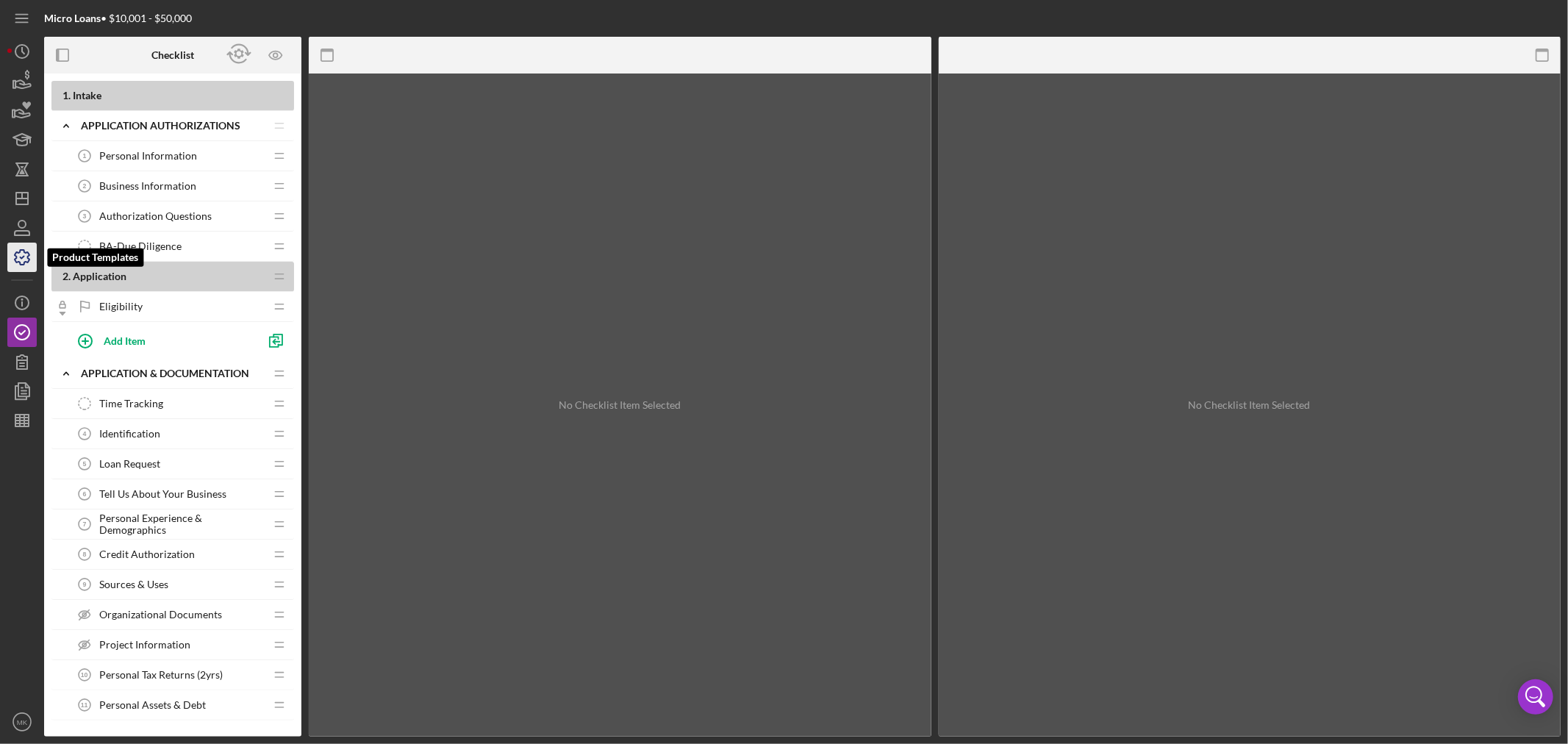
click at [20, 258] on polyline "button" at bounding box center [22, 258] width 4 height 2
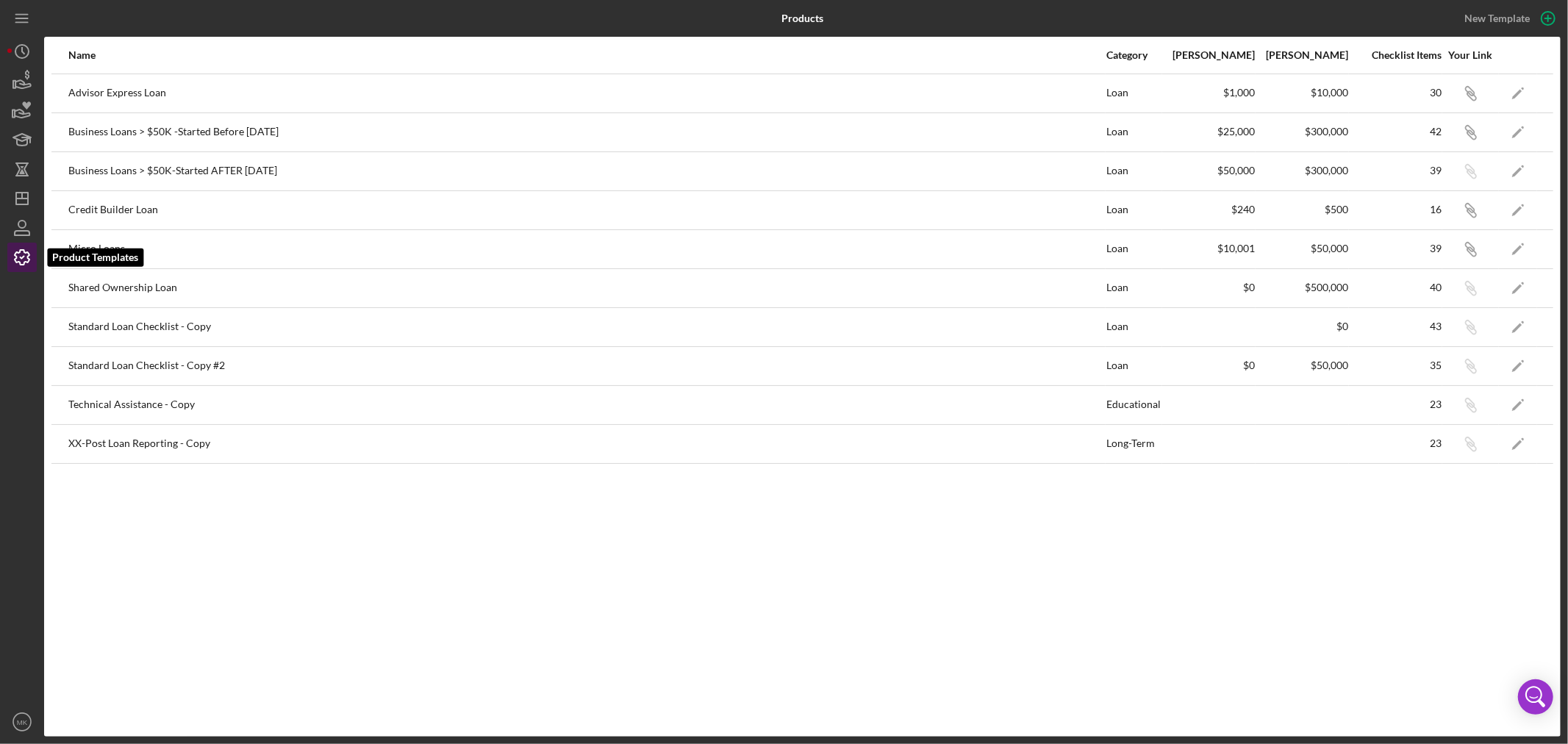
click at [20, 259] on icon "button" at bounding box center [22, 258] width 37 height 37
click at [1520, 245] on icon "Icon/Edit" at bounding box center [1518, 249] width 33 height 33
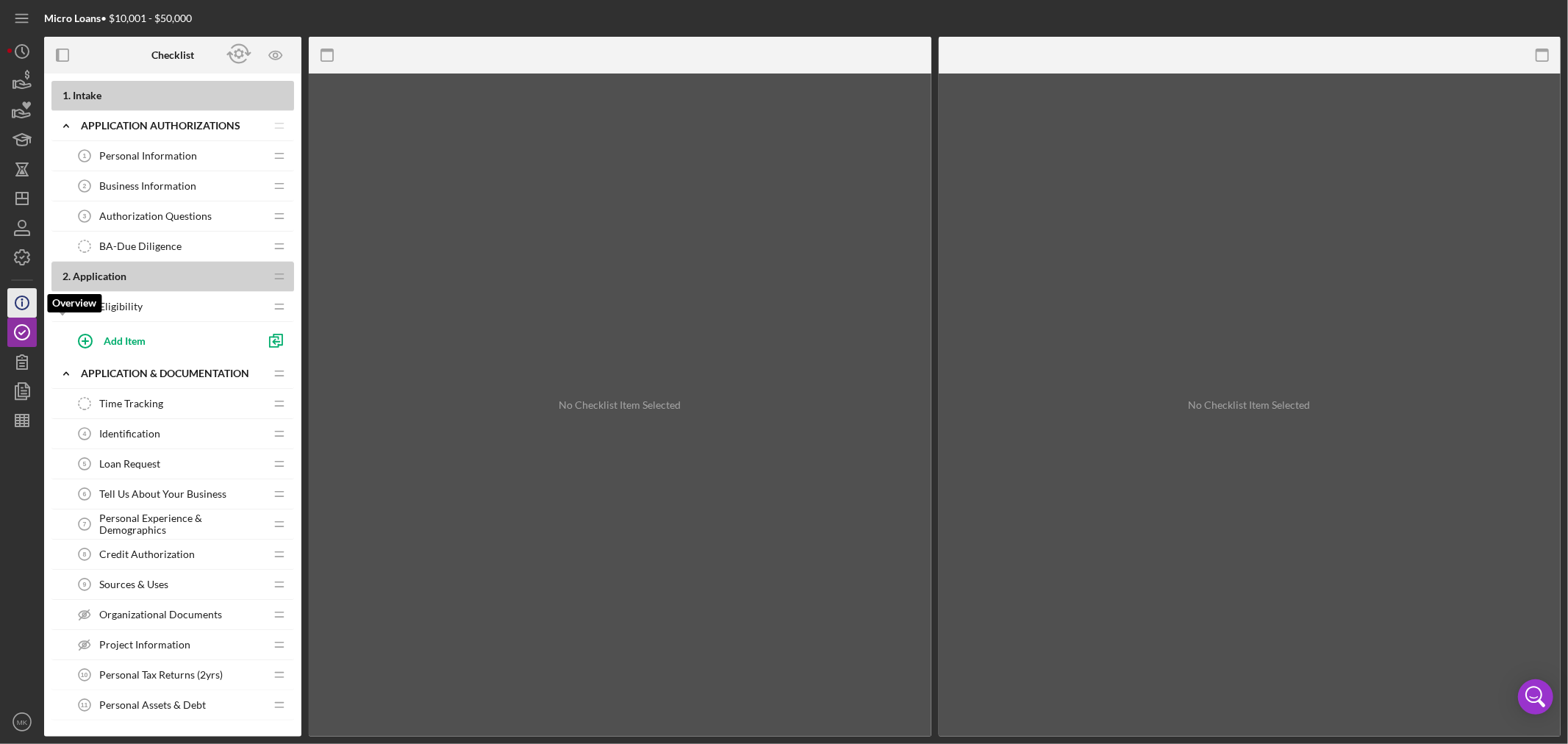
click at [24, 302] on icon "Icon/Info" at bounding box center [22, 303] width 37 height 37
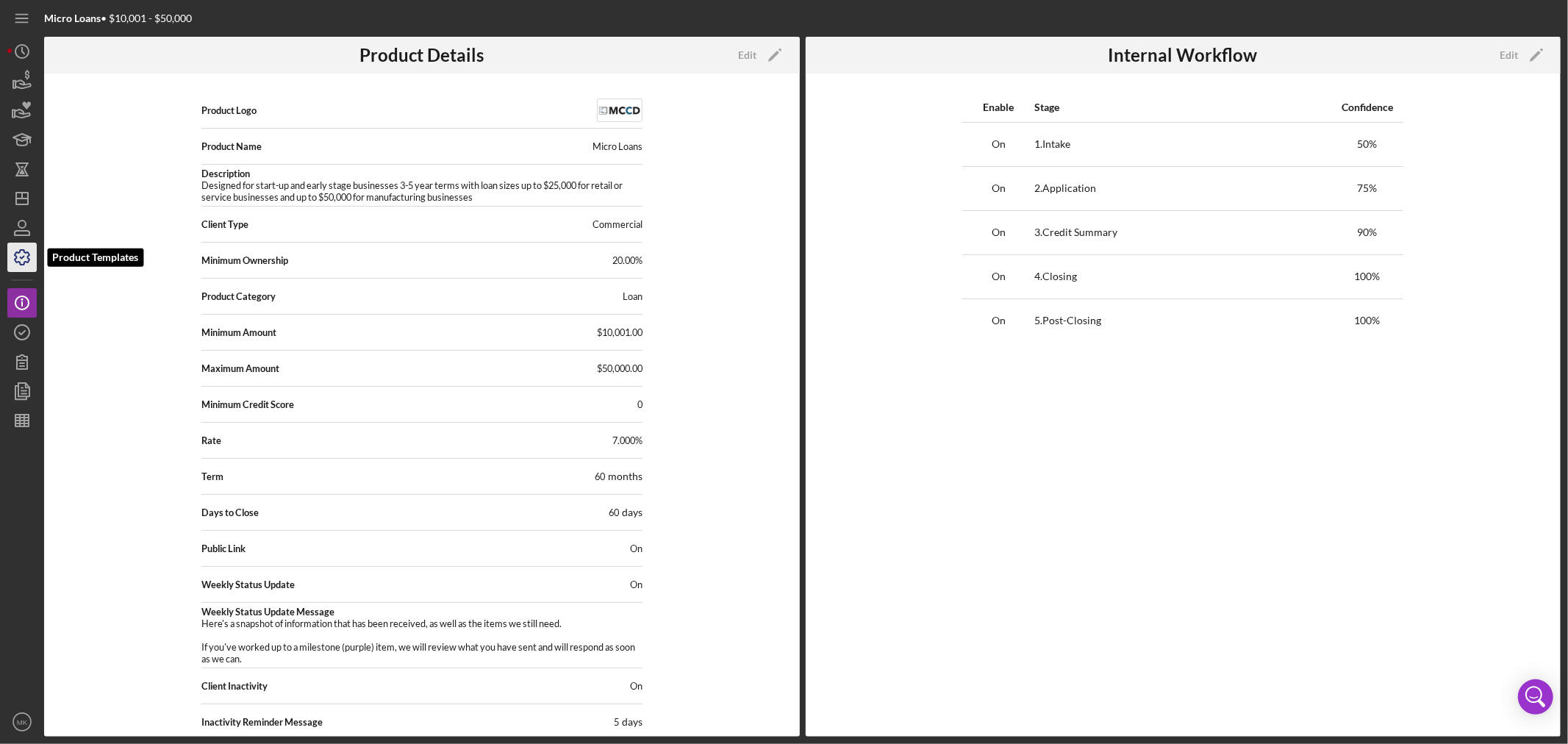
click at [24, 254] on icon "button" at bounding box center [22, 258] width 37 height 37
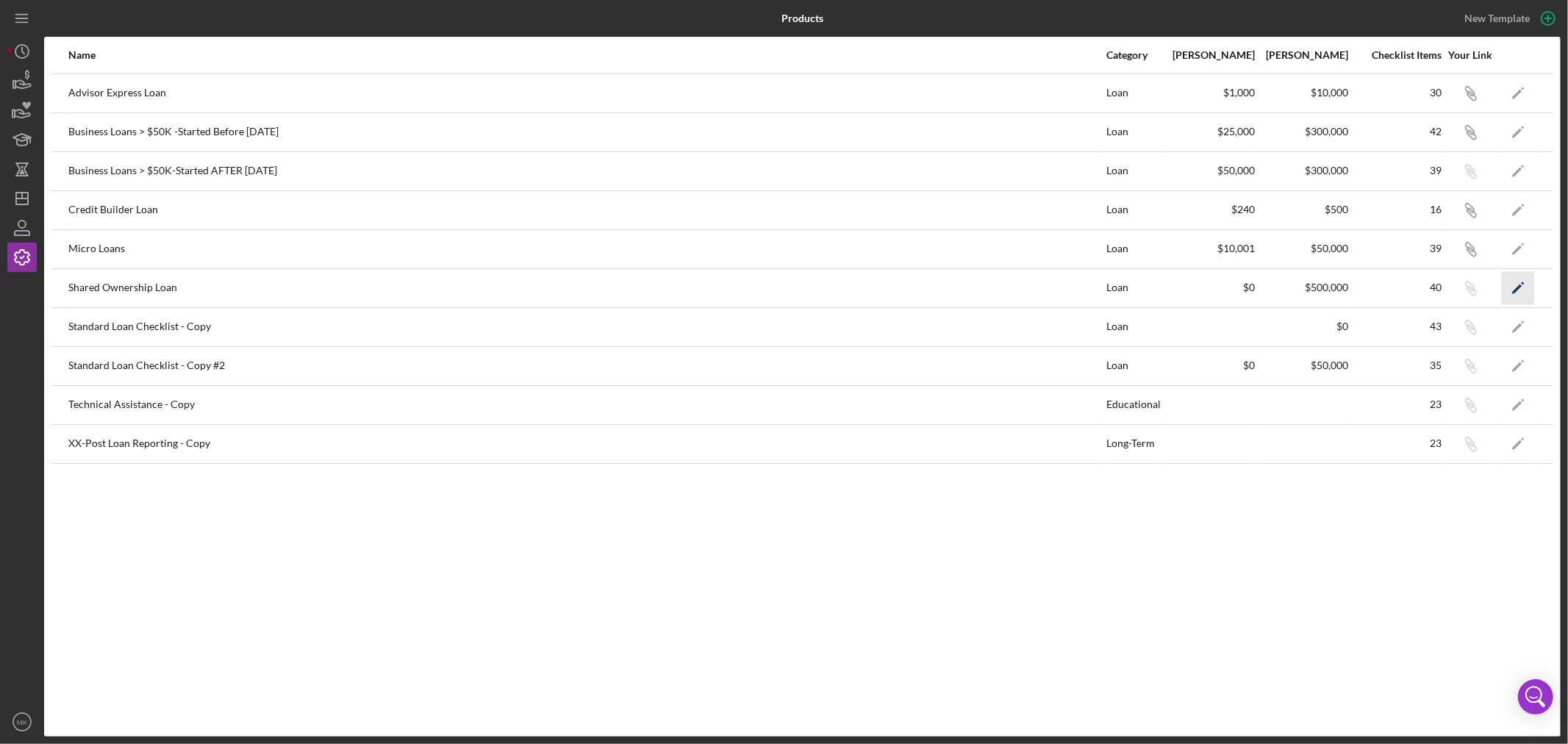
click at [1516, 284] on icon "Icon/Edit" at bounding box center [1518, 288] width 33 height 33
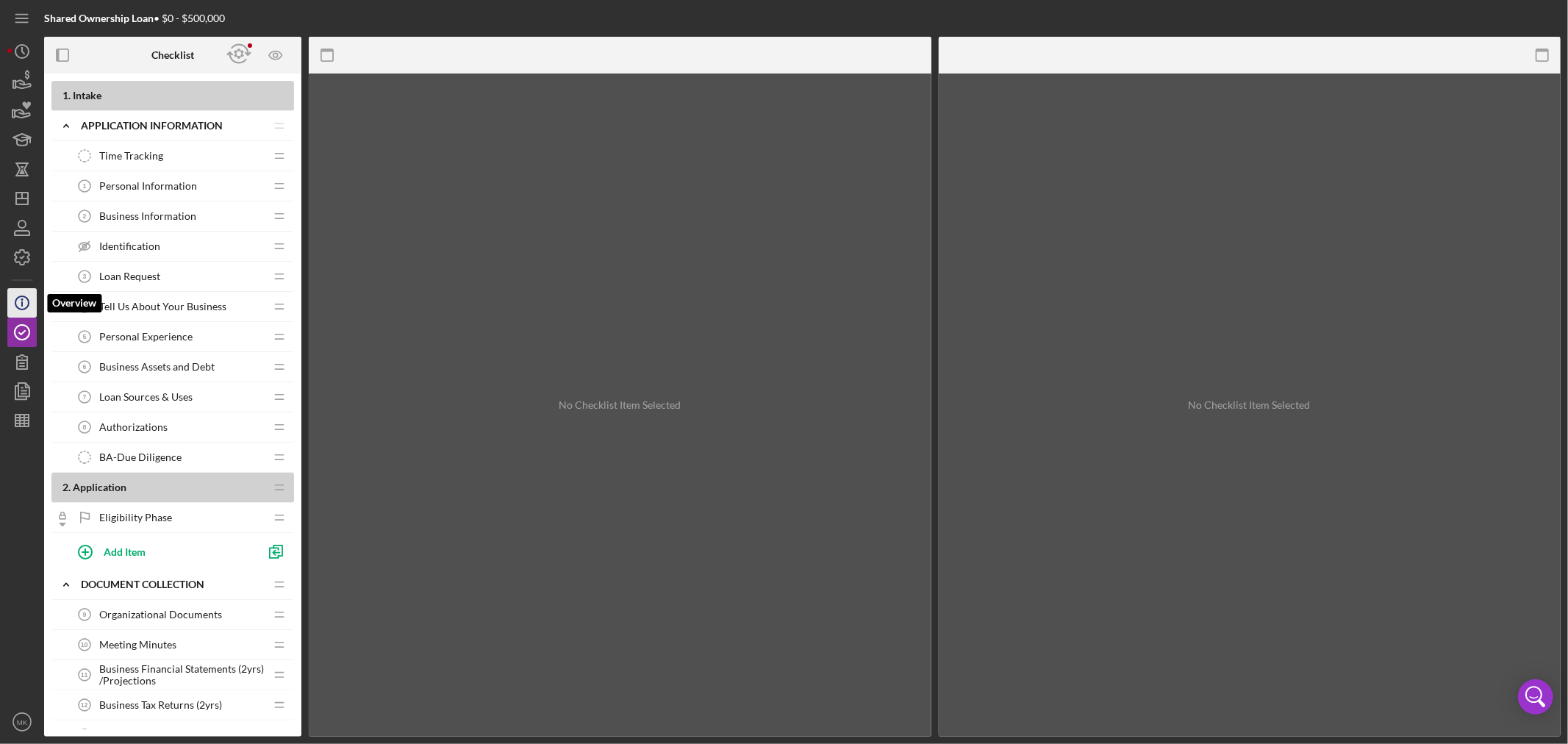
click at [24, 298] on icon "Icon/Info" at bounding box center [22, 303] width 37 height 37
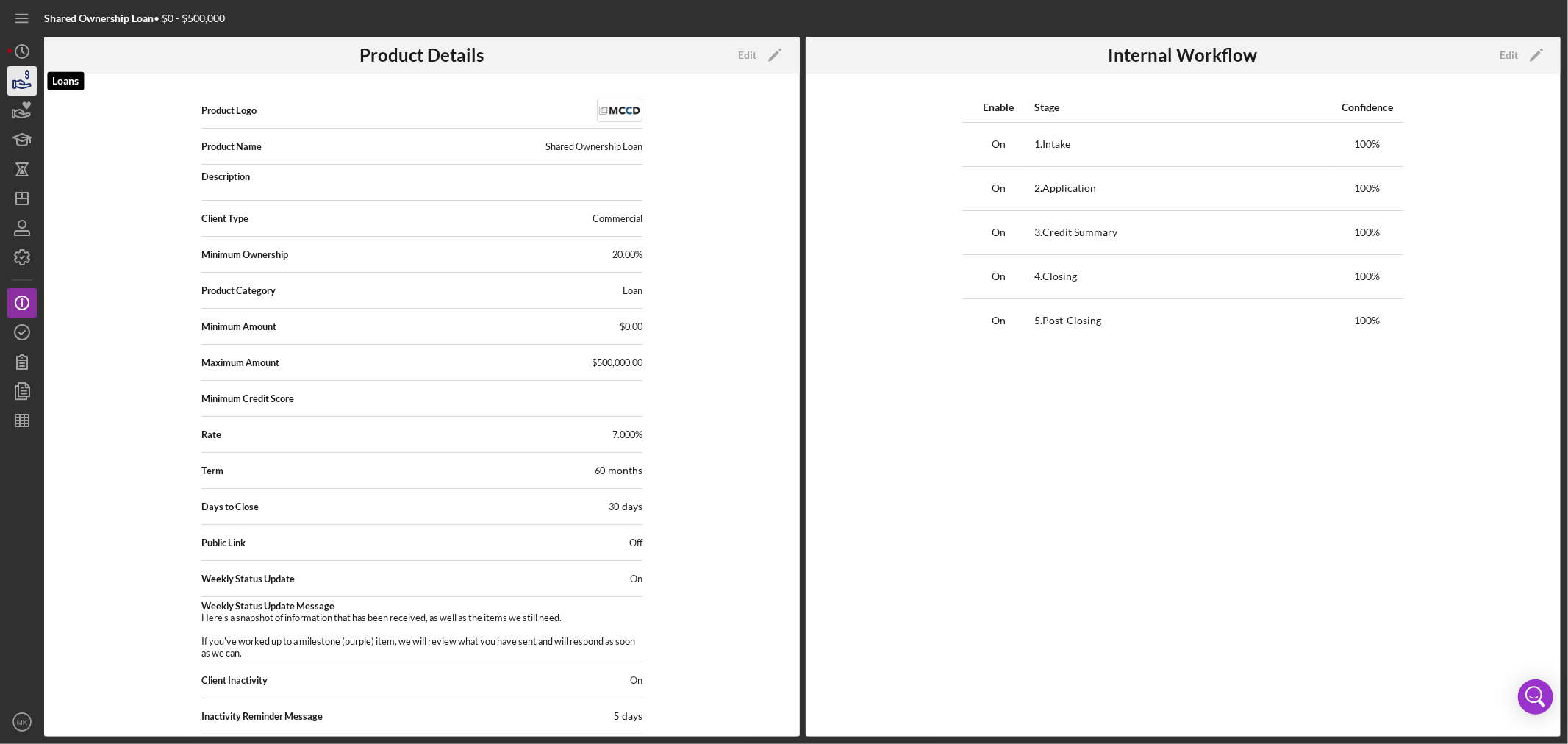
click at [24, 81] on icon "button" at bounding box center [22, 81] width 37 height 37
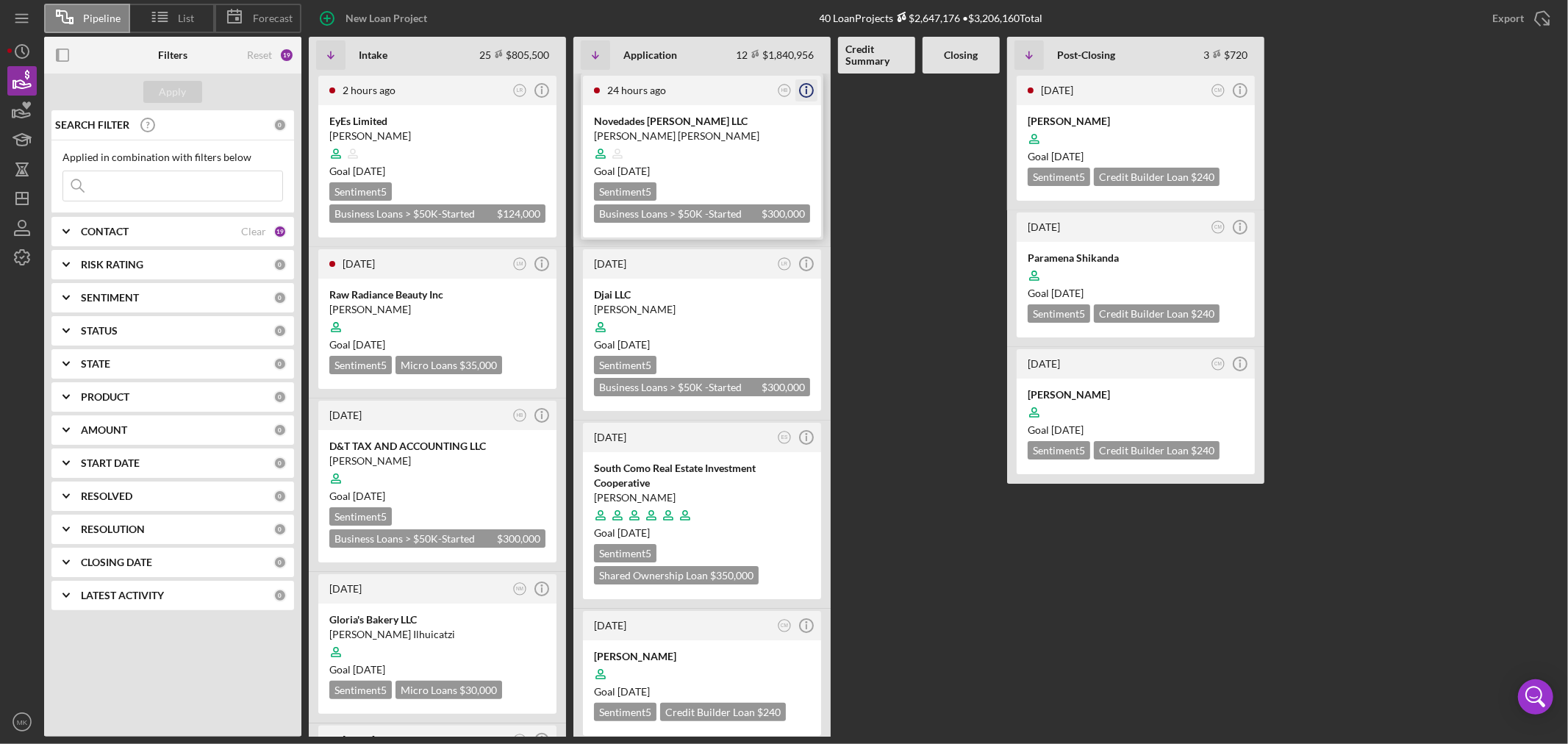
click at [806, 89] on line "button" at bounding box center [806, 92] width 0 height 6
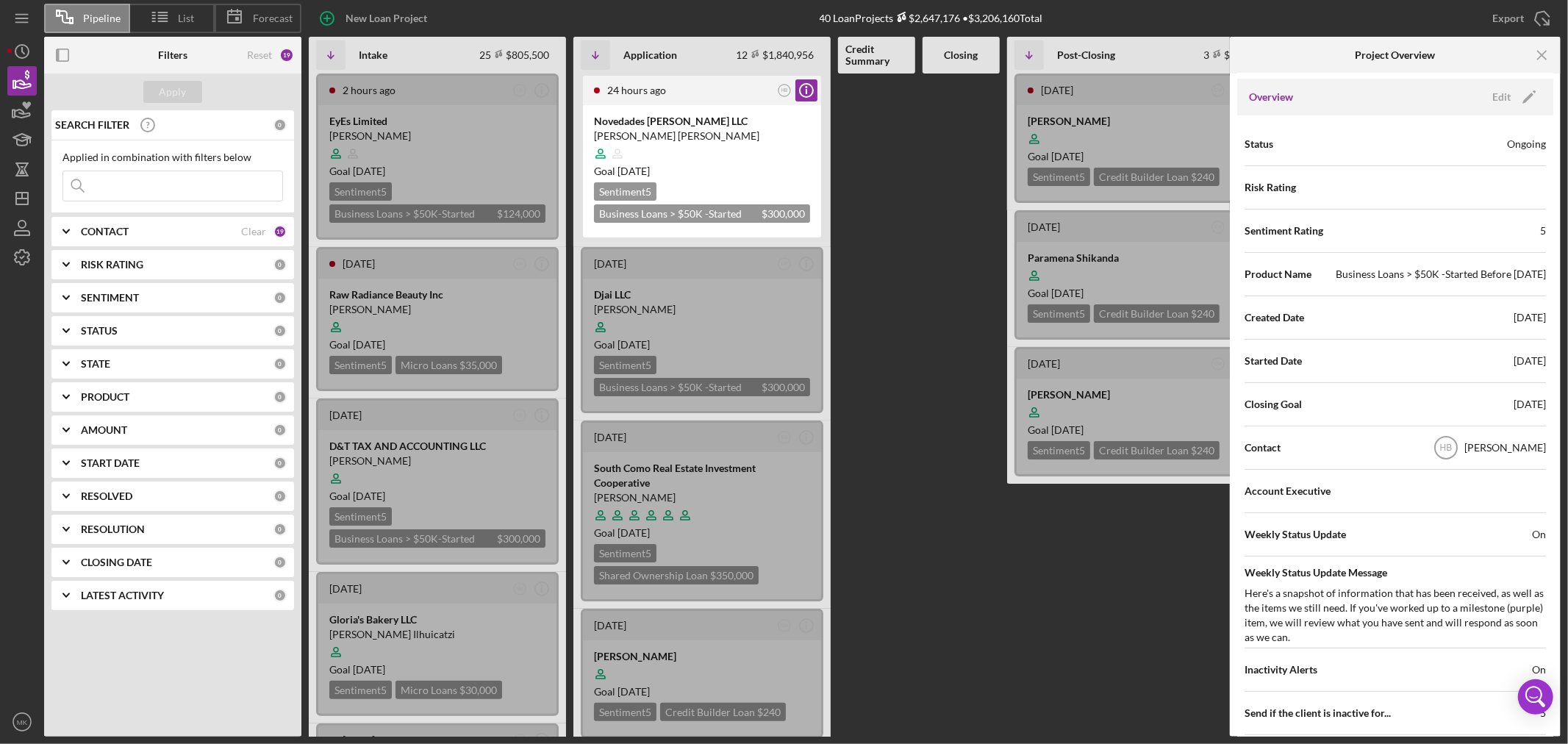
scroll to position [163, 0]
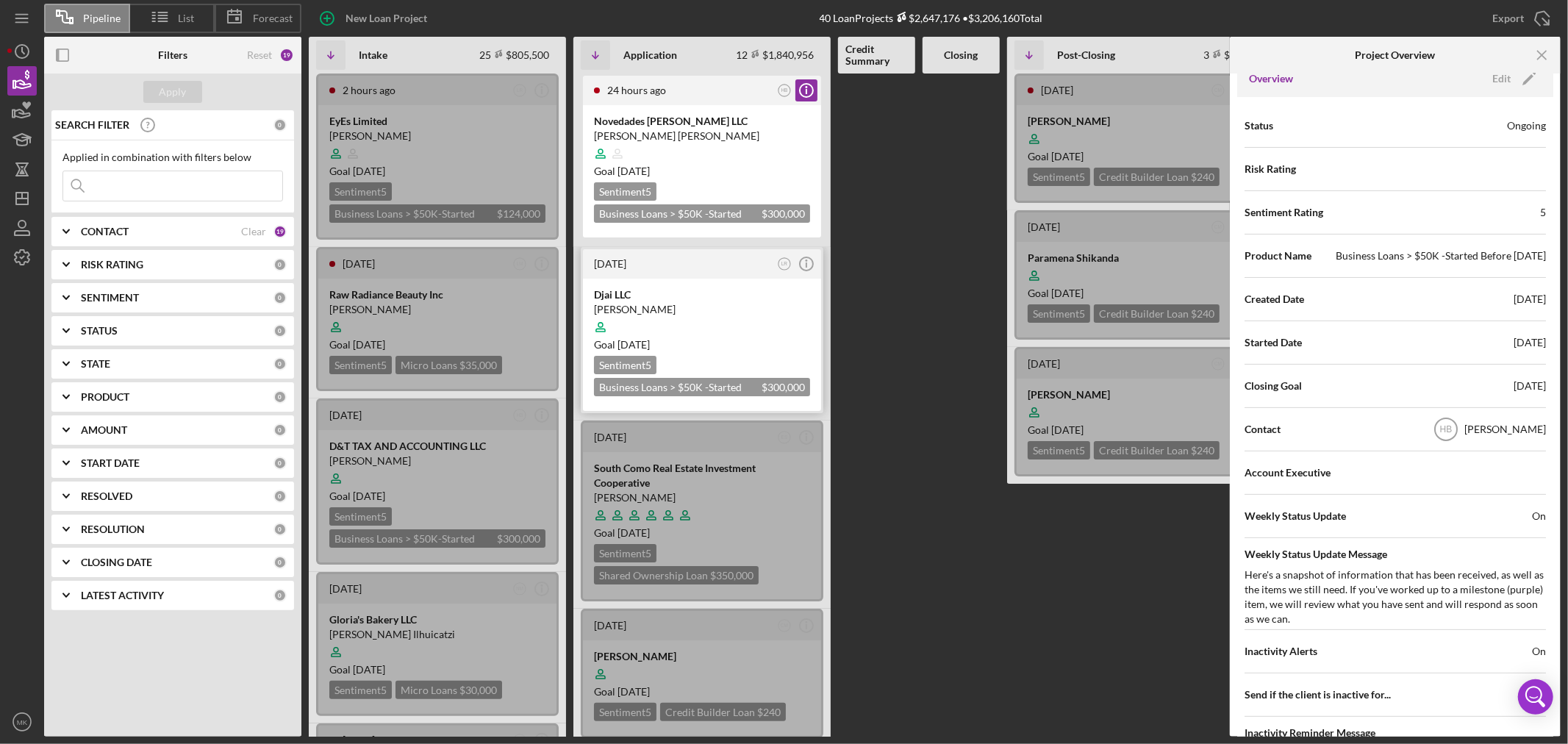
click at [744, 320] on div at bounding box center [701, 327] width 216 height 28
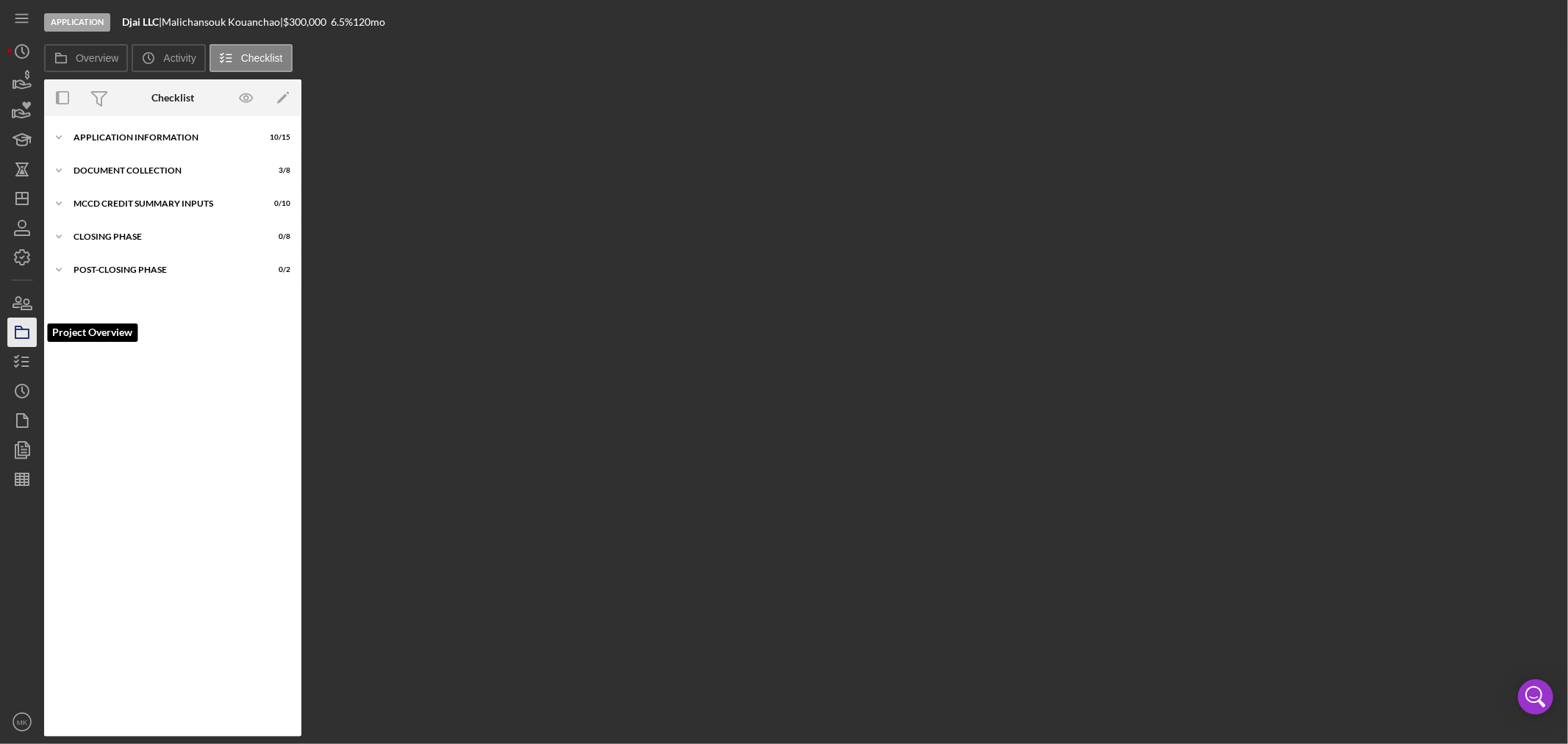
click at [23, 335] on icon "button" at bounding box center [22, 332] width 37 height 37
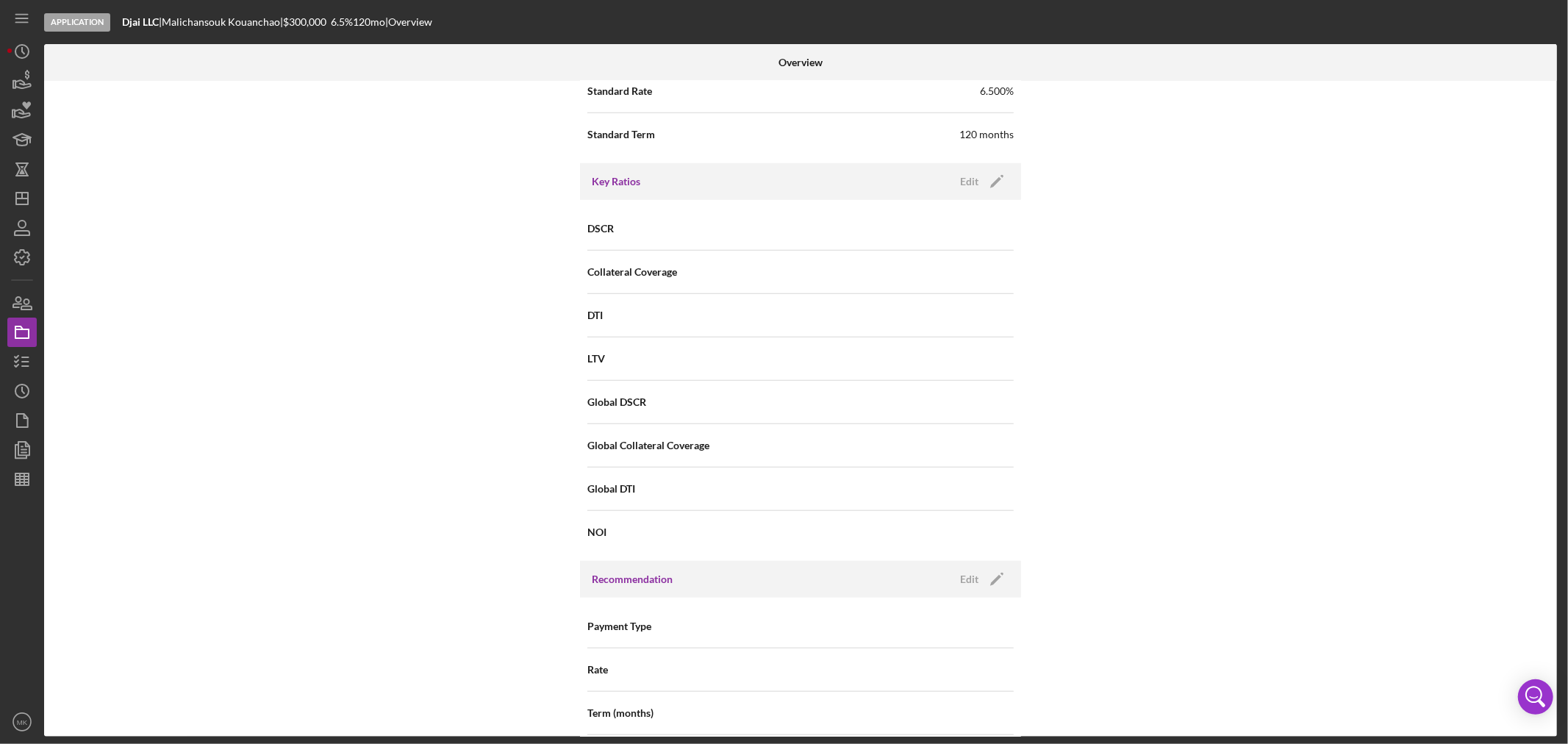
scroll to position [1055, 0]
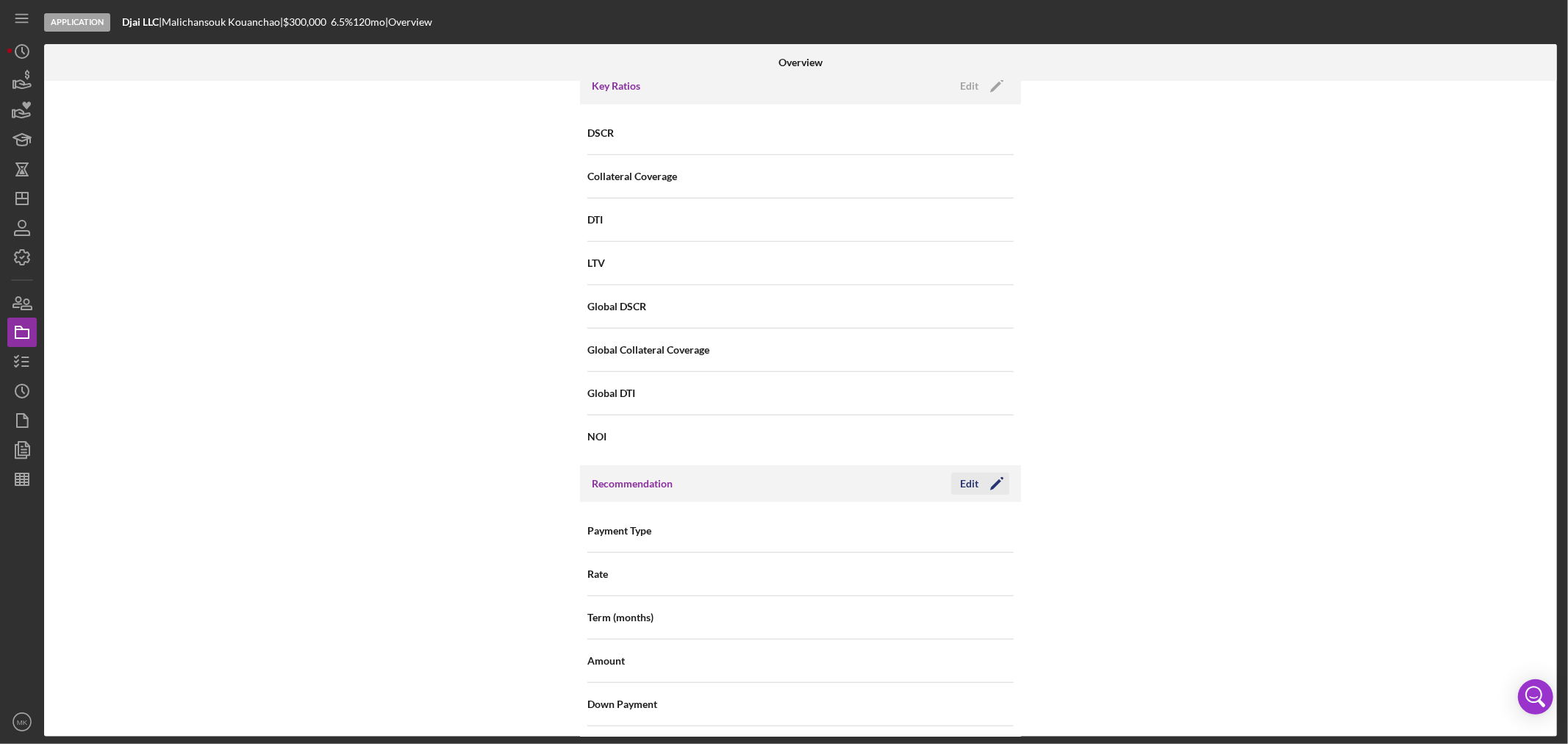
click at [967, 483] on div "Edit" at bounding box center [969, 484] width 18 height 22
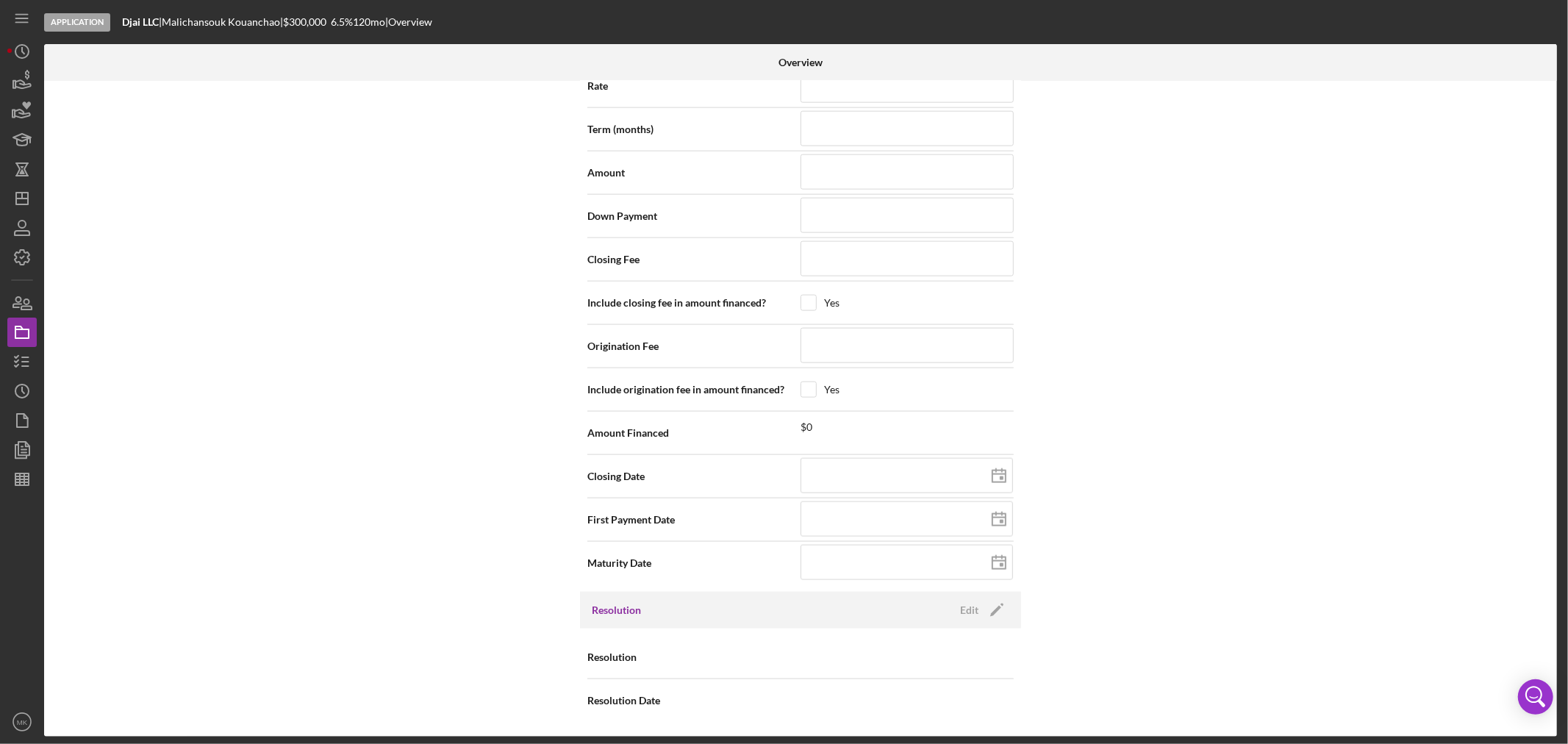
scroll to position [1546, 0]
click at [831, 468] on input at bounding box center [906, 476] width 213 height 35
type input "0m/dd/yyyy"
type input "09/dd/yyyy"
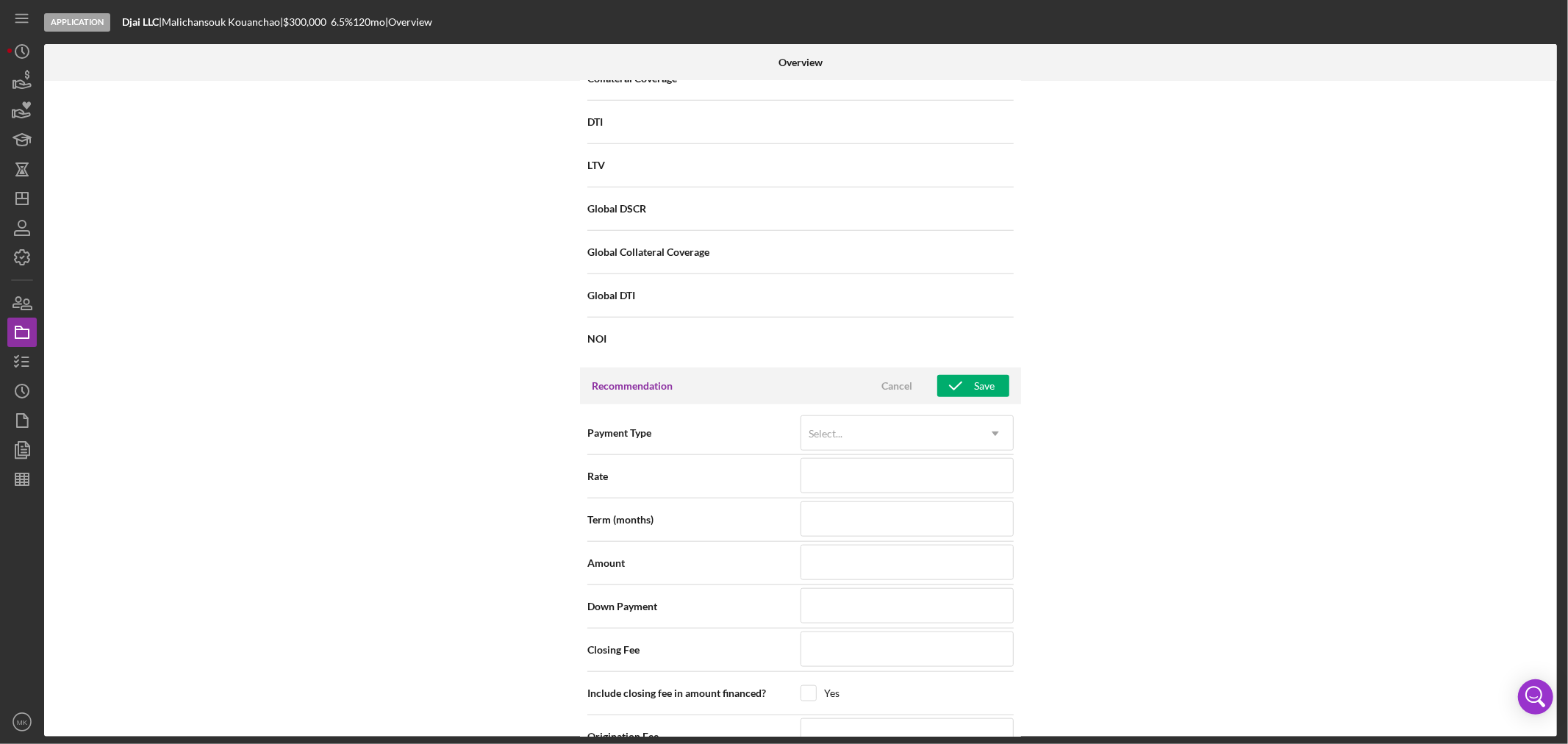
scroll to position [974, 0]
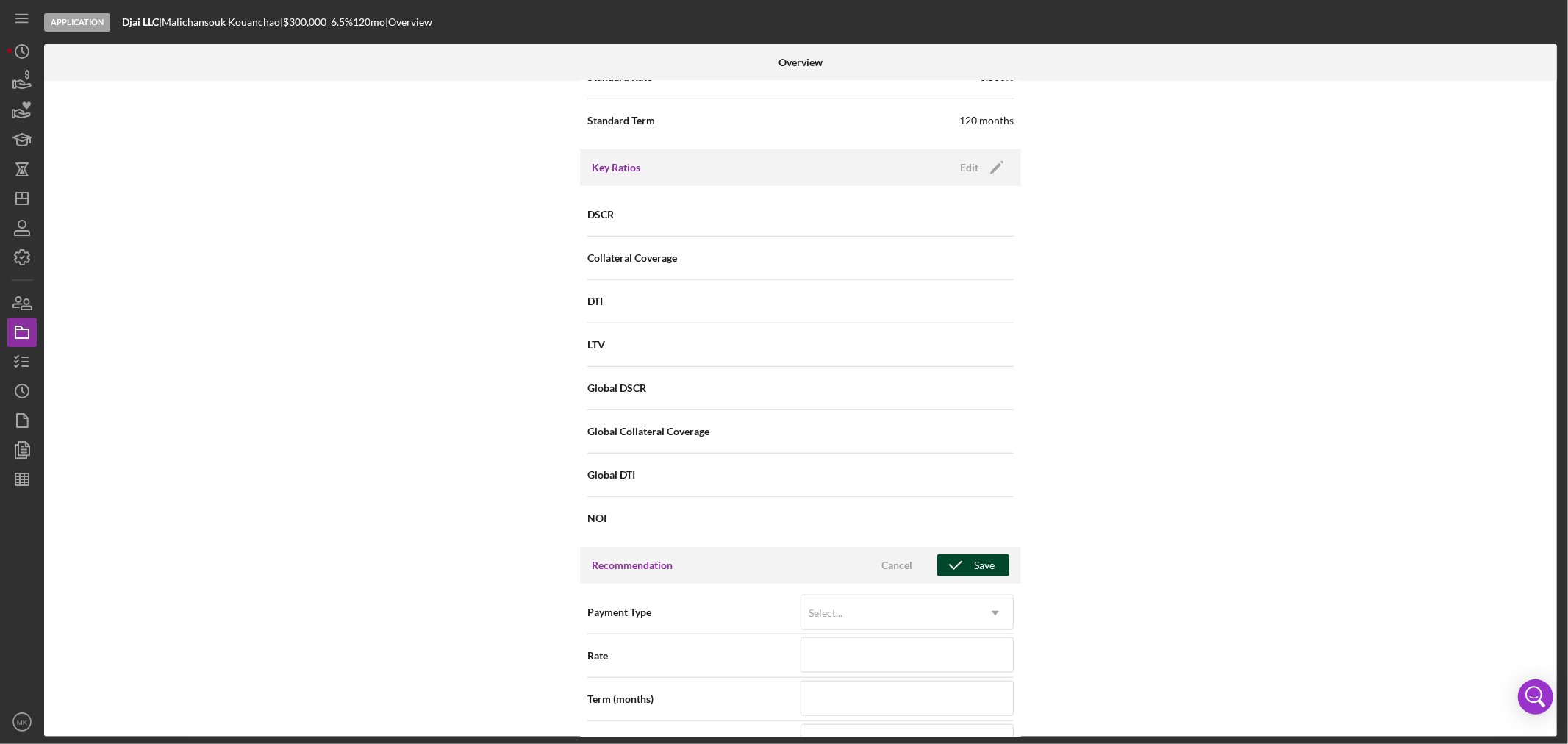
click at [984, 562] on div "Save" at bounding box center [984, 565] width 20 height 22
click at [19, 85] on icon "button" at bounding box center [22, 81] width 37 height 37
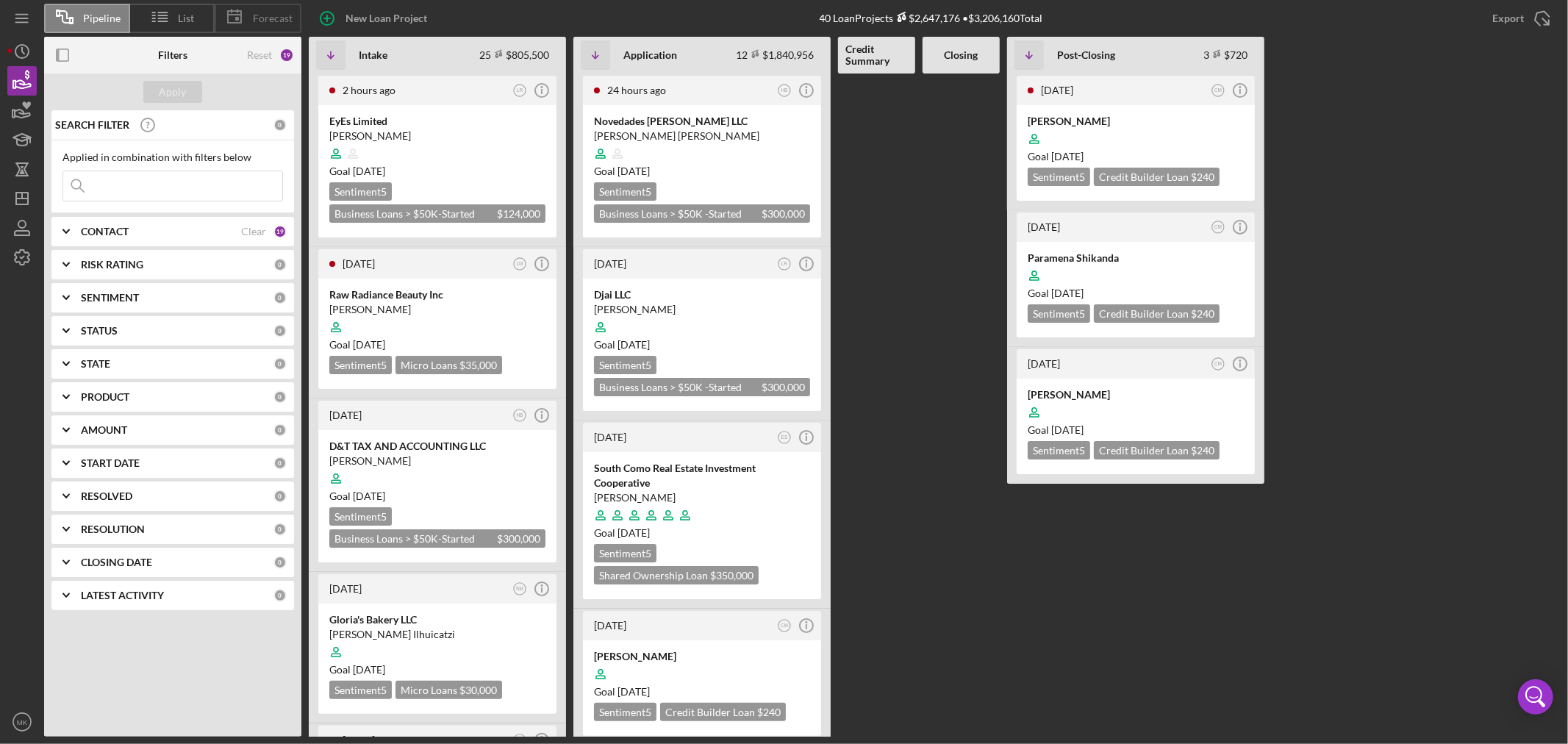
click at [266, 20] on span "Forecast" at bounding box center [272, 18] width 40 height 12
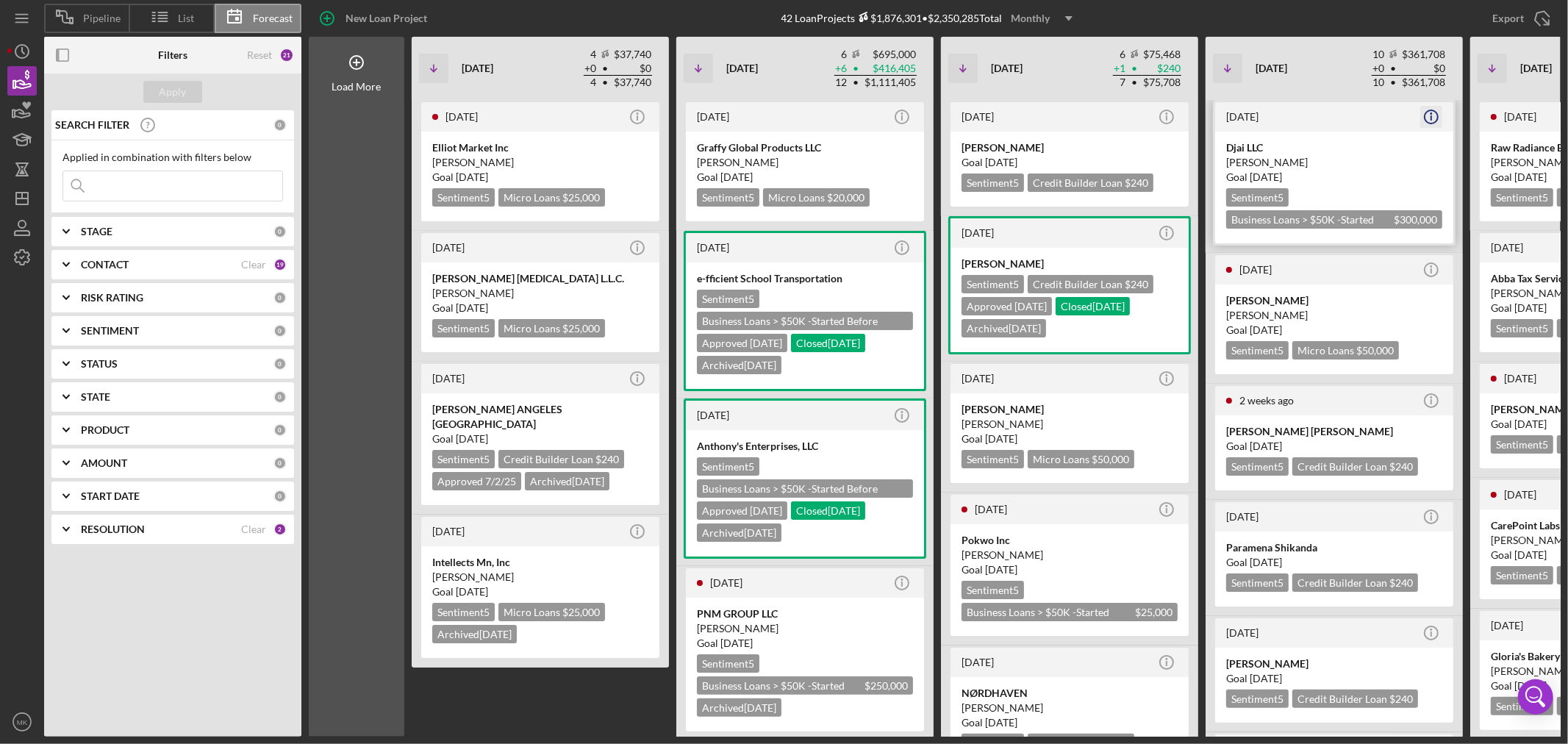
click at [1431, 115] on line "button" at bounding box center [1431, 118] width 0 height 6
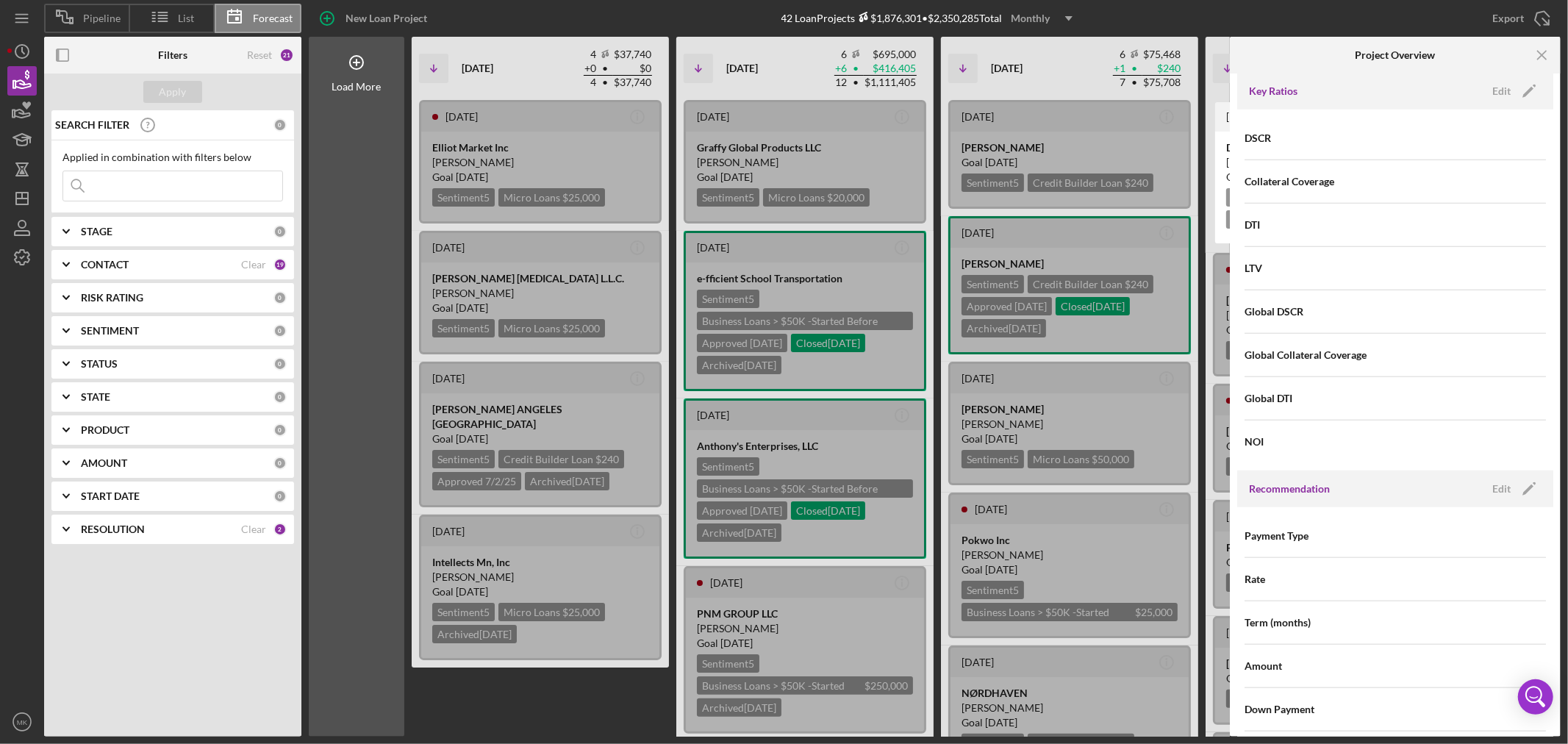
scroll to position [1144, 0]
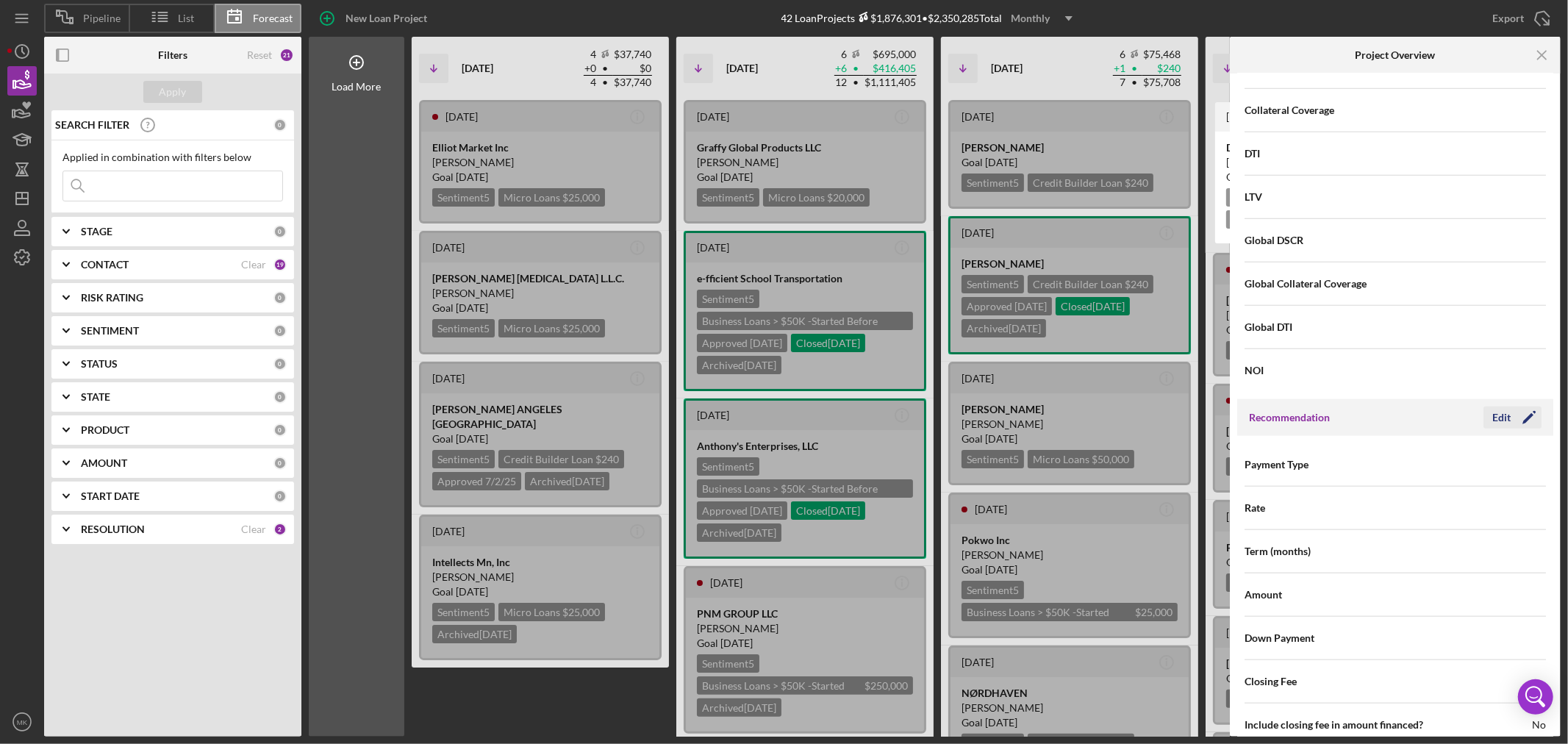
click at [1515, 423] on icon "Icon/Edit" at bounding box center [1529, 418] width 37 height 37
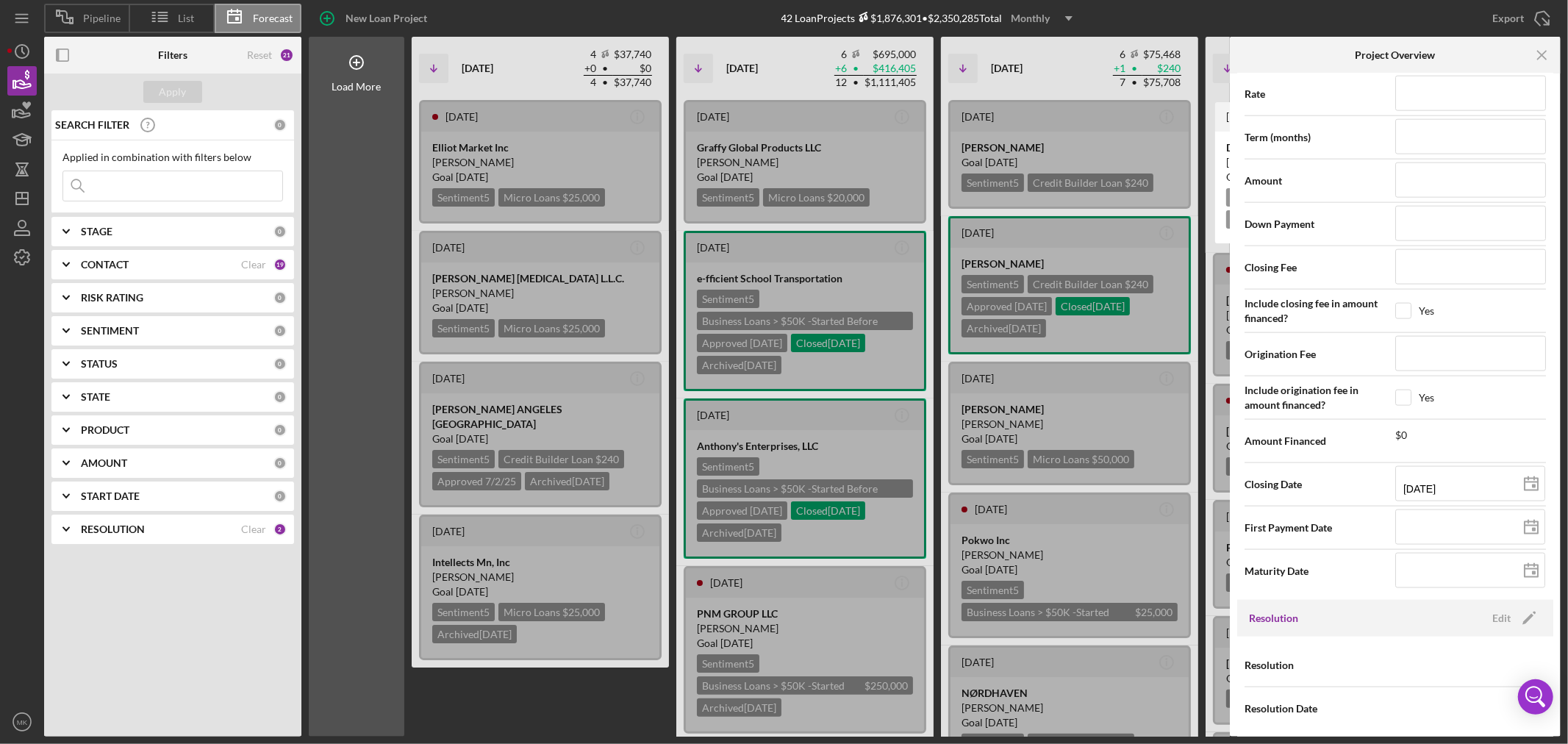
scroll to position [1568, 0]
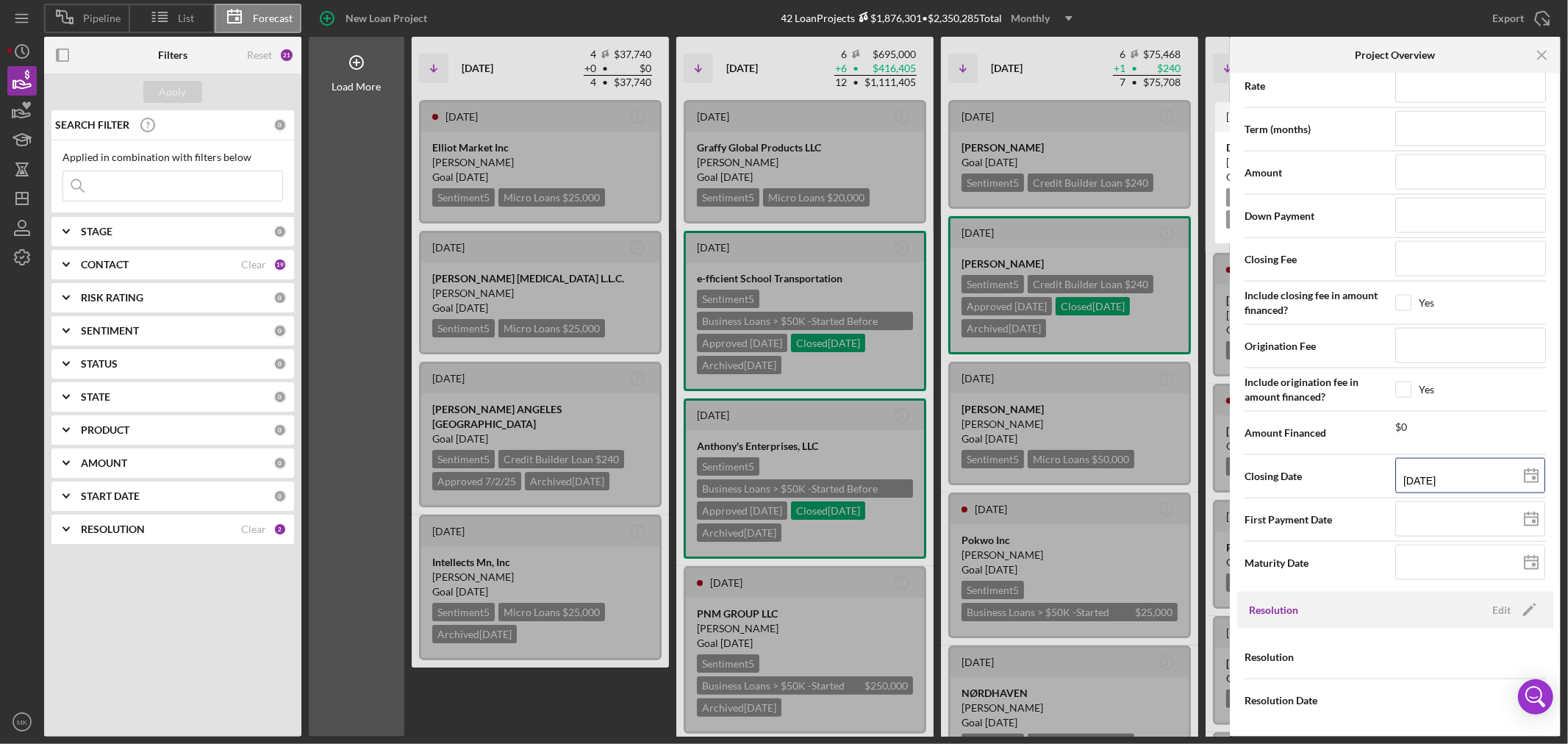
drag, startPoint x: 1475, startPoint y: 474, endPoint x: 1273, endPoint y: 470, distance: 202.0
click at [1273, 470] on div "Closing Date [DATE] [DATE] Invalid date format. Expected mm/dd/yyyy" at bounding box center [1395, 477] width 302 height 37
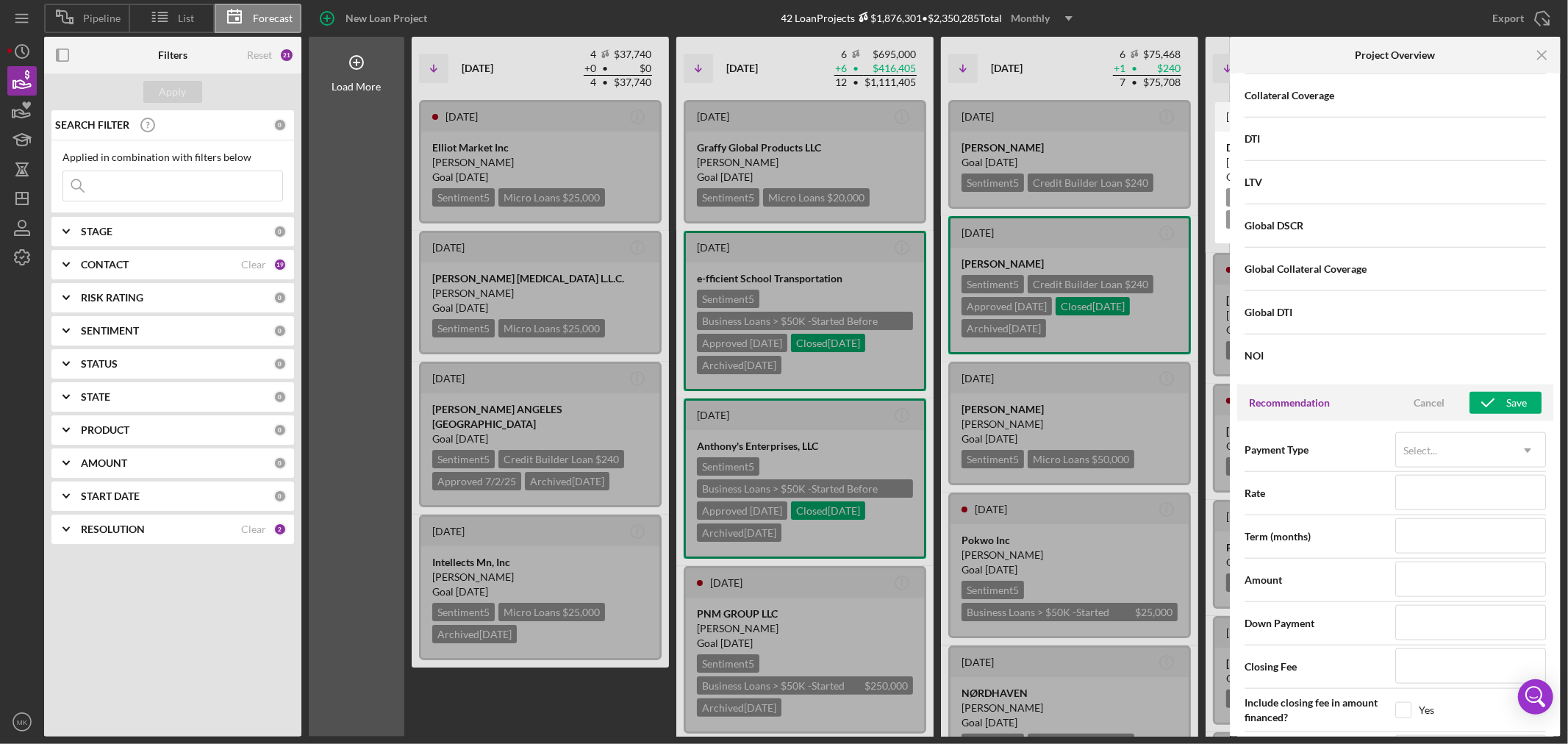
scroll to position [1077, 0]
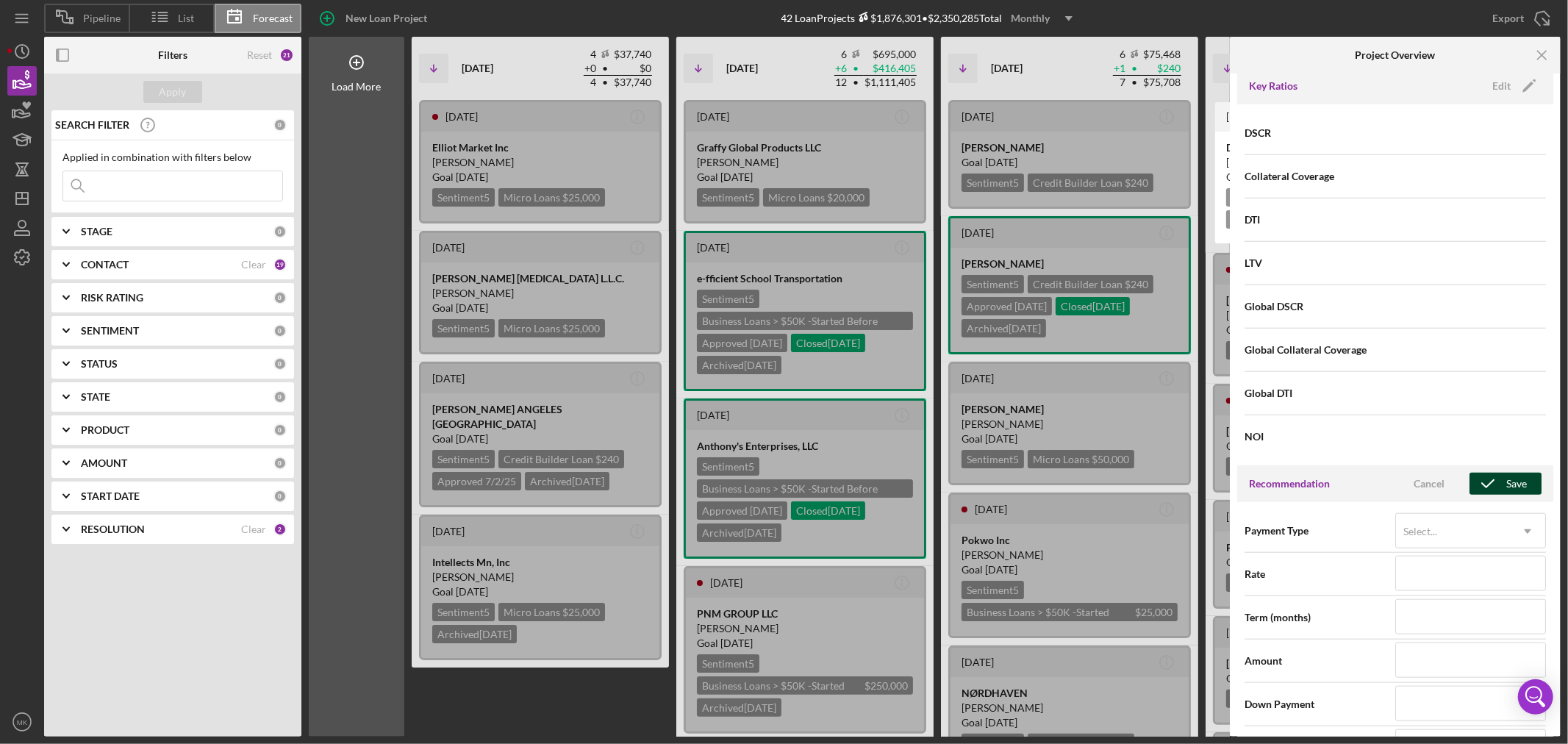
click at [1500, 481] on icon "button" at bounding box center [1488, 484] width 37 height 37
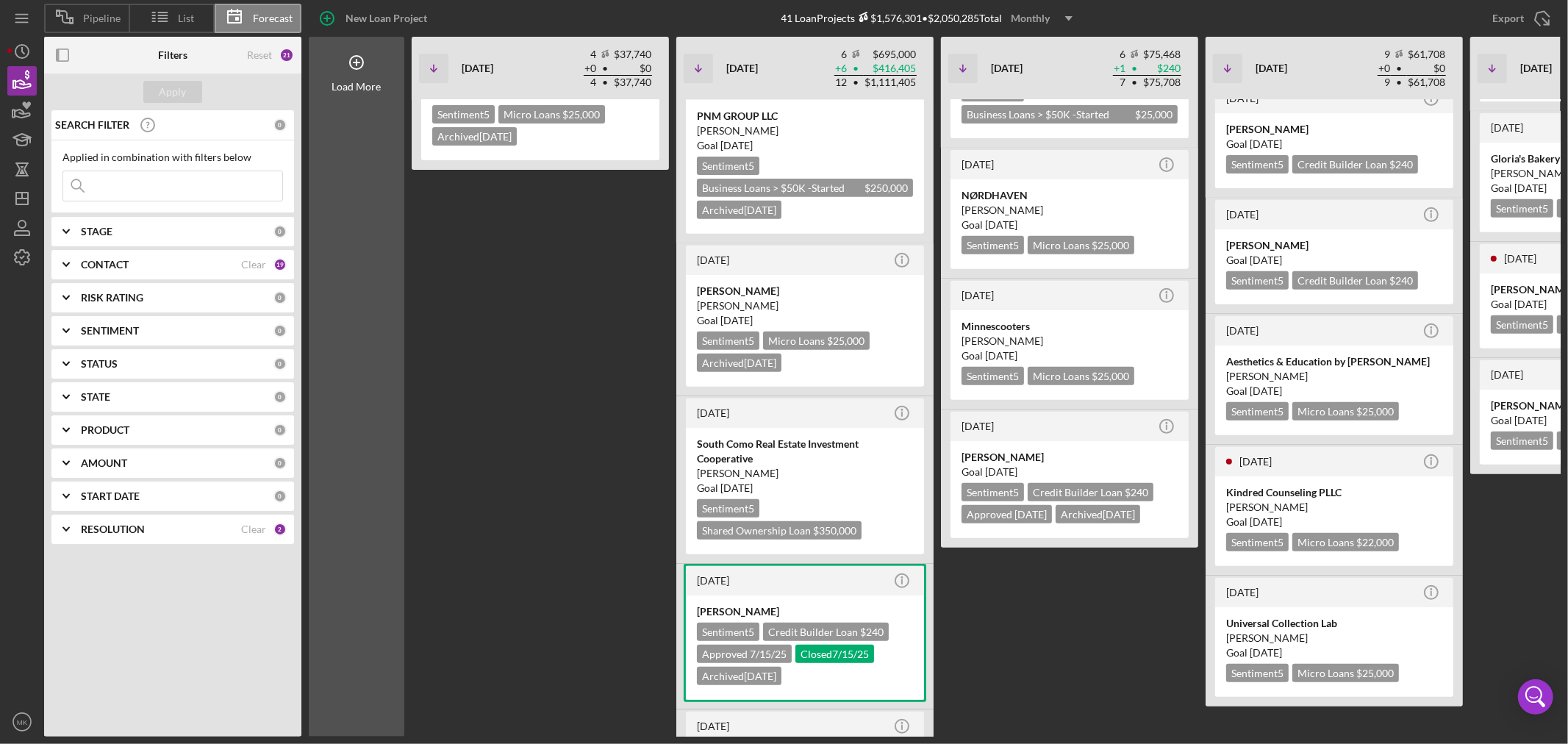
scroll to position [0, 0]
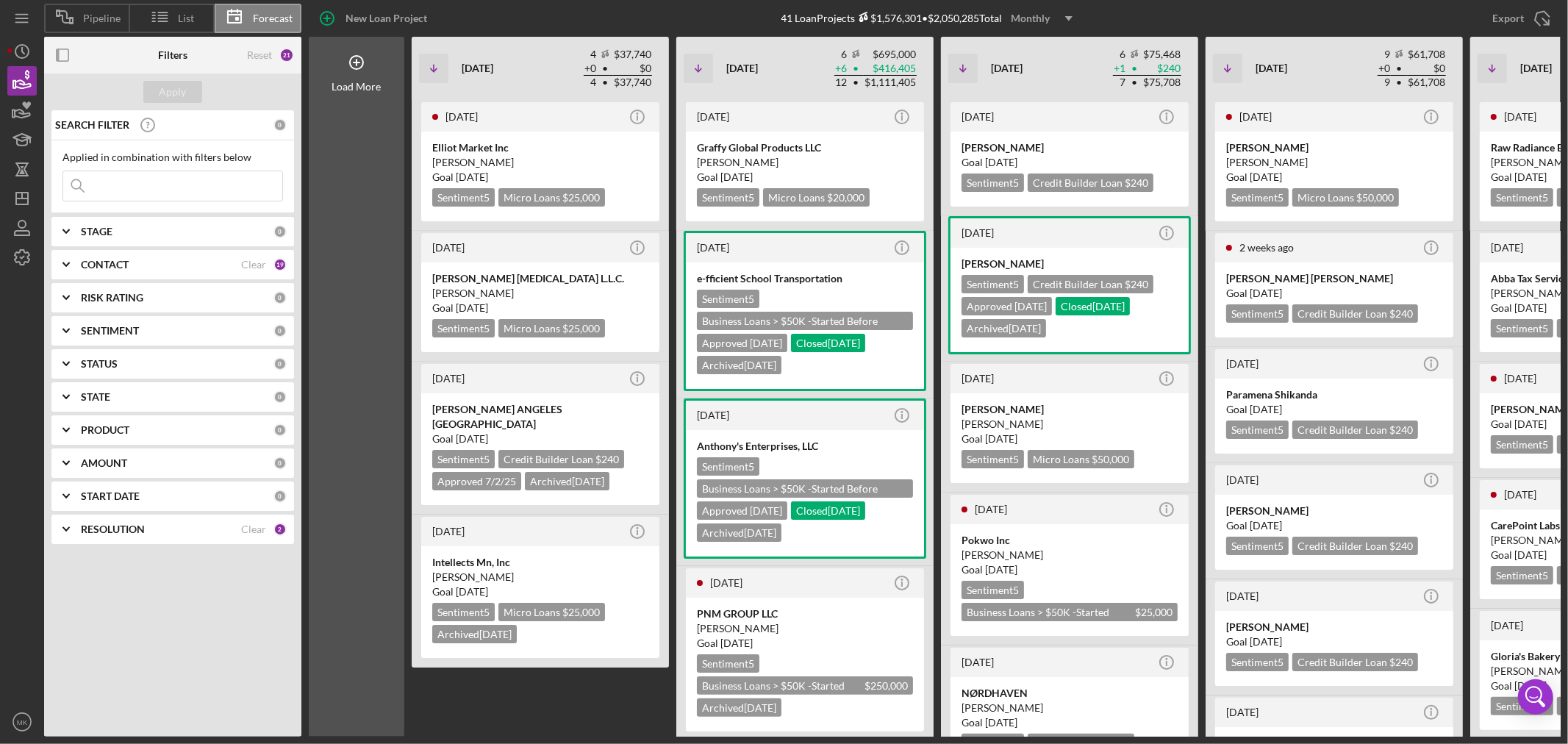
click at [1072, 17] on use "button" at bounding box center [1068, 18] width 7 height 5
click at [1039, 108] on div "Yearly" at bounding box center [1044, 114] width 60 height 29
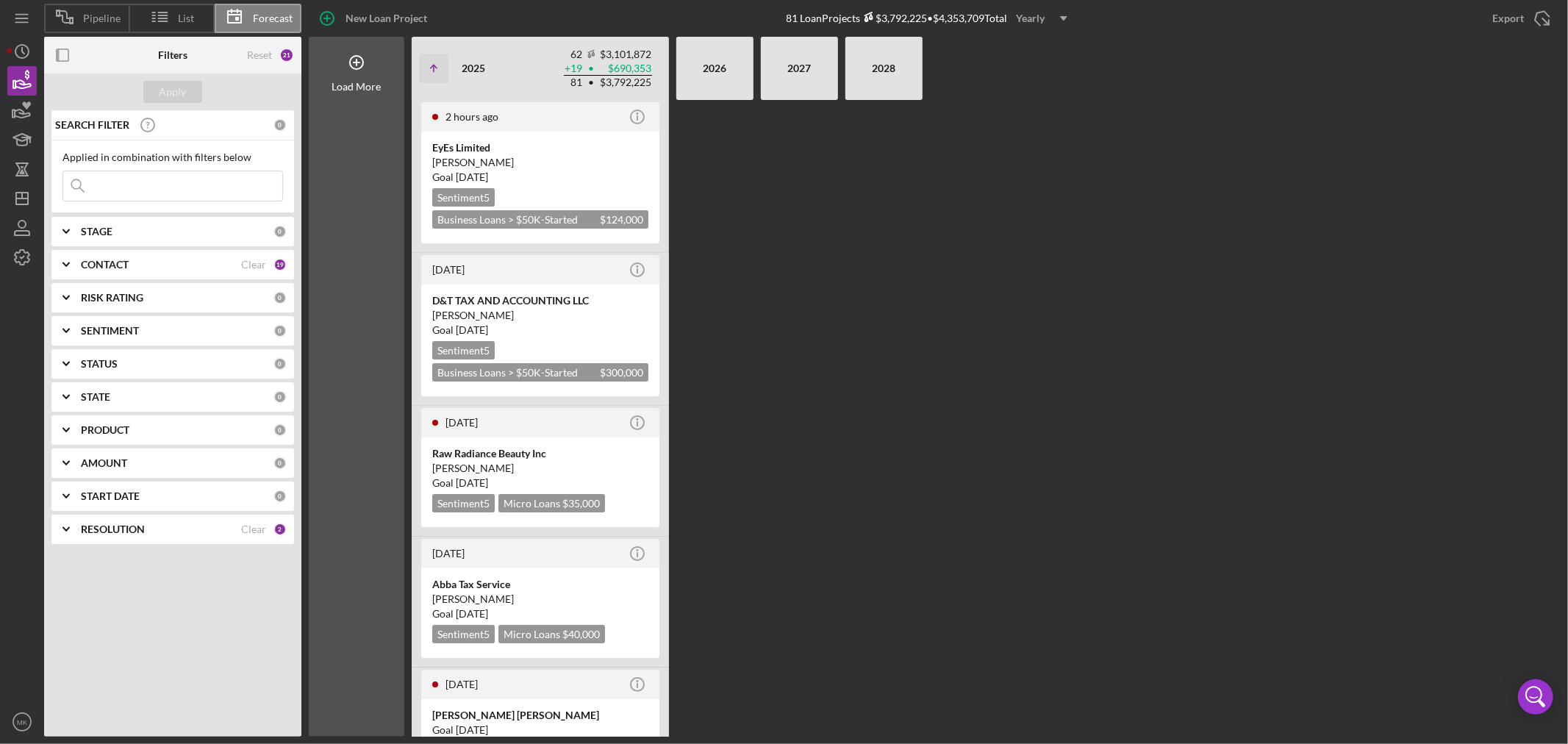
click at [1065, 17] on use "button" at bounding box center [1064, 18] width 7 height 5
click at [1056, 47] on div "Monthly" at bounding box center [1044, 53] width 60 height 30
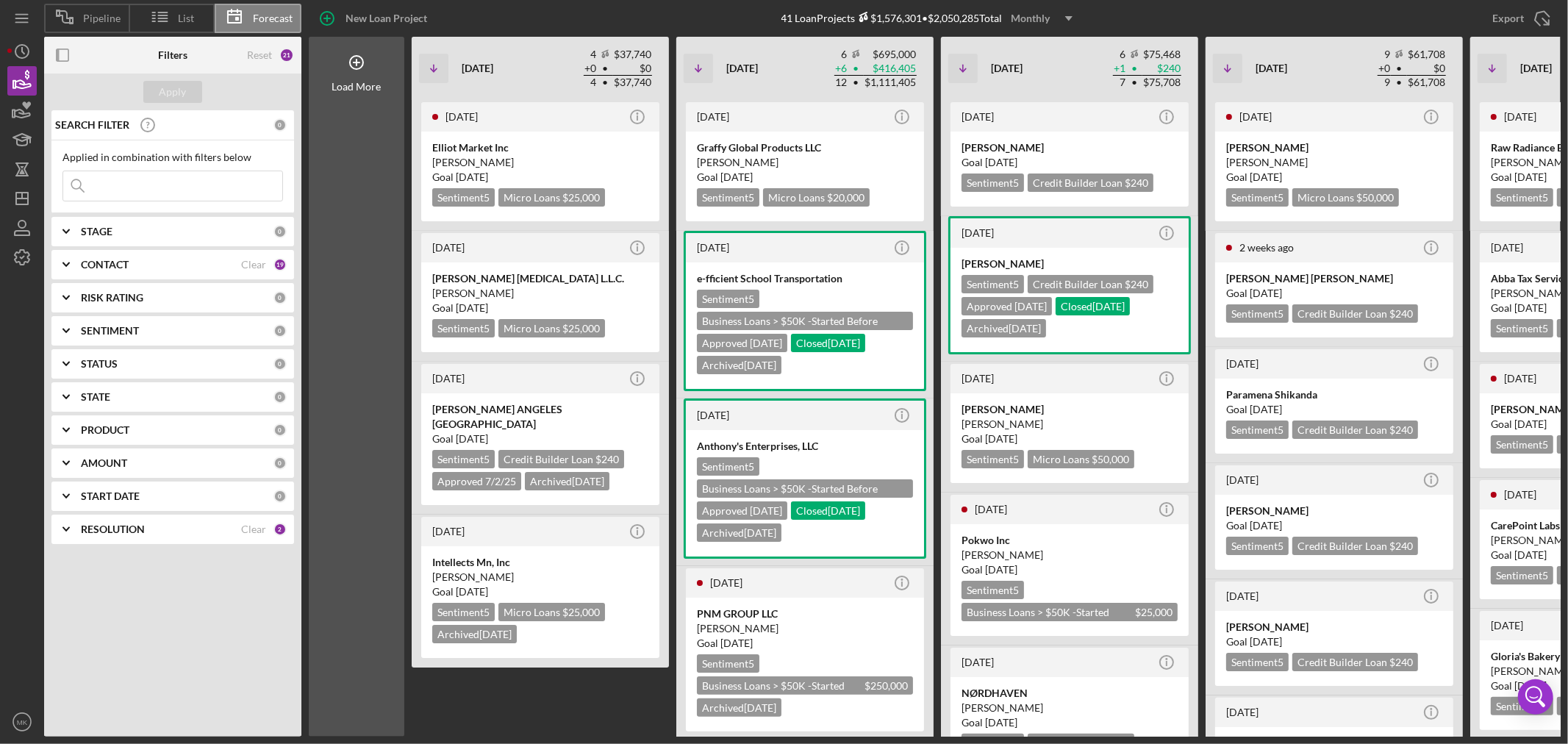
click at [121, 494] on b "START DATE" at bounding box center [110, 496] width 59 height 12
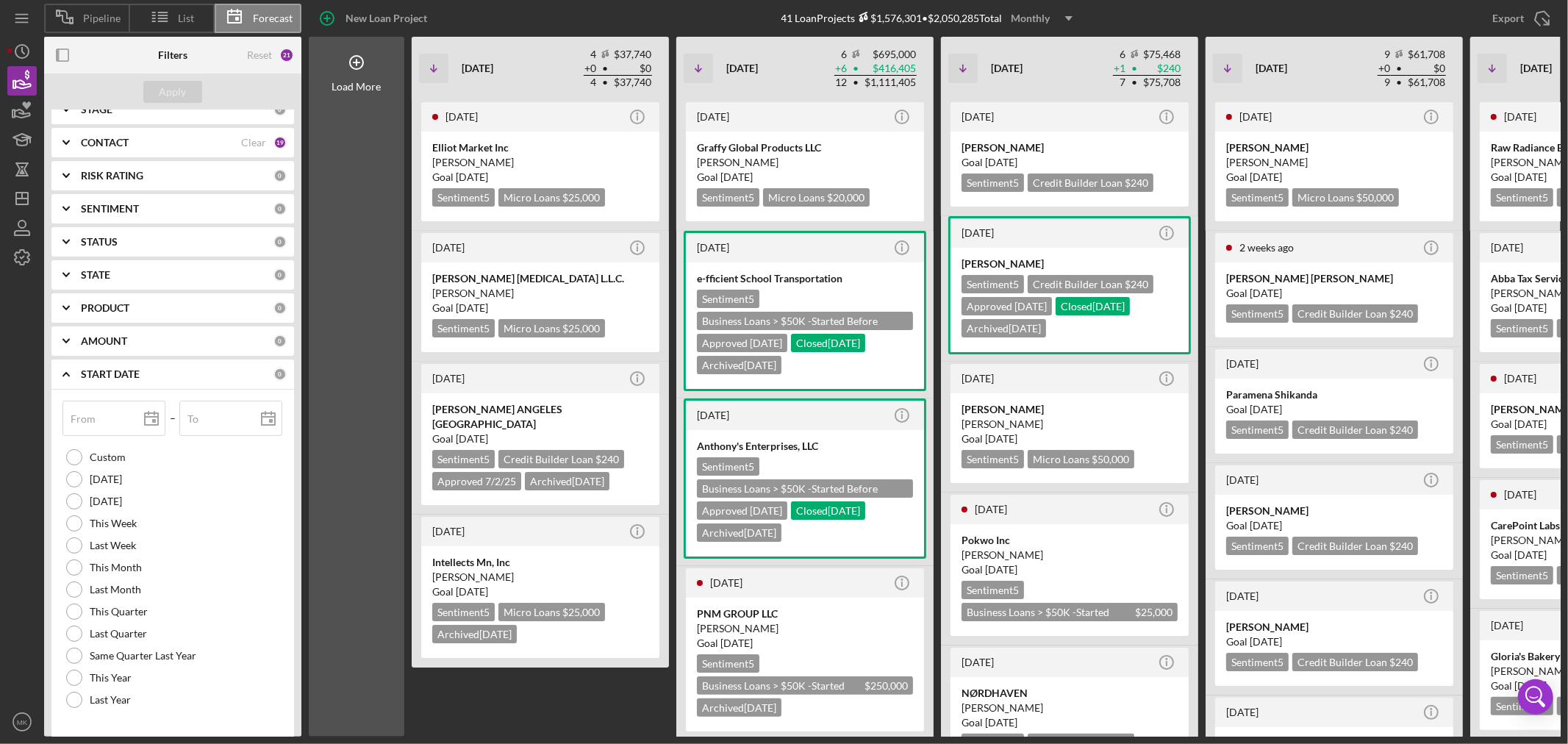
scroll to position [167, 0]
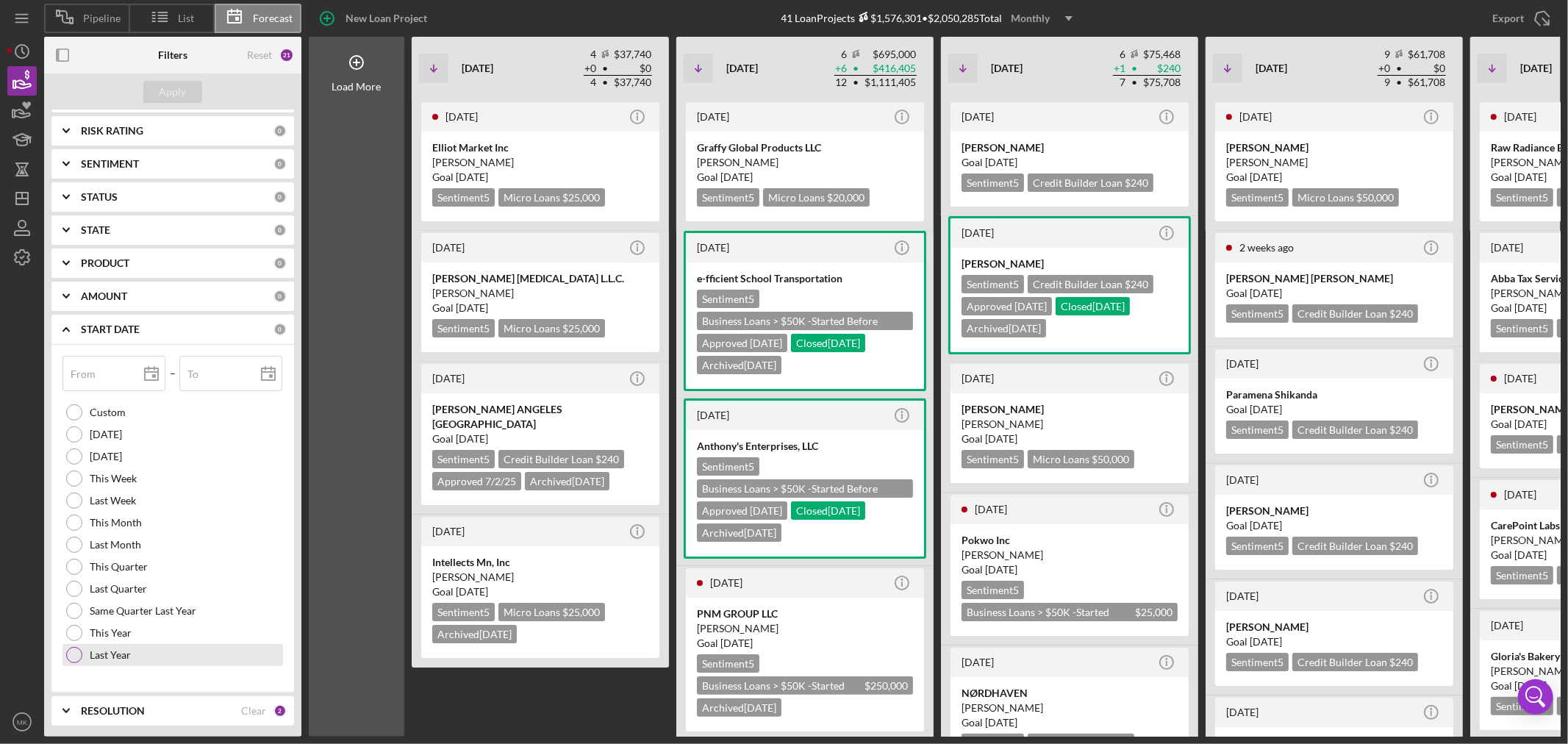
click at [77, 653] on div at bounding box center [75, 656] width 17 height 17
click at [178, 90] on div "Apply" at bounding box center [173, 92] width 28 height 22
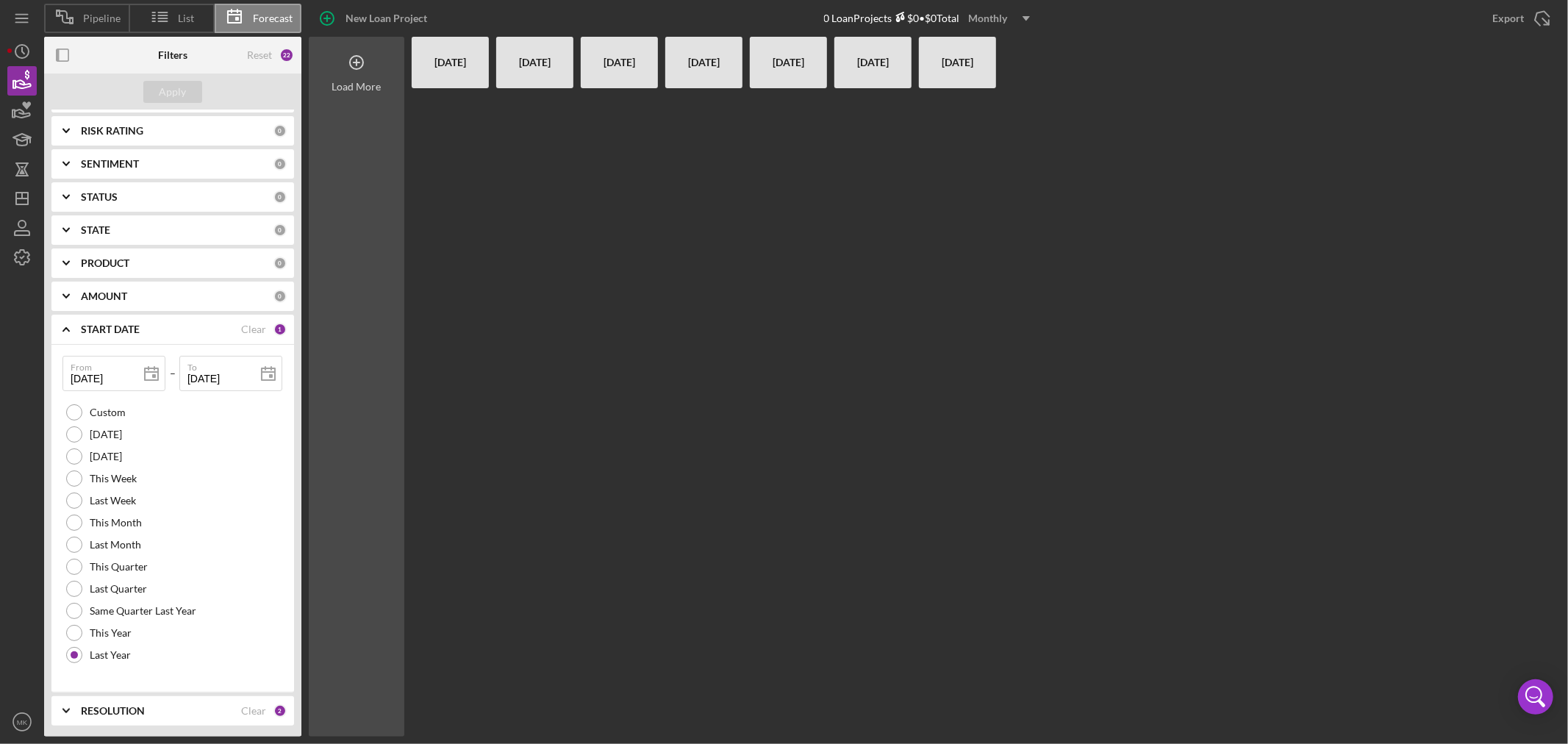
click at [356, 62] on icon at bounding box center [356, 63] width 7 height 7
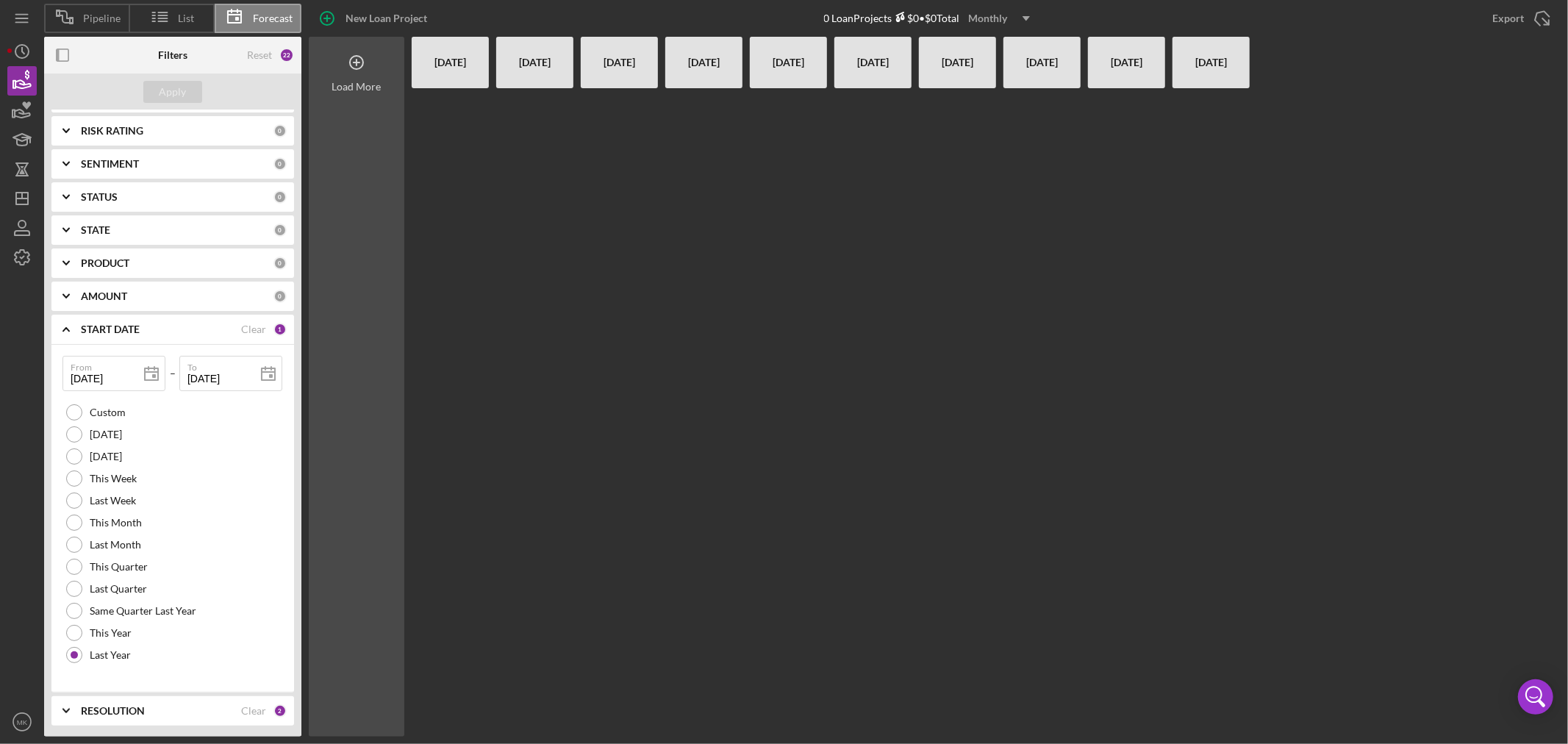
click at [356, 62] on icon at bounding box center [356, 63] width 7 height 7
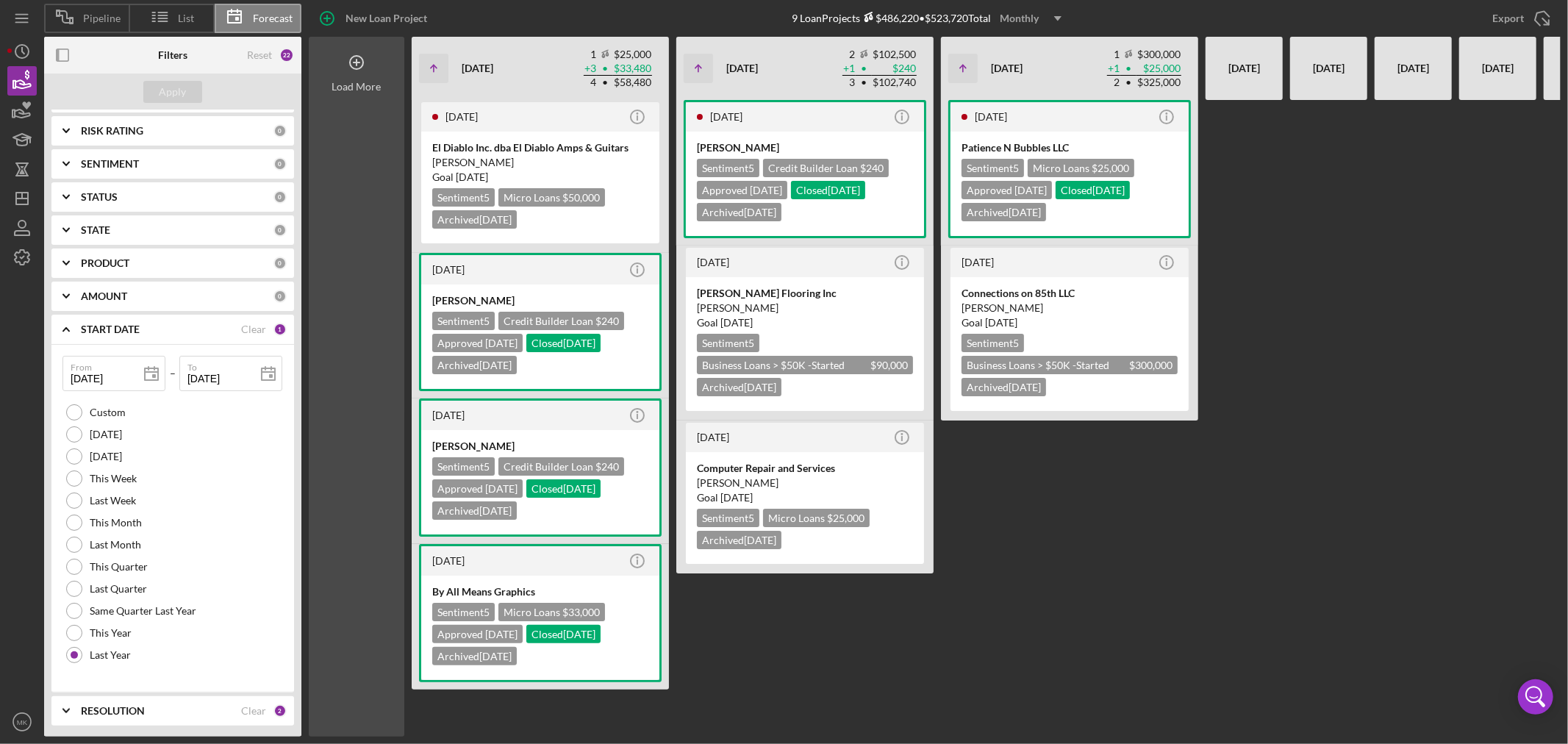
click at [356, 62] on icon at bounding box center [356, 63] width 7 height 7
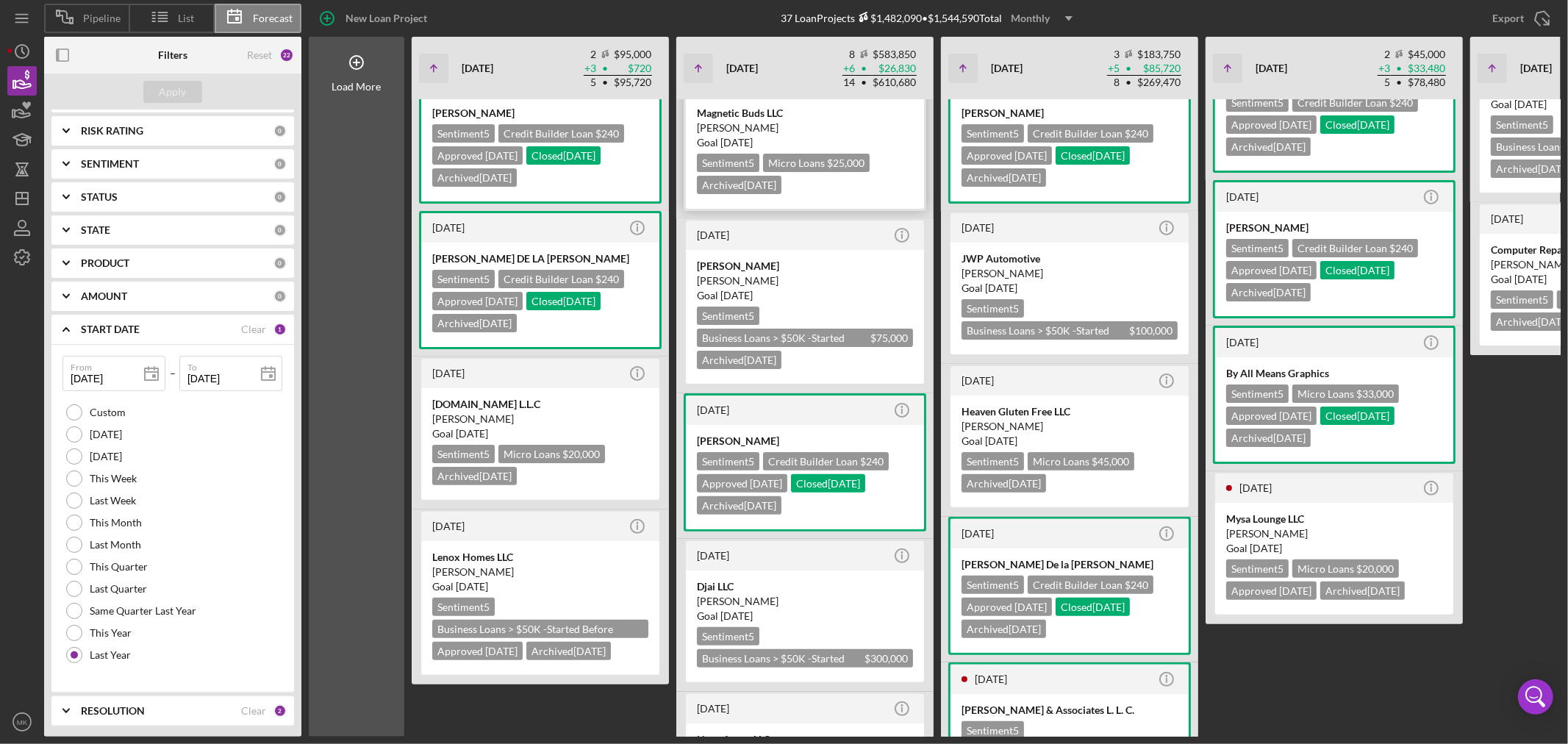
scroll to position [0, 0]
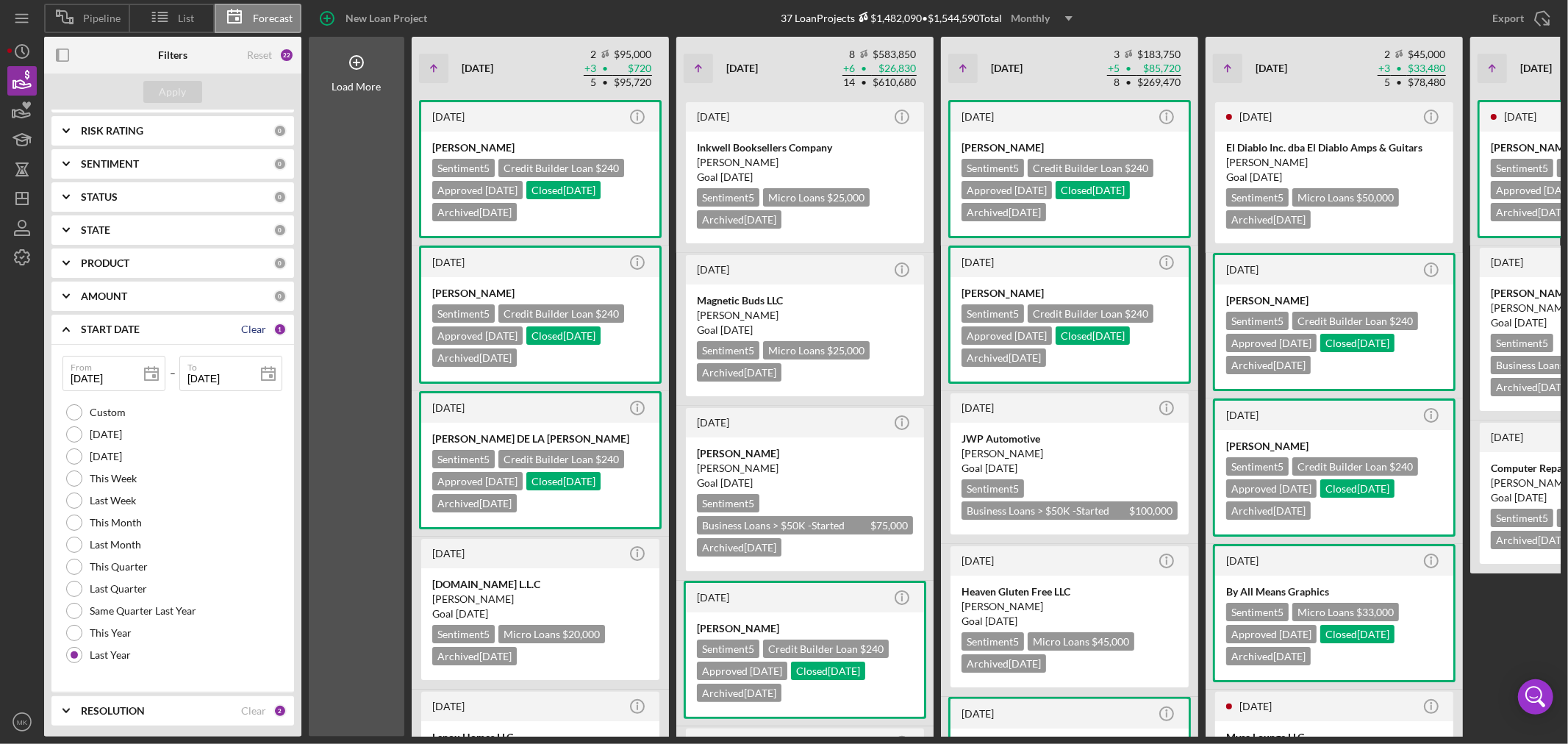
click at [259, 329] on div "Clear" at bounding box center [253, 329] width 25 height 12
click at [165, 89] on div "Apply" at bounding box center [173, 92] width 28 height 22
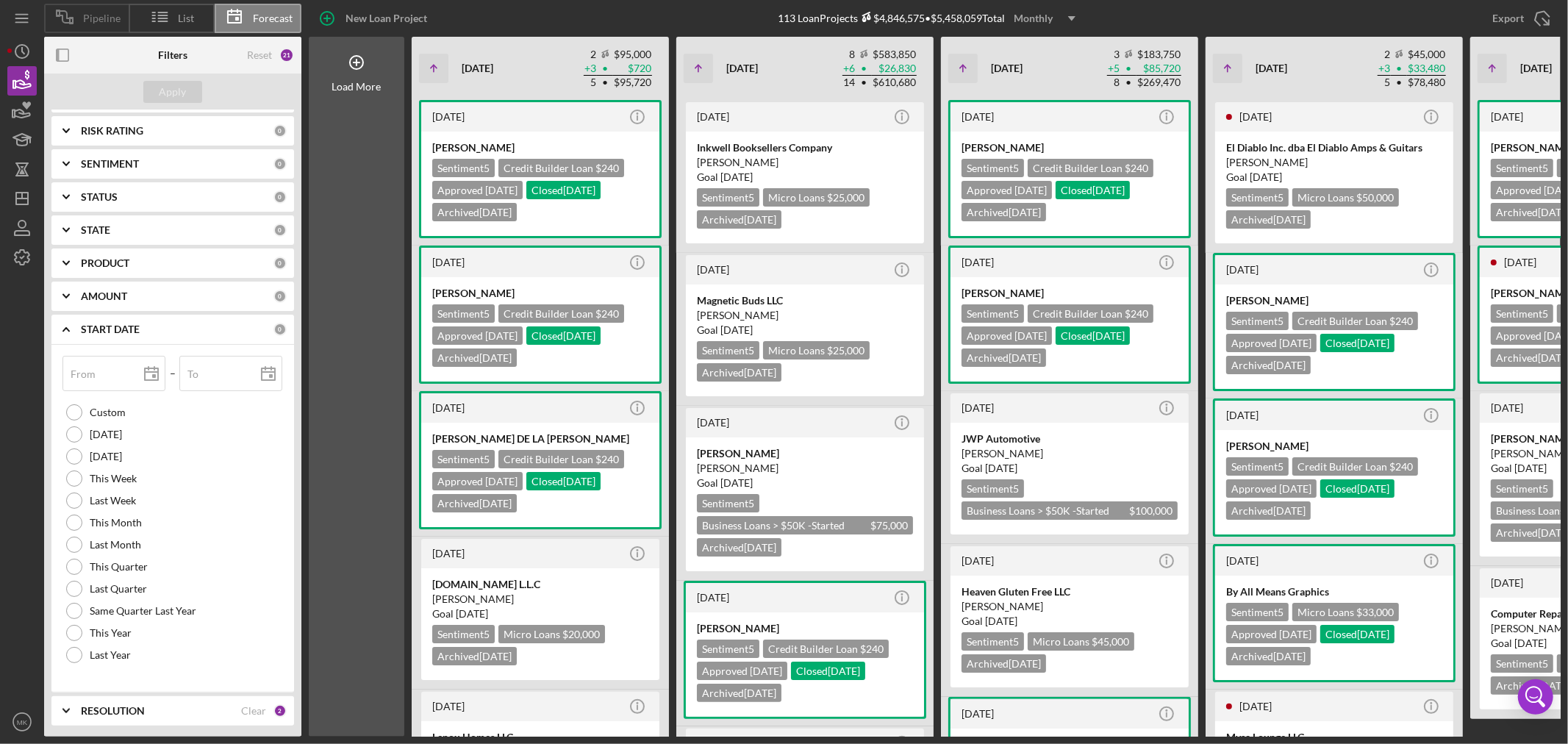
click at [99, 15] on span "Pipeline" at bounding box center [101, 18] width 38 height 12
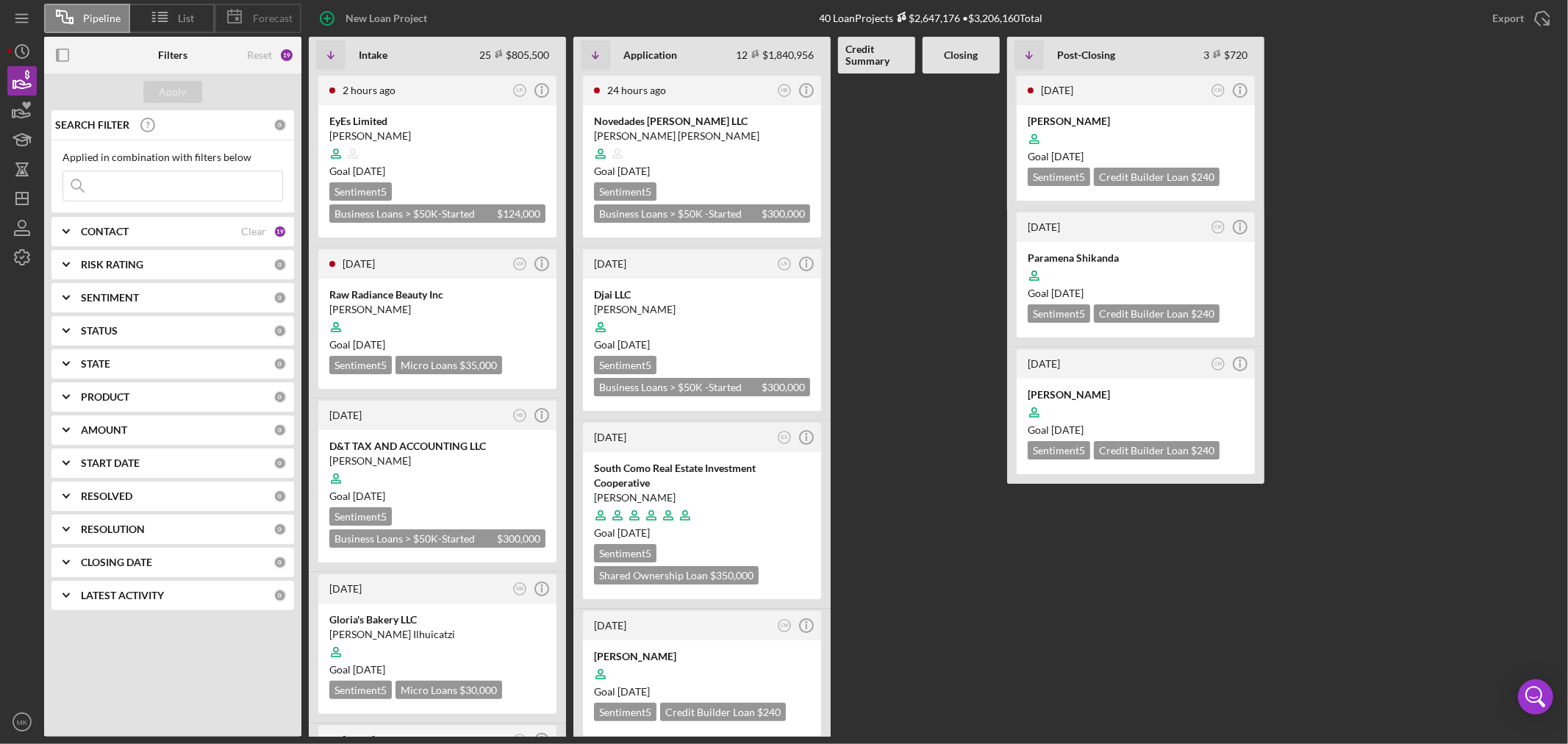
click at [261, 17] on span "Forecast" at bounding box center [272, 18] width 40 height 12
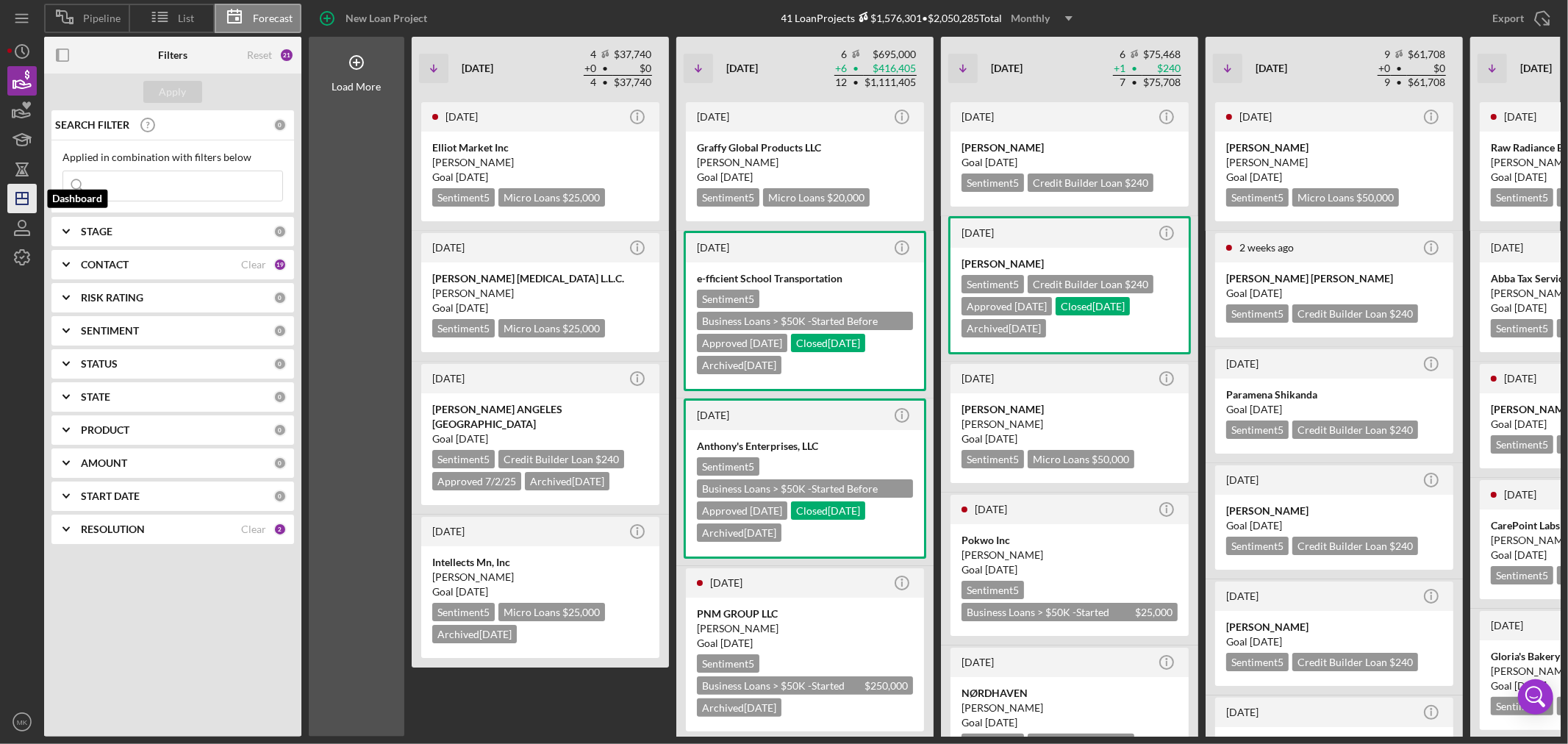
click at [24, 200] on icon "Icon/Dashboard" at bounding box center [22, 199] width 37 height 37
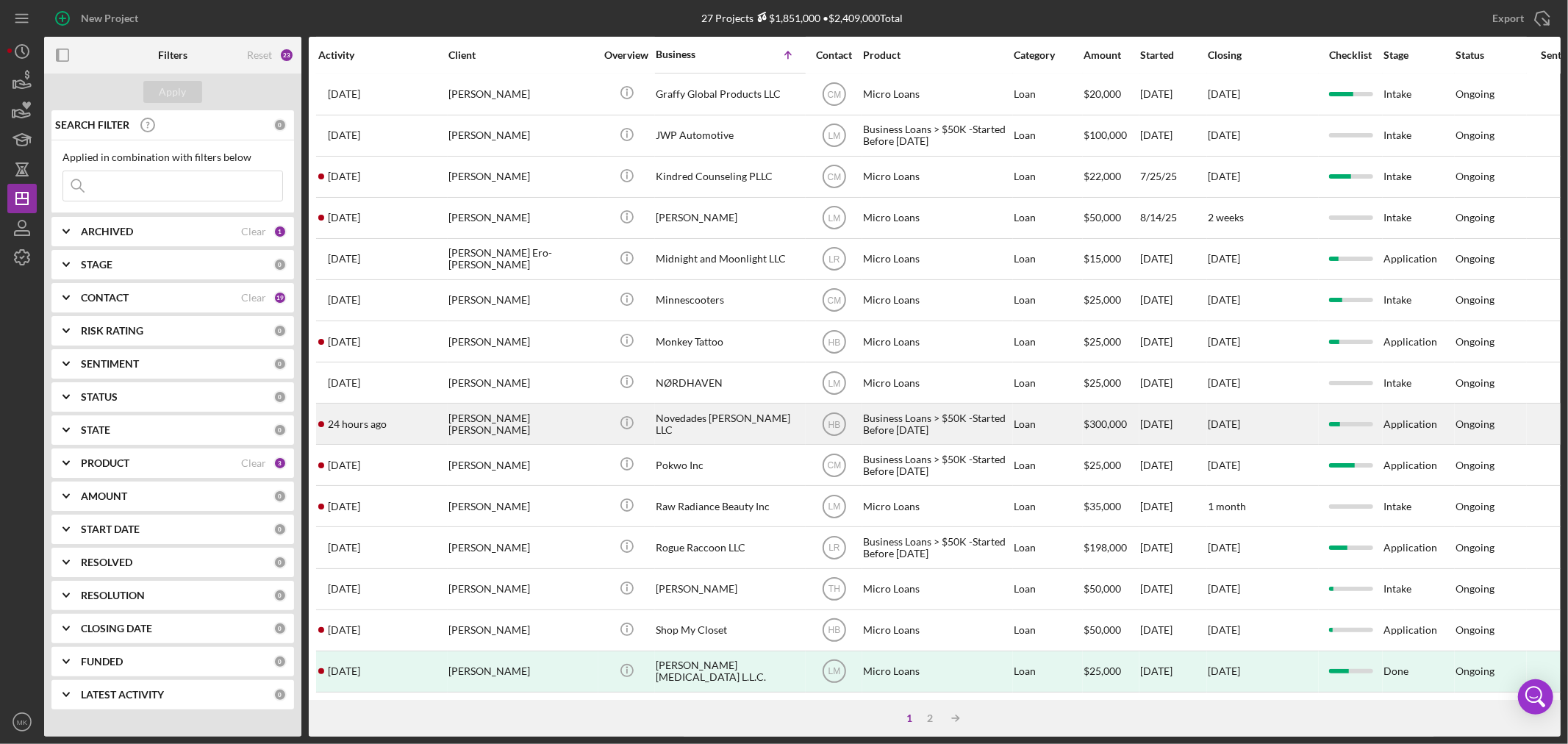
scroll to position [440, 0]
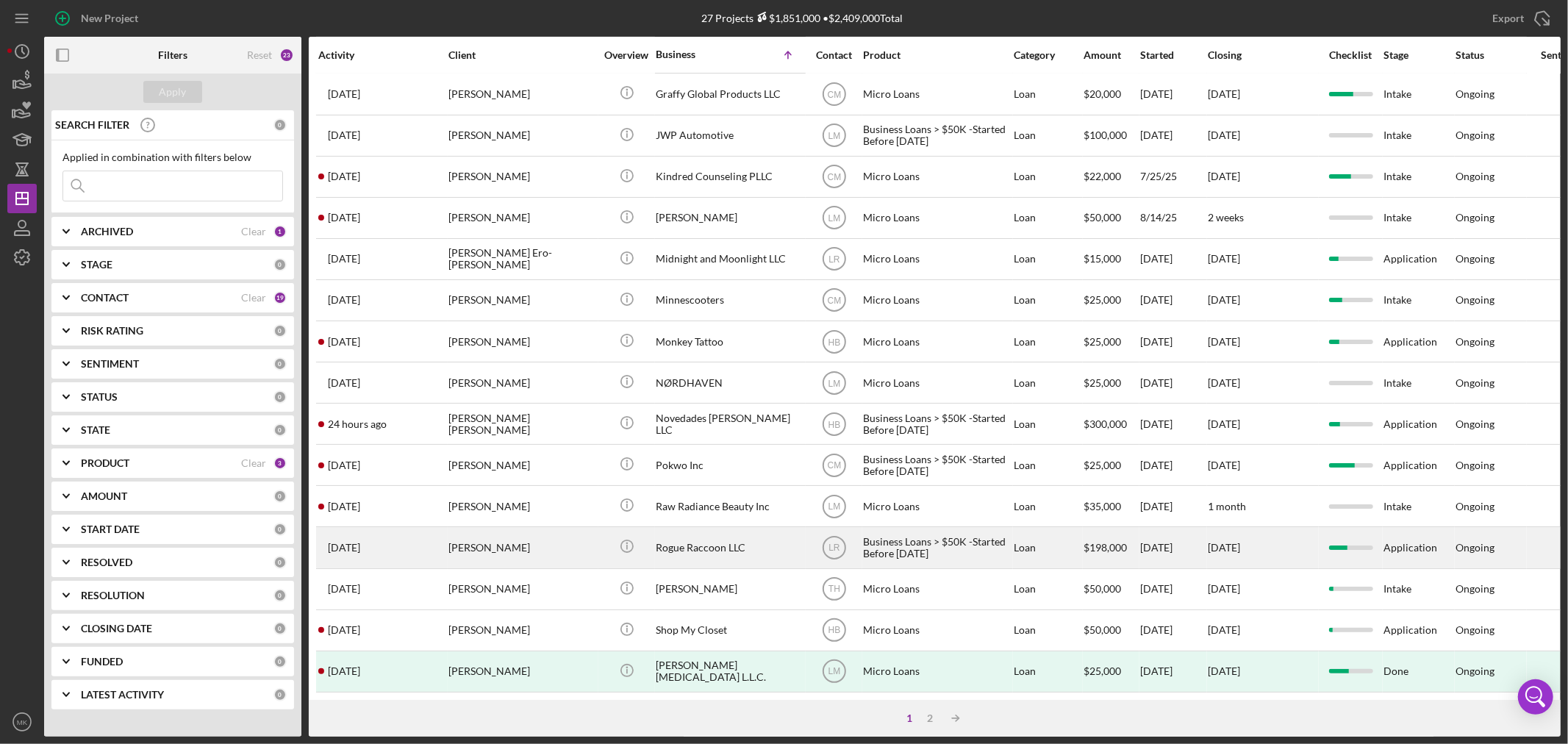
click at [494, 532] on div "[PERSON_NAME]" at bounding box center [522, 548] width 147 height 39
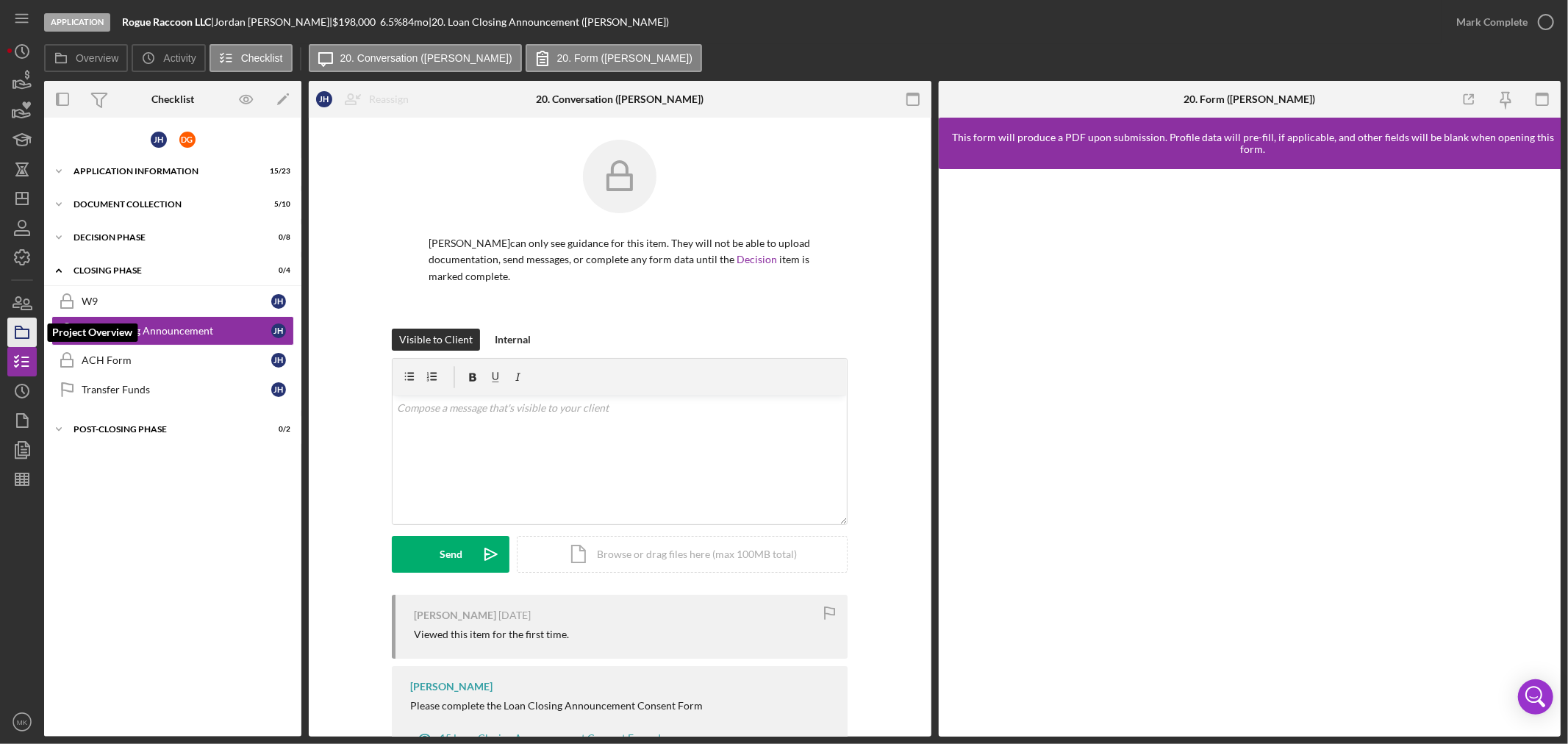
click at [24, 331] on icon "button" at bounding box center [22, 332] width 37 height 37
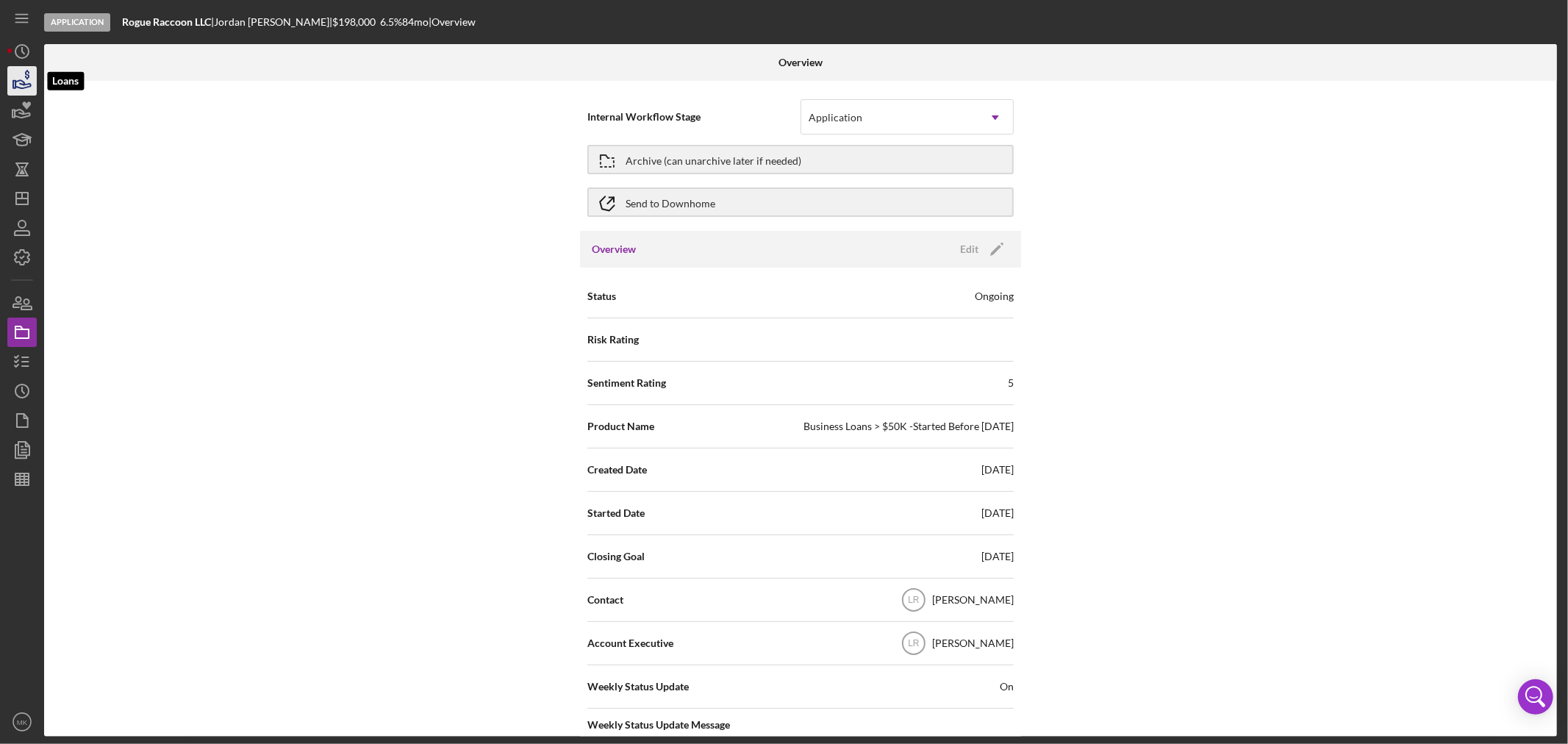
click at [22, 77] on icon "button" at bounding box center [22, 81] width 37 height 37
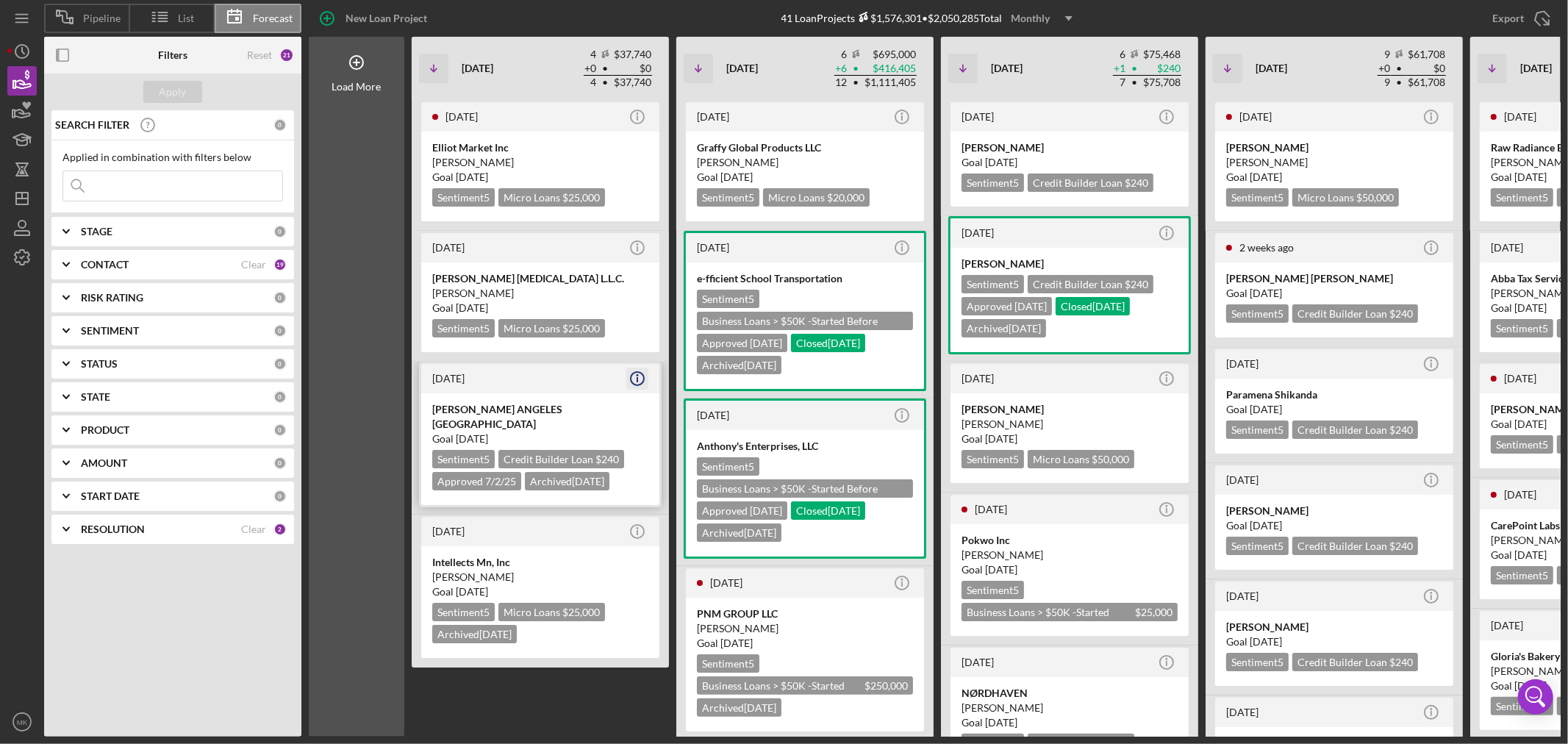
click at [638, 375] on icon "button" at bounding box center [638, 376] width 2 height 2
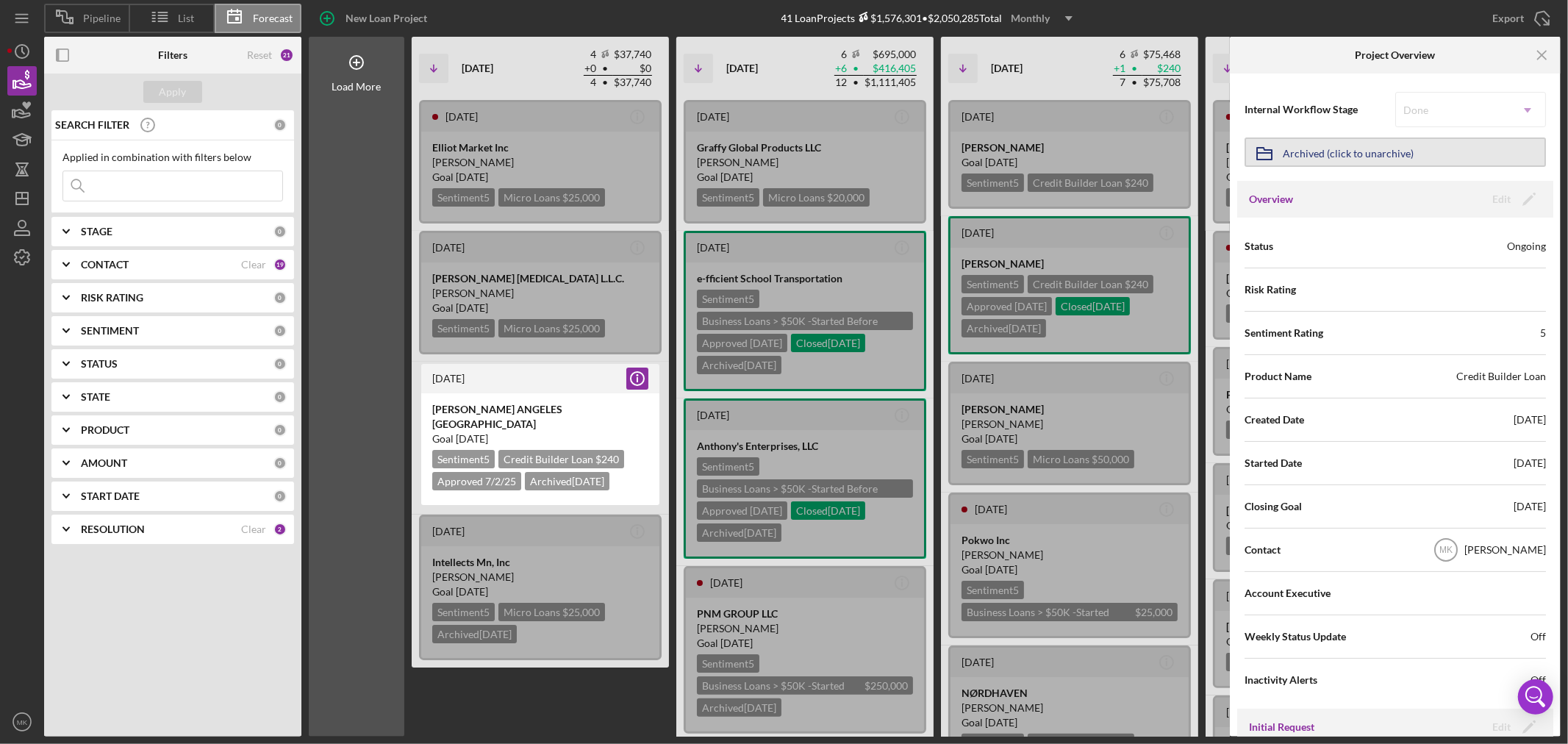
click at [1335, 147] on div "Archived (click to unarchive)" at bounding box center [1348, 152] width 131 height 27
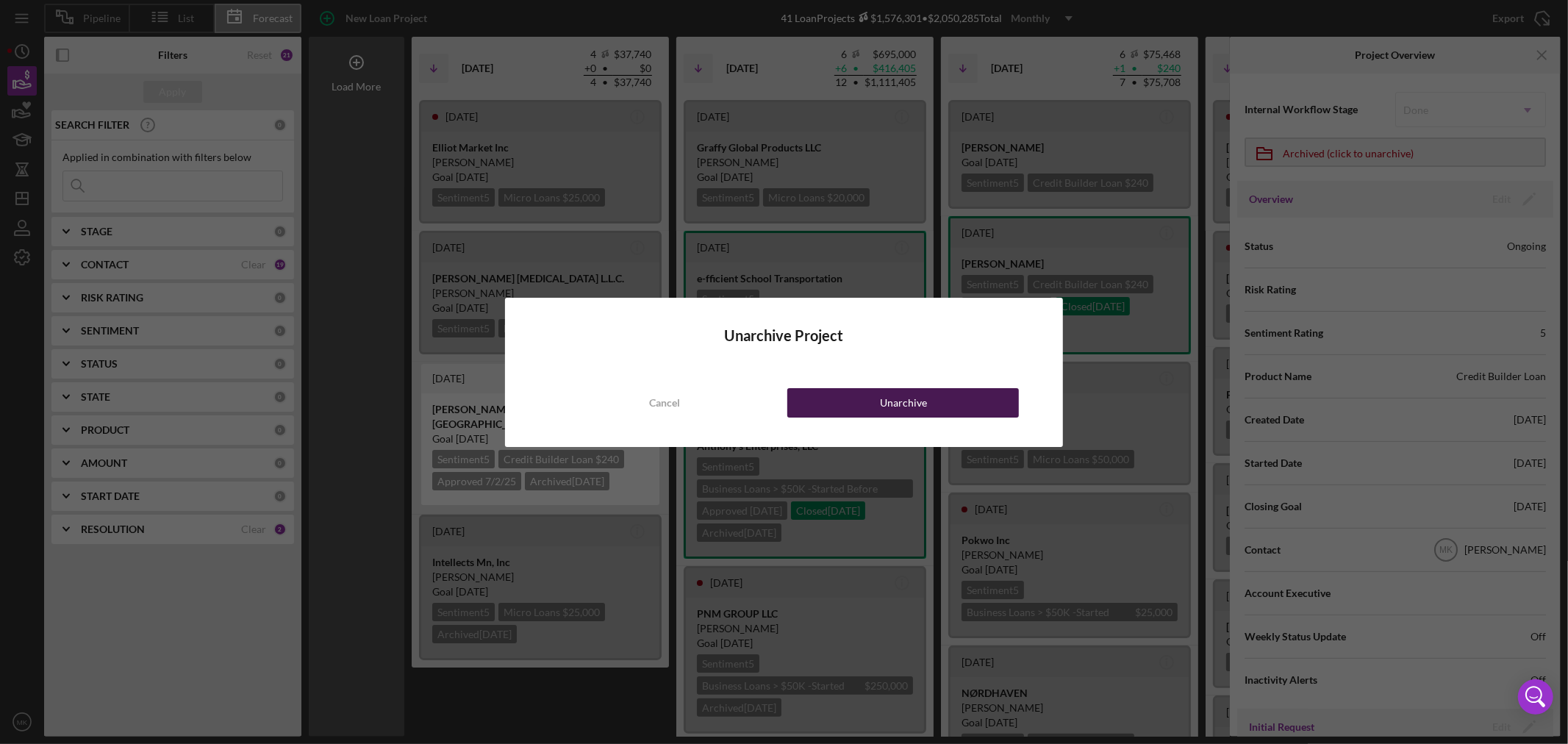
click at [894, 401] on div "Unarchive" at bounding box center [903, 403] width 47 height 29
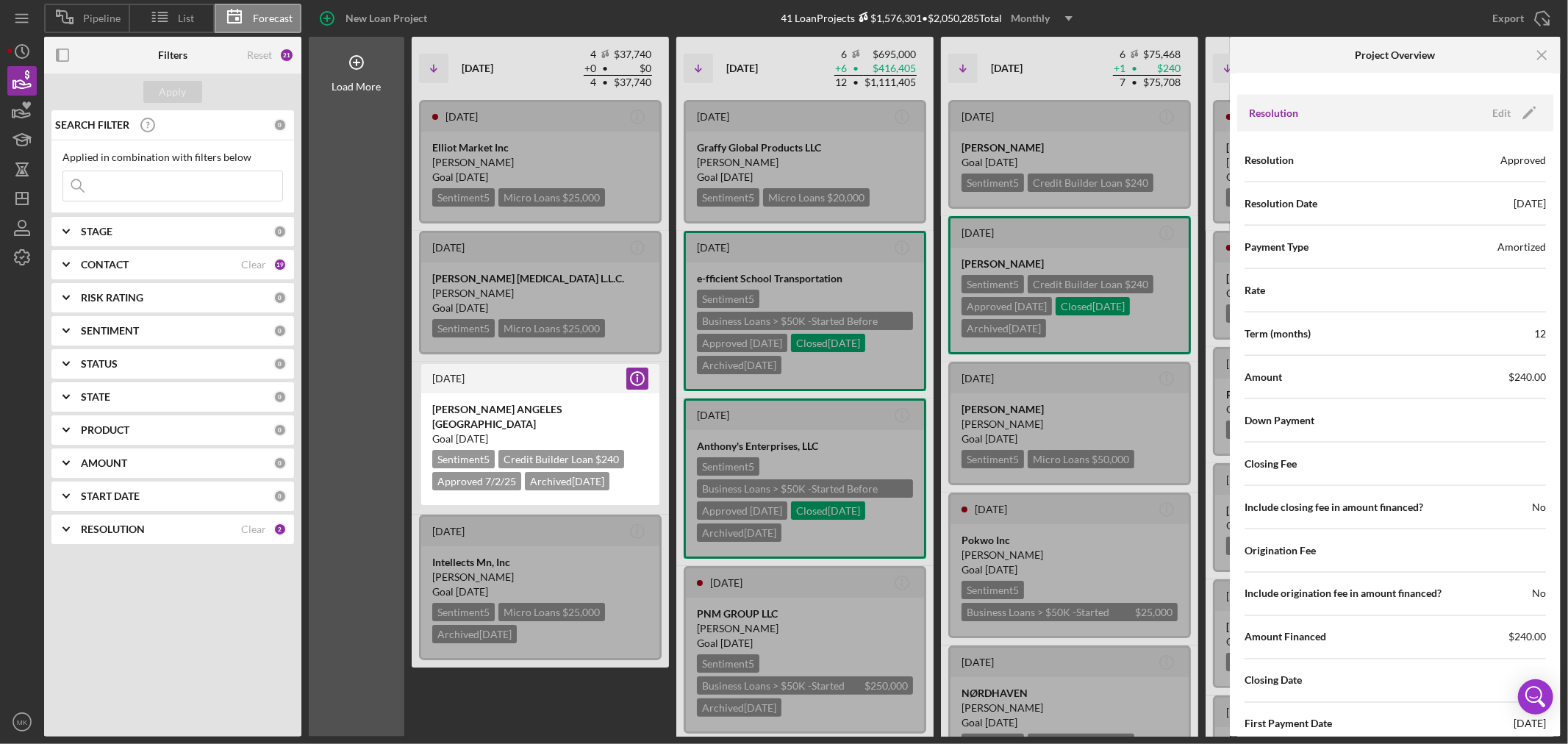
scroll to position [1879, 0]
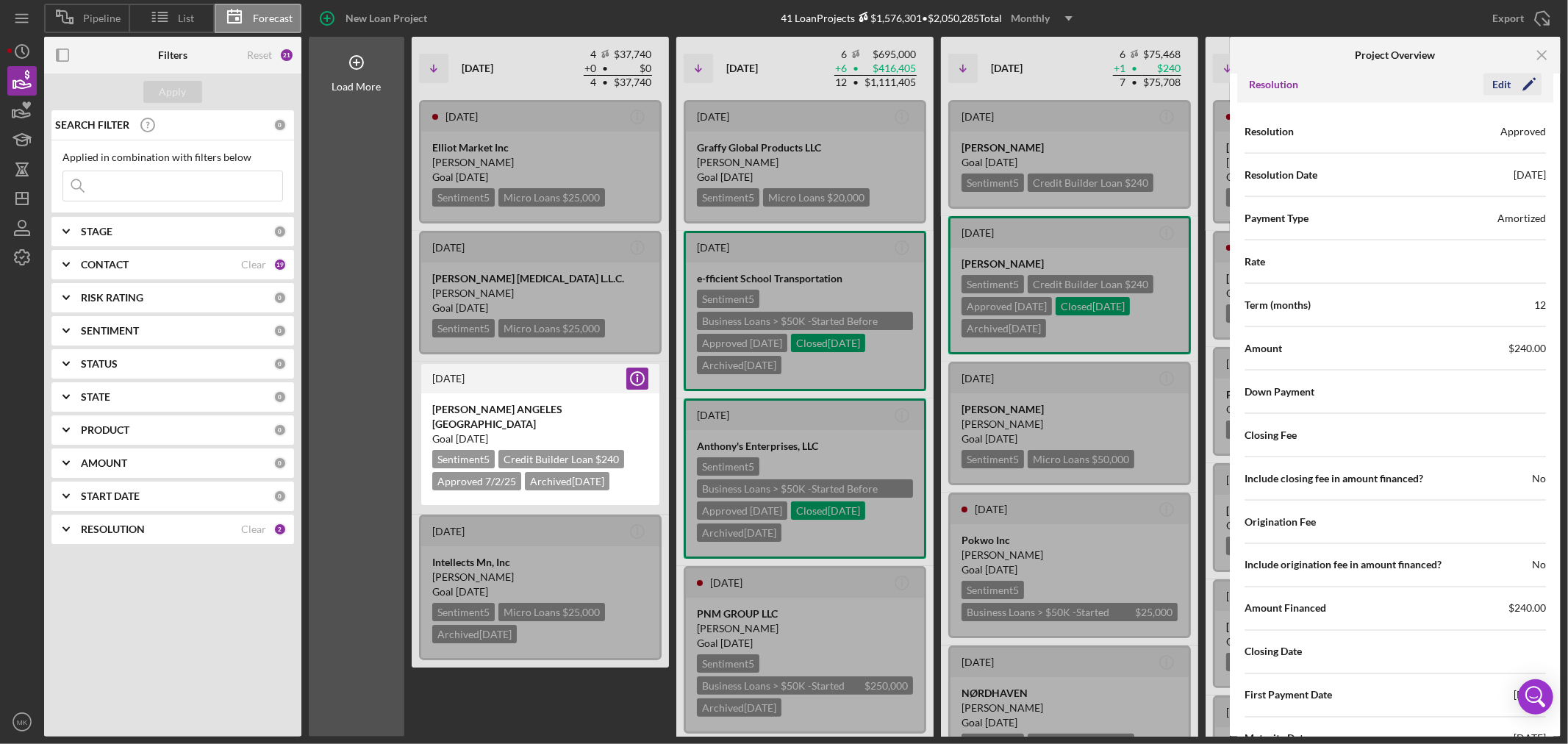
click at [1525, 82] on icon "Icon/Edit" at bounding box center [1529, 85] width 37 height 37
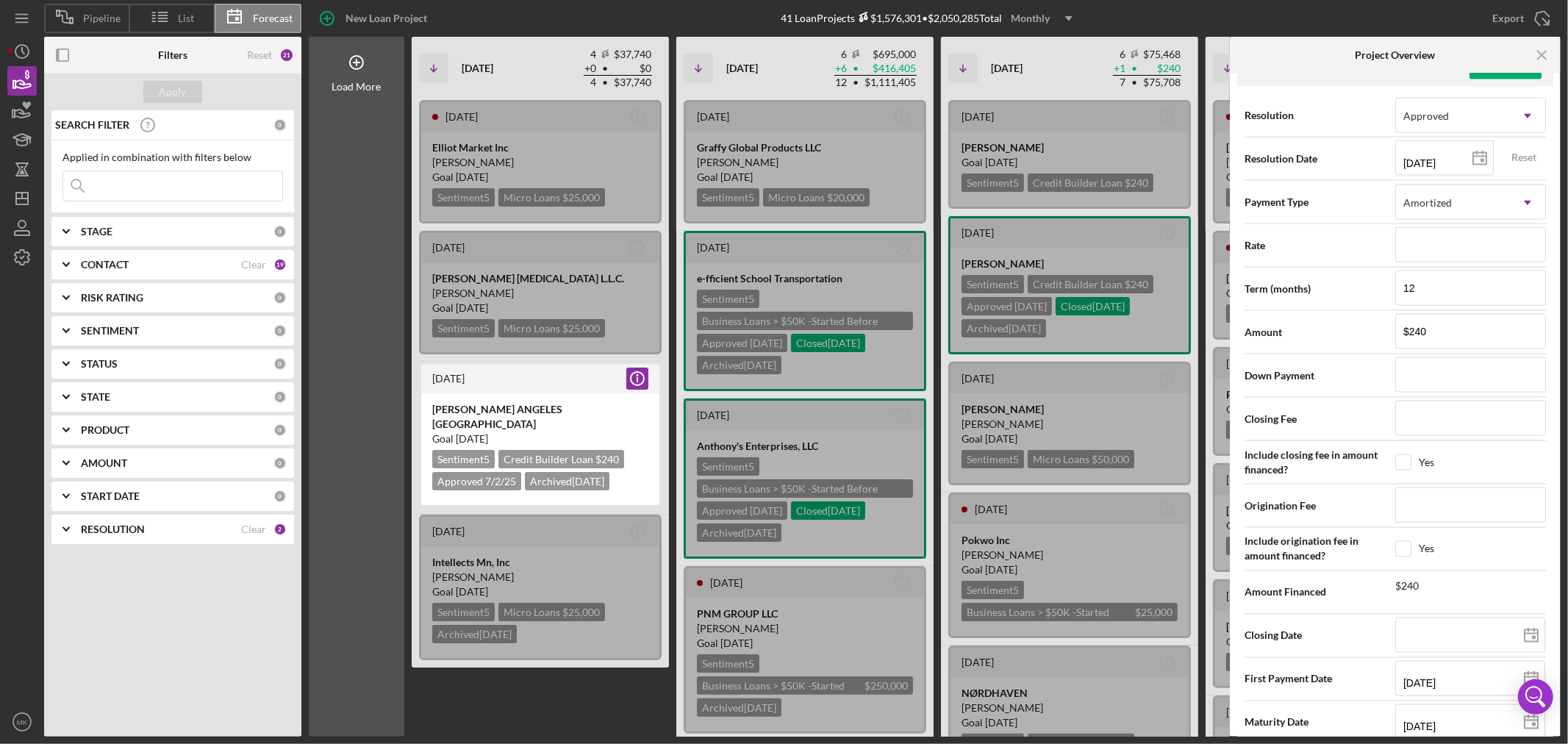
scroll to position [1921, 0]
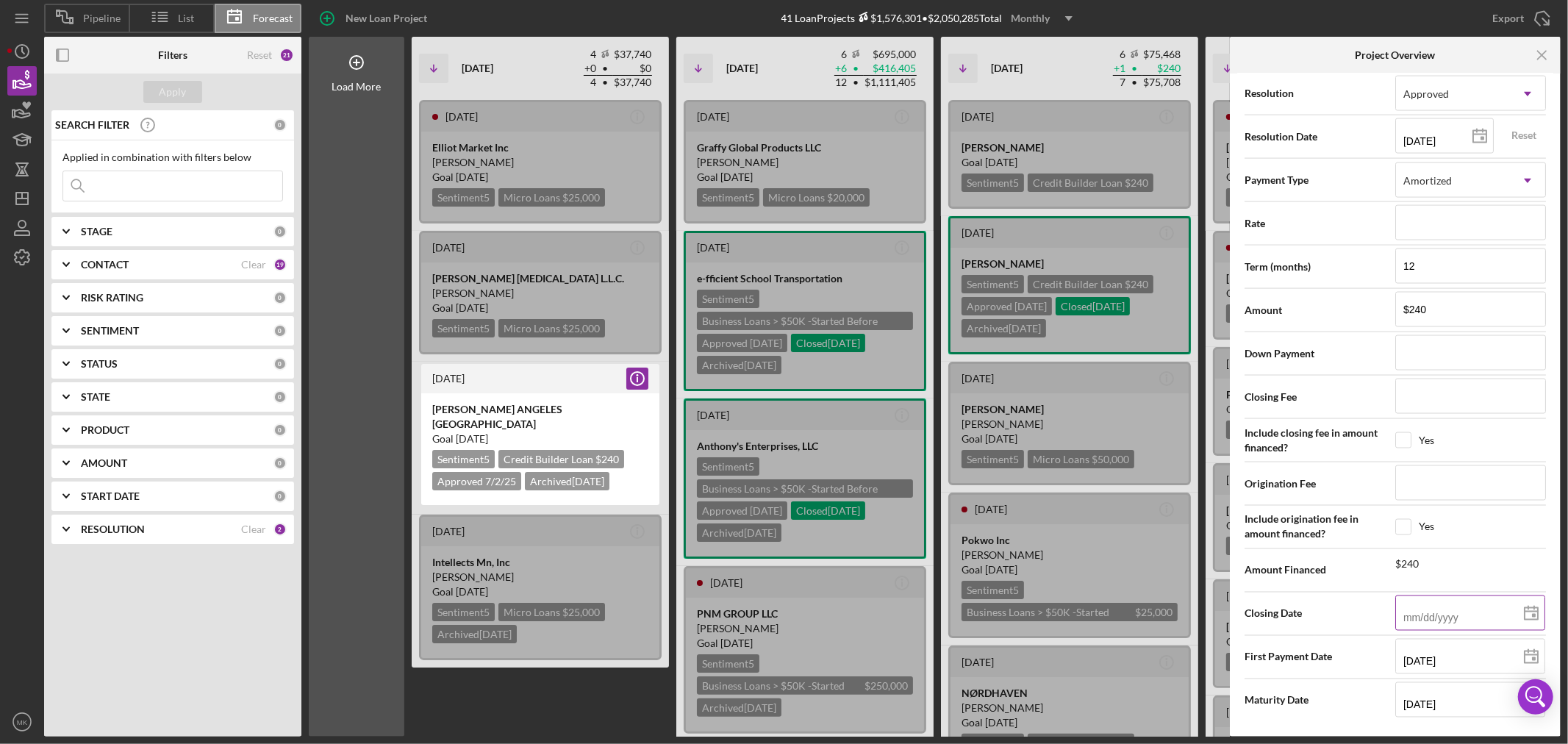
click at [1449, 615] on input at bounding box center [1470, 613] width 150 height 35
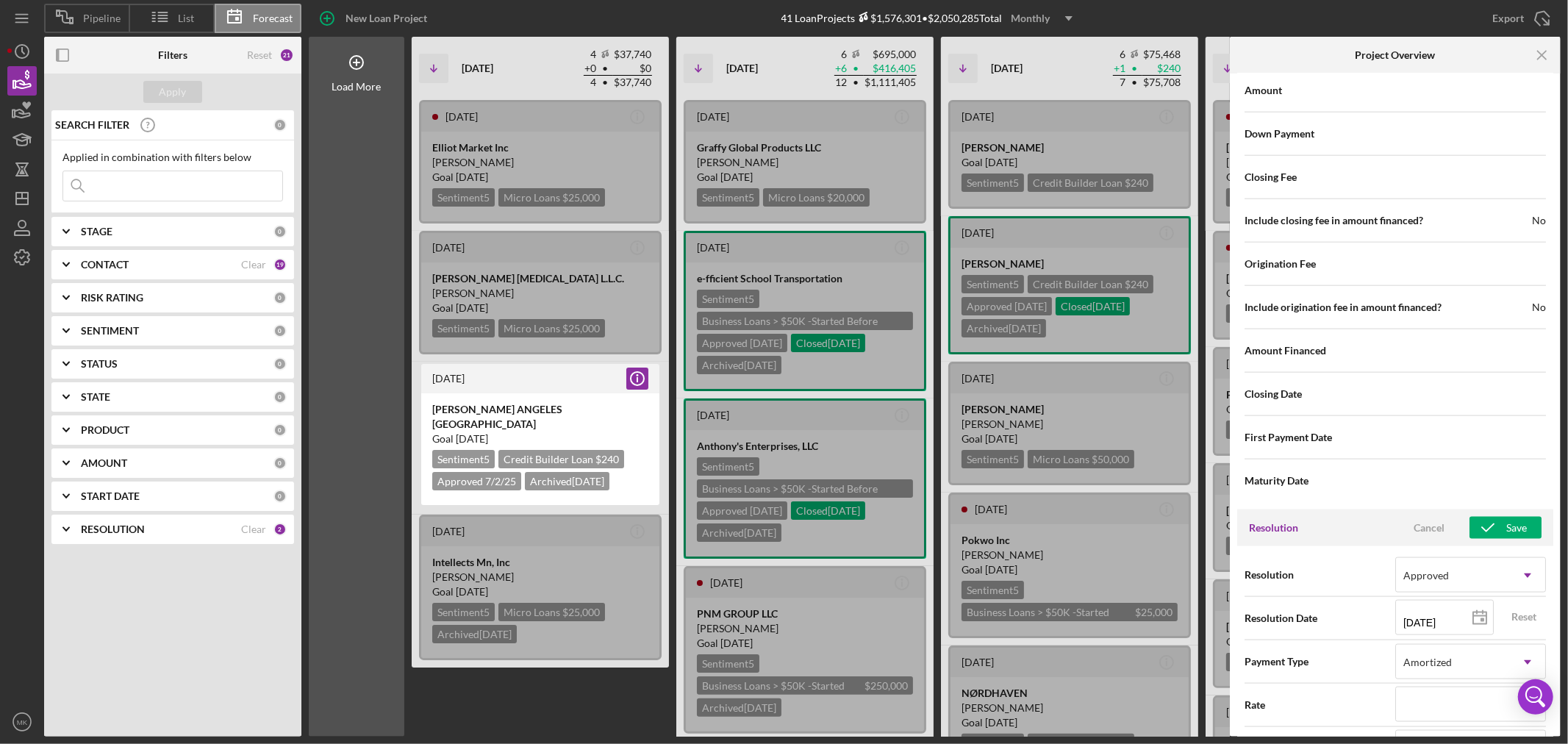
scroll to position [1430, 0]
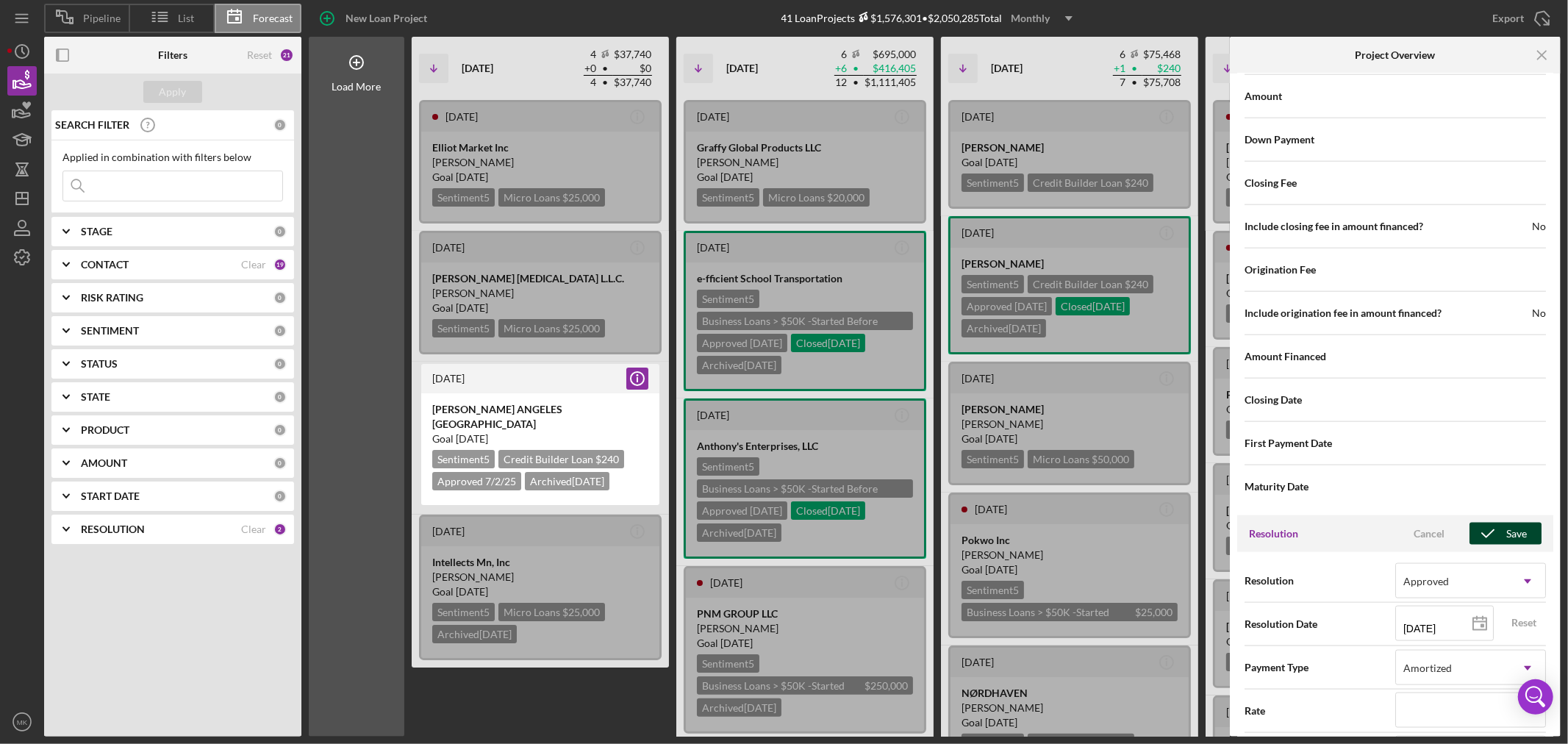
click at [1507, 533] on div "Save" at bounding box center [1516, 534] width 20 height 22
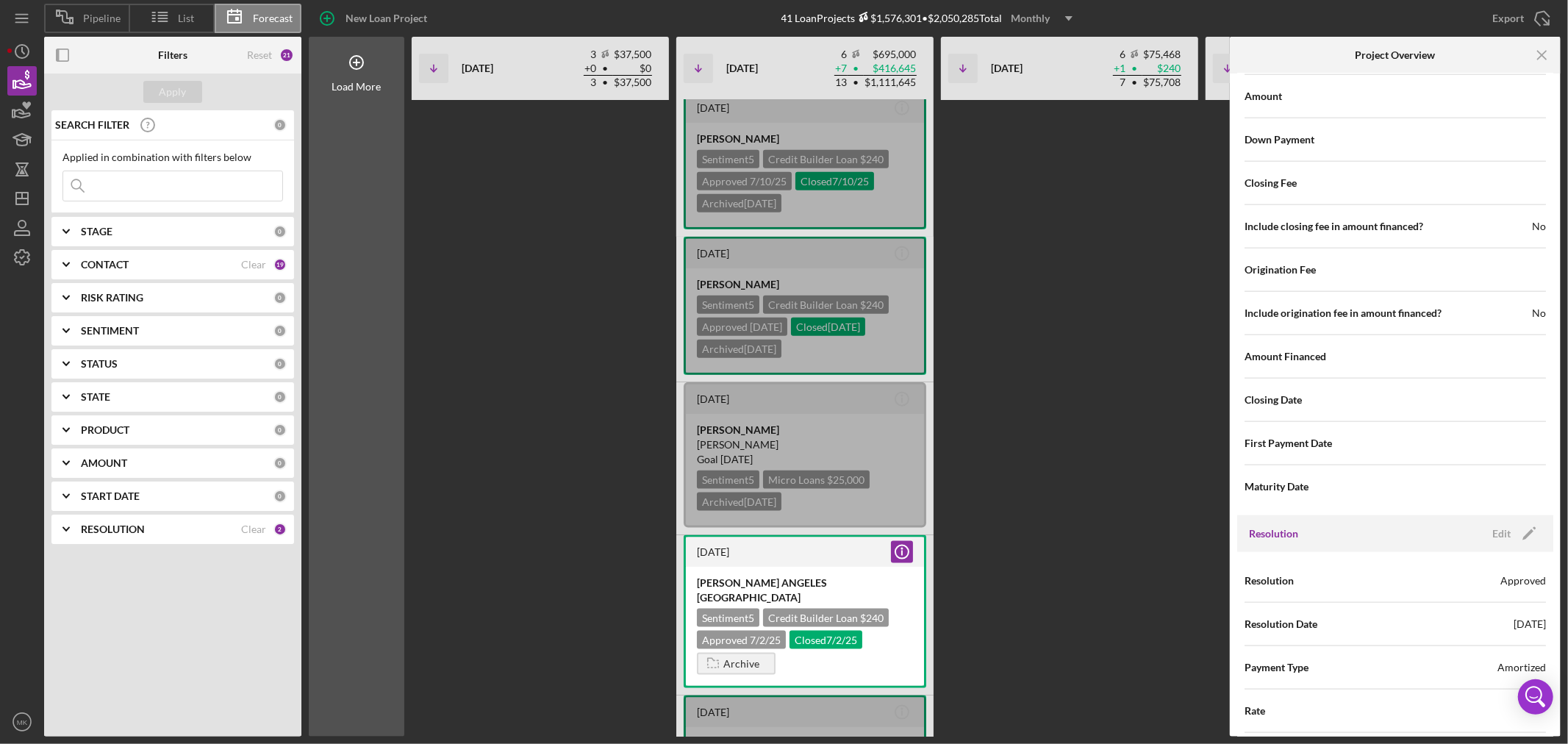
scroll to position [1378, 0]
click at [1544, 54] on icon "Icon/Menu Close" at bounding box center [1542, 55] width 33 height 33
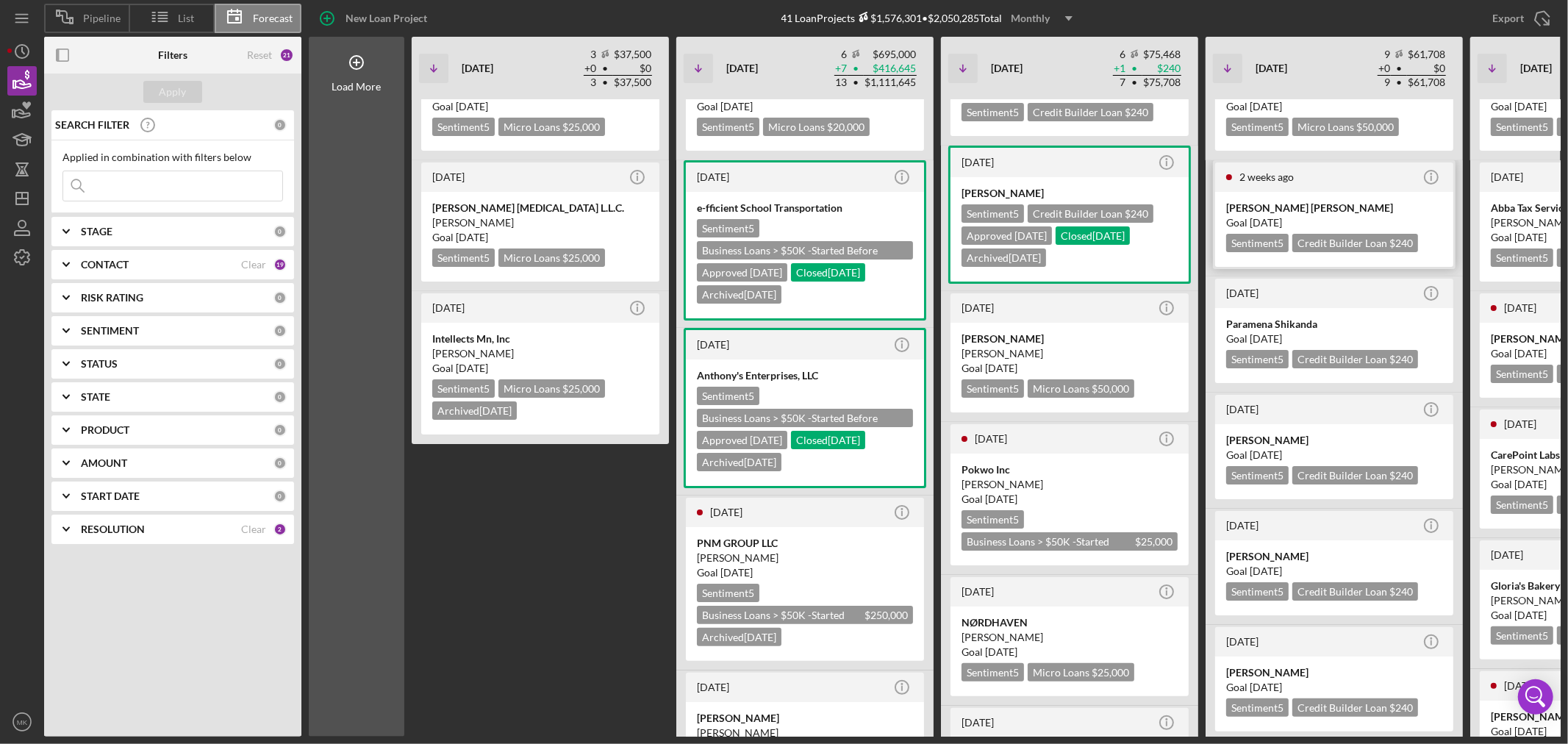
scroll to position [0, 0]
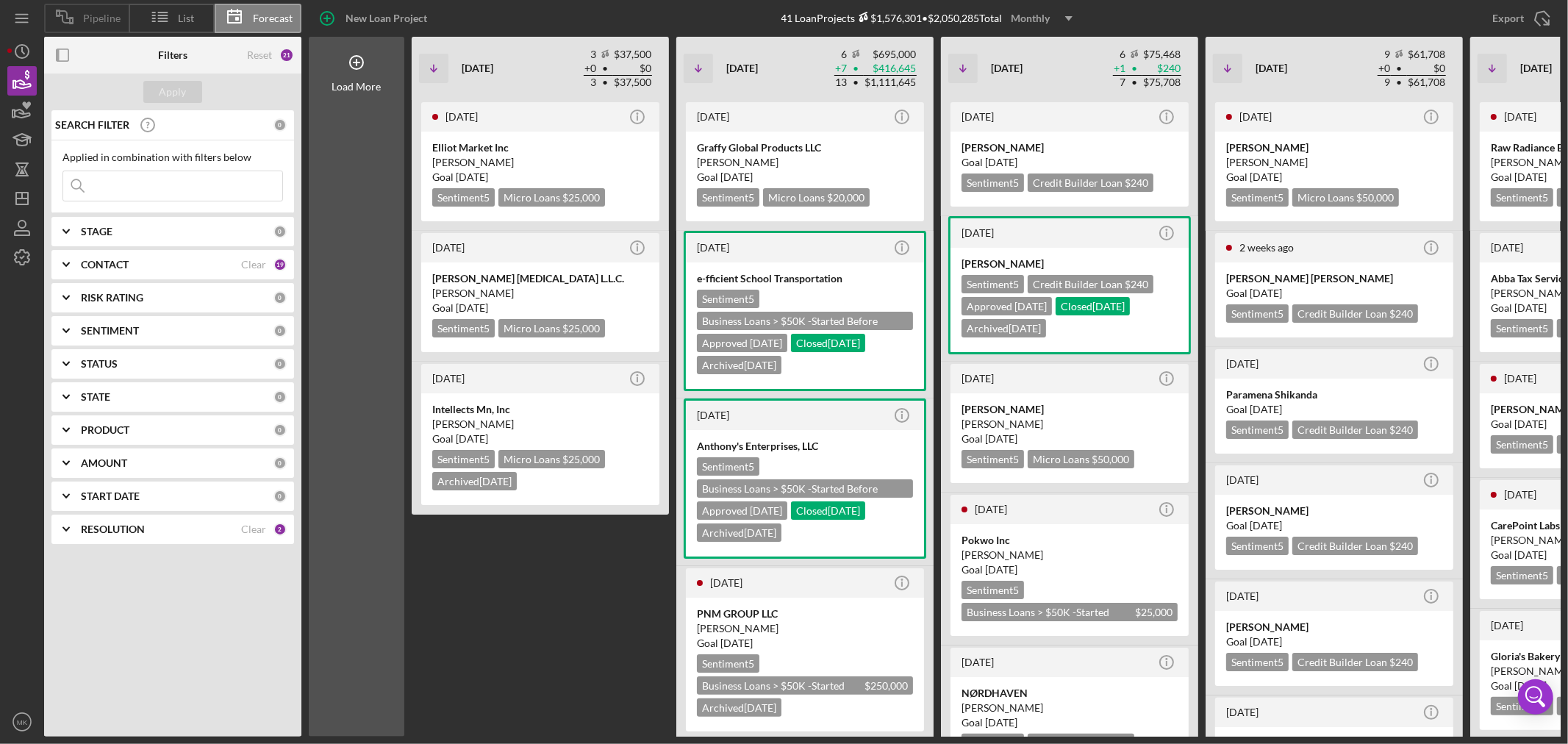
click at [100, 17] on span "Pipeline" at bounding box center [101, 18] width 38 height 12
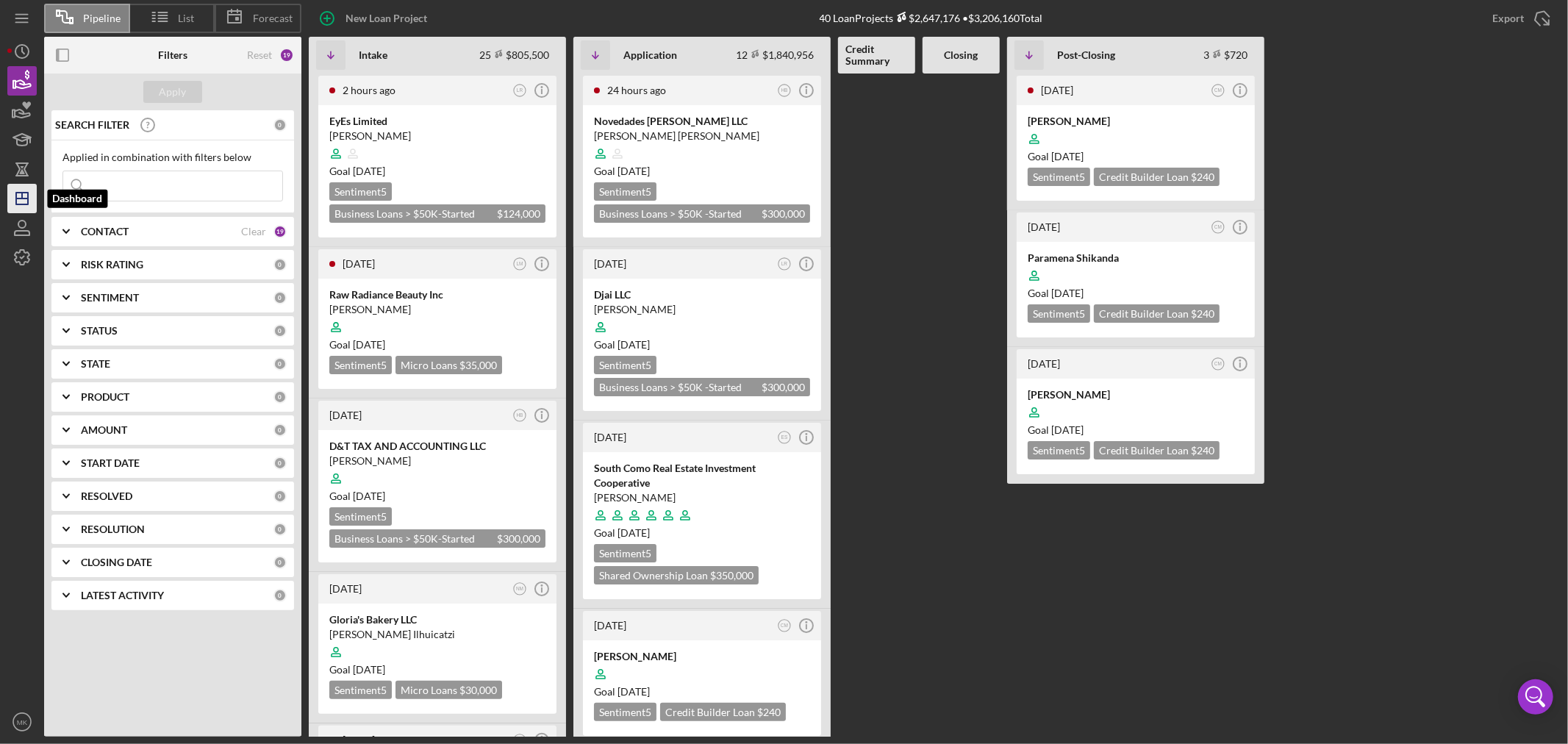
click at [23, 200] on icon "Icon/Dashboard" at bounding box center [22, 199] width 37 height 37
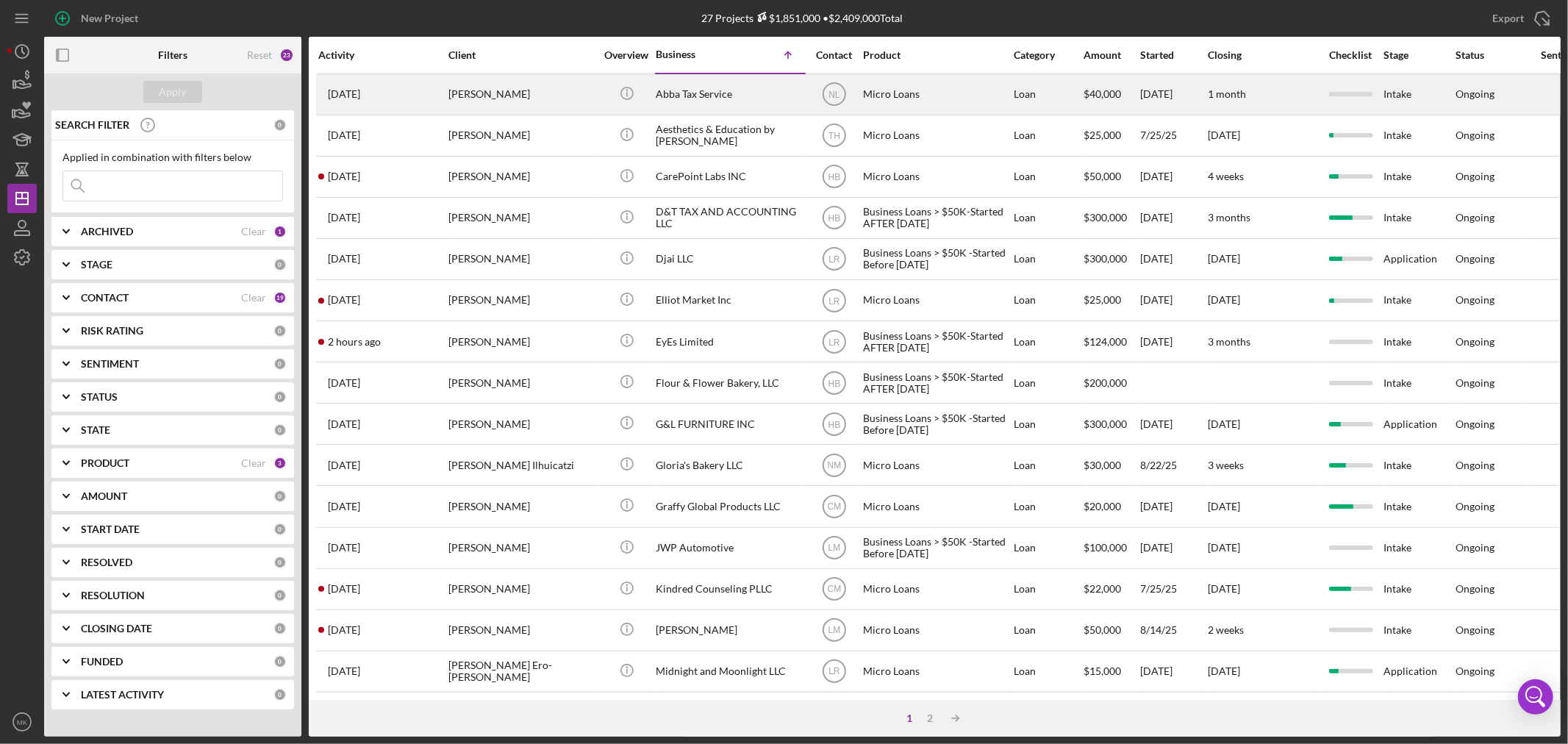
click at [476, 97] on div "[PERSON_NAME]" at bounding box center [522, 94] width 147 height 39
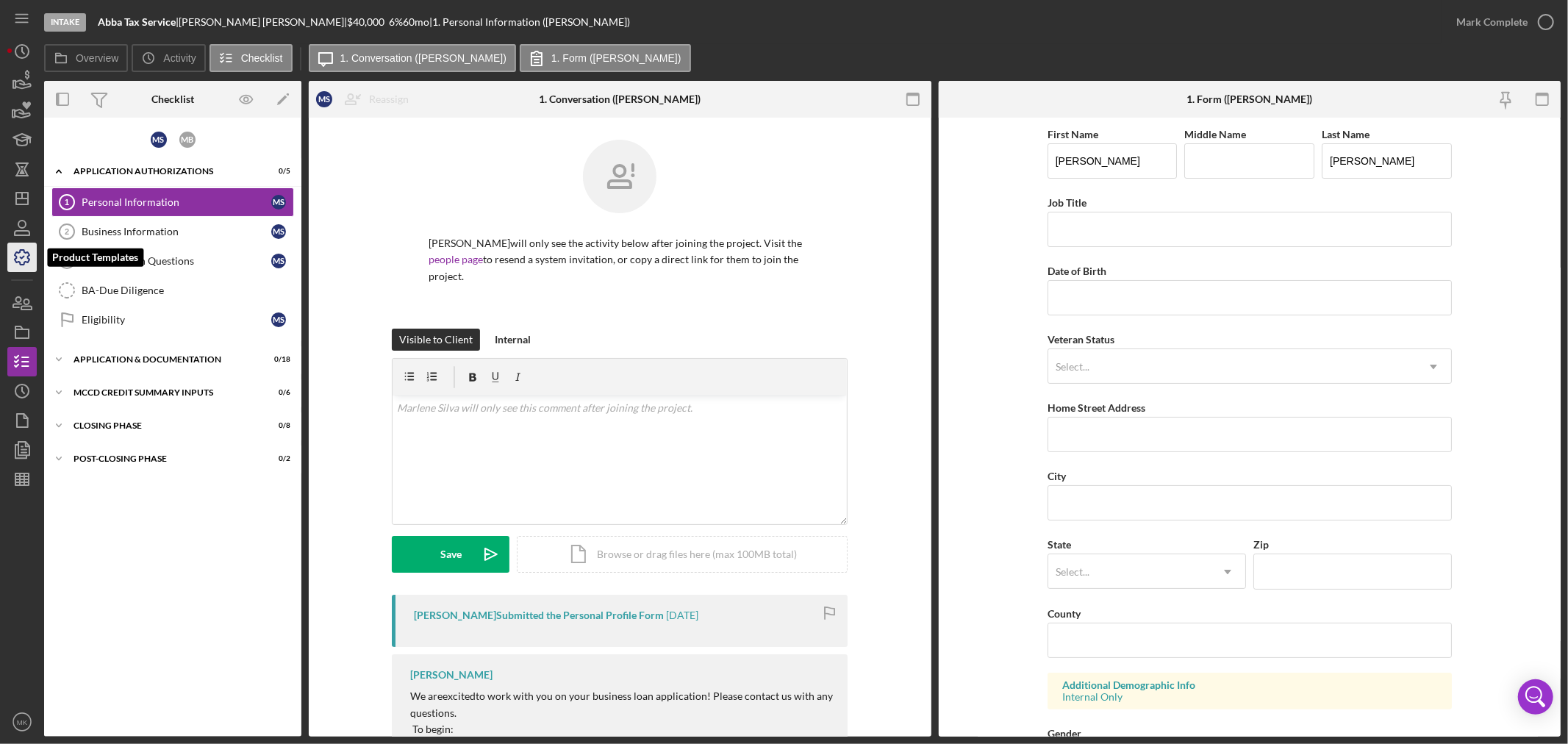
click at [20, 259] on polyline "button" at bounding box center [22, 258] width 4 height 2
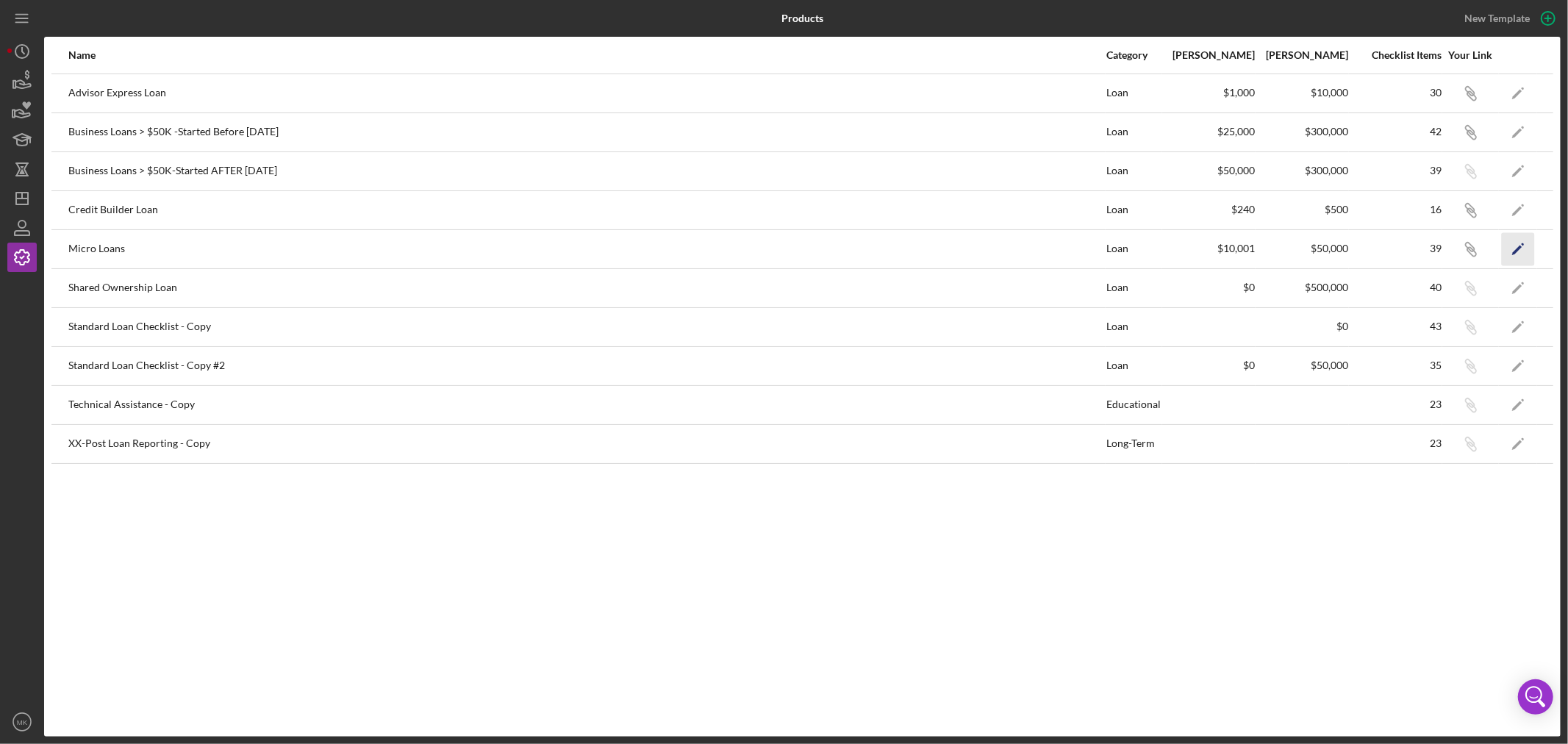
click at [1517, 243] on icon "Icon/Edit" at bounding box center [1518, 249] width 33 height 33
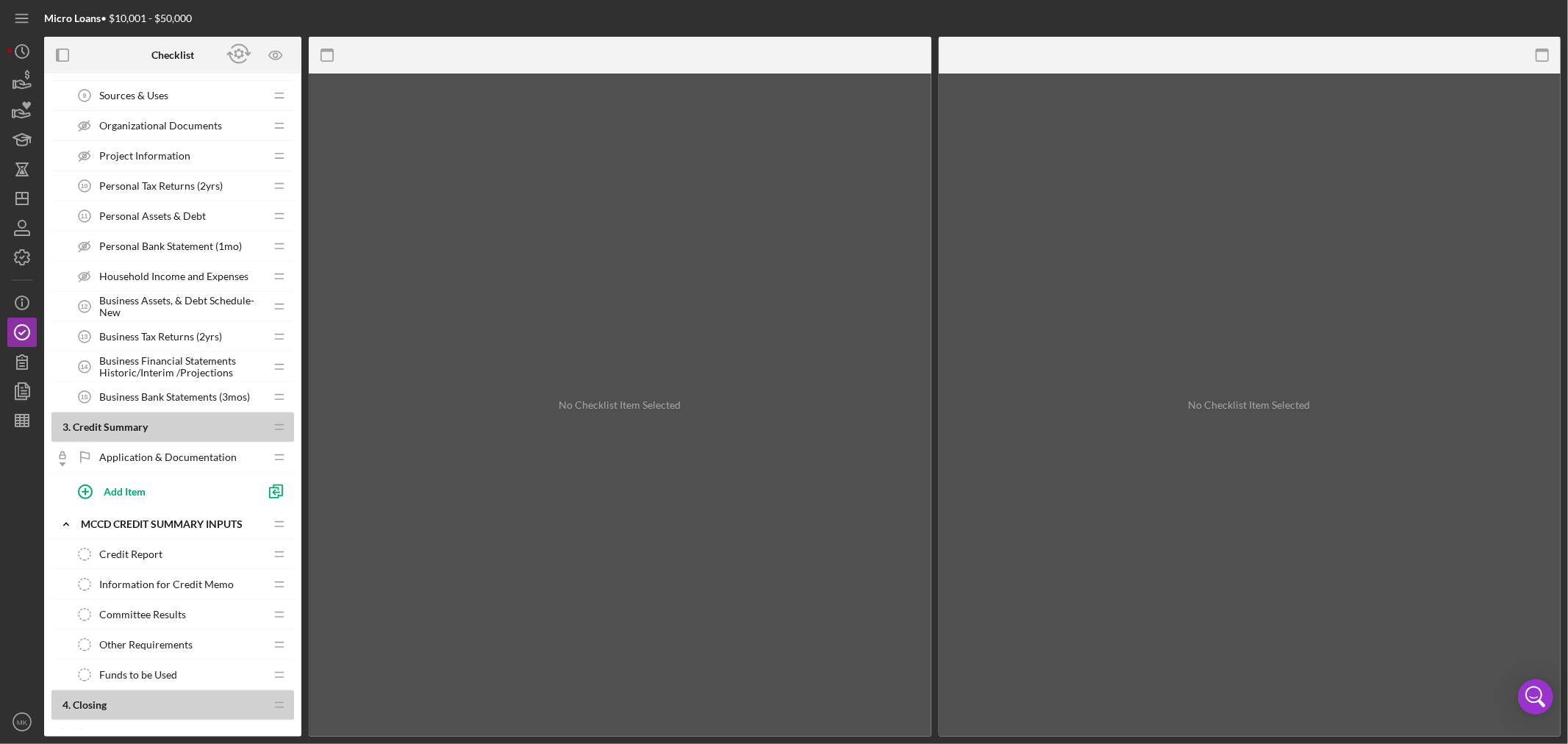
scroll to position [572, 0]
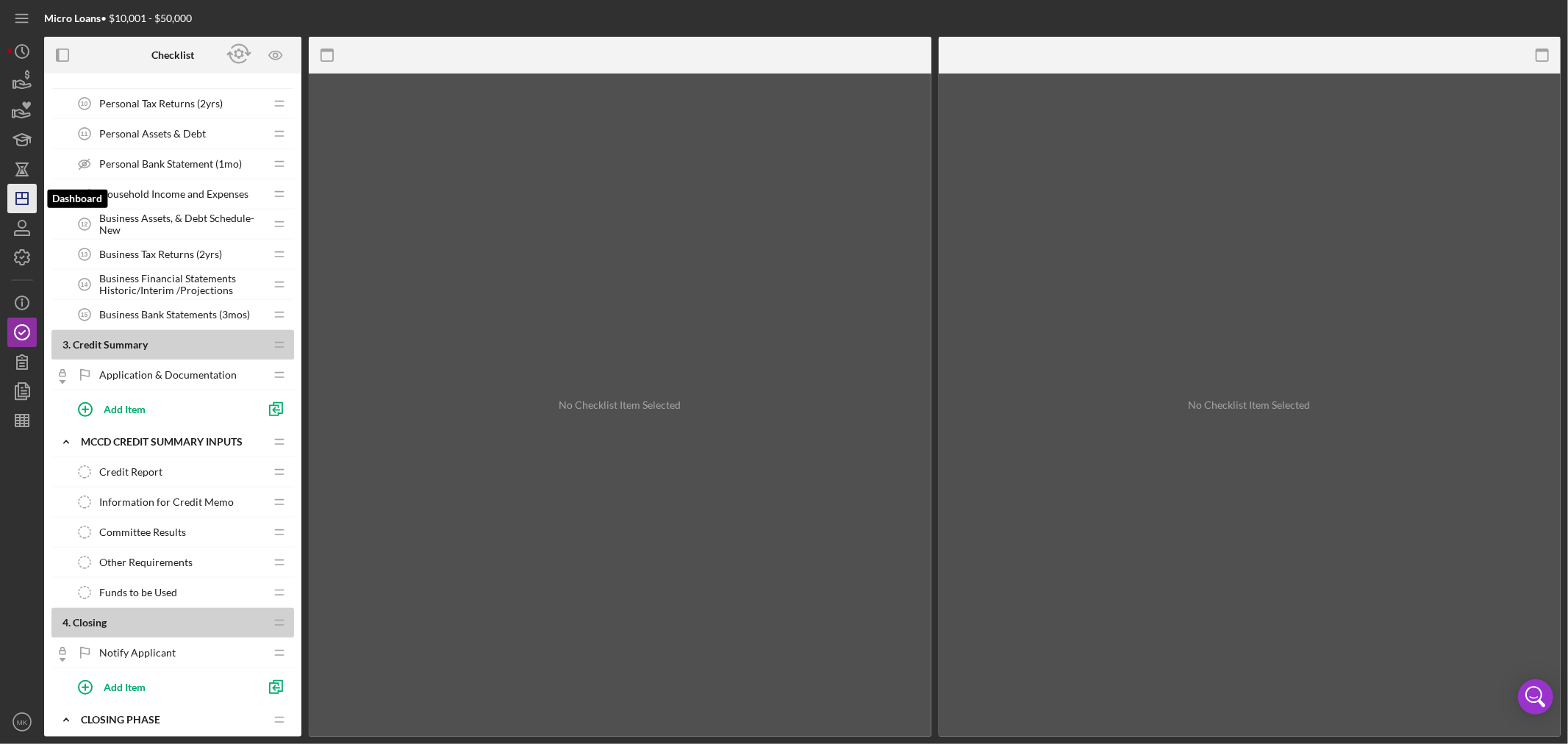
click at [20, 195] on icon "Icon/Dashboard" at bounding box center [22, 199] width 37 height 37
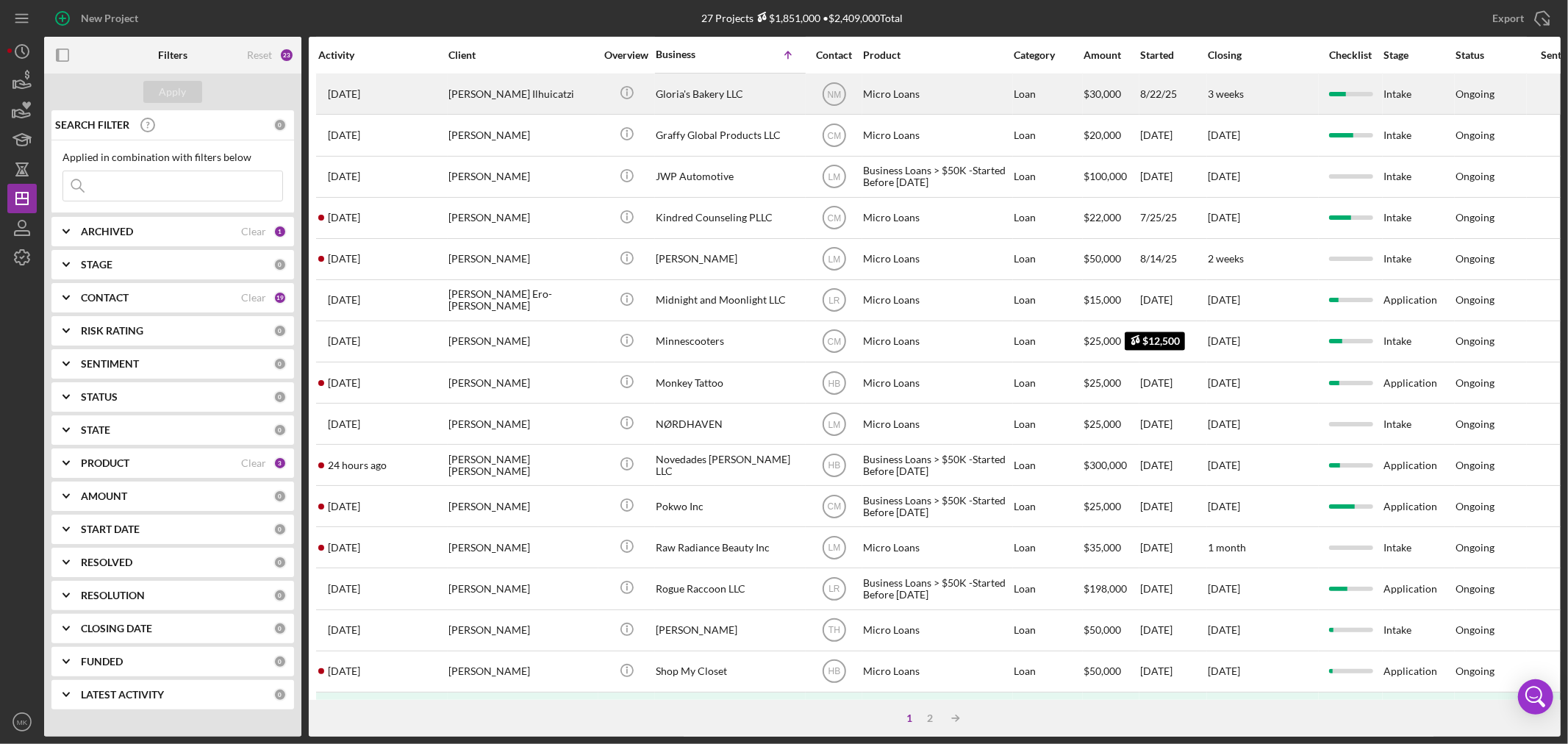
scroll to position [408, 0]
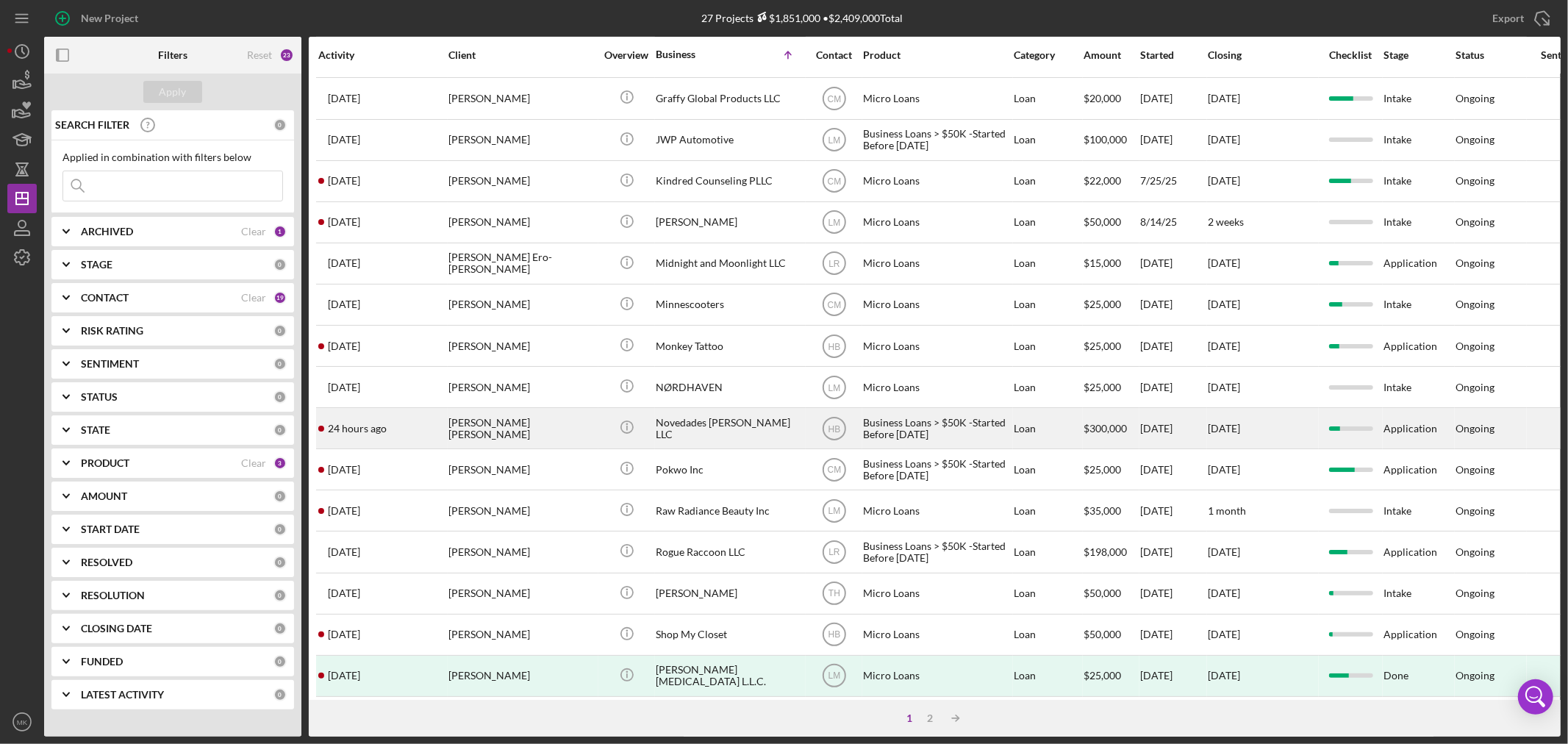
click at [744, 442] on div "Novedades [PERSON_NAME] LLC" at bounding box center [730, 428] width 147 height 39
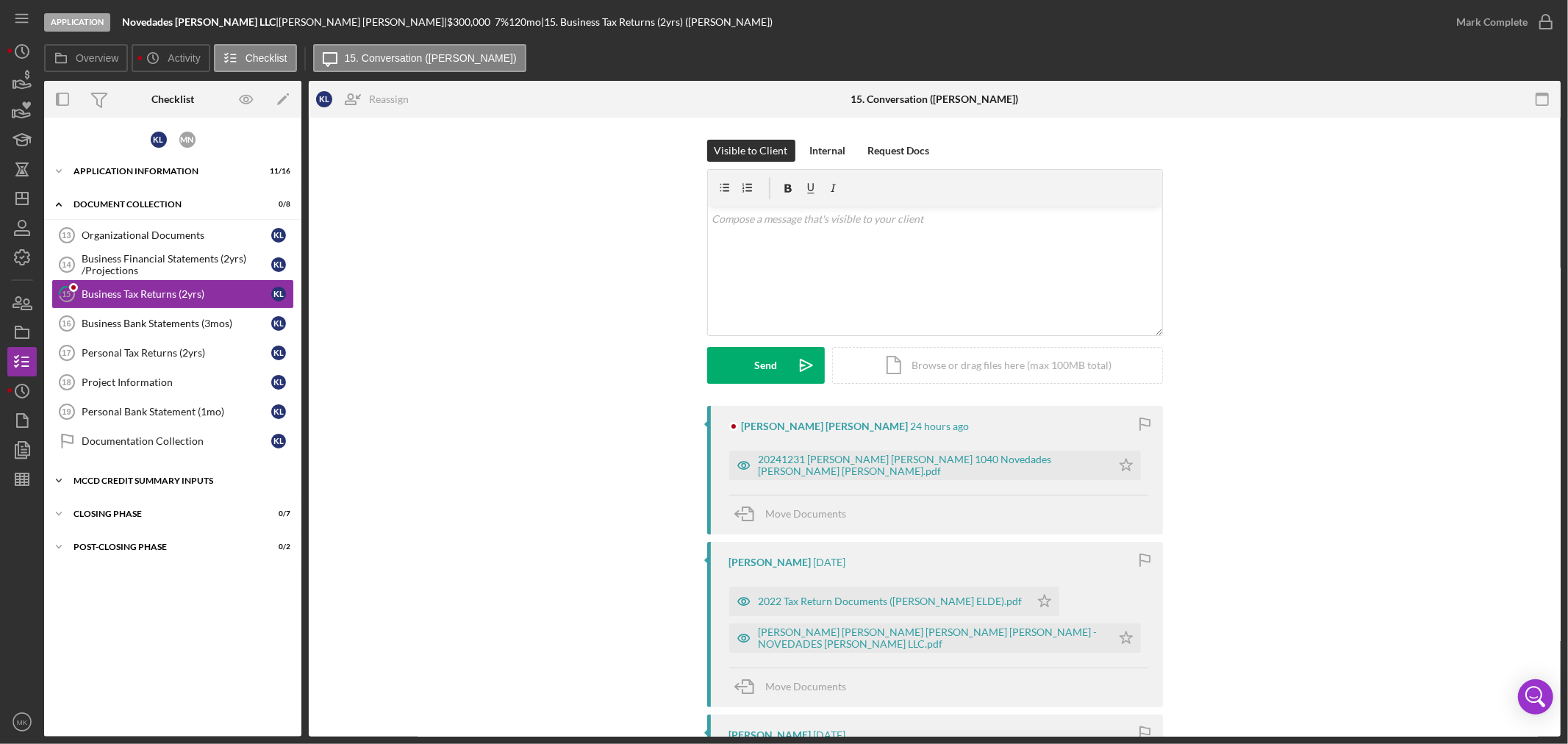
click at [171, 479] on div "MCCD Credit Summary Inputs" at bounding box center [179, 482] width 210 height 9
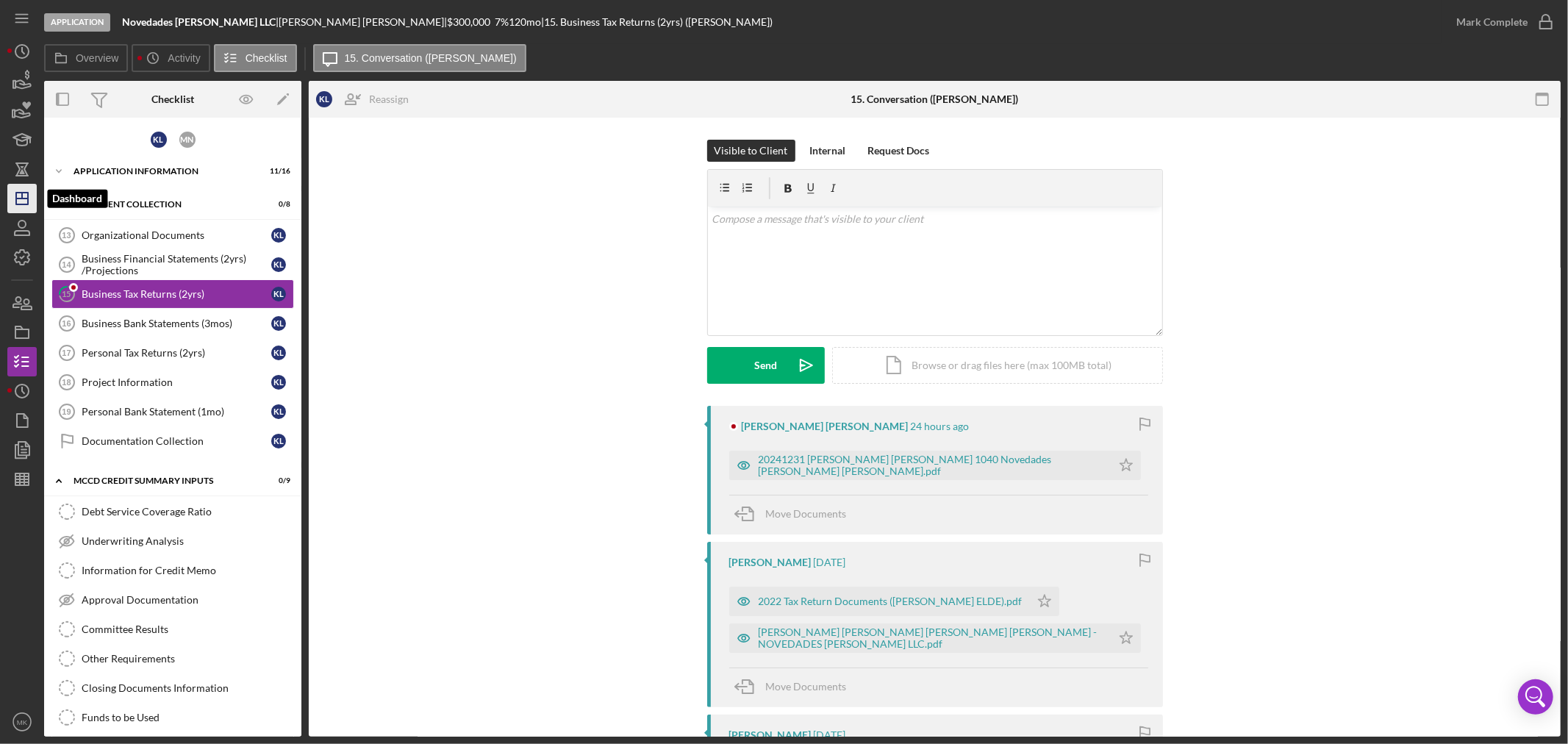
click at [27, 195] on icon "Icon/Dashboard" at bounding box center [22, 199] width 37 height 37
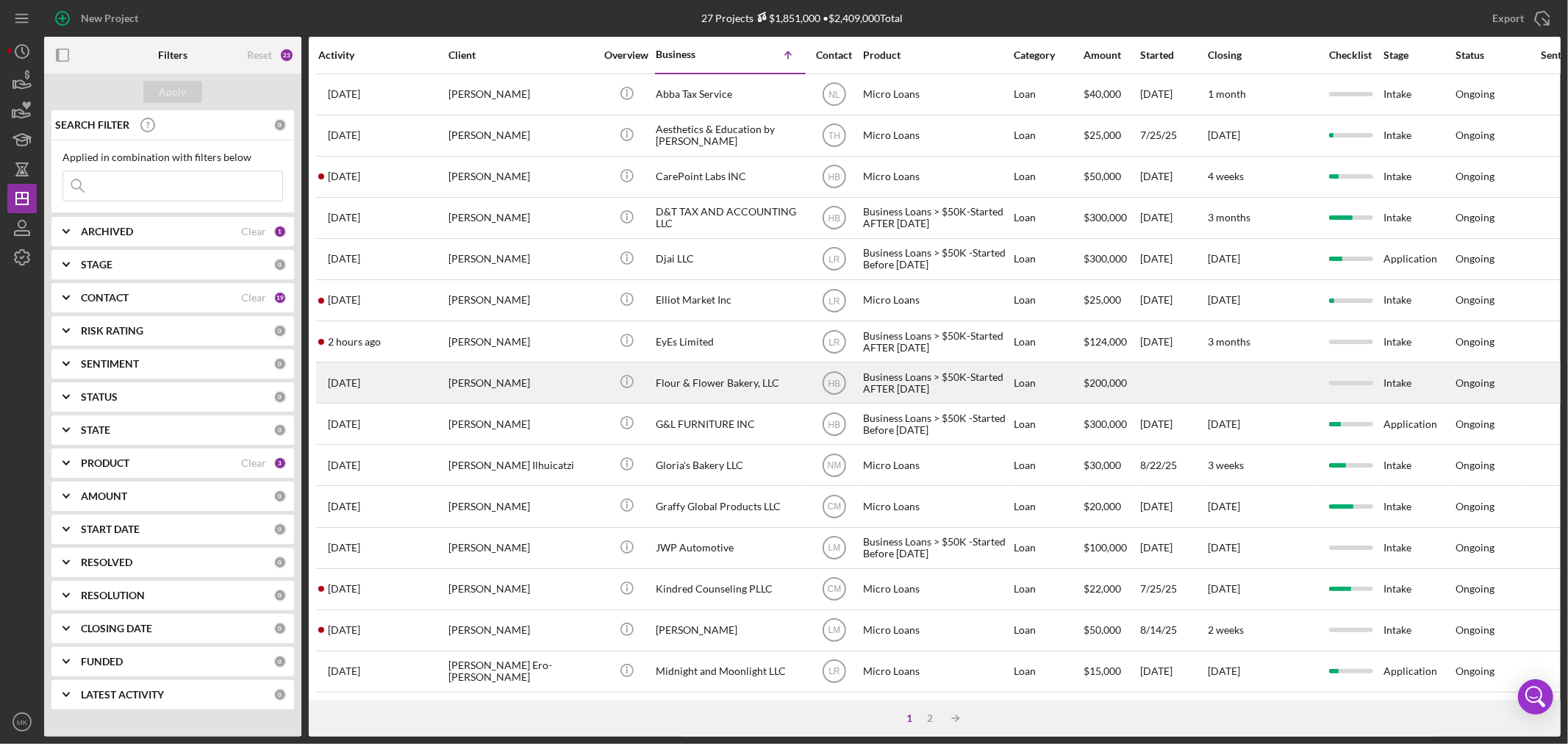
click at [919, 389] on div "Business Loans > $50K-Started AFTER [DATE]" at bounding box center [937, 383] width 147 height 39
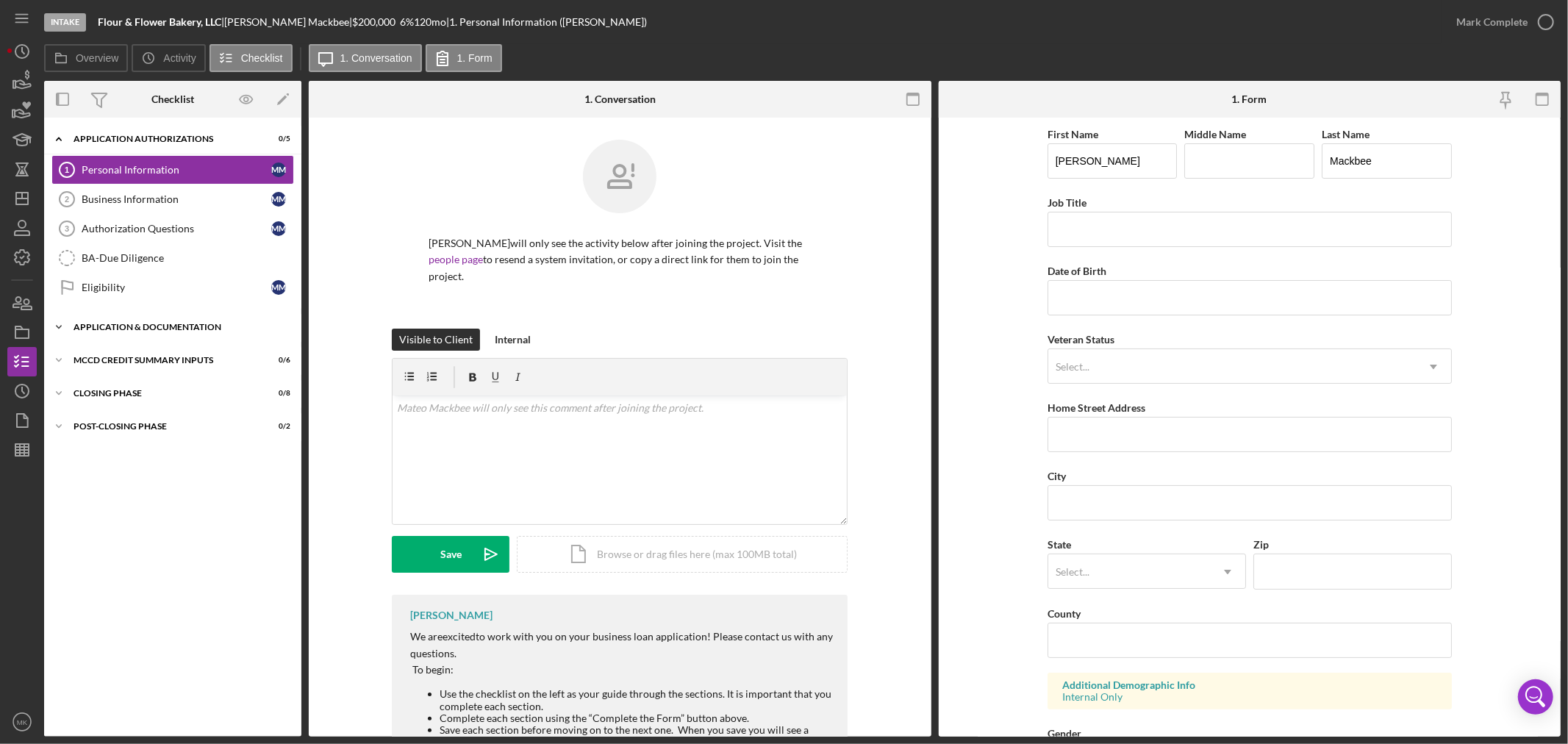
click at [60, 327] on icon "Icon/Expander" at bounding box center [59, 327] width 29 height 29
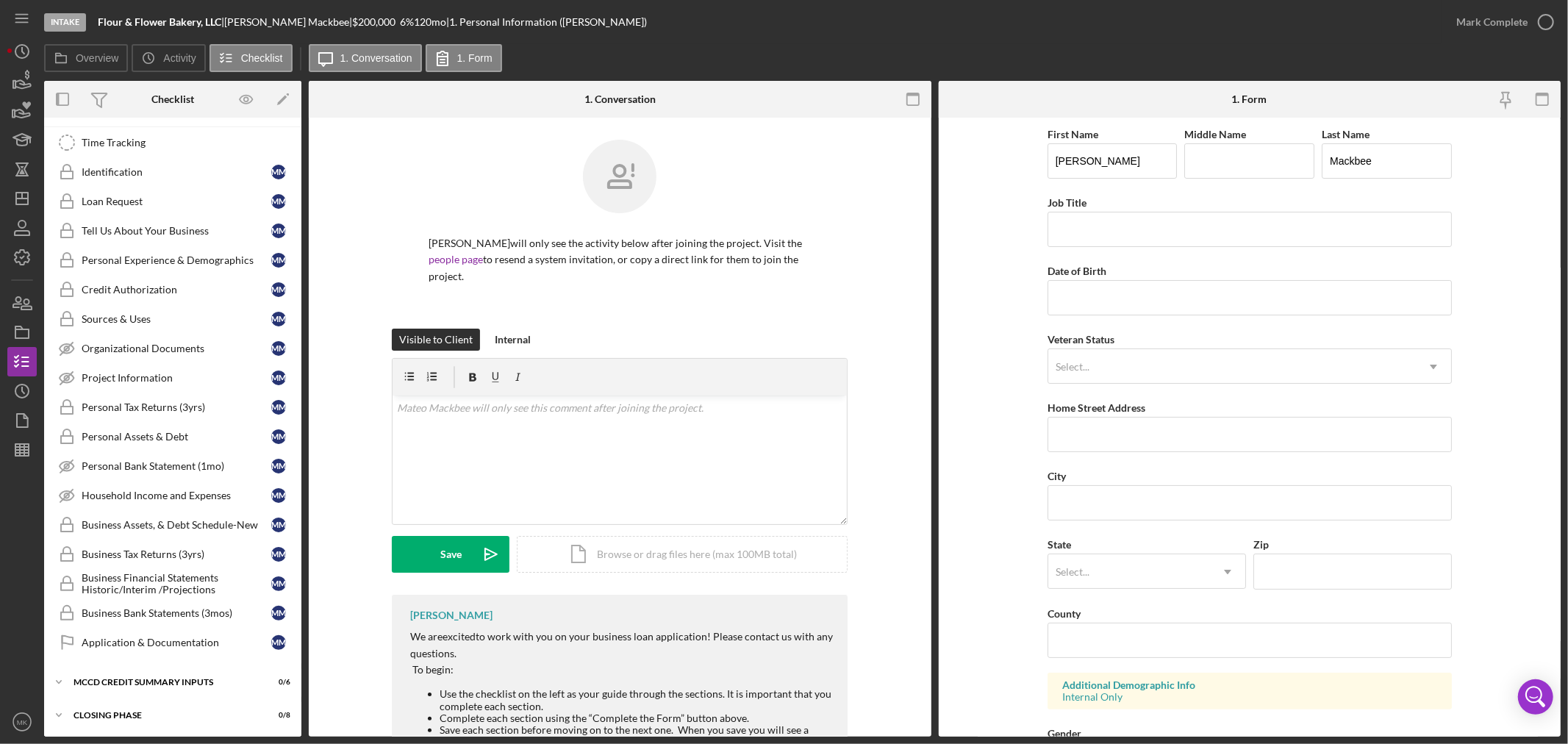
scroll to position [253, 0]
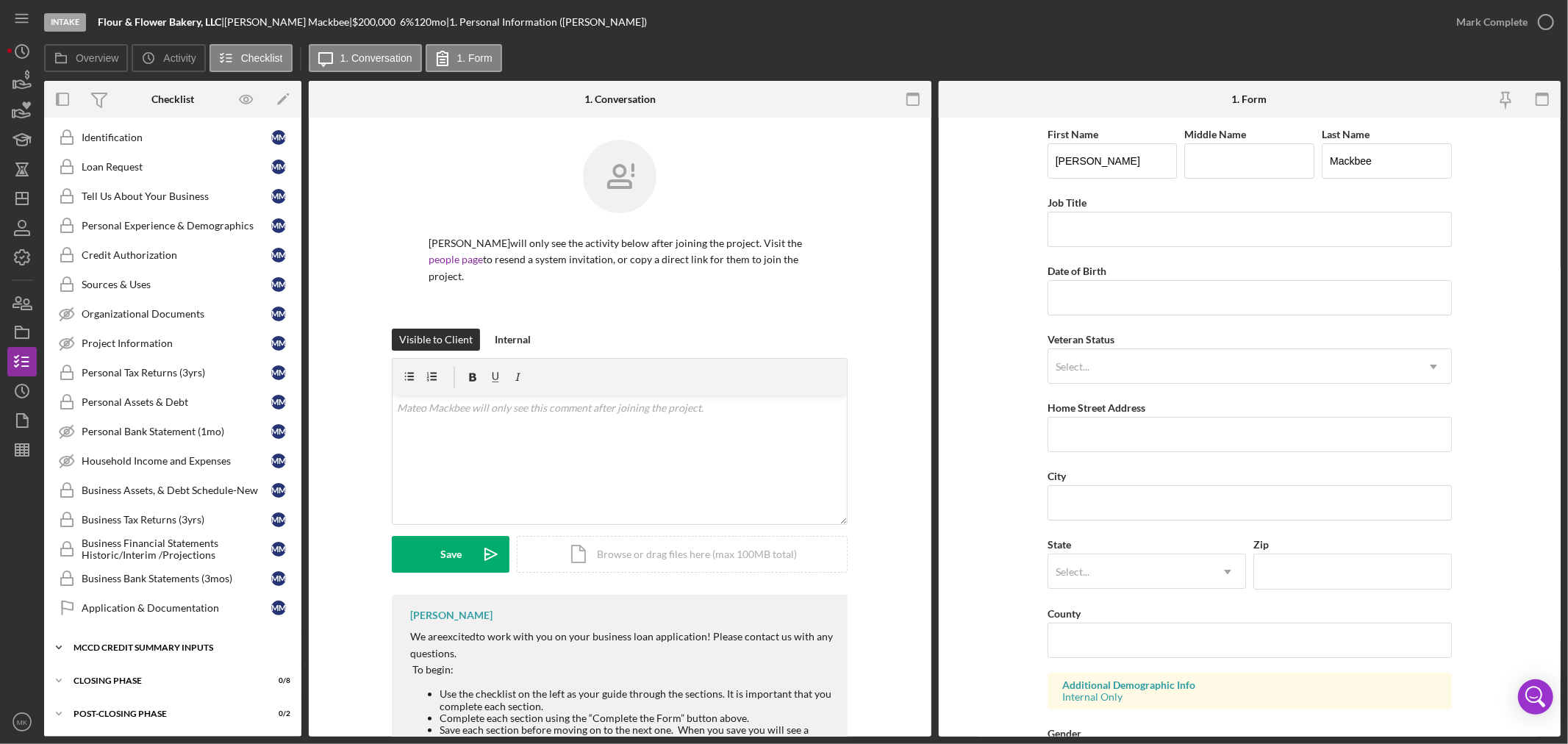
click at [60, 645] on icon "Icon/Expander" at bounding box center [59, 648] width 29 height 29
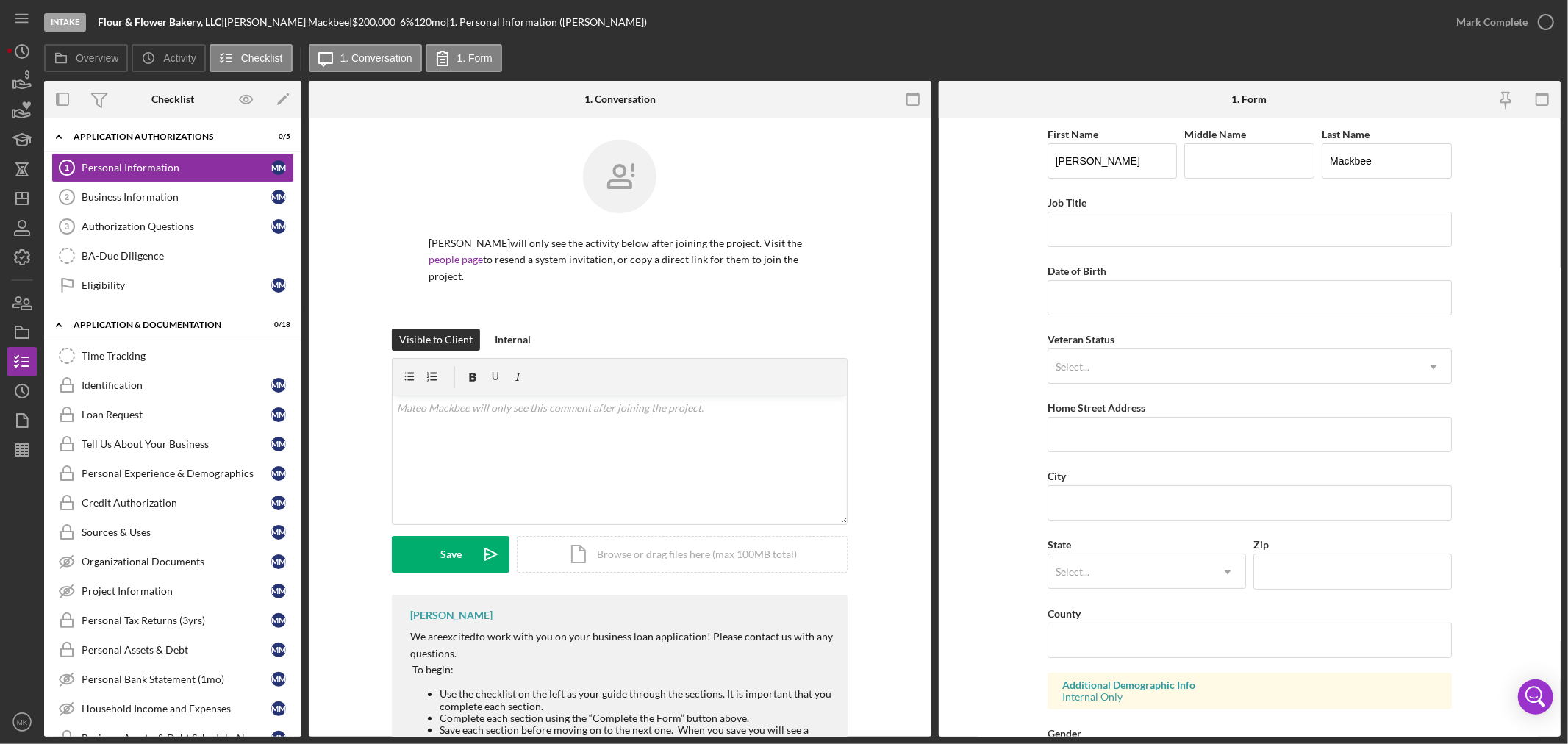
scroll to position [0, 0]
click at [22, 258] on polyline "button" at bounding box center [22, 258] width 4 height 2
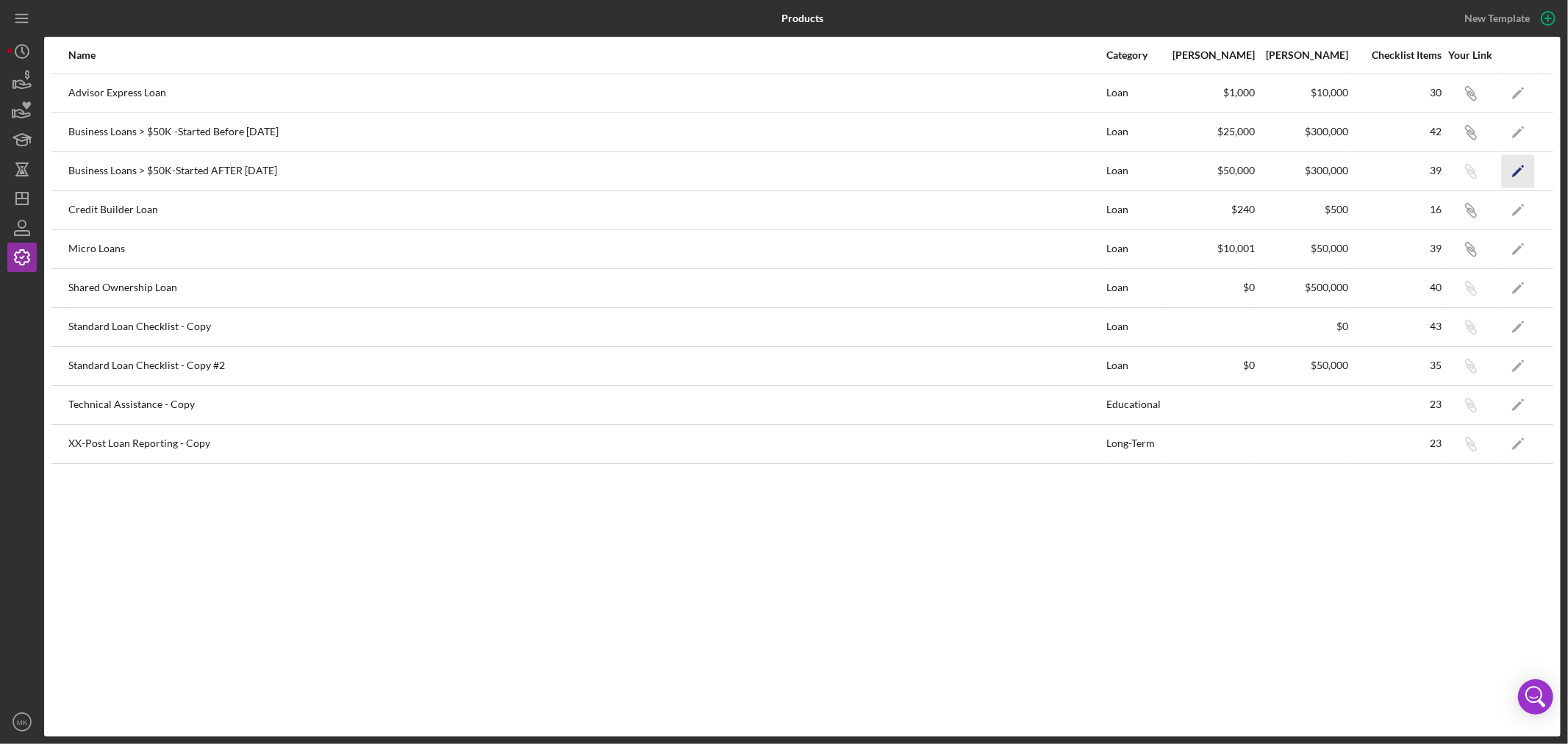
click at [1517, 170] on polygon "button" at bounding box center [1516, 171] width 10 height 10
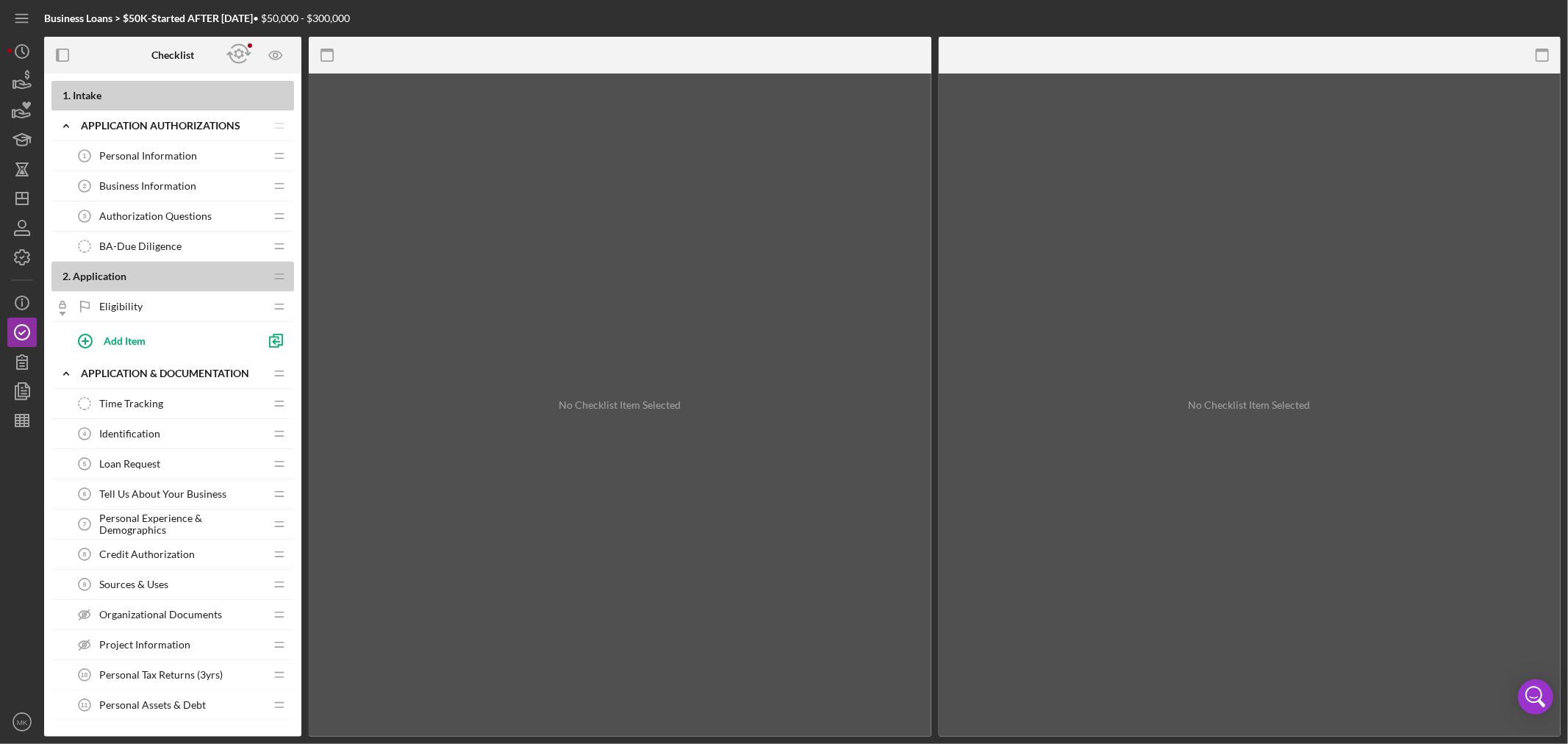
click at [186, 308] on div "Eligibility Eligibility" at bounding box center [167, 307] width 195 height 29
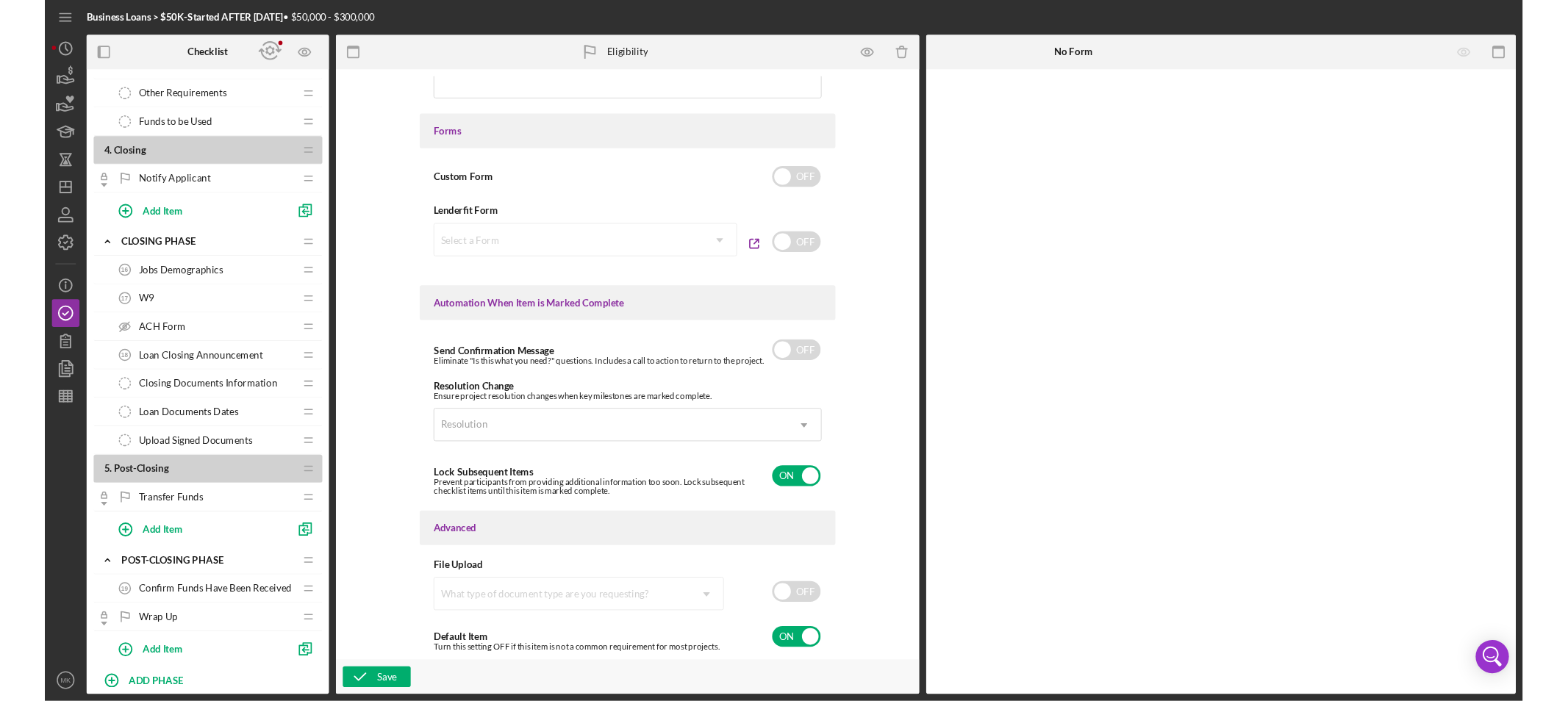
scroll to position [1082, 0]
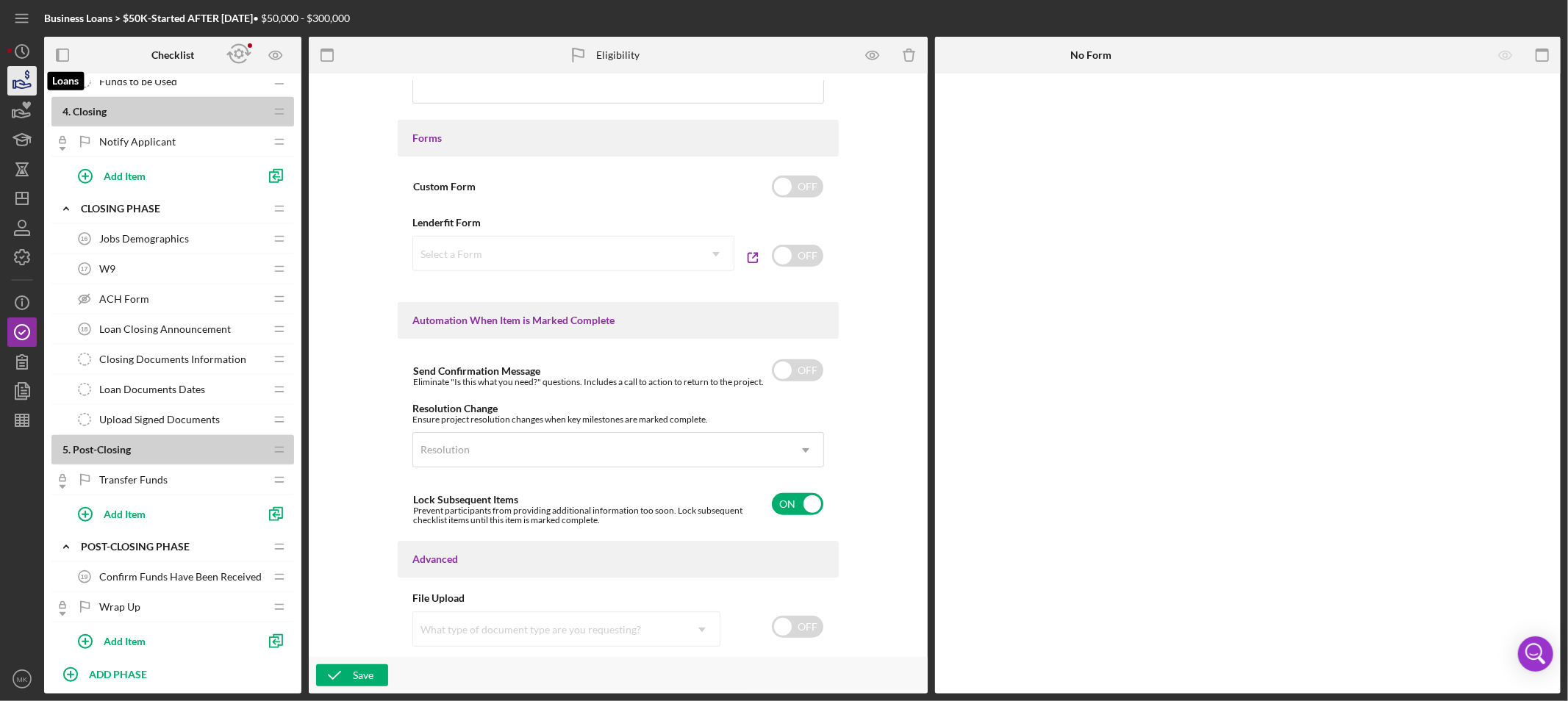
click at [24, 82] on icon "button" at bounding box center [23, 84] width 16 height 8
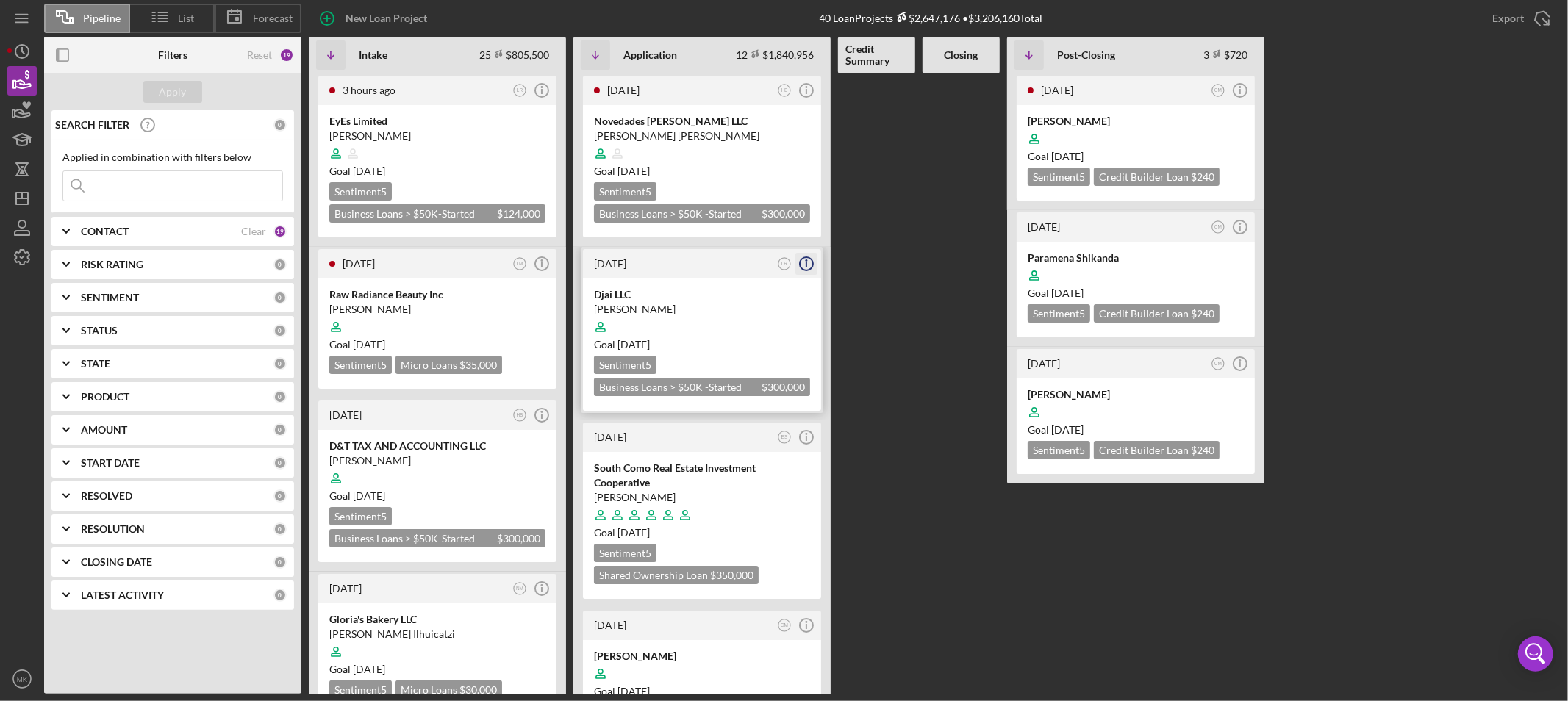
click at [806, 259] on icon "Icon/Info" at bounding box center [806, 264] width 37 height 37
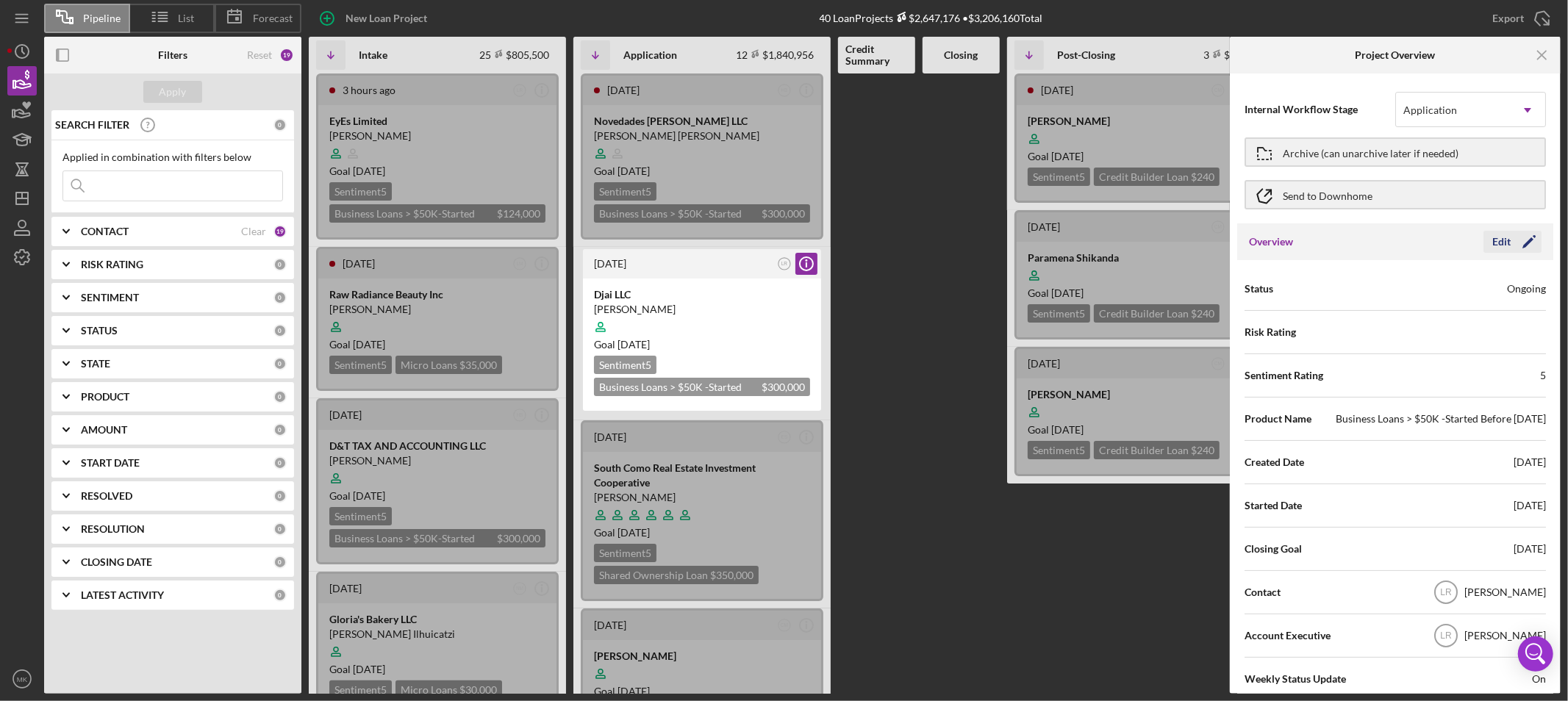
click at [1526, 241] on polygon "button" at bounding box center [1528, 243] width 11 height 11
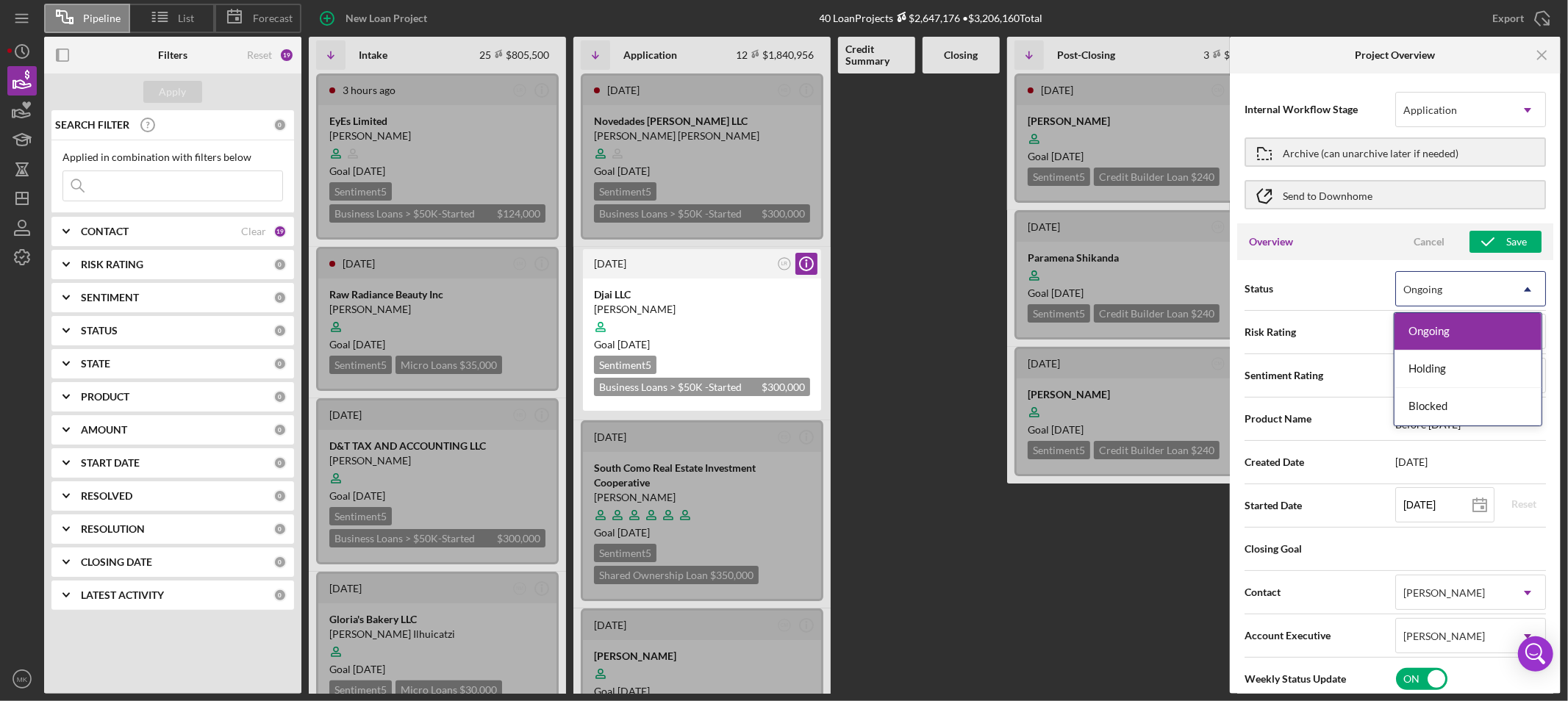
click at [1524, 285] on icon "Icon/Dropdown Arrow" at bounding box center [1528, 290] width 35 height 35
click at [1523, 285] on icon "Icon/Dropdown Arrow" at bounding box center [1528, 290] width 35 height 35
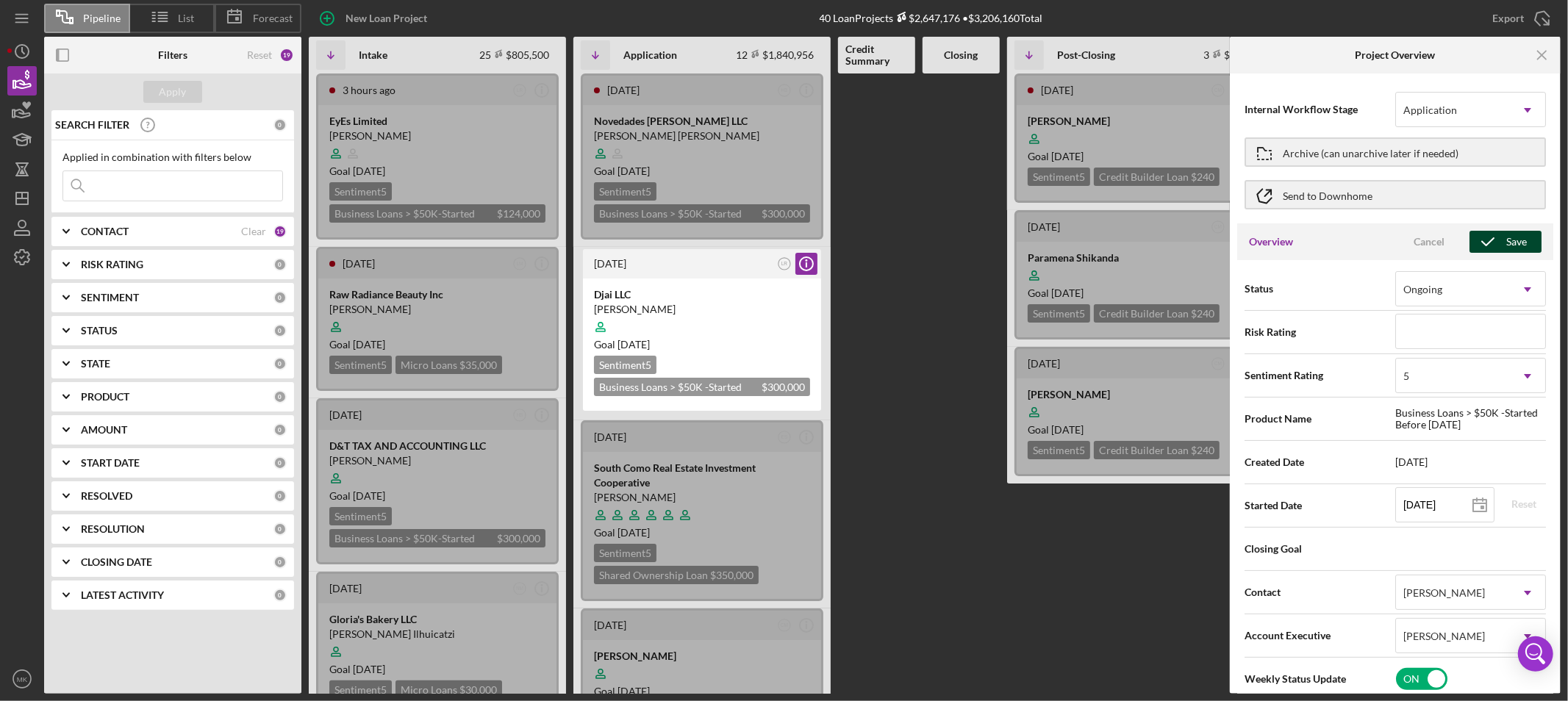
click at [1506, 240] on div "Save" at bounding box center [1516, 242] width 20 height 22
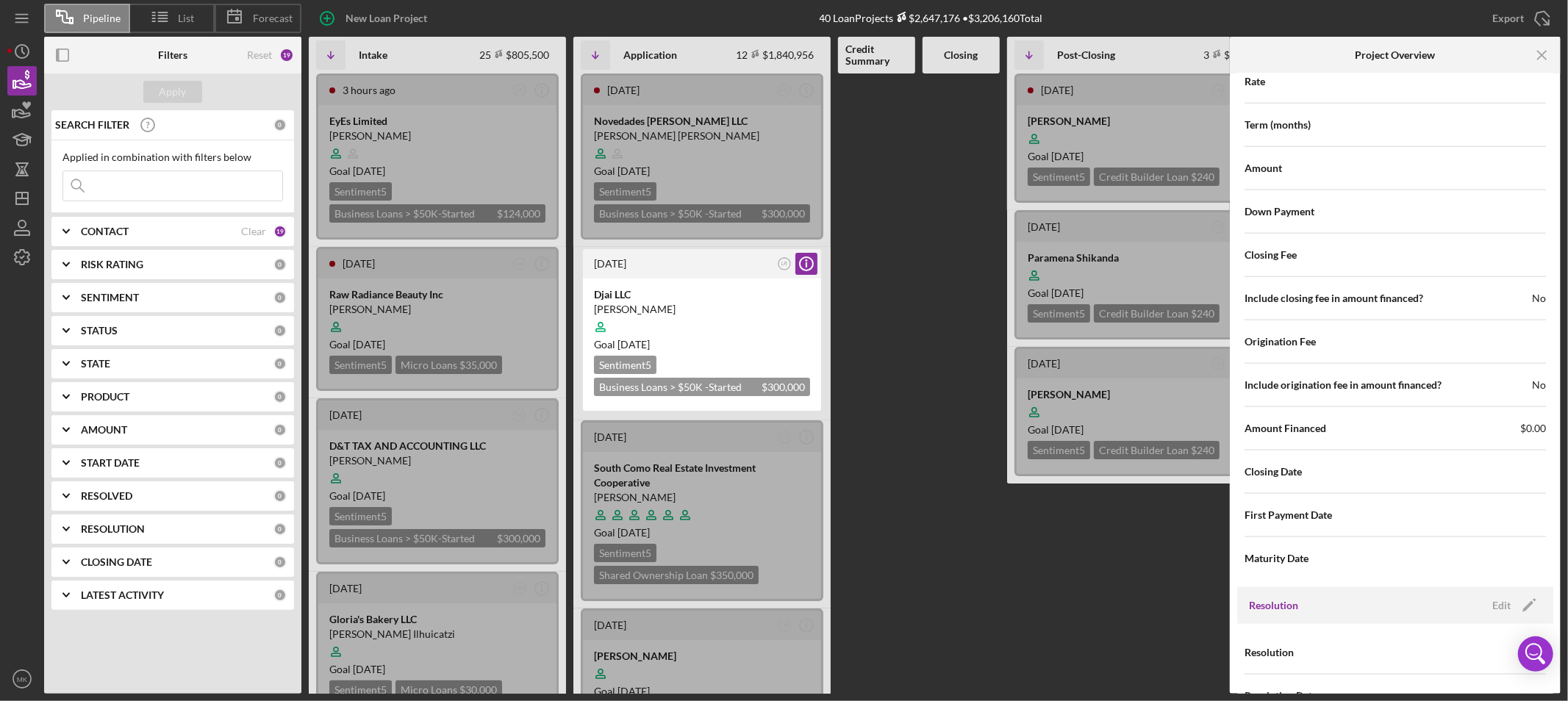
scroll to position [1609, 0]
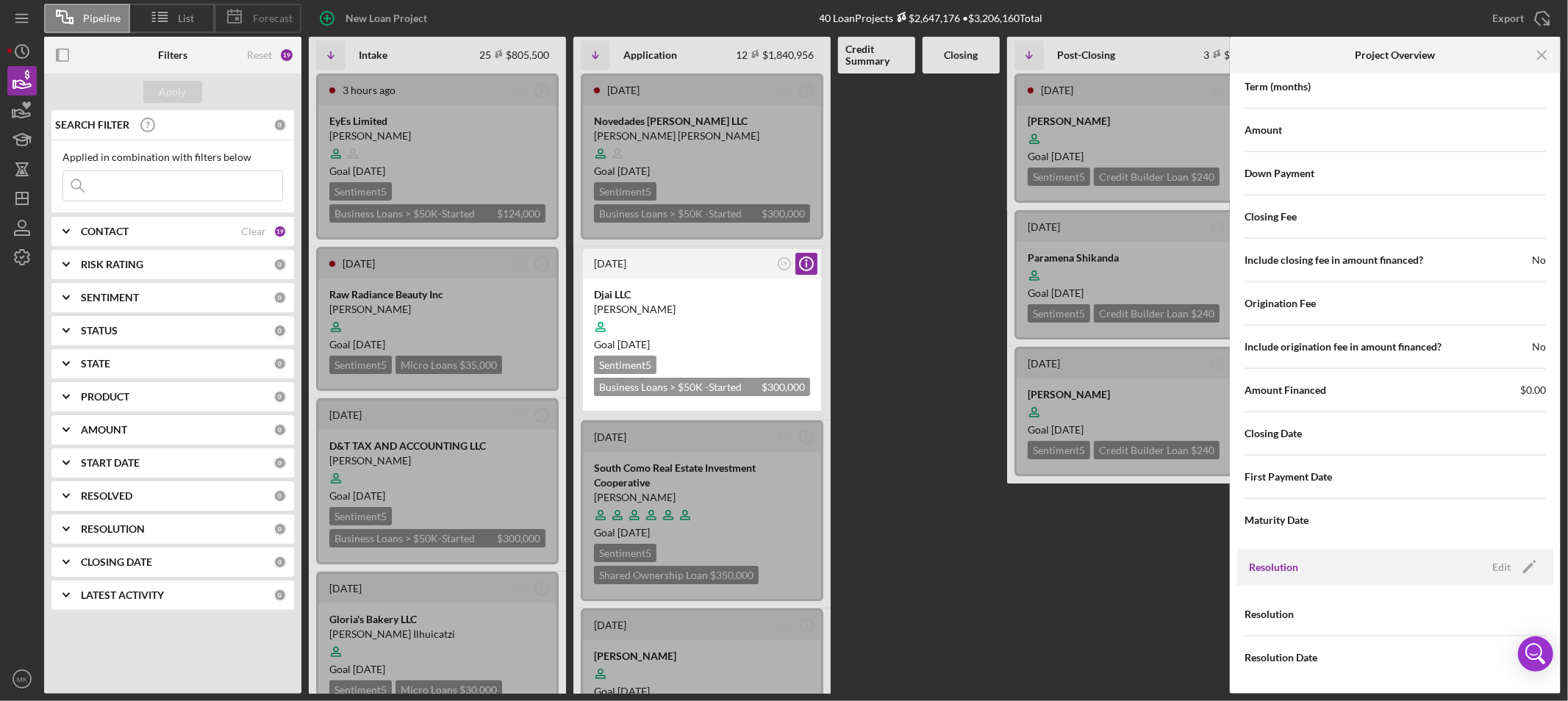
click at [269, 18] on span "Forecast" at bounding box center [272, 18] width 40 height 12
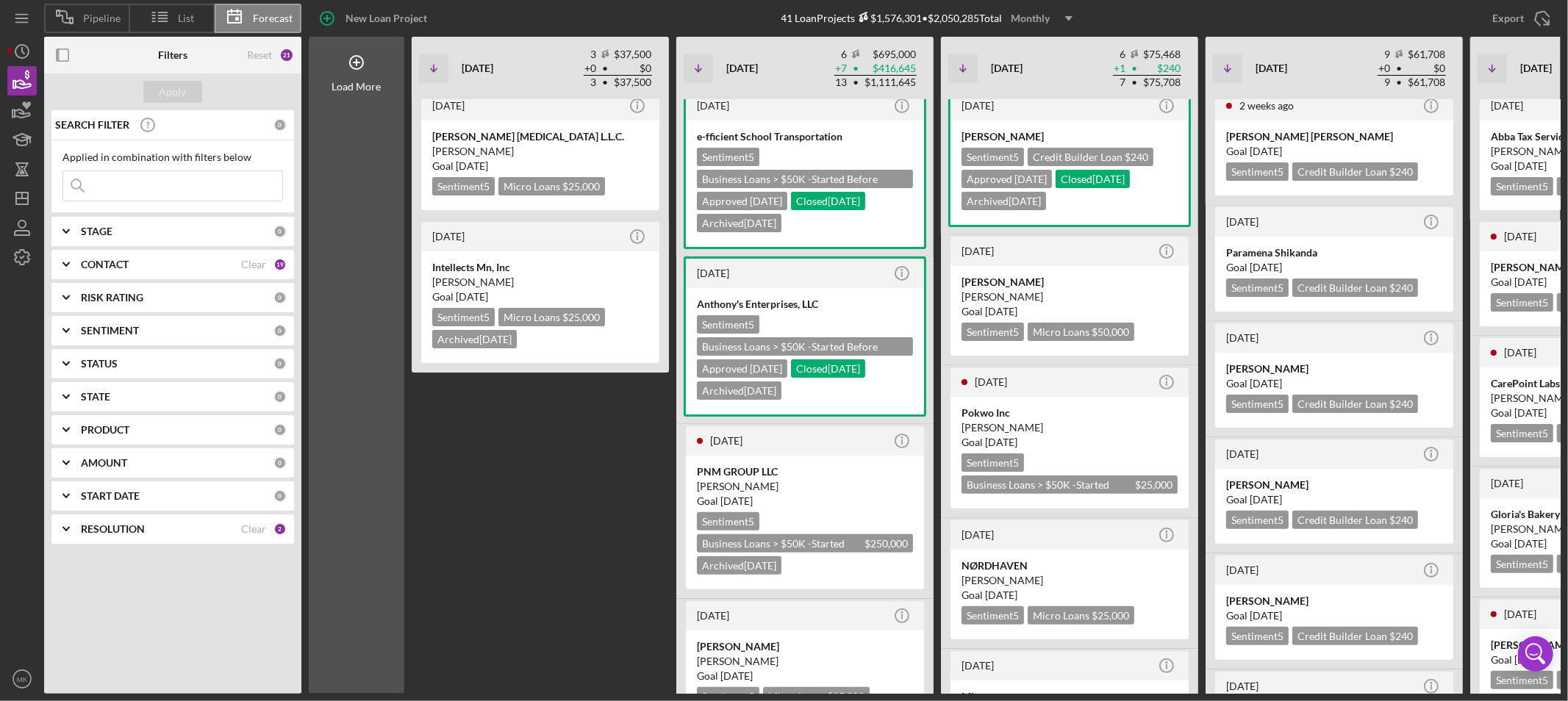
scroll to position [113, 0]
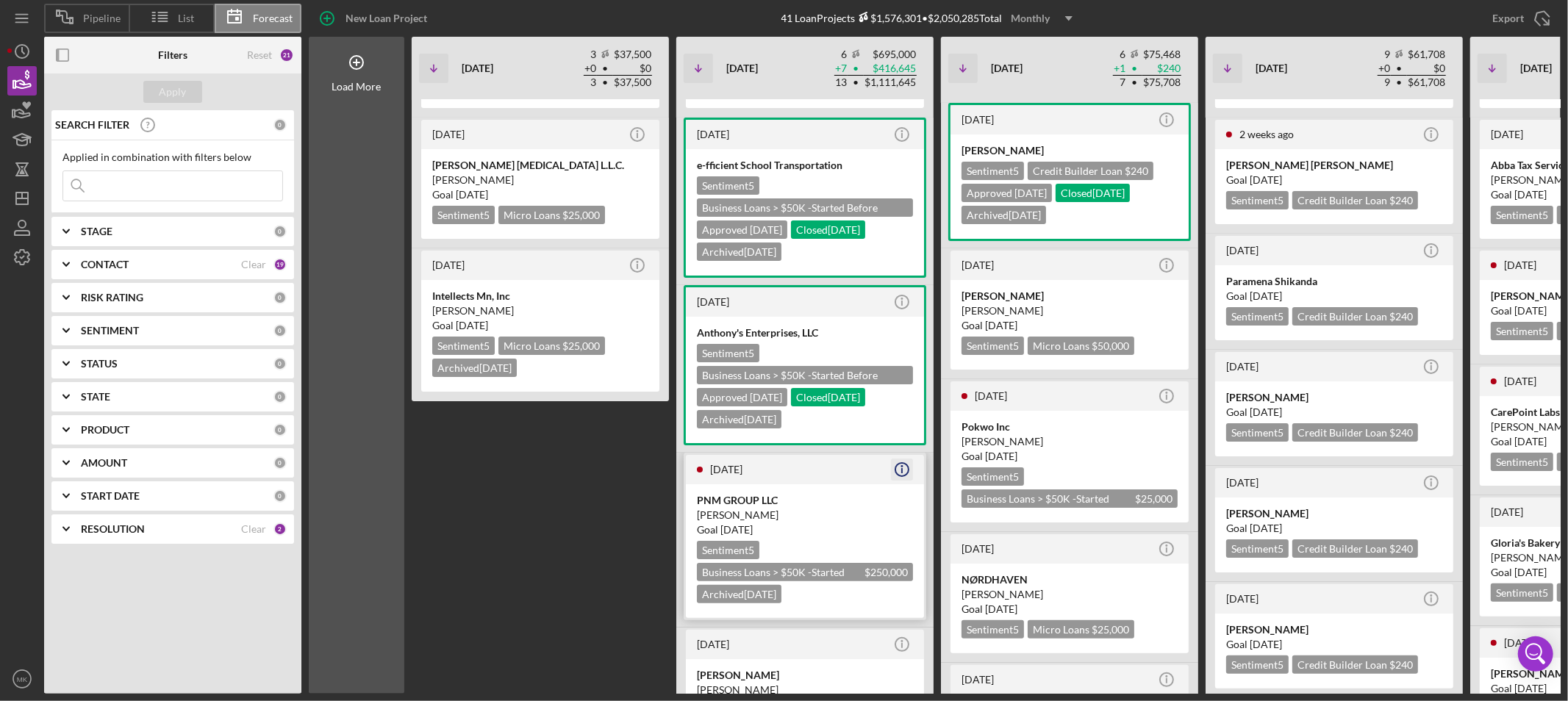
click at [902, 465] on icon "button" at bounding box center [902, 466] width 2 height 2
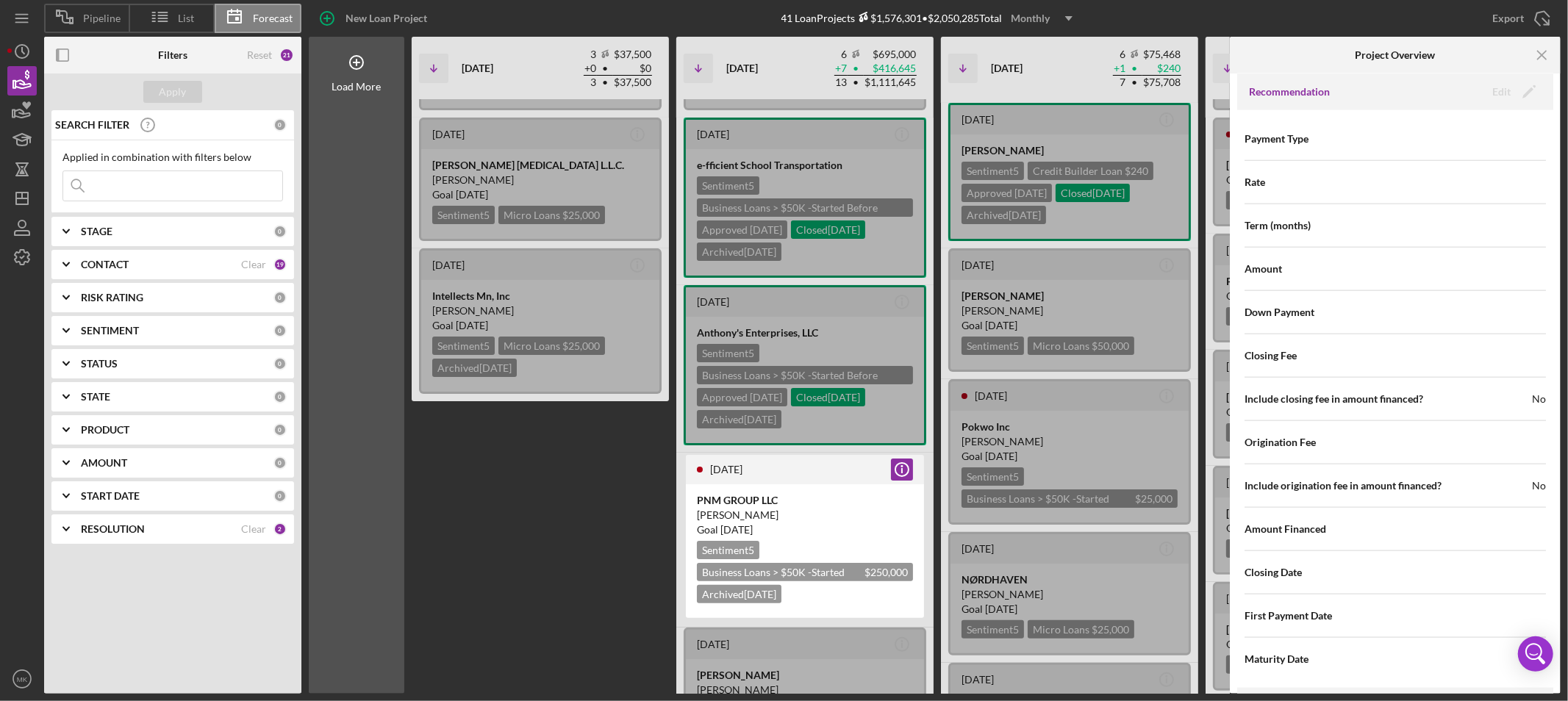
scroll to position [1567, 0]
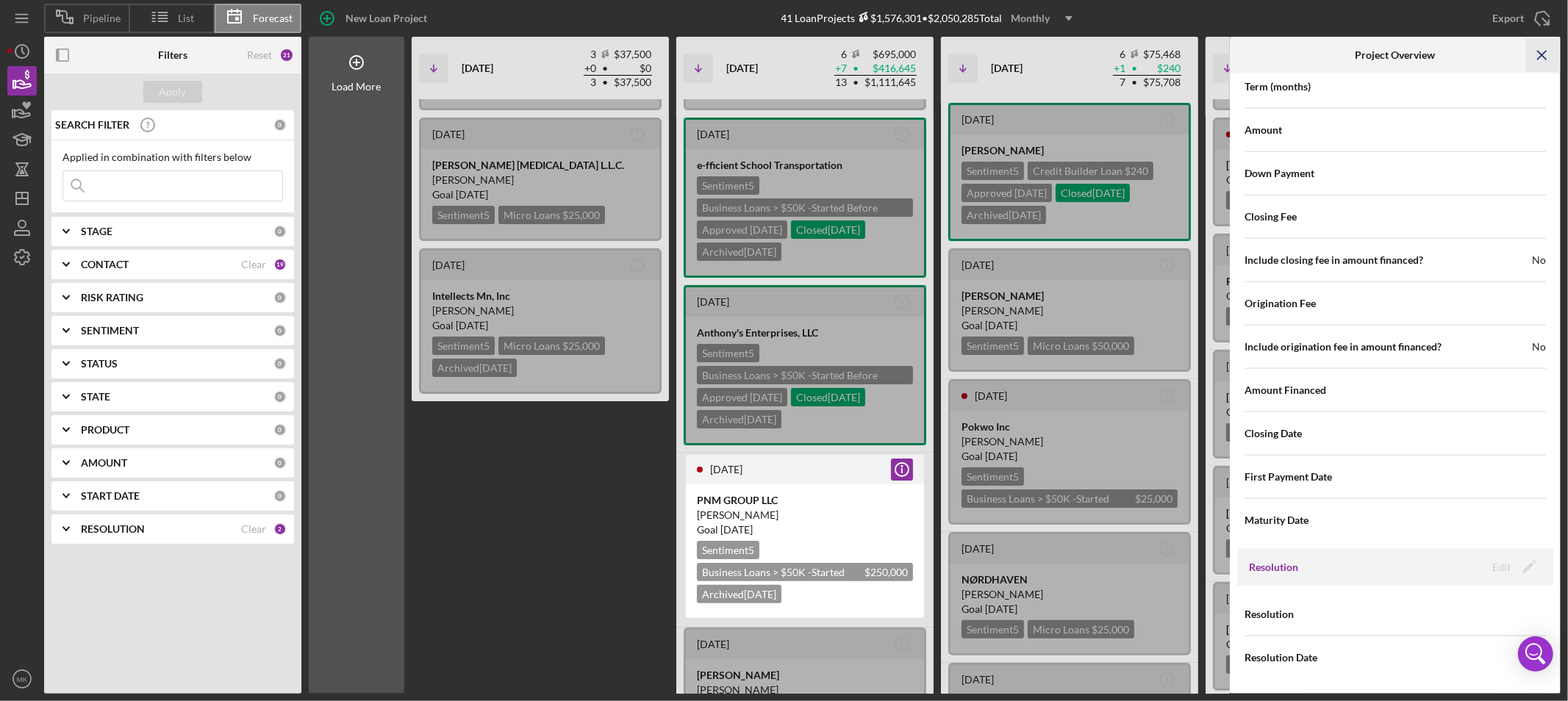
click at [1540, 52] on icon "Icon/Menu Close" at bounding box center [1542, 55] width 33 height 33
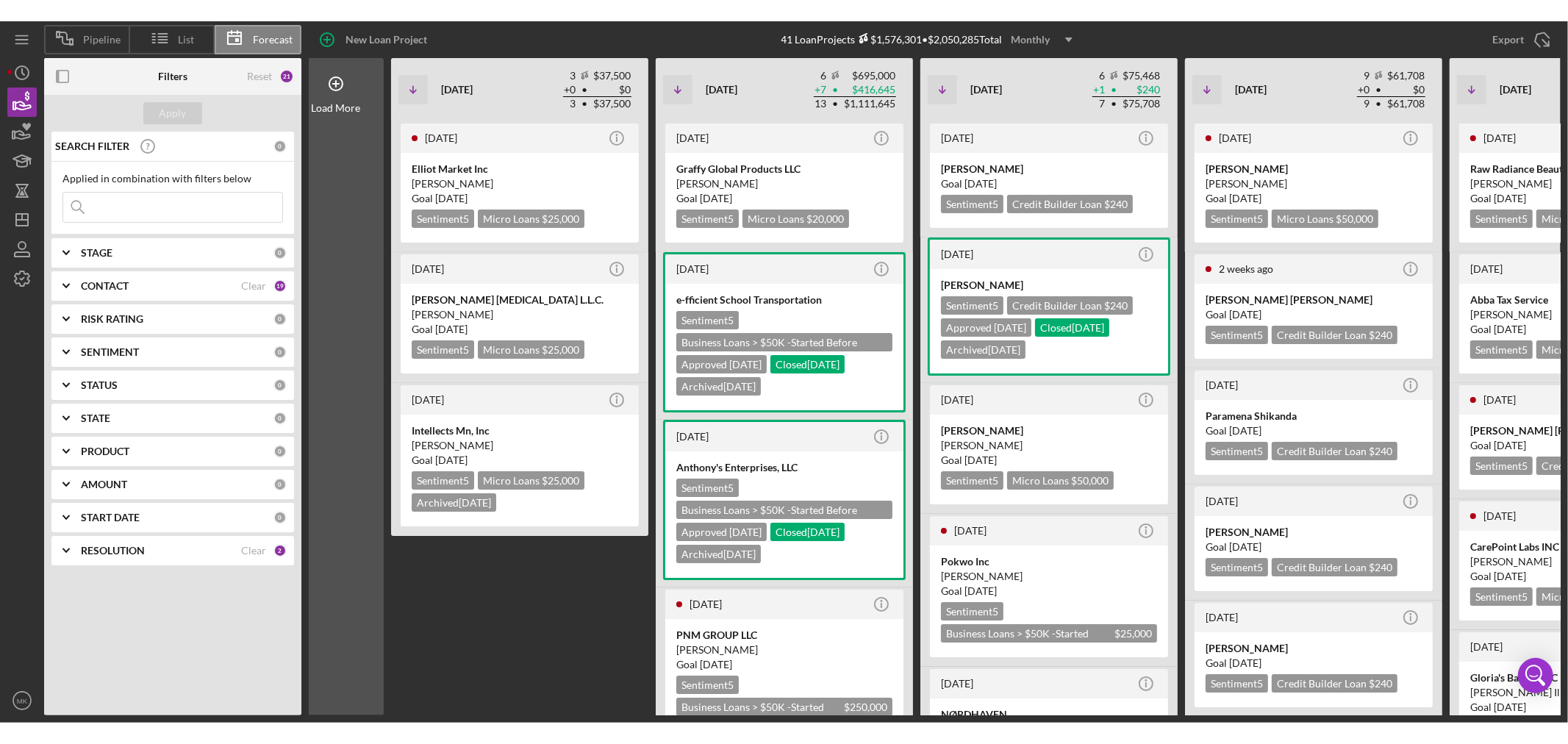
scroll to position [0, 20]
